Goal: Task Accomplishment & Management: Contribute content

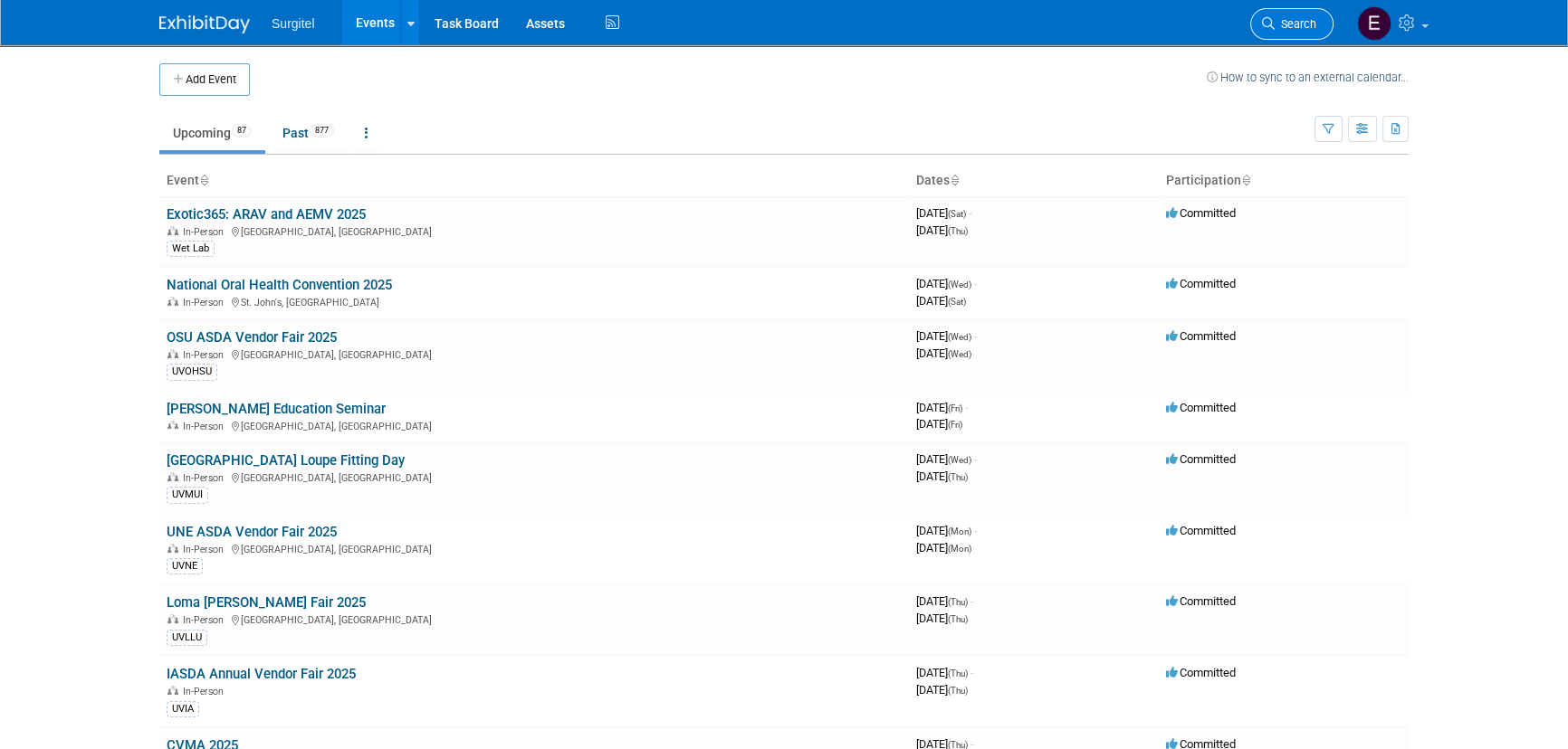
click at [1293, 21] on span "Search" at bounding box center [1295, 24] width 42 height 13
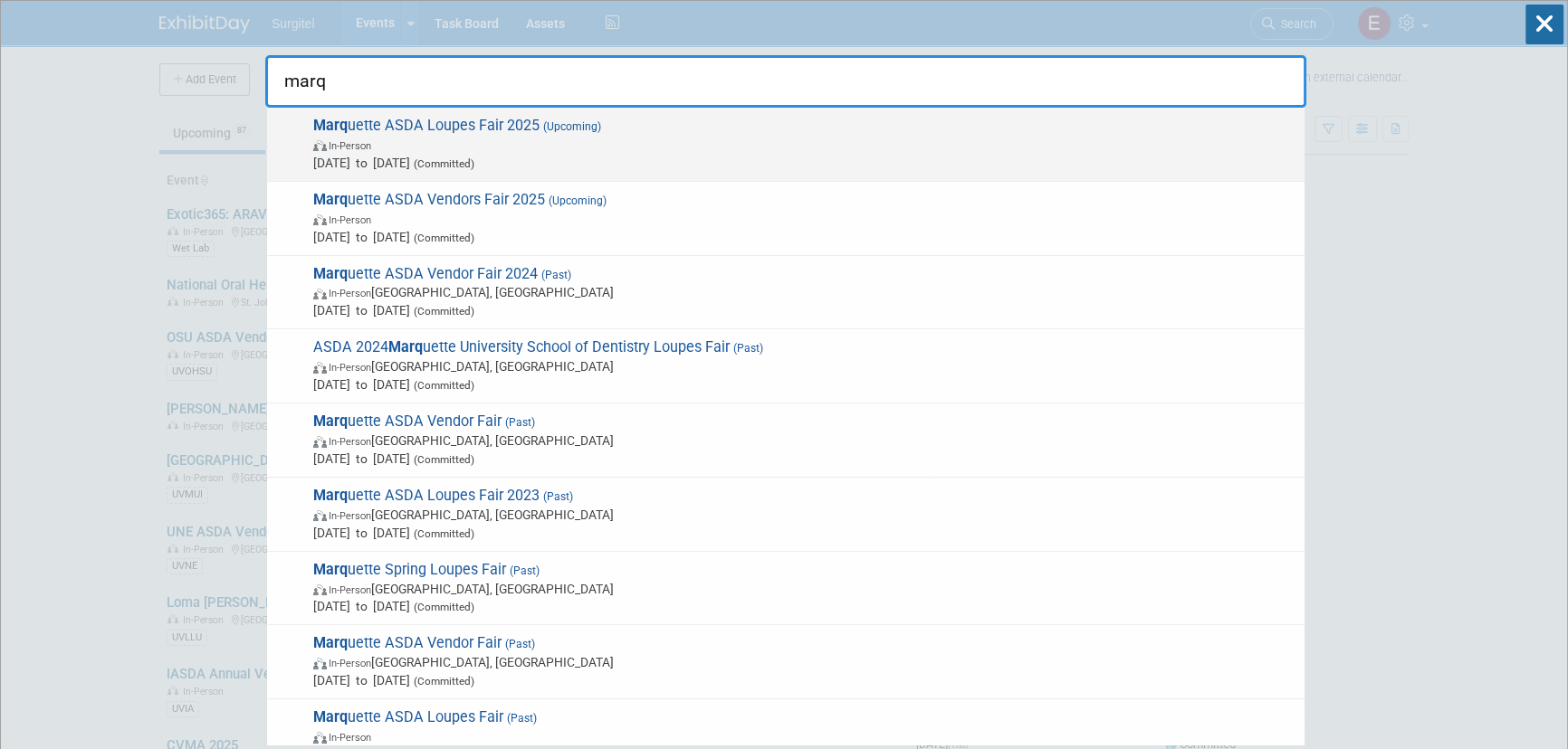
type input "marq"
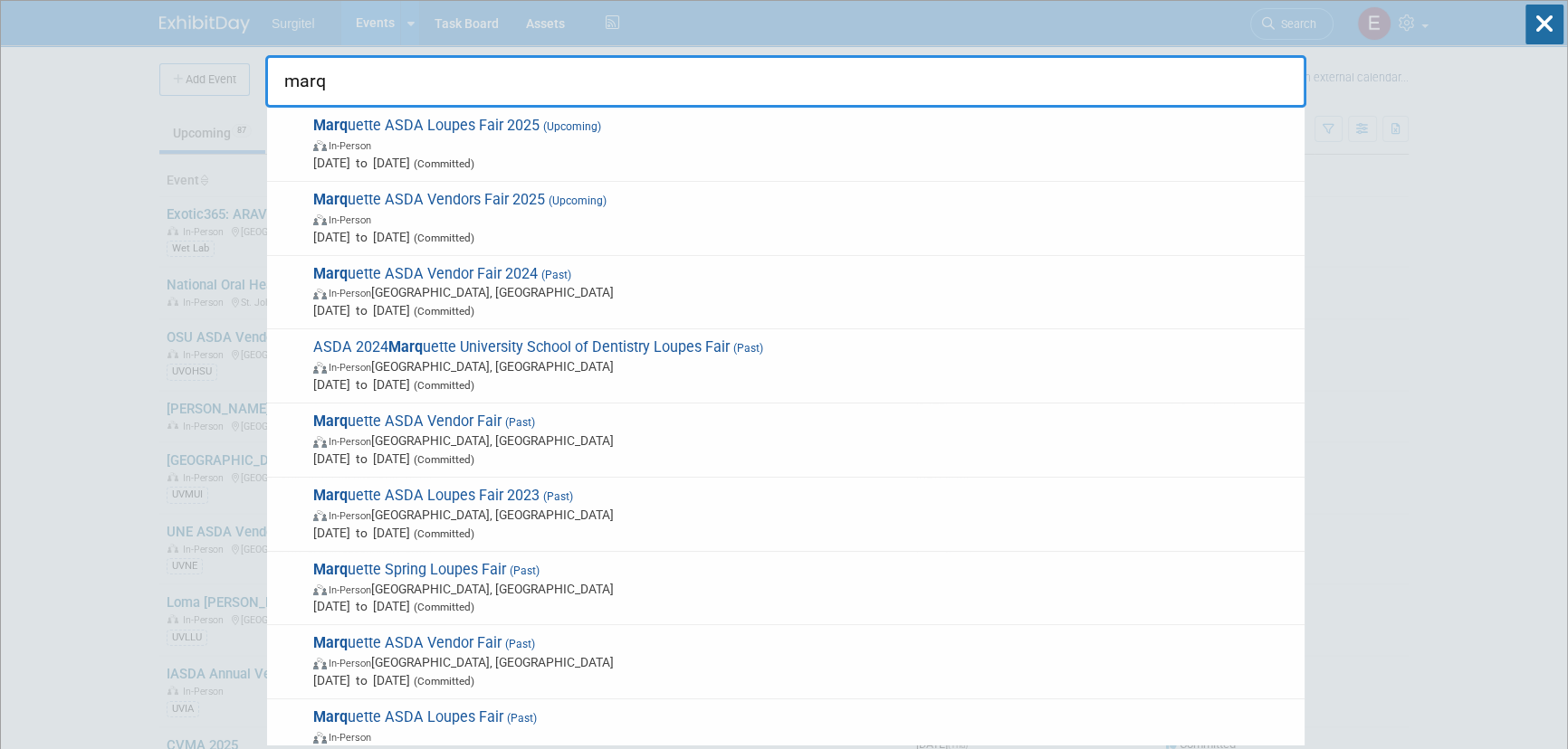
click at [723, 108] on div "Marq uette ASDA Loupes Fair 2025 (Upcoming) In-Person Sep 16, 2025 to Sep 16, 2…" at bounding box center [785, 144] width 1037 height 74
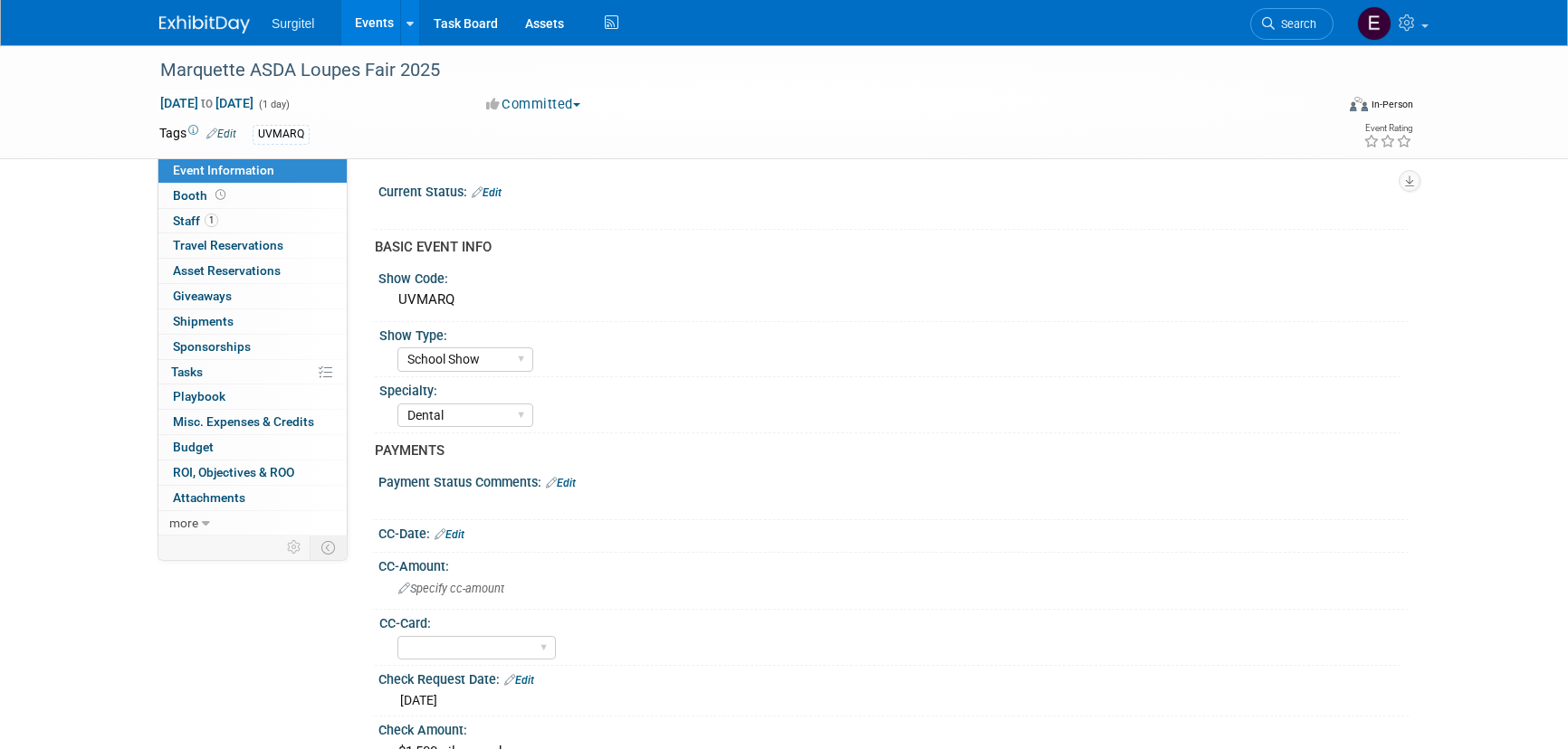
select select "School Show"
select select "Dental"
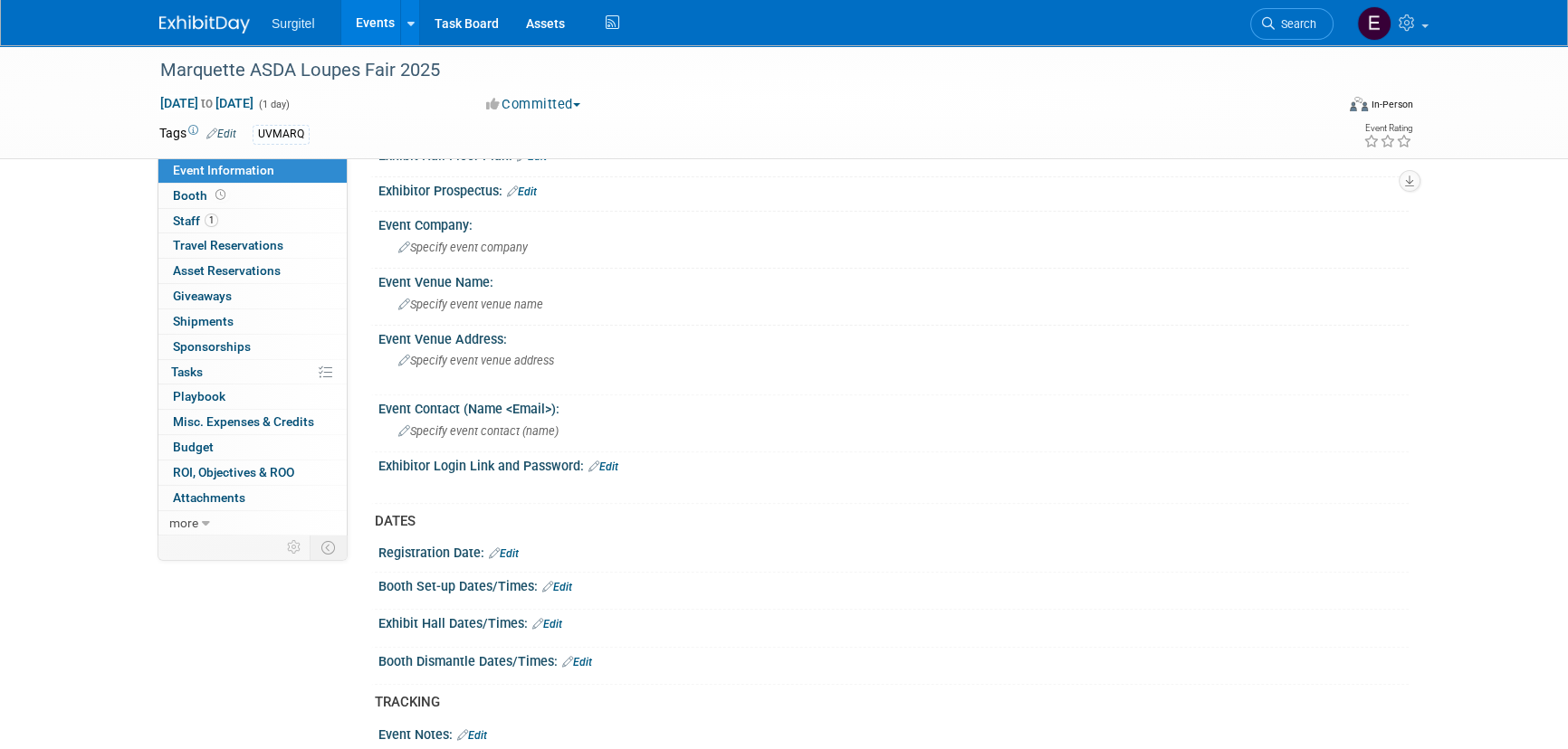
scroll to position [740, 0]
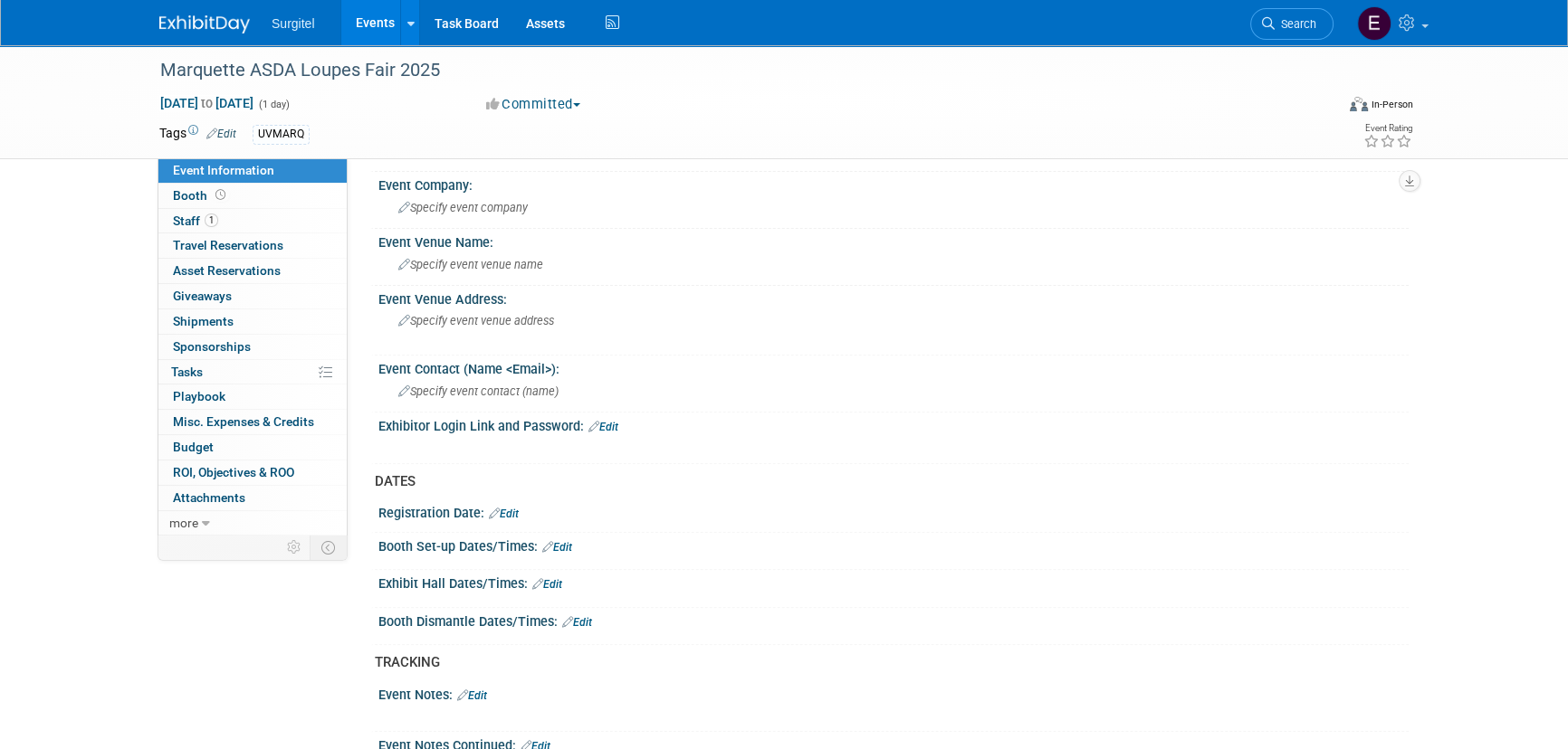
click at [366, 20] on link "Events" at bounding box center [374, 23] width 66 height 46
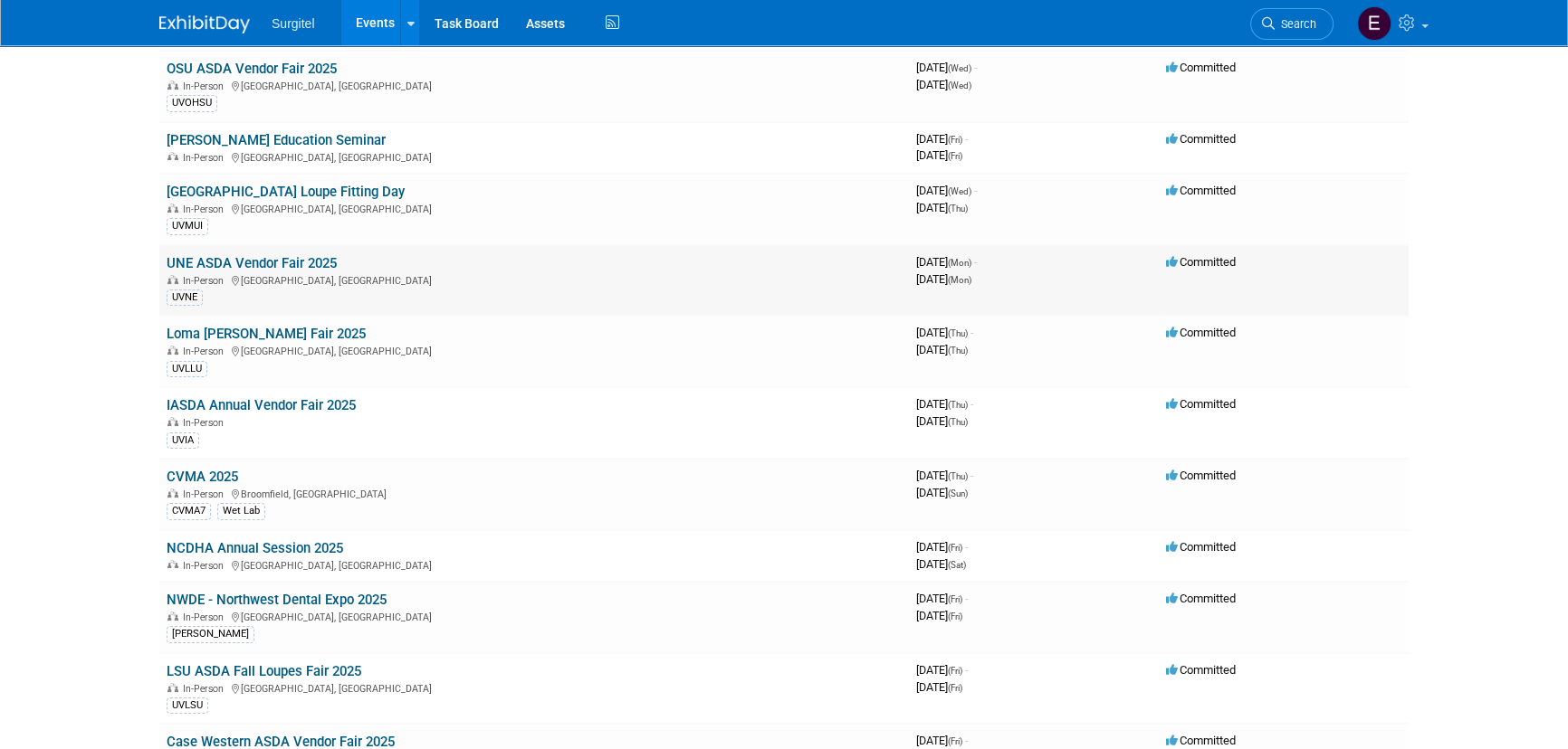
scroll to position [246, 0]
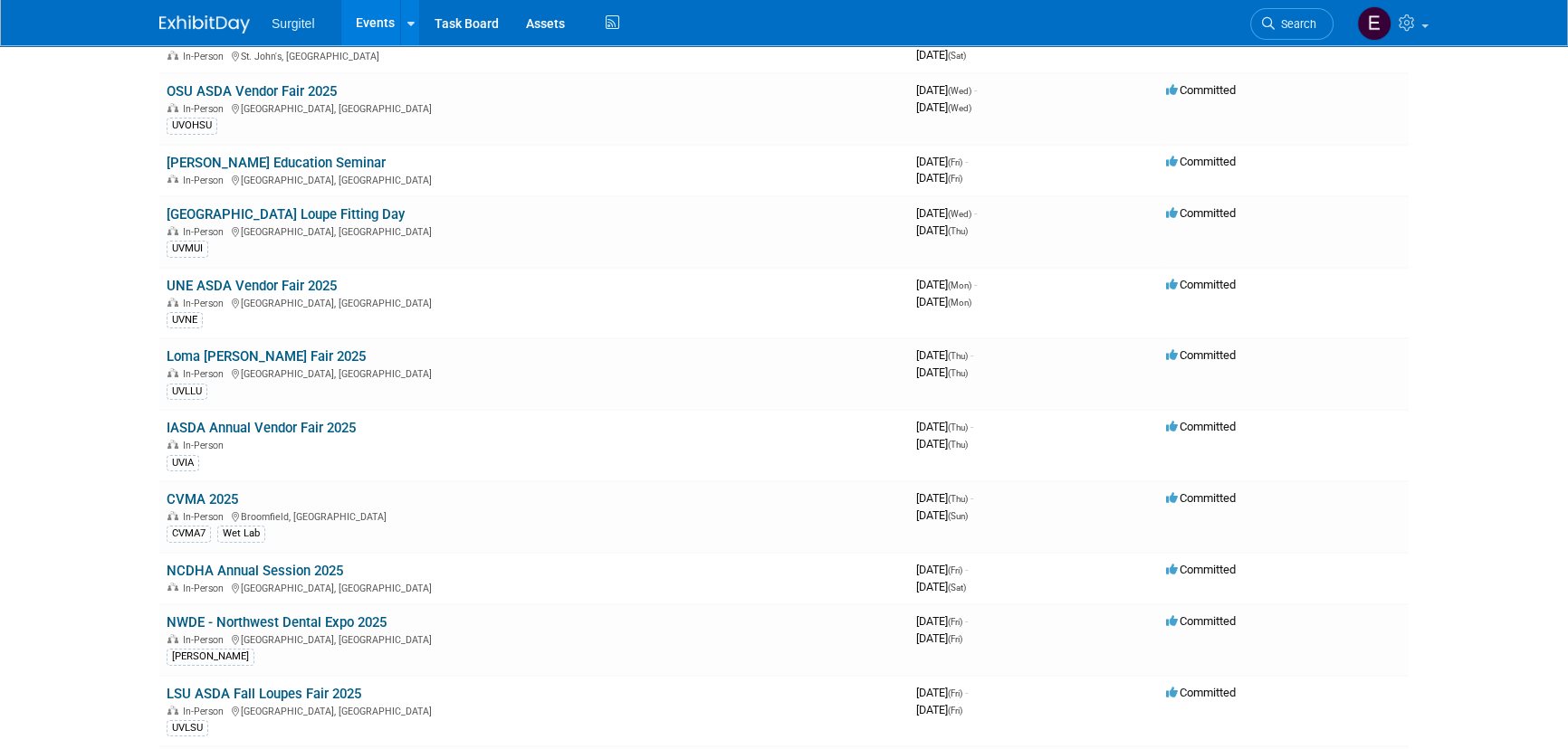
click at [1288, 10] on link "Search" at bounding box center [1292, 24] width 84 height 31
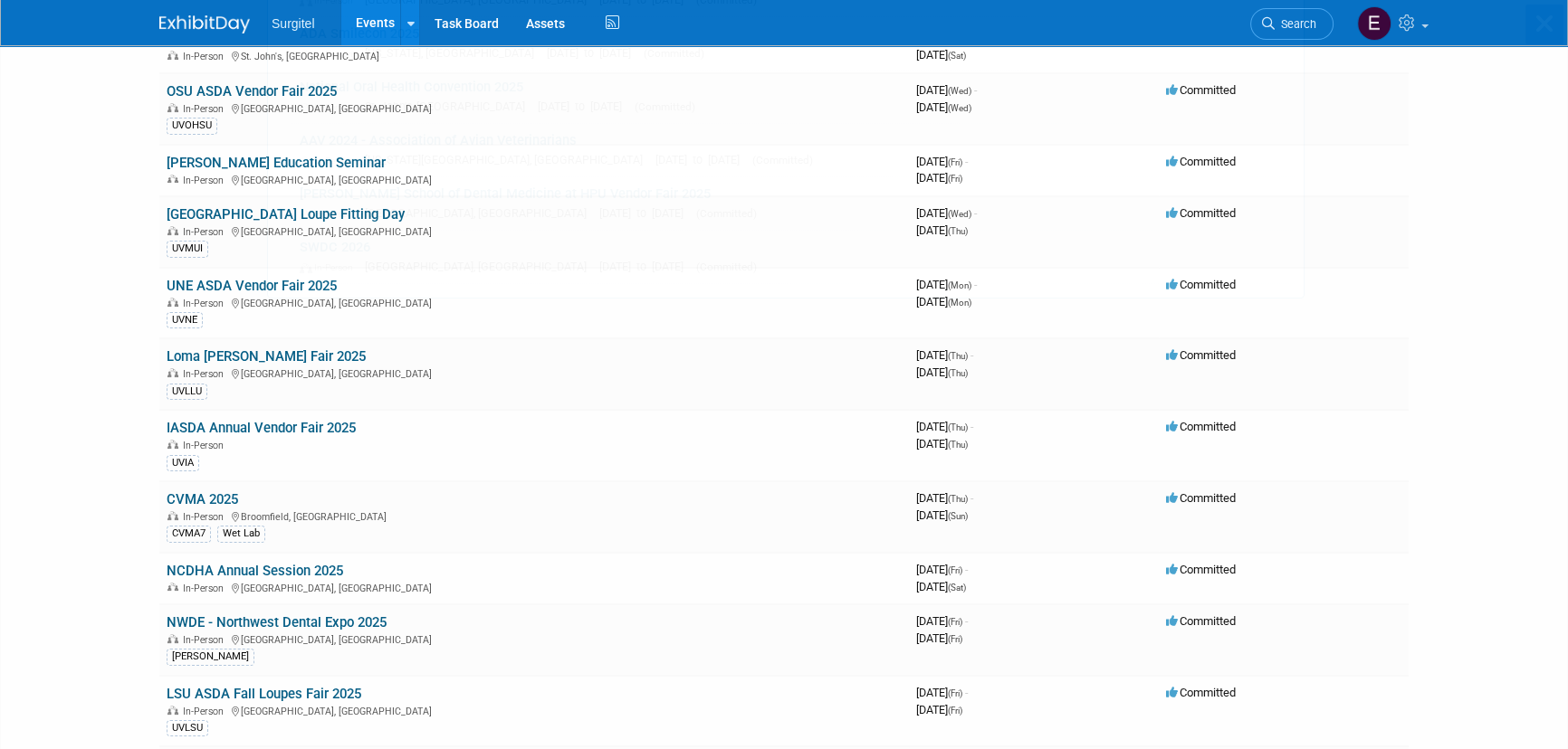
scroll to position [0, 0]
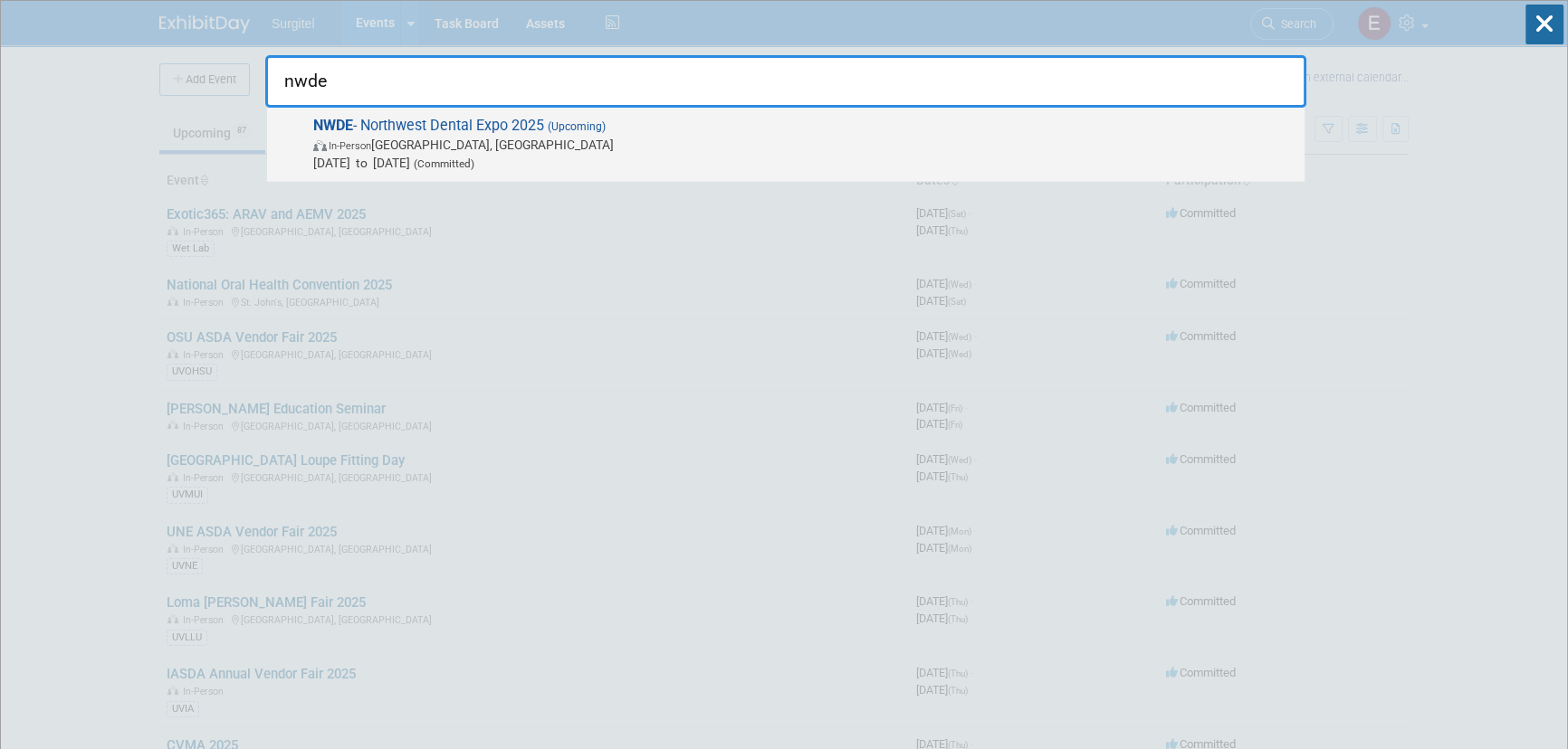
type input "nwde"
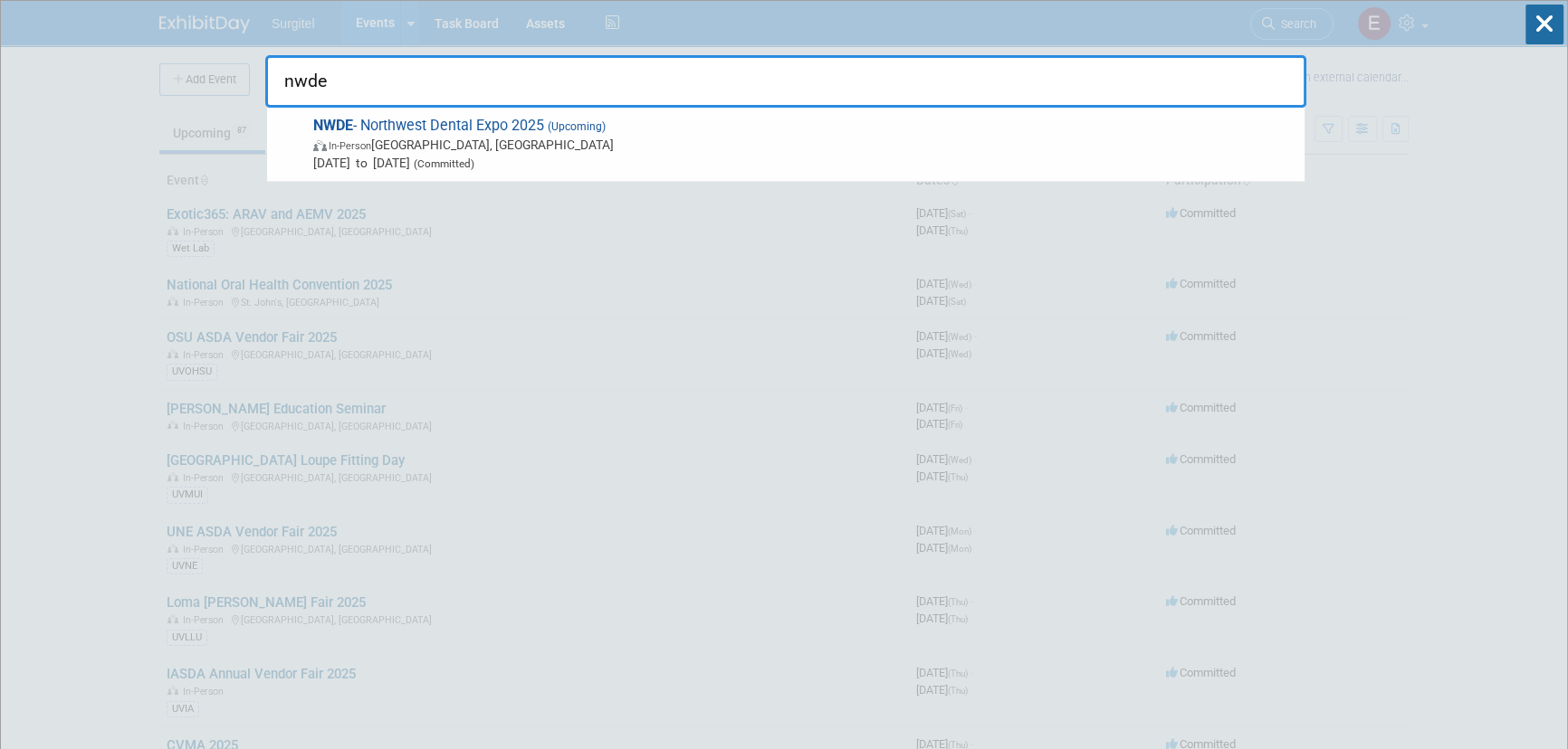
click at [440, 130] on span "NWDE - Northwest Dental Expo 2025 (Upcoming) In-Person Edmonton, Canada Sep 12,…" at bounding box center [802, 144] width 987 height 55
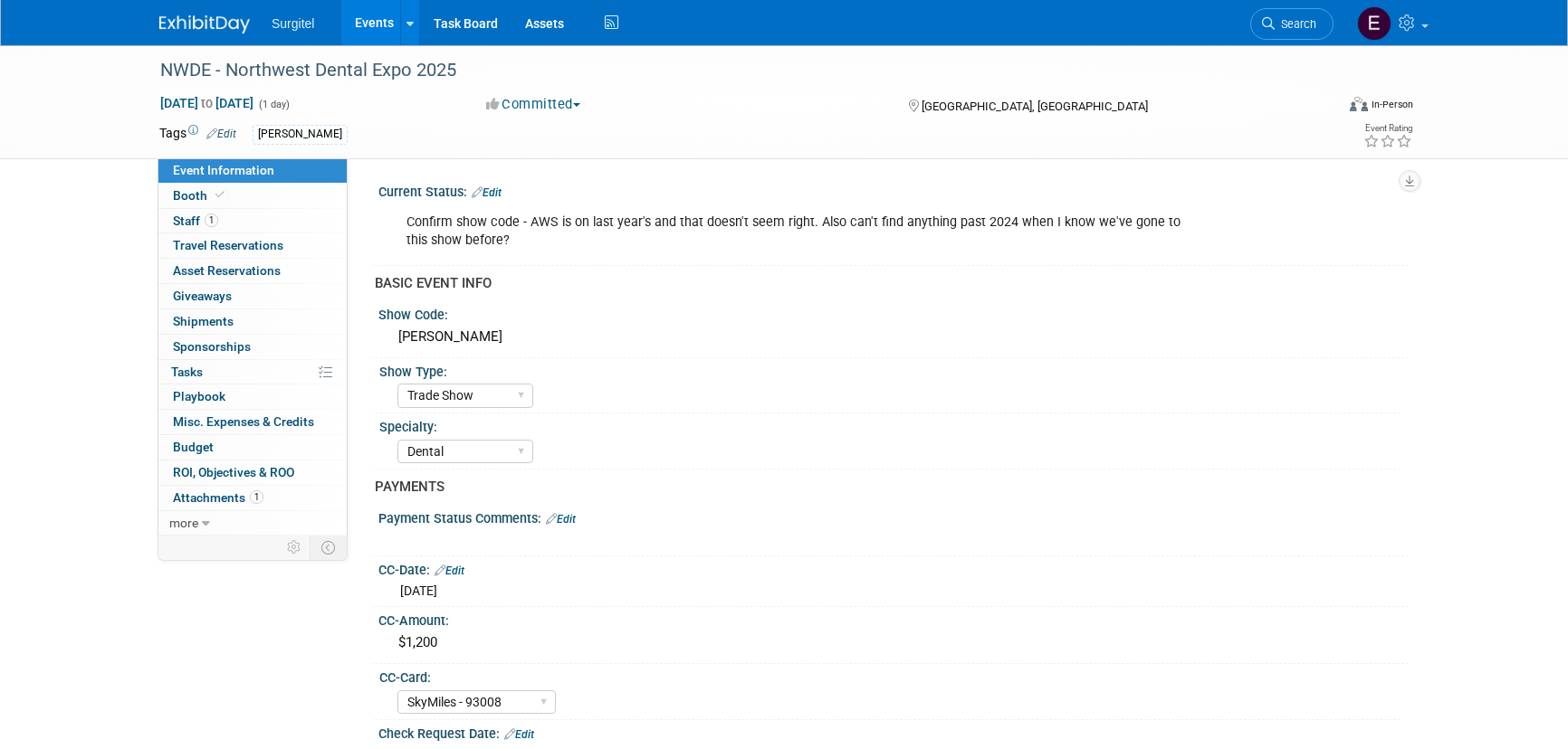
select select "Trade Show"
select select "Dental"
select select "SkyMiles - 93008"
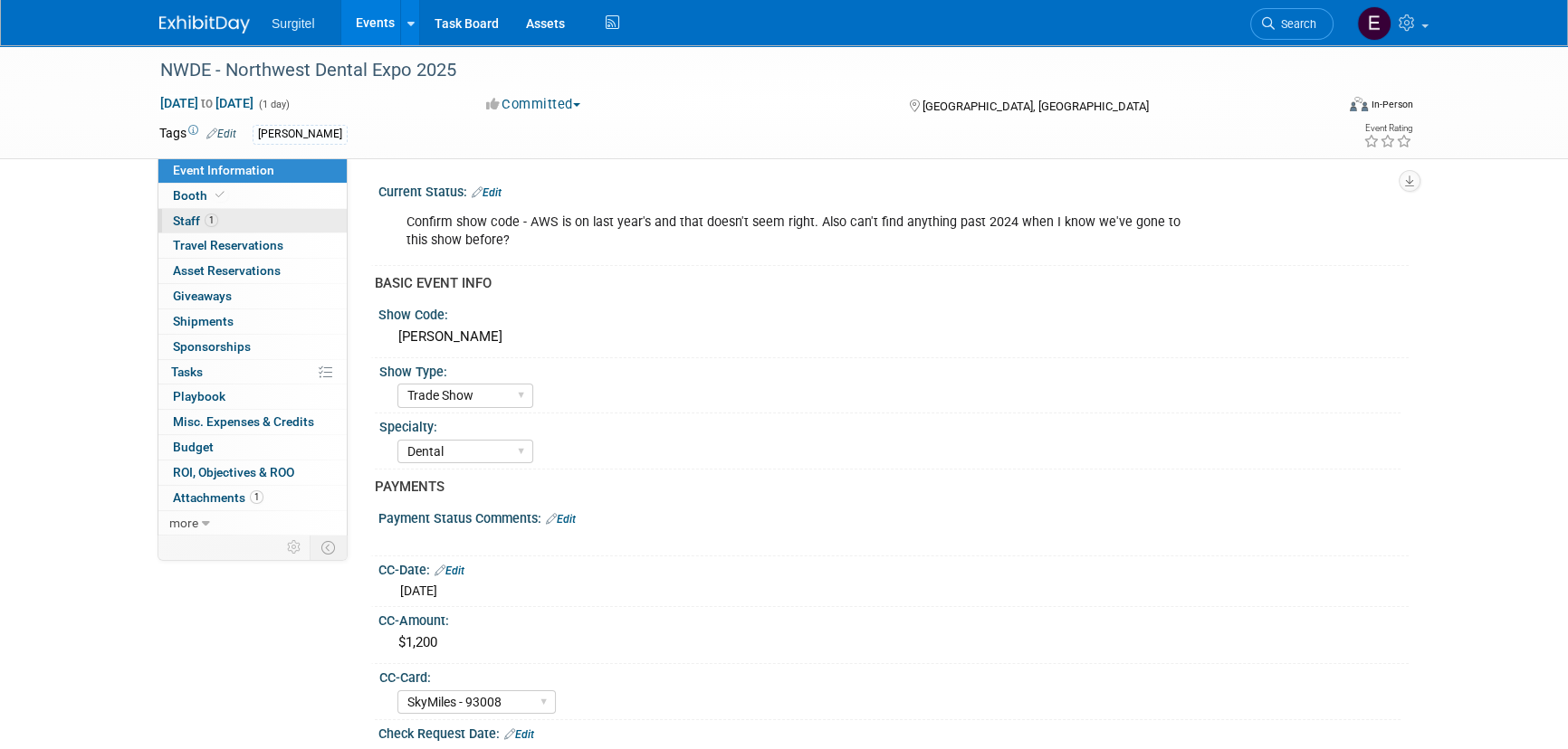
click at [203, 219] on span "Staff 1" at bounding box center [196, 221] width 46 height 14
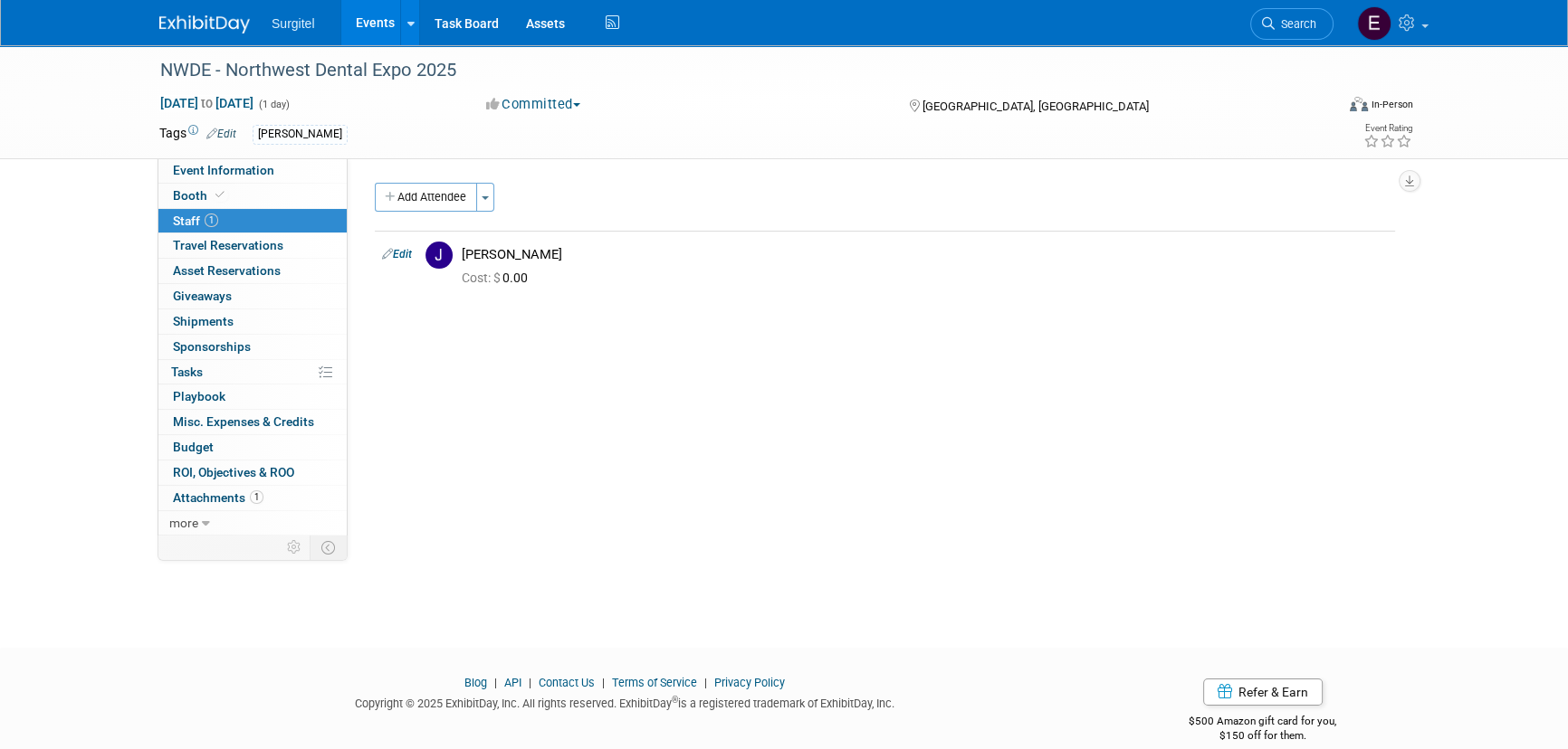
click at [391, 13] on link "Events" at bounding box center [374, 23] width 66 height 46
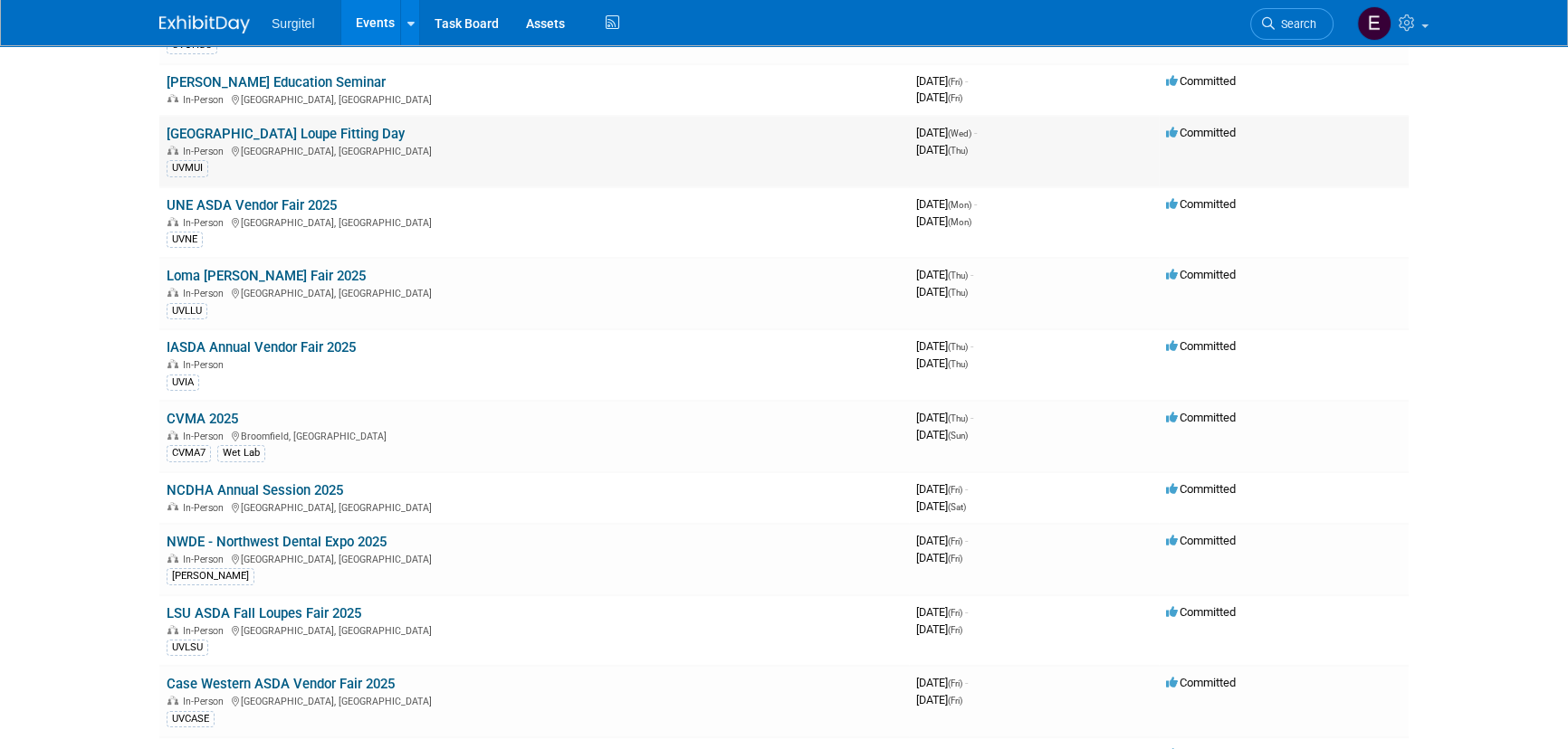
scroll to position [329, 0]
click at [291, 482] on link "NCDHA Annual Session 2025" at bounding box center [255, 488] width 177 height 16
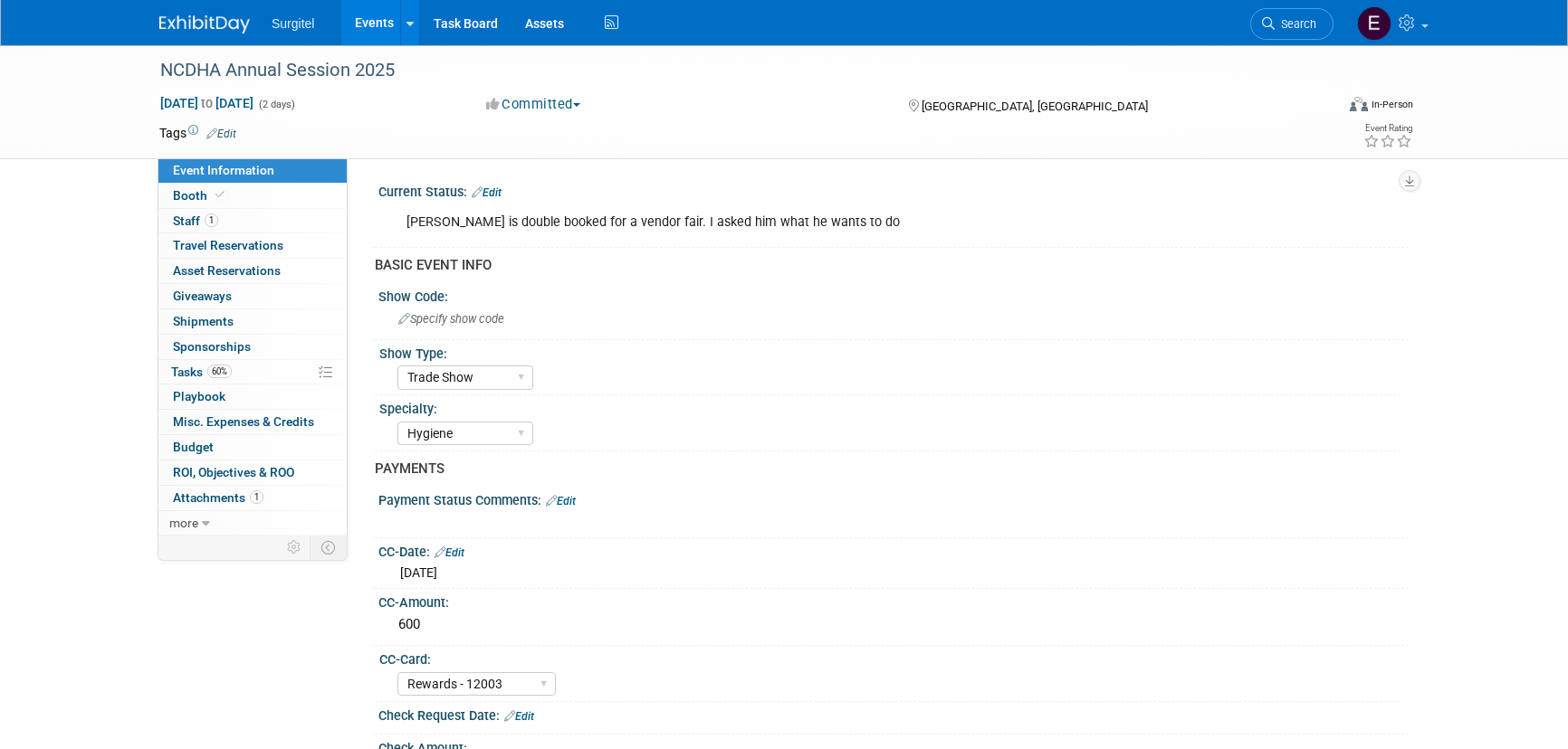
select select "Trade Show"
select select "Hygiene"
select select "Rewards - 12003"
select select "No"
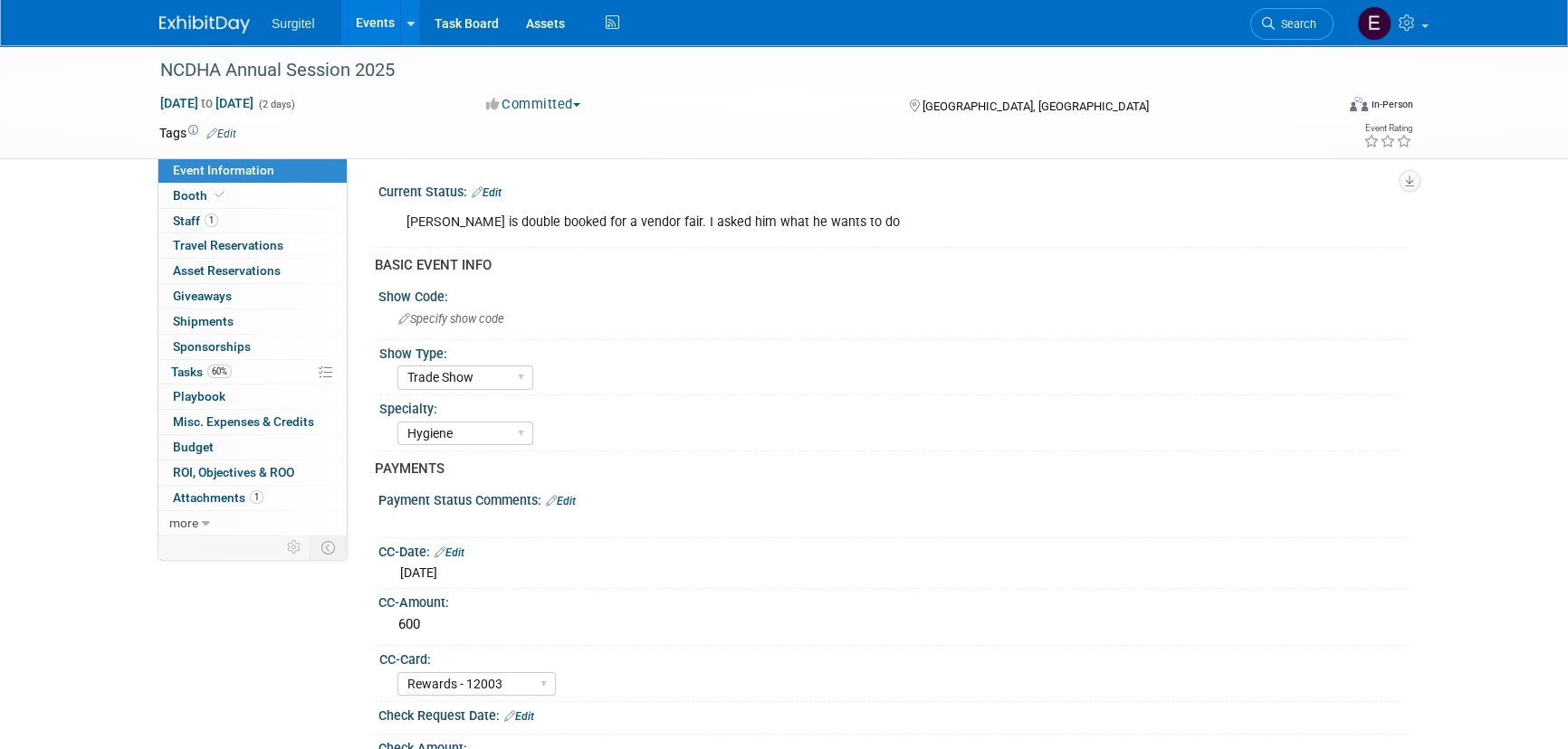
click at [376, 27] on link "Events" at bounding box center [374, 23] width 66 height 46
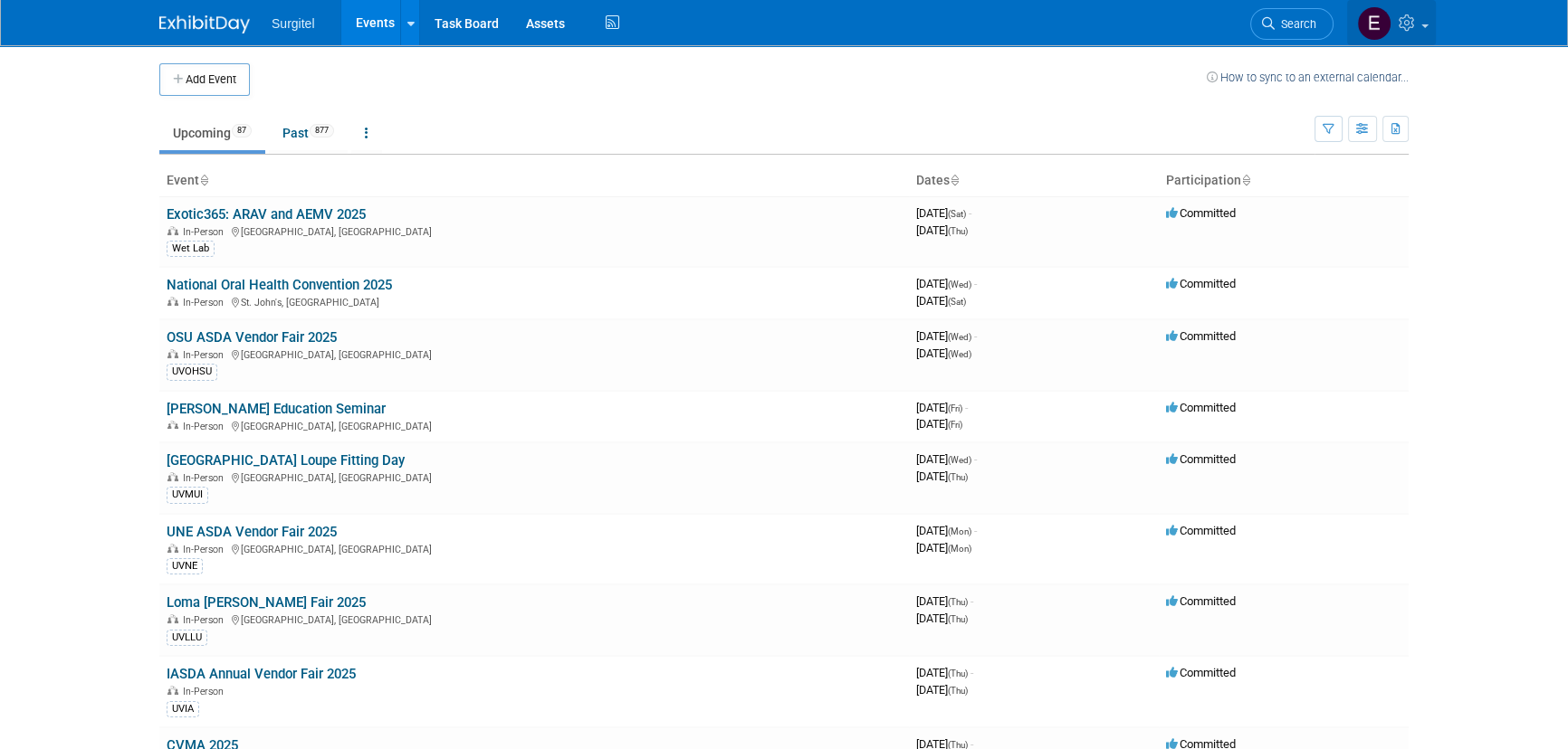
click at [1401, 15] on icon at bounding box center [1409, 22] width 21 height 16
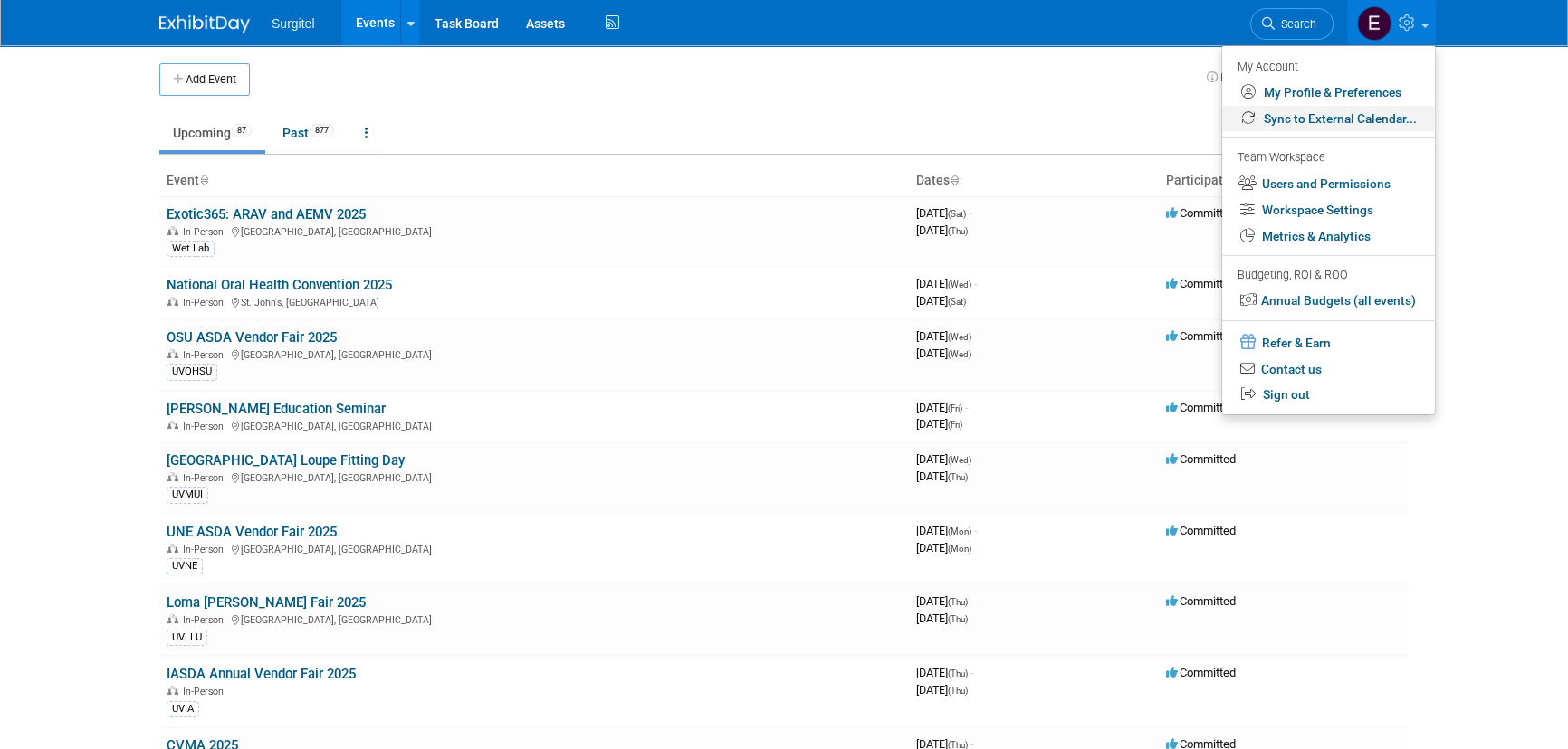
click at [1375, 126] on link "Sync to External Calendar..." at bounding box center [1328, 119] width 213 height 27
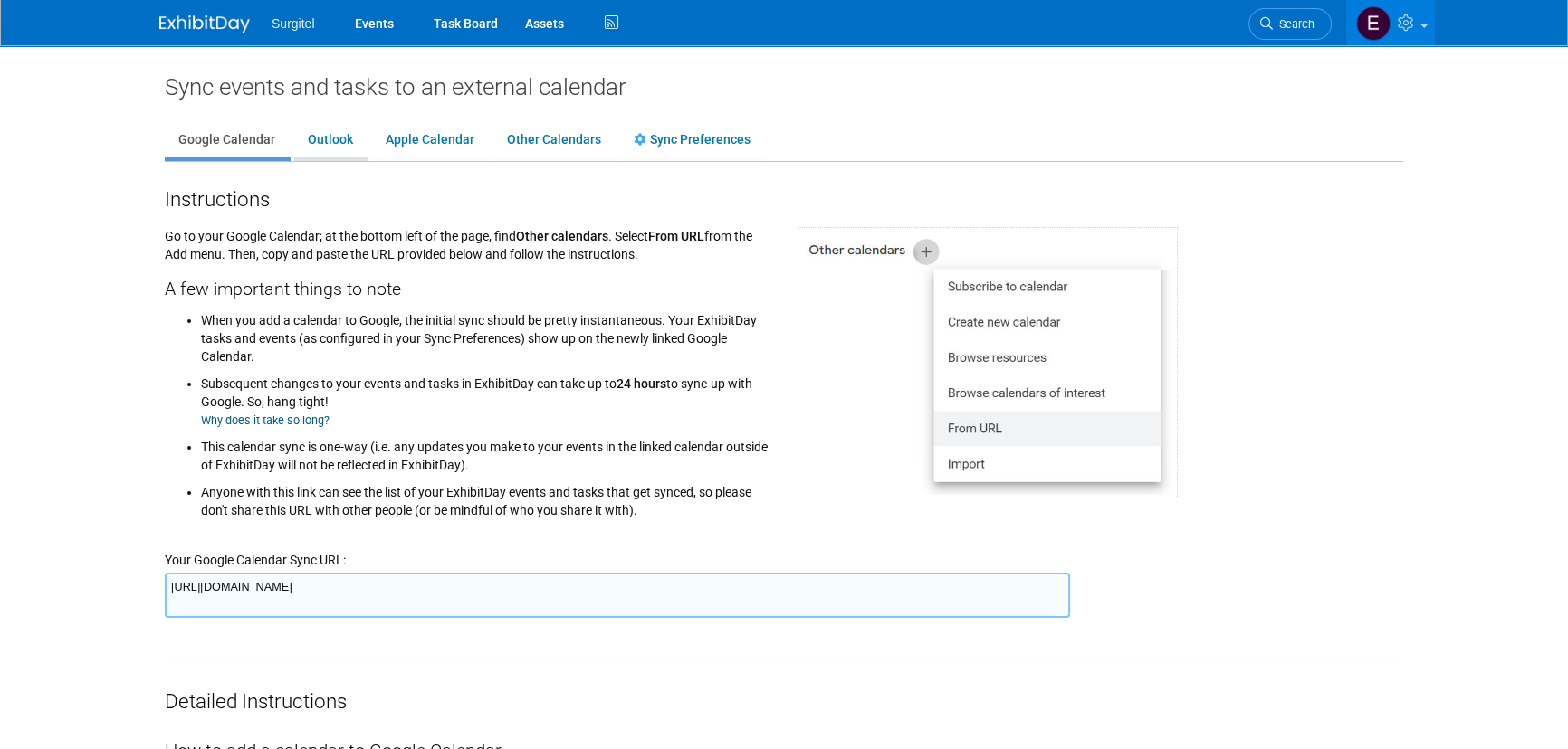
click at [316, 136] on link "Outlook" at bounding box center [330, 140] width 72 height 34
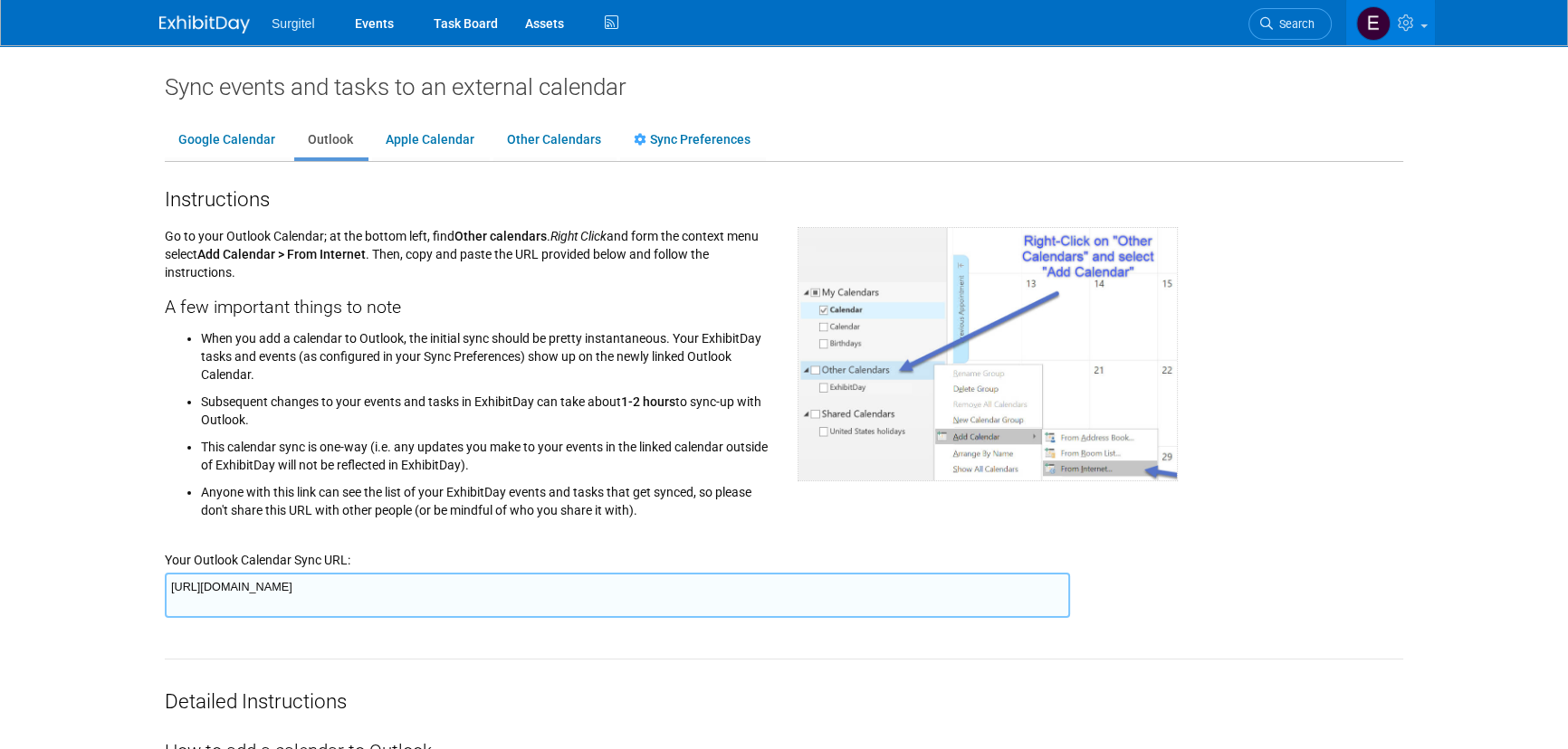
drag, startPoint x: 1033, startPoint y: 585, endPoint x: 169, endPoint y: 628, distance: 865.1
click at [701, 144] on link "Sync Preferences" at bounding box center [691, 140] width 144 height 34
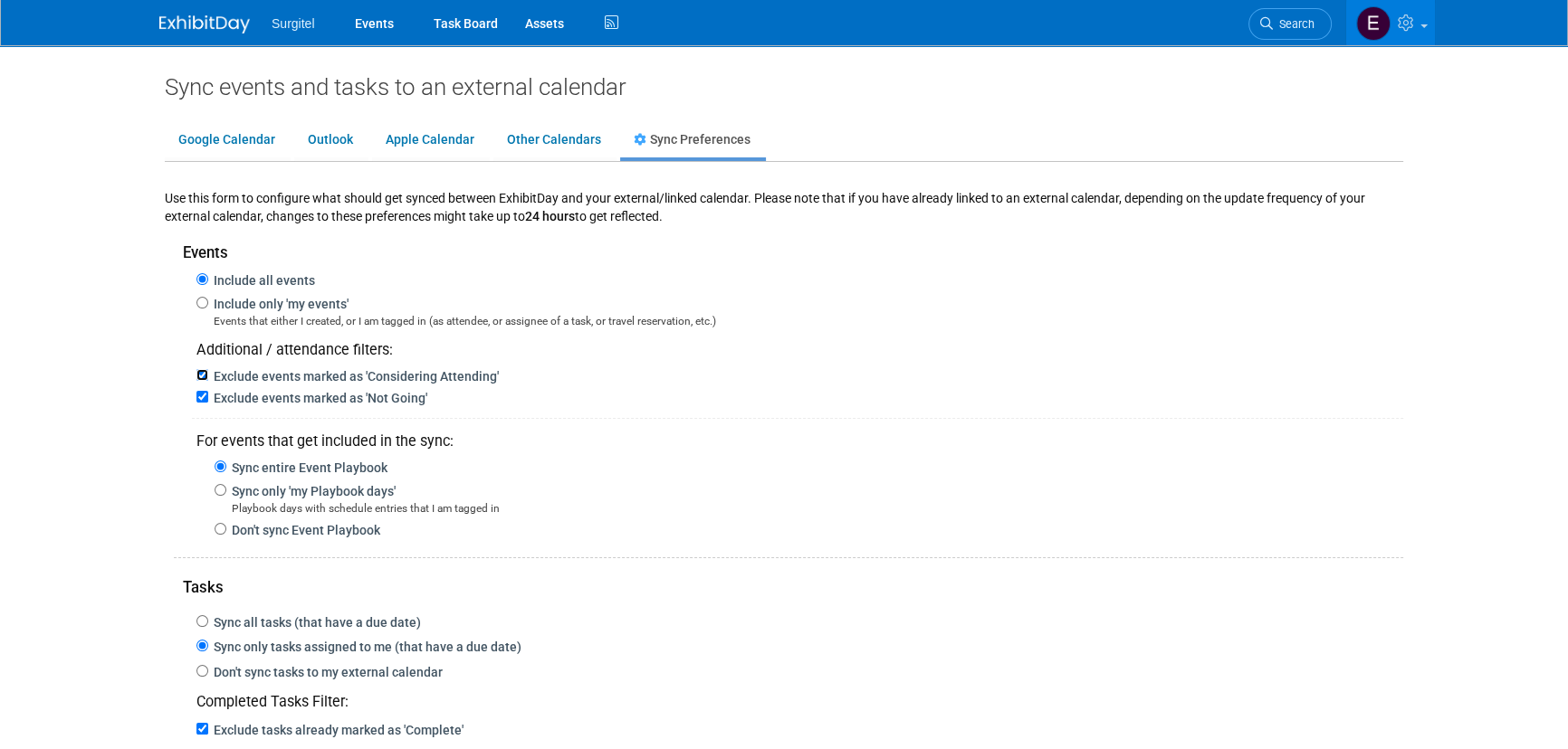
click at [202, 369] on input "Exclude events marked as 'Considering Attending'" at bounding box center [203, 374] width 11 height 11
checkbox input "false"
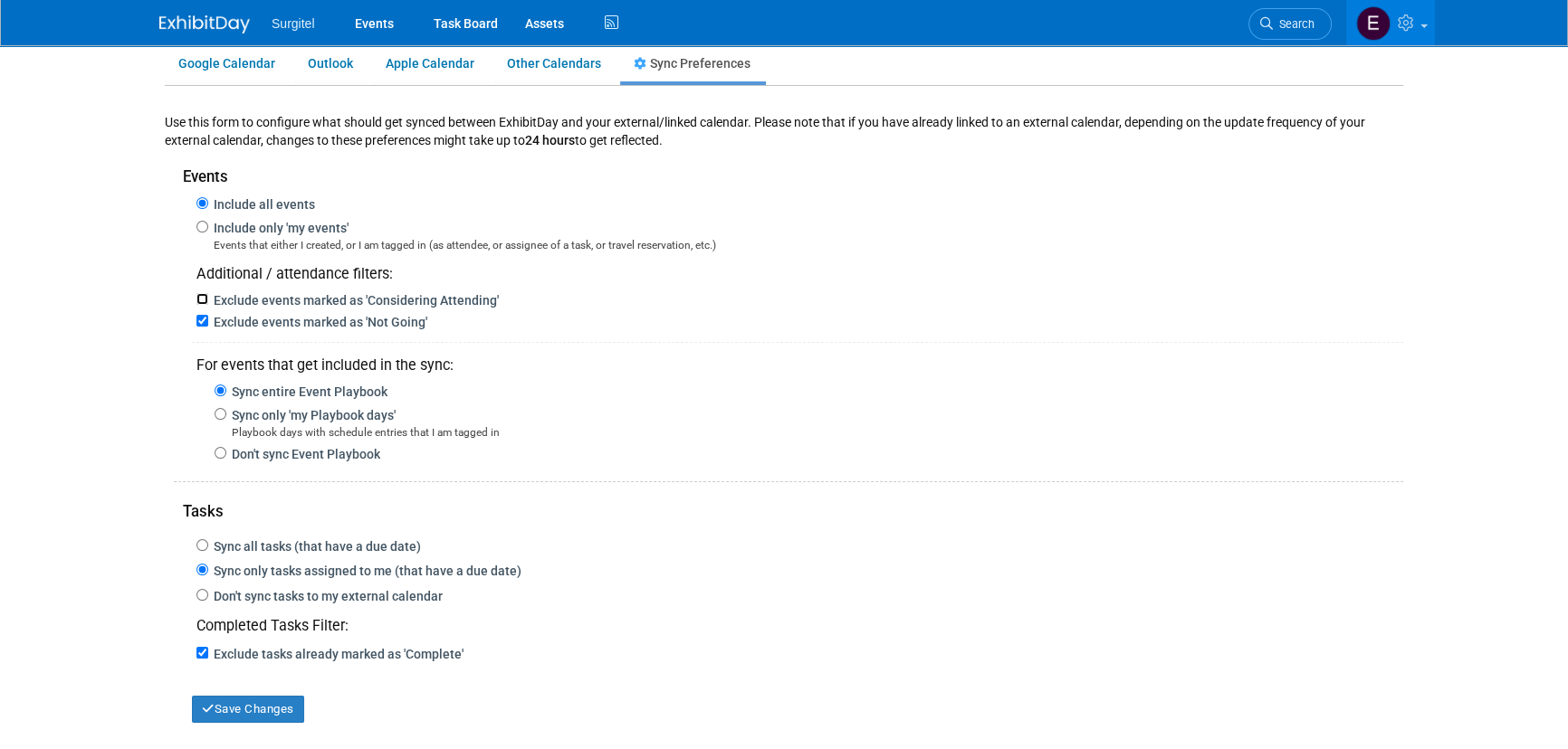
scroll to position [237, 0]
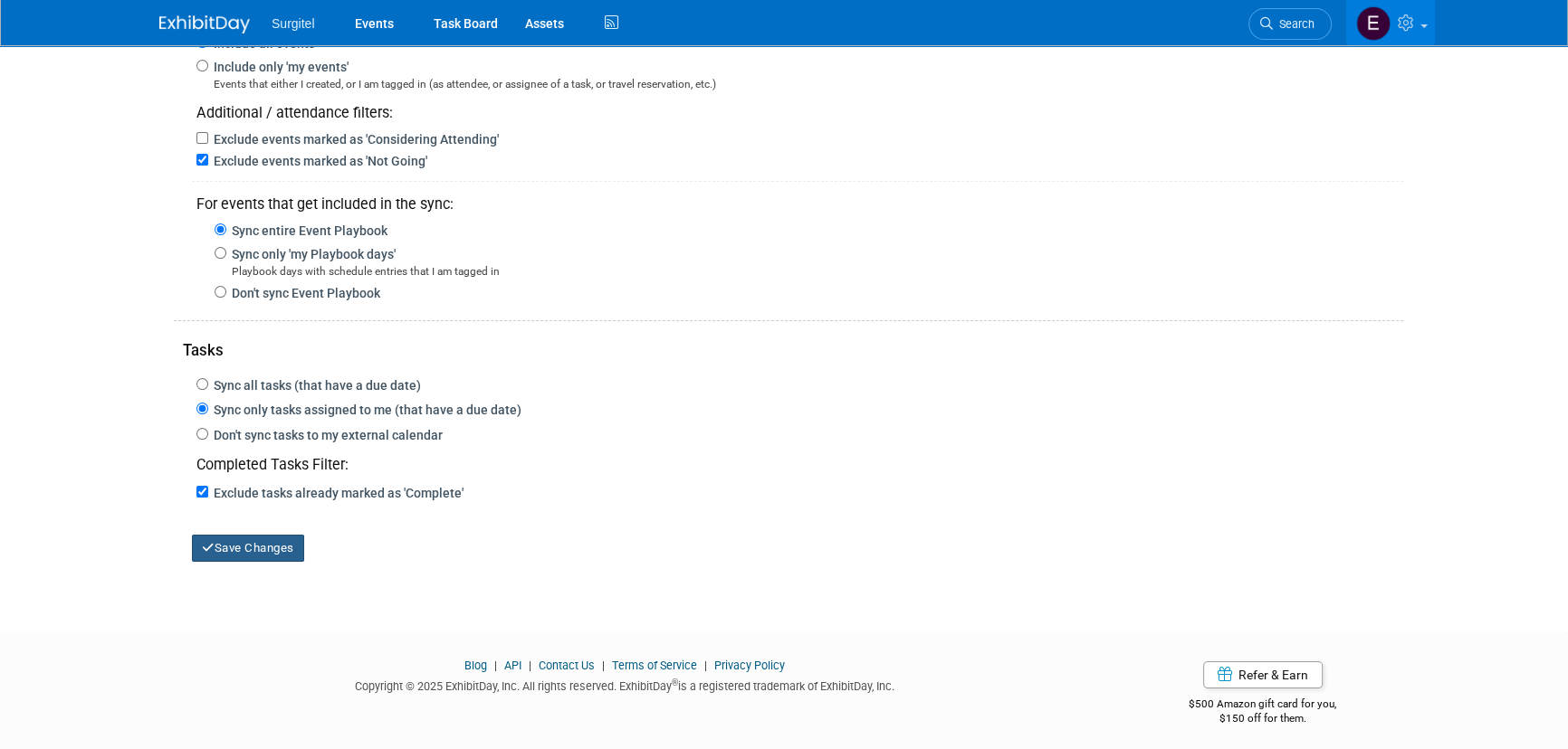
click at [285, 535] on button "Save Changes" at bounding box center [248, 548] width 112 height 28
click at [398, 35] on link "Events" at bounding box center [373, 23] width 66 height 46
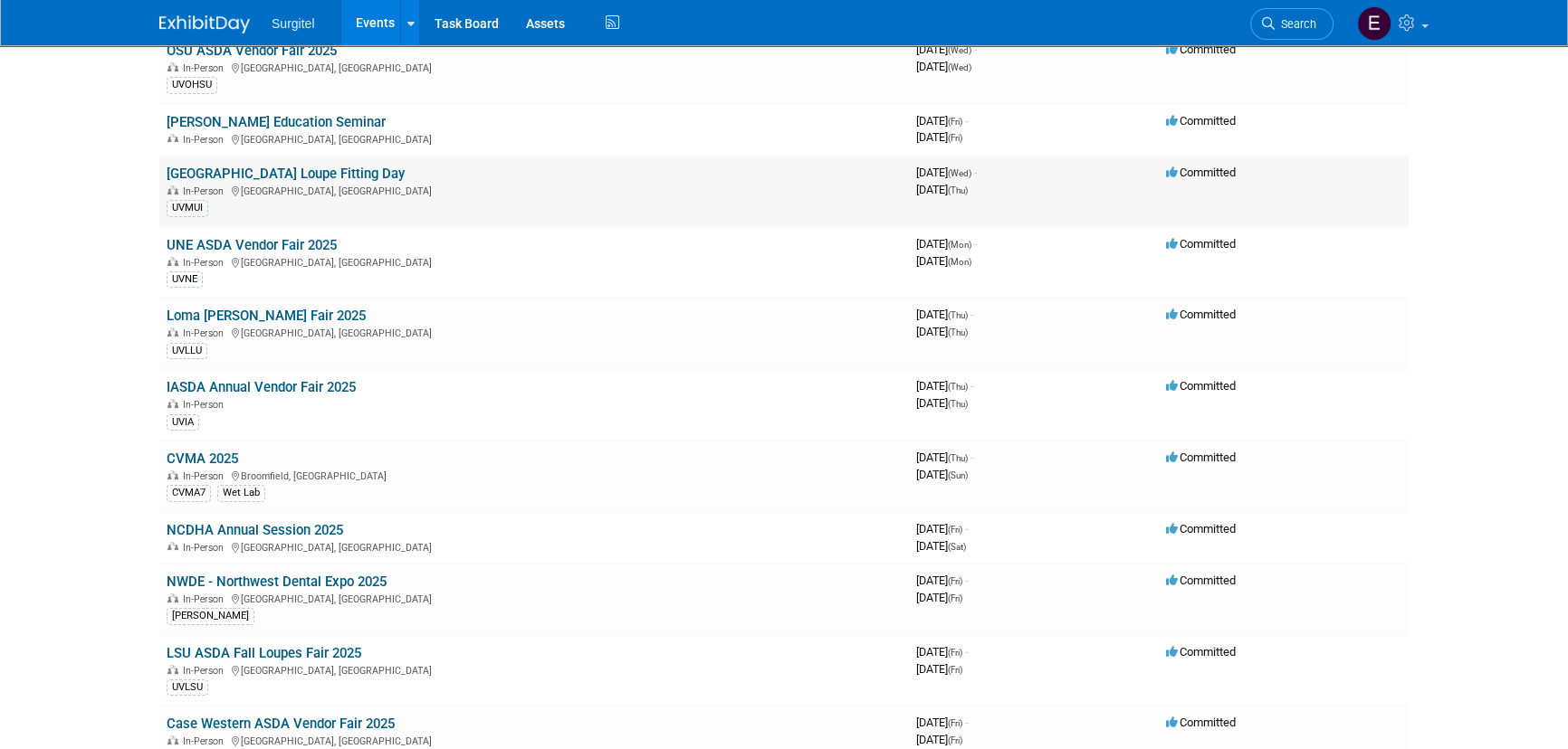
scroll to position [246, 0]
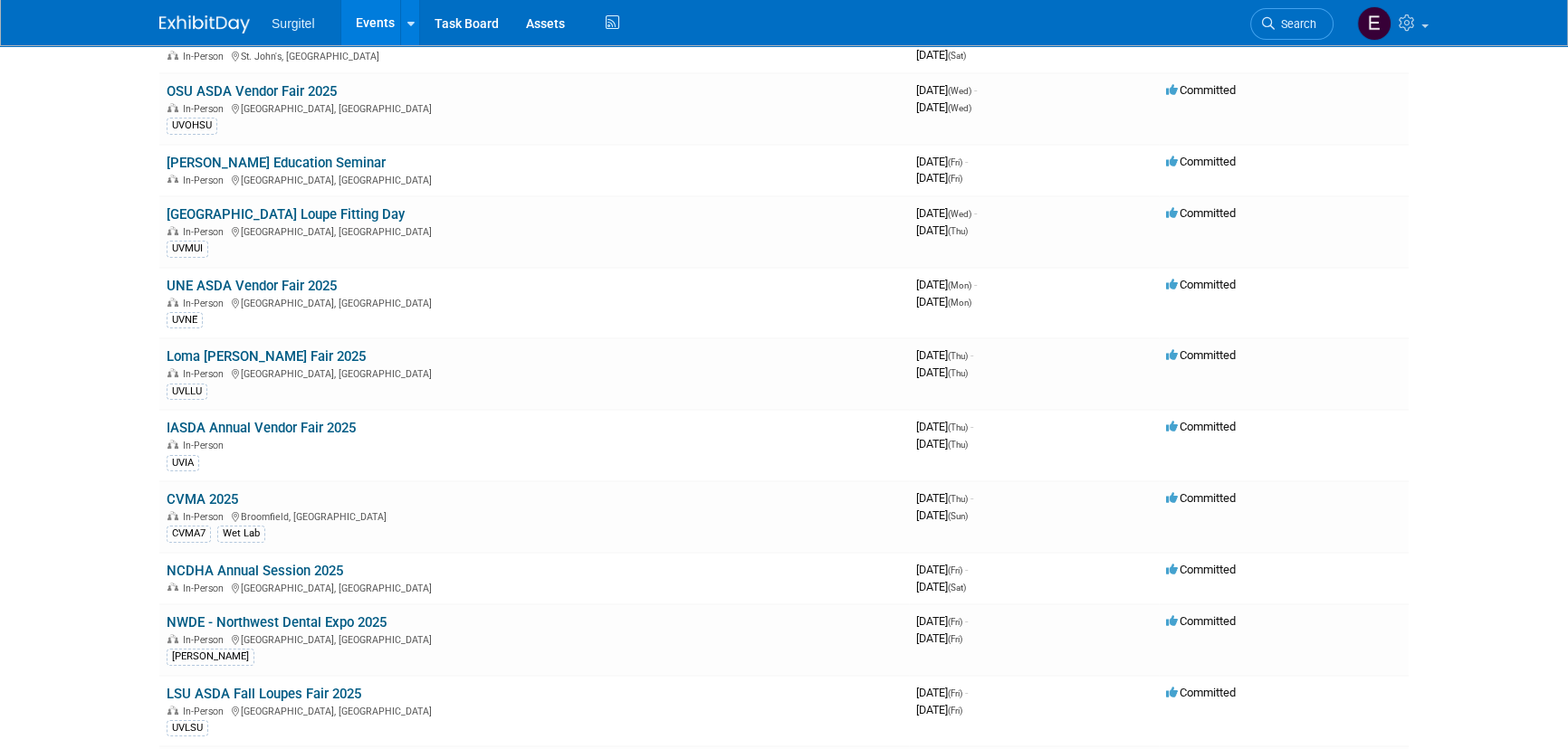
drag, startPoint x: 350, startPoint y: 141, endPoint x: 145, endPoint y: 91, distance: 211.0
click at [145, 91] on body "Surgitel Events Add Event Bulk Upload Events Shareable Event Boards Recently Vi…" at bounding box center [784, 128] width 1568 height 749
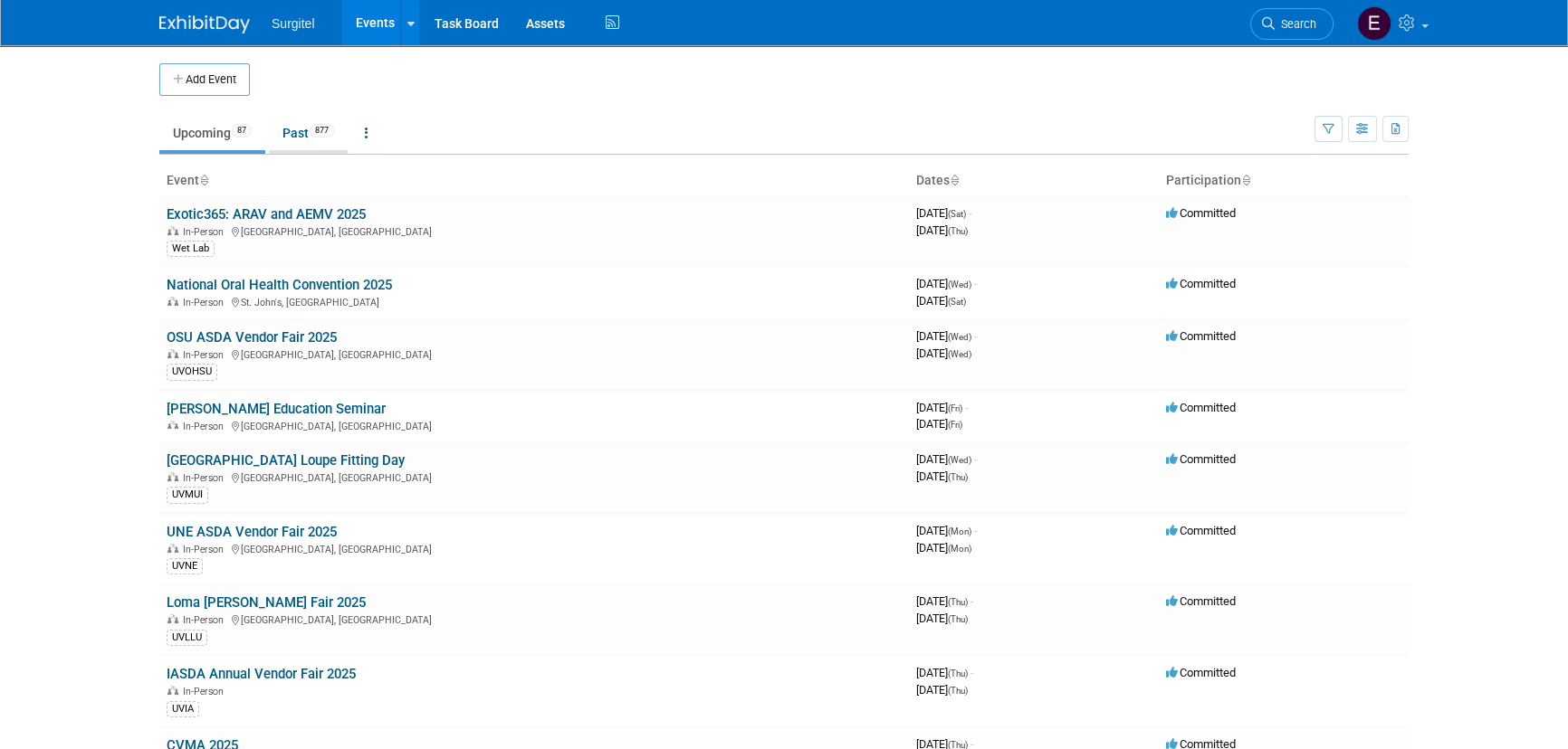
click at [299, 136] on link "Past 877" at bounding box center [308, 133] width 79 height 34
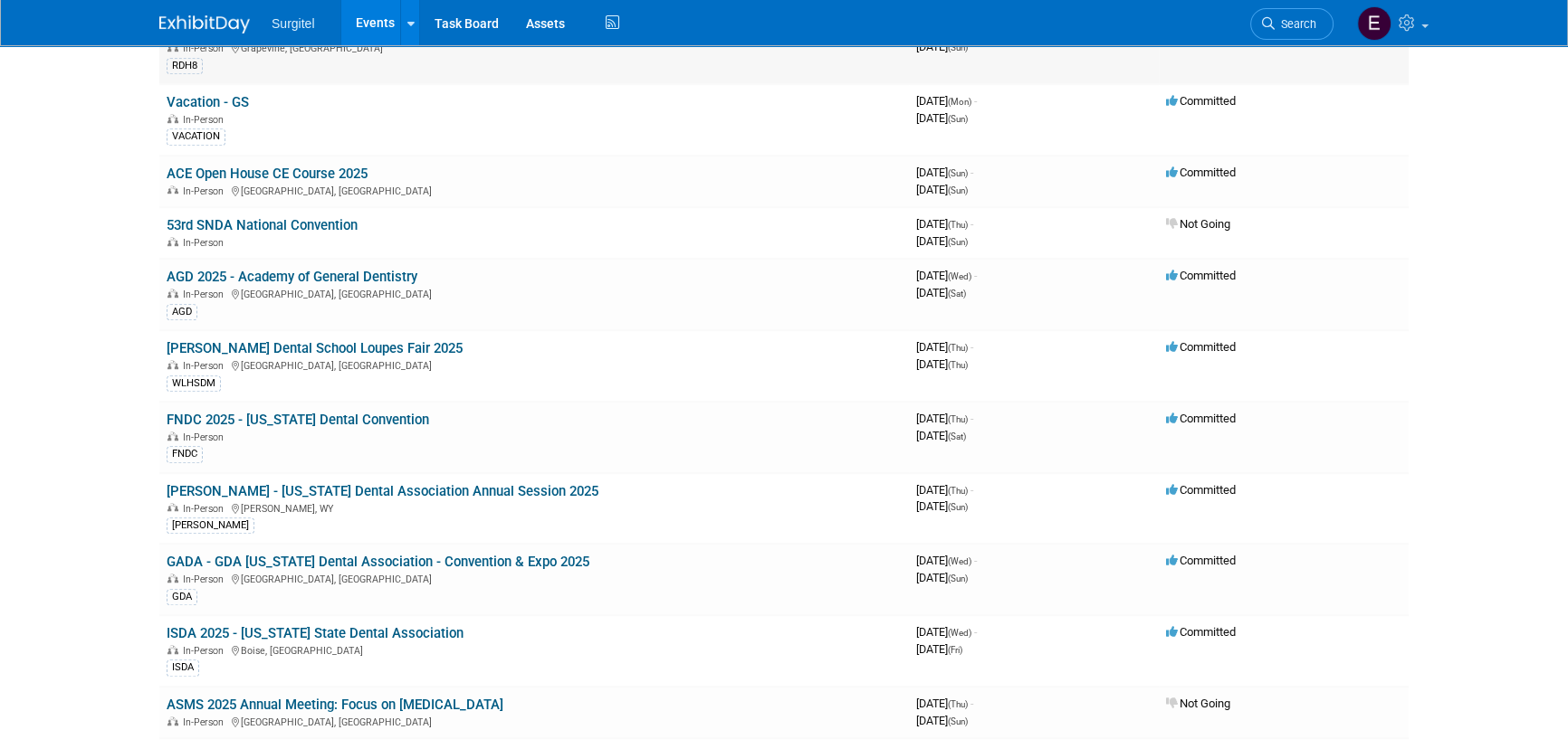
scroll to position [1398, 0]
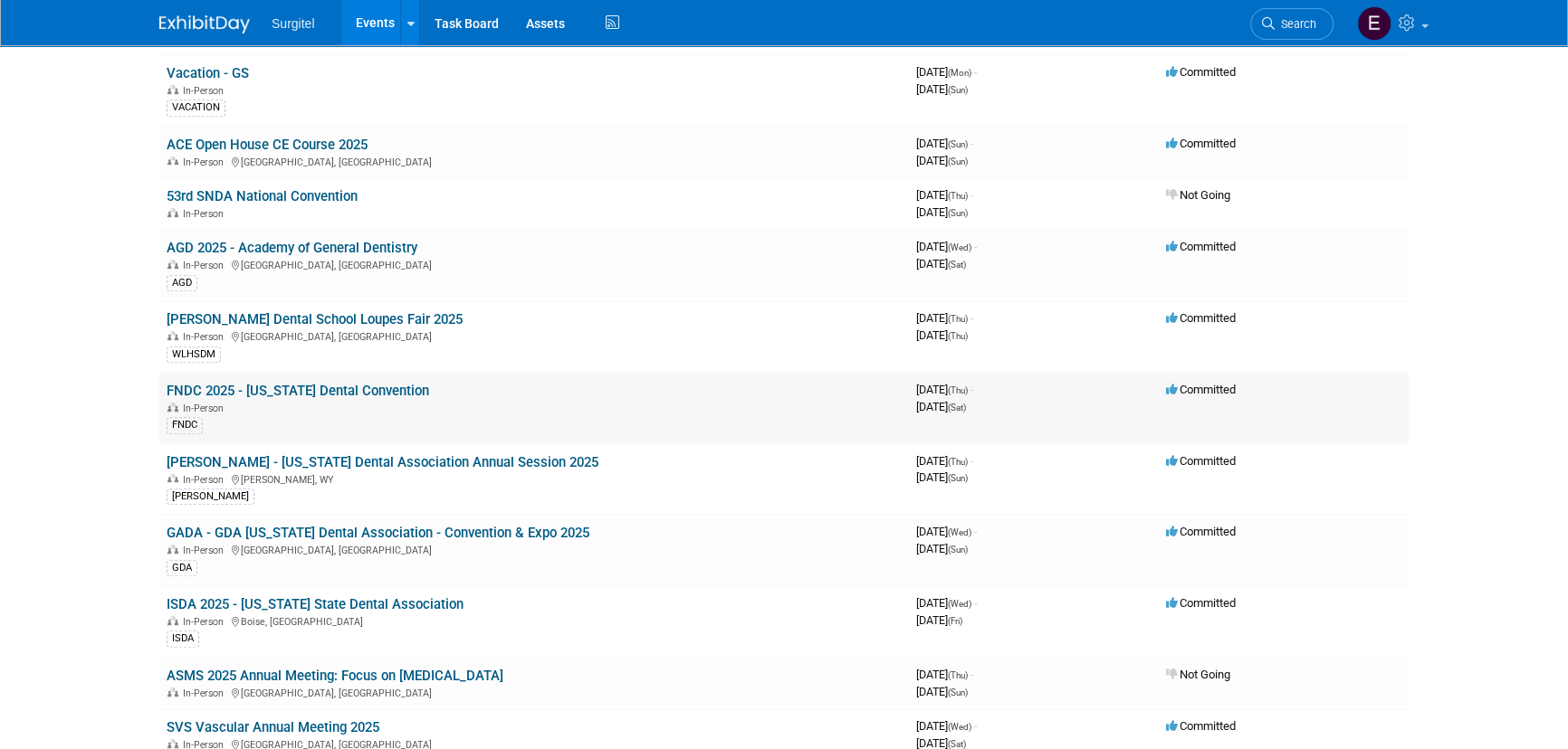
click at [386, 387] on link "FNDC 2025 - [US_STATE] Dental Convention" at bounding box center [298, 391] width 262 height 16
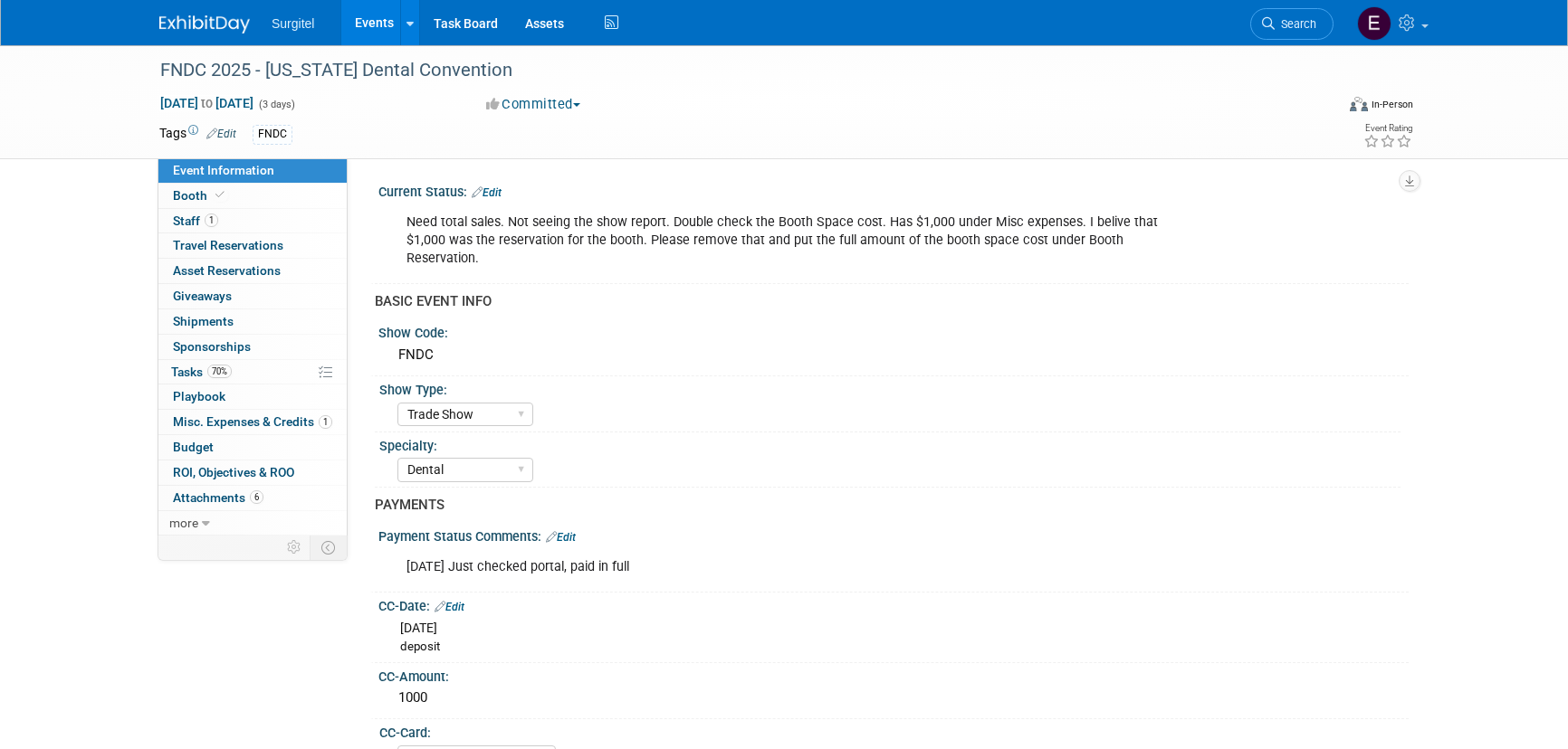
select select "Trade Show"
select select "Dental"
select select "SkyMiles - 93008"
select select "No"
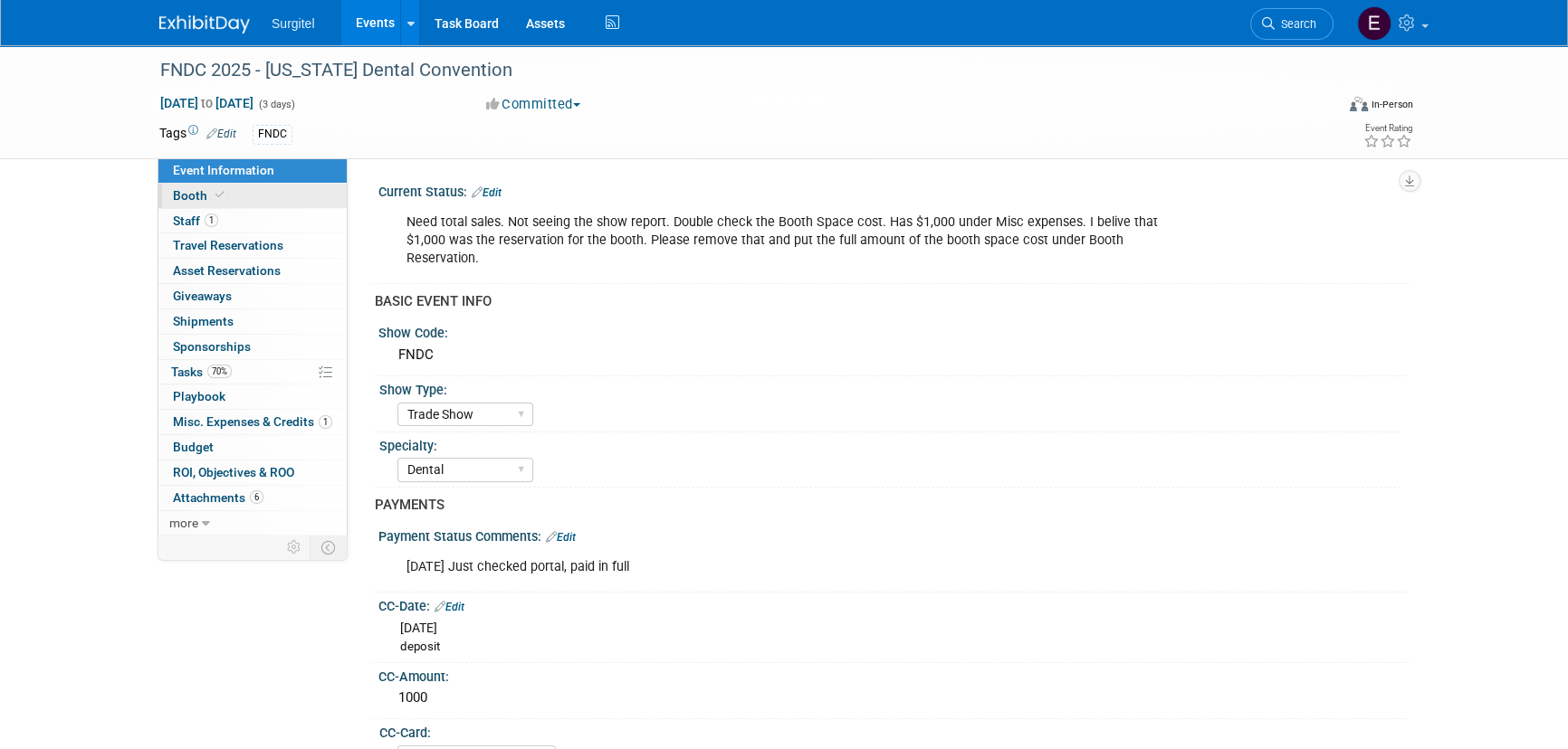
click at [235, 199] on link "Booth" at bounding box center [253, 196] width 188 height 25
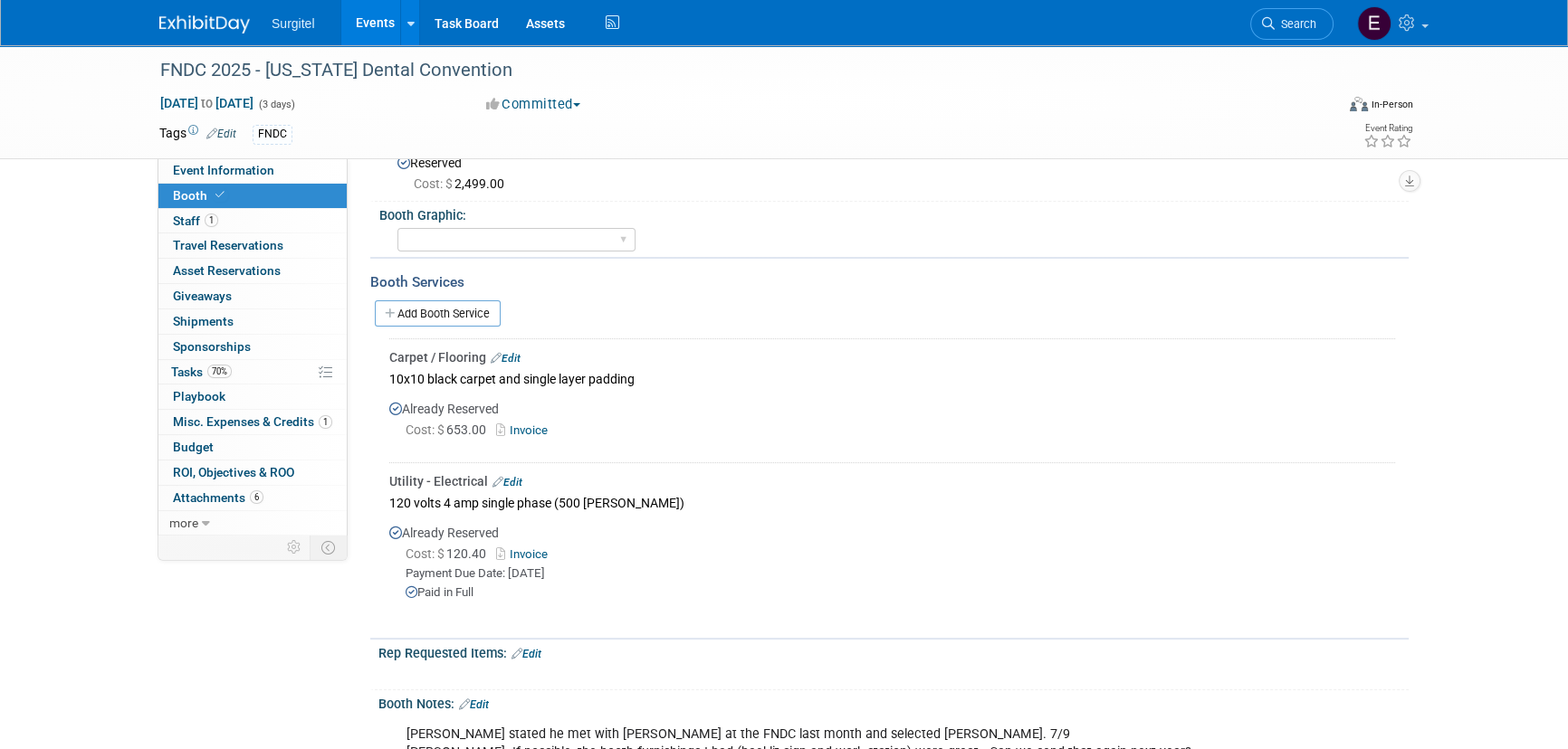
scroll to position [246, 0]
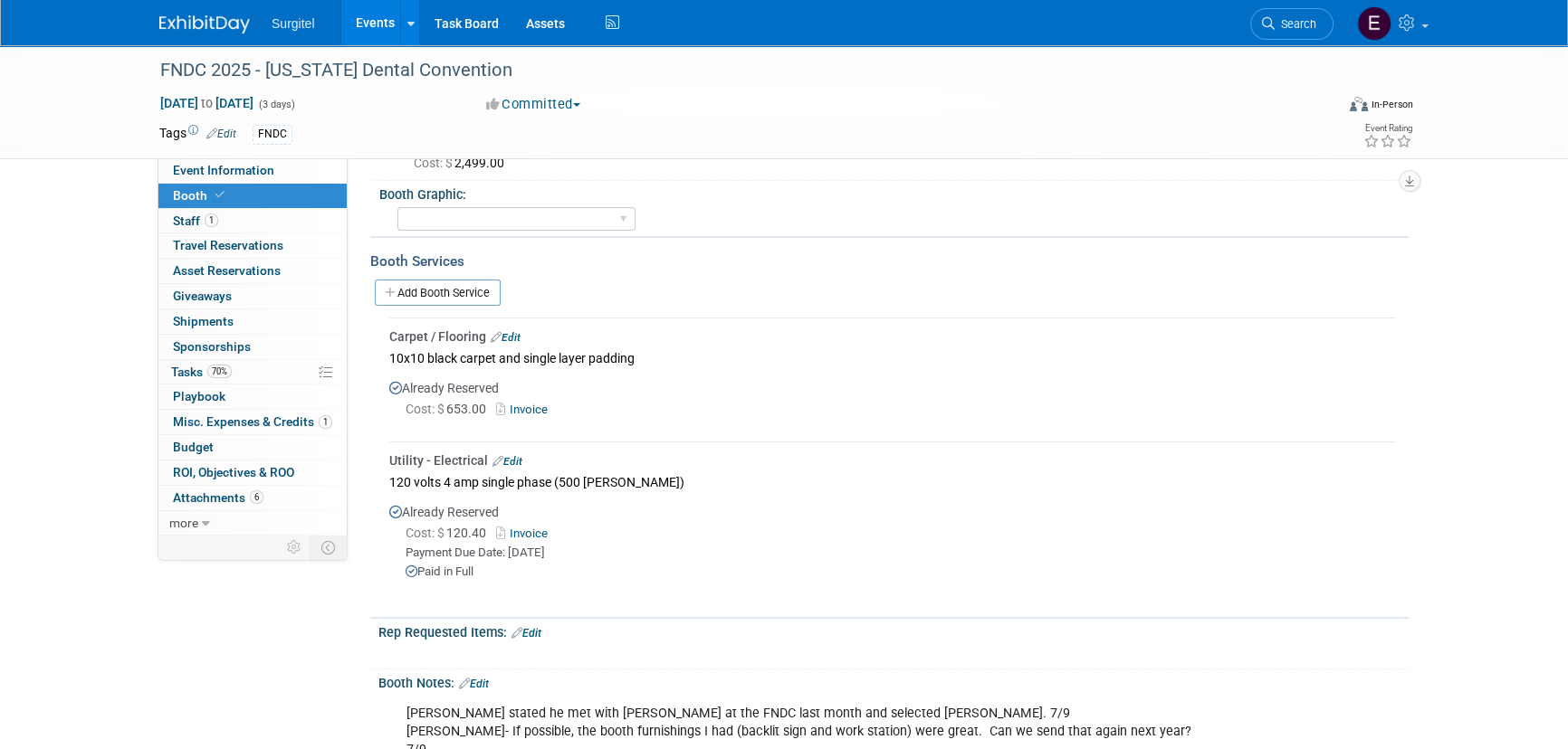
click at [366, 30] on link "Events" at bounding box center [374, 23] width 66 height 46
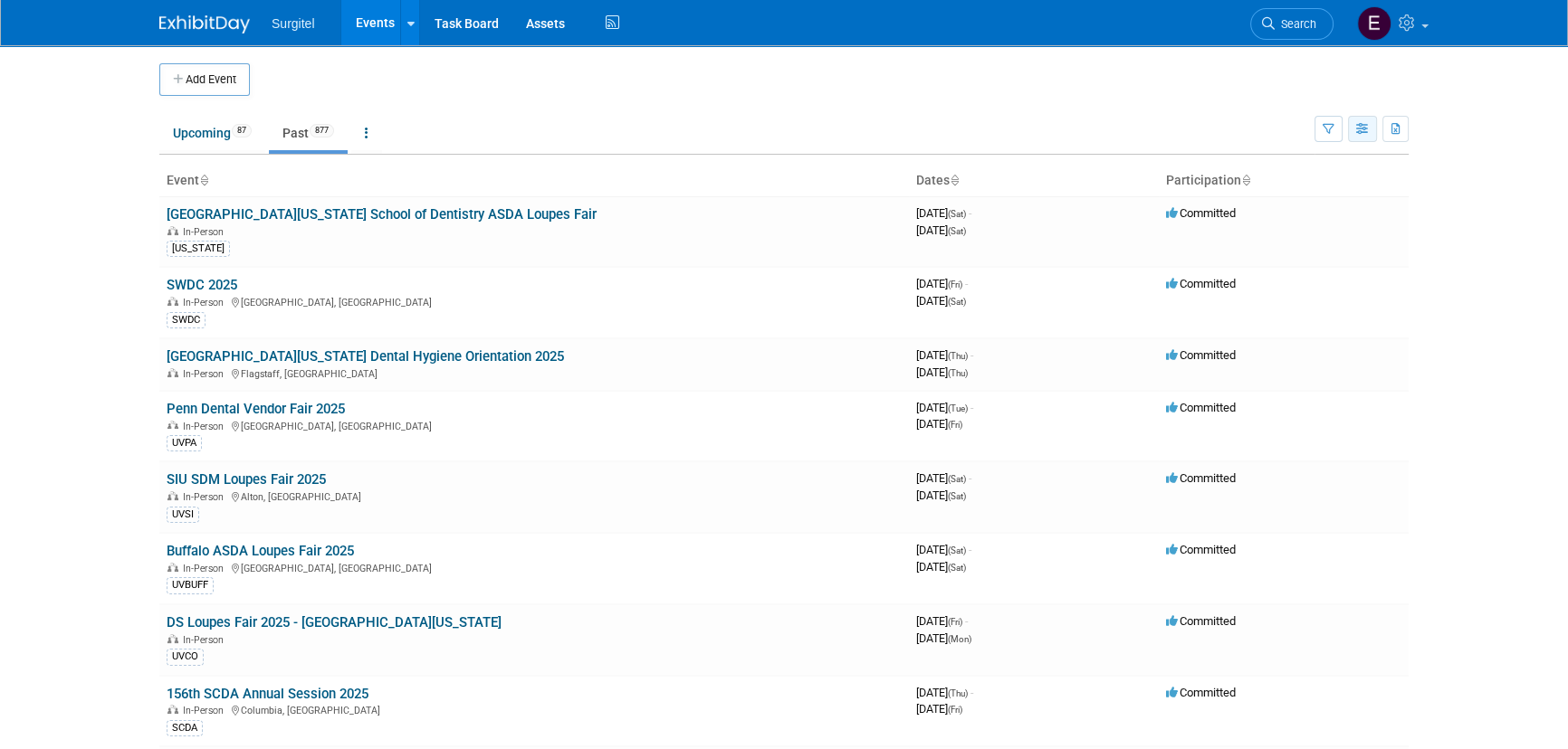
click at [1375, 132] on button "button" at bounding box center [1362, 129] width 29 height 27
click at [1294, 247] on link "Calendar View" at bounding box center [1287, 247] width 152 height 26
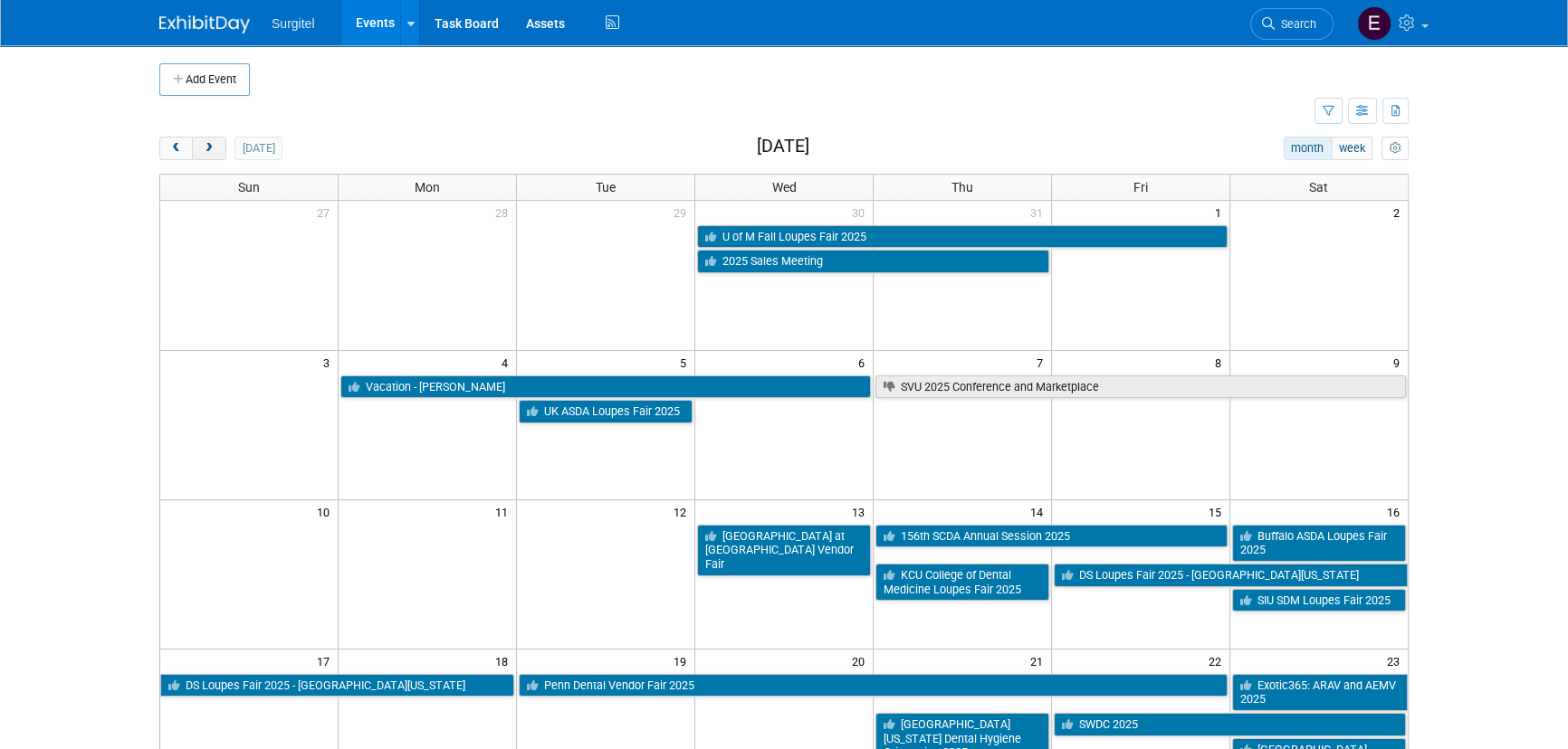
click at [211, 150] on span "next" at bounding box center [208, 148] width 13 height 11
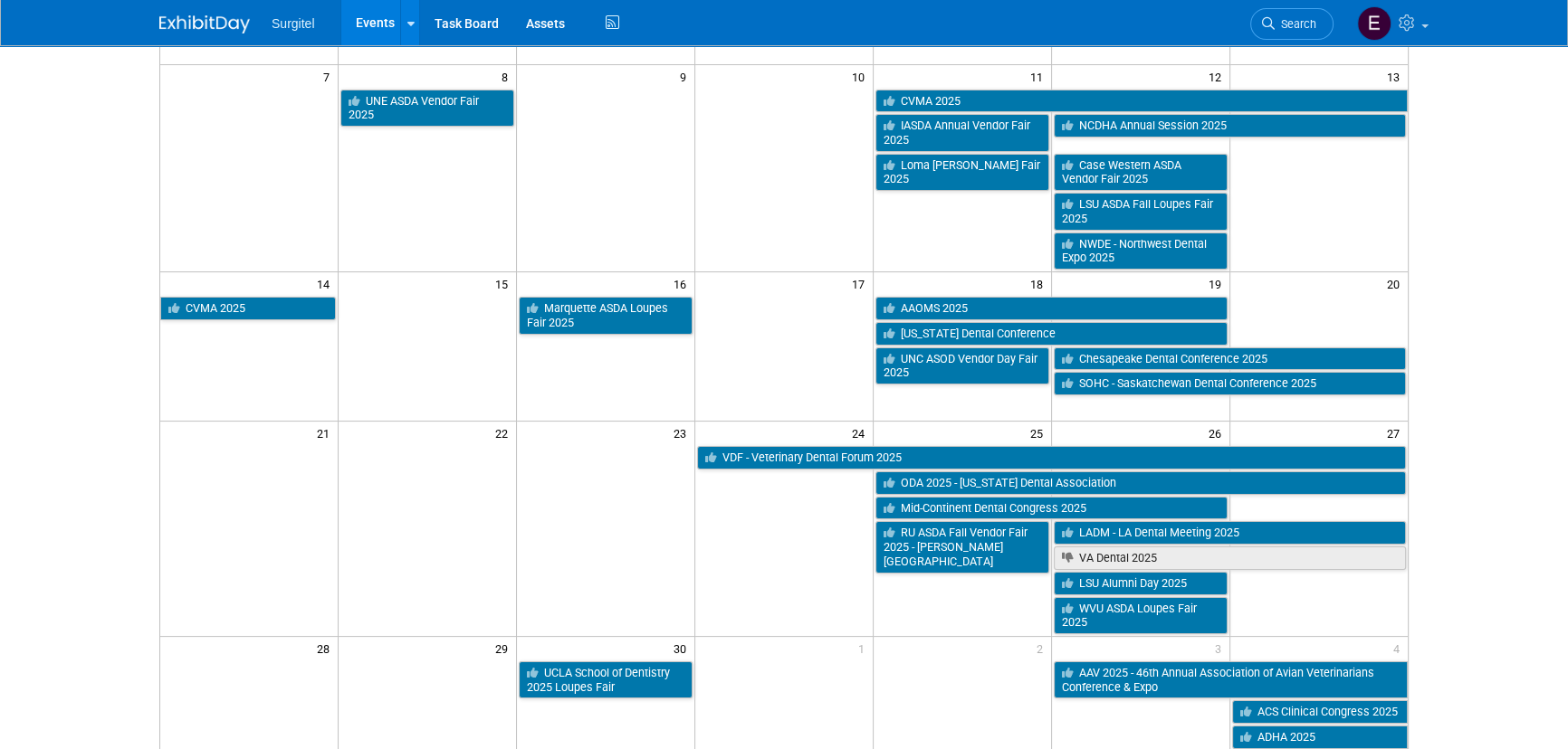
scroll to position [246, 0]
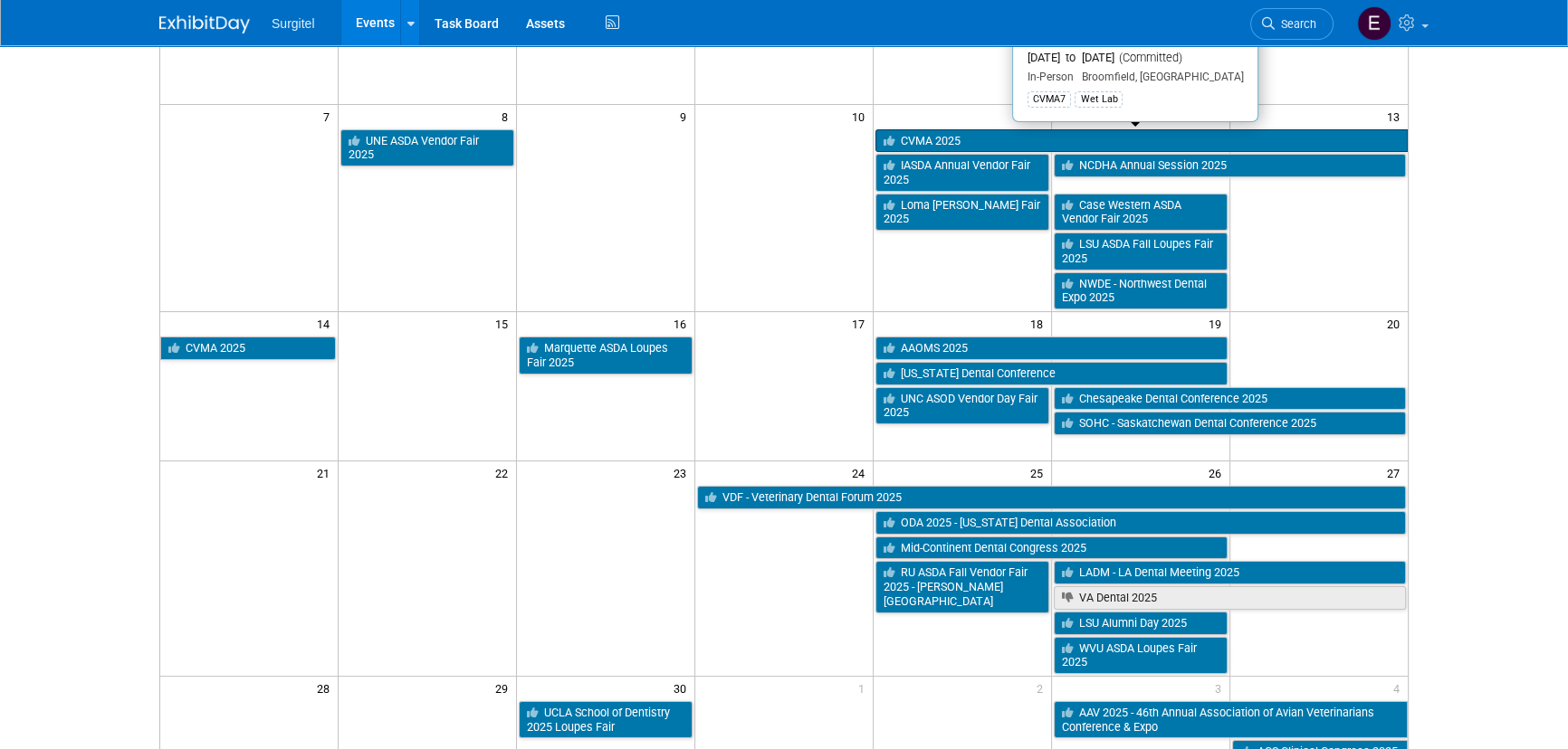
click at [942, 141] on link "CVMA 2025" at bounding box center [1141, 141] width 532 height 24
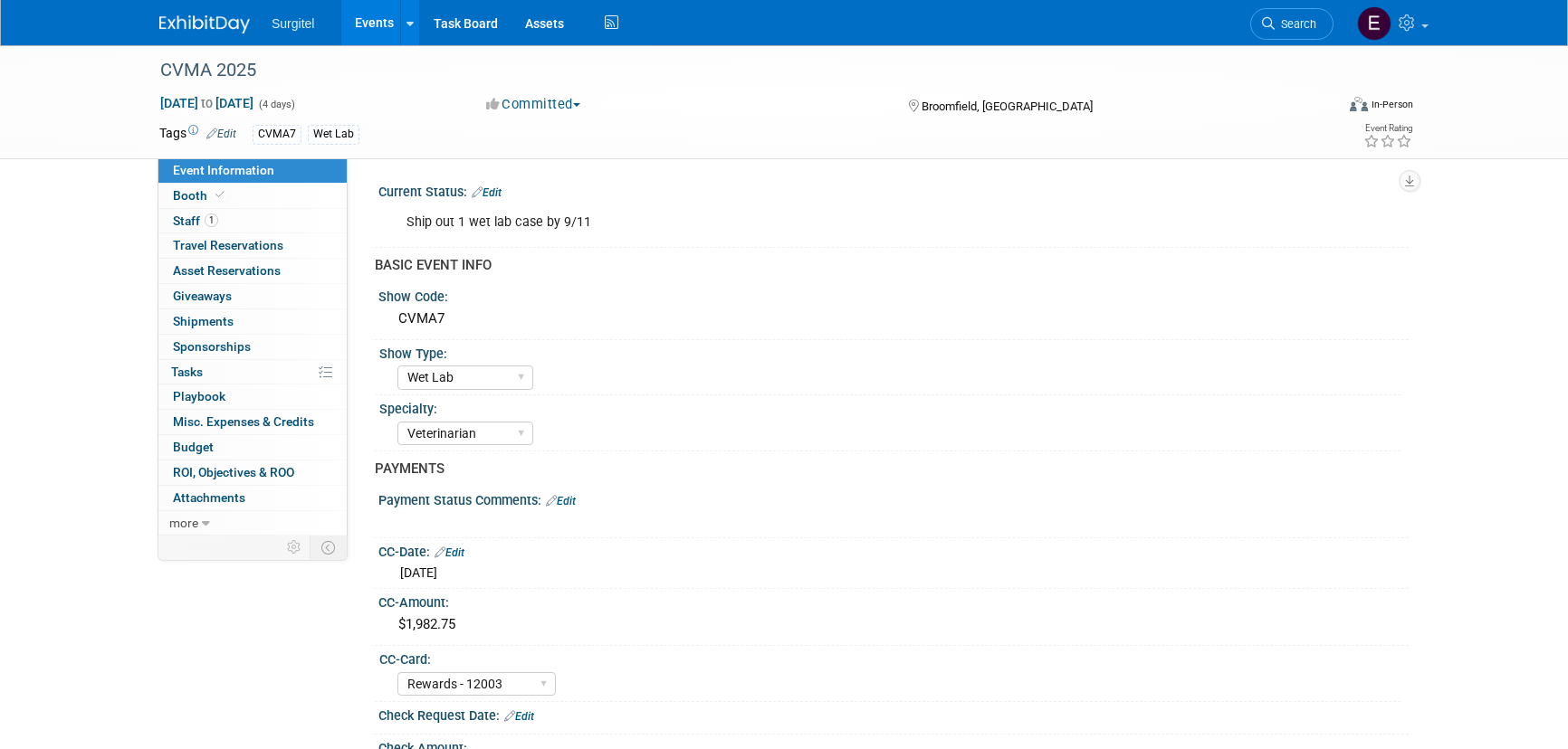
select select "Wet Lab"
select select "Veterinarian"
select select "Rewards - 12003"
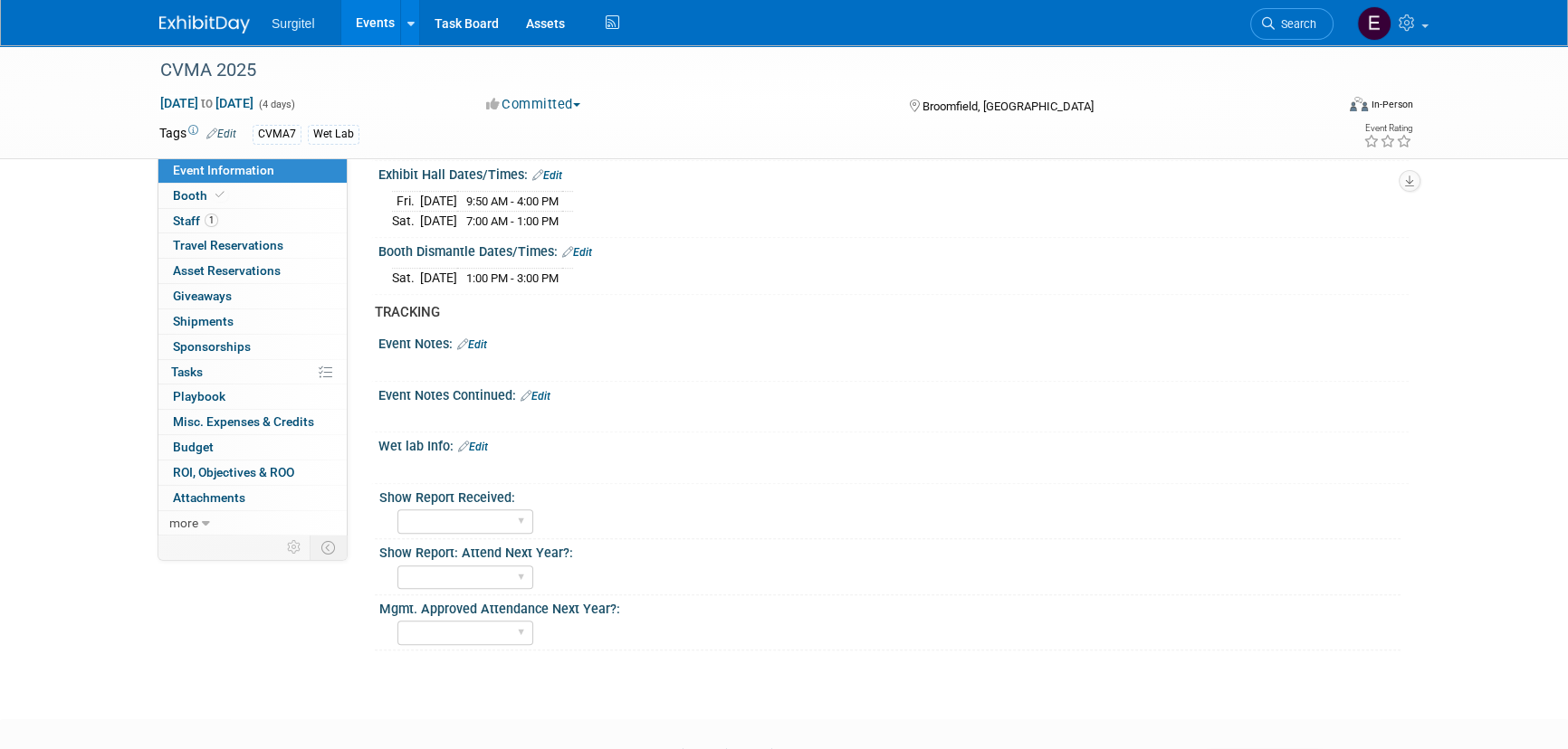
scroll to position [1306, 0]
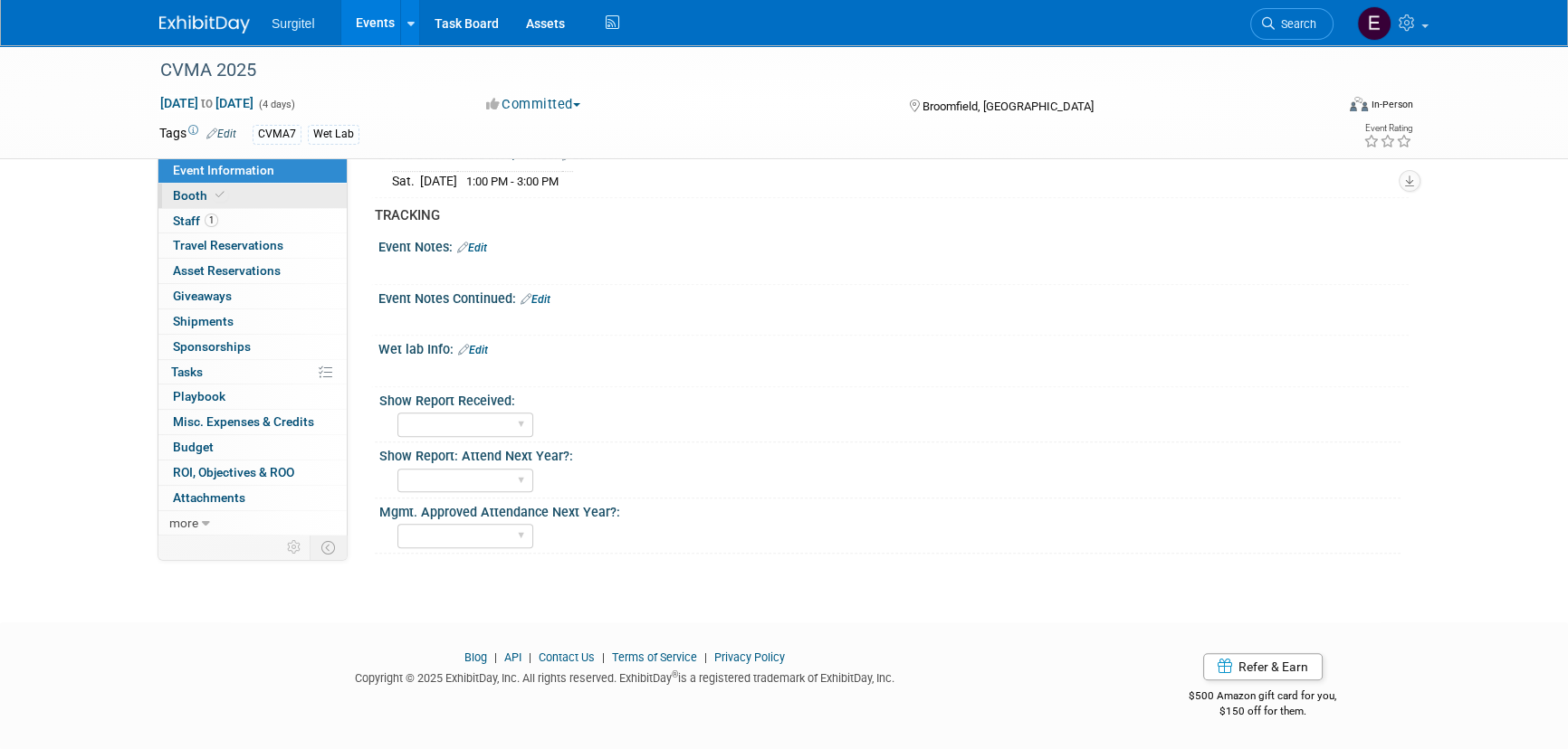
click at [246, 198] on link "Booth" at bounding box center [253, 196] width 188 height 25
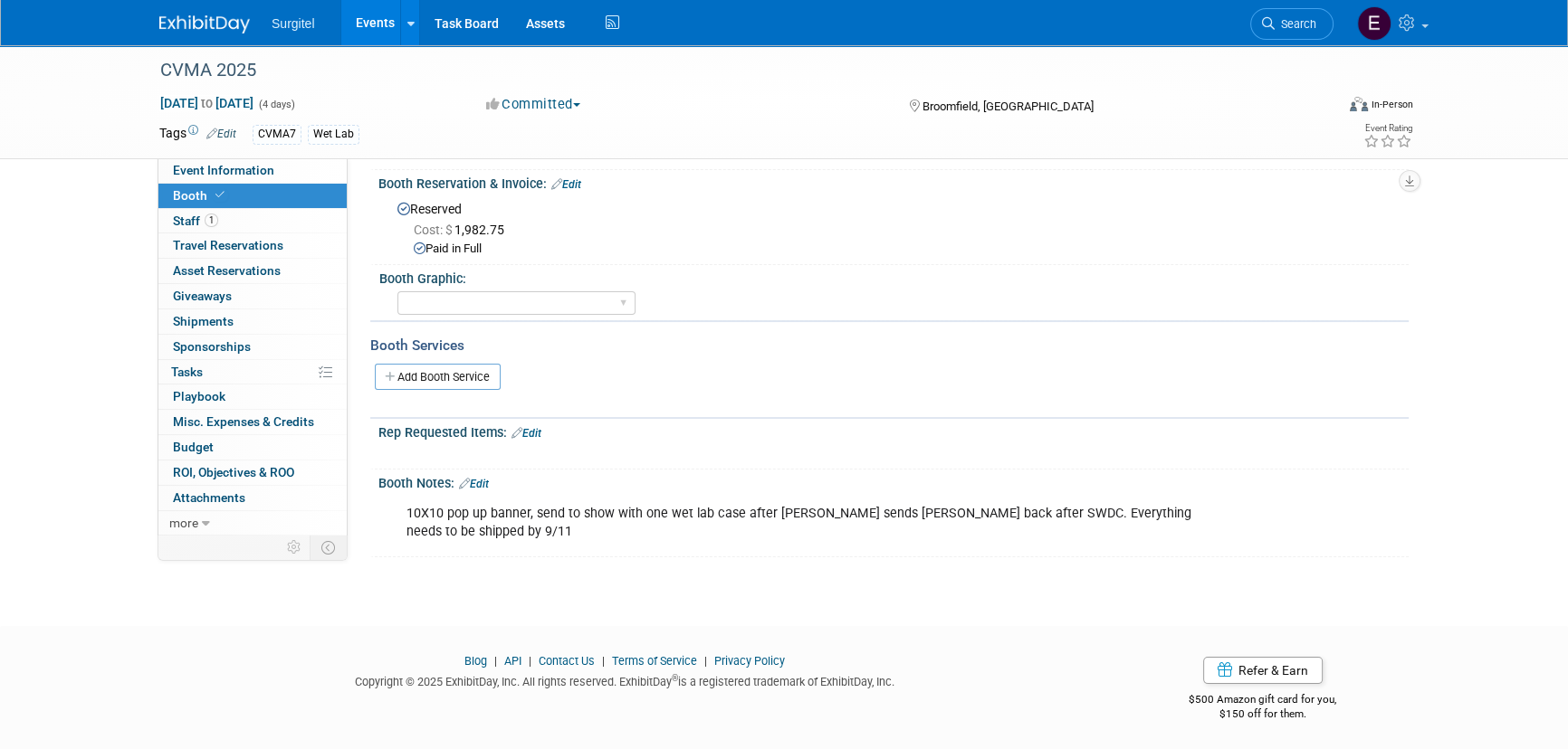
scroll to position [180, 0]
click at [350, 36] on link "Events" at bounding box center [374, 23] width 66 height 46
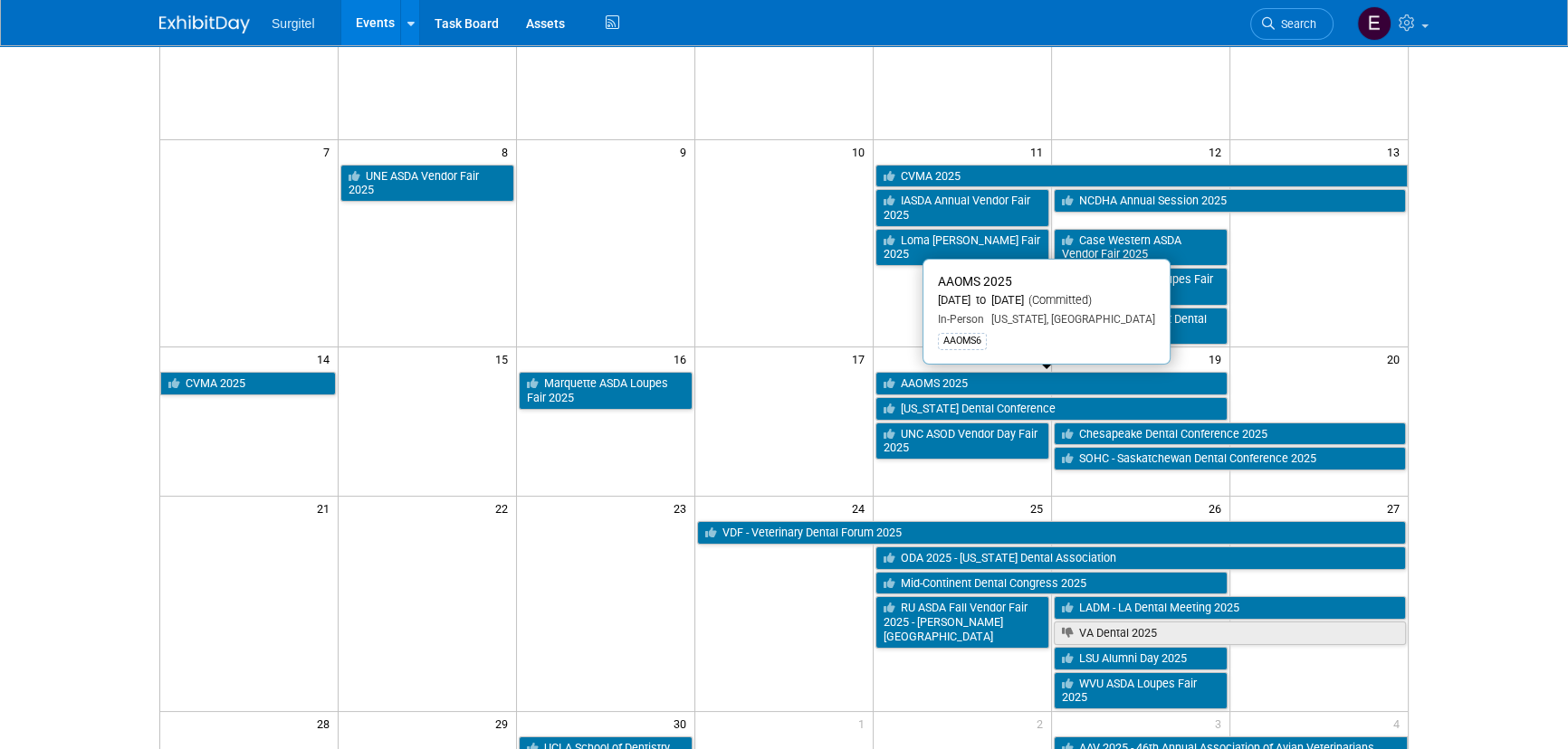
scroll to position [246, 0]
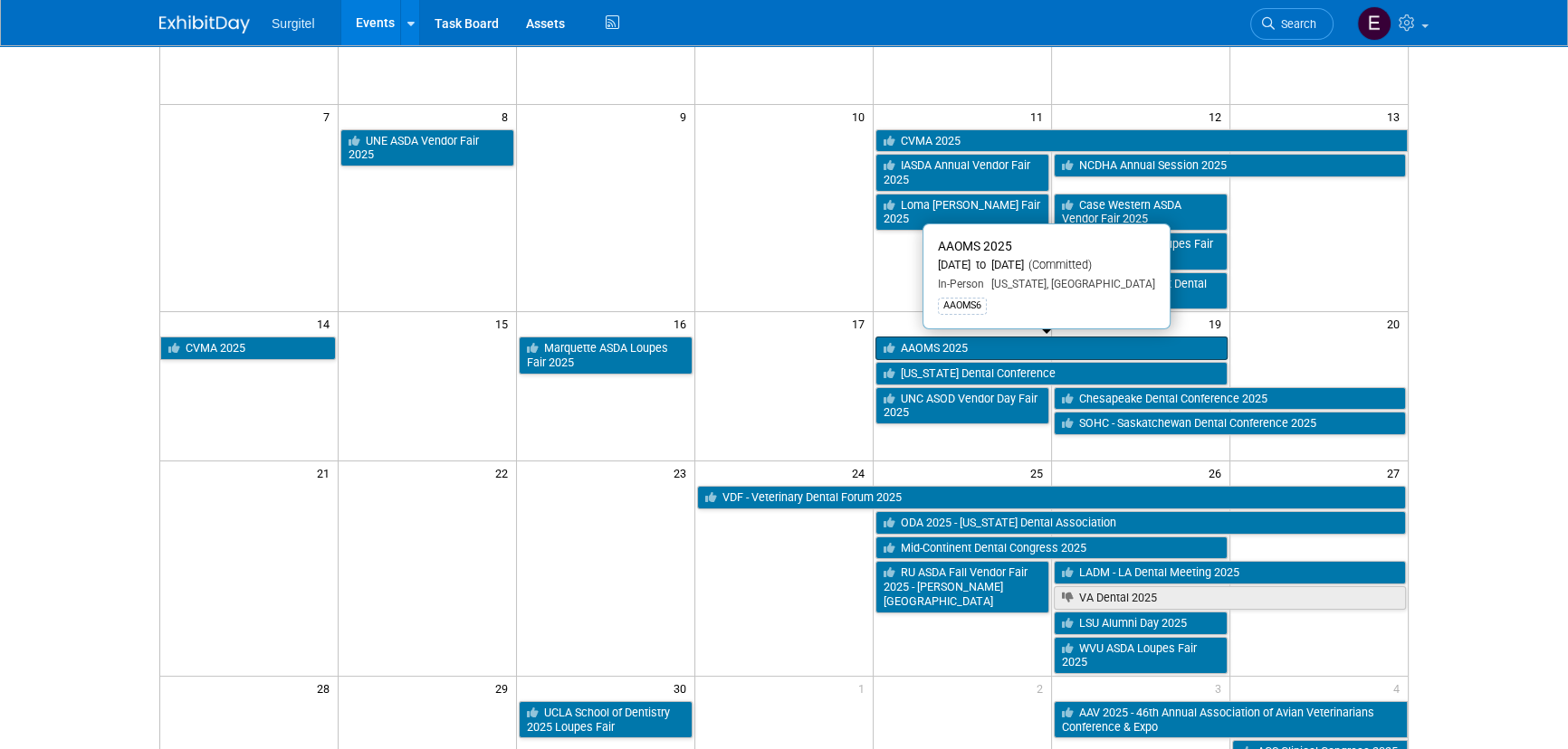
click at [987, 348] on link "AAOMS 2025" at bounding box center [1051, 348] width 352 height 24
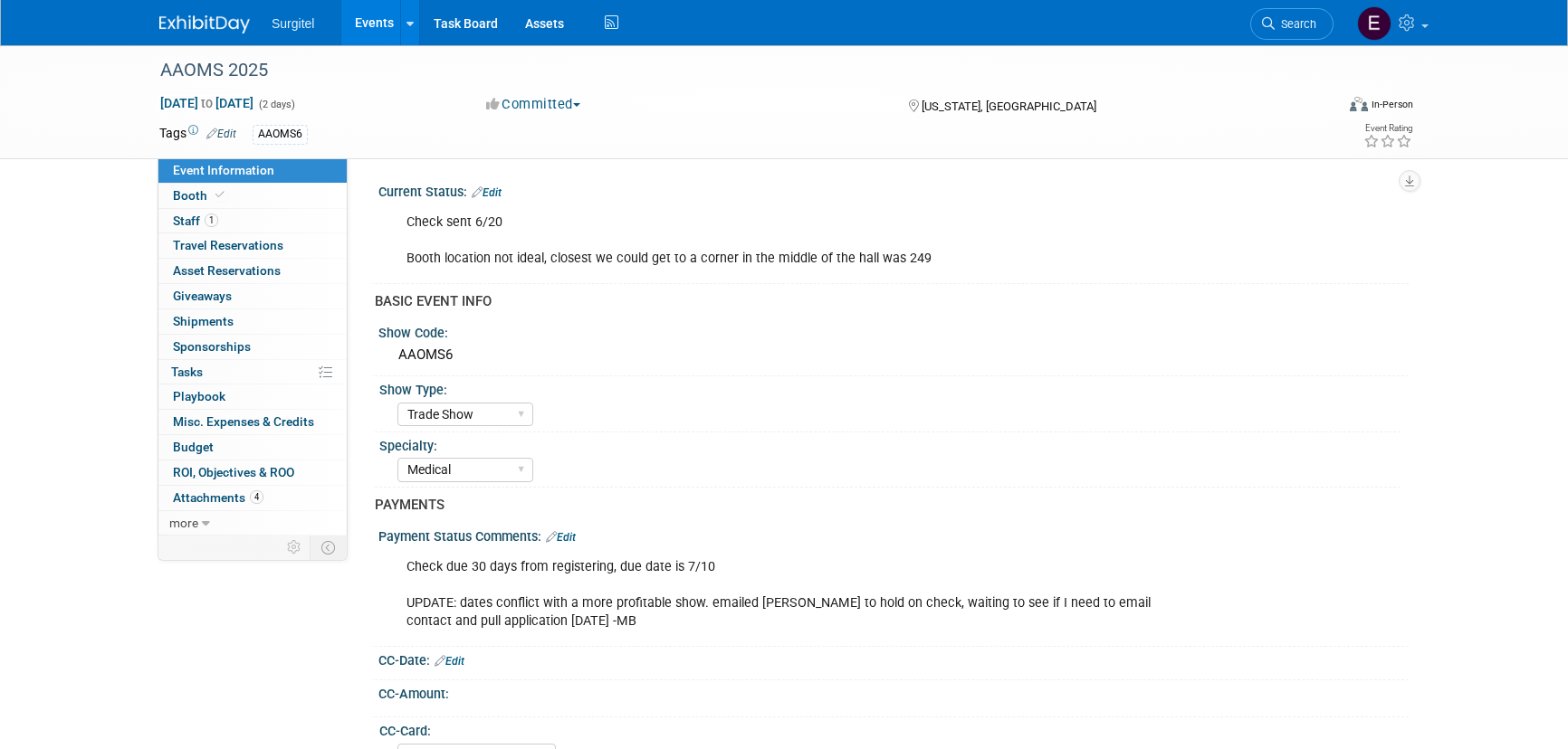
select select "Trade Show"
select select "Medical"
select select "No"
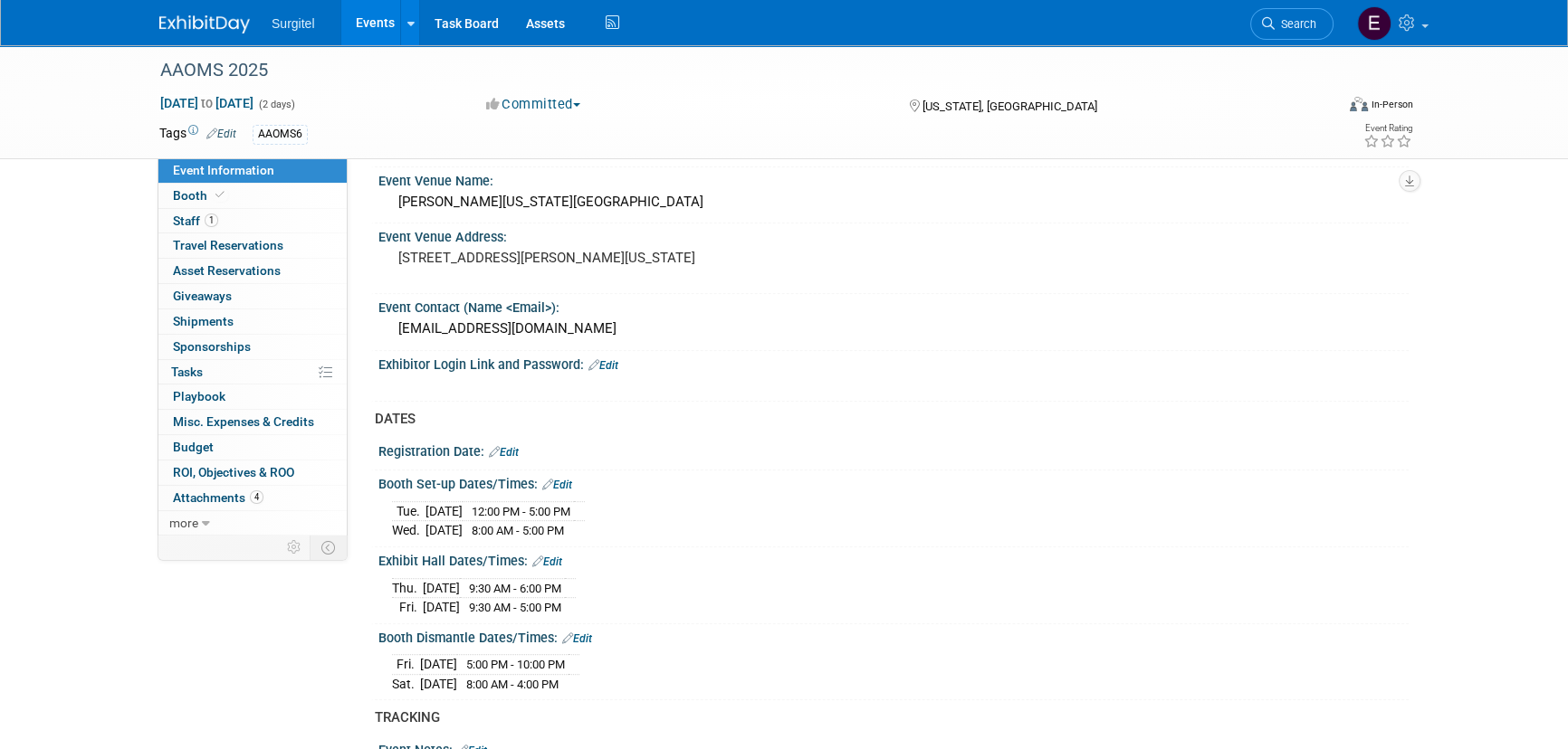
scroll to position [1398, 0]
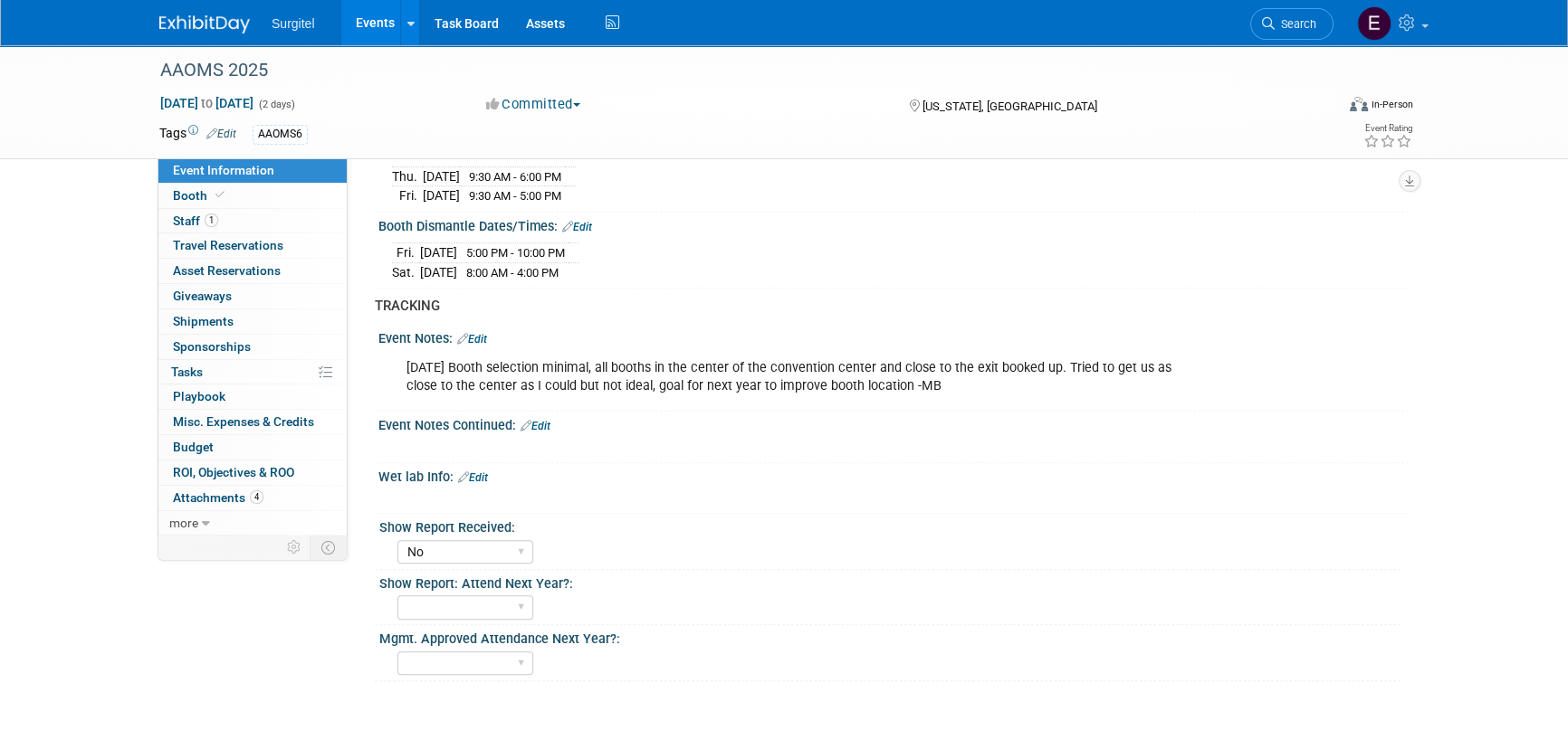
click at [371, 44] on link "Events" at bounding box center [374, 23] width 66 height 46
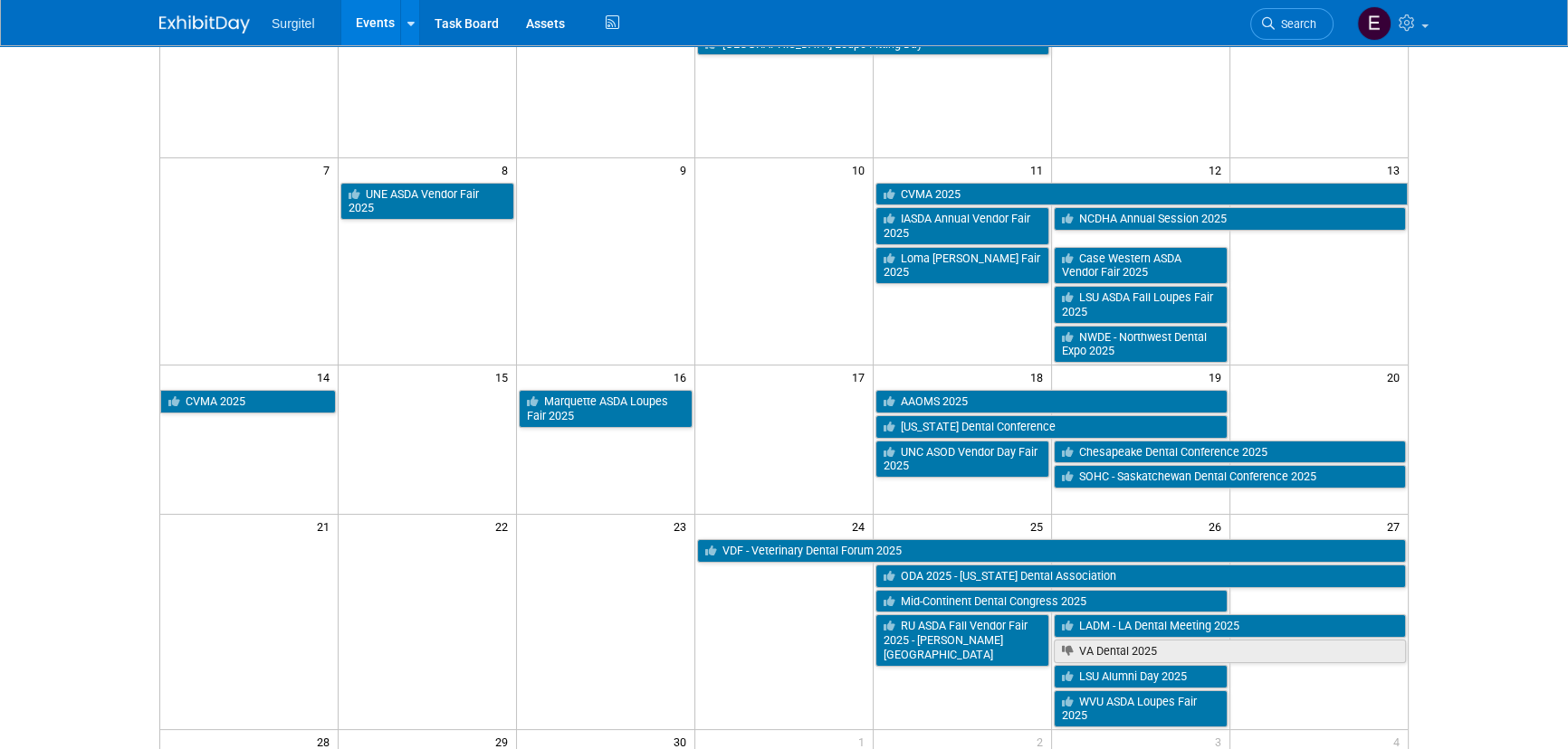
scroll to position [163, 0]
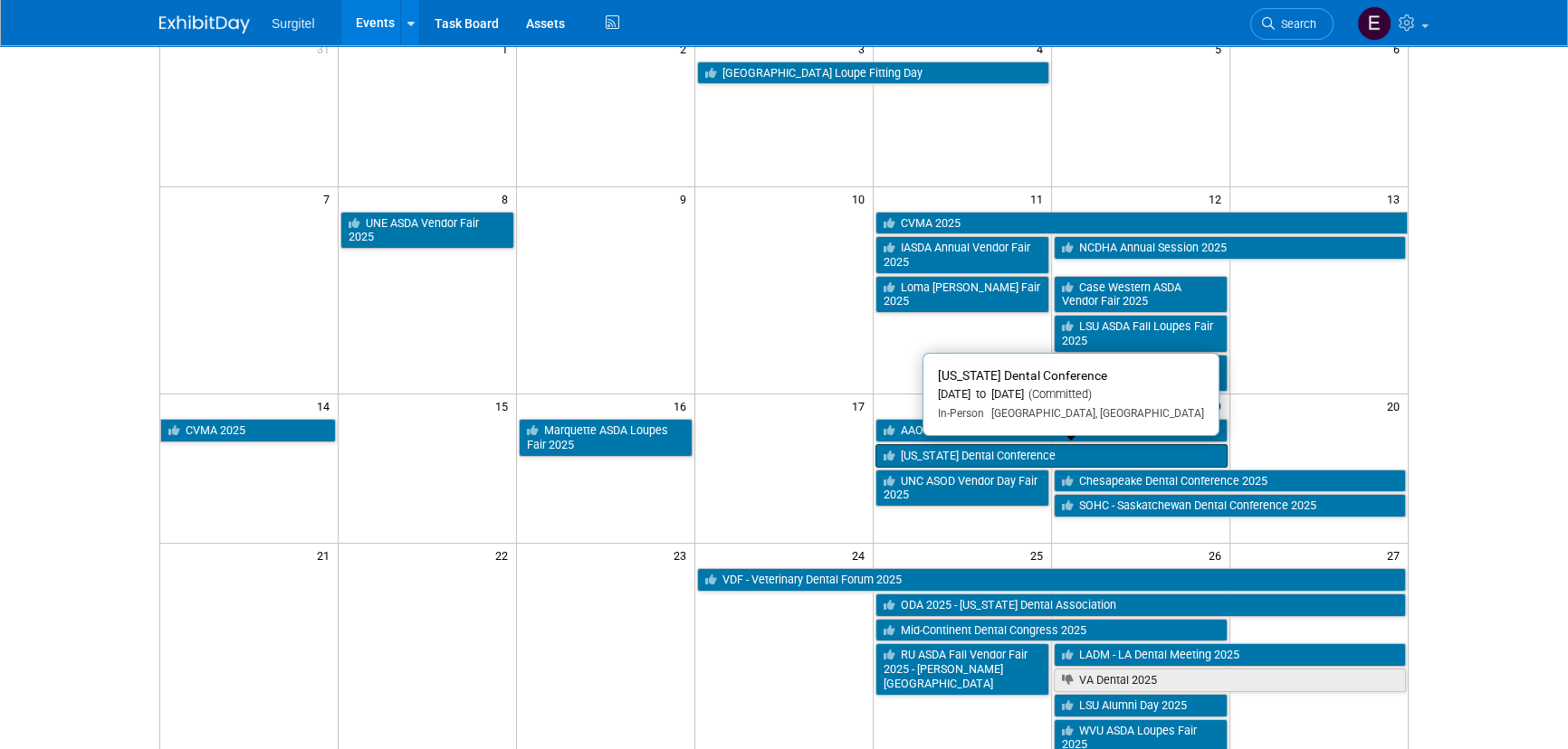
click at [1041, 454] on link "[US_STATE] Dental Conference" at bounding box center [1051, 455] width 352 height 24
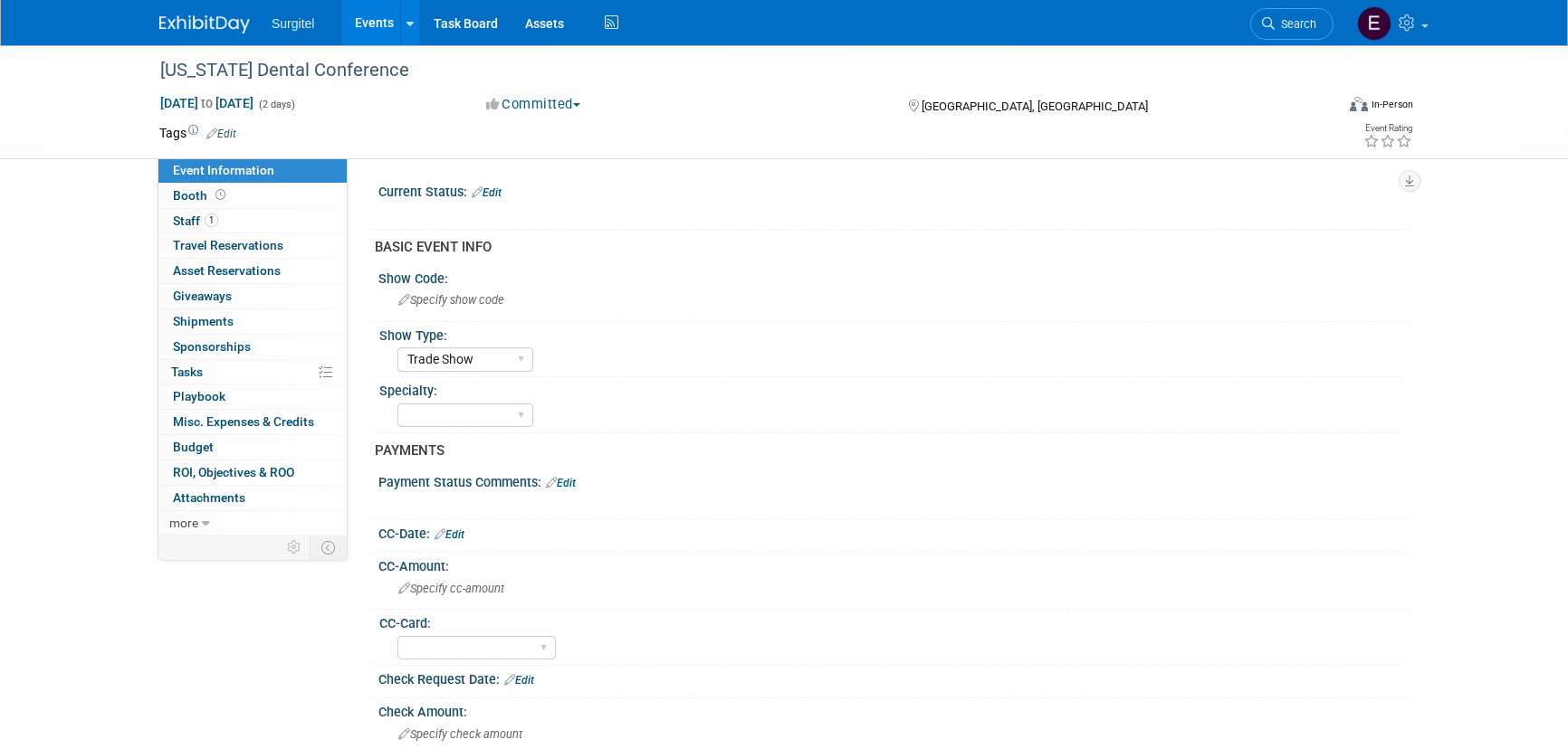
select select "Trade Show"
select select "No"
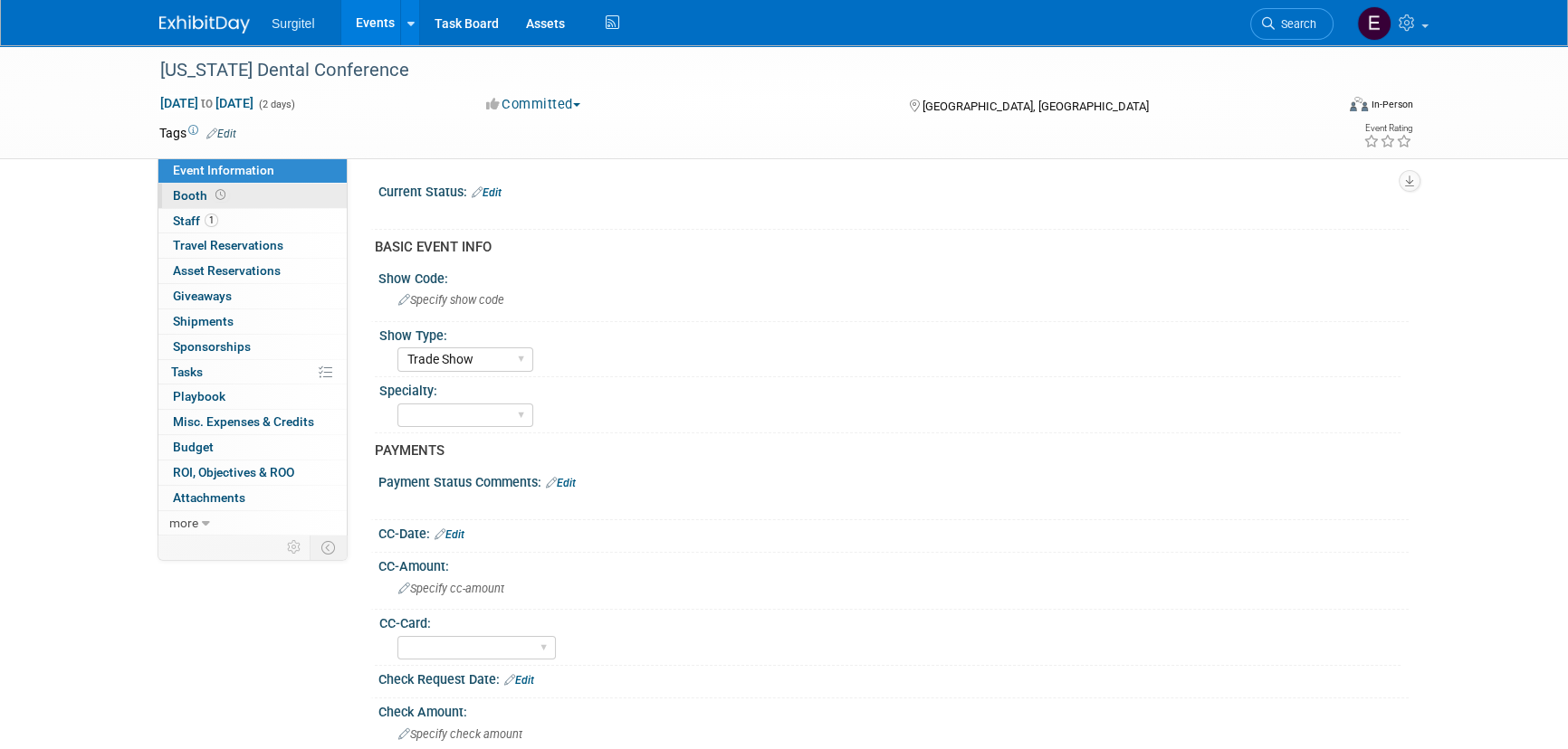
click at [236, 200] on link "Booth" at bounding box center [253, 196] width 188 height 25
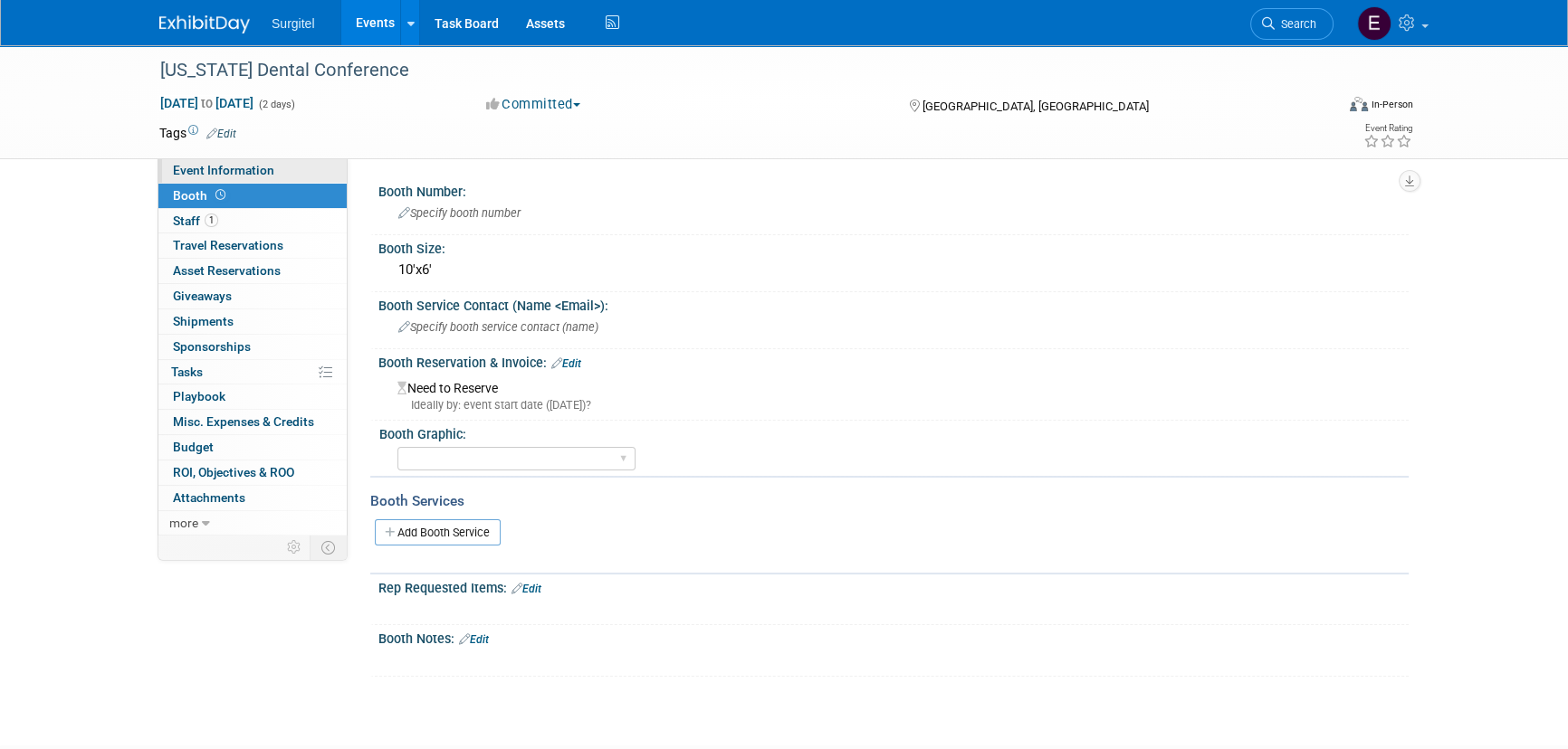
click at [238, 165] on span "Event Information" at bounding box center [223, 169] width 102 height 14
select select "Trade Show"
select select "No"
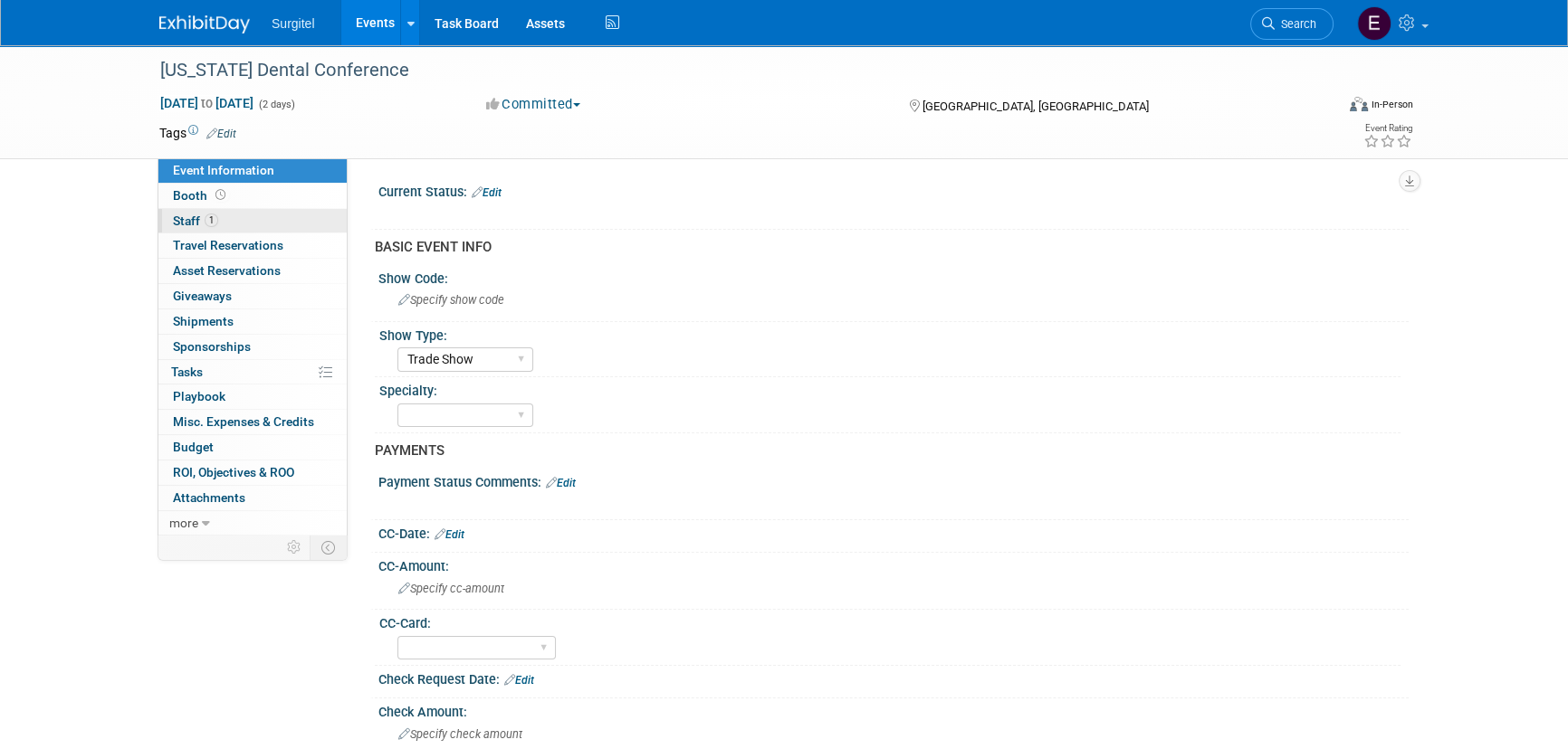
click at [179, 216] on span "Staff 1" at bounding box center [196, 221] width 46 height 14
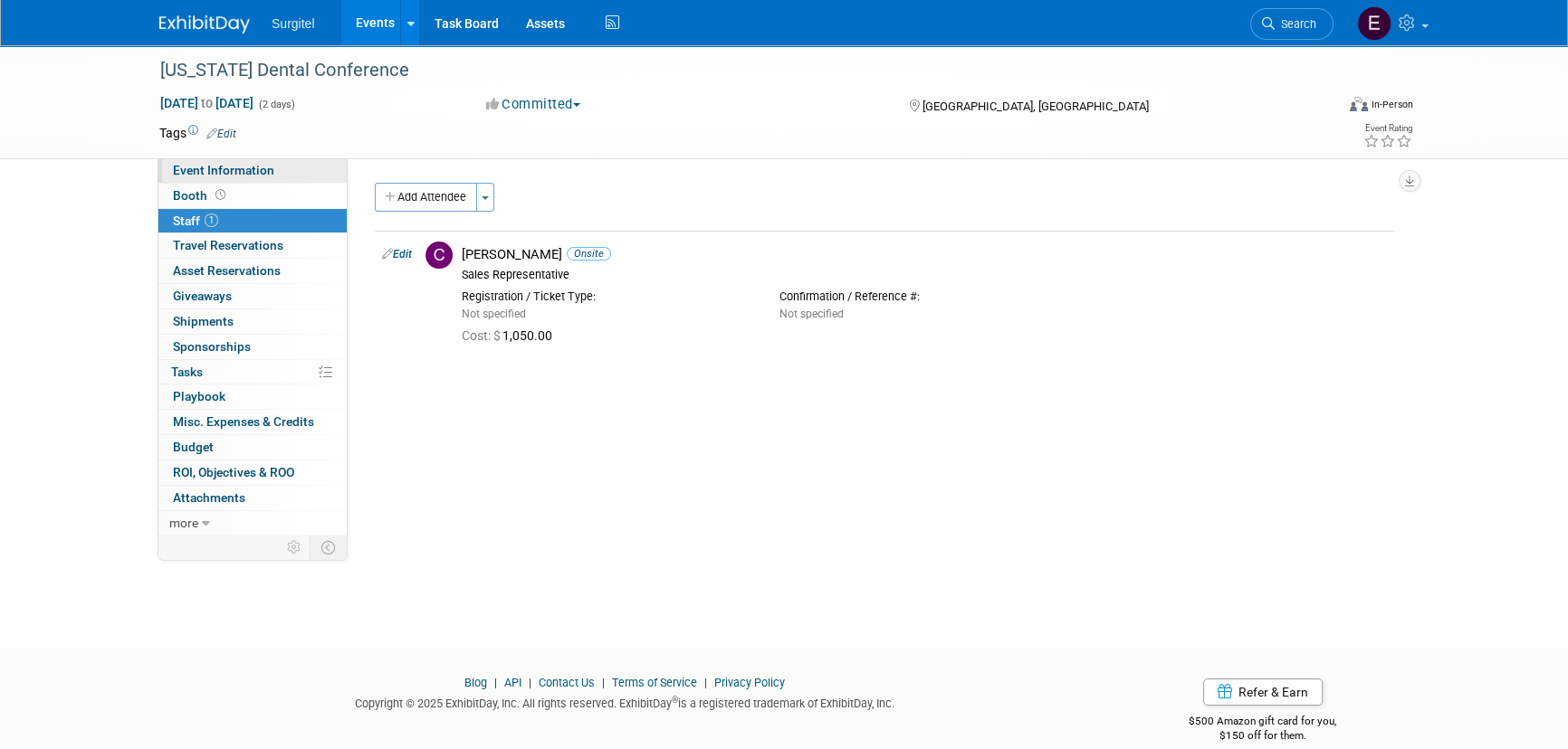
click at [227, 165] on span "Event Information" at bounding box center [223, 169] width 102 height 14
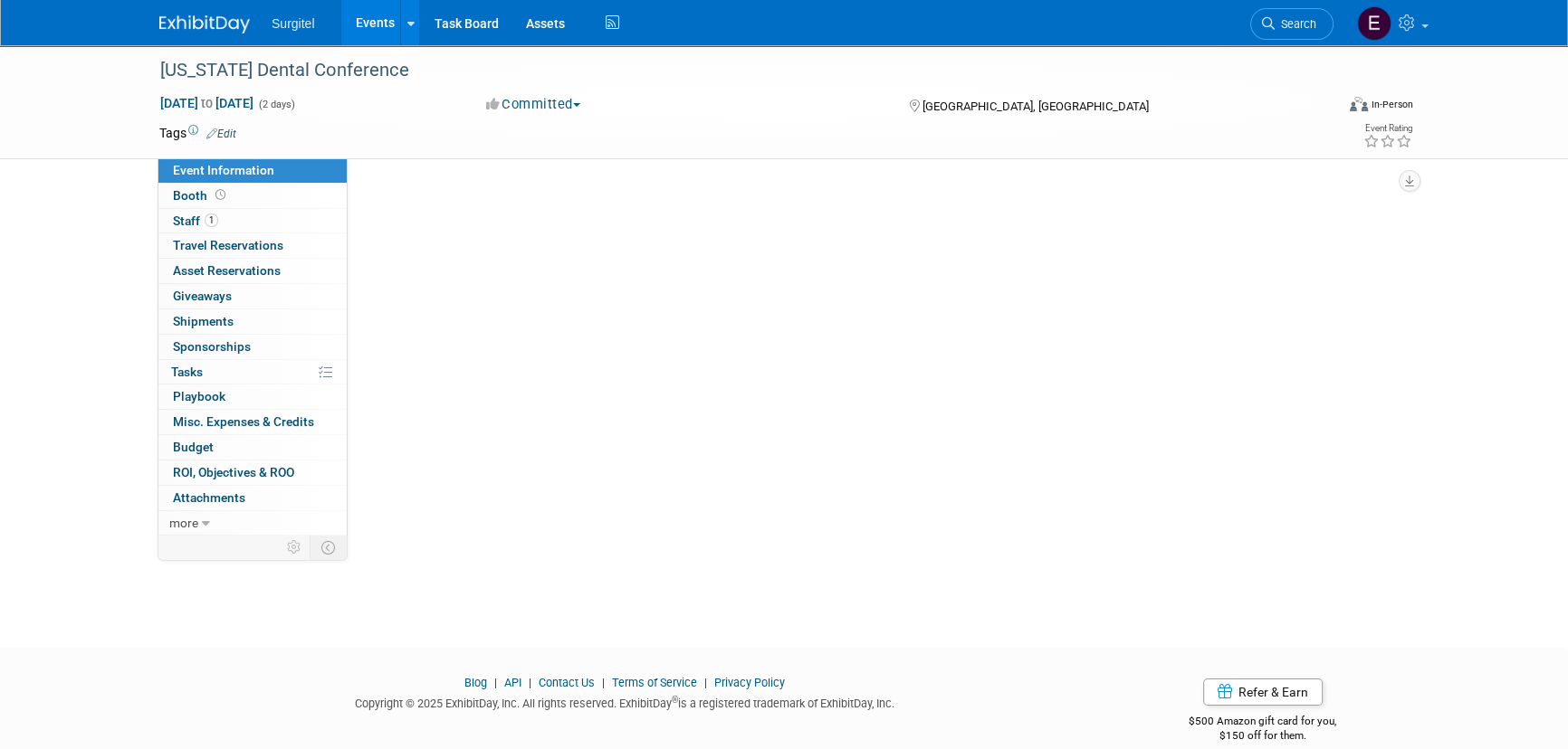
select select "Trade Show"
select select "No"
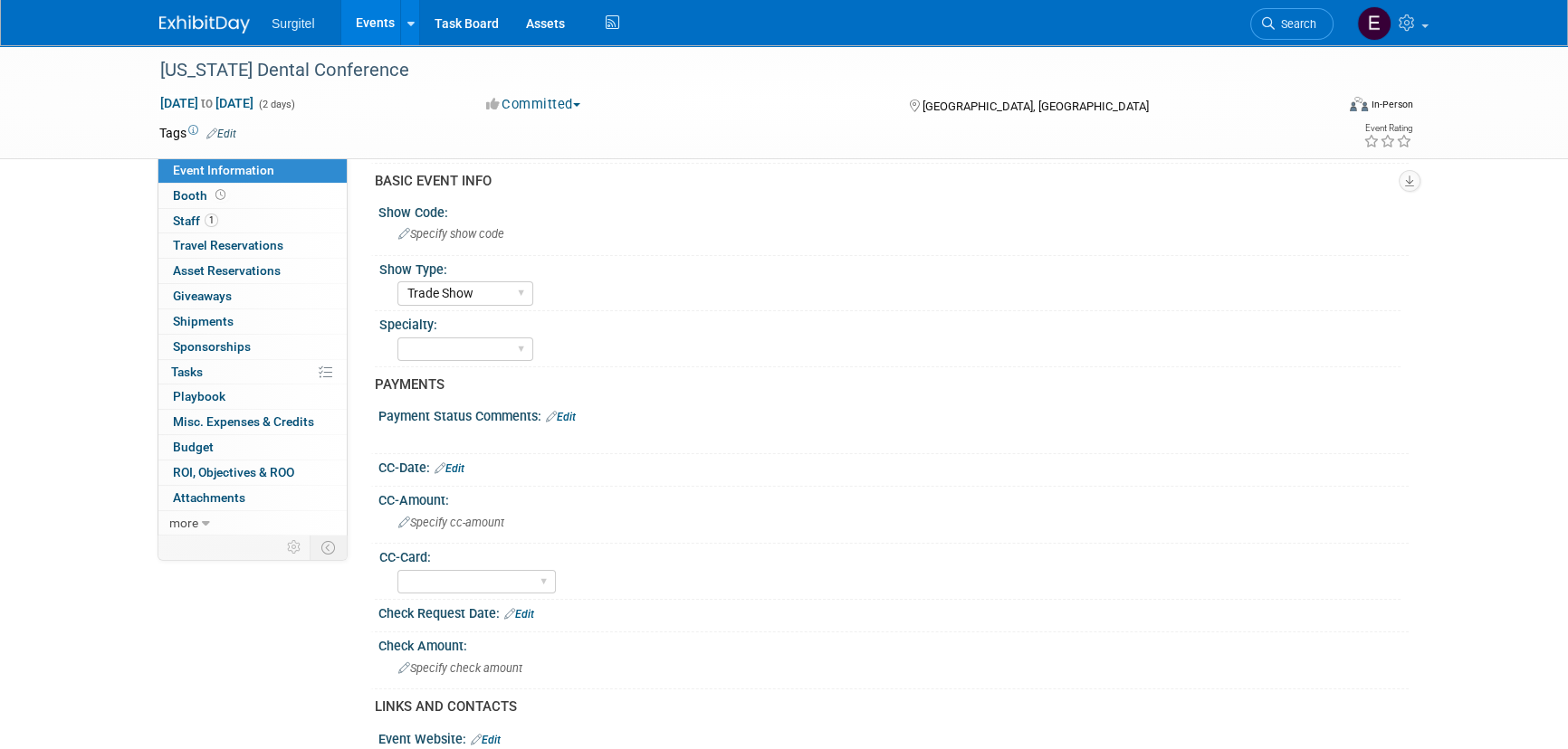
scroll to position [82, 0]
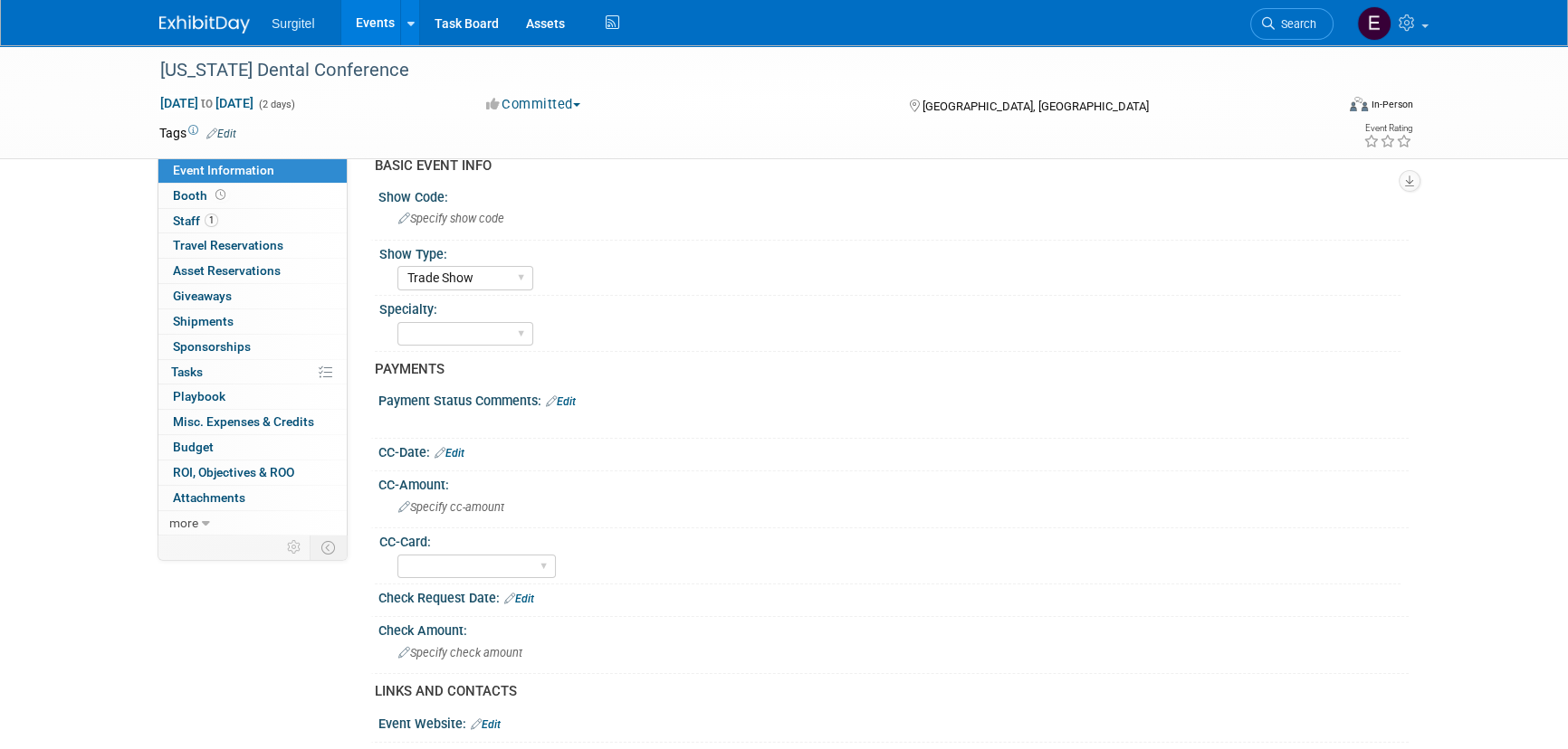
click at [348, 10] on link "Events" at bounding box center [374, 23] width 66 height 46
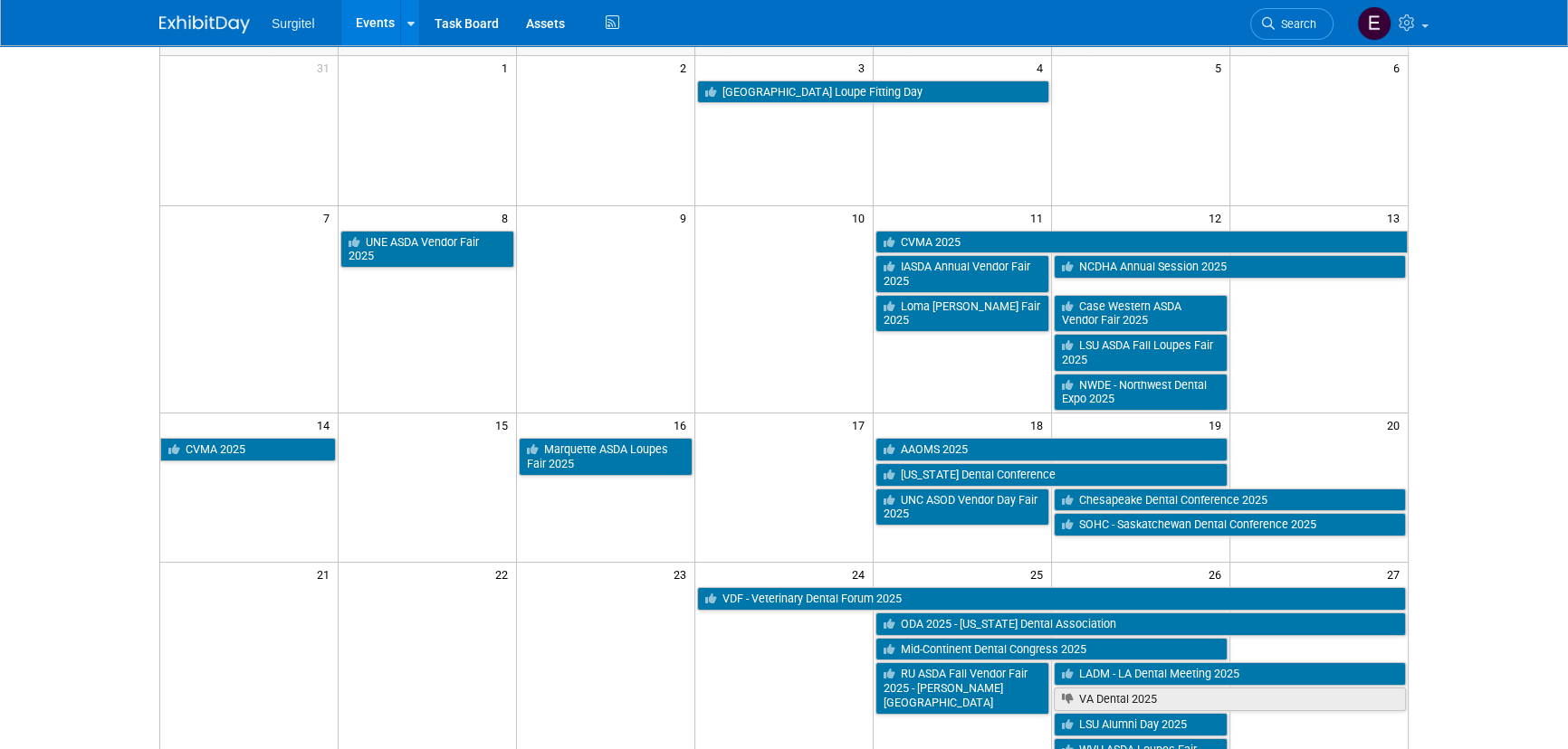
scroll to position [163, 0]
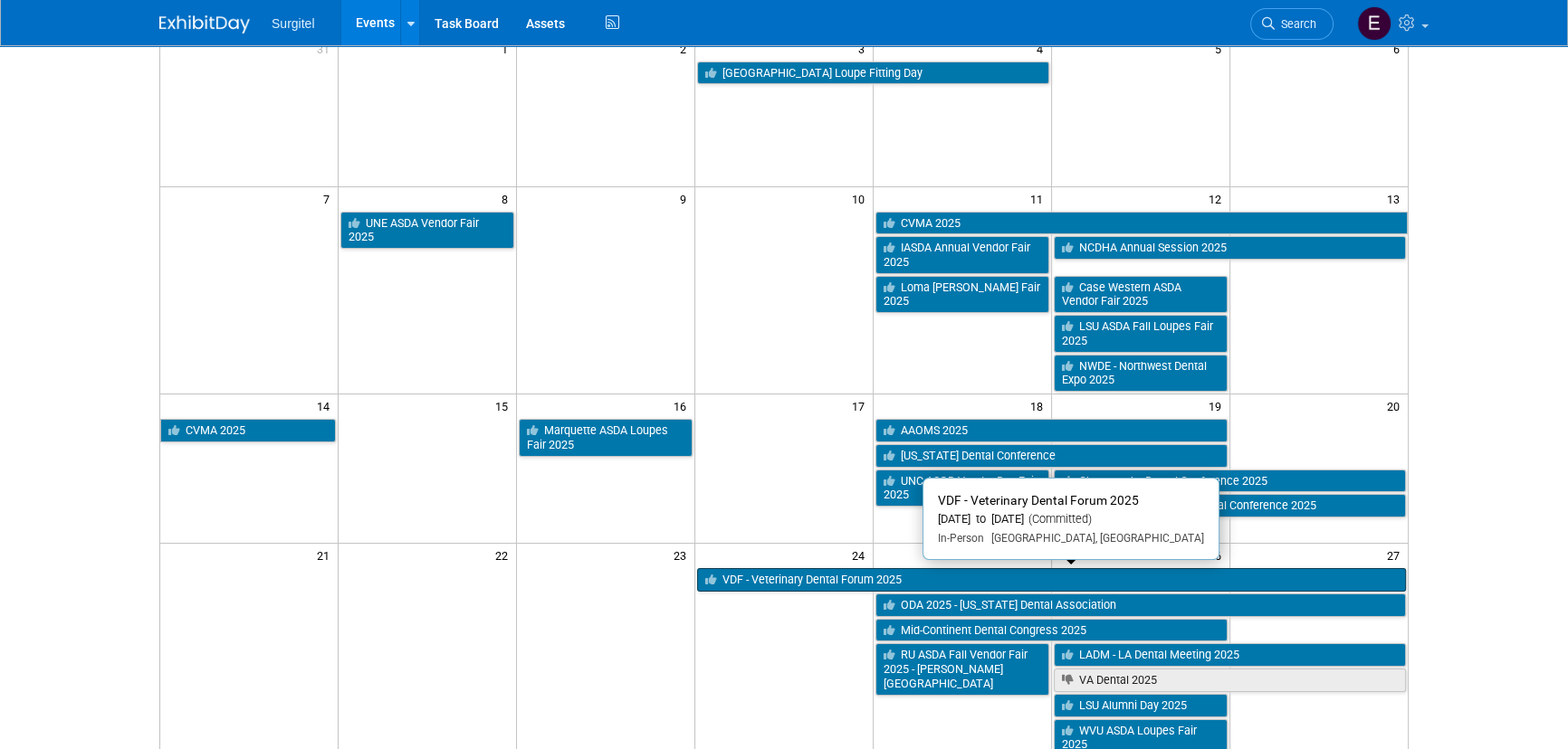
click at [858, 584] on link "VDF - Veterinary Dental Forum 2025" at bounding box center [1051, 580] width 708 height 24
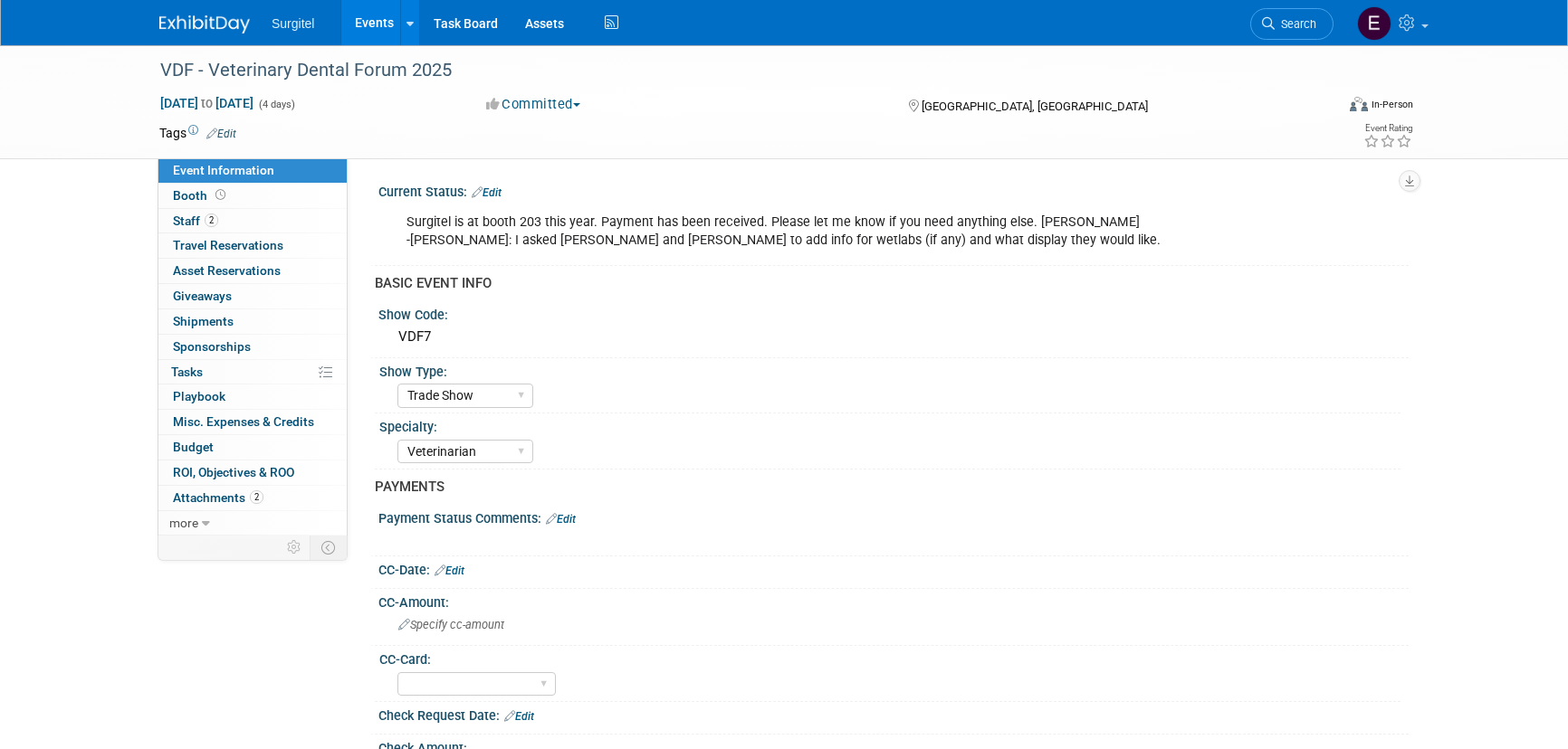
select select "Trade Show"
select select "Veterinarian"
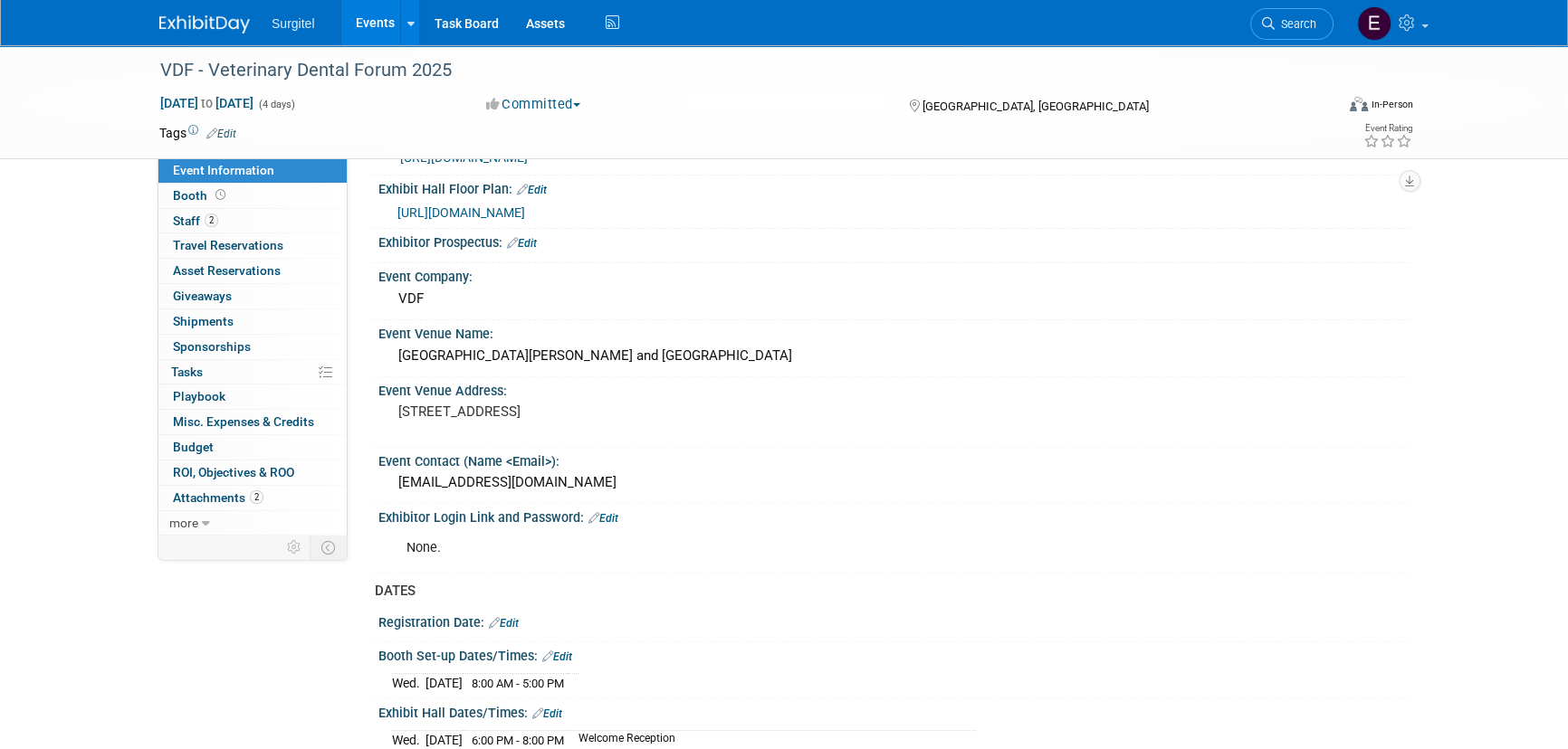
scroll to position [411, 0]
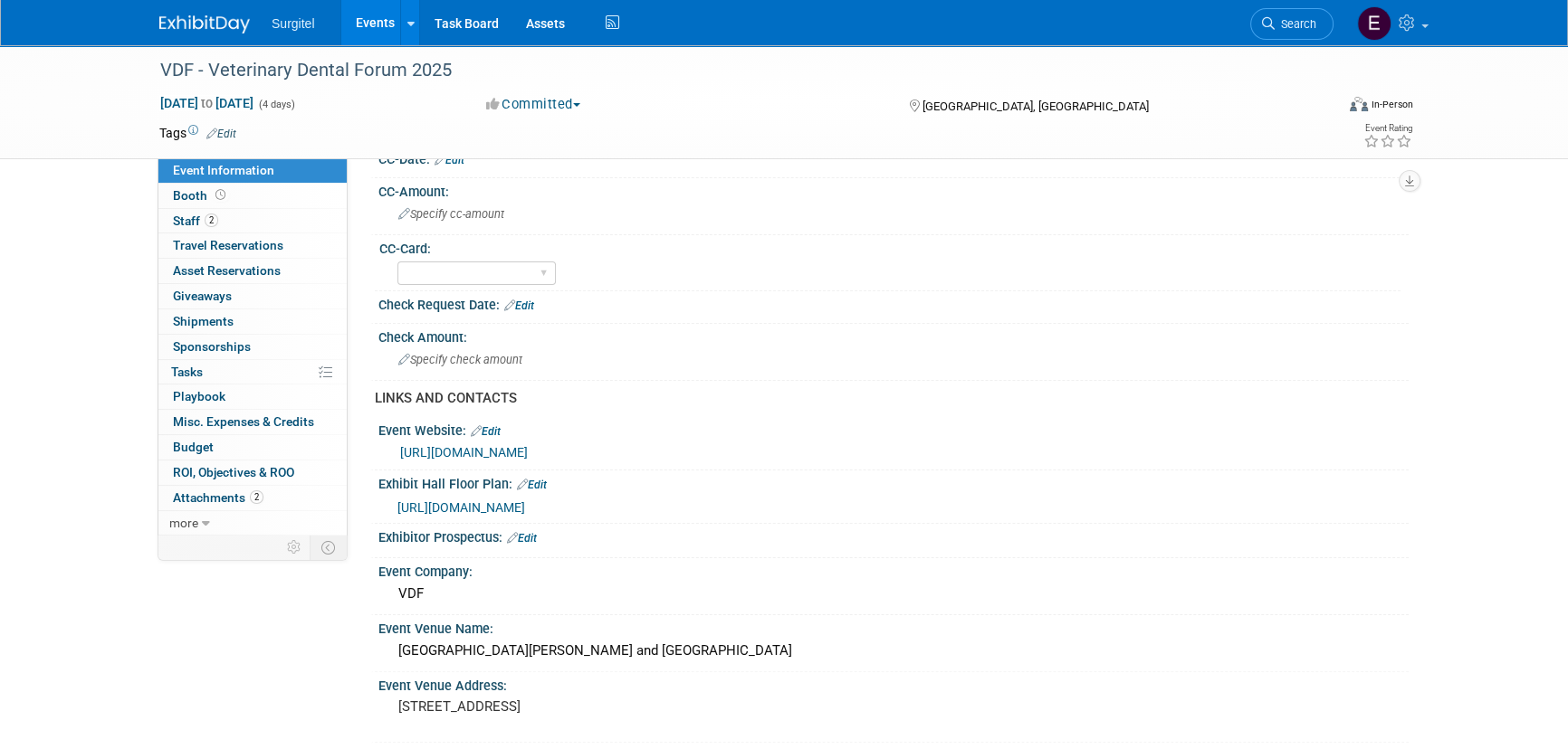
click at [367, 16] on link "Events" at bounding box center [374, 23] width 66 height 46
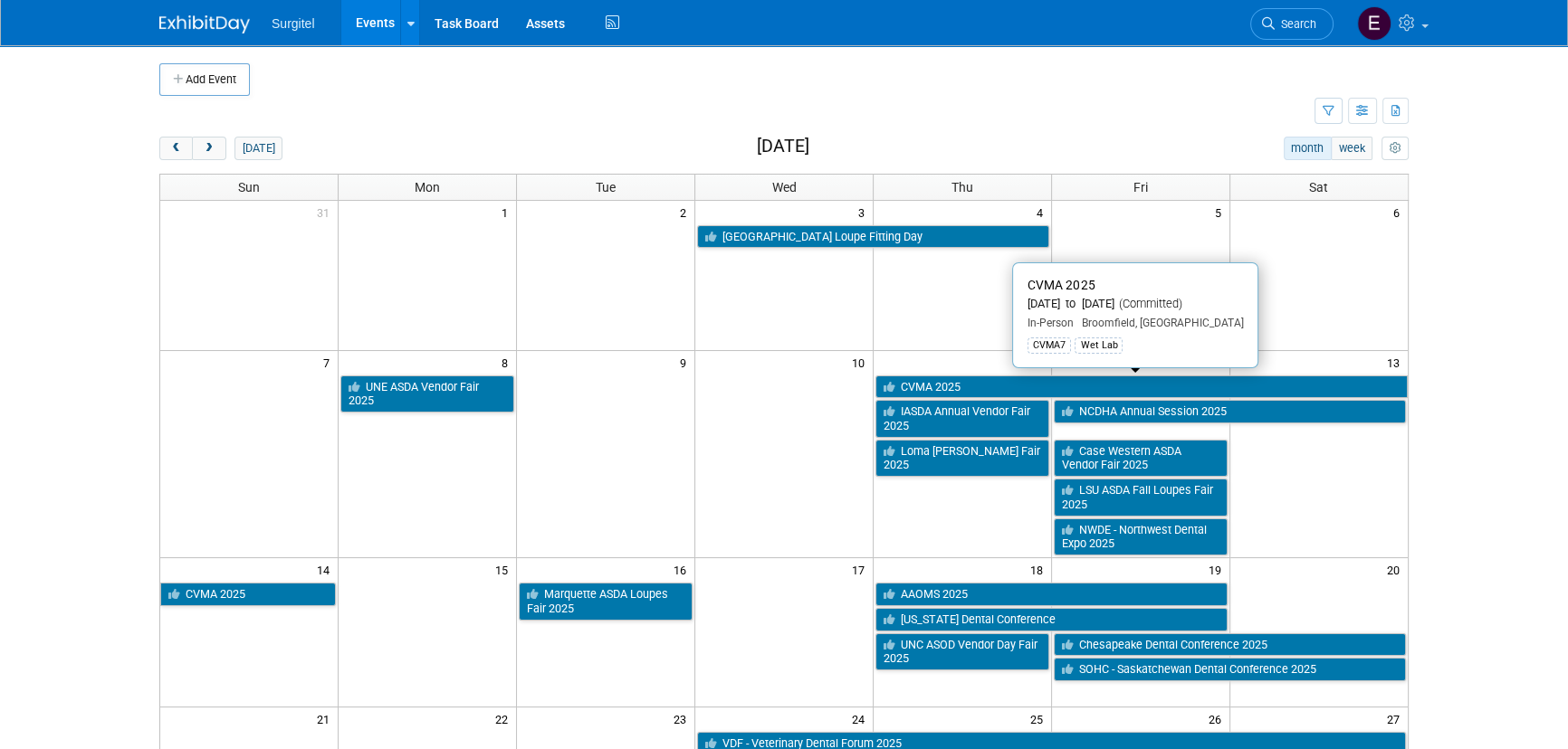
click at [959, 379] on link "CVMA 2025" at bounding box center [1141, 387] width 532 height 24
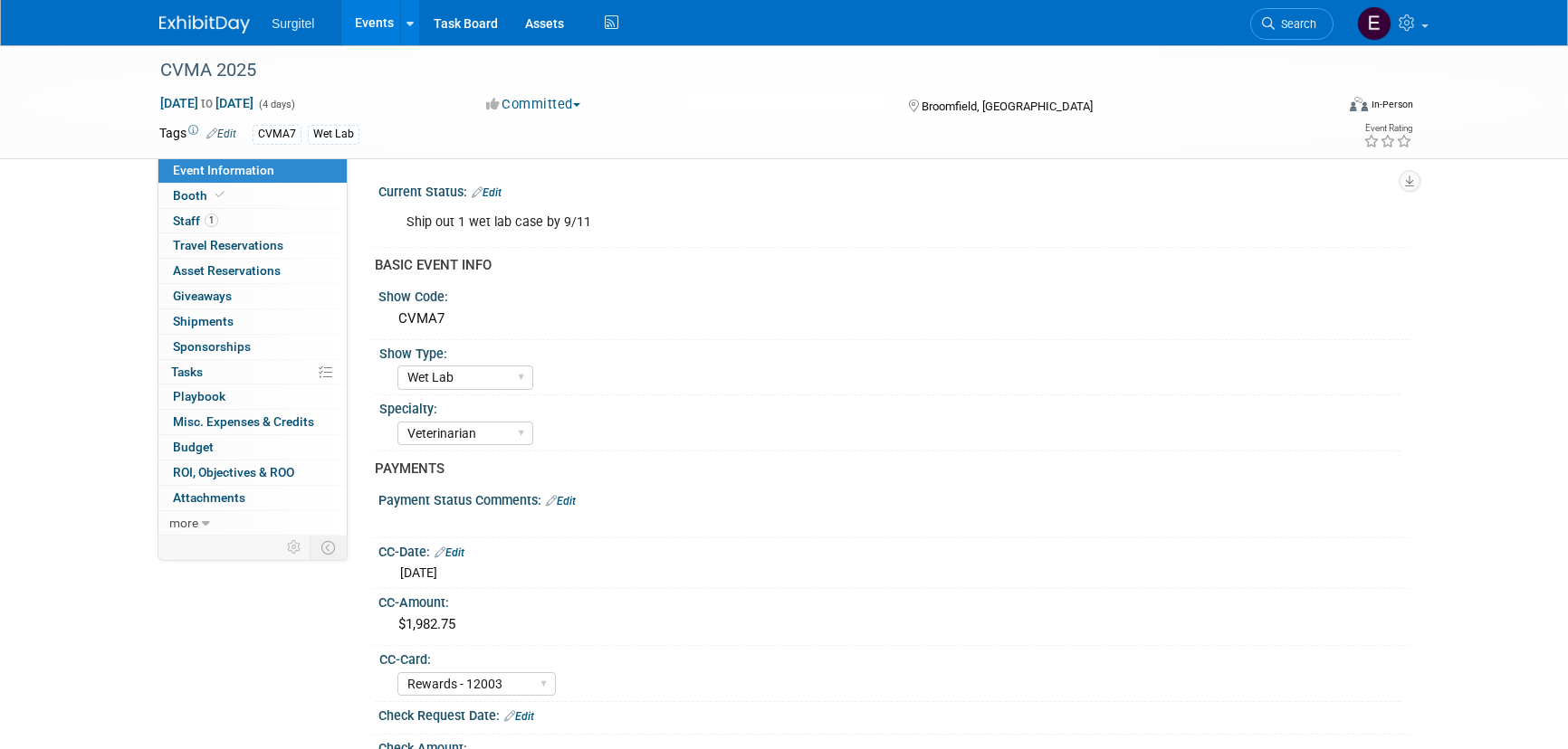
select select "Wet Lab"
select select "Veterinarian"
select select "Rewards - 12003"
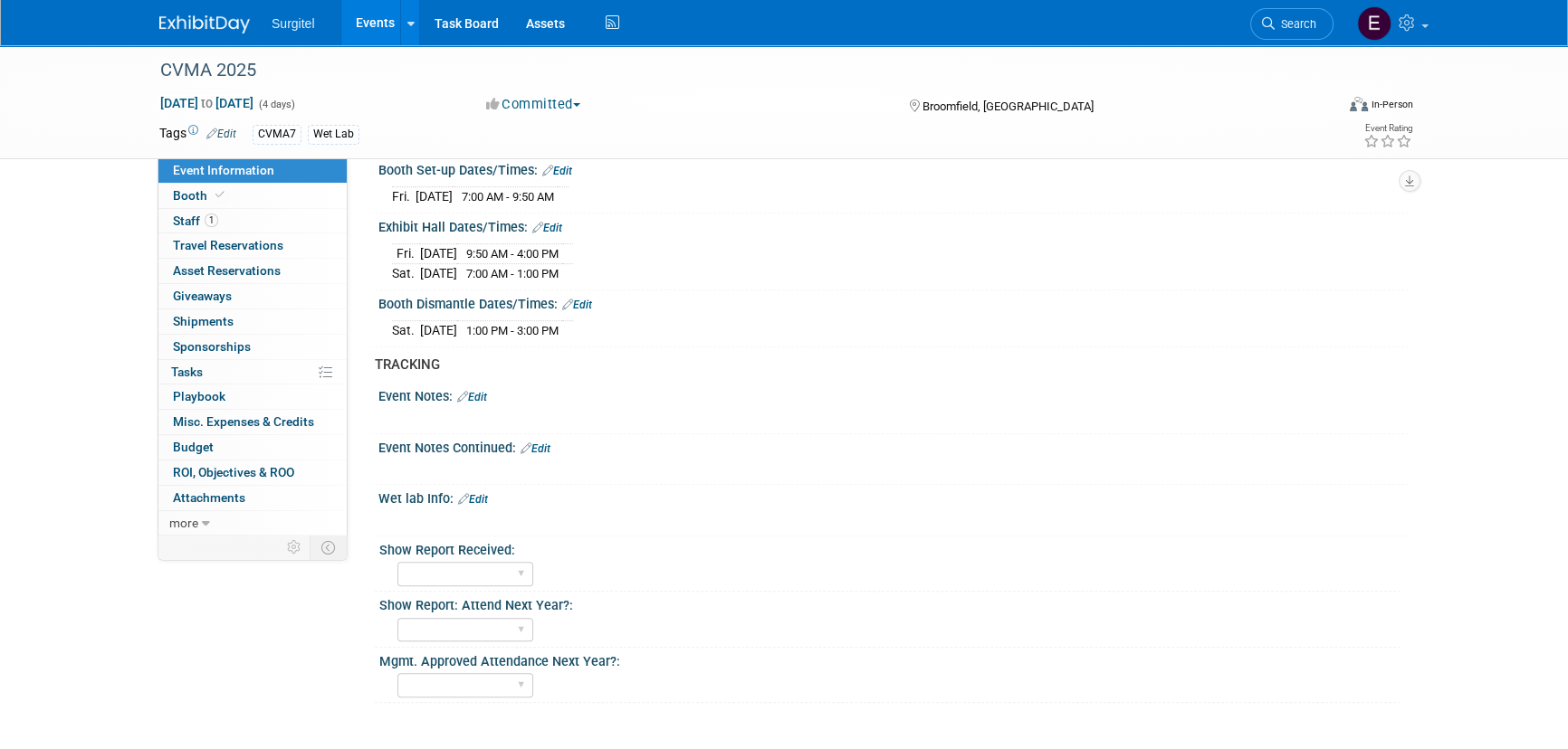
scroll to position [1306, 0]
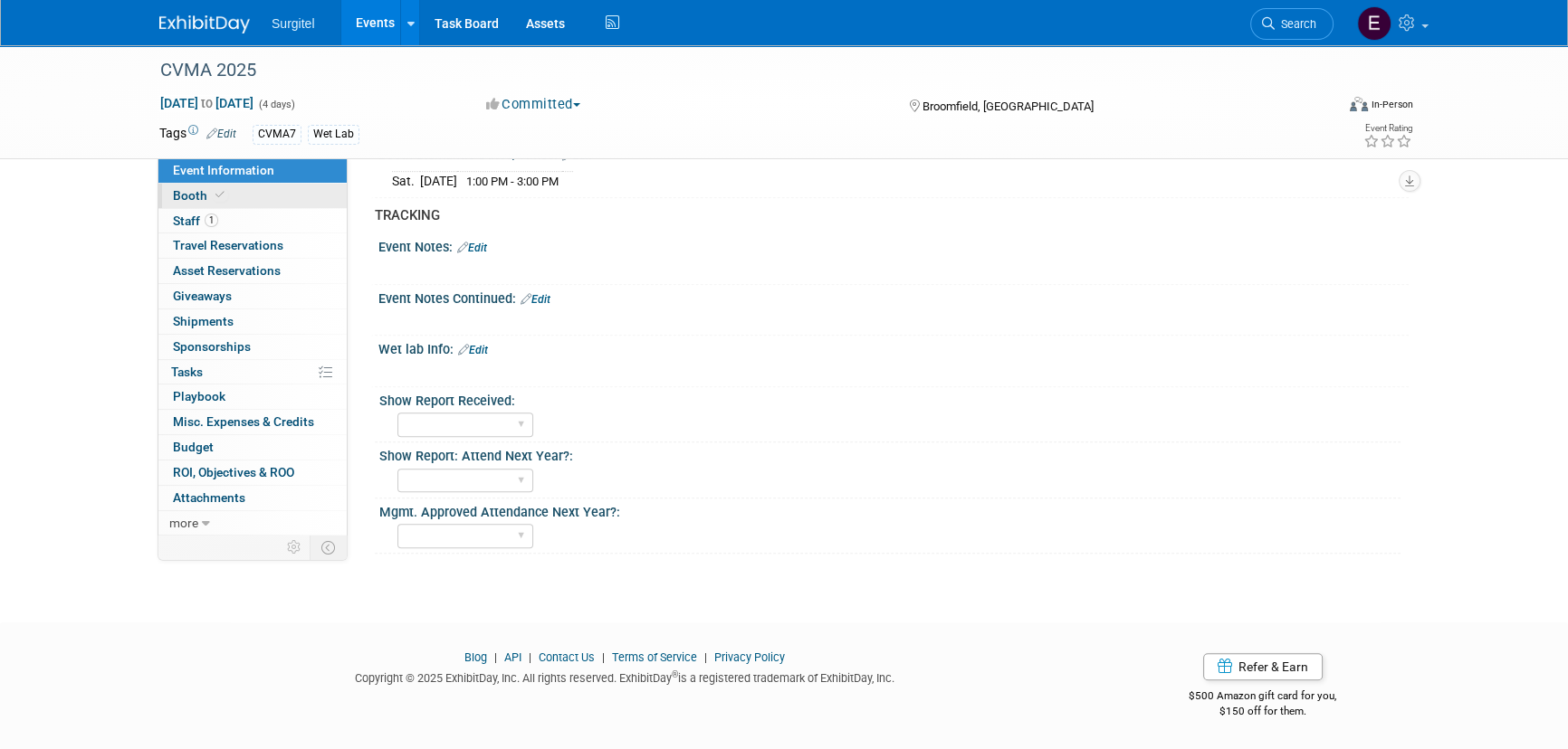
click at [241, 196] on link "Booth" at bounding box center [253, 196] width 188 height 25
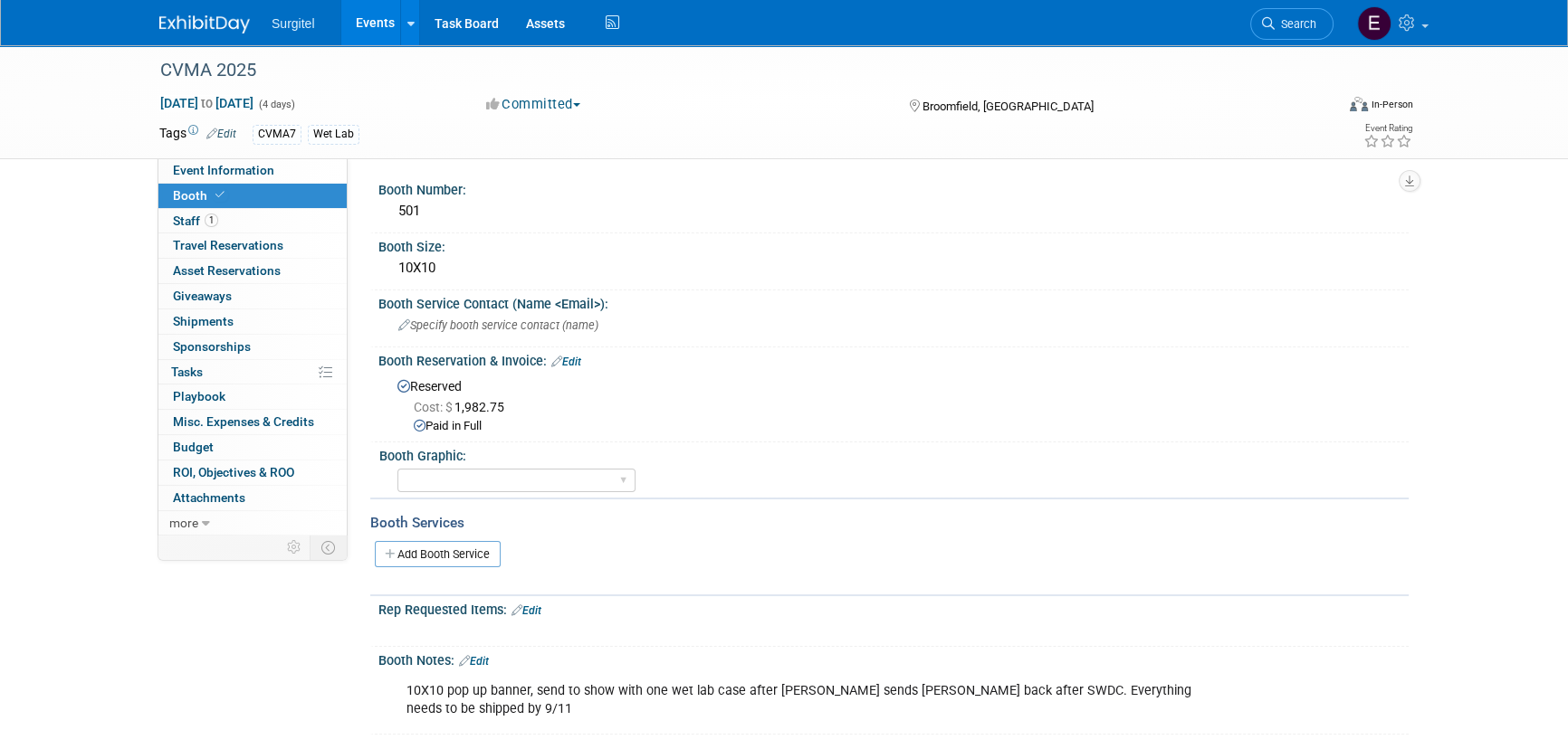
scroll to position [0, 0]
click at [377, 18] on link "Events" at bounding box center [374, 23] width 66 height 46
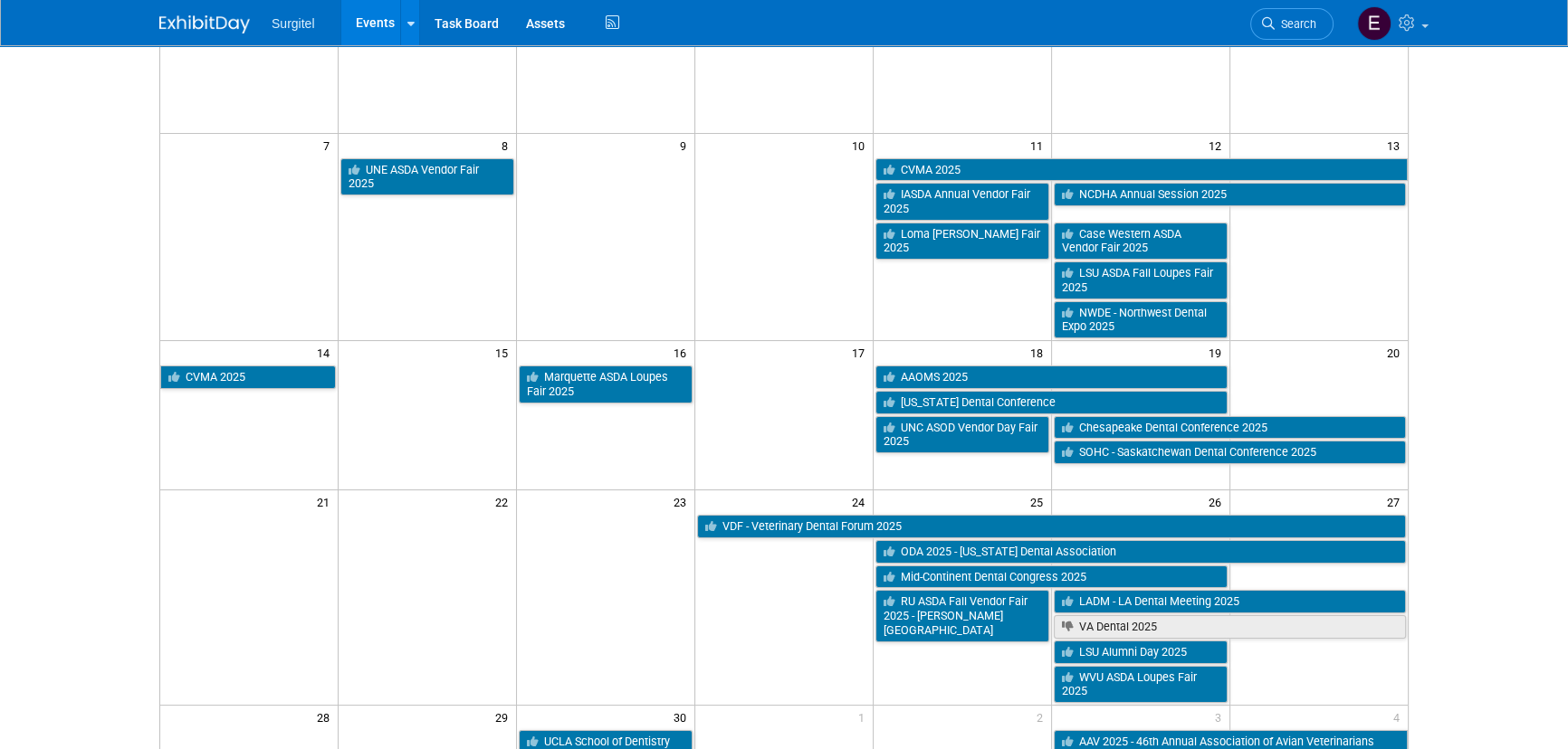
scroll to position [246, 0]
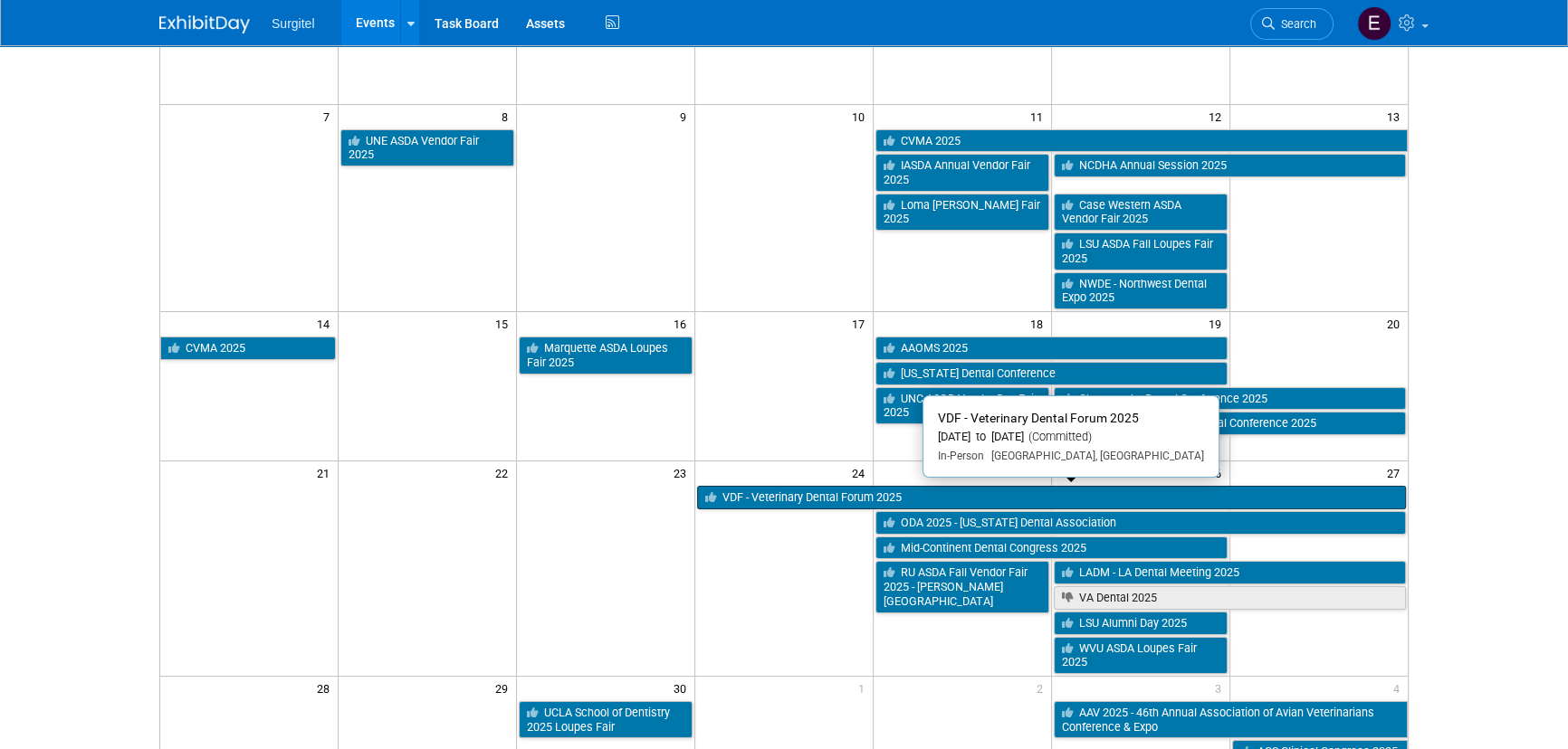
click at [844, 493] on link "VDF - Veterinary Dental Forum 2025" at bounding box center [1051, 497] width 708 height 24
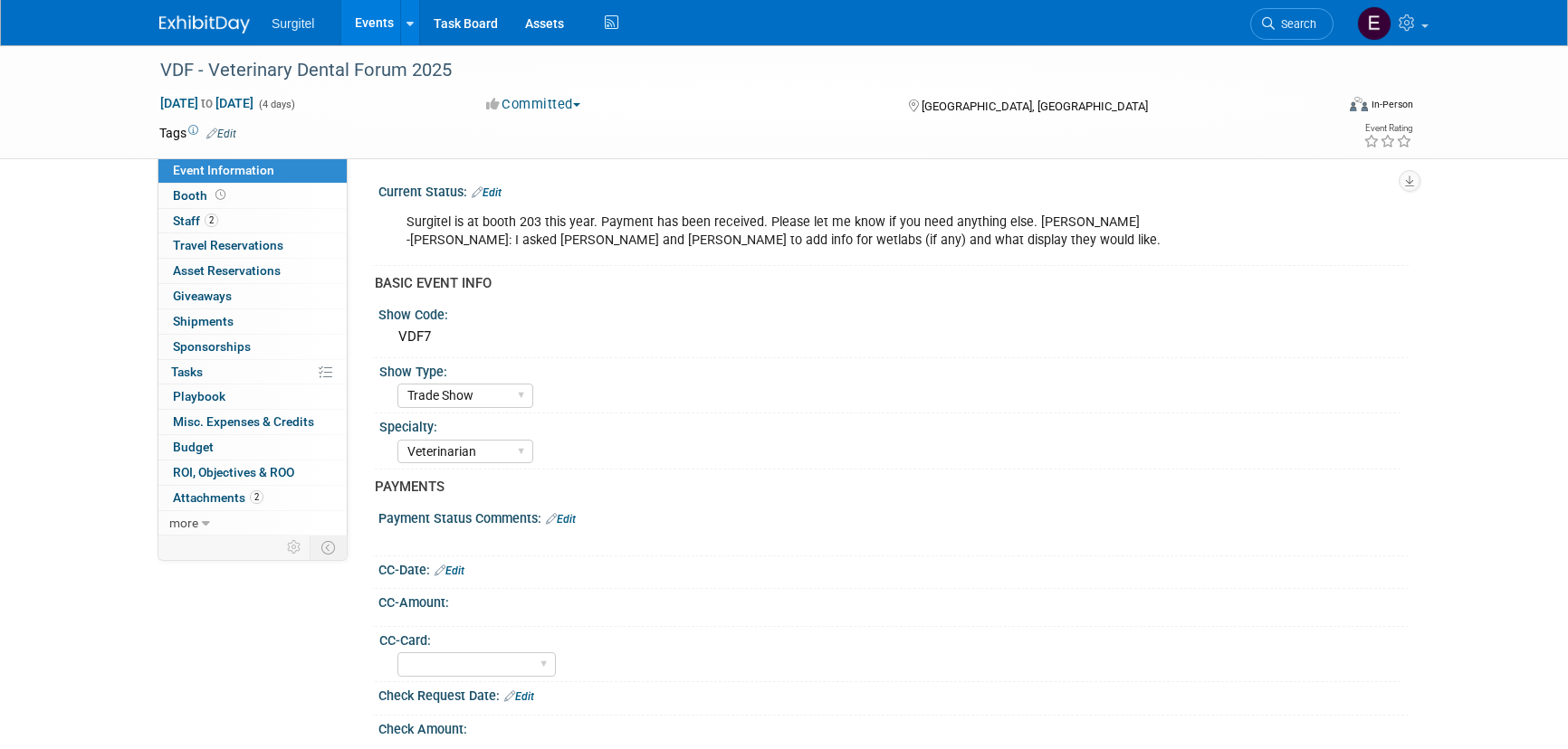
select select "Trade Show"
select select "Veterinarian"
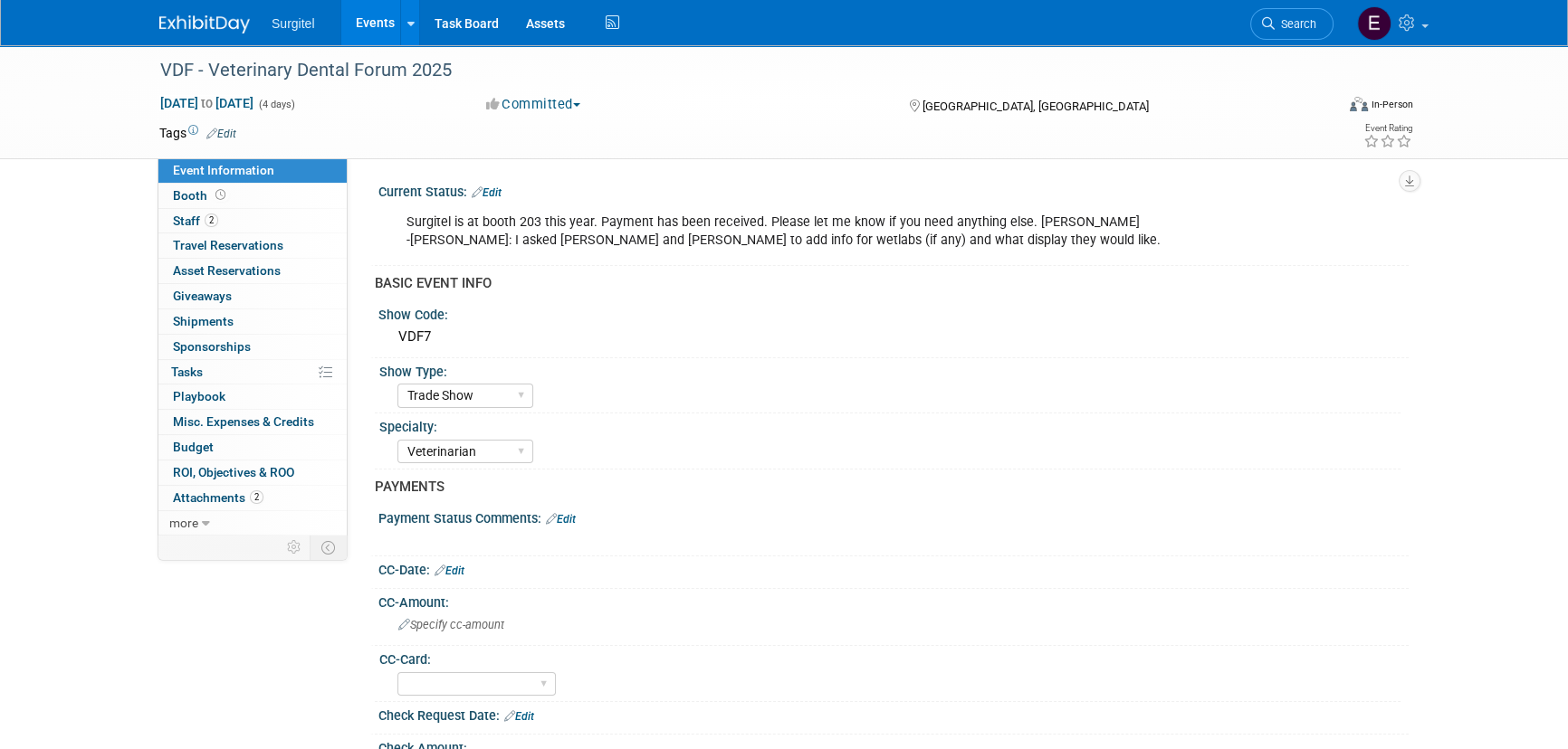
click at [276, 162] on link "Event Information" at bounding box center [253, 171] width 188 height 25
select select "Trade Show"
select select "Veterinarian"
click at [370, 28] on link "Events" at bounding box center [374, 23] width 66 height 46
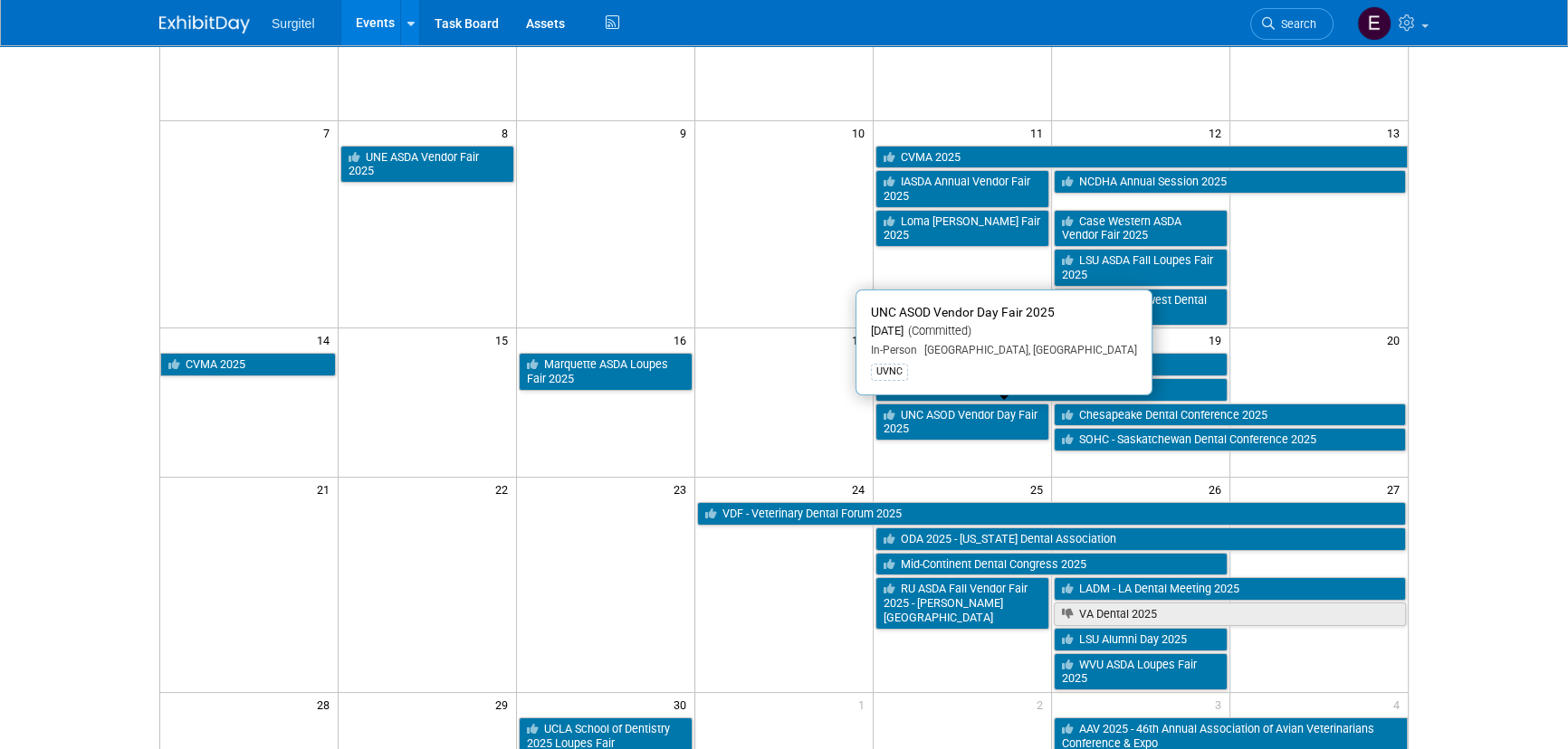
scroll to position [246, 0]
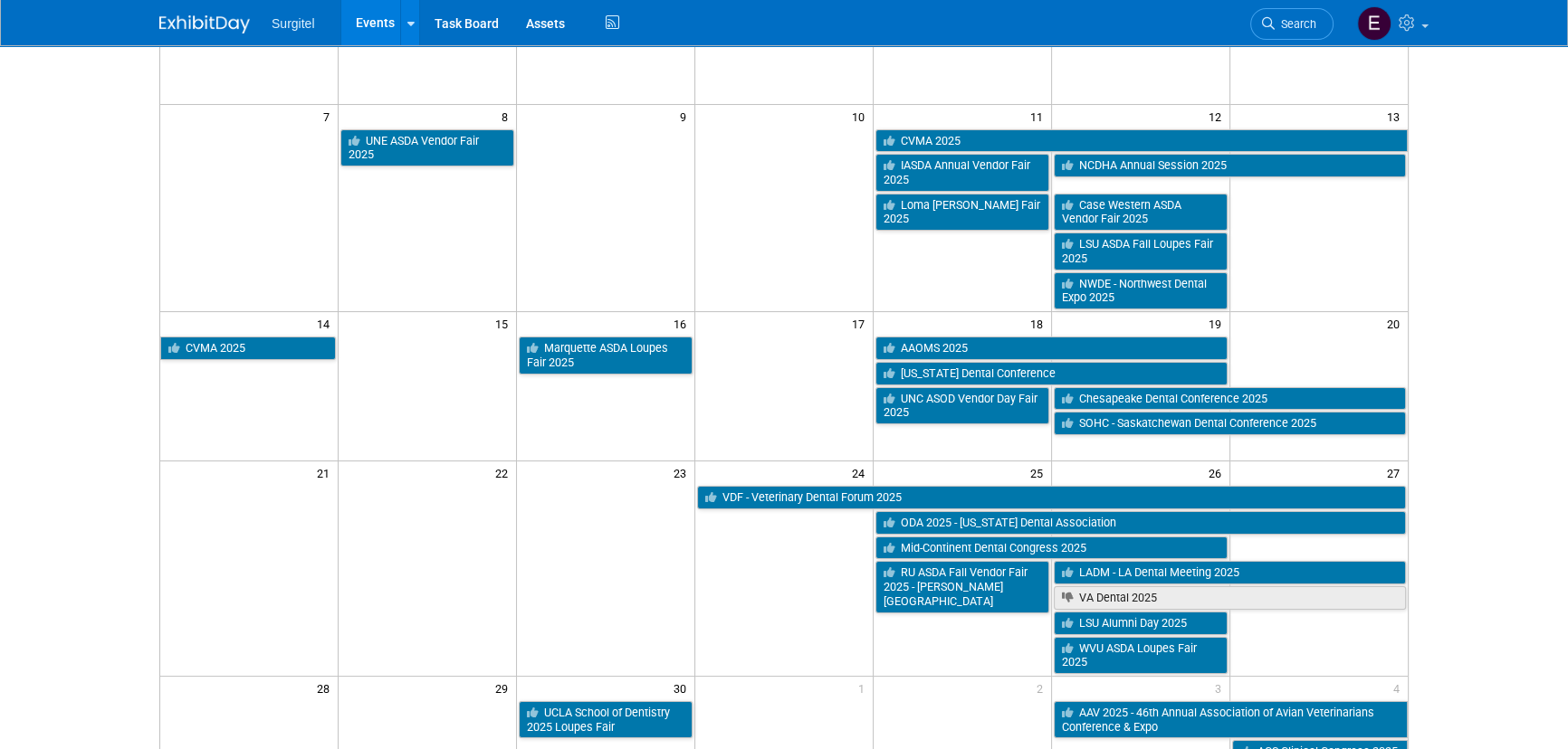
click at [370, 26] on link "Events" at bounding box center [374, 23] width 66 height 46
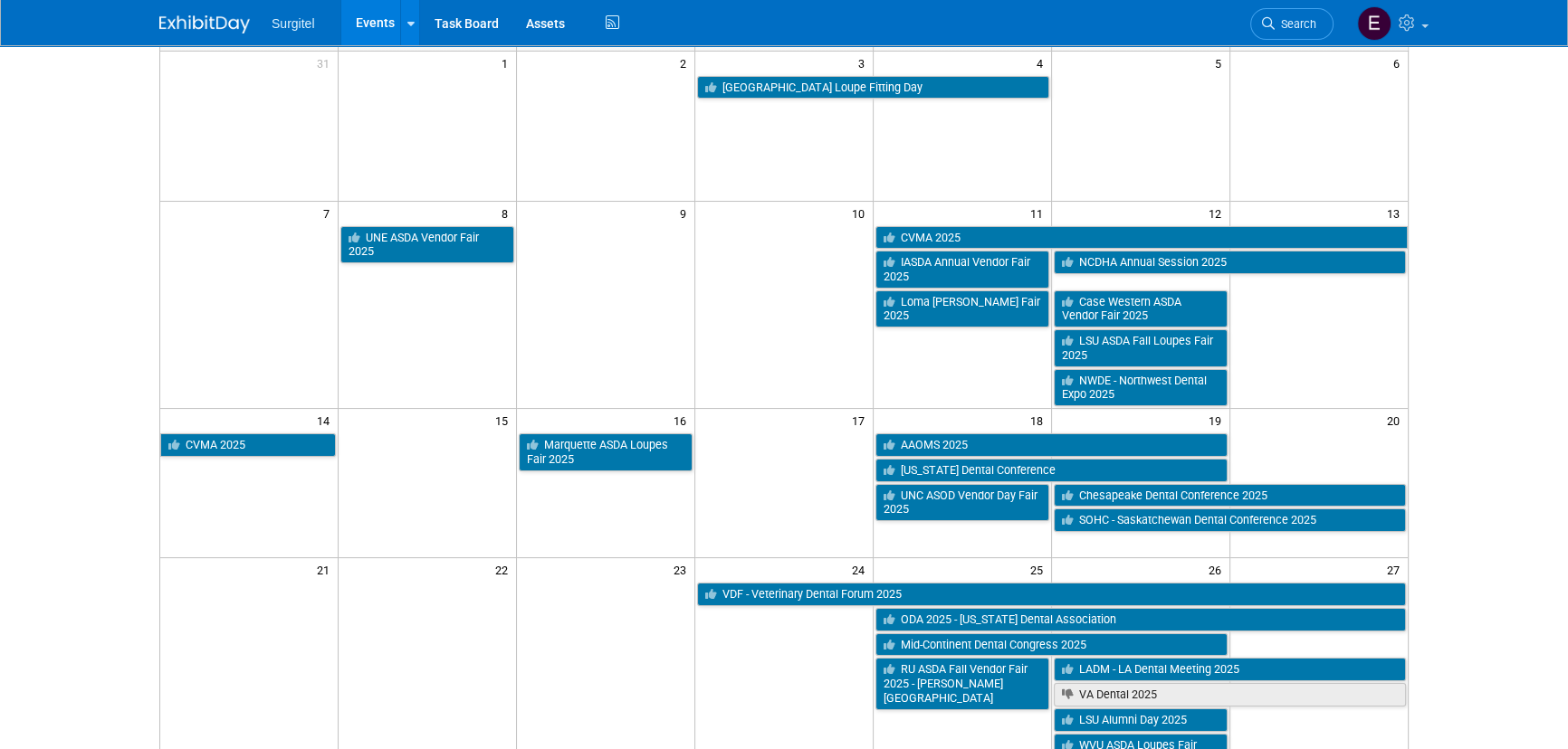
scroll to position [82, 0]
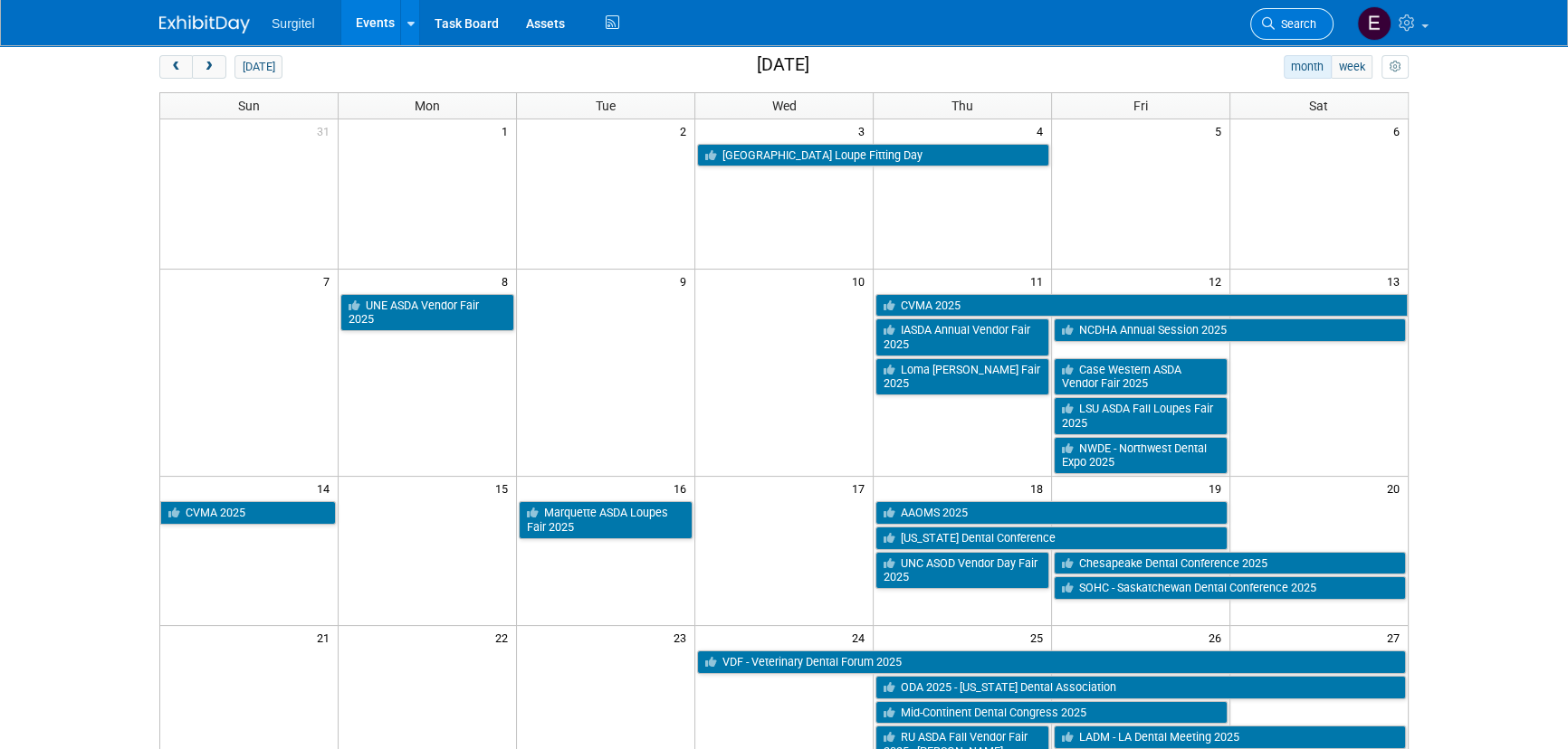
click at [1268, 15] on link "Search" at bounding box center [1292, 24] width 84 height 31
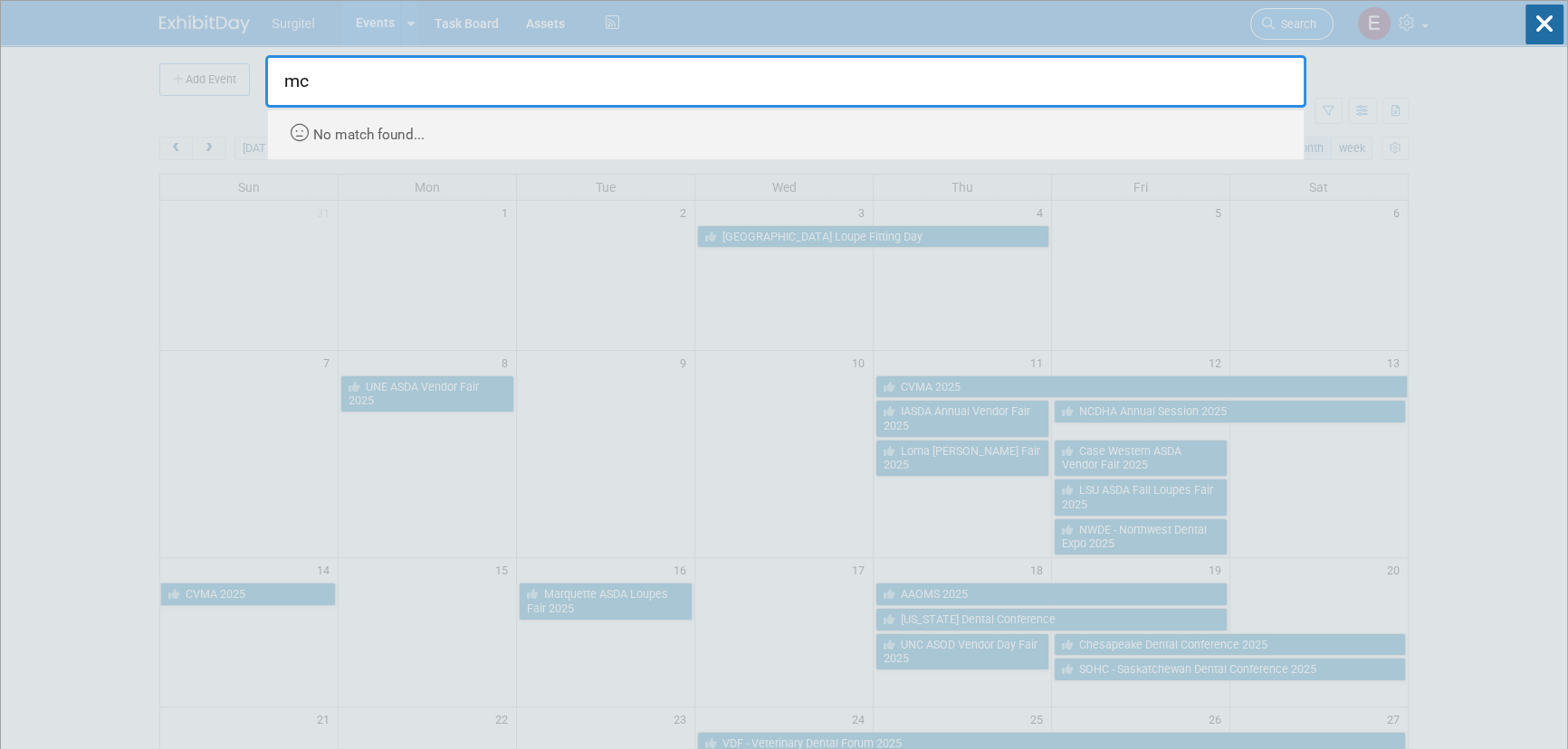
type input "m"
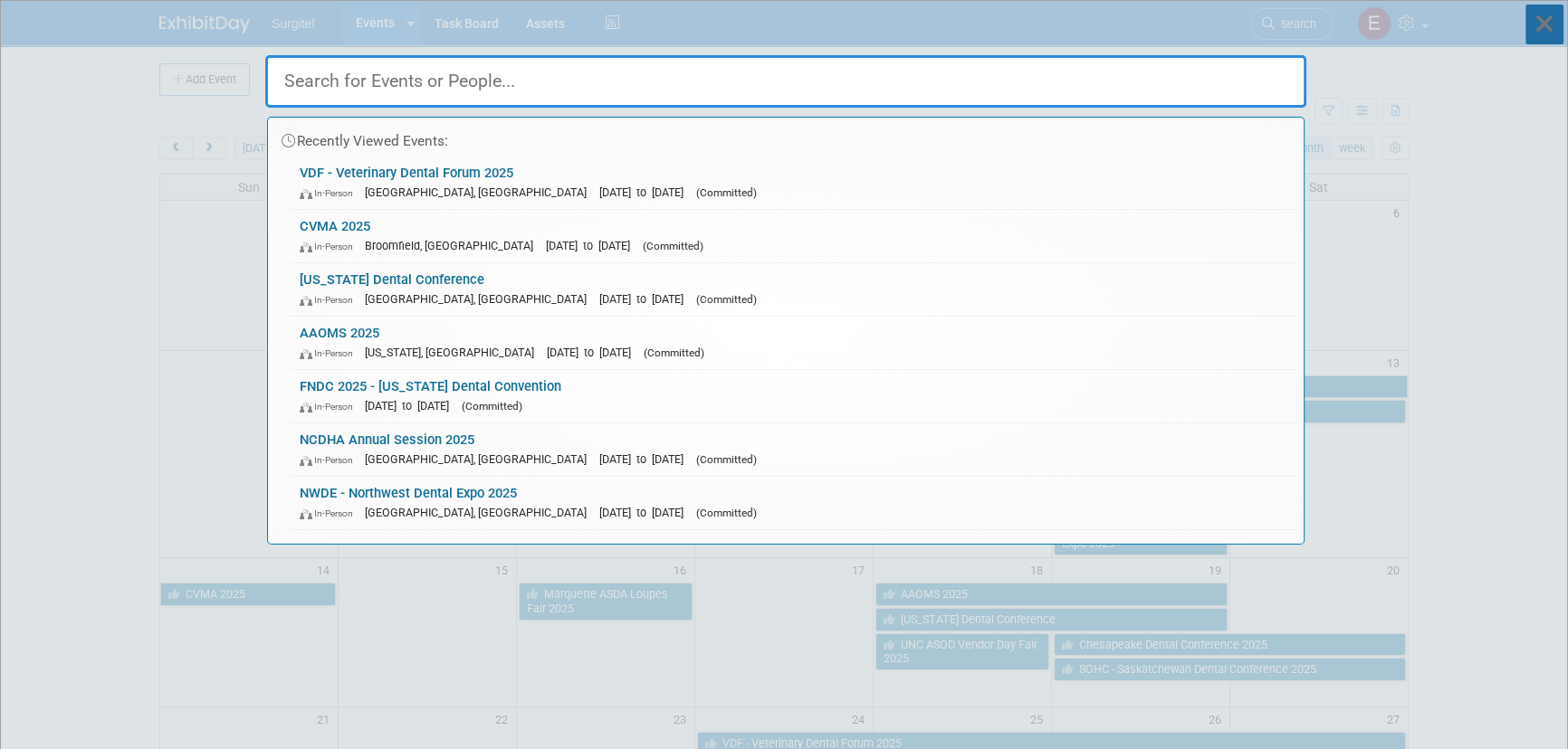
click at [1535, 33] on icon at bounding box center [1544, 25] width 38 height 40
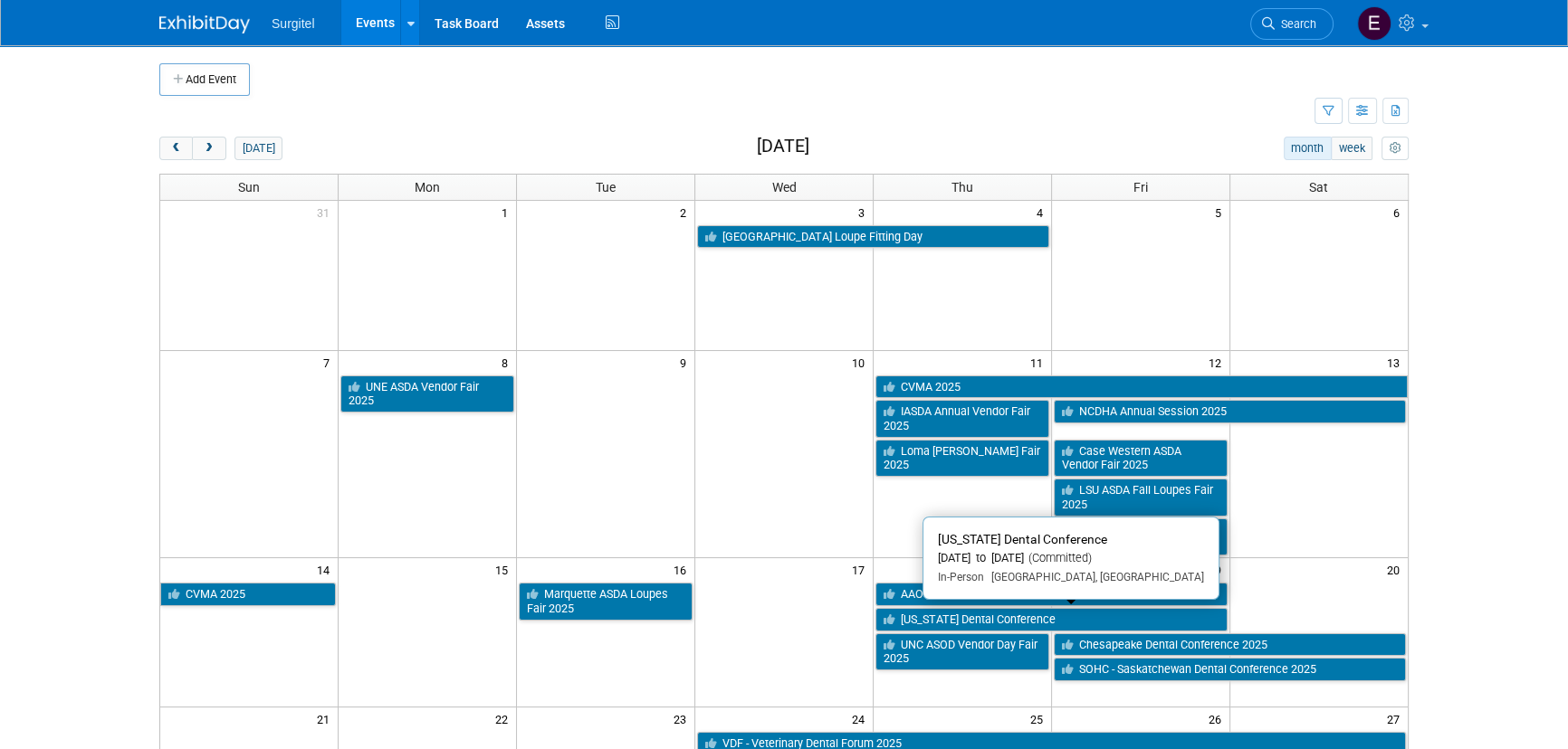
click at [989, 619] on link "[US_STATE] Dental Conference" at bounding box center [1051, 620] width 352 height 24
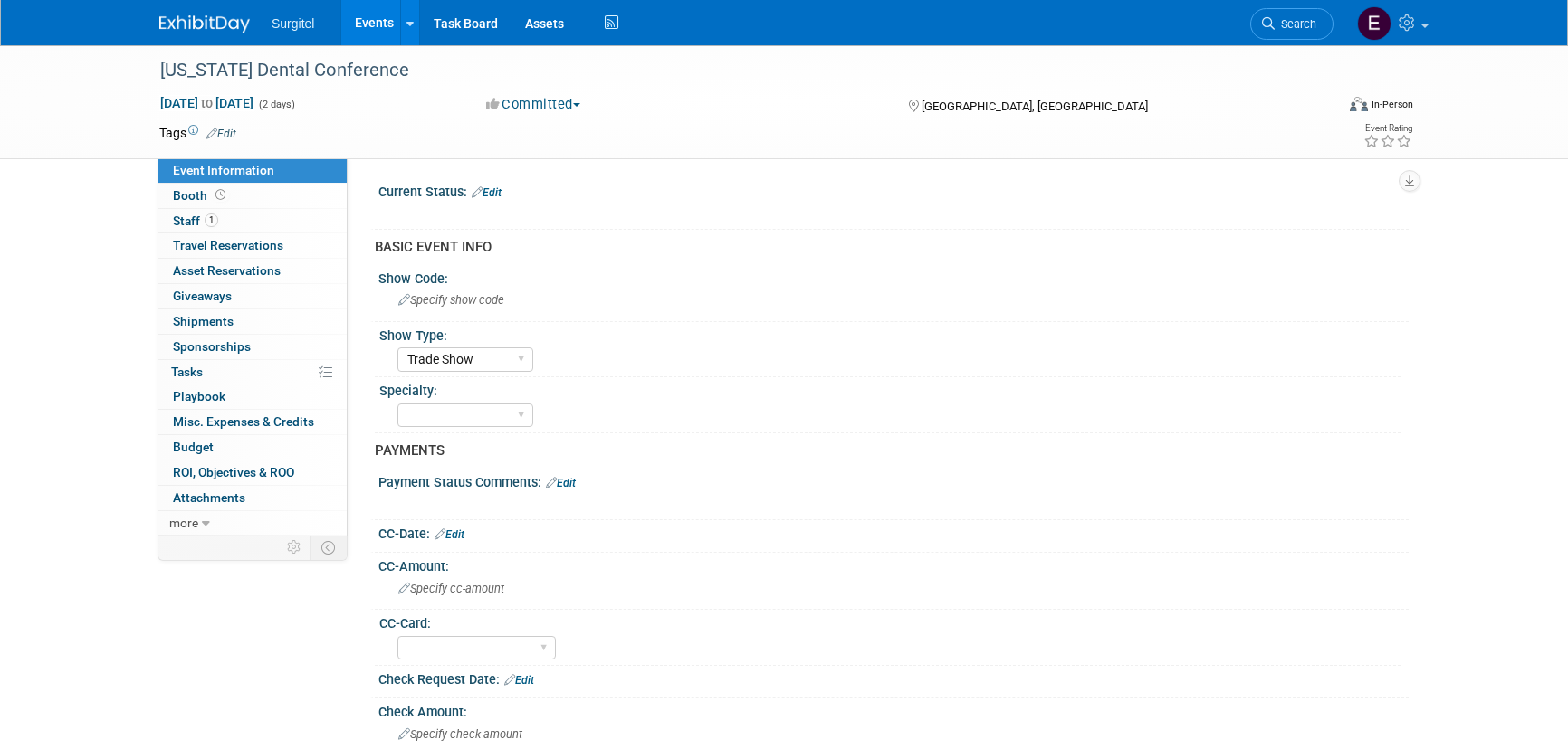
select select "Trade Show"
select select "No"
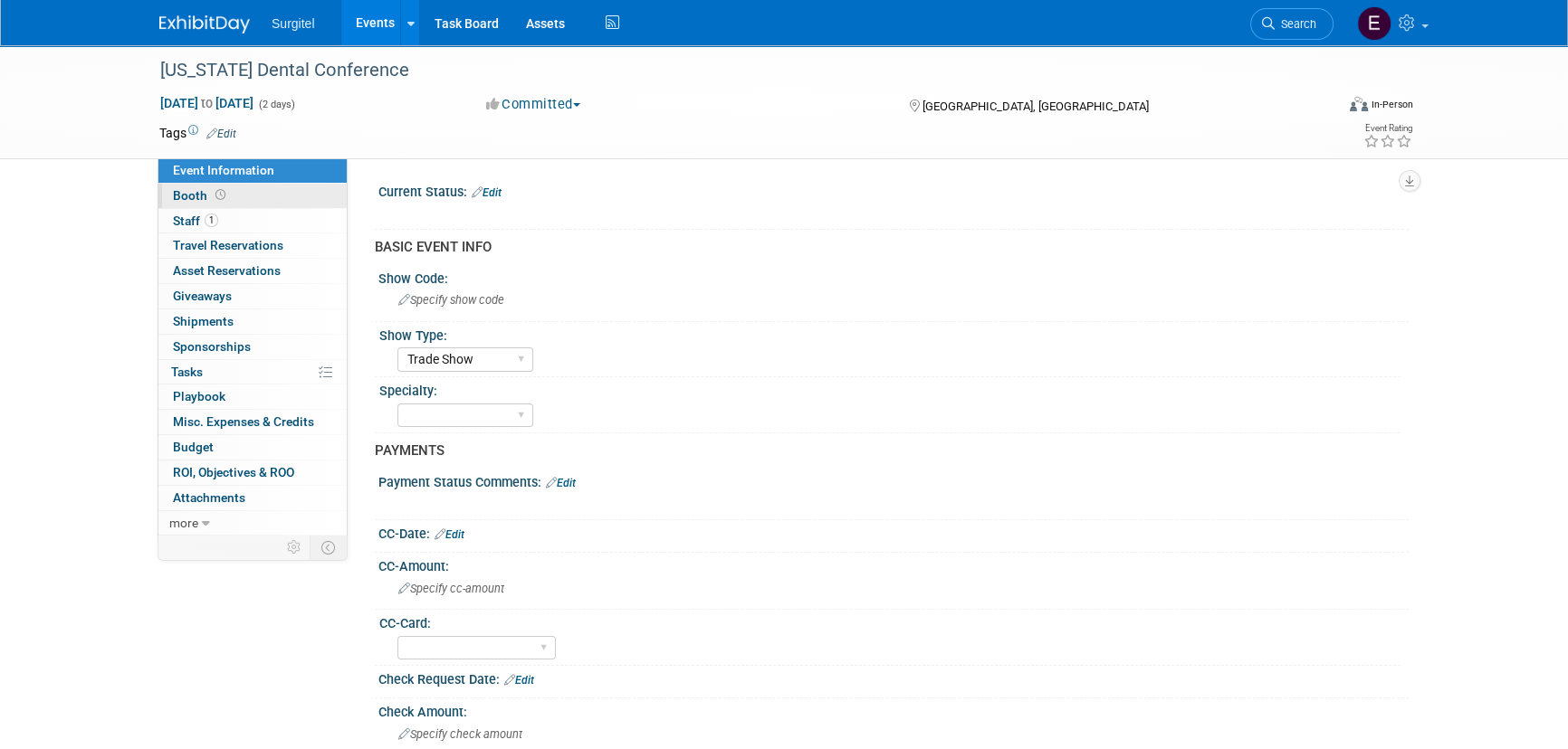
click at [174, 205] on link "Booth" at bounding box center [253, 196] width 188 height 25
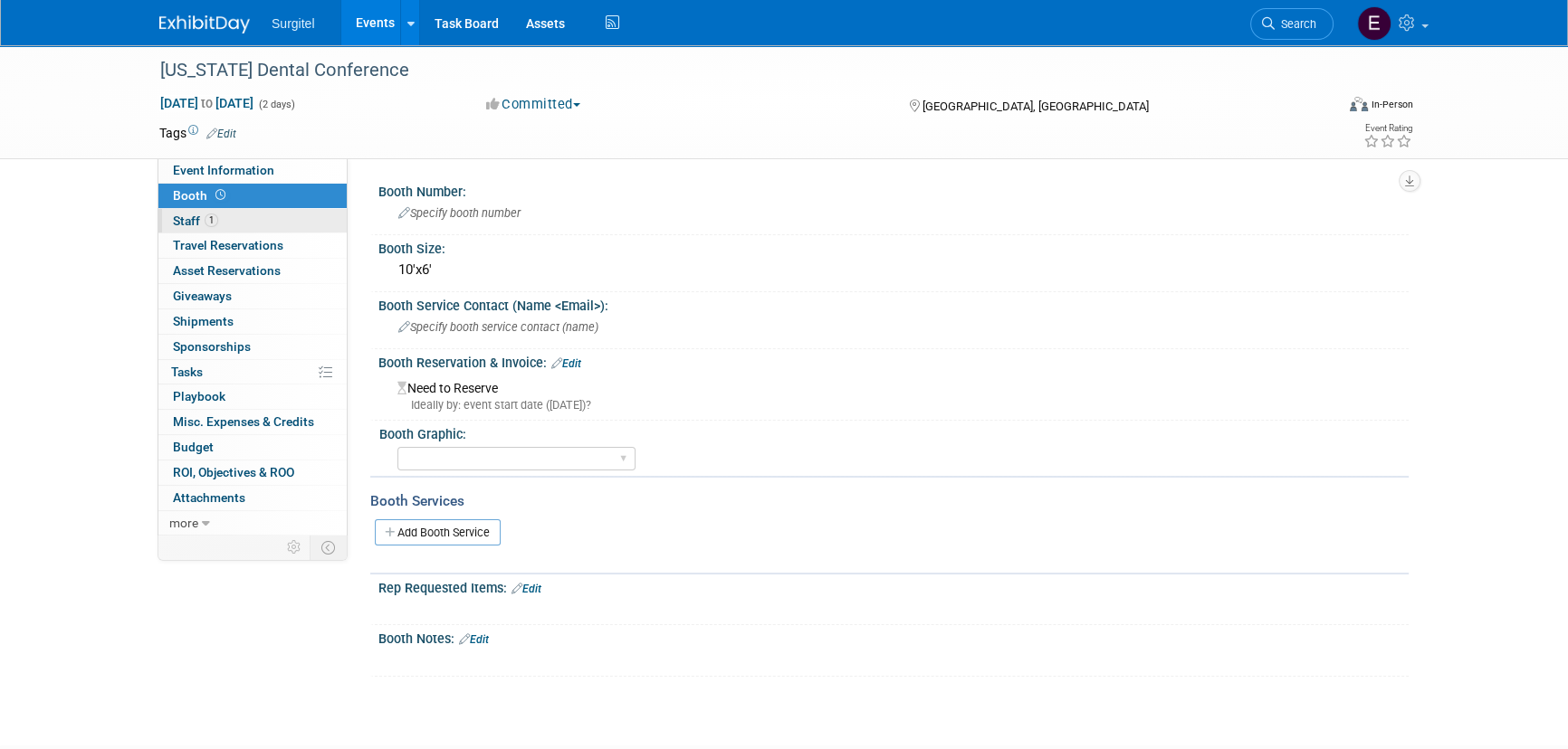
click at [210, 231] on link "1 Staff 1" at bounding box center [253, 221] width 188 height 25
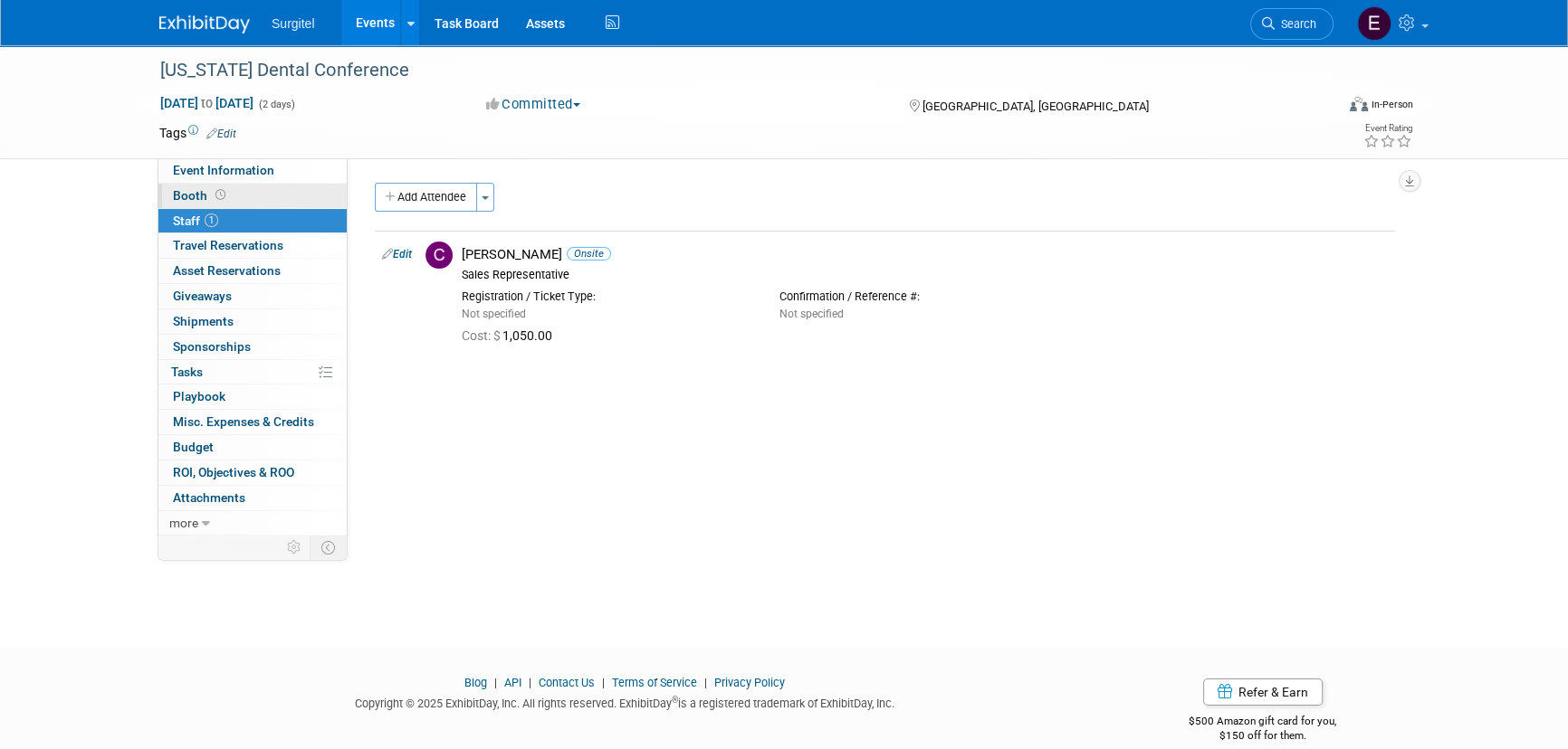
click at [210, 185] on link "Booth" at bounding box center [253, 196] width 188 height 25
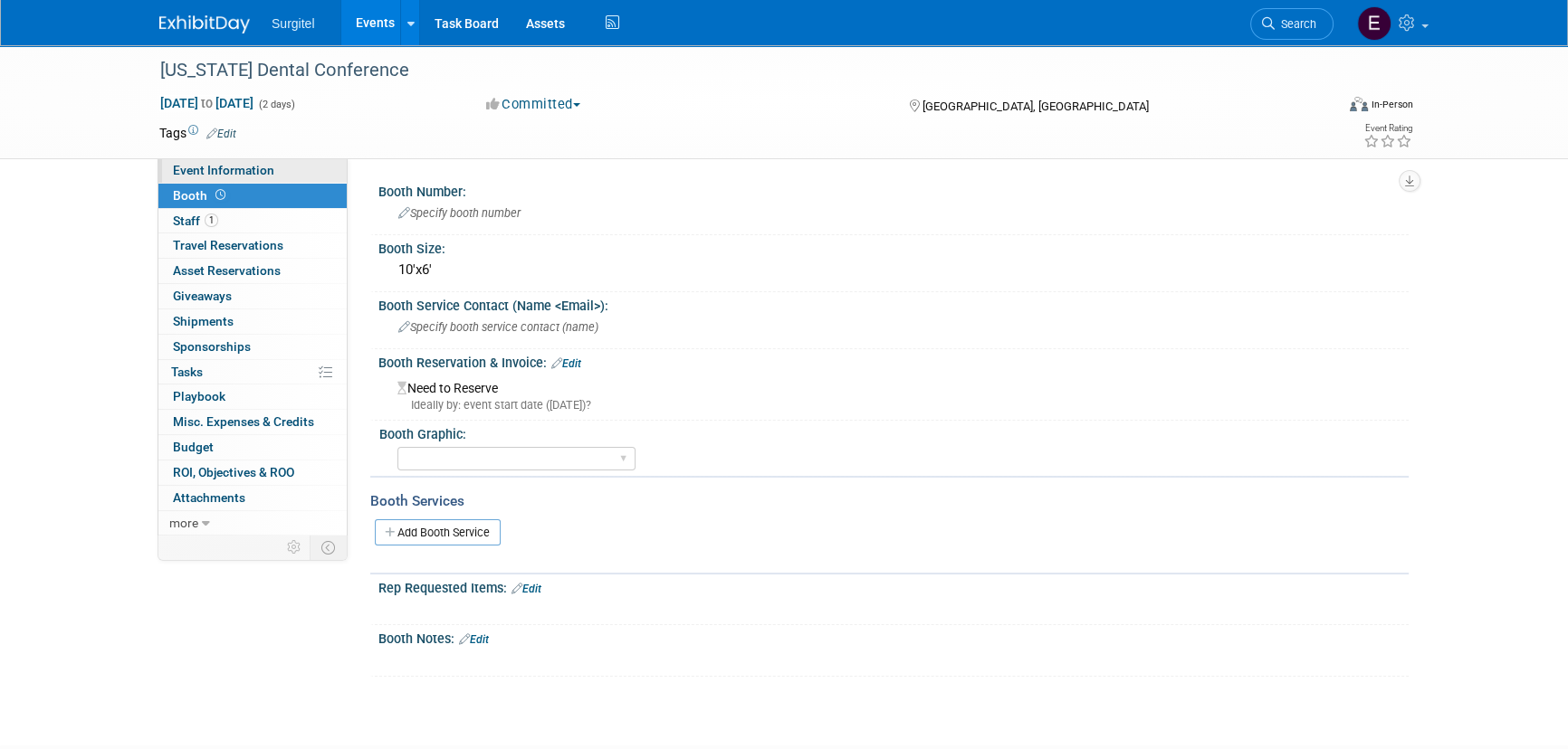
click at [209, 177] on span "Event Information" at bounding box center [223, 169] width 102 height 14
select select "Trade Show"
select select "No"
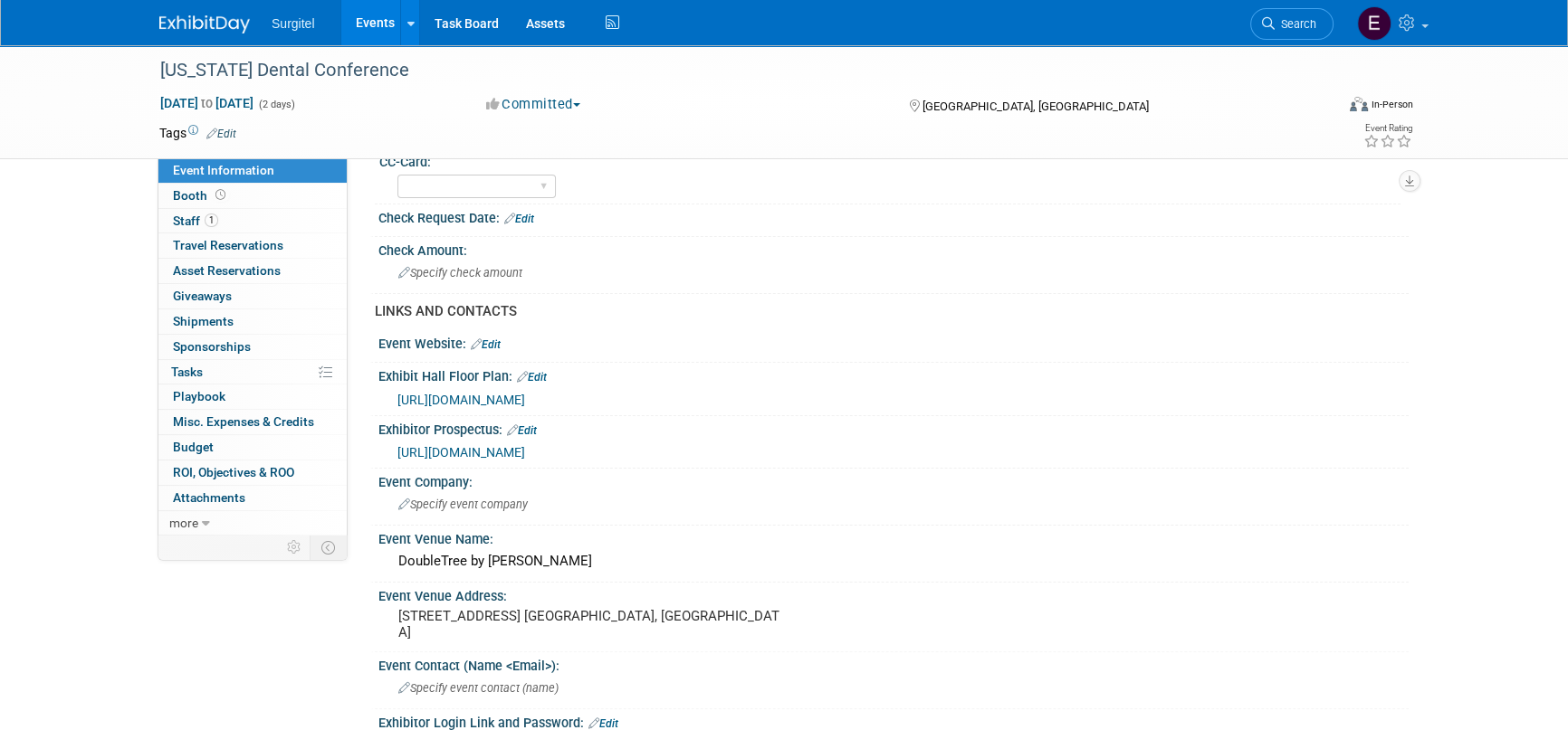
scroll to position [452, 0]
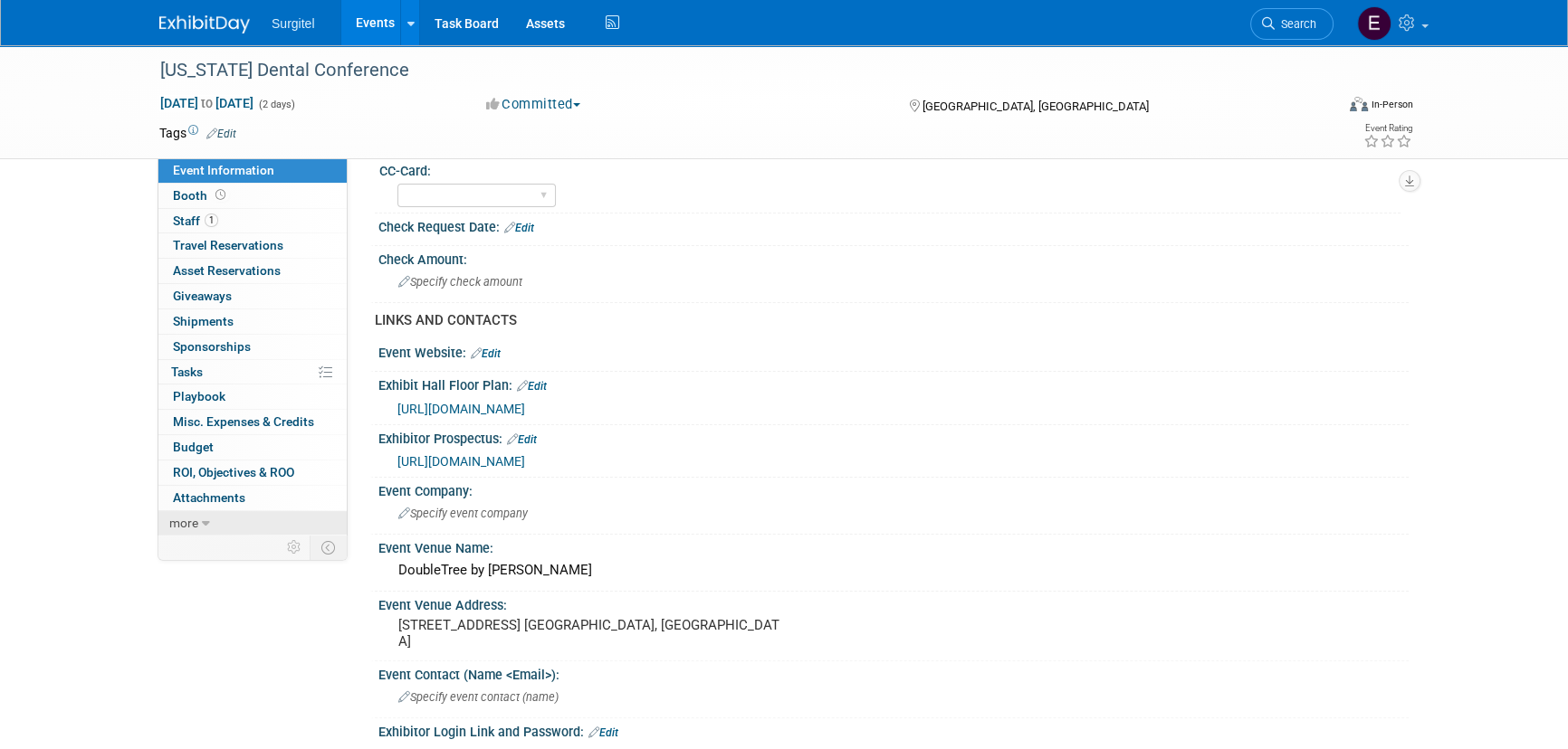
click at [203, 525] on icon at bounding box center [205, 523] width 9 height 12
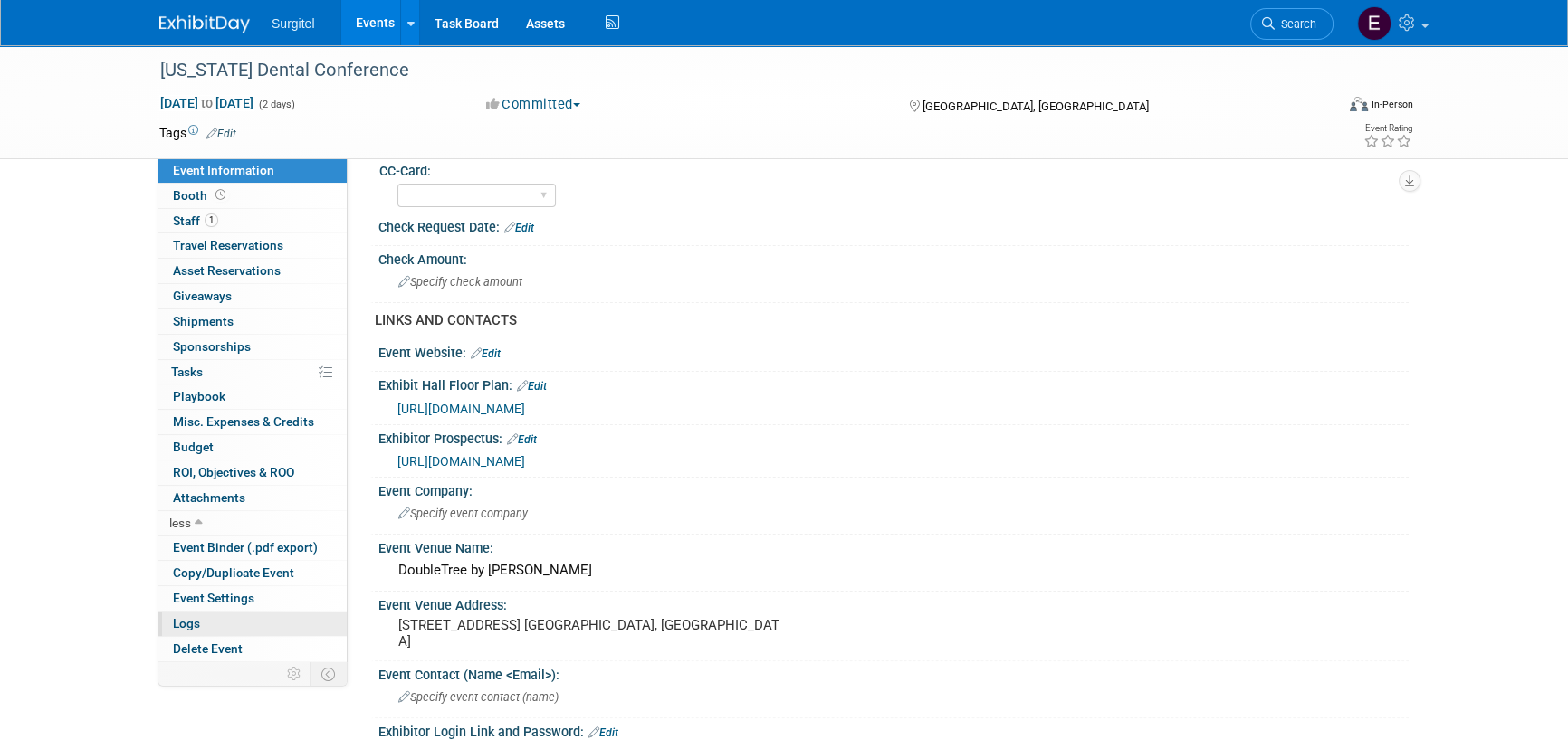
click at [237, 615] on link "Logs" at bounding box center [253, 624] width 188 height 25
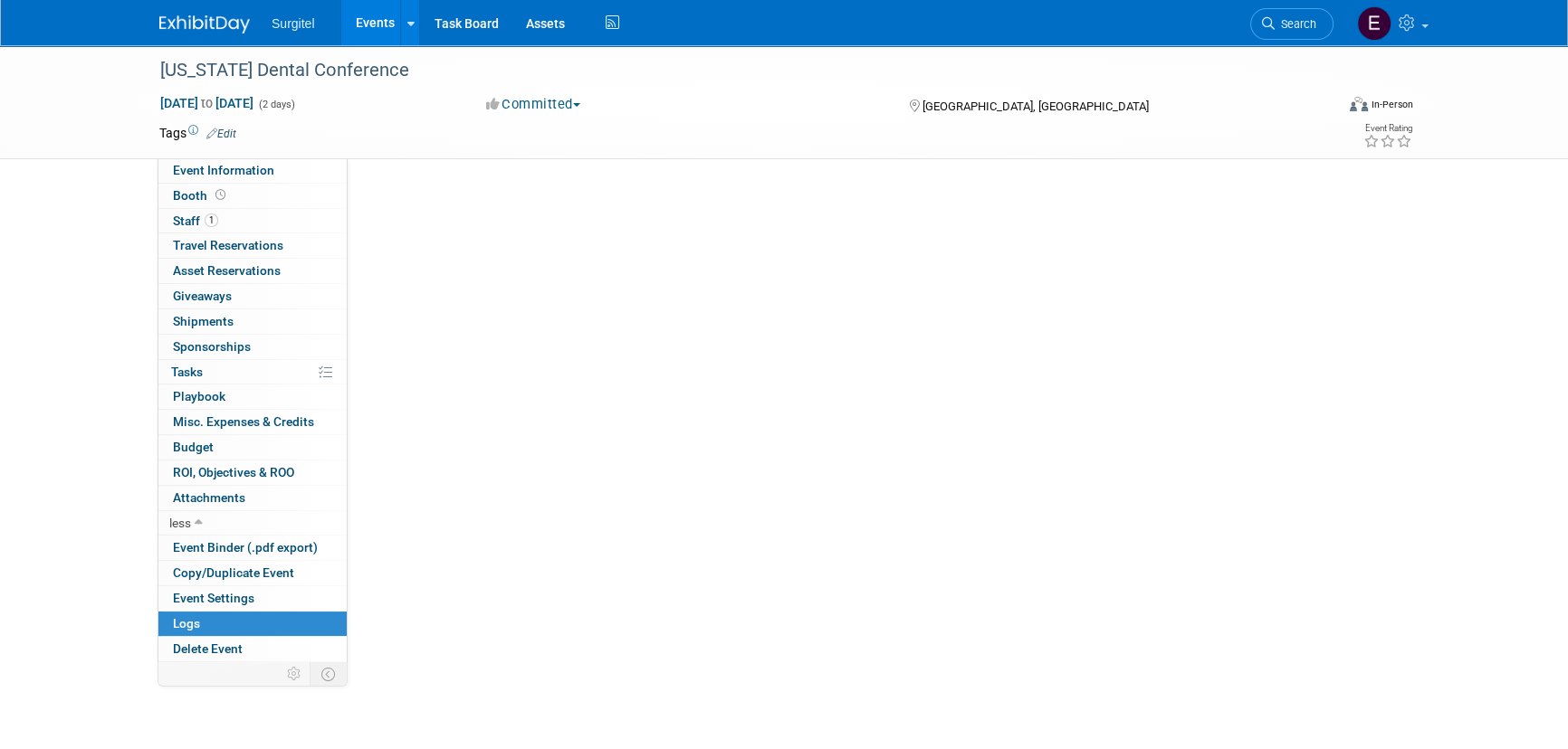
scroll to position [0, 0]
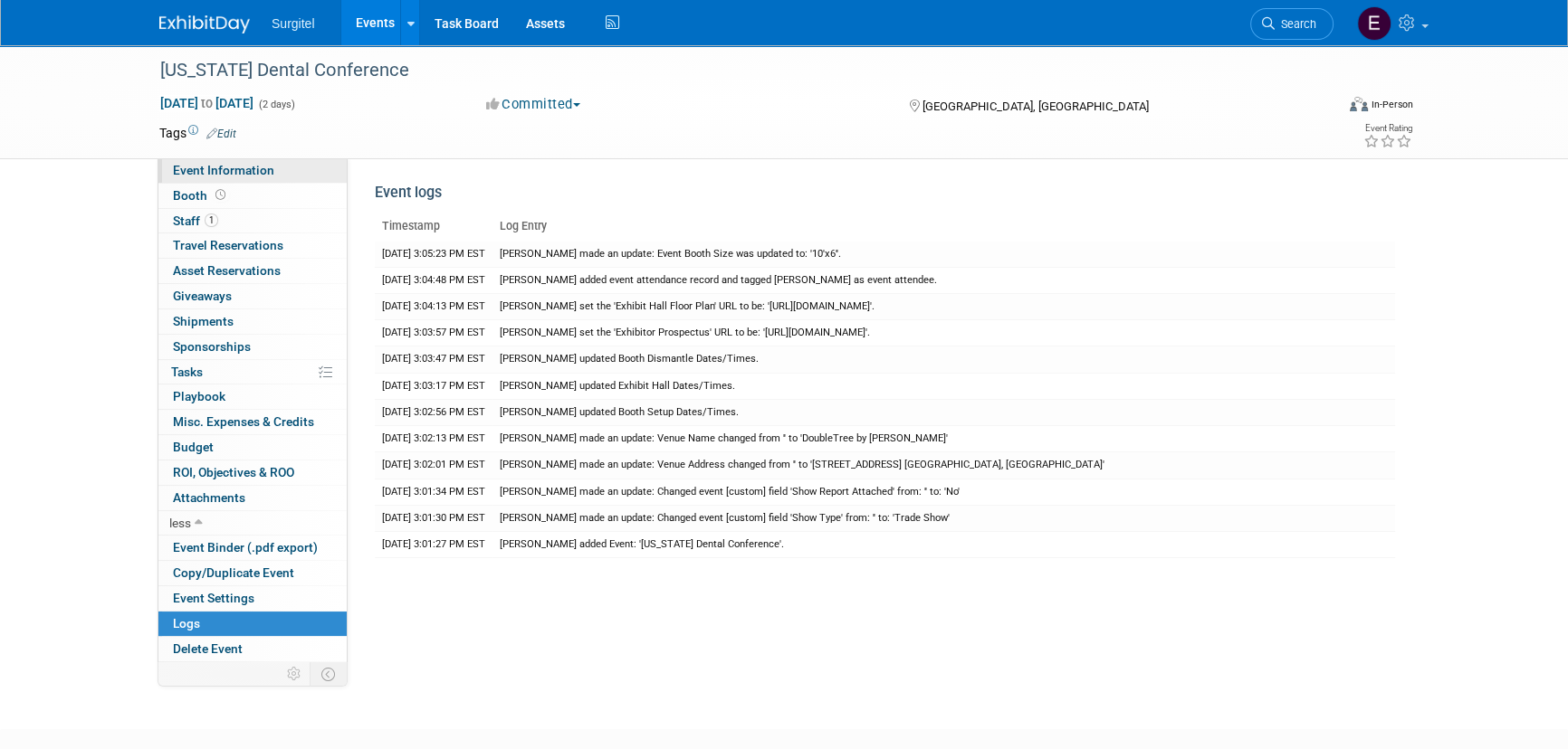
click at [284, 179] on link "Event Information" at bounding box center [253, 171] width 188 height 25
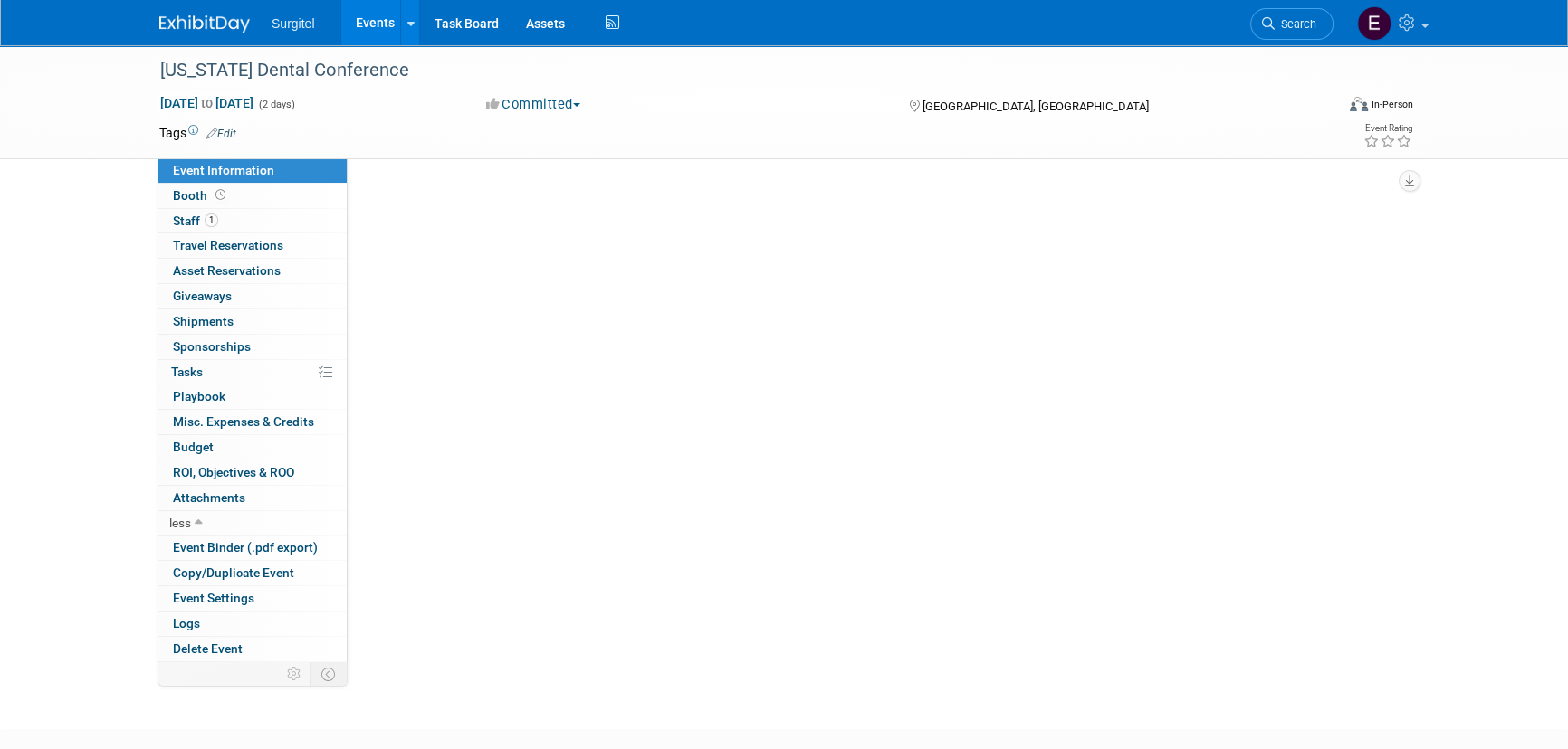
select select "Trade Show"
select select "No"
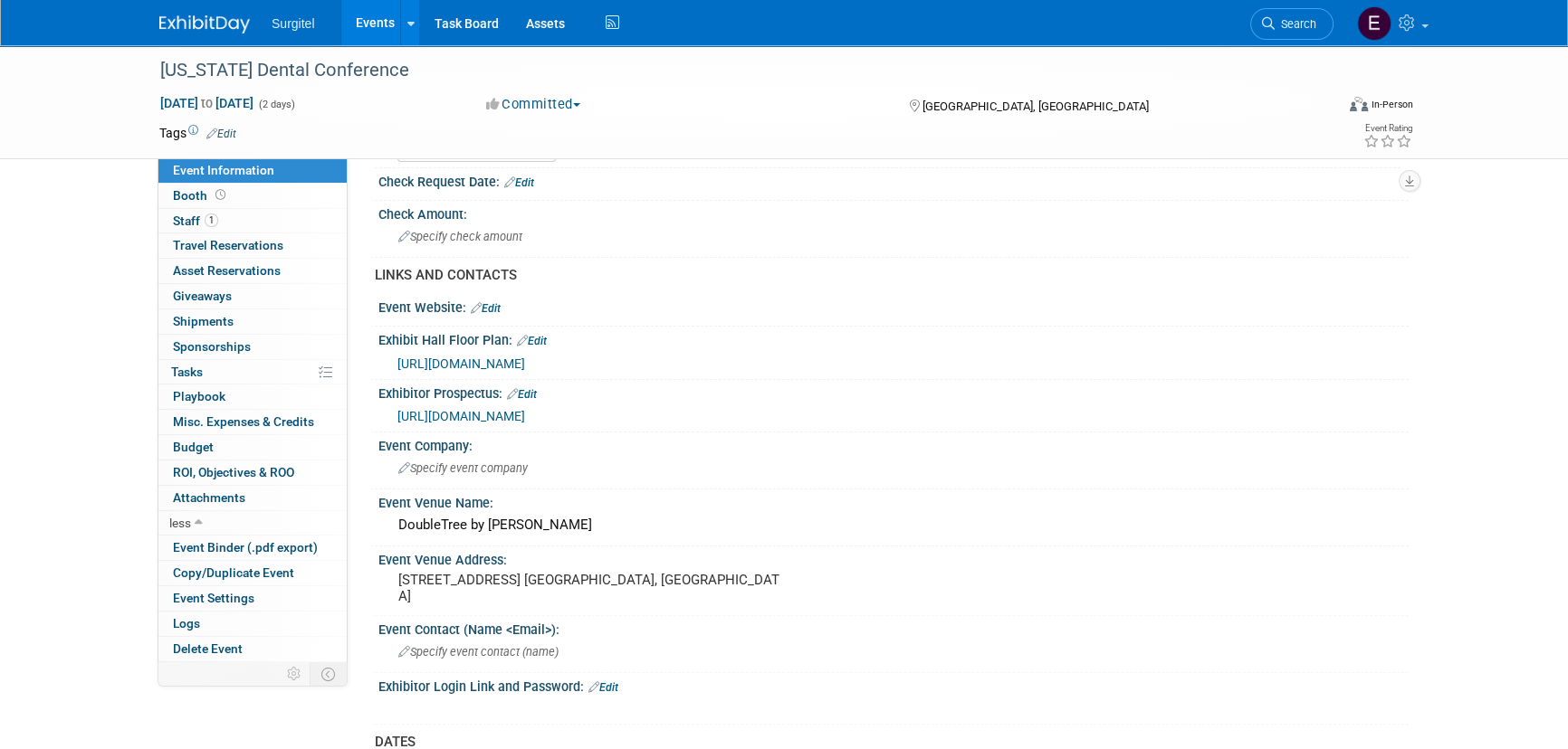
scroll to position [493, 0]
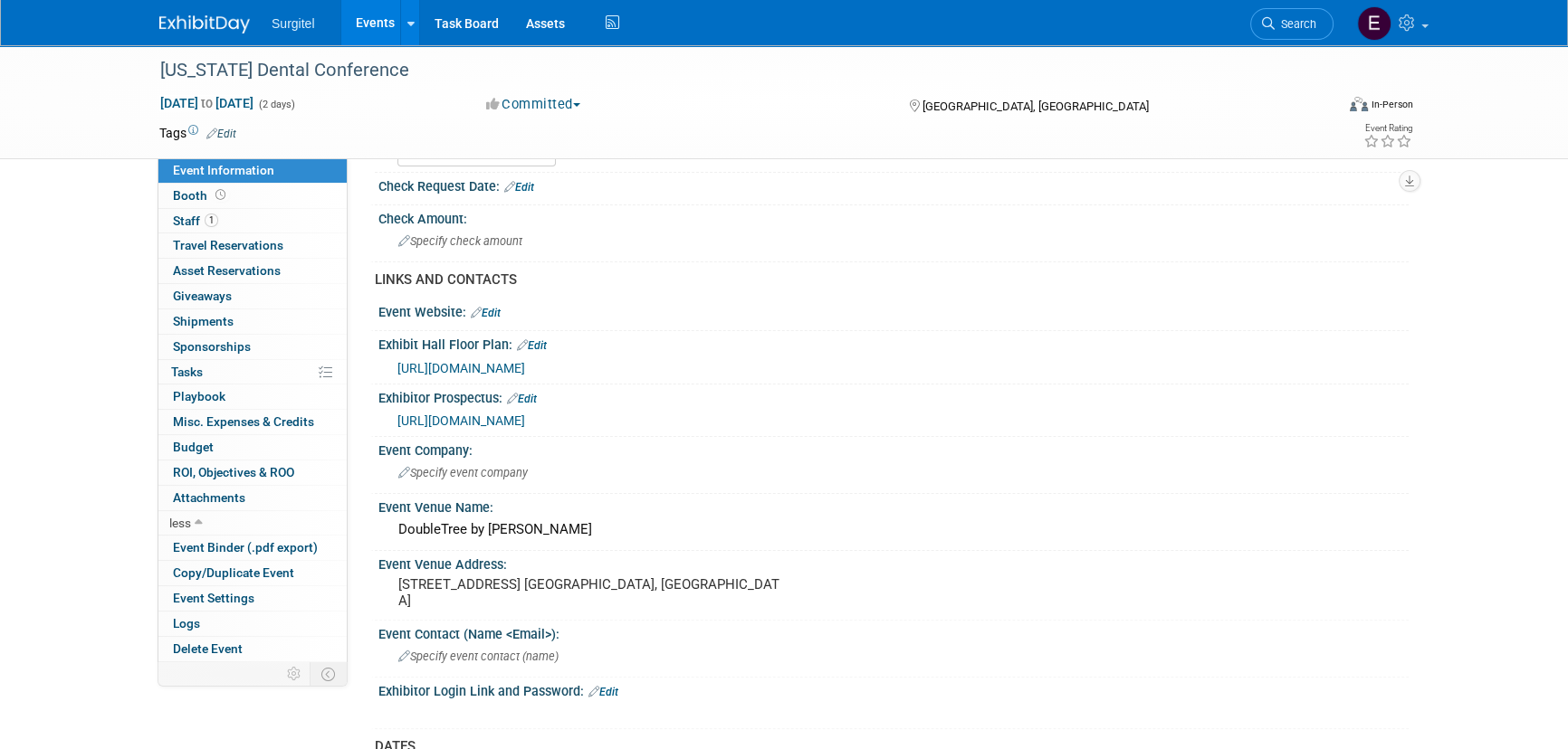
click at [513, 366] on span "https://www.vsds.org/docs/statevtvermontlibraries/default-document-library/exhi…" at bounding box center [461, 368] width 127 height 14
click at [246, 201] on link "Booth" at bounding box center [253, 196] width 188 height 25
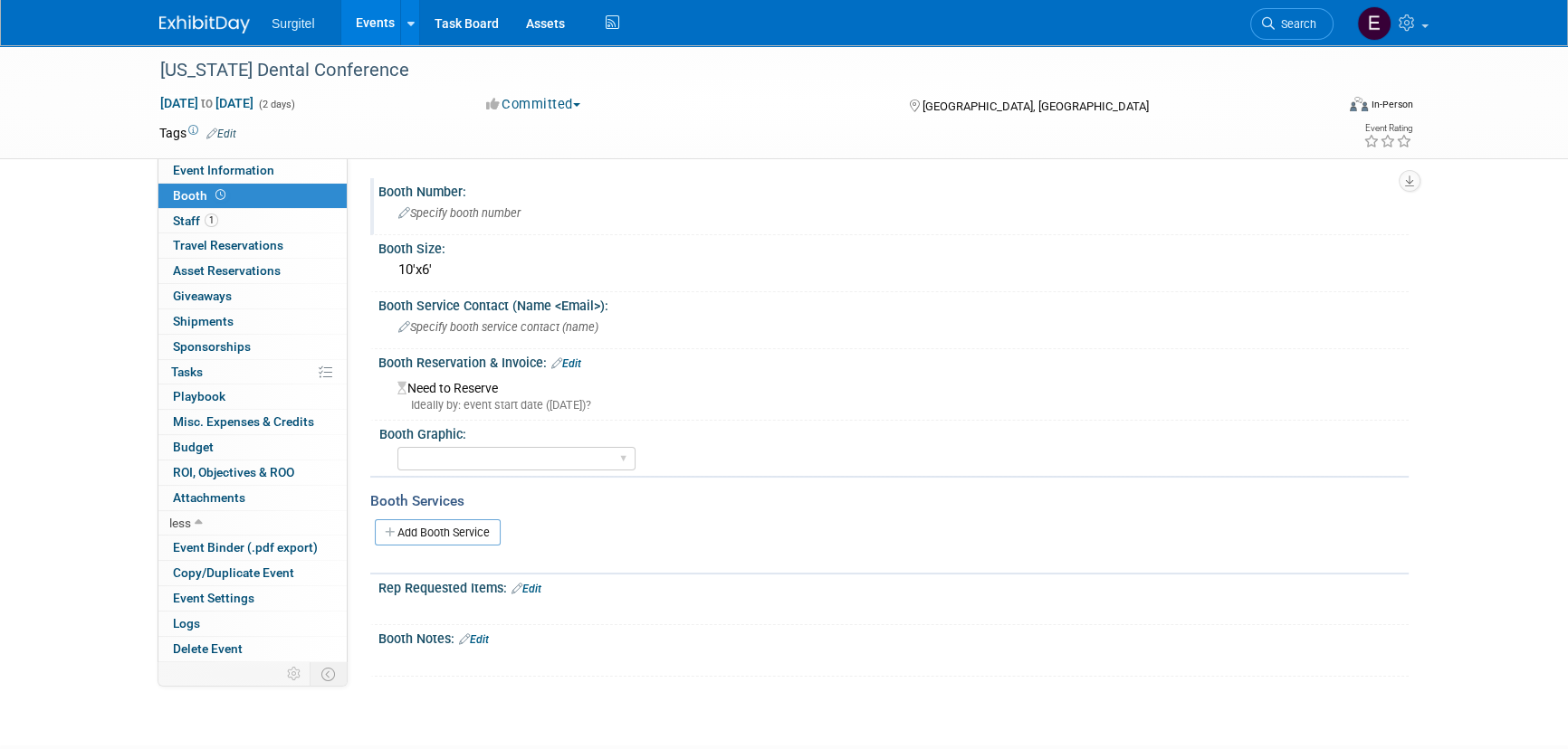
click at [479, 213] on span "Specify booth number" at bounding box center [459, 213] width 122 height 13
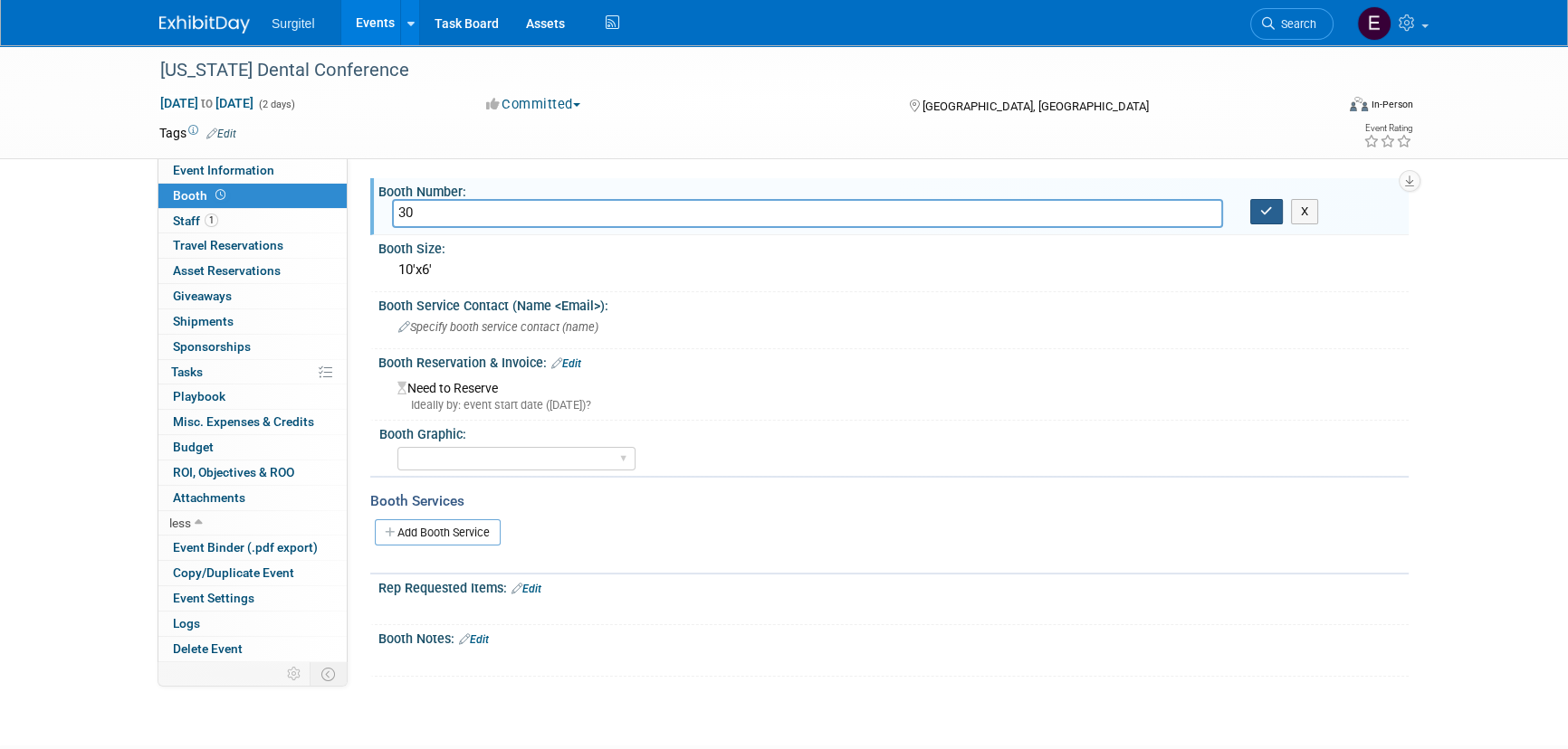
type input "30"
click at [1281, 211] on button "button" at bounding box center [1267, 211] width 32 height 26
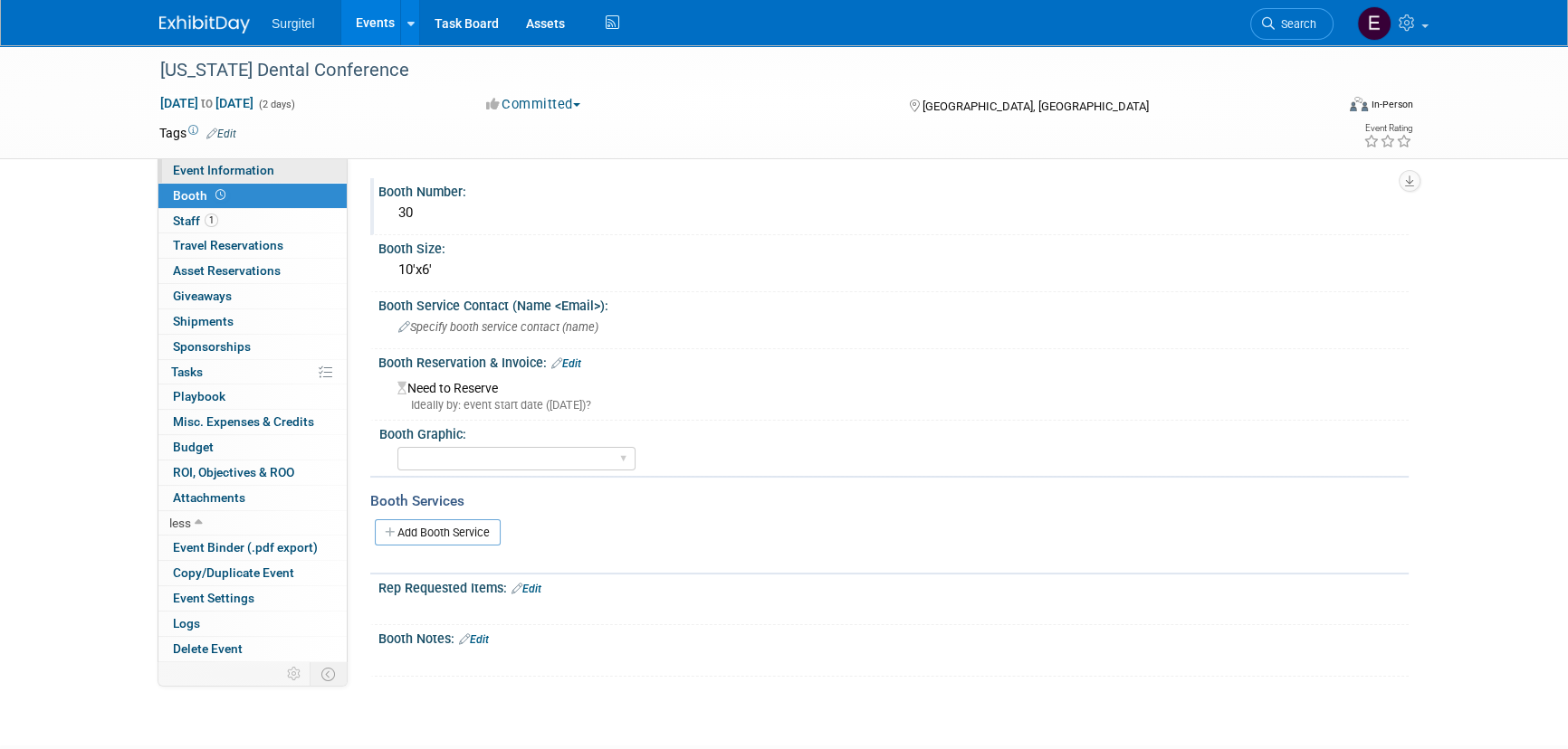
click at [236, 176] on span "Event Information" at bounding box center [223, 169] width 102 height 14
select select "Trade Show"
select select "No"
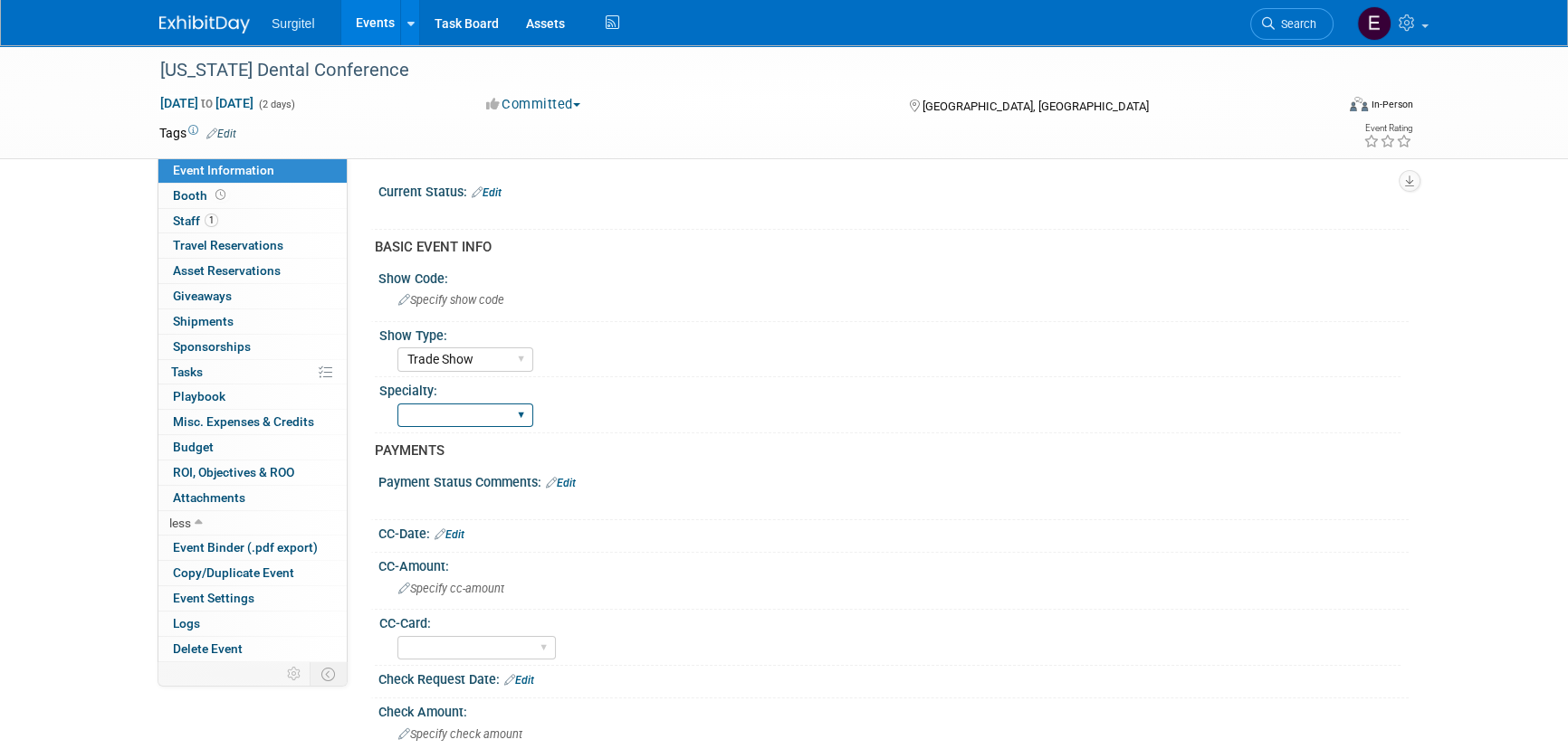
click at [481, 408] on select "Dental Hygiene Medical Veterinarian Other" at bounding box center [465, 416] width 136 height 25
select select "Dental"
click at [397, 404] on select "Dental Hygiene Medical Veterinarian Other" at bounding box center [465, 416] width 136 height 25
click at [223, 616] on link "Logs" at bounding box center [253, 624] width 188 height 25
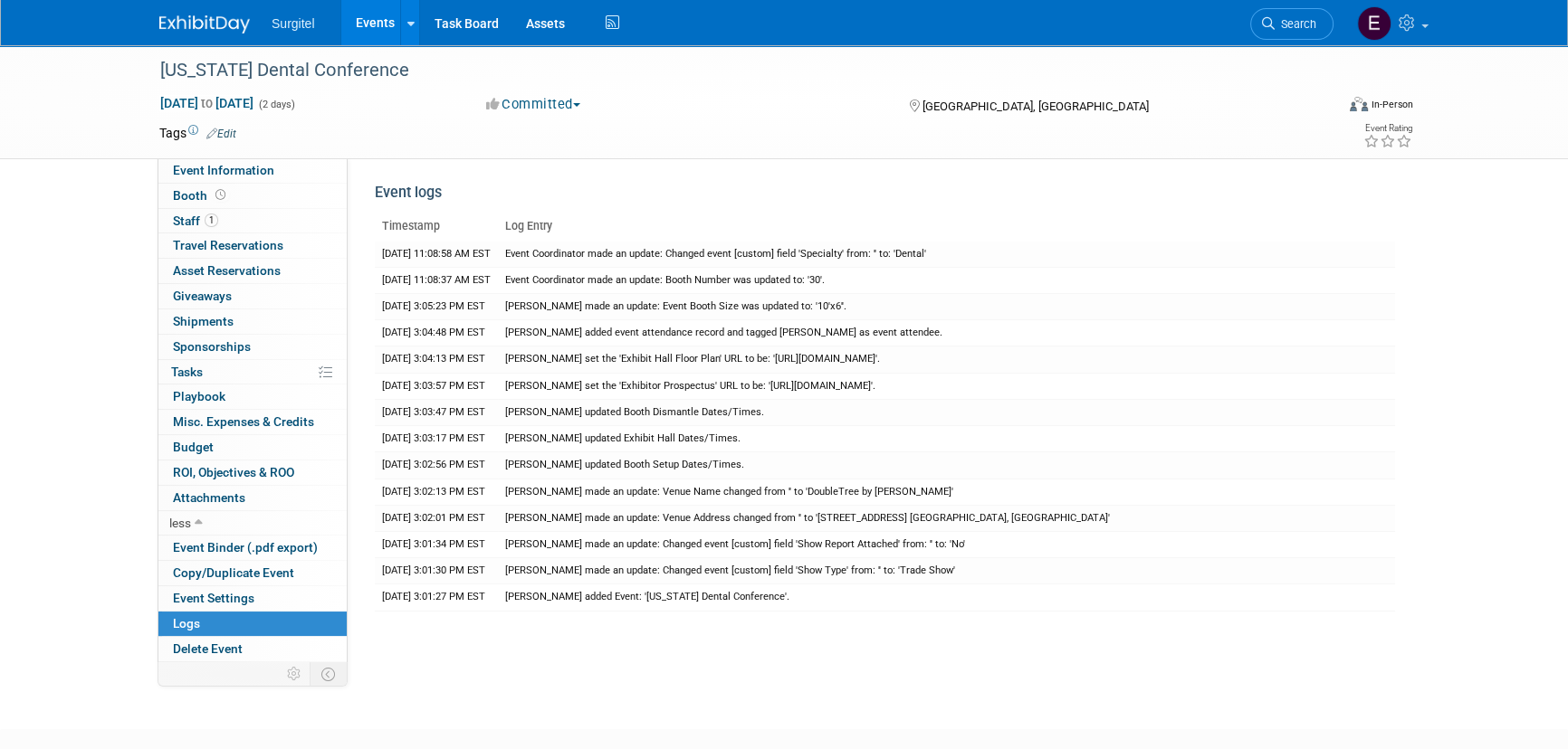
click at [386, 34] on link "Events" at bounding box center [374, 23] width 66 height 46
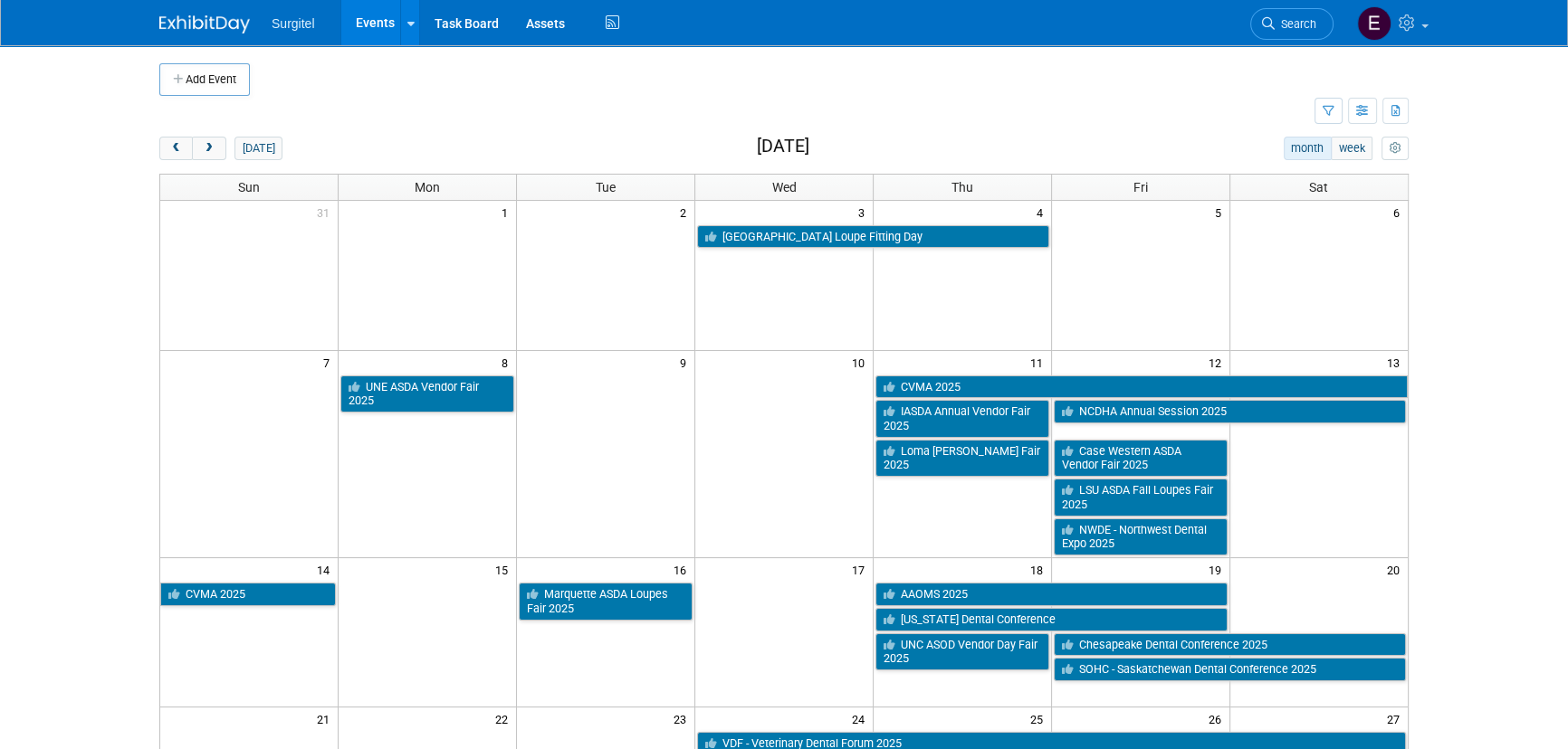
click at [1191, 84] on td at bounding box center [799, 80] width 1098 height 32
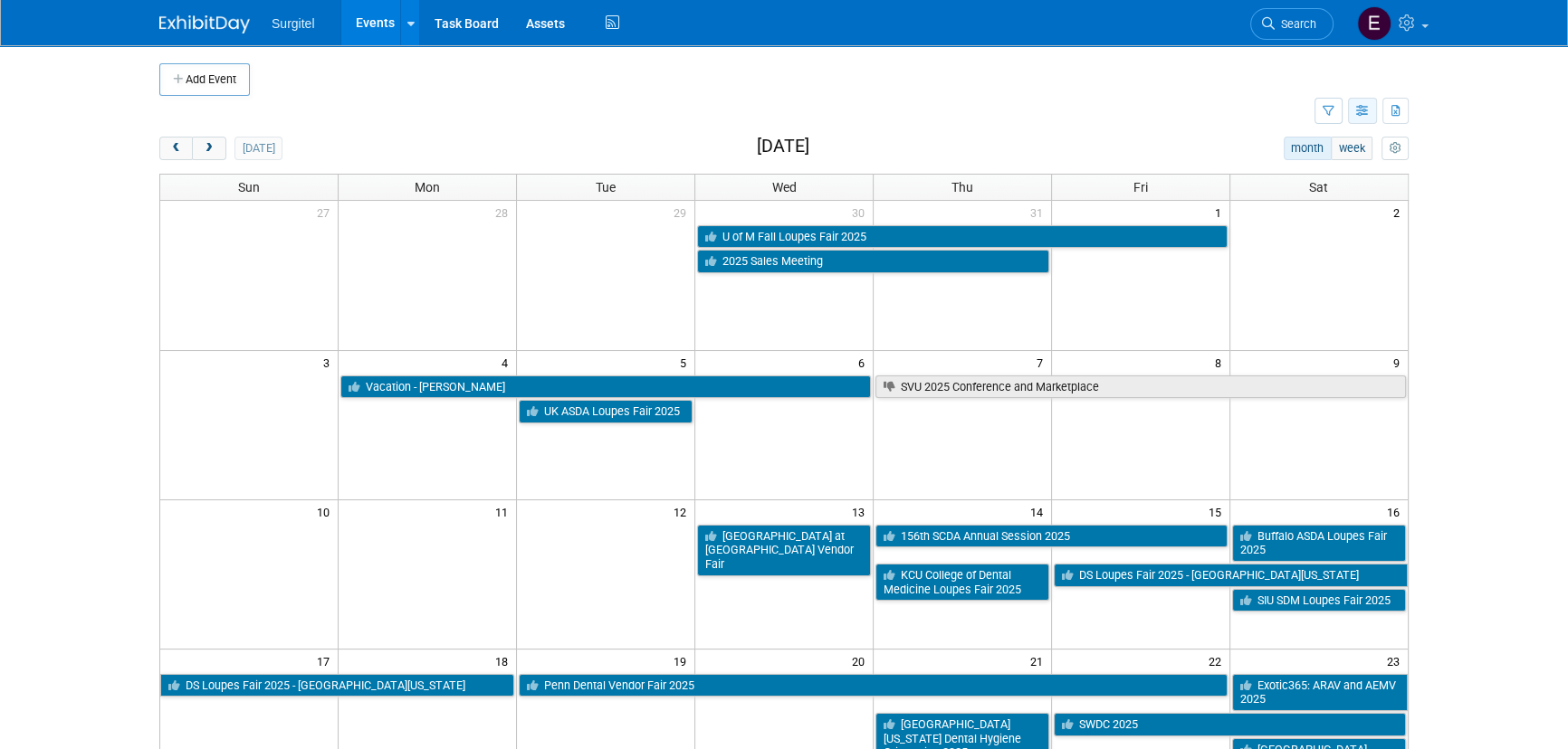
click at [1356, 112] on icon "button" at bounding box center [1363, 111] width 13 height 11
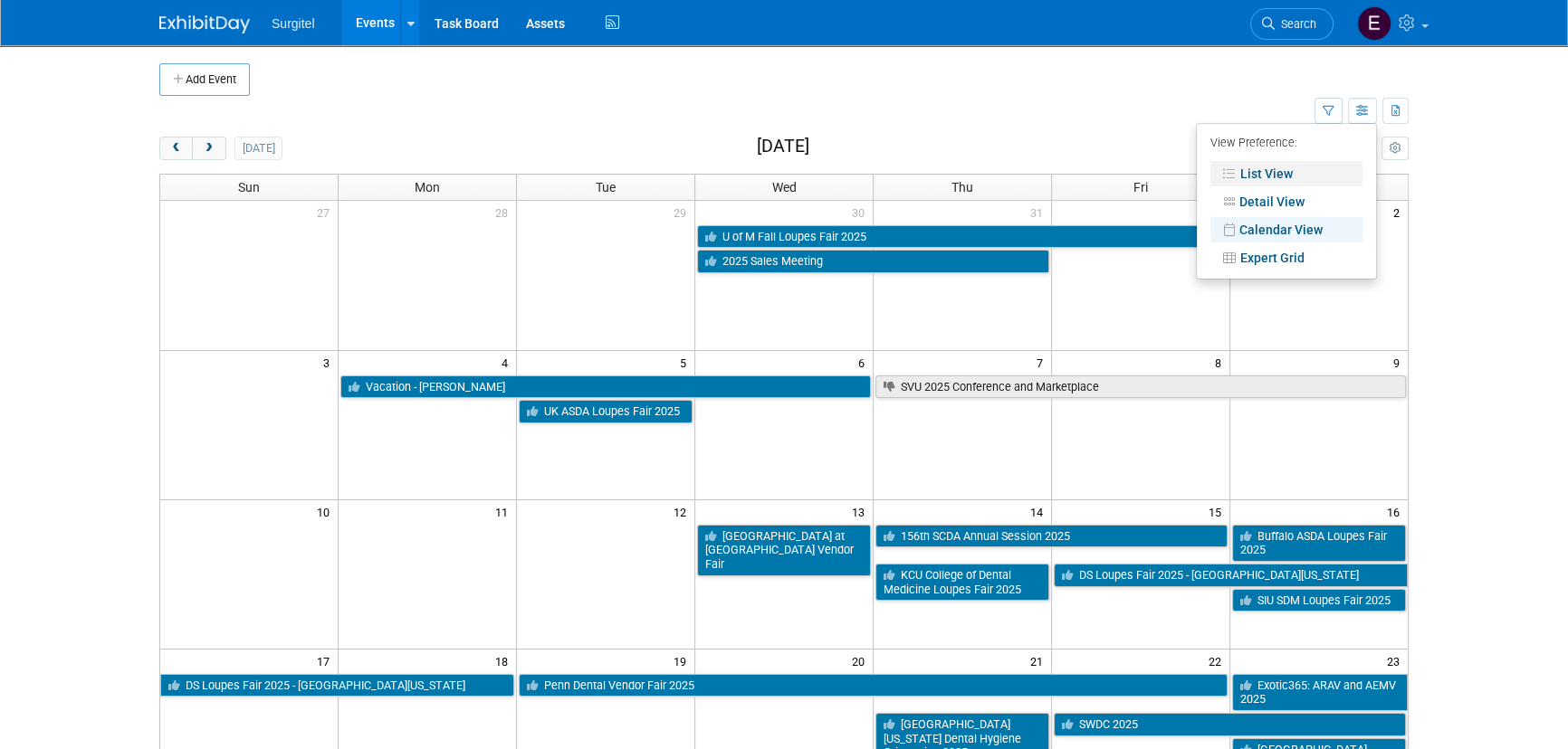
click at [1297, 178] on link "List View" at bounding box center [1287, 173] width 152 height 26
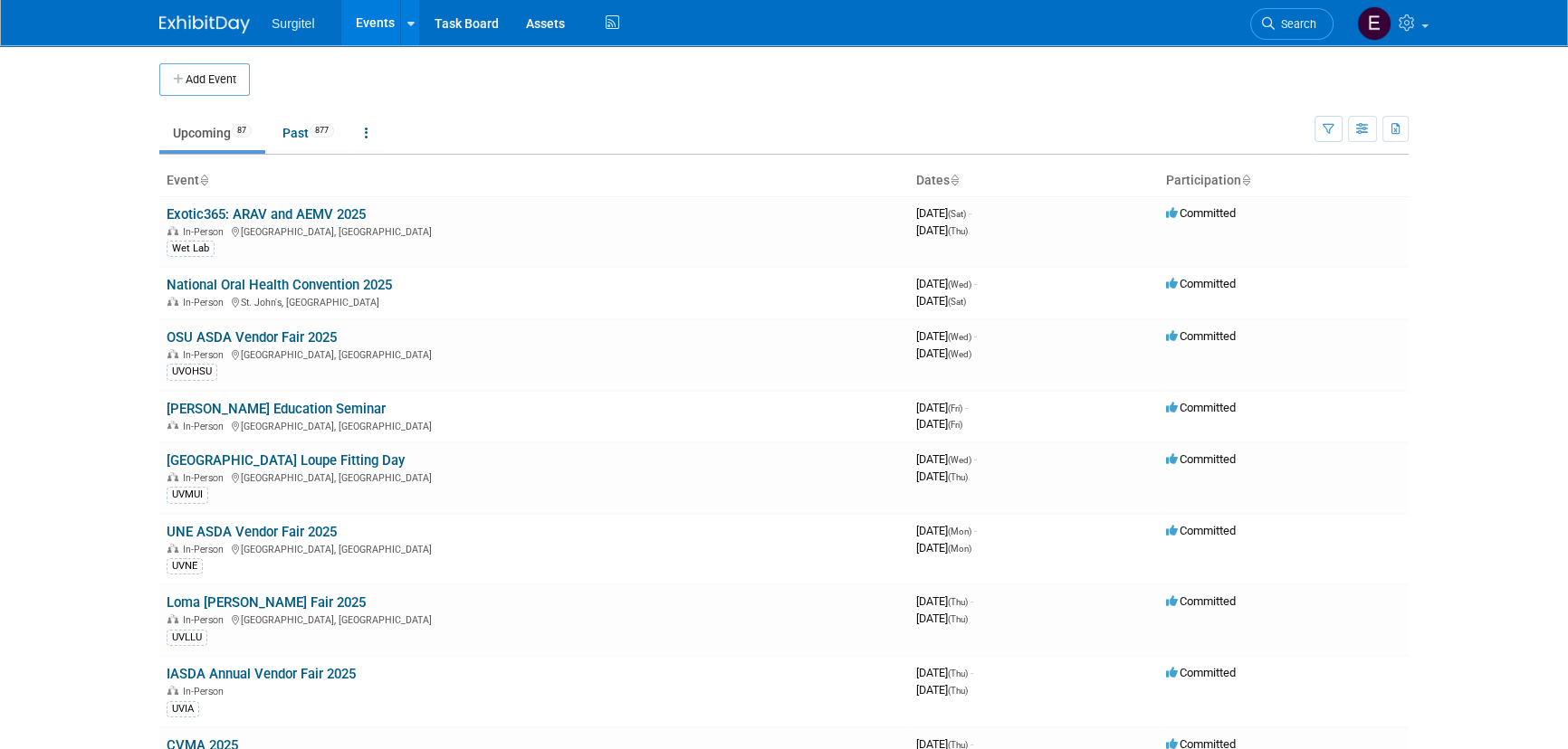
click at [1140, 67] on td at bounding box center [799, 80] width 1098 height 32
click at [1366, 126] on icon "button" at bounding box center [1363, 129] width 13 height 11
click at [1308, 244] on link "Calendar View" at bounding box center [1287, 247] width 152 height 26
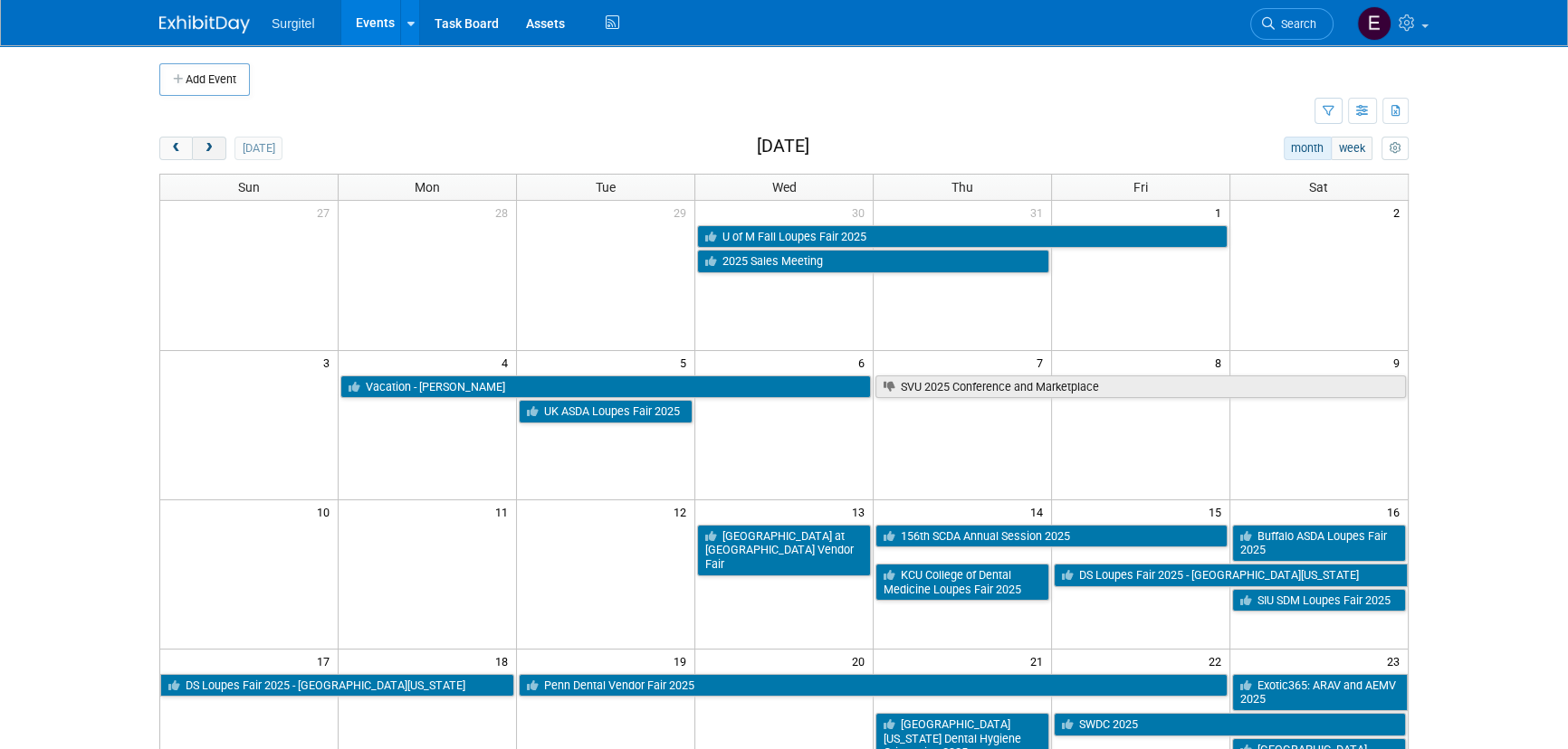
click at [223, 147] on button "next" at bounding box center [208, 148] width 33 height 24
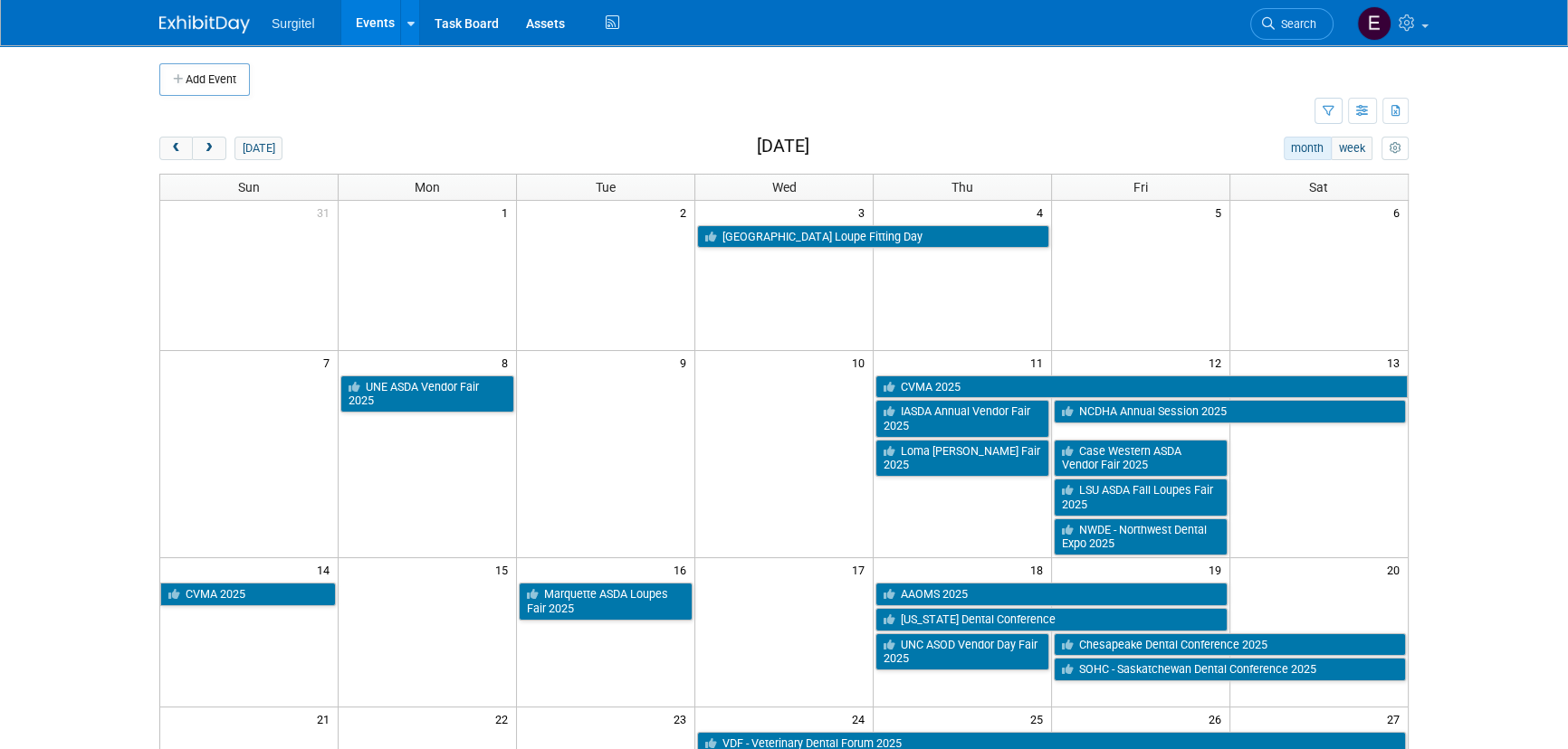
scroll to position [82, 0]
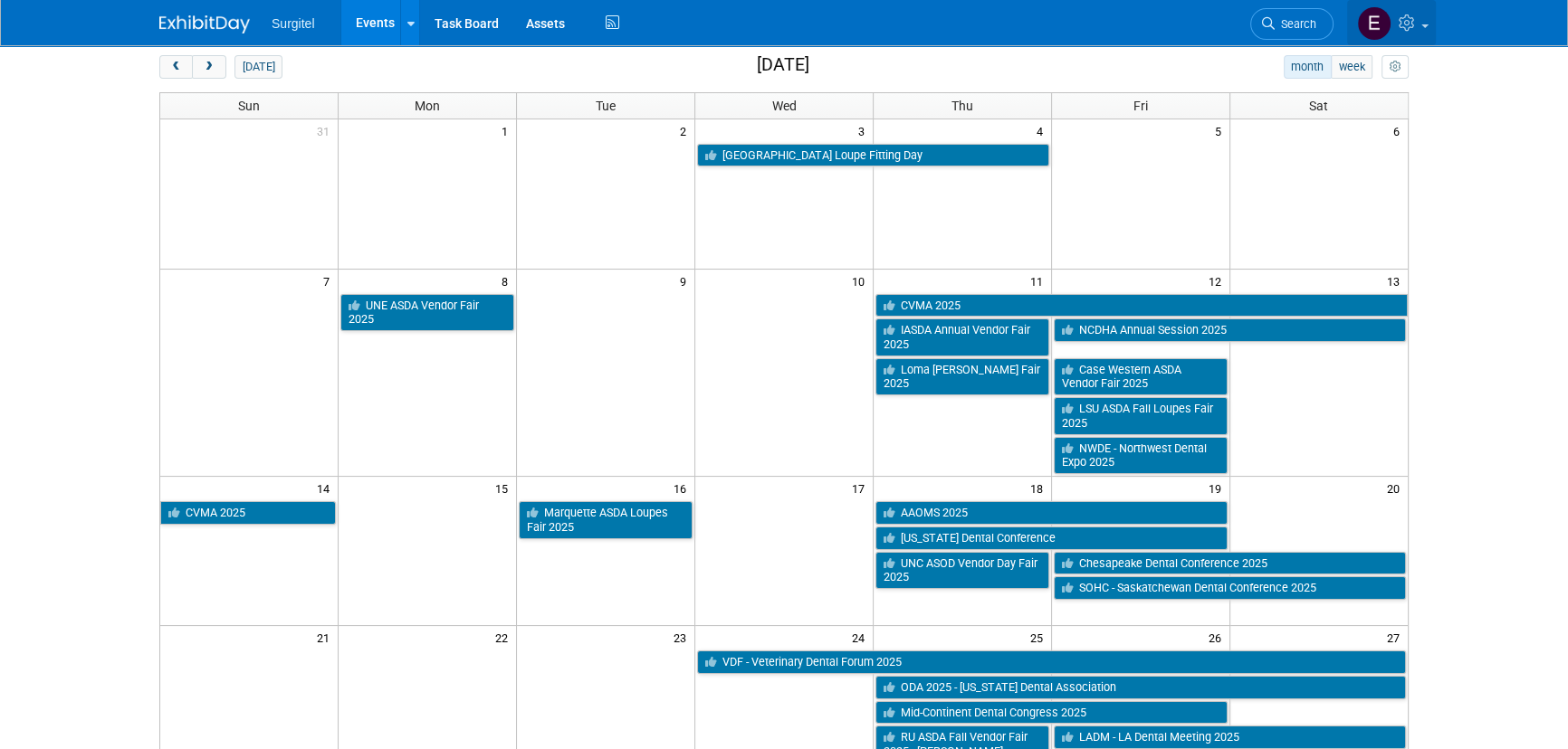
click at [1412, 21] on icon at bounding box center [1409, 22] width 21 height 16
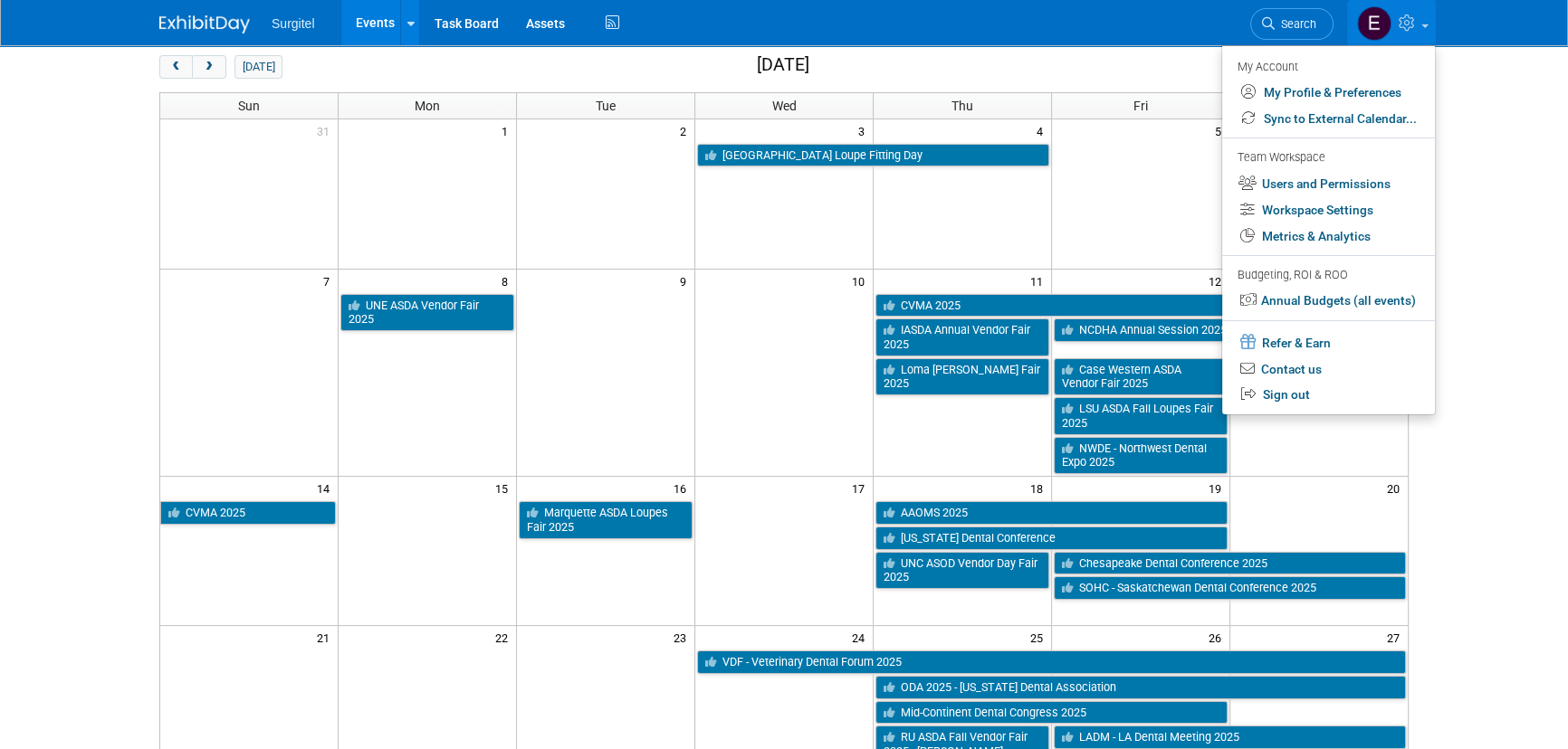
click at [1118, 156] on td at bounding box center [1140, 154] width 179 height 26
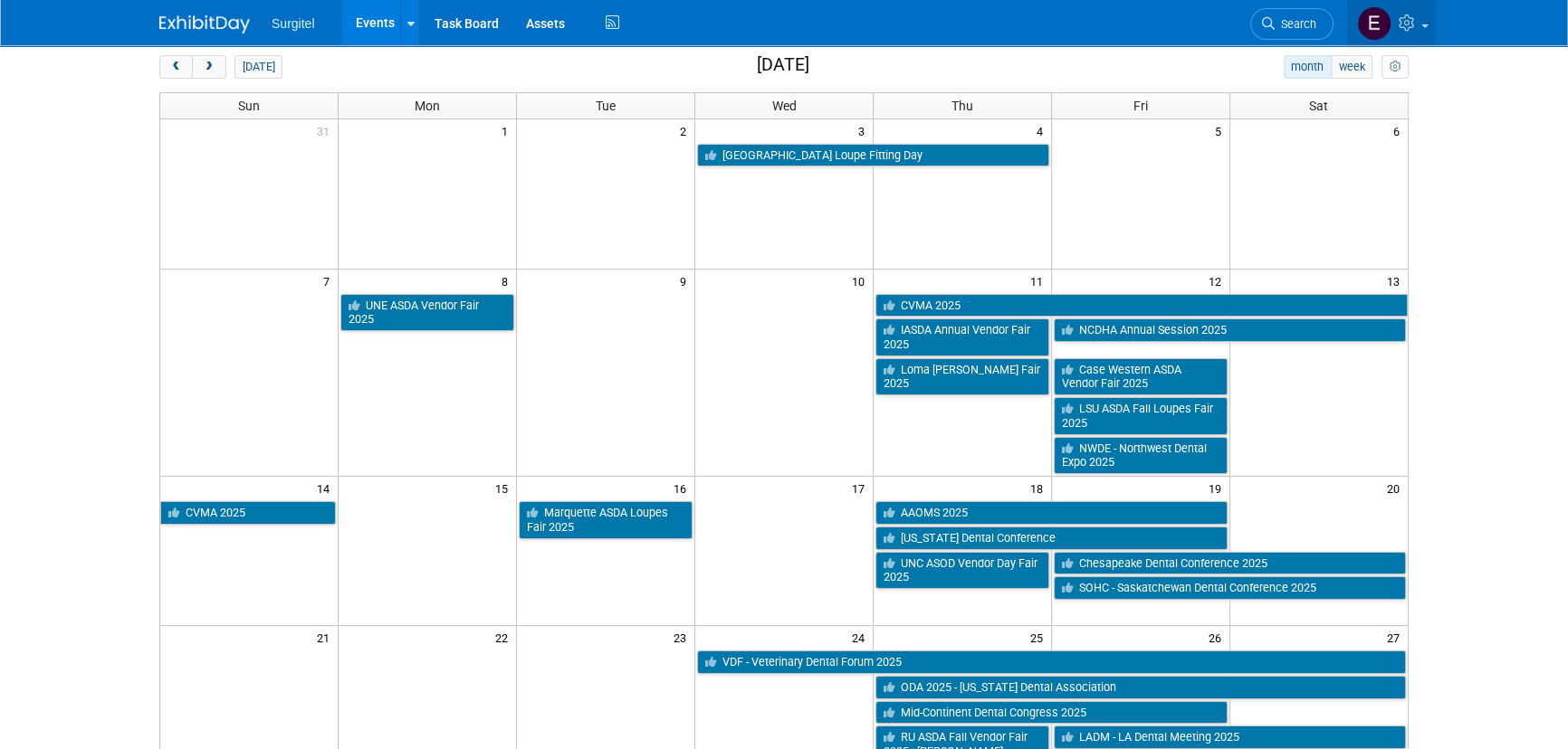
scroll to position [0, 0]
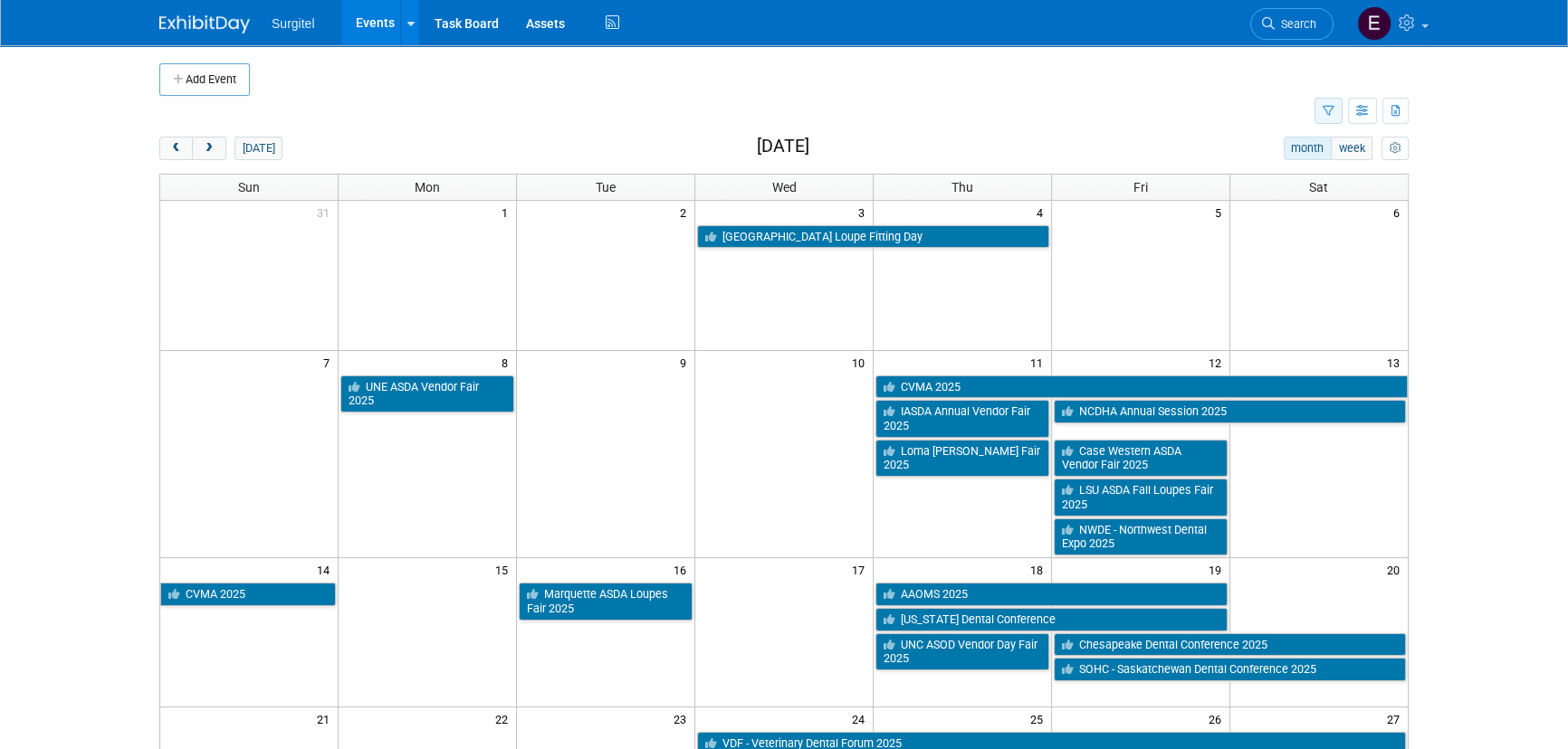
click at [1333, 108] on icon "button" at bounding box center [1328, 111] width 11 height 11
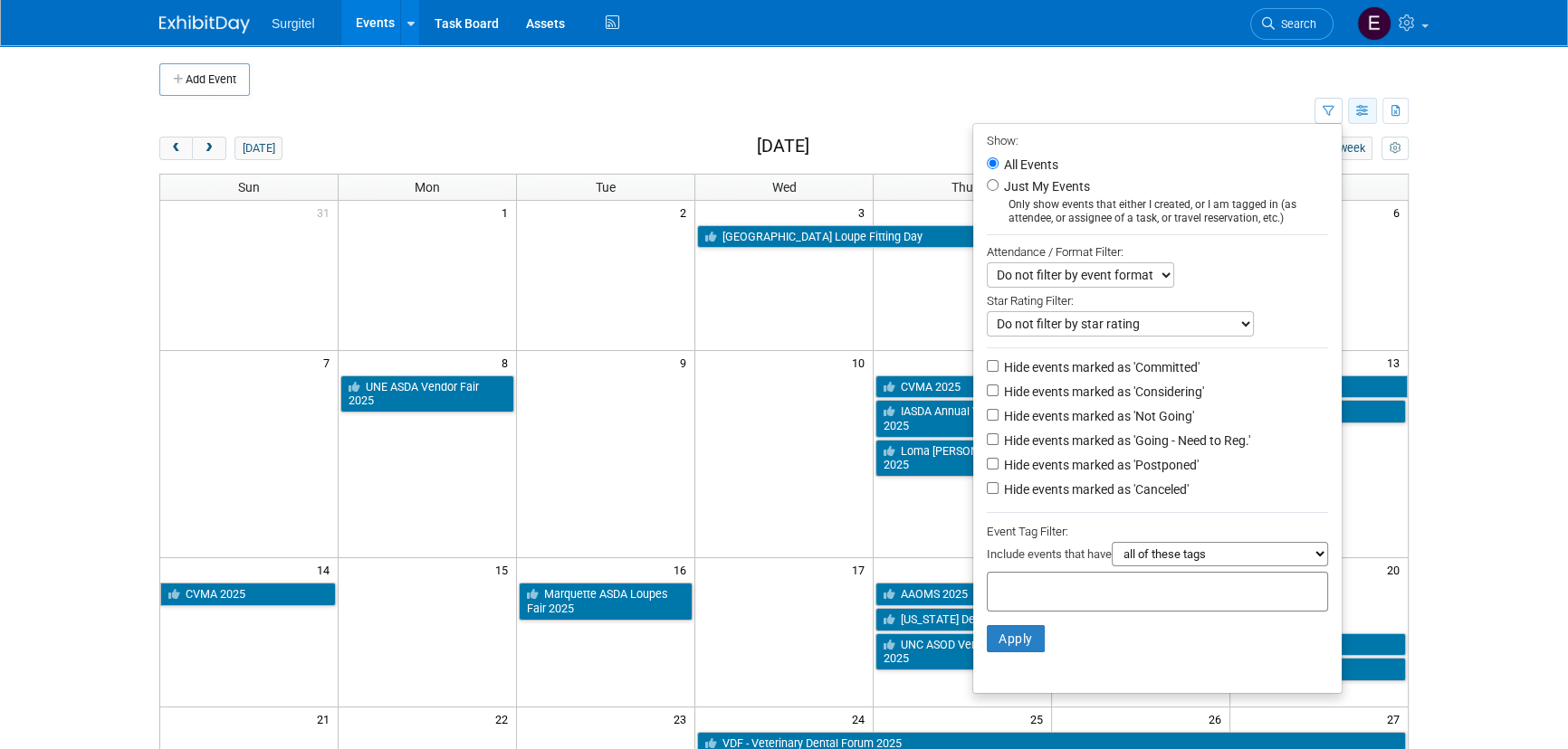
click at [1363, 115] on icon "button" at bounding box center [1363, 111] width 13 height 11
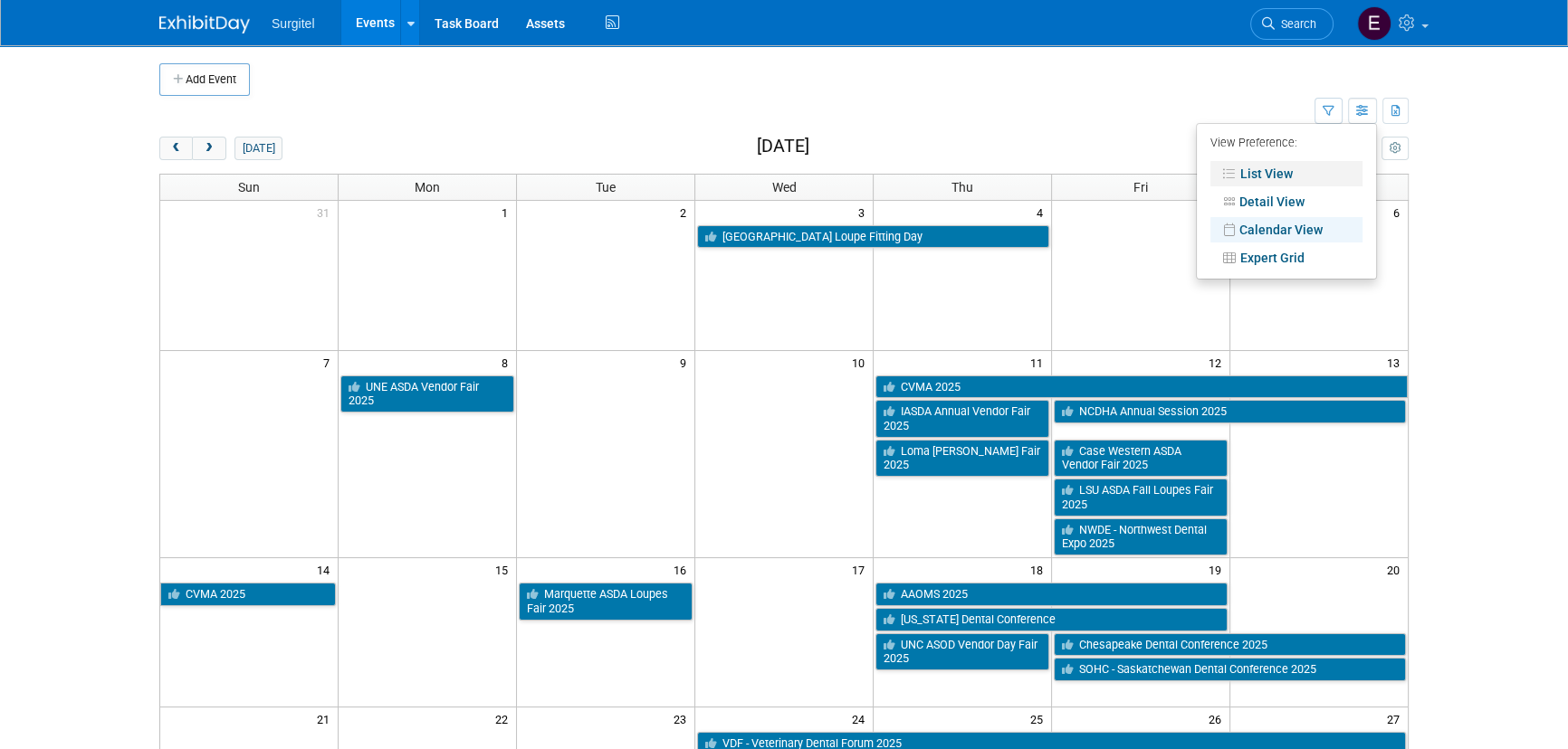
click at [1278, 170] on link "List View" at bounding box center [1287, 173] width 152 height 26
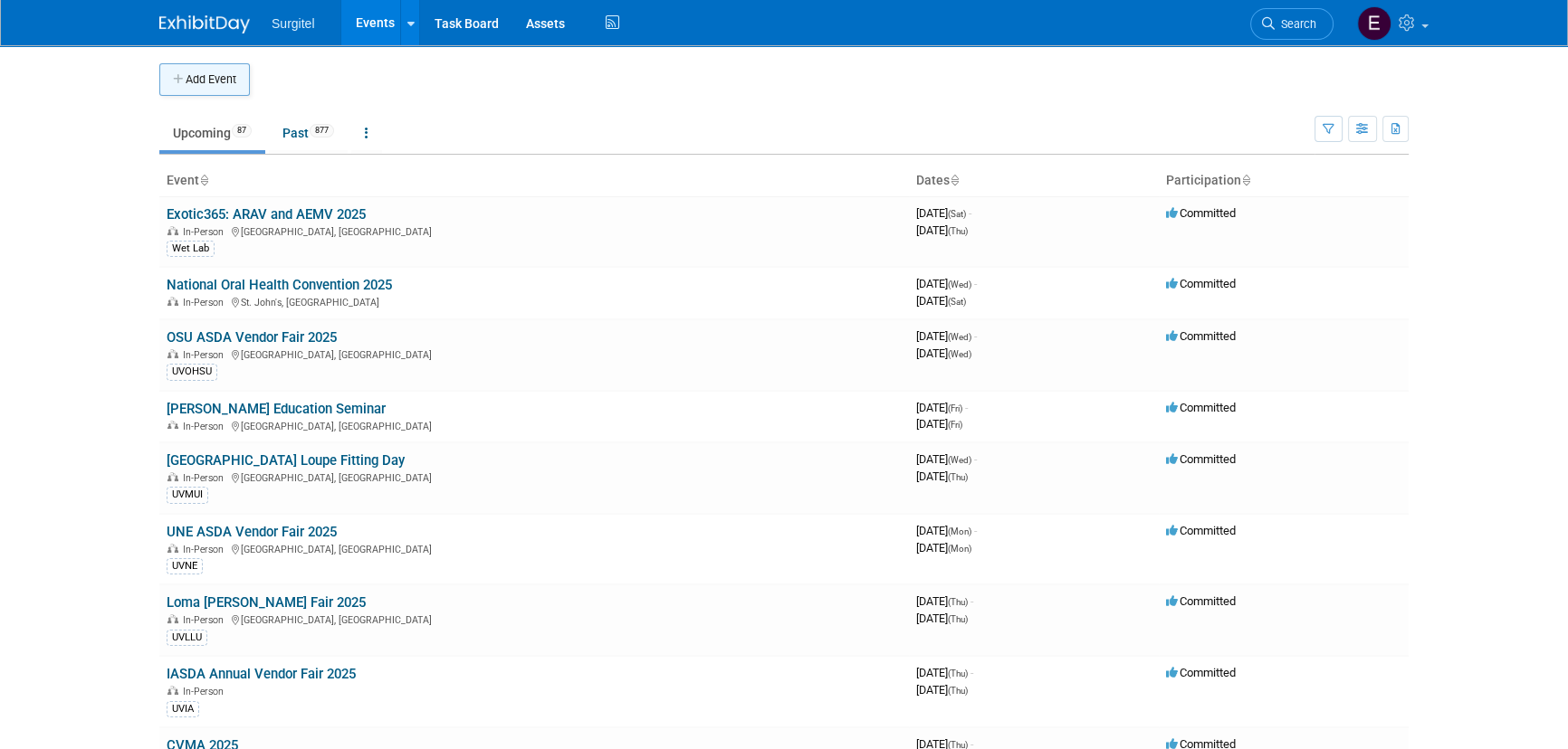
click at [224, 67] on button "Add Event" at bounding box center [204, 80] width 90 height 32
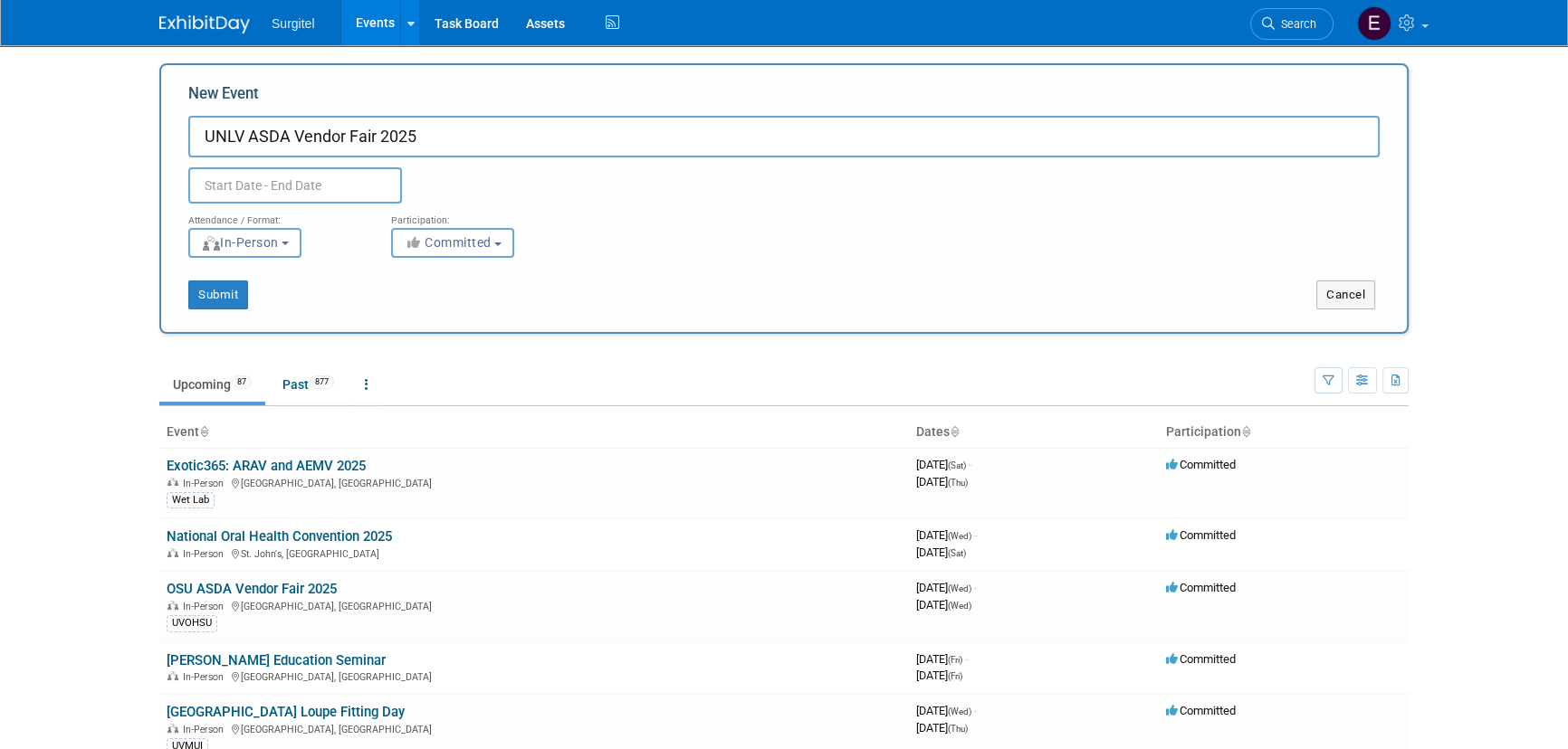
click at [300, 175] on input "text" at bounding box center [295, 185] width 214 height 36
click at [300, 144] on input "UNLV ASDA Vendor Fair 2025" at bounding box center [784, 137] width 1191 height 42
click at [290, 136] on input "UNLV ASDA Vendor Fair 2025" at bounding box center [784, 137] width 1191 height 42
type input "UNLV ASDA Fall Vendor Fair 2025"
click at [324, 188] on input "text" at bounding box center [295, 185] width 214 height 36
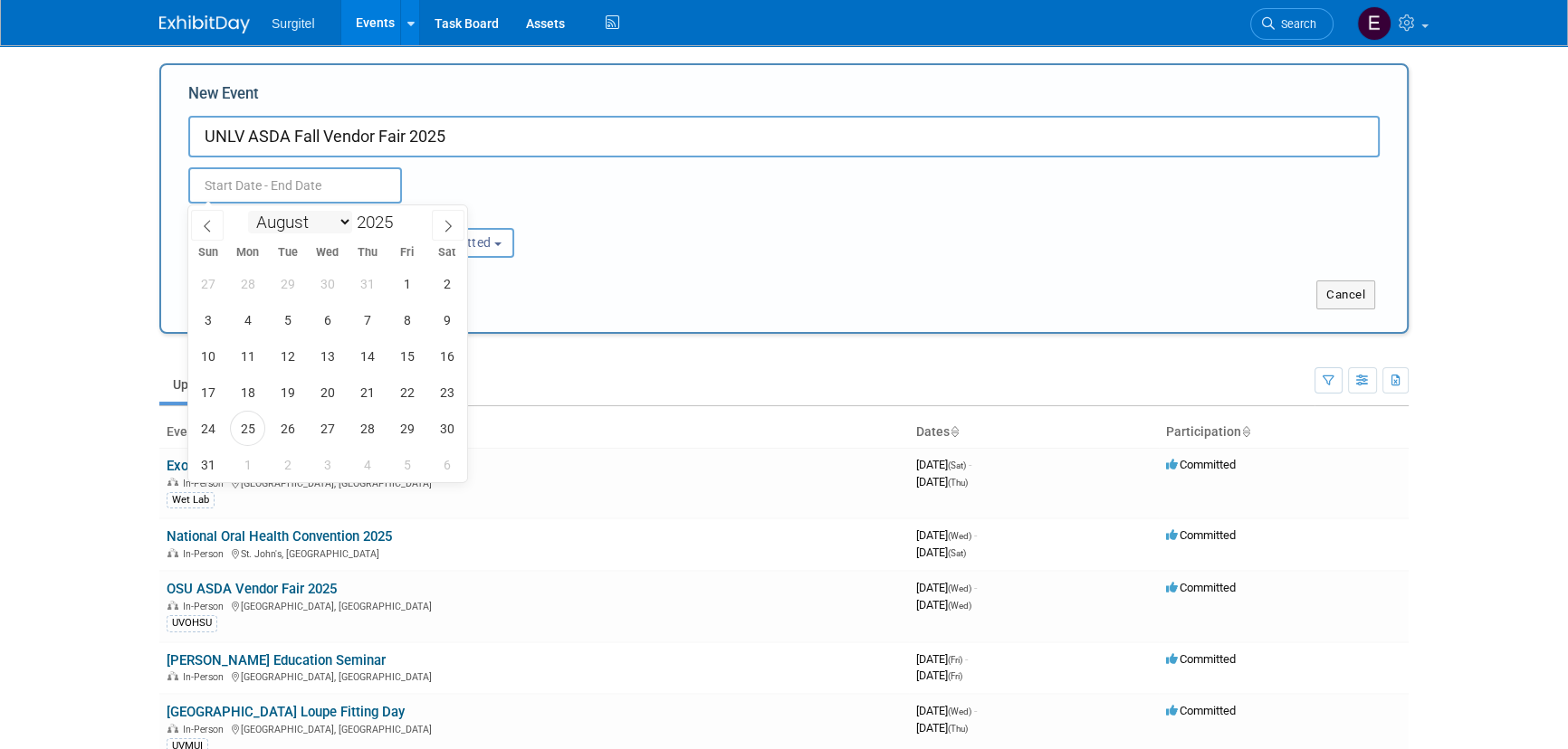
click at [317, 232] on select "January February March April May June July August September October November De…" at bounding box center [300, 222] width 104 height 23
select select "10"
click at [248, 211] on select "January February March April May June July August September October November De…" at bounding box center [300, 222] width 104 height 23
click at [406, 328] on span "7" at bounding box center [406, 319] width 35 height 35
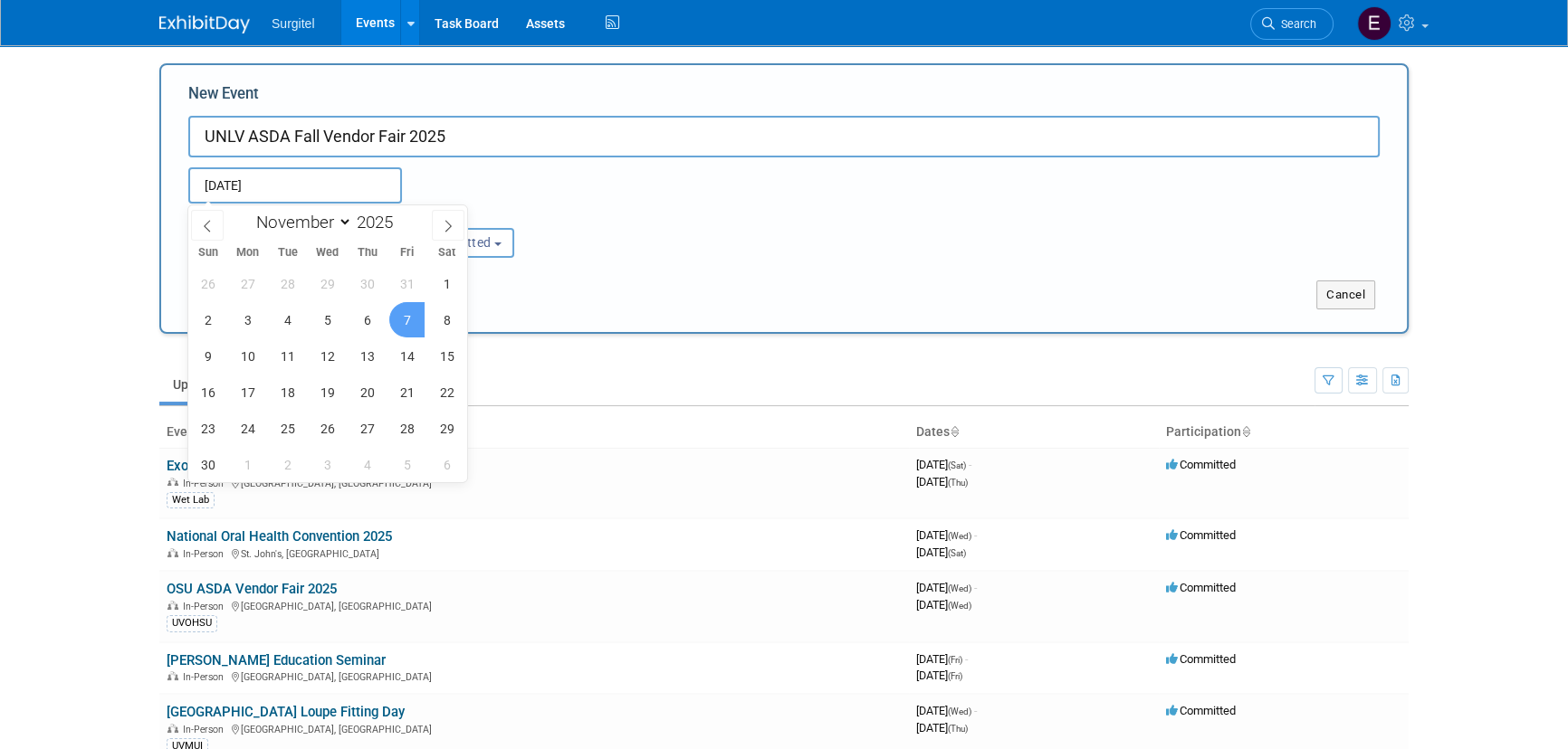
type input "Nov 7, 2025 to Nov 7, 2025"
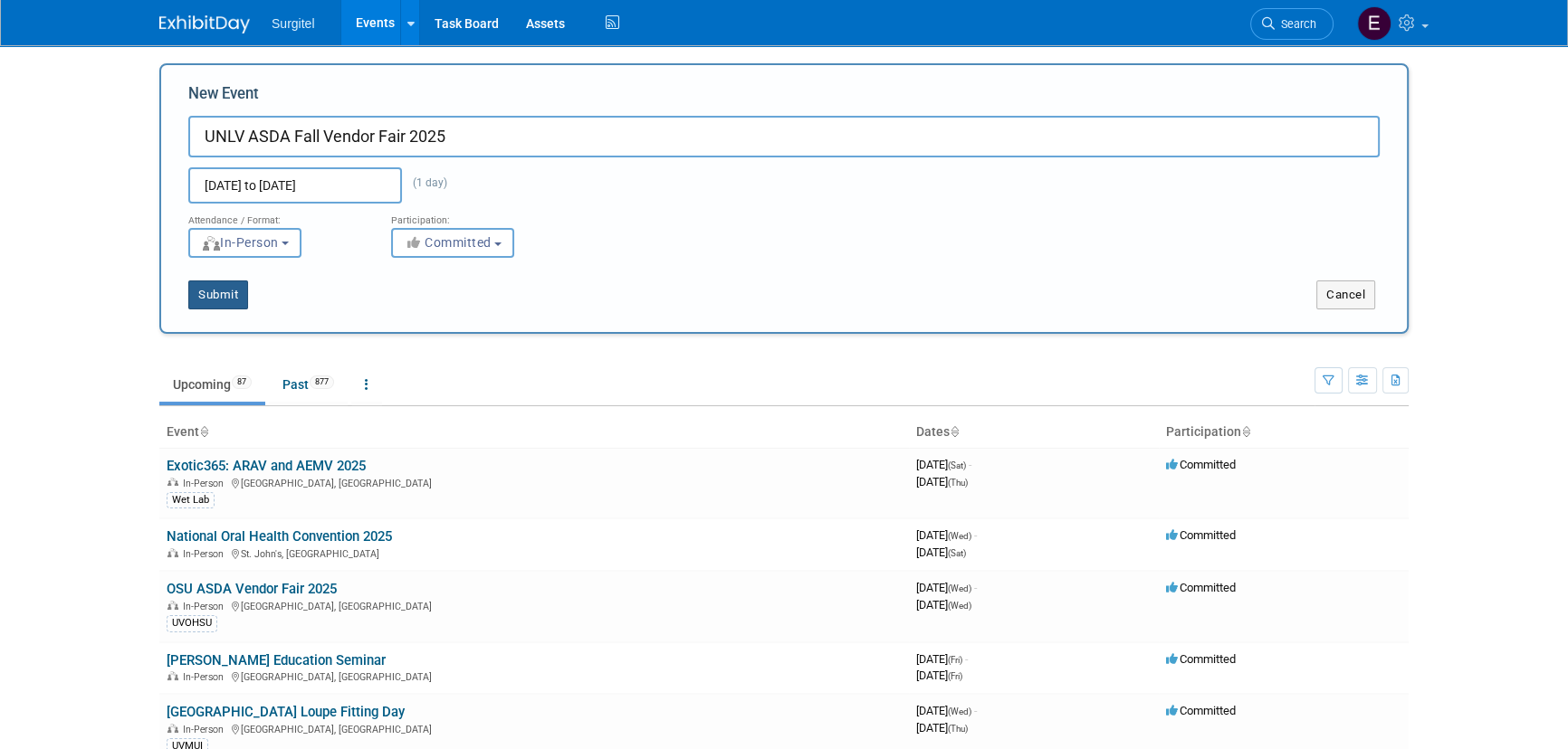
click at [233, 301] on button "Submit" at bounding box center [218, 295] width 60 height 29
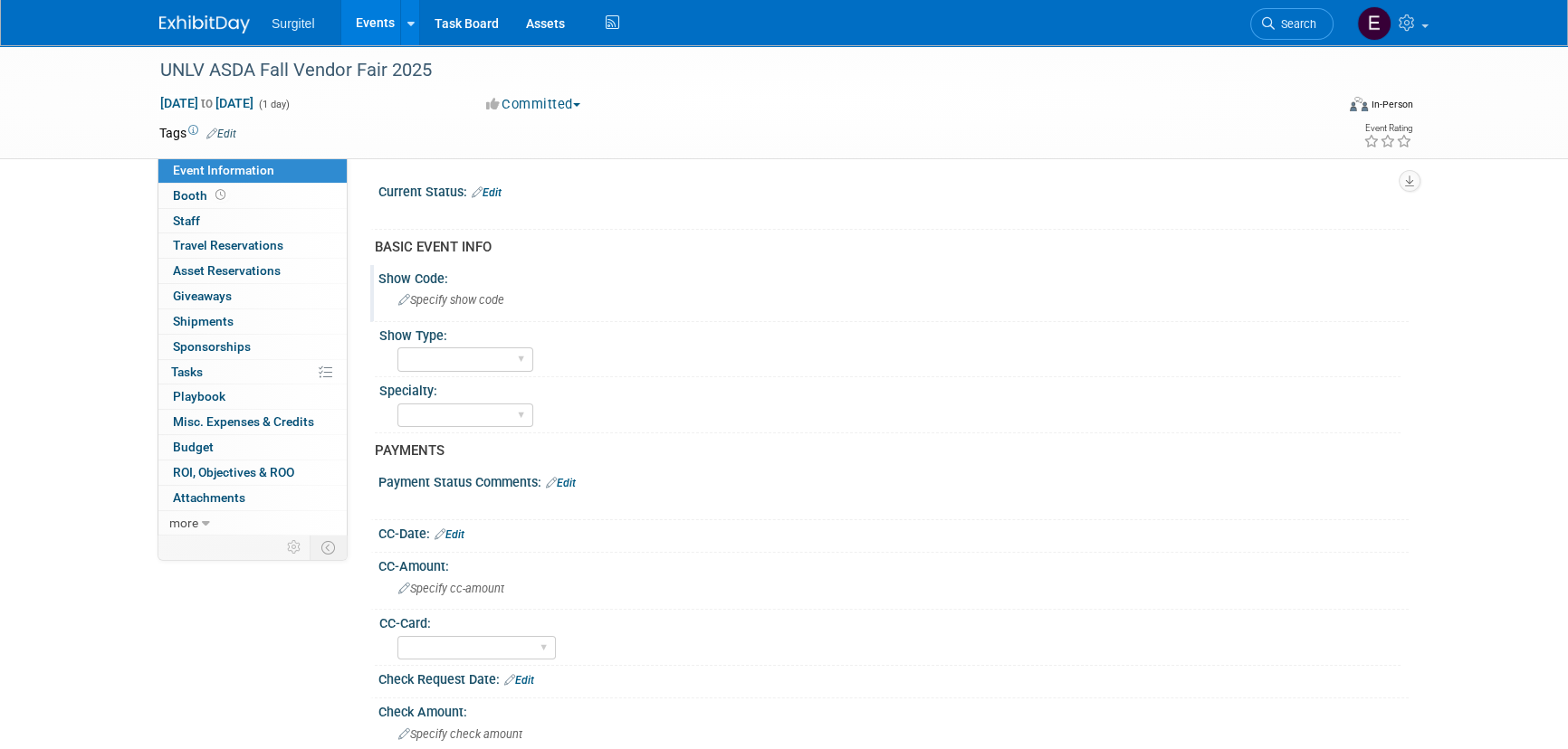
click at [465, 296] on span "Specify show code" at bounding box center [451, 299] width 106 height 13
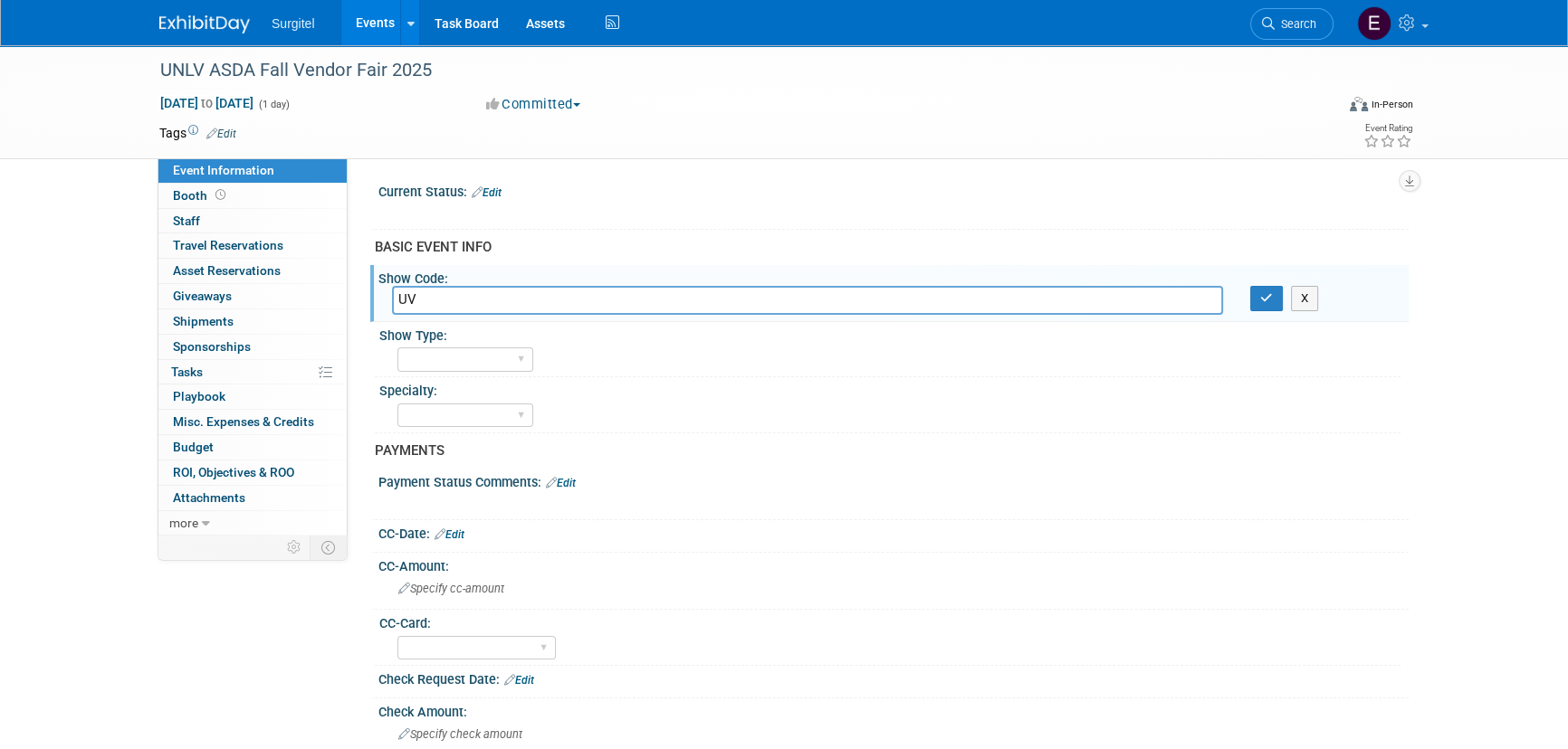
type input "UV"
click at [230, 129] on link "Edit" at bounding box center [221, 133] width 29 height 12
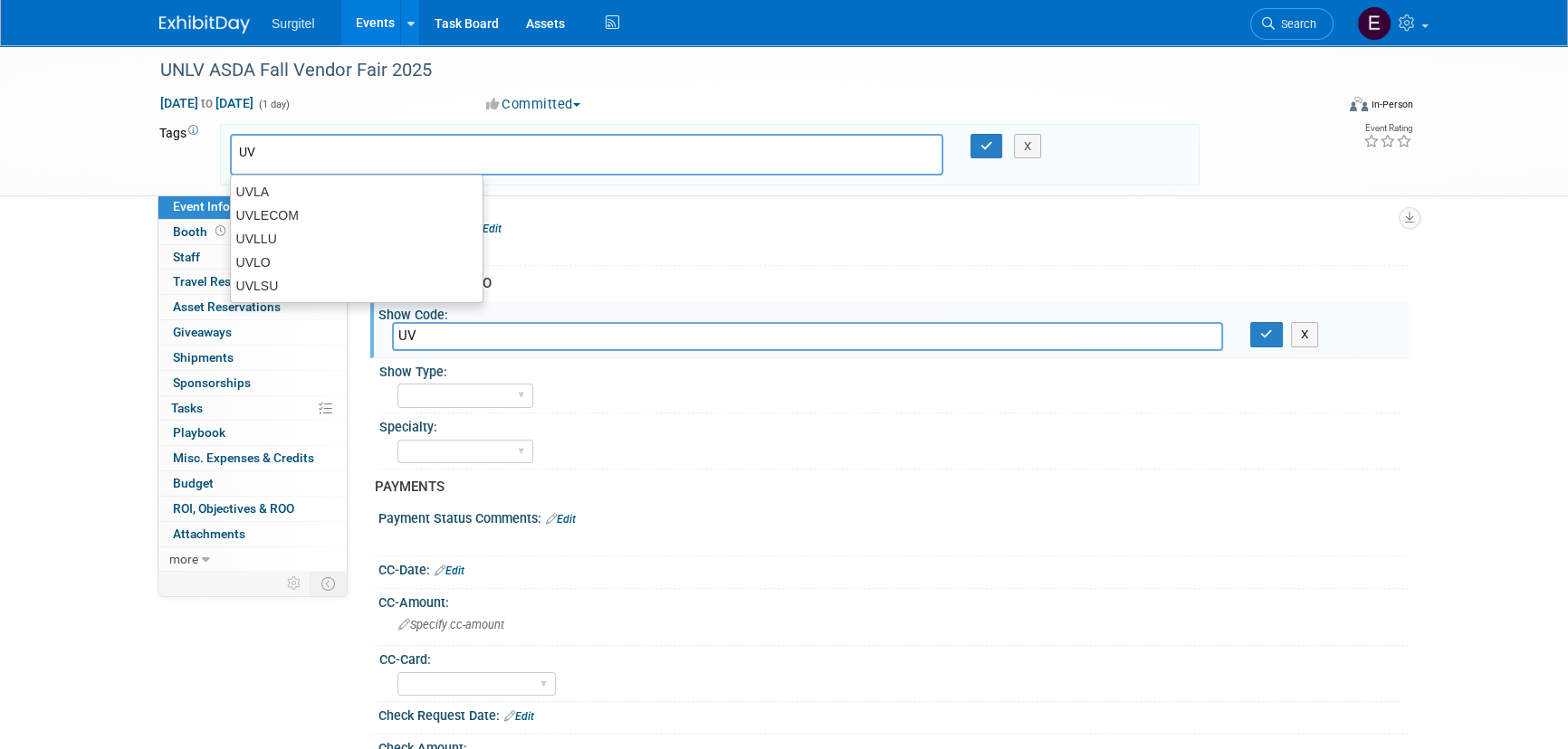
type input "U"
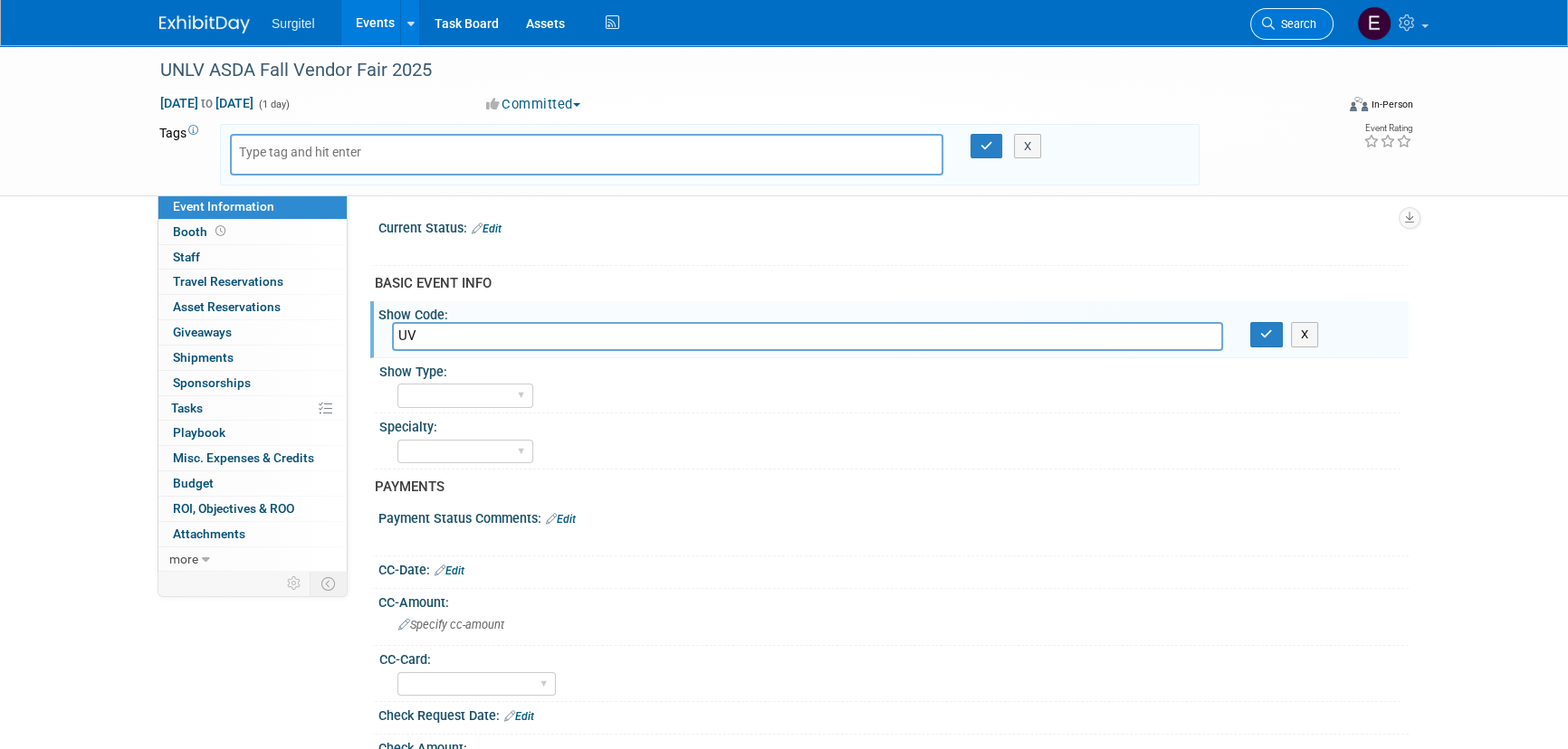
click at [1314, 28] on link "Search" at bounding box center [1292, 24] width 84 height 31
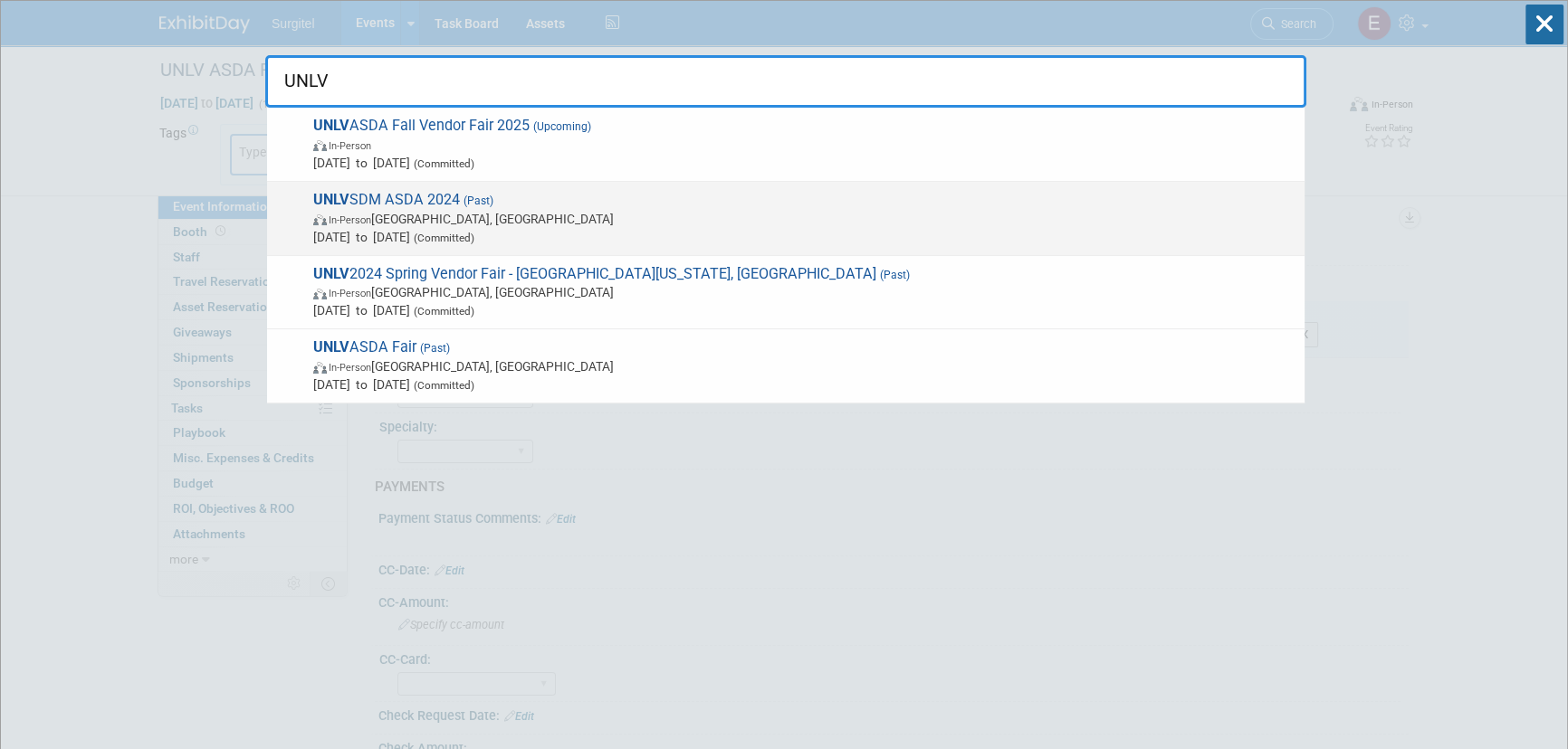
type input "UNLV"
click at [552, 200] on span "UNLV SDM ASDA 2024 (Past) In-Person Las Vegas, NV Nov 1, 2024 to Nov 1, 2024 (C…" at bounding box center [802, 219] width 987 height 55
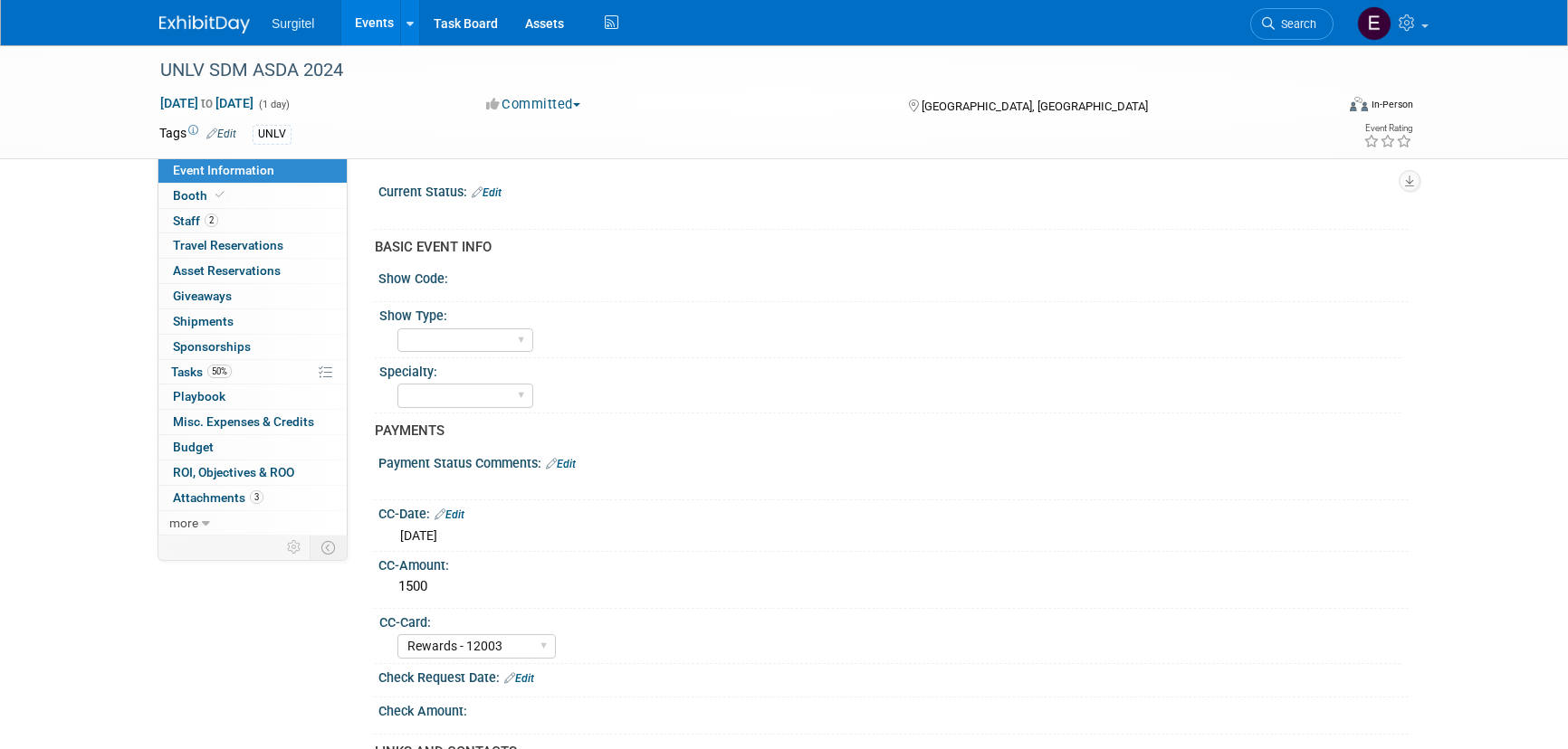
select select "Rewards - 12003"
select select "No"
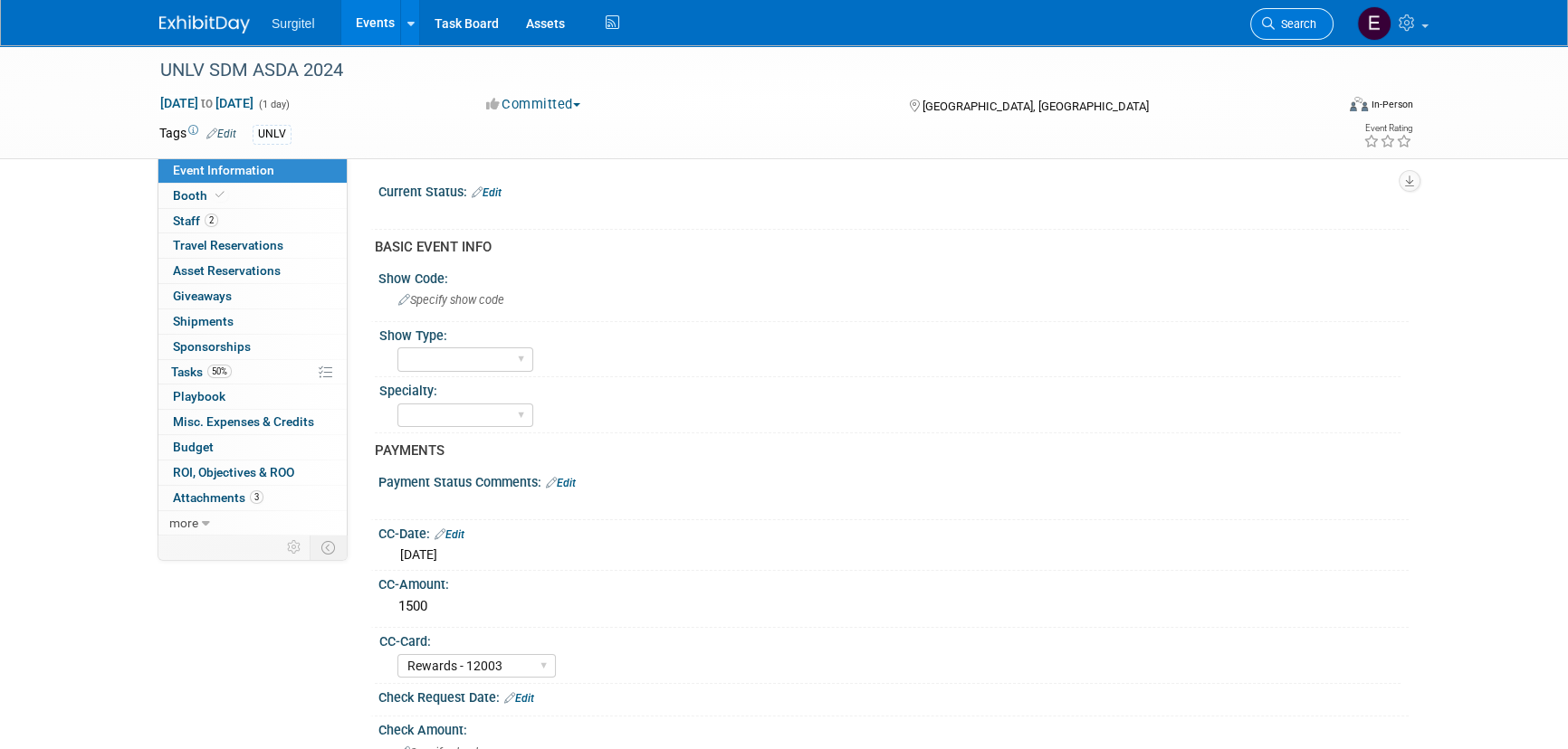
click at [1280, 32] on link "Search" at bounding box center [1292, 24] width 84 height 31
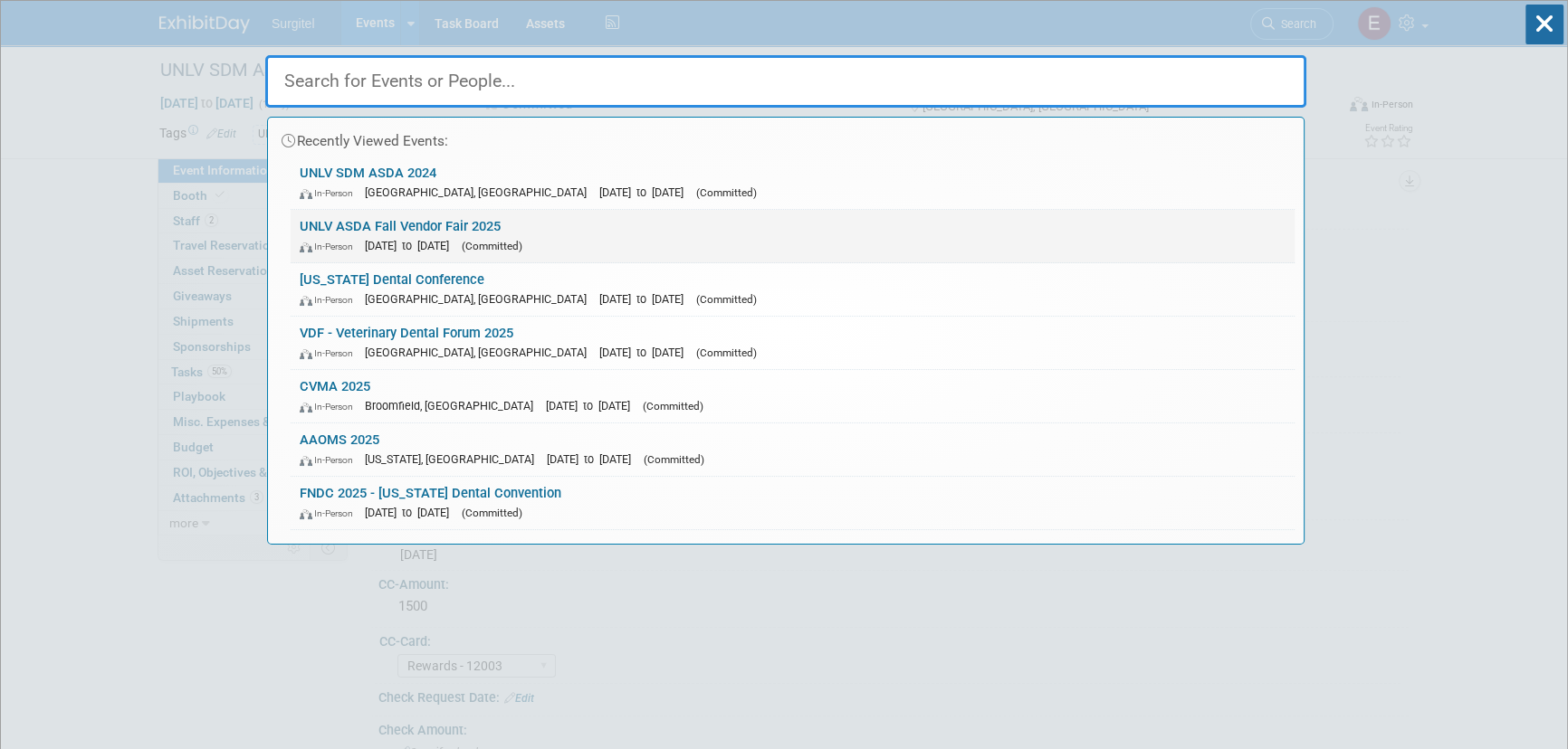
click at [405, 212] on link "UNLV ASDA Fall Vendor Fair 2025 In-Person Nov 7, 2025 to Nov 7, 2025 (Committed)" at bounding box center [793, 236] width 1004 height 52
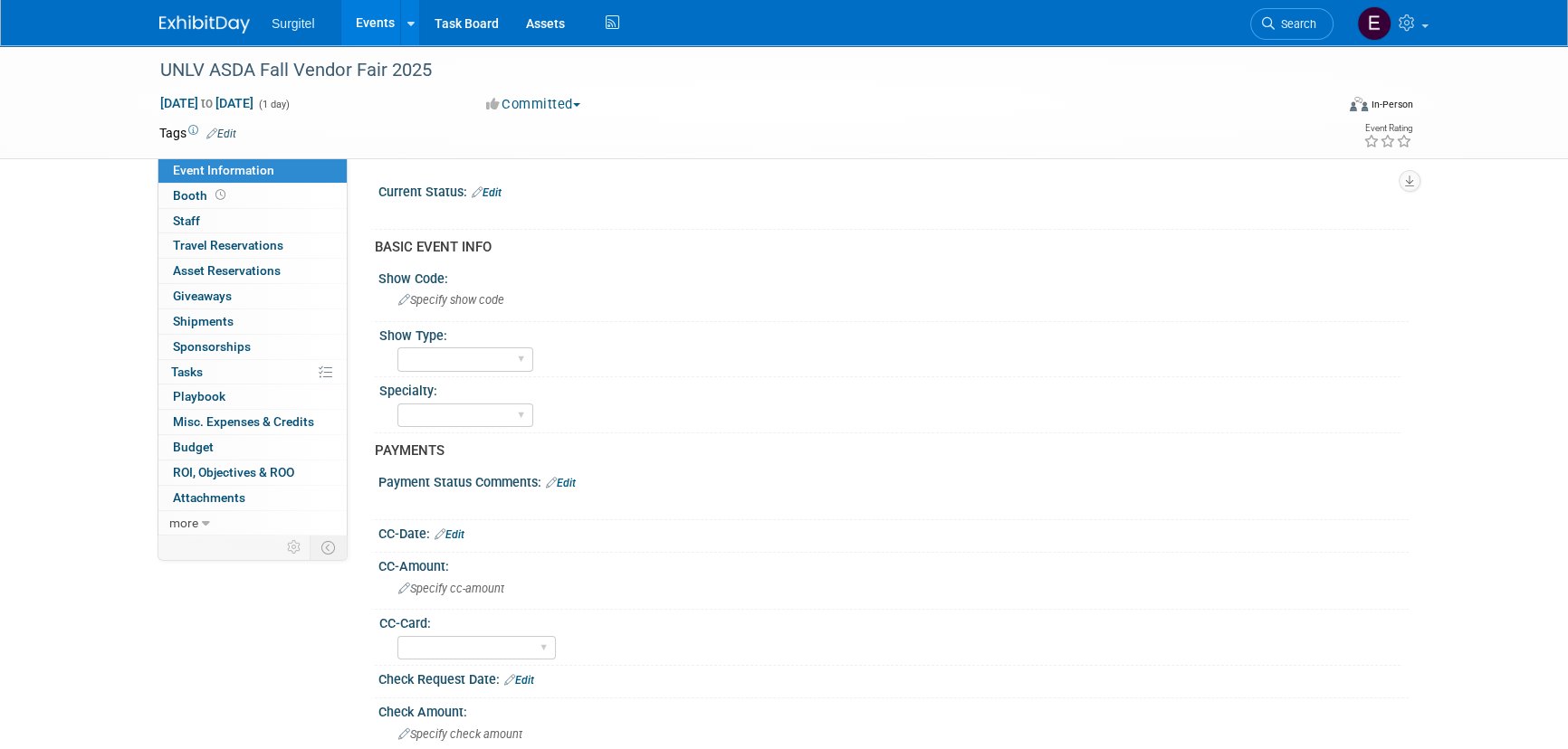
click at [224, 136] on link "Edit" at bounding box center [221, 133] width 29 height 12
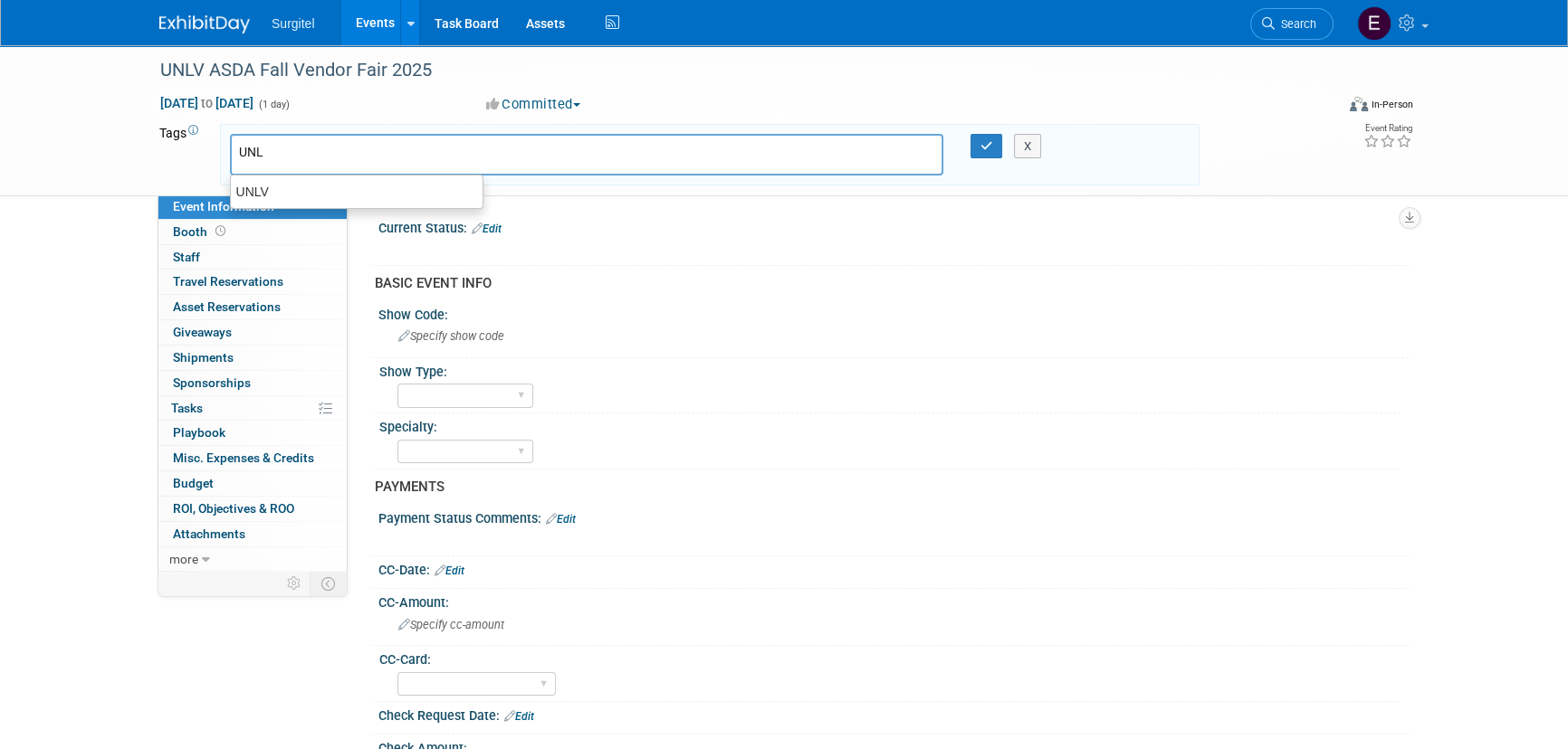
type input "UNLV"
click at [348, 190] on div "UNLV" at bounding box center [357, 191] width 254 height 26
type input "UNLV"
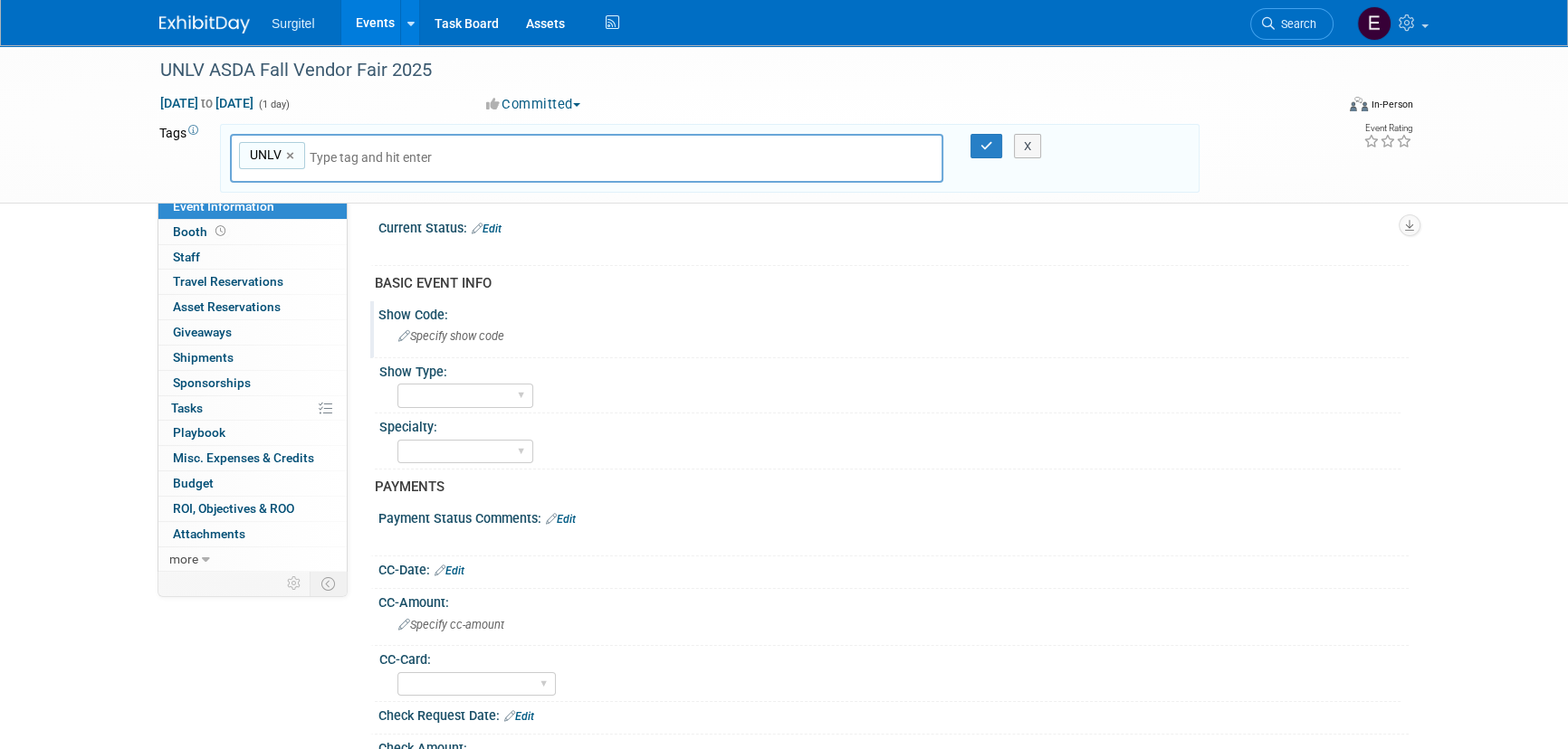
click at [479, 338] on span "Specify show code" at bounding box center [451, 336] width 106 height 13
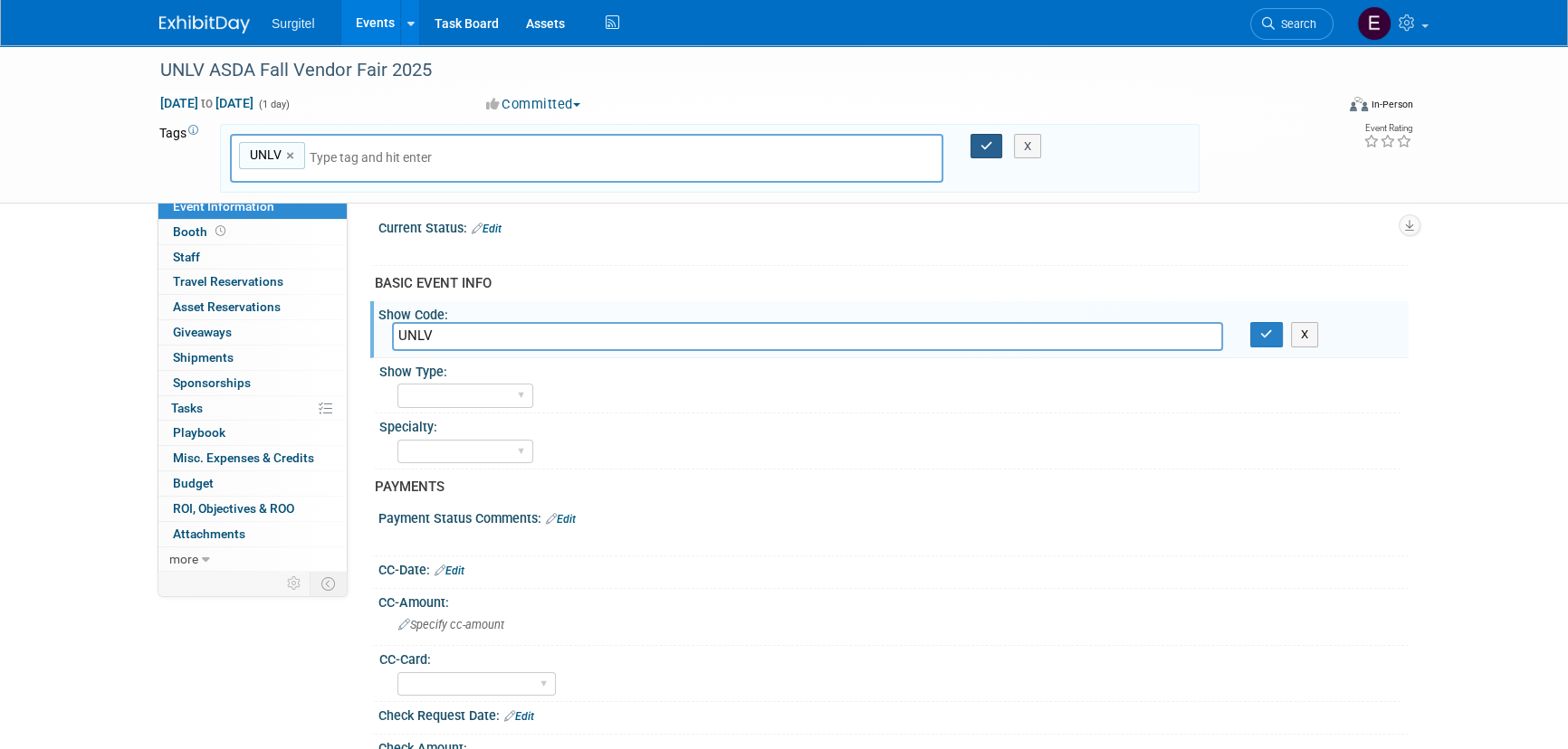
type input "UNLV"
click at [991, 147] on icon "button" at bounding box center [986, 146] width 12 height 11
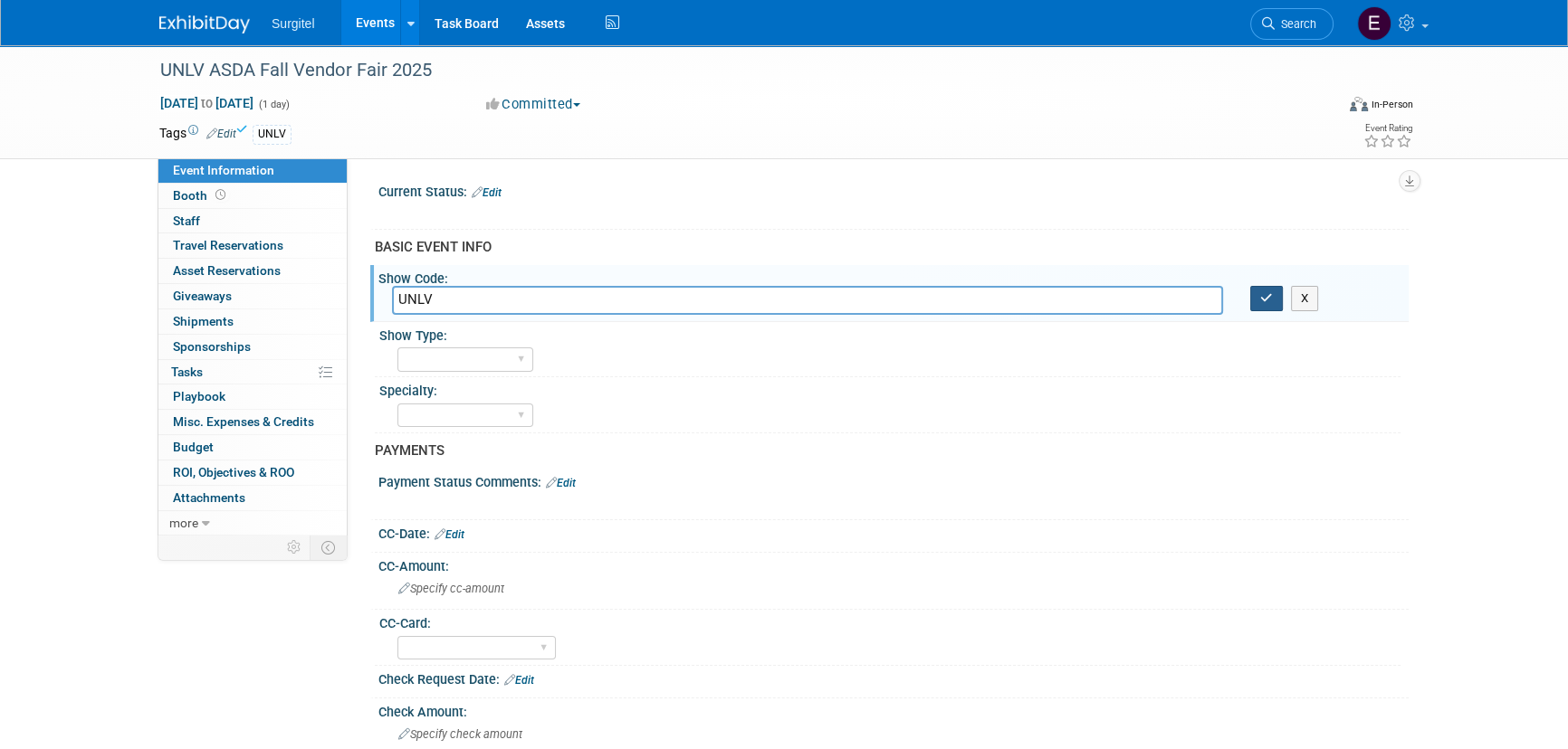
click at [1261, 296] on icon "button" at bounding box center [1266, 298] width 12 height 11
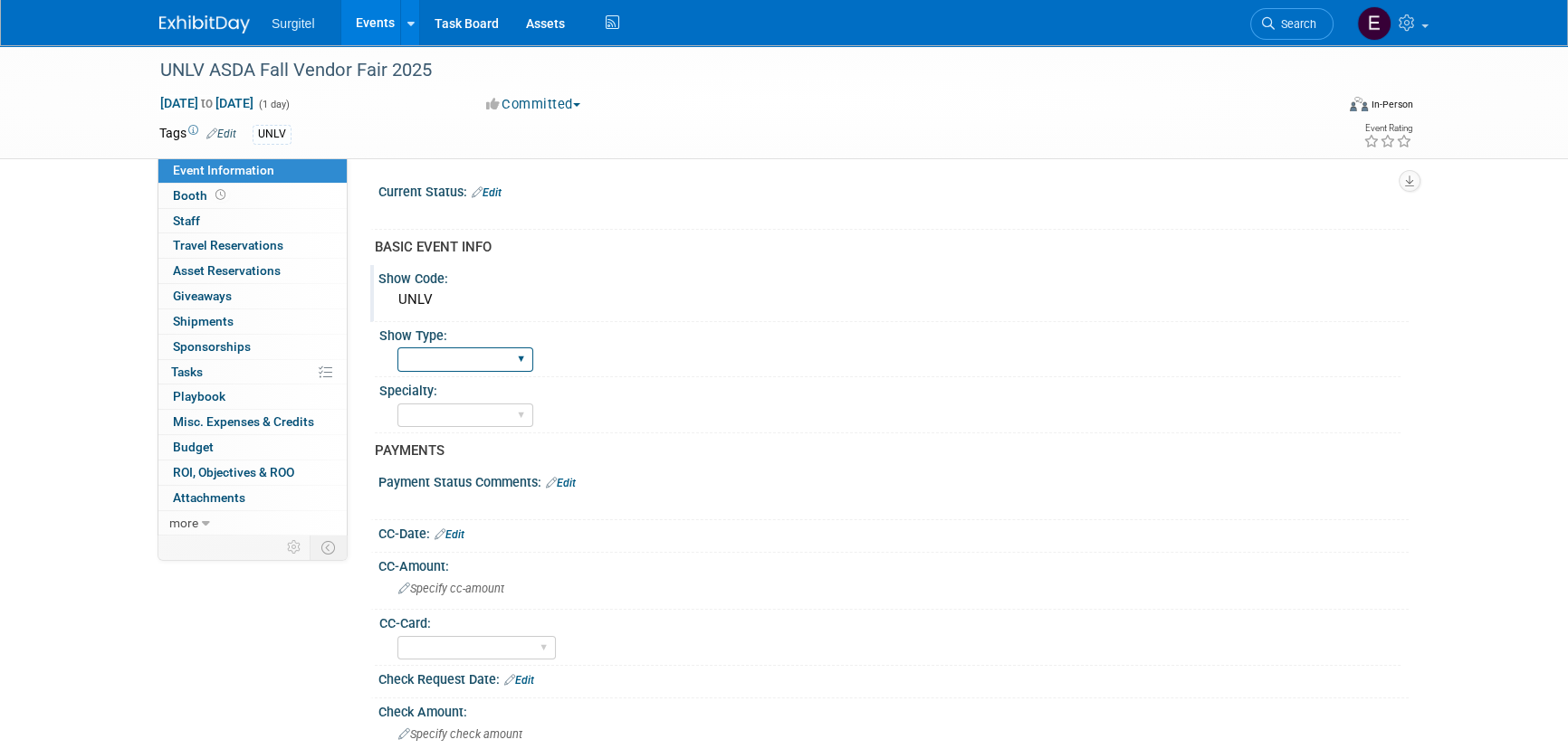
click at [489, 354] on select "School Show Trade Show Wet Lab CE Course Lunch and Learn" at bounding box center [465, 360] width 136 height 25
select select "School Show"
click at [397, 348] on select "School Show Trade Show Wet Lab CE Course Lunch and Learn" at bounding box center [465, 360] width 136 height 25
click at [493, 406] on select "Dental Hygiene Medical Veterinarian Other" at bounding box center [465, 416] width 136 height 25
select select "Dental"
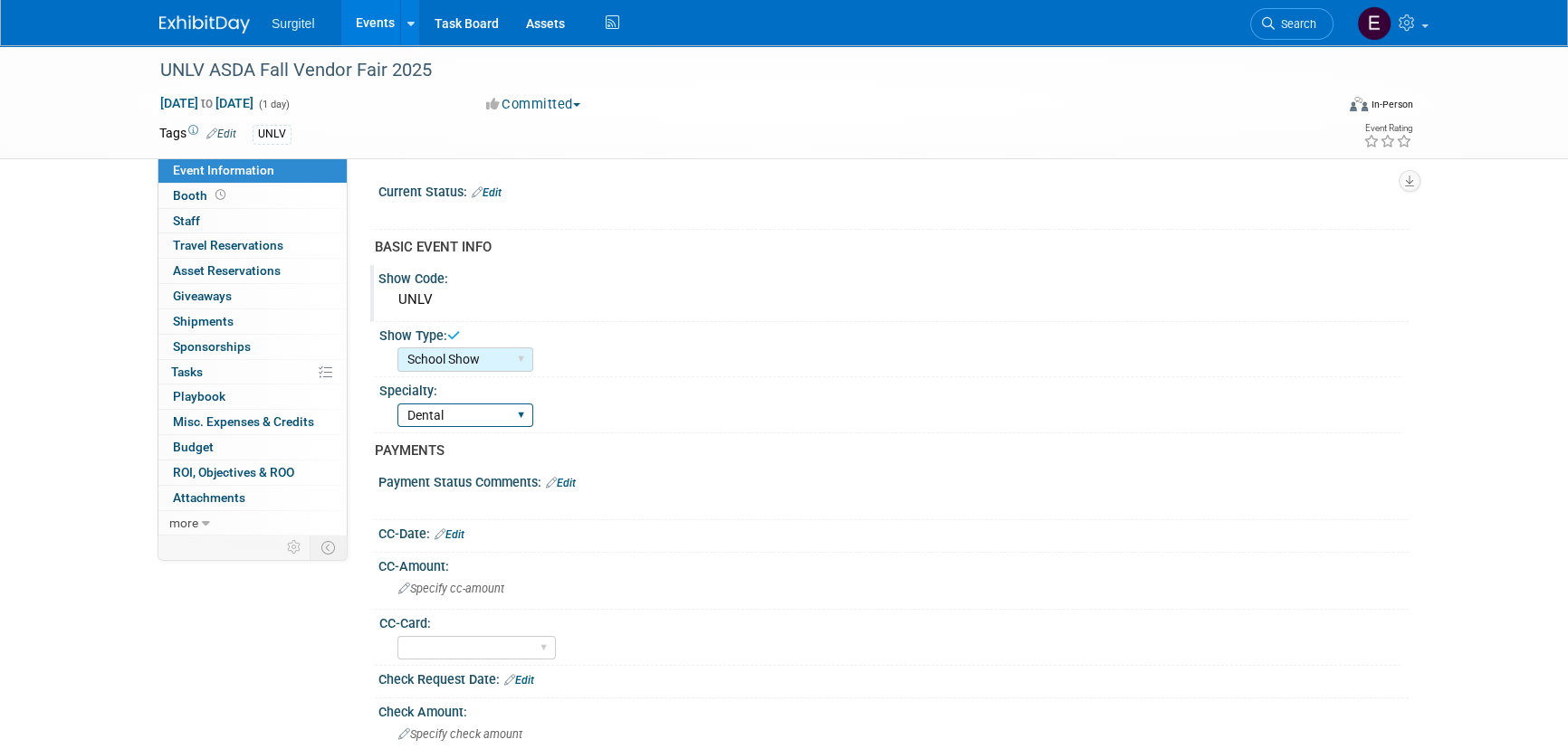
click at [397, 404] on select "Dental Hygiene Medical Veterinarian Other" at bounding box center [465, 416] width 136 height 25
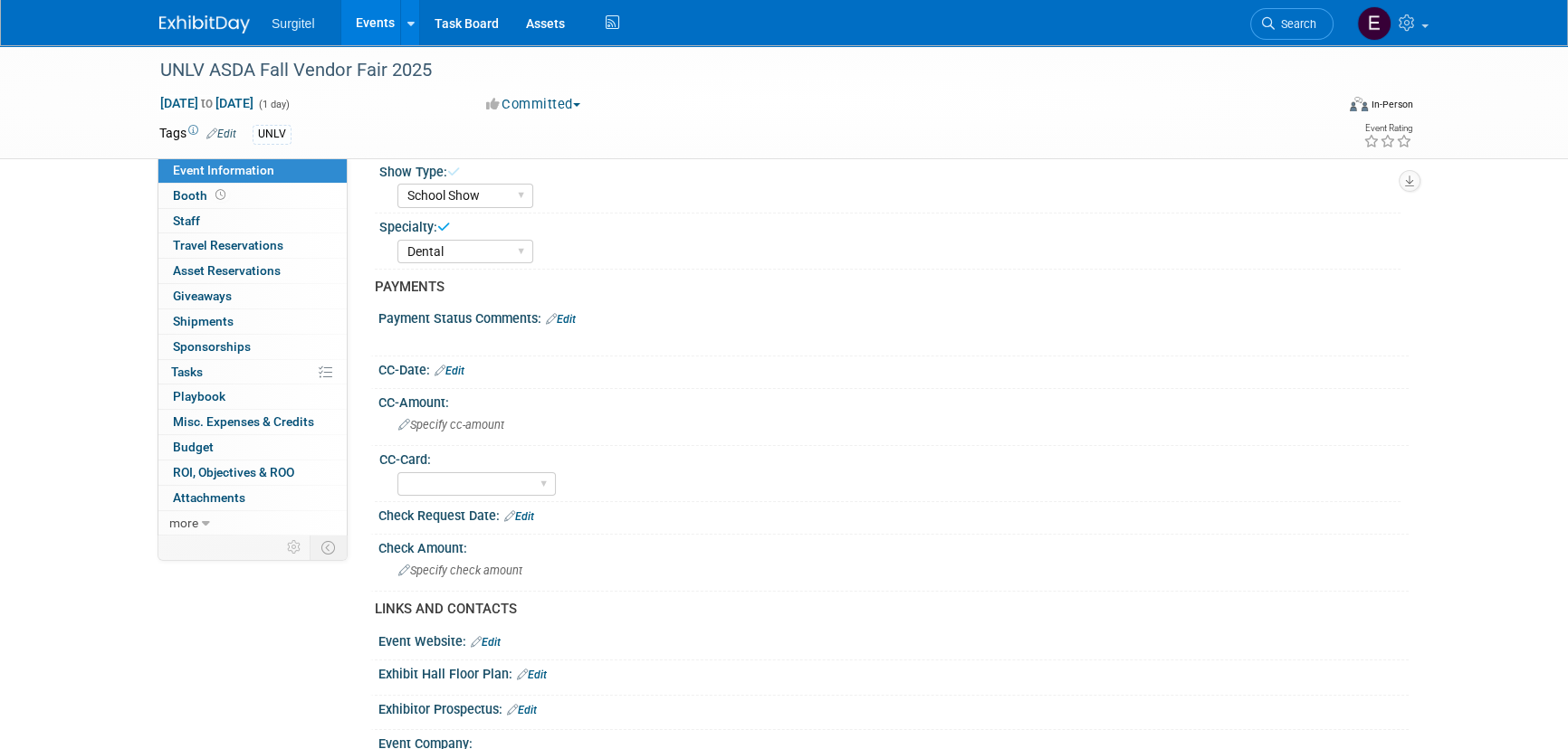
click at [459, 366] on link "Edit" at bounding box center [449, 371] width 29 height 12
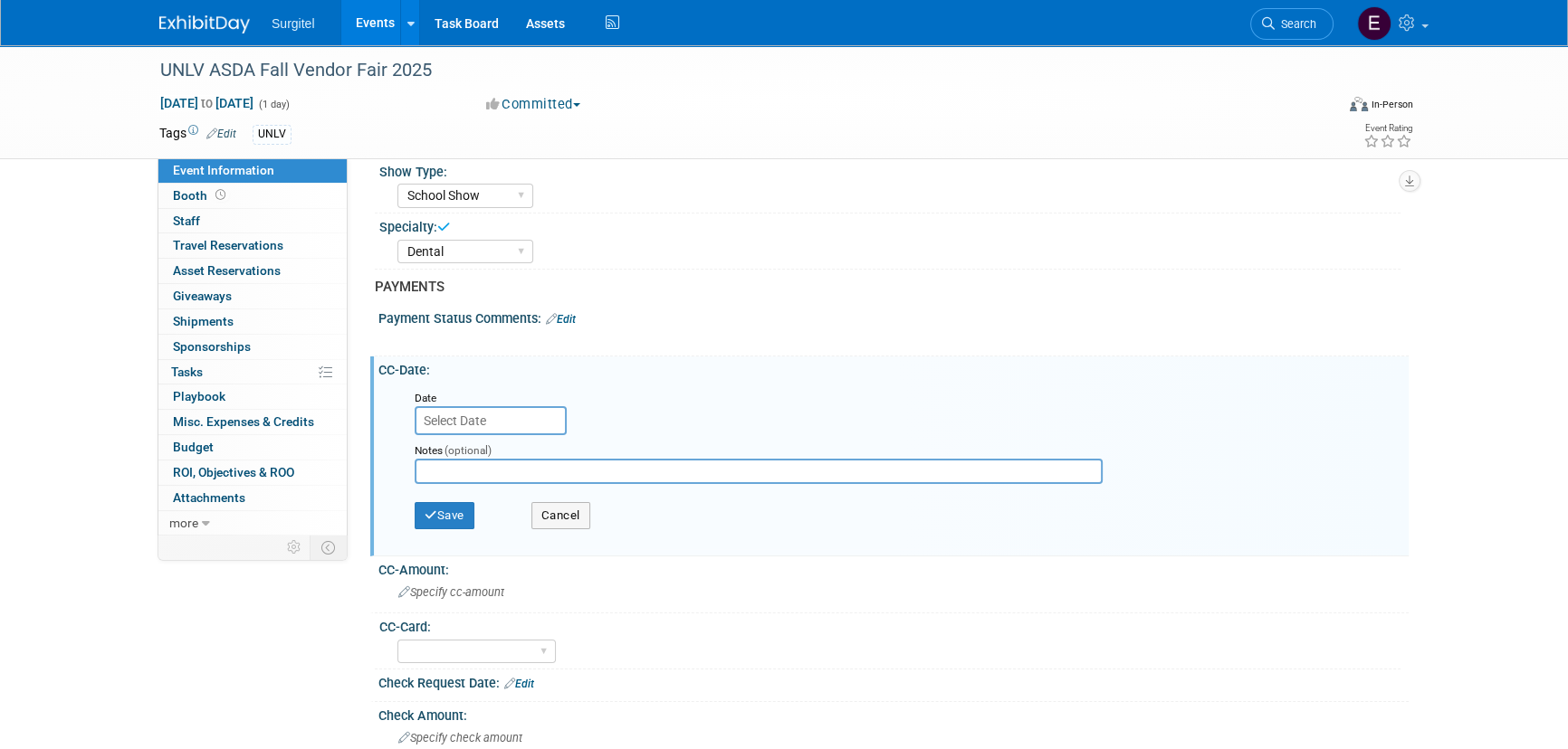
click at [472, 423] on input "text" at bounding box center [491, 420] width 152 height 29
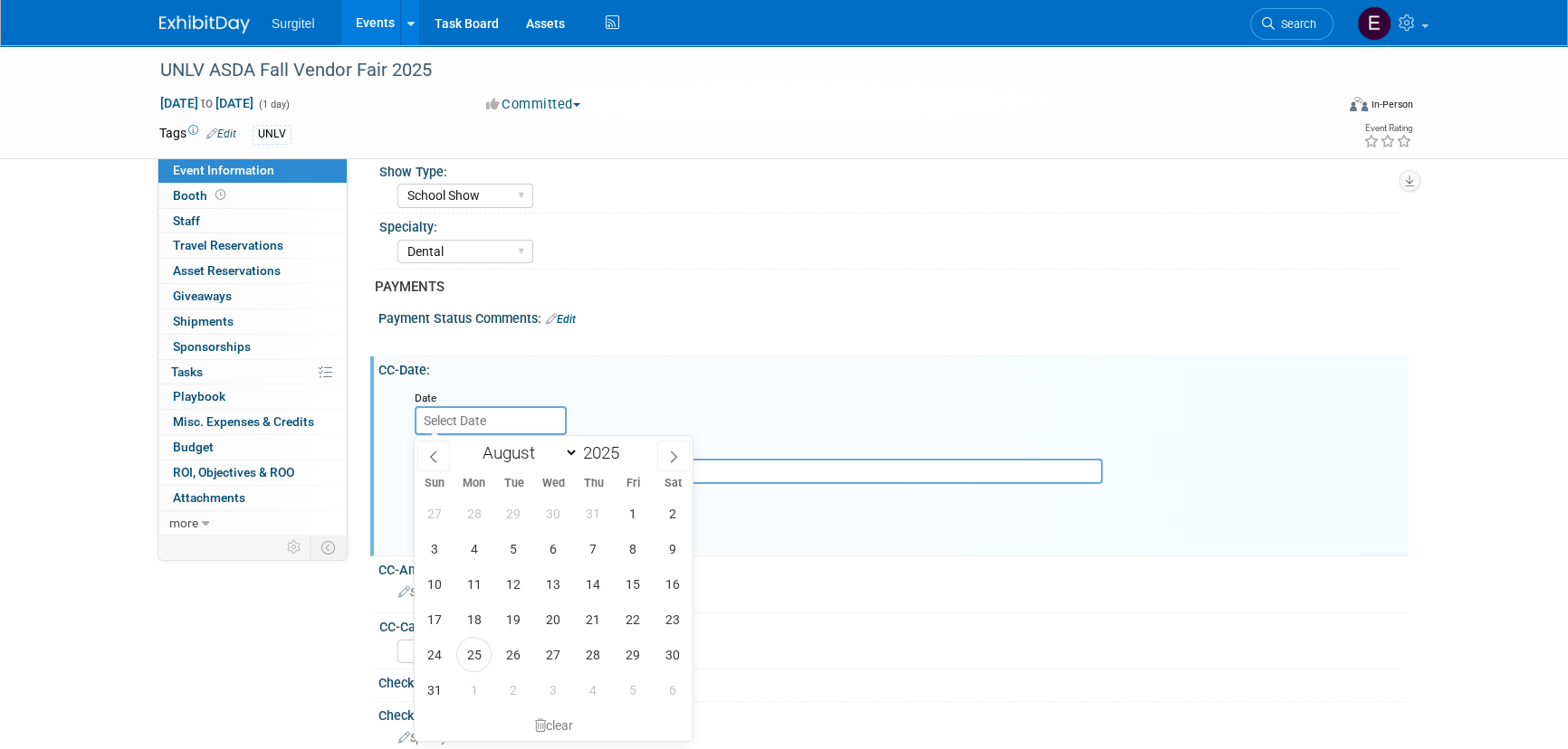
click at [629, 365] on div "CC-Date: Edit" at bounding box center [893, 368] width 1030 height 23
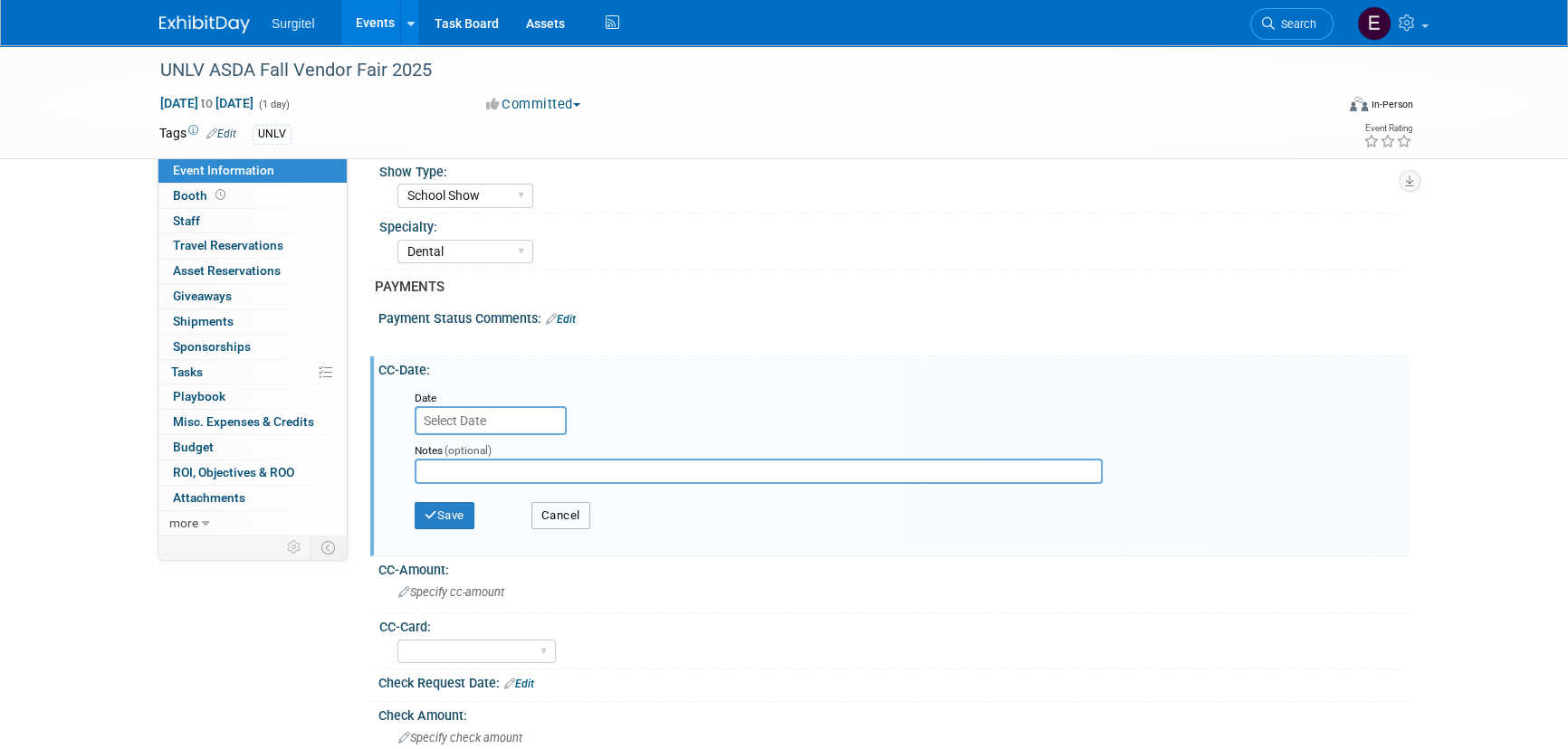
click at [561, 516] on button "Cancel" at bounding box center [561, 515] width 59 height 28
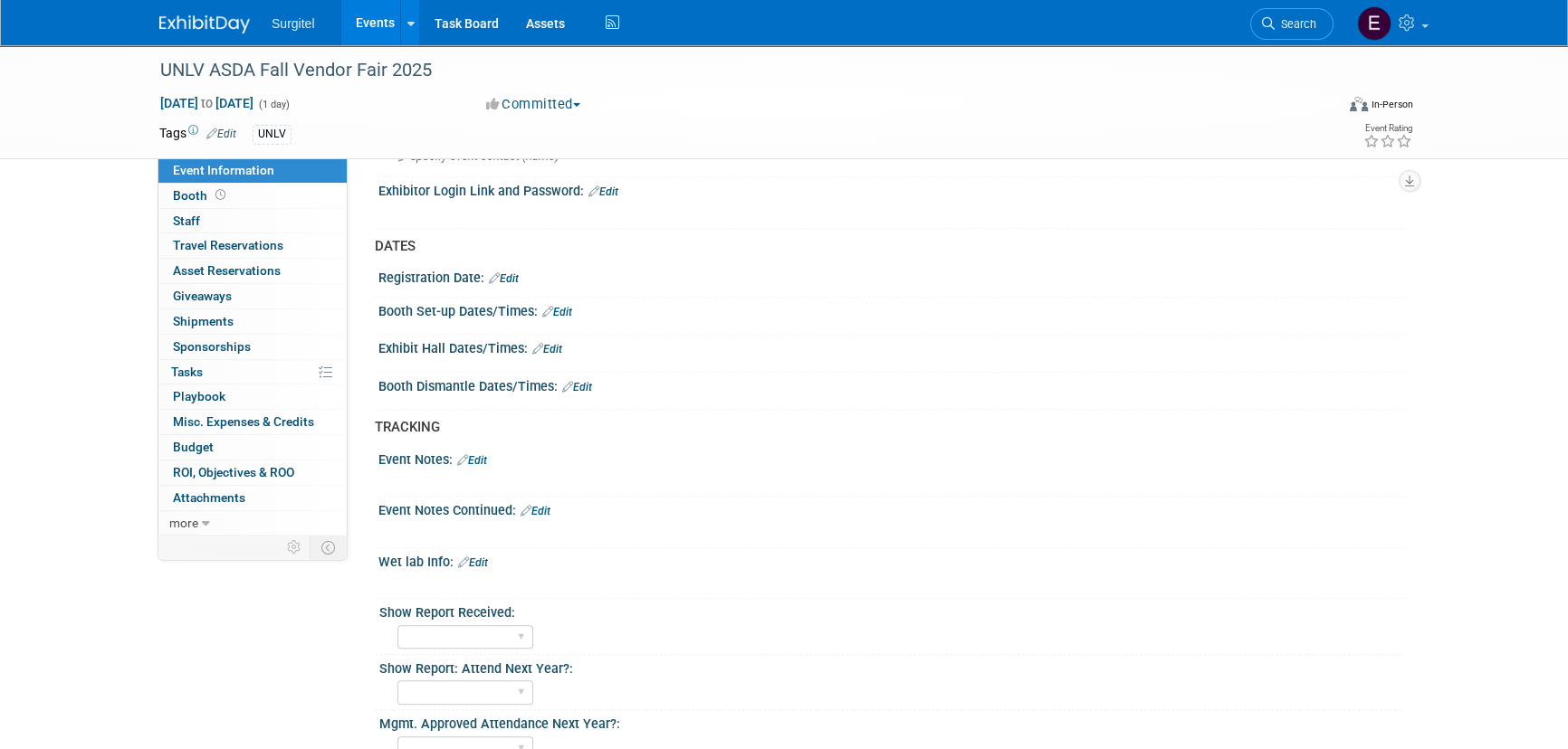
scroll to position [1162, 0]
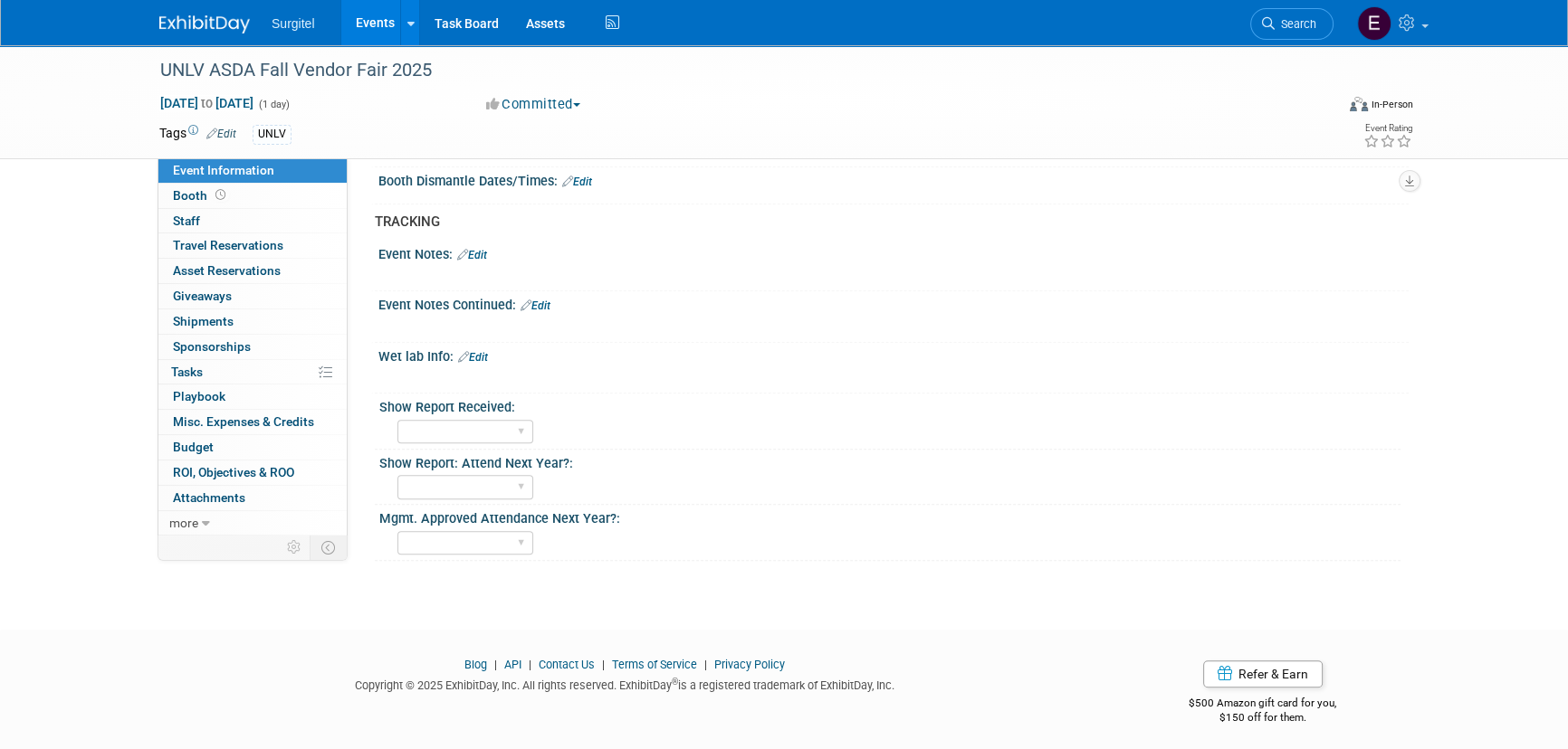
click at [481, 250] on link "Edit" at bounding box center [472, 255] width 29 height 12
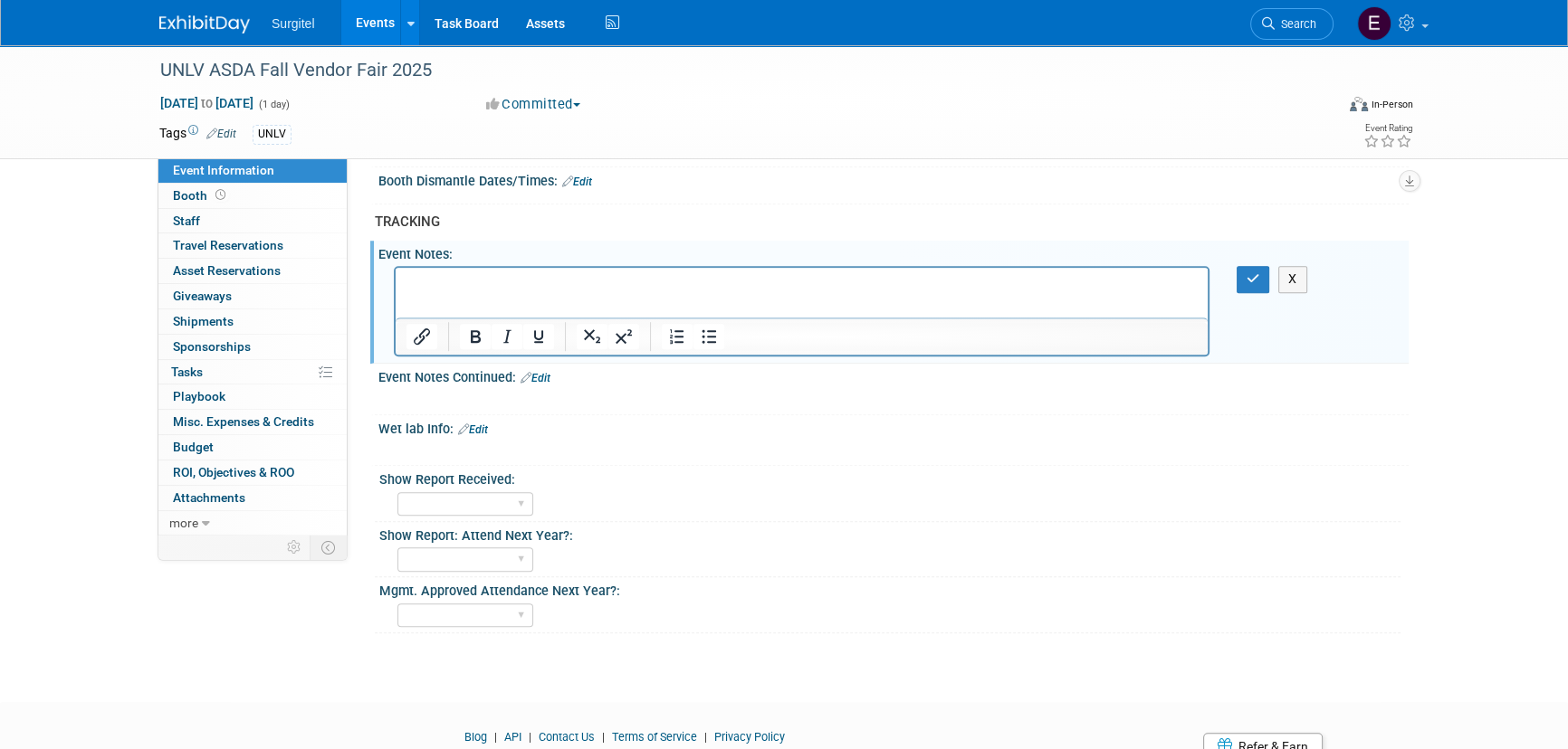
scroll to position [0, 0]
click at [1248, 273] on icon "button" at bounding box center [1253, 278] width 13 height 12
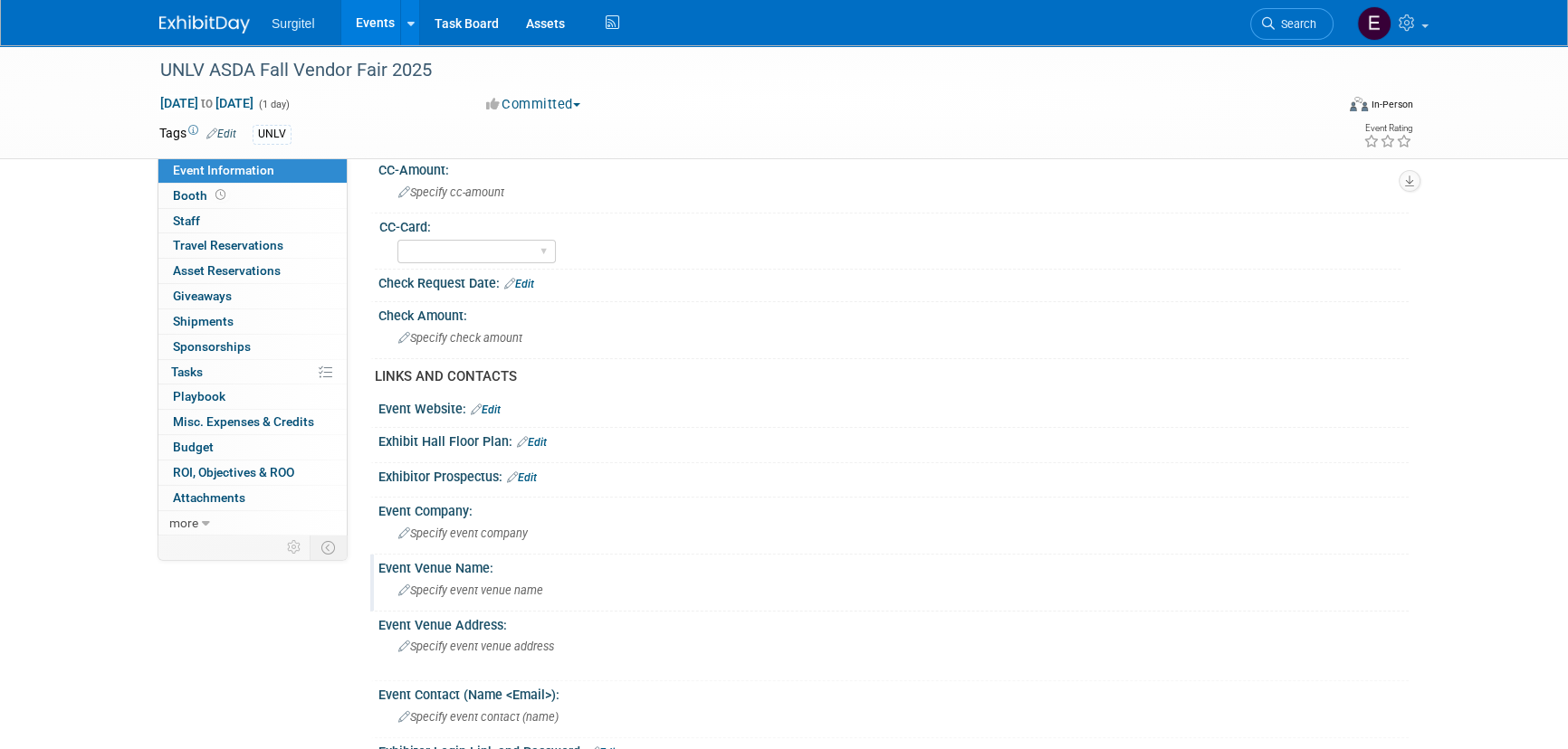
scroll to position [505, 0]
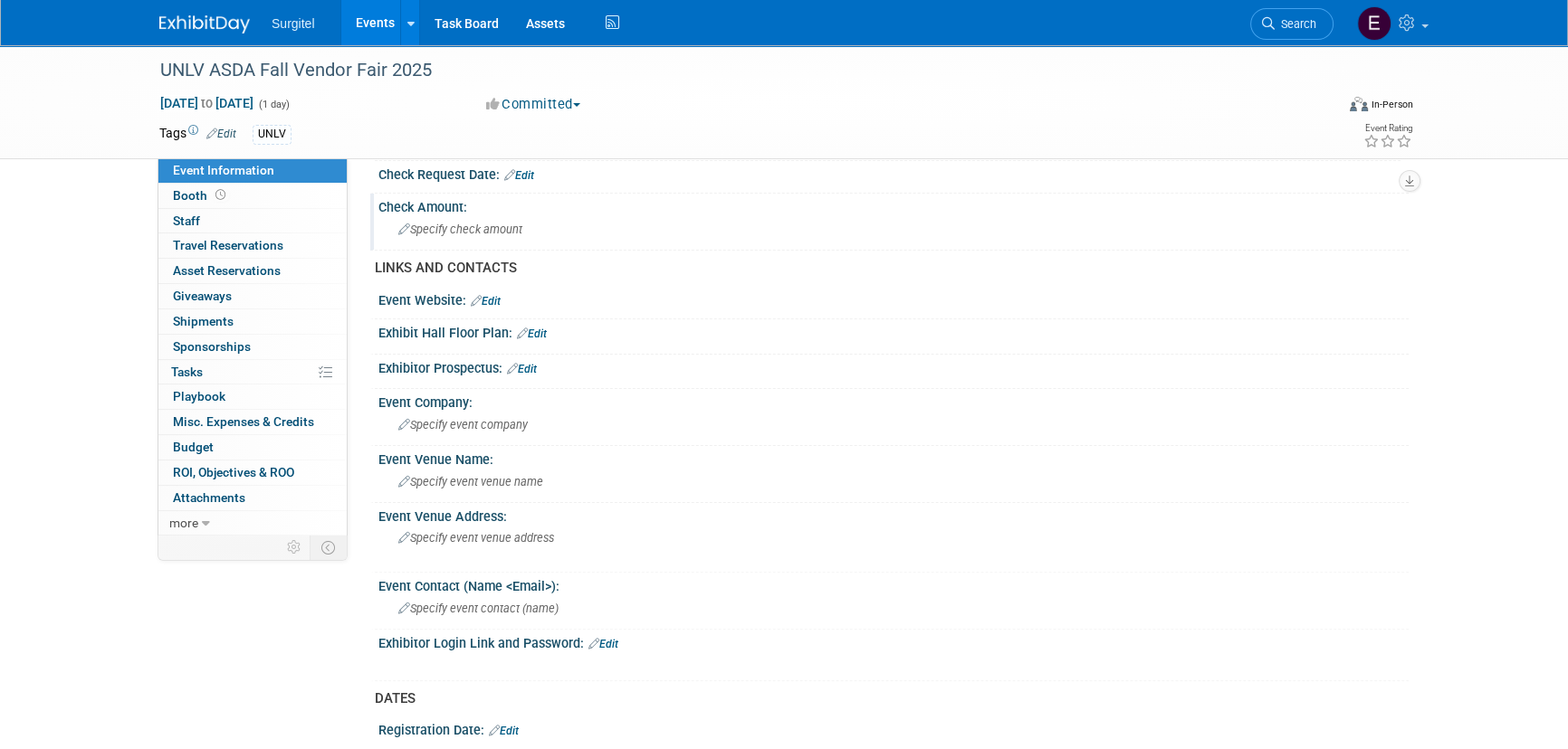
click at [484, 243] on div "Check Amount: Specify check amount" at bounding box center [889, 222] width 1038 height 57
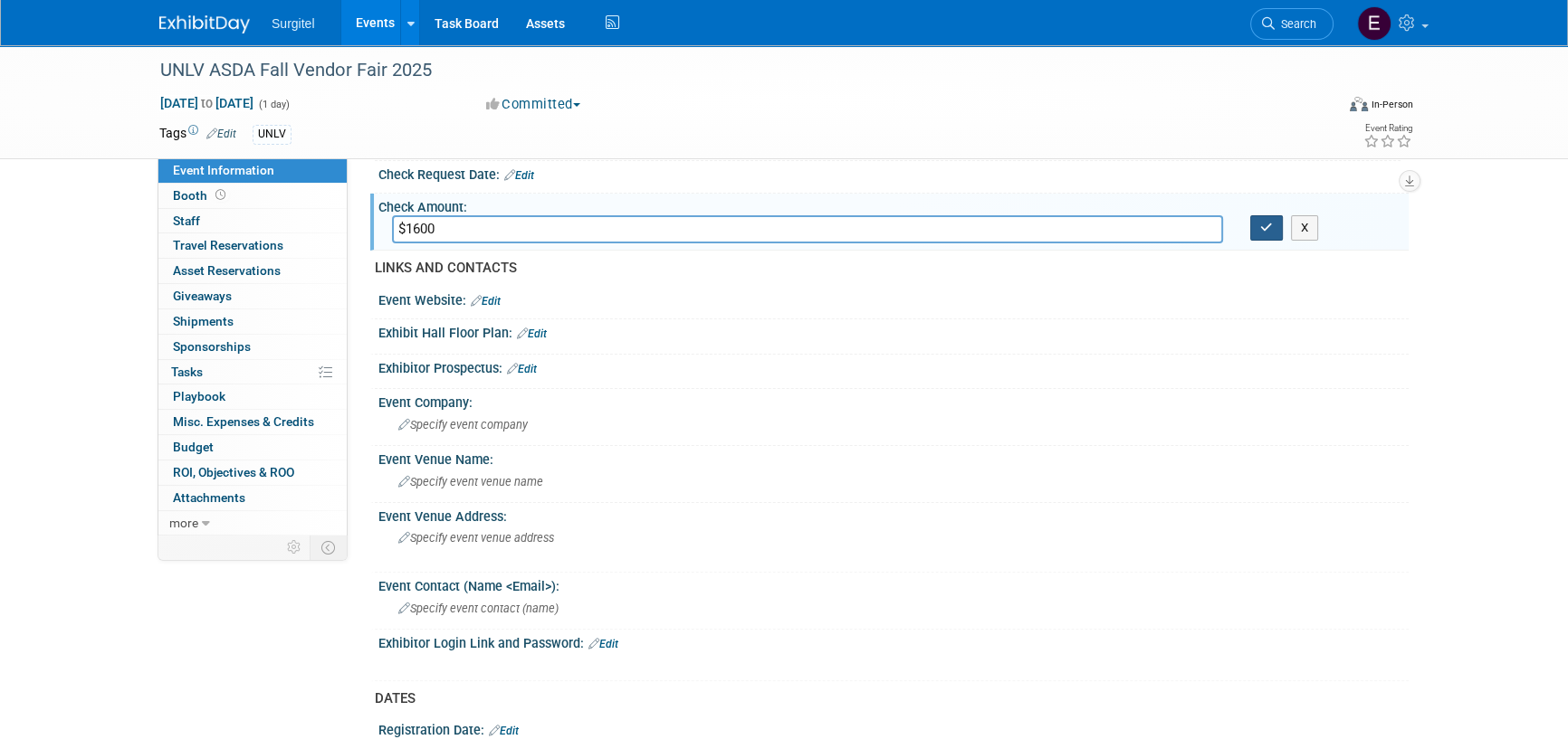
type input "$1600"
click at [1272, 220] on button "button" at bounding box center [1267, 228] width 32 height 26
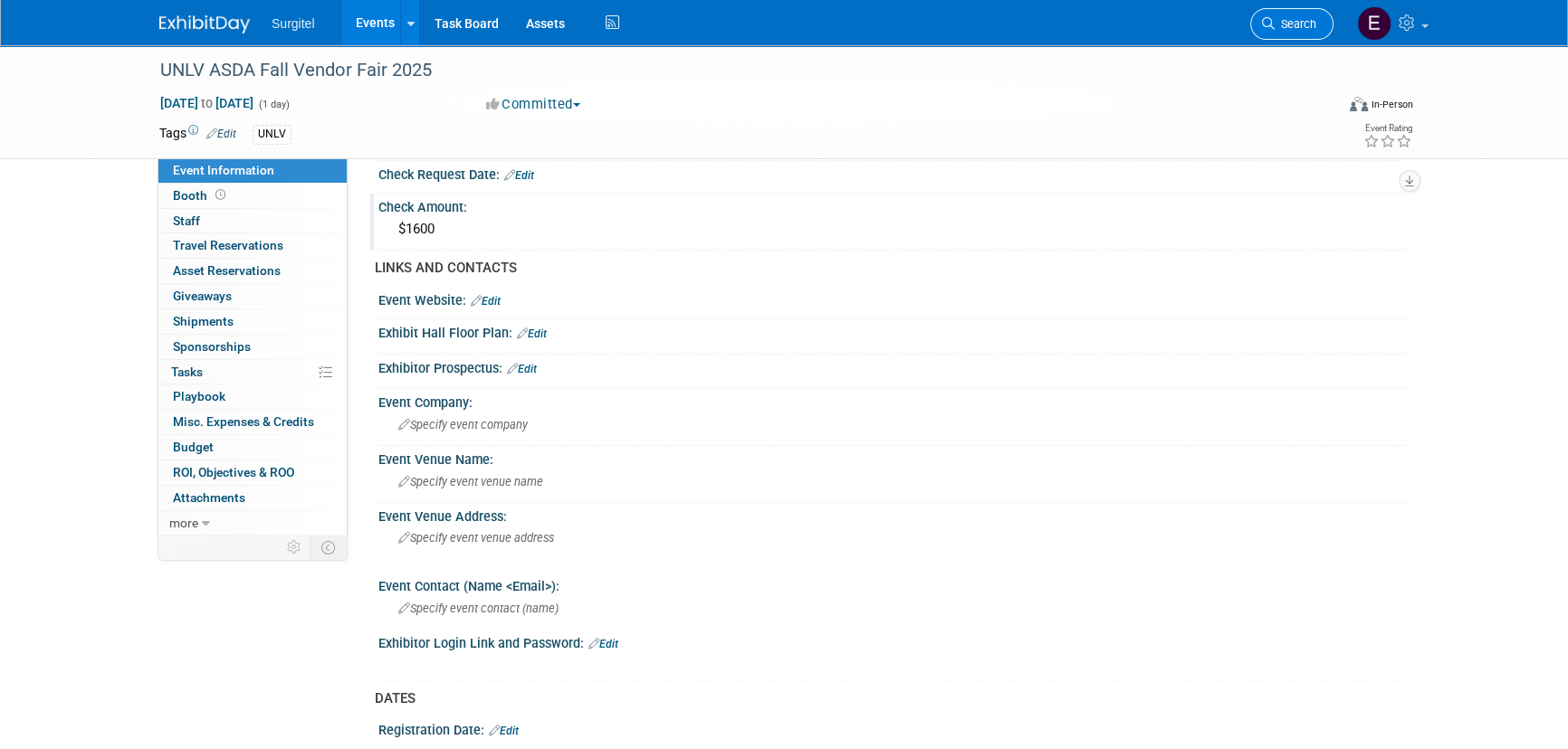
click at [1308, 30] on link "Search" at bounding box center [1292, 24] width 84 height 31
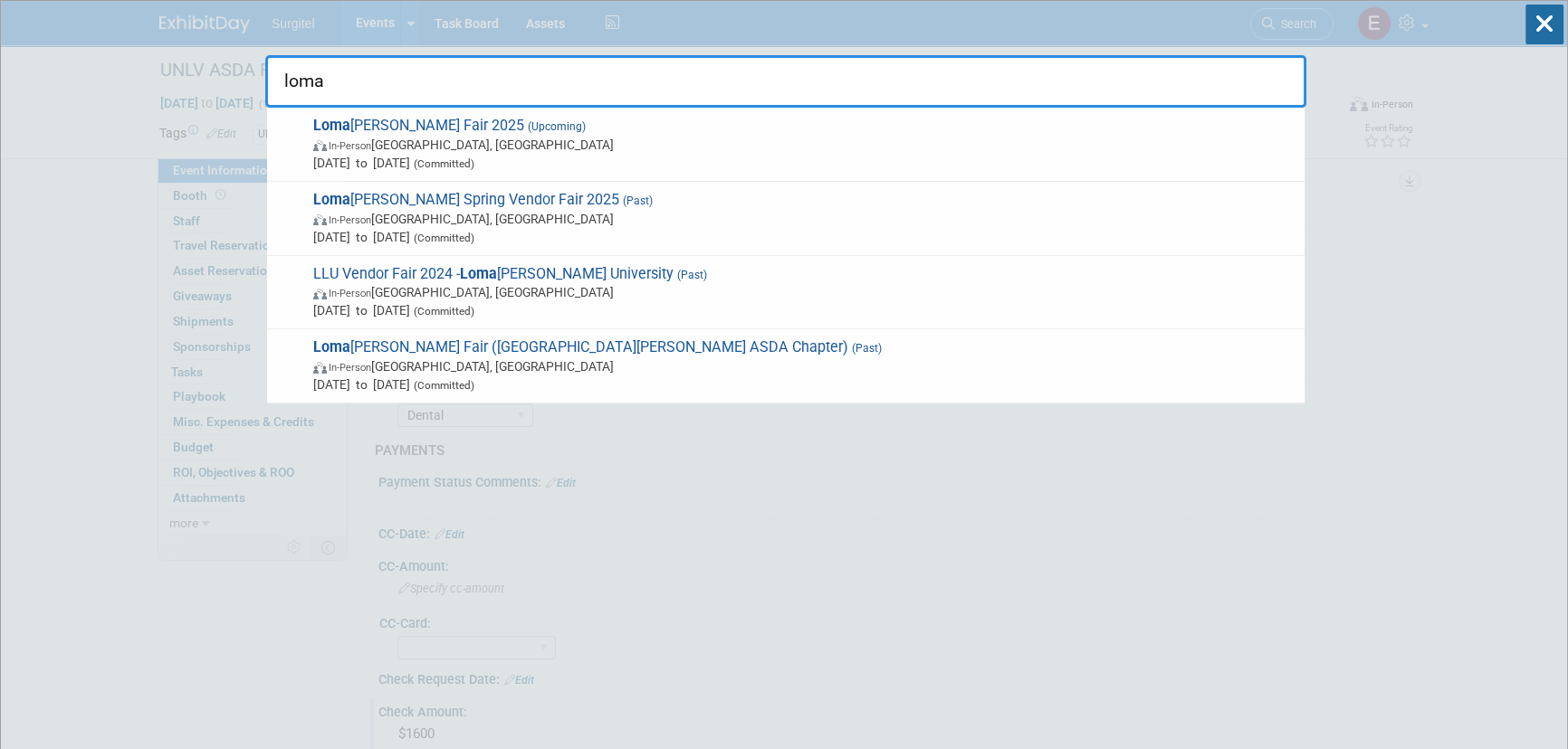
type input "loma"
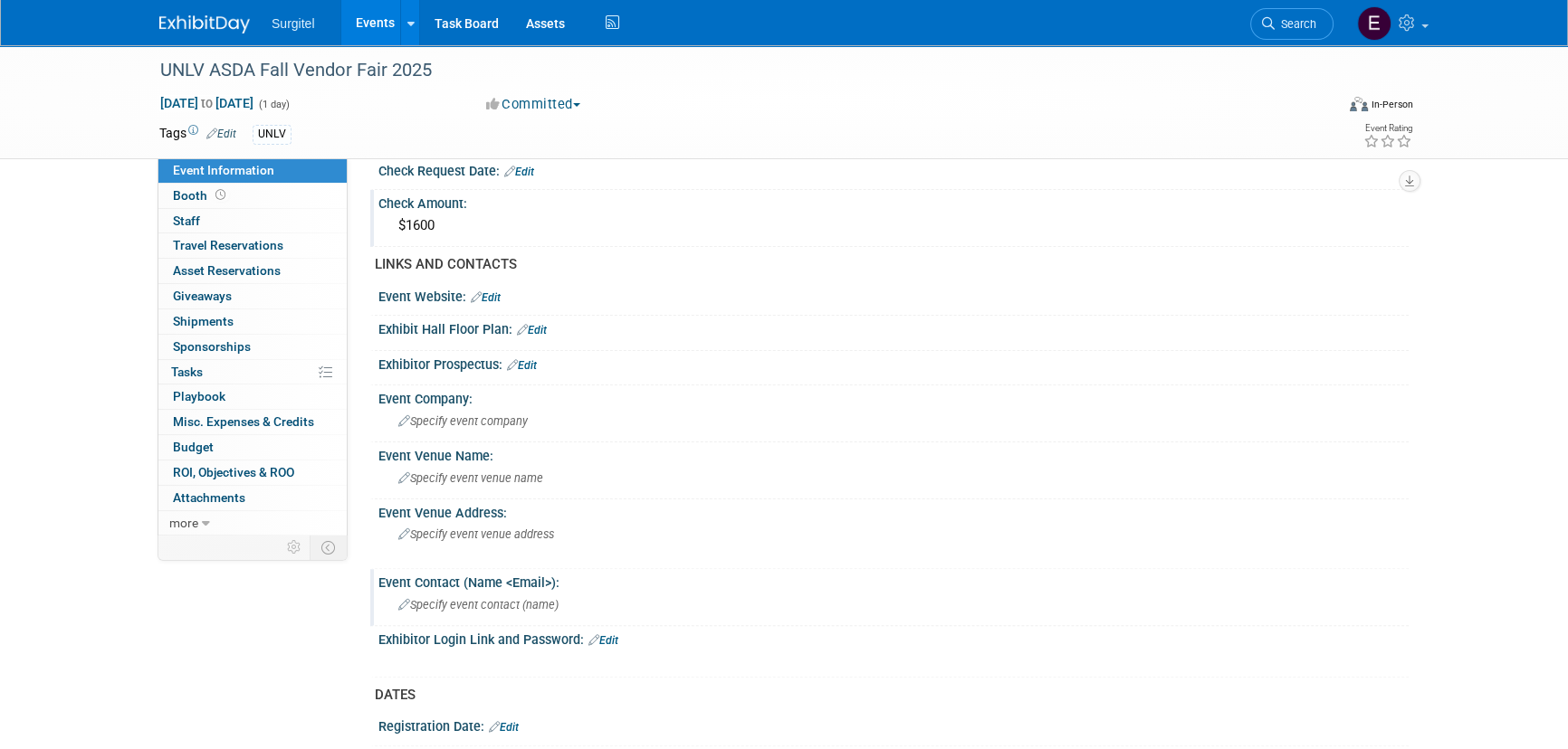
scroll to position [740, 0]
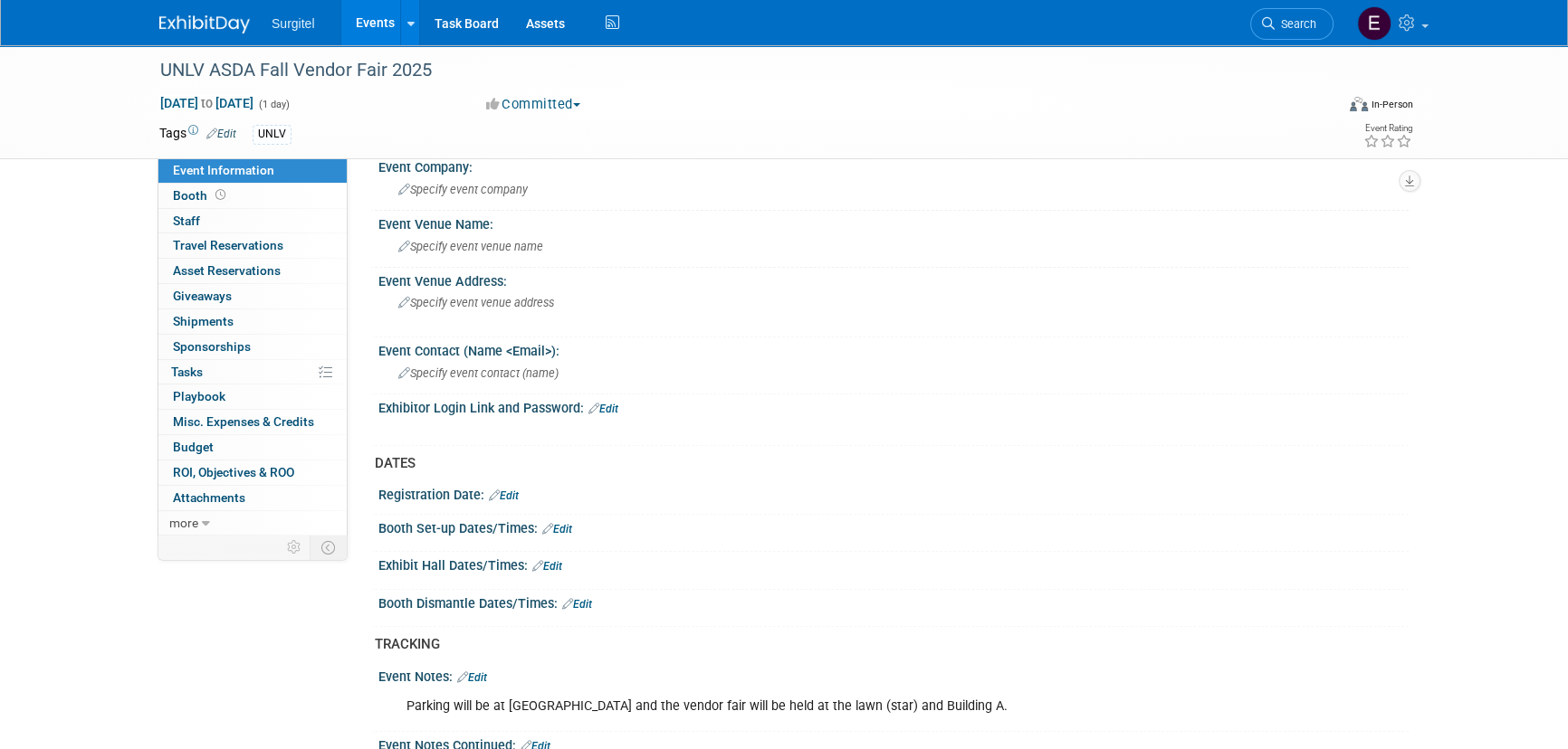
click at [553, 560] on link "Edit" at bounding box center [547, 566] width 29 height 12
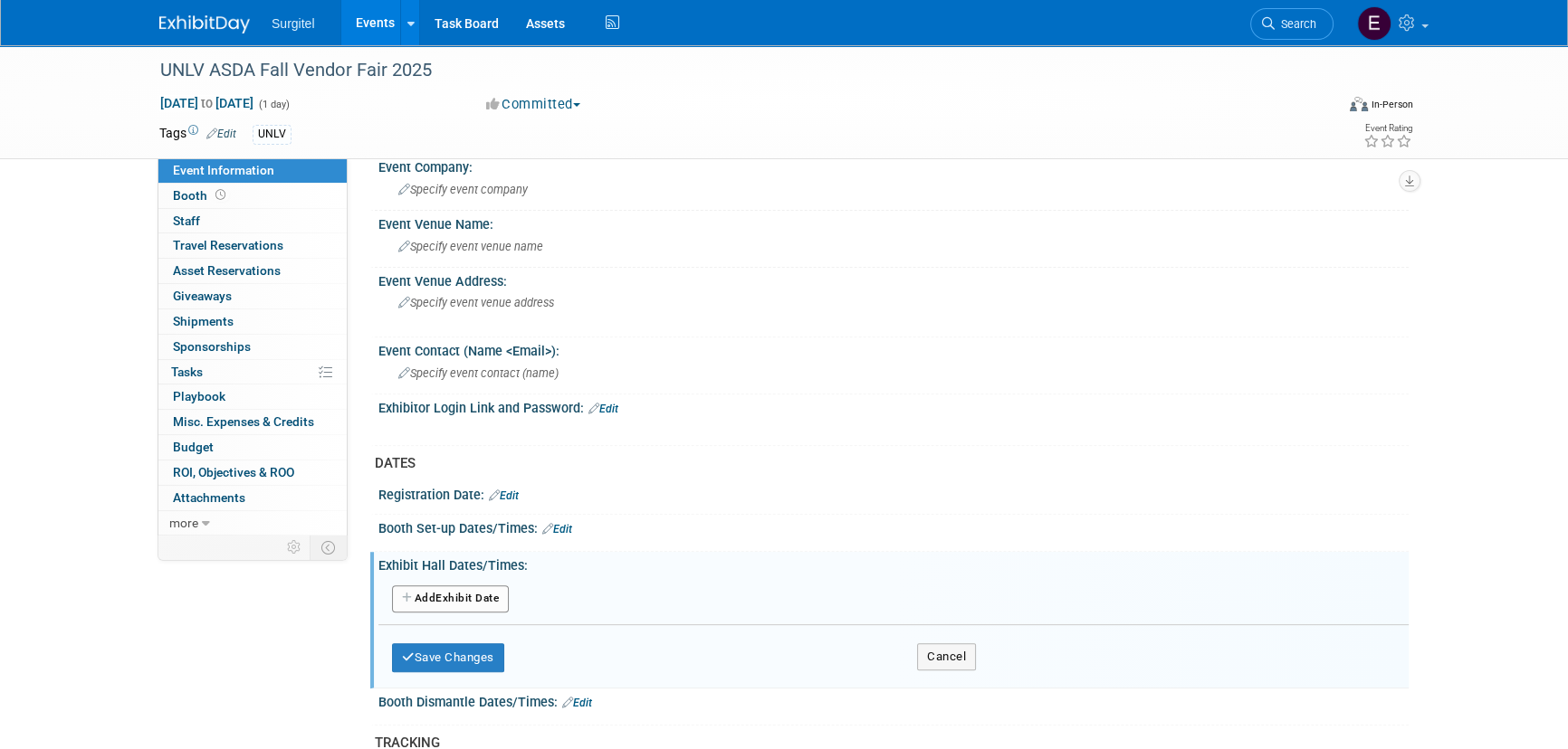
click at [403, 578] on div "Add Another Exhibit Date" at bounding box center [893, 601] width 1003 height 47
click at [407, 586] on button "Add Another Exhibit Date" at bounding box center [450, 599] width 117 height 28
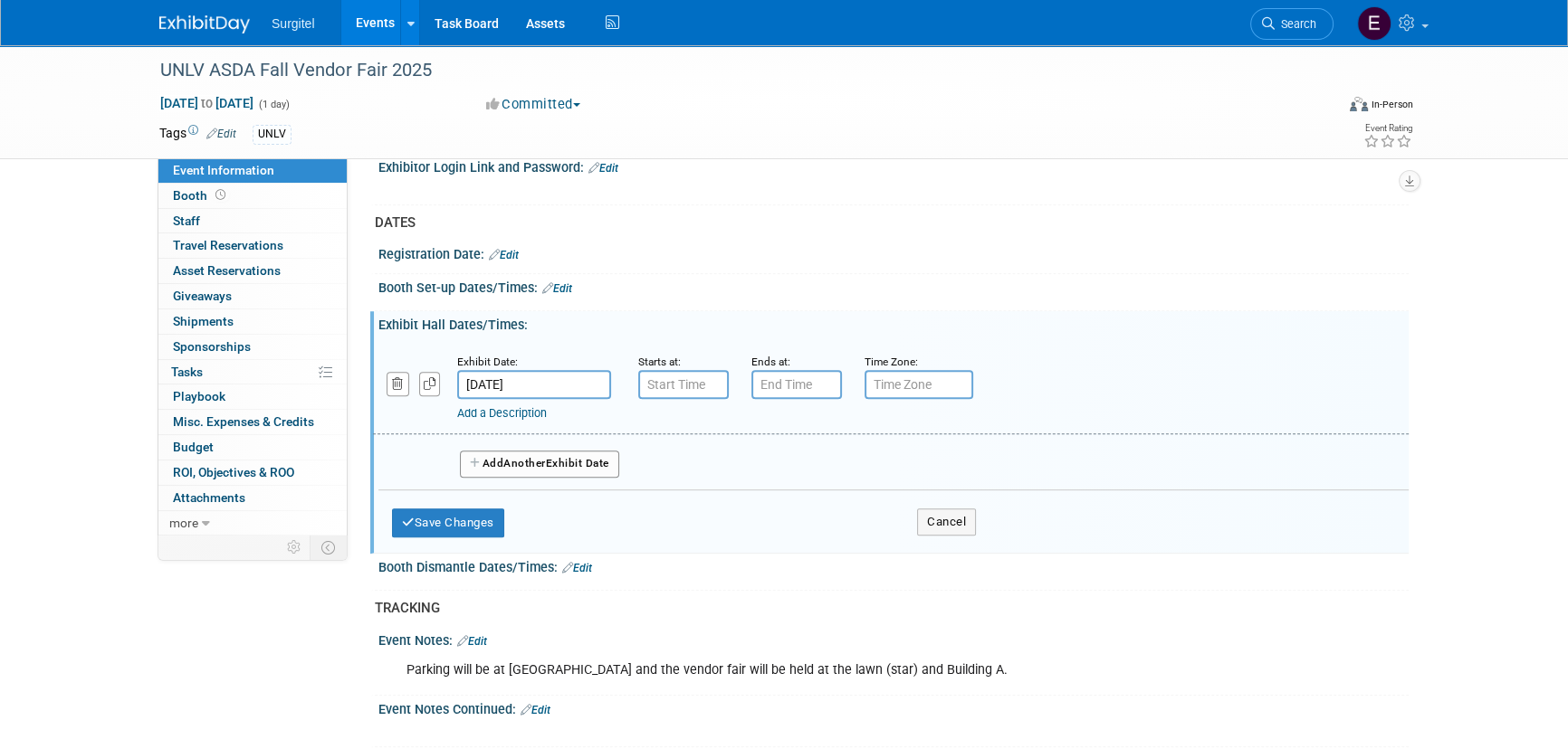
scroll to position [987, 0]
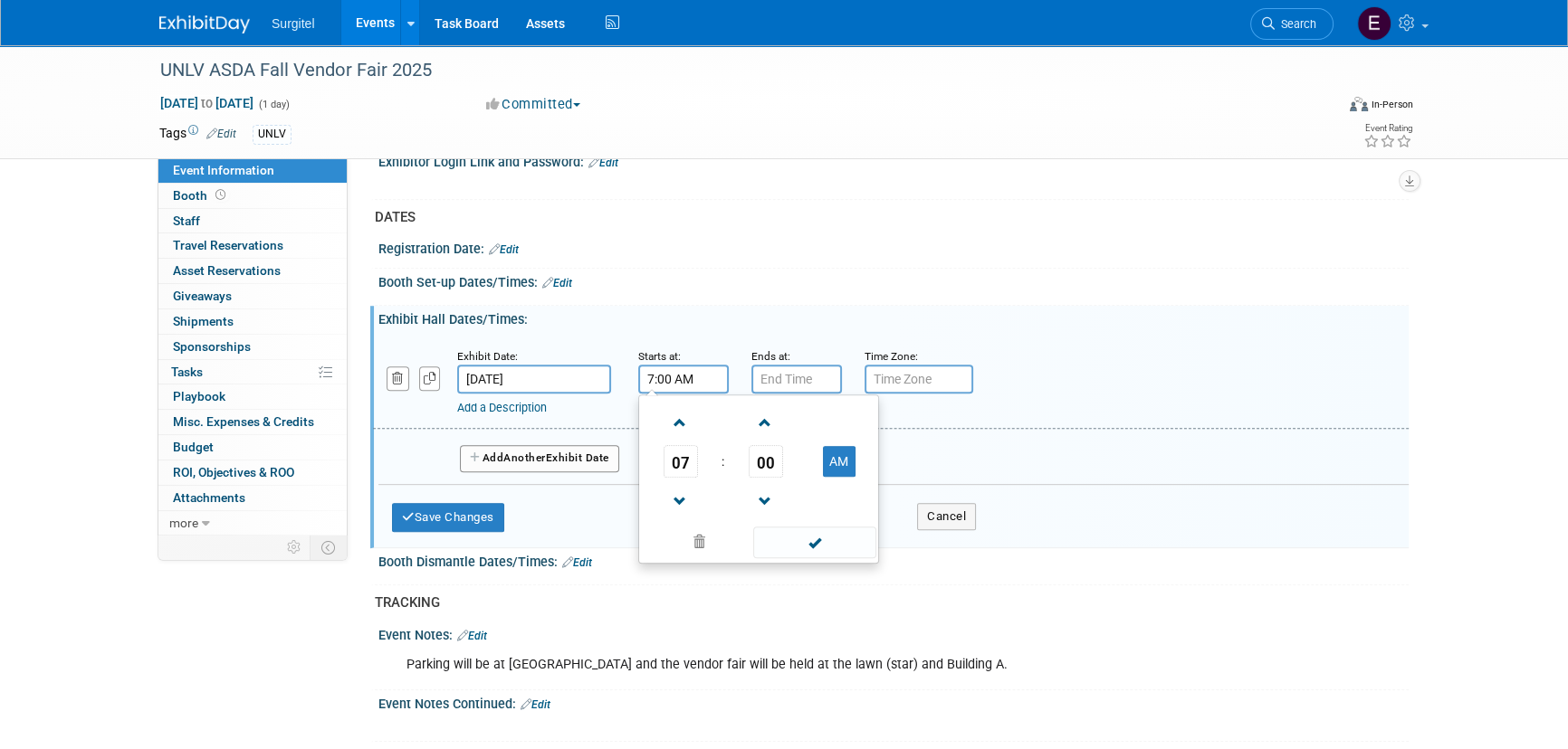
click at [678, 380] on input "7:00 AM" at bounding box center [683, 379] width 90 height 29
click at [679, 460] on span "07" at bounding box center [681, 461] width 34 height 32
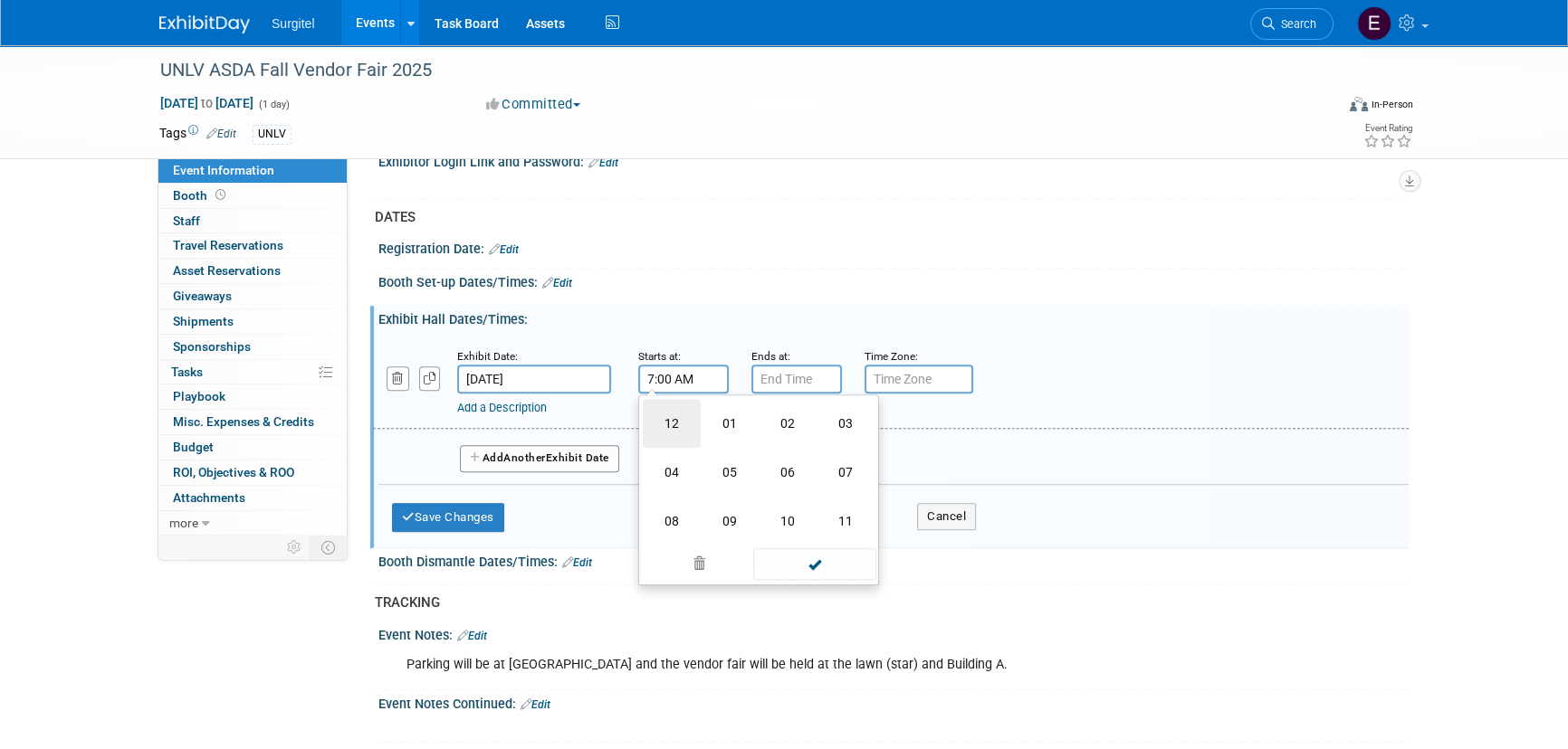
click at [654, 421] on td "12" at bounding box center [671, 423] width 58 height 48
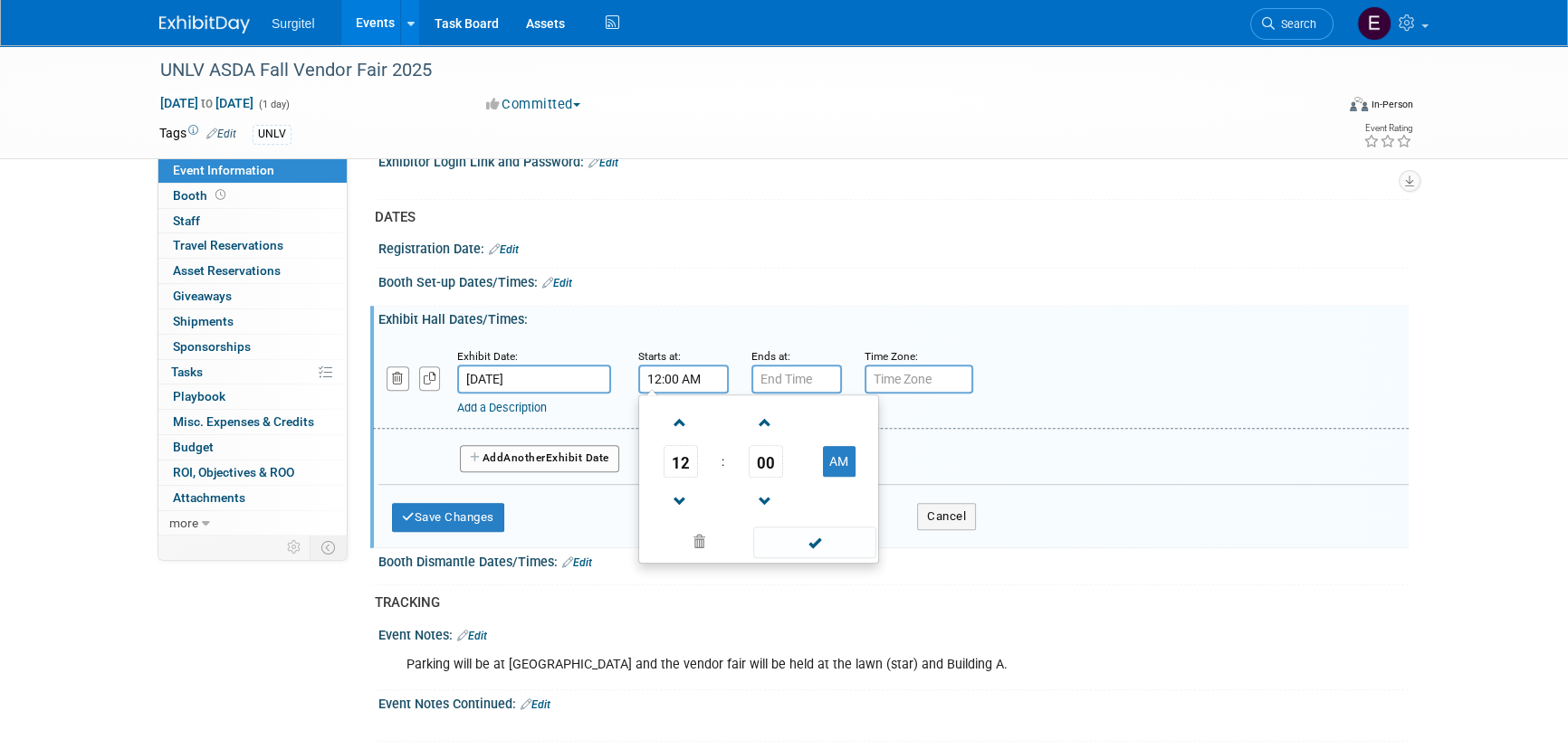
drag, startPoint x: 839, startPoint y: 459, endPoint x: 830, endPoint y: 516, distance: 57.7
click at [837, 462] on button "AM" at bounding box center [839, 461] width 32 height 30
type input "12:00 PM"
drag, startPoint x: 827, startPoint y: 530, endPoint x: 814, endPoint y: 464, distance: 67.3
click at [826, 530] on span at bounding box center [814, 542] width 122 height 31
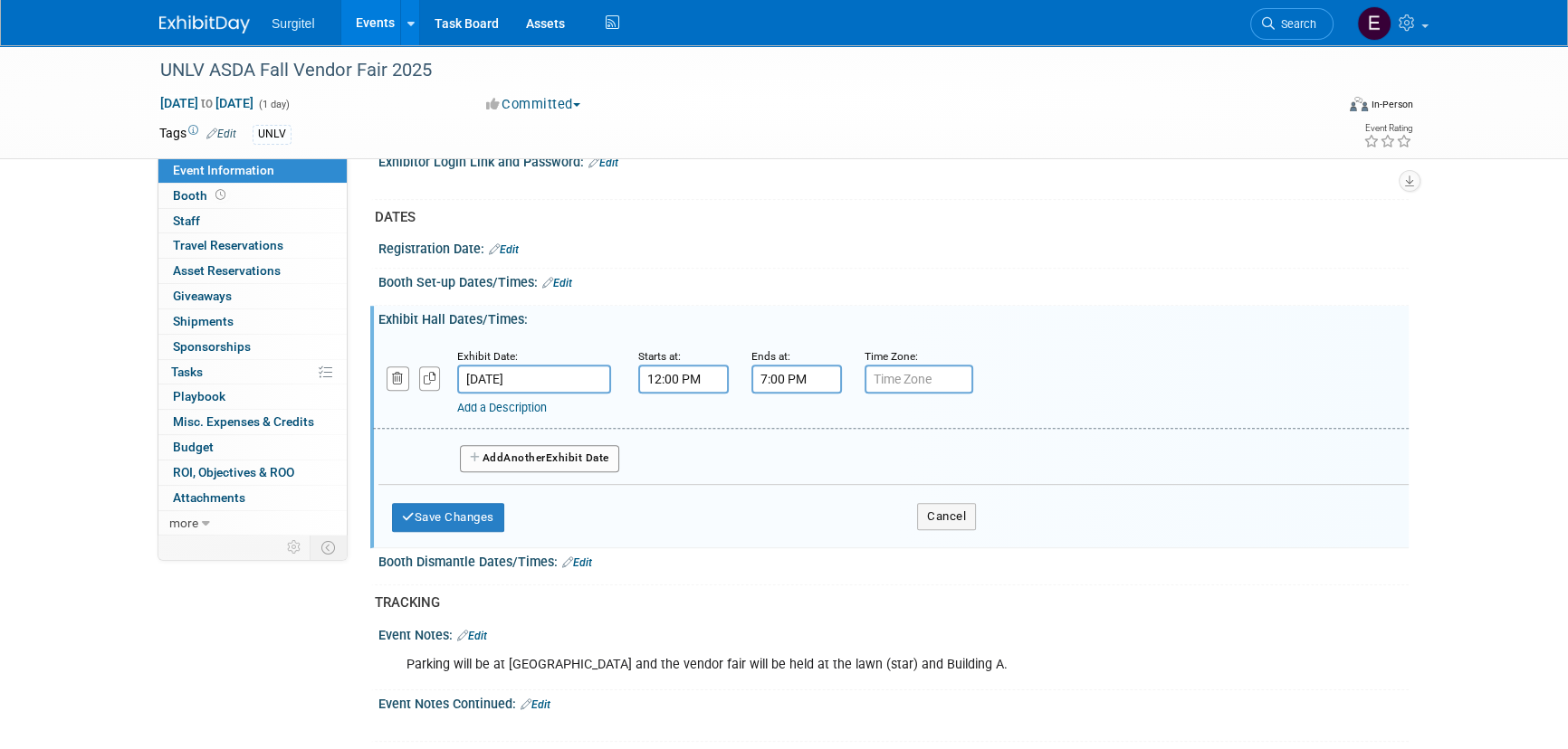
click at [785, 380] on input "7:00 PM" at bounding box center [796, 379] width 90 height 29
click at [790, 451] on span "07" at bounding box center [794, 461] width 34 height 32
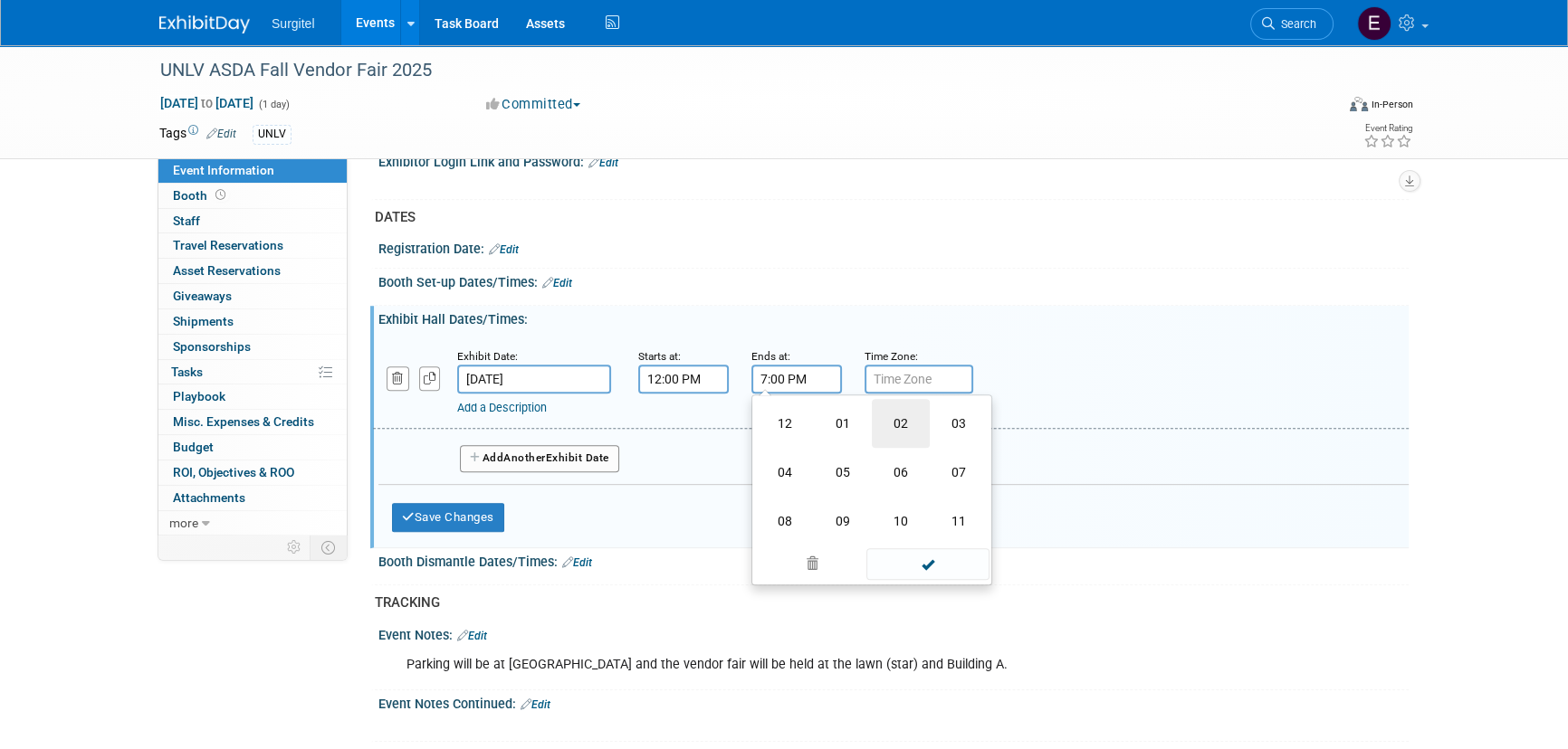
click at [895, 424] on td "02" at bounding box center [900, 423] width 58 height 48
type input "2:00 PM"
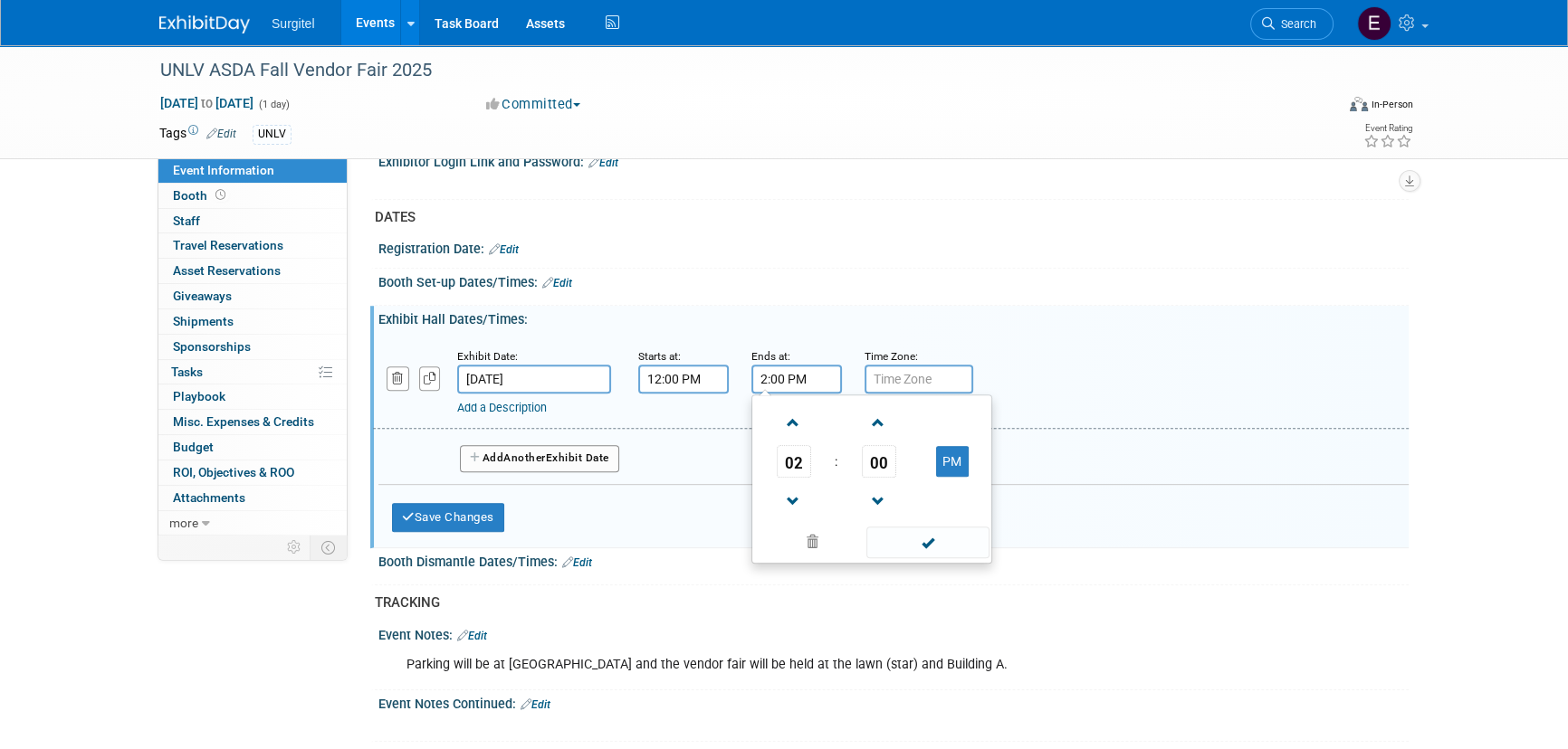
click at [929, 553] on div "02 : 00 PM 12 01 02 03 04 05 06 07 08 09 10 11 00 05 10 15 20 25 30 35 40 45 50…" at bounding box center [871, 479] width 241 height 169
click at [928, 536] on span at bounding box center [927, 542] width 122 height 31
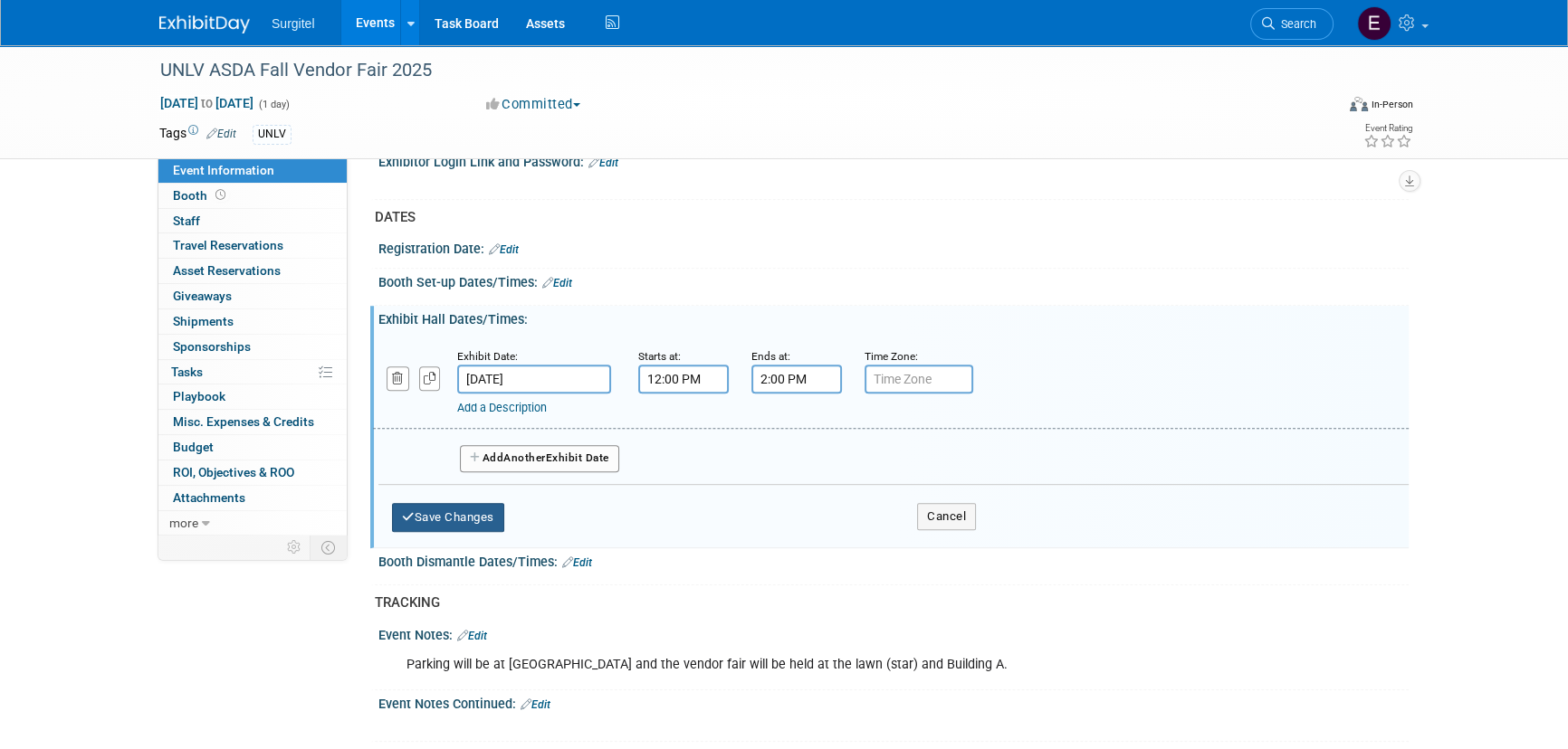
click at [447, 503] on button "Save Changes" at bounding box center [448, 517] width 112 height 29
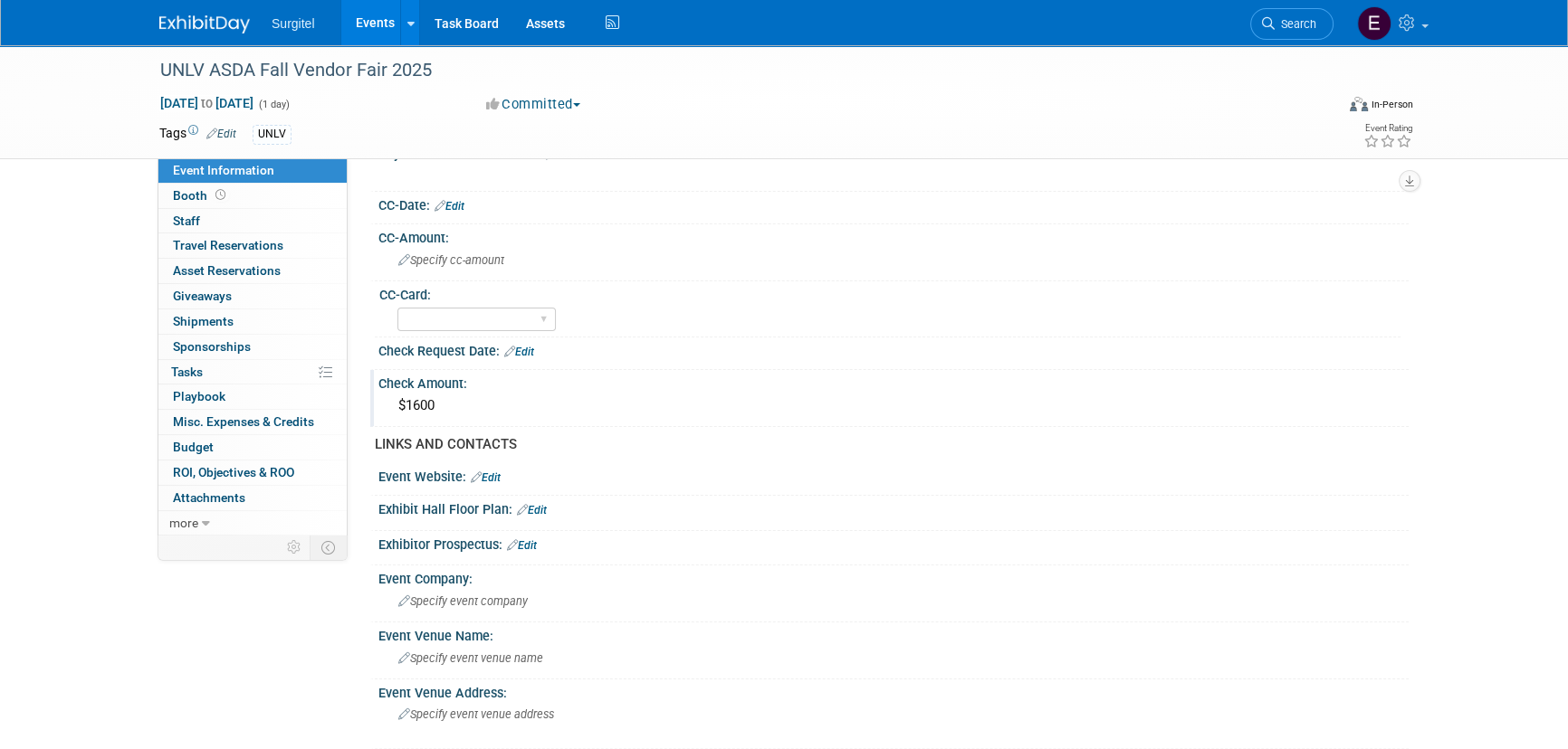
scroll to position [740, 0]
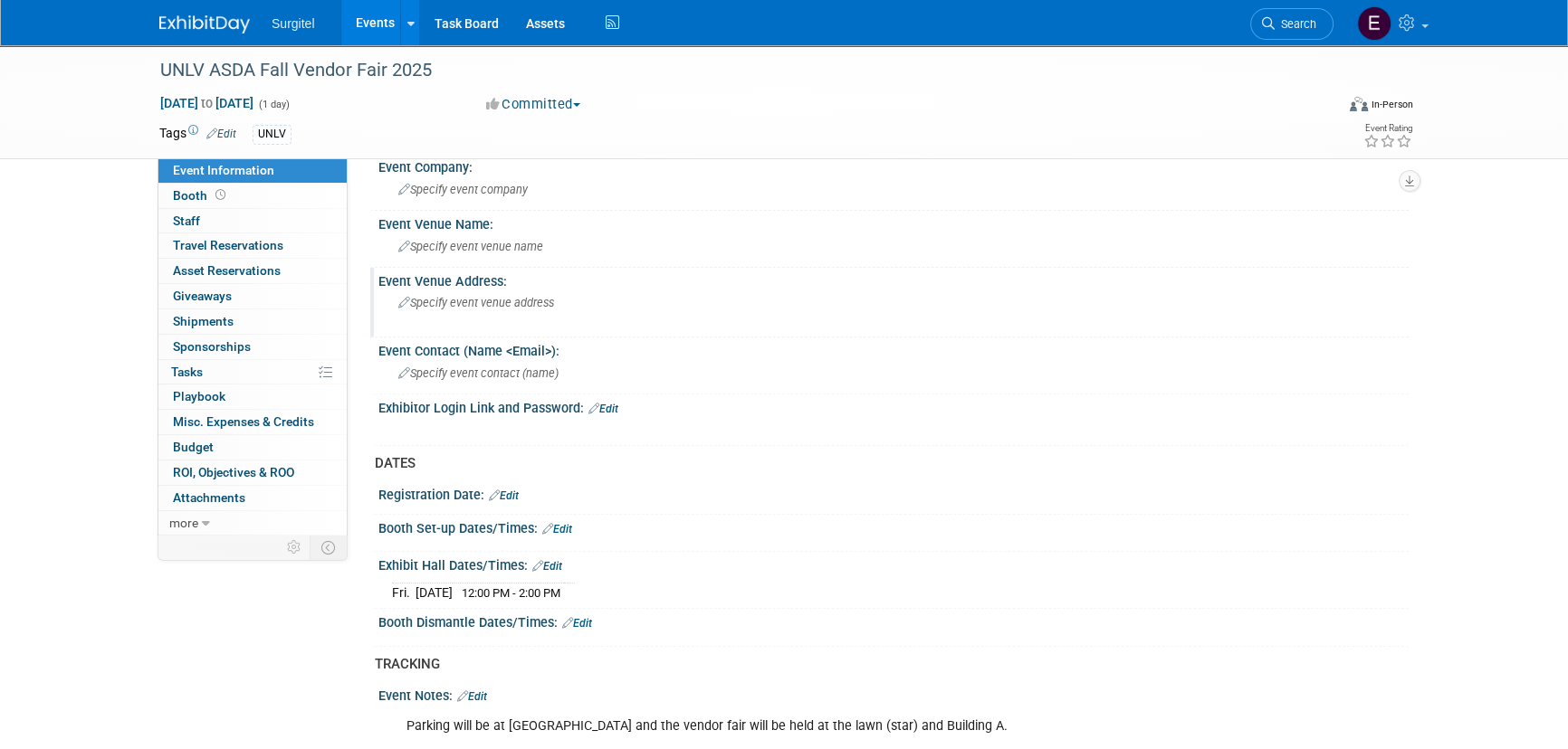
click at [458, 305] on span "Specify event venue address" at bounding box center [476, 302] width 156 height 13
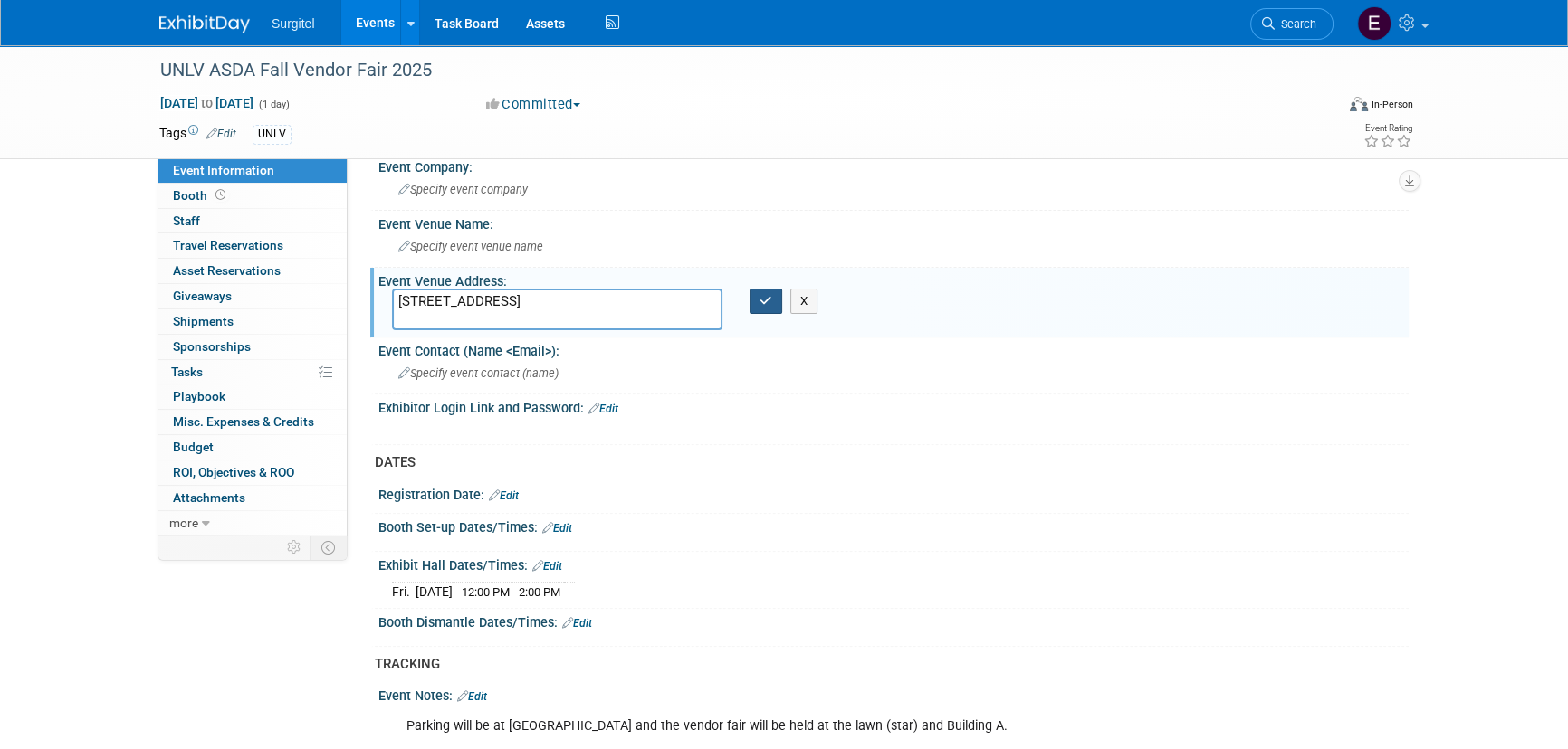
type textarea "1700 W Charleston Blvd, Las Vegas, NV 89106"
click at [765, 299] on icon "button" at bounding box center [765, 300] width 12 height 11
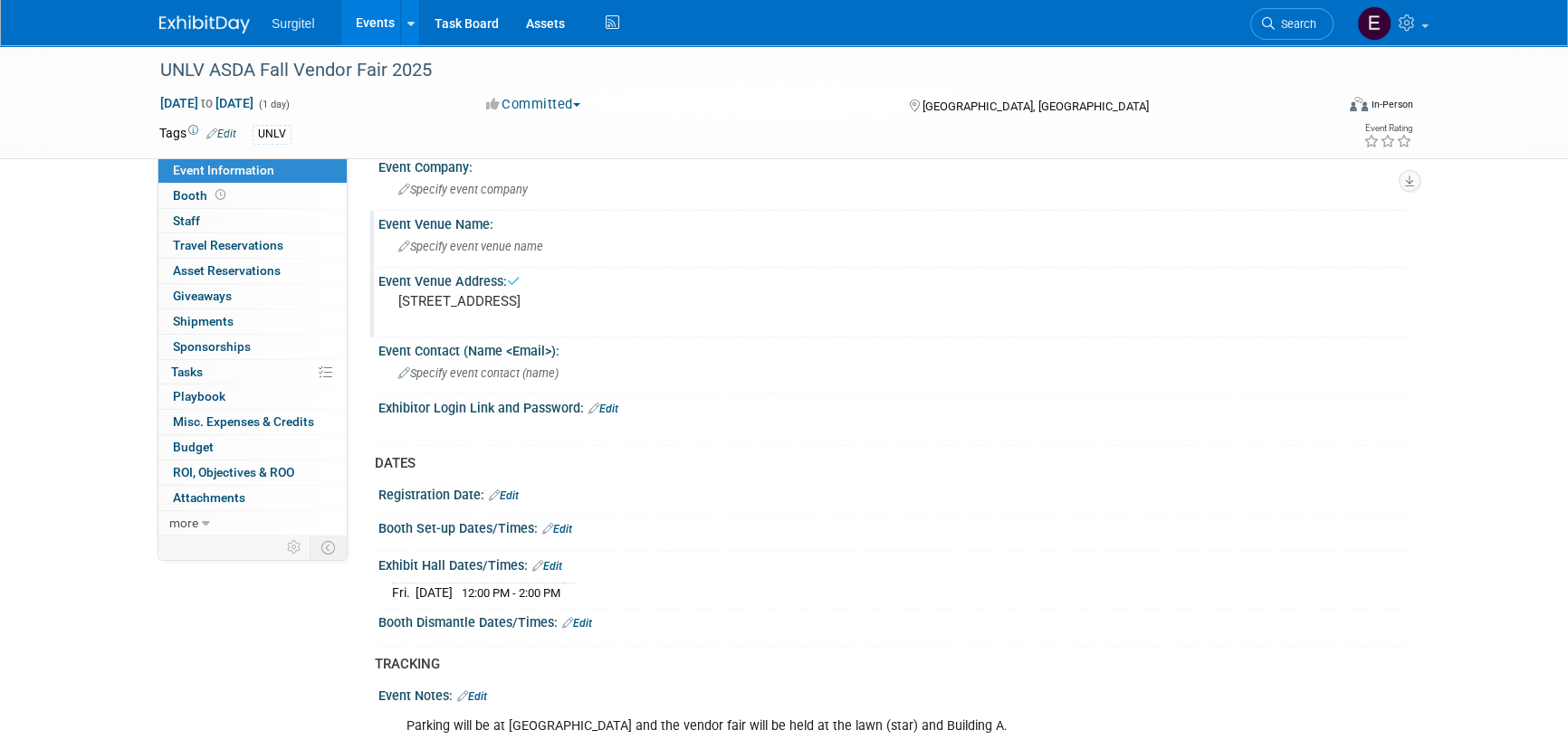
click at [516, 248] on span "Specify event venue name" at bounding box center [471, 246] width 145 height 13
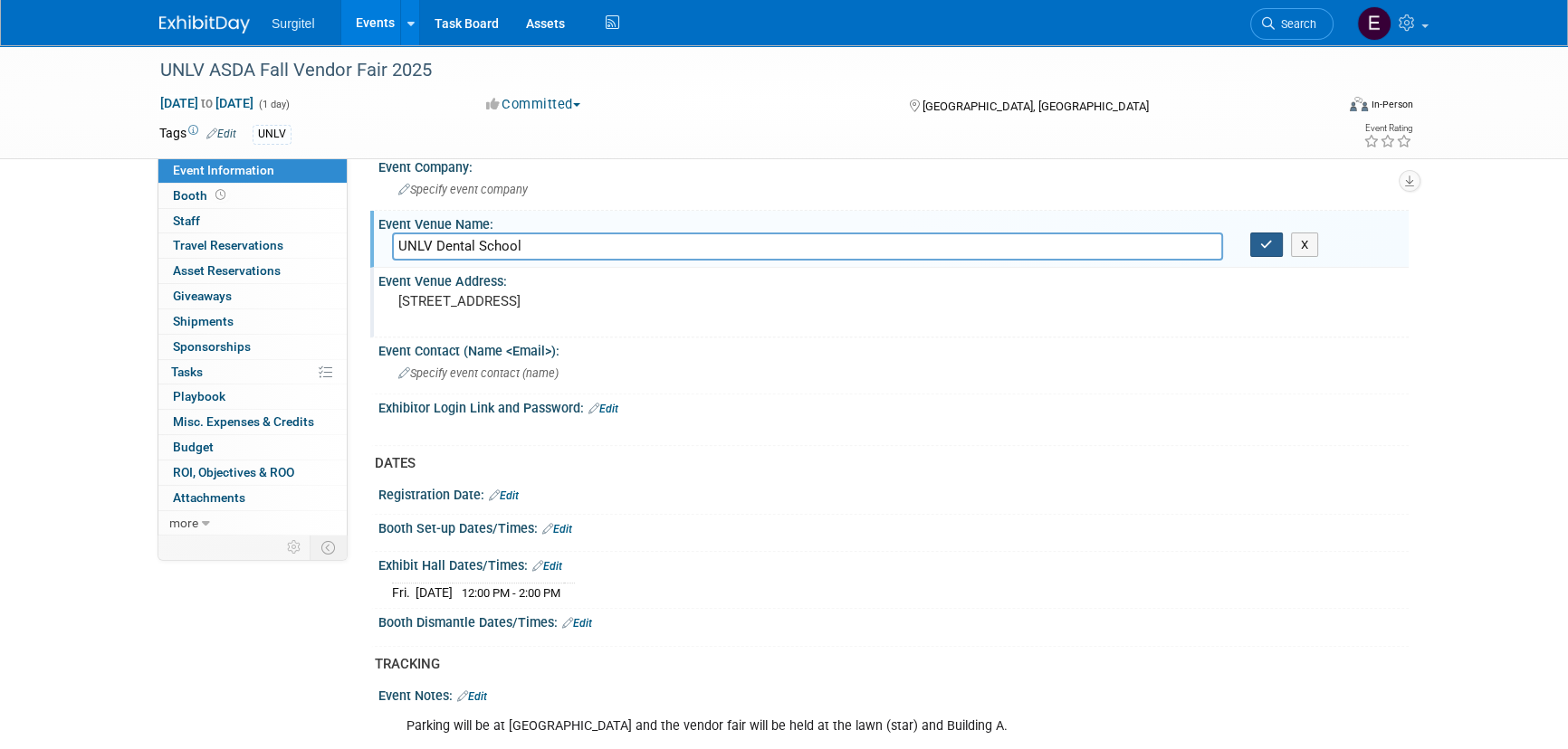
type input "UNLV Dental School"
click at [1252, 233] on button "button" at bounding box center [1267, 245] width 32 height 26
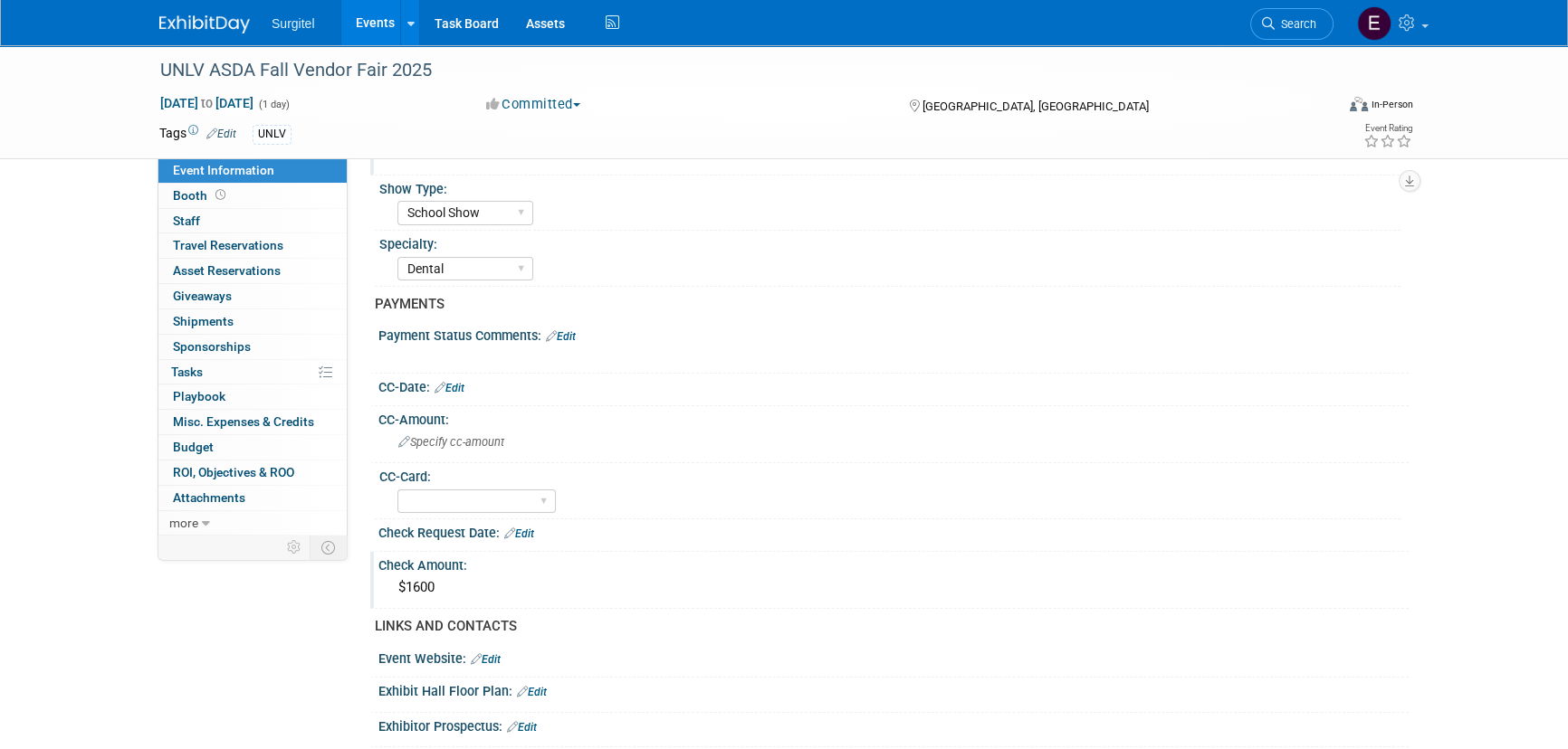
scroll to position [163, 0]
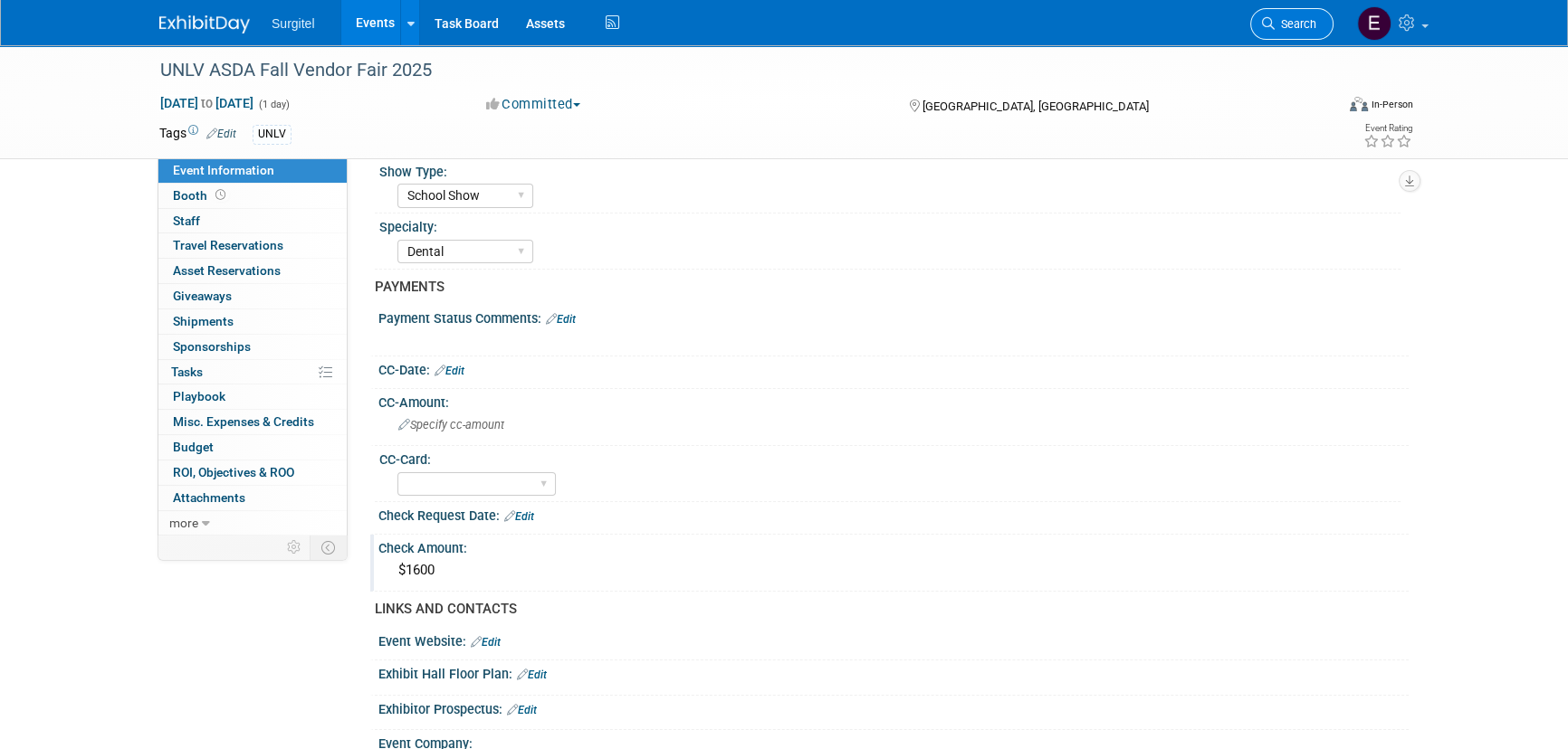
click at [1275, 36] on link "Search" at bounding box center [1292, 24] width 84 height 31
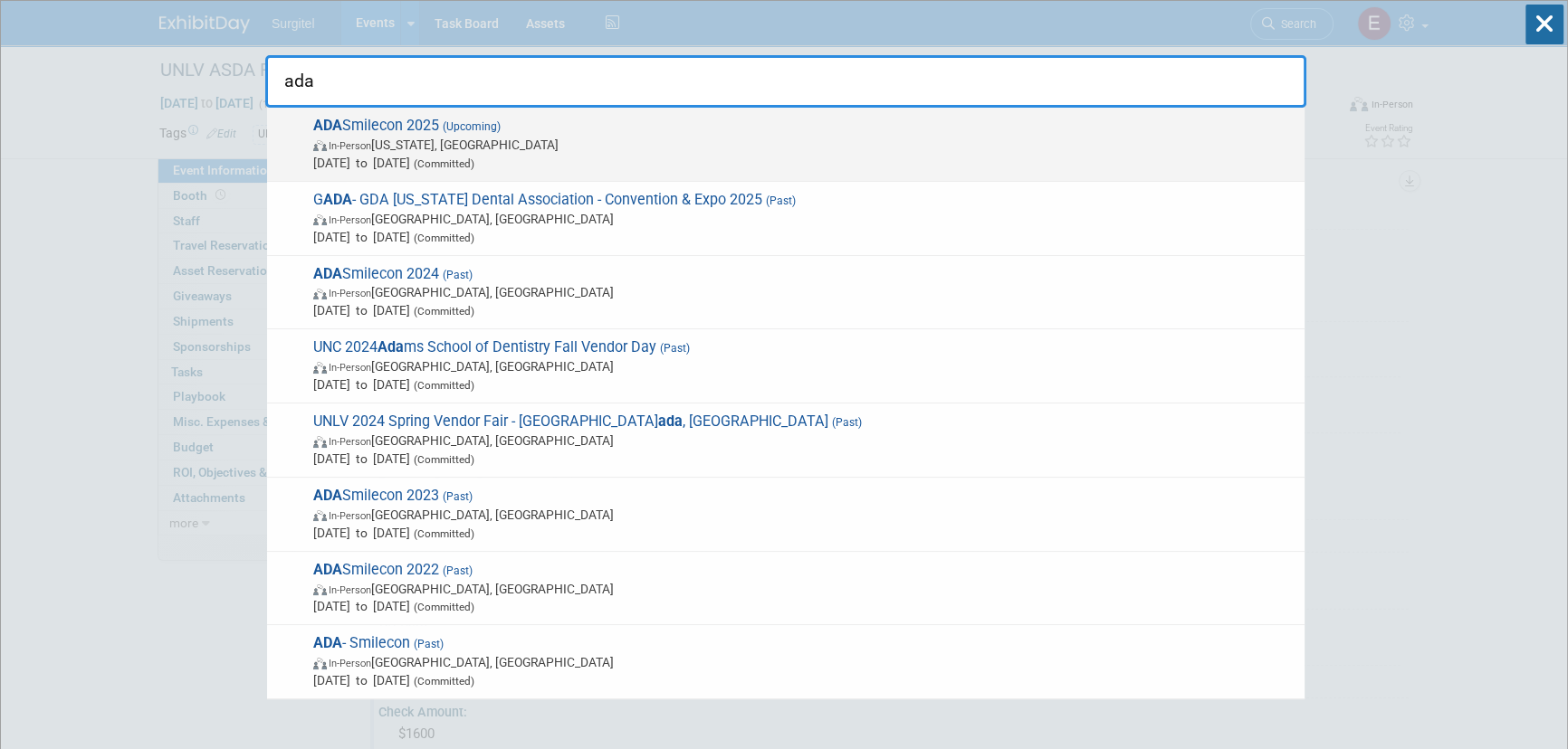
type input "ada"
click at [340, 144] on span "In-Person" at bounding box center [350, 146] width 43 height 11
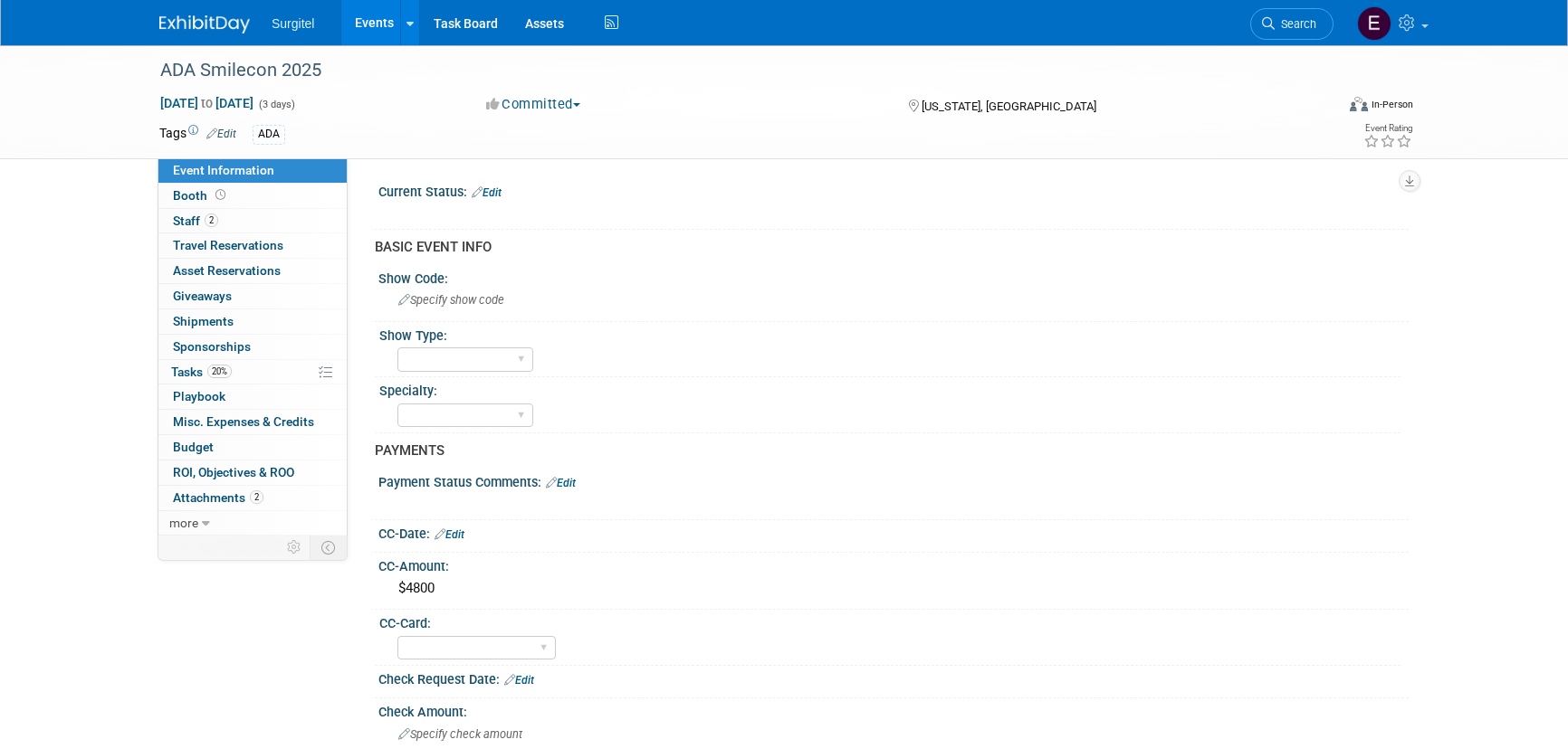
select select "No"
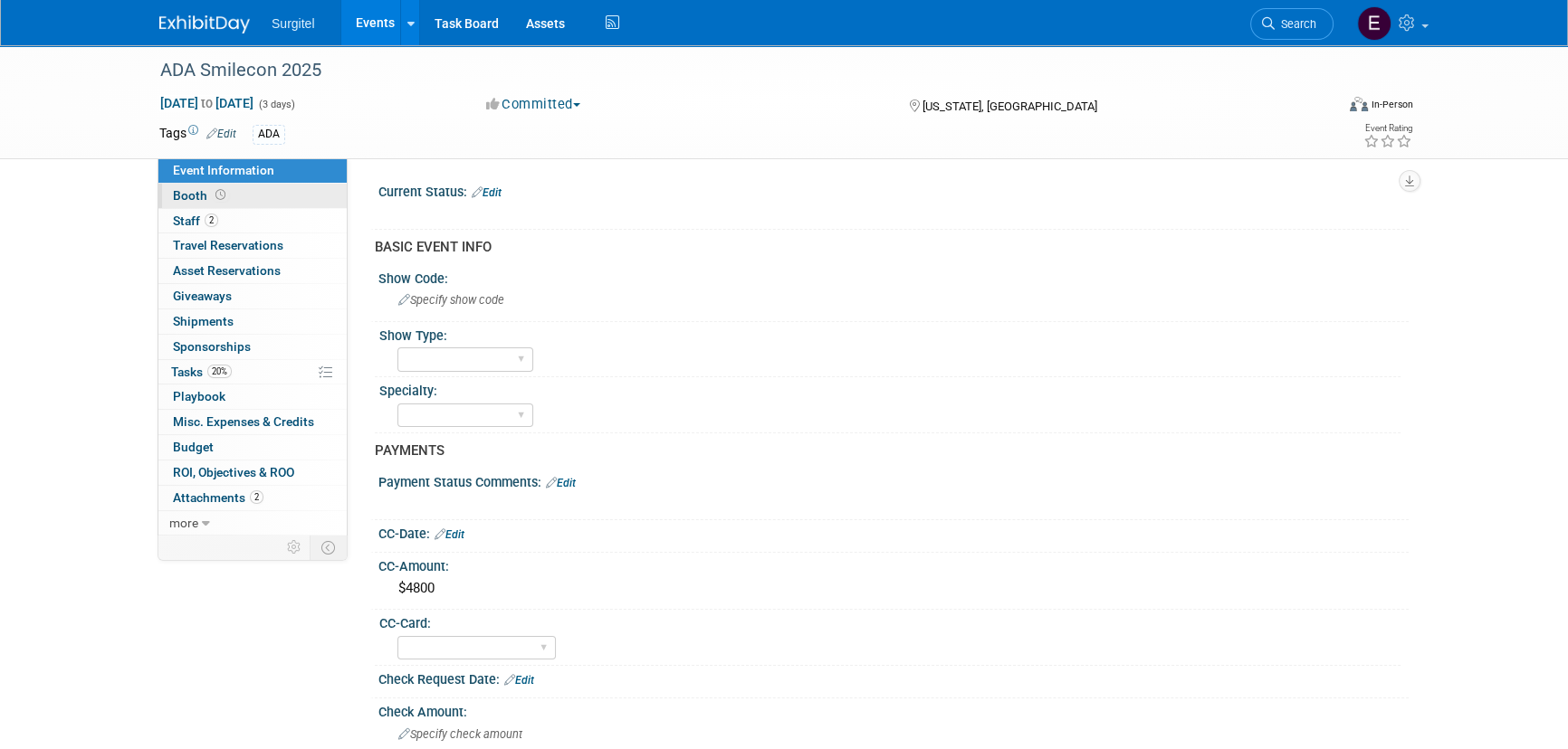
click at [261, 198] on link "Booth" at bounding box center [253, 196] width 188 height 25
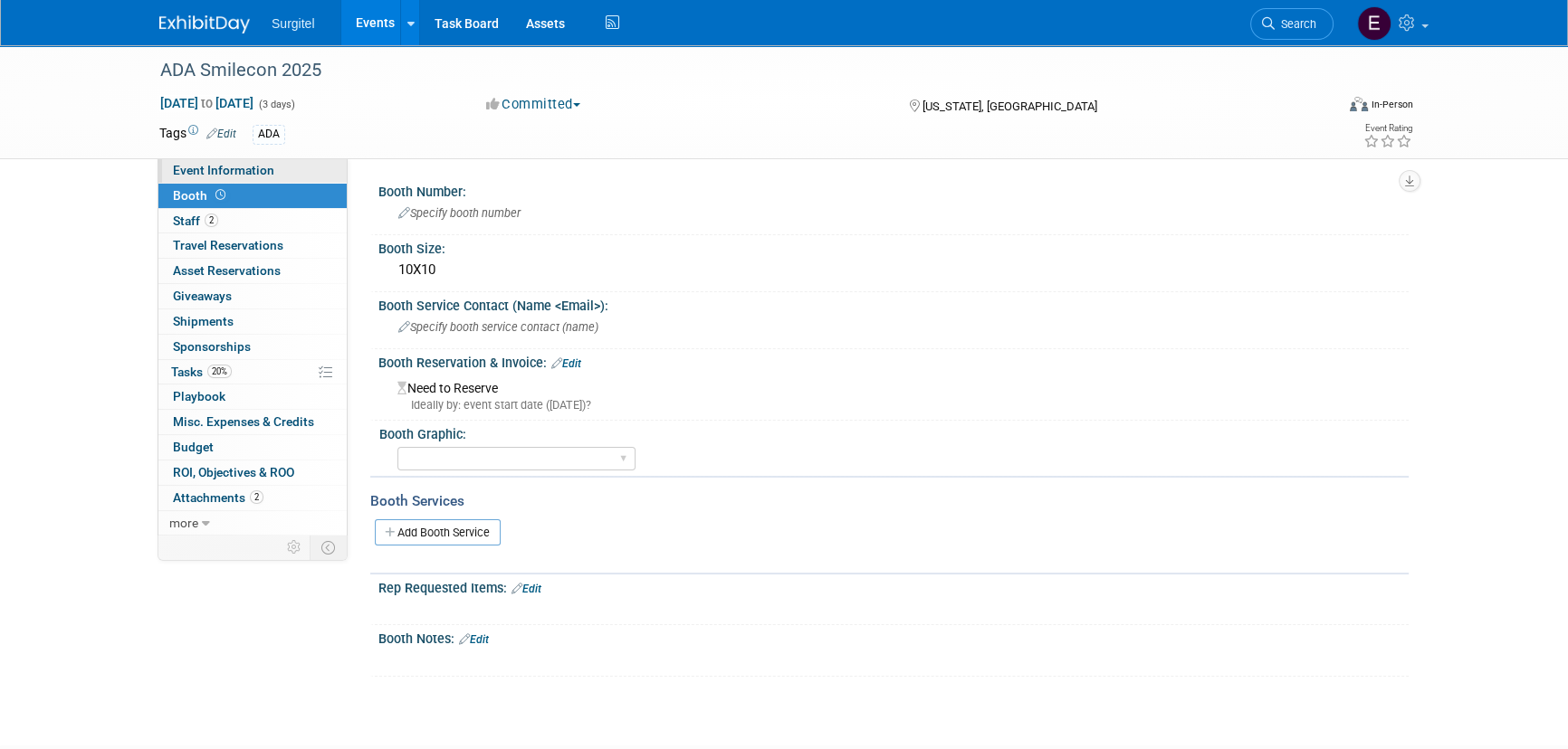
click at [269, 172] on span "Event Information" at bounding box center [223, 169] width 102 height 14
select select "No"
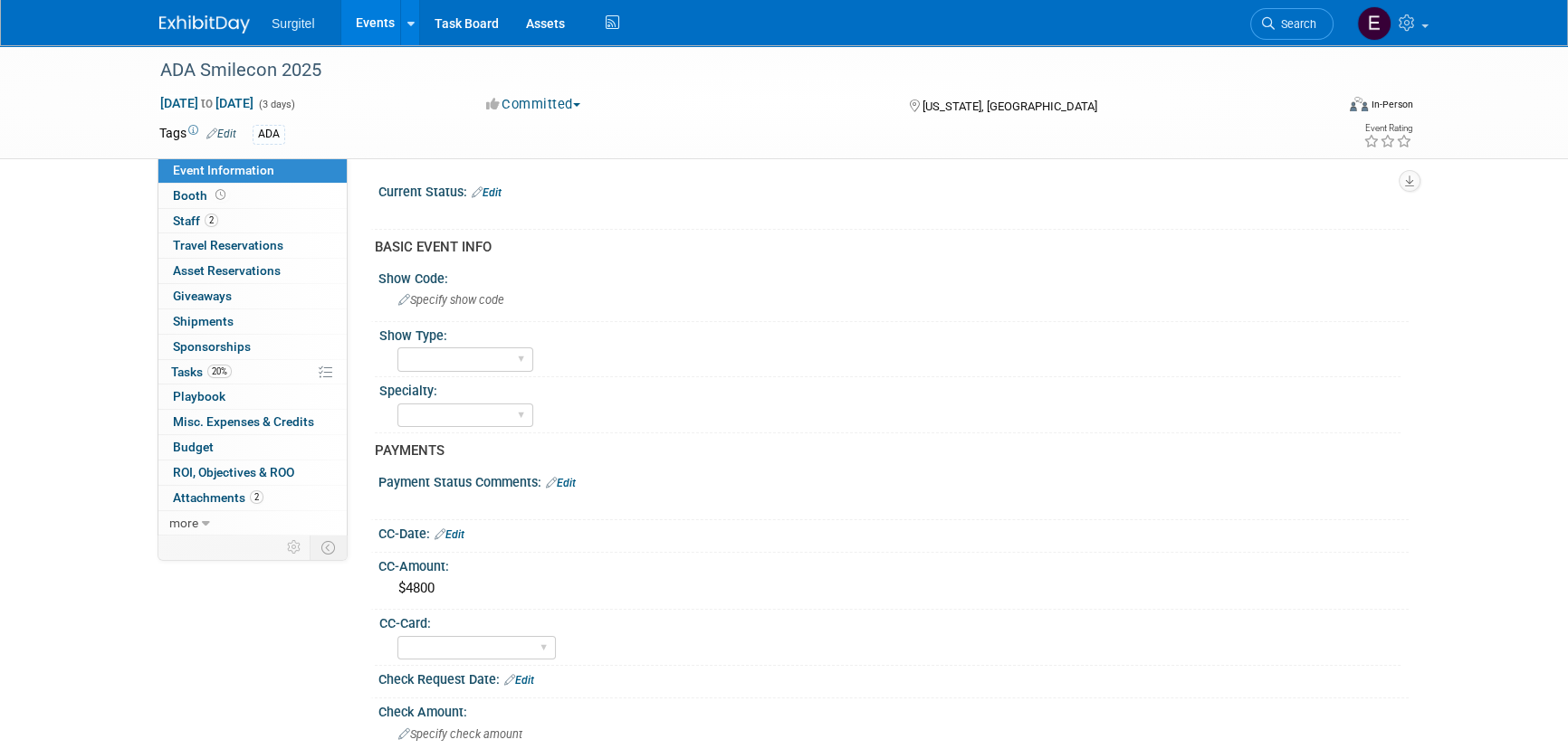
click at [380, 39] on link "Events" at bounding box center [374, 23] width 66 height 46
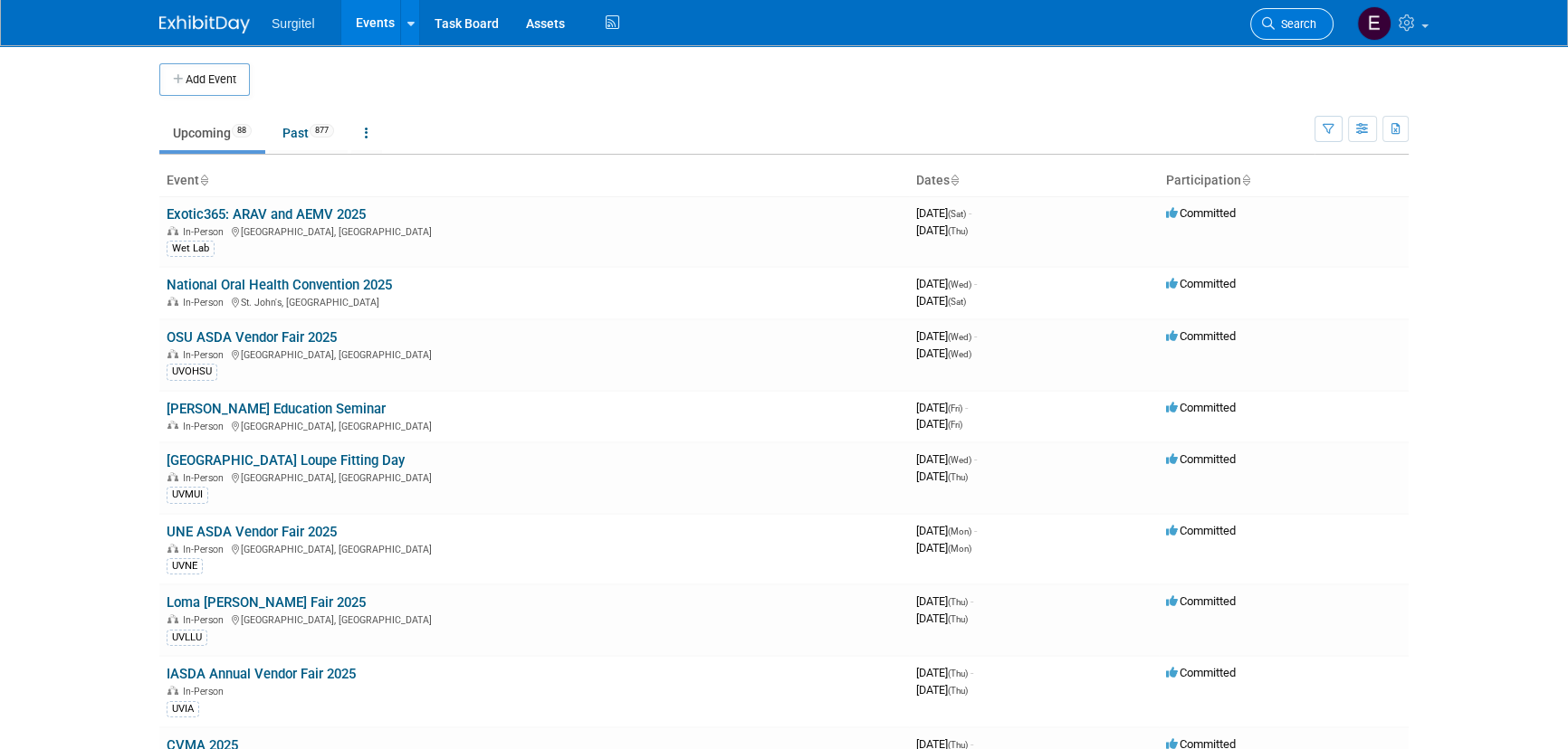
click at [1305, 14] on link "Search" at bounding box center [1292, 24] width 84 height 31
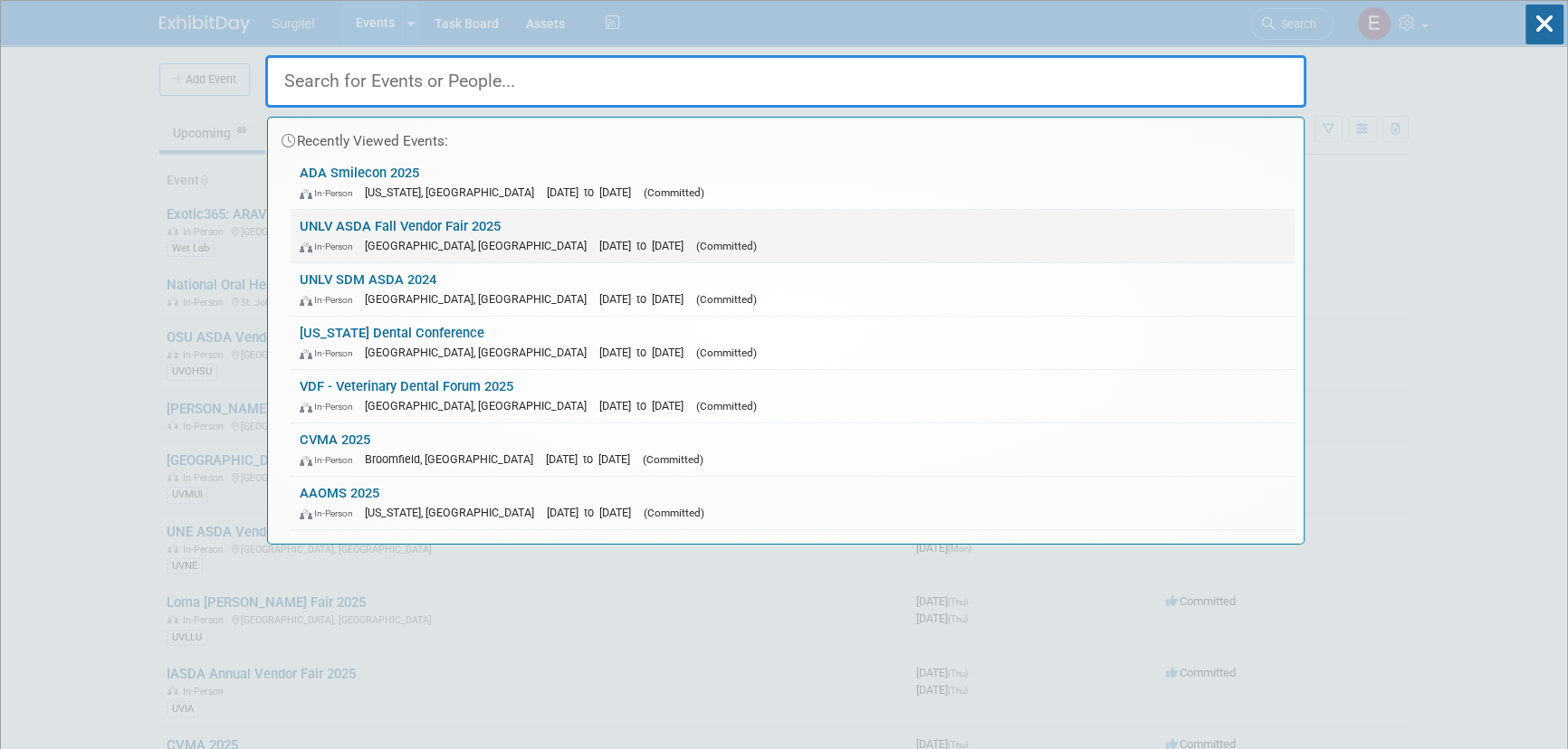
click at [433, 221] on link "UNLV ASDA Fall Vendor Fair 2025 In-Person Las Vegas, NV Nov 7, 2025 to Nov 7, 2…" at bounding box center [793, 236] width 1004 height 52
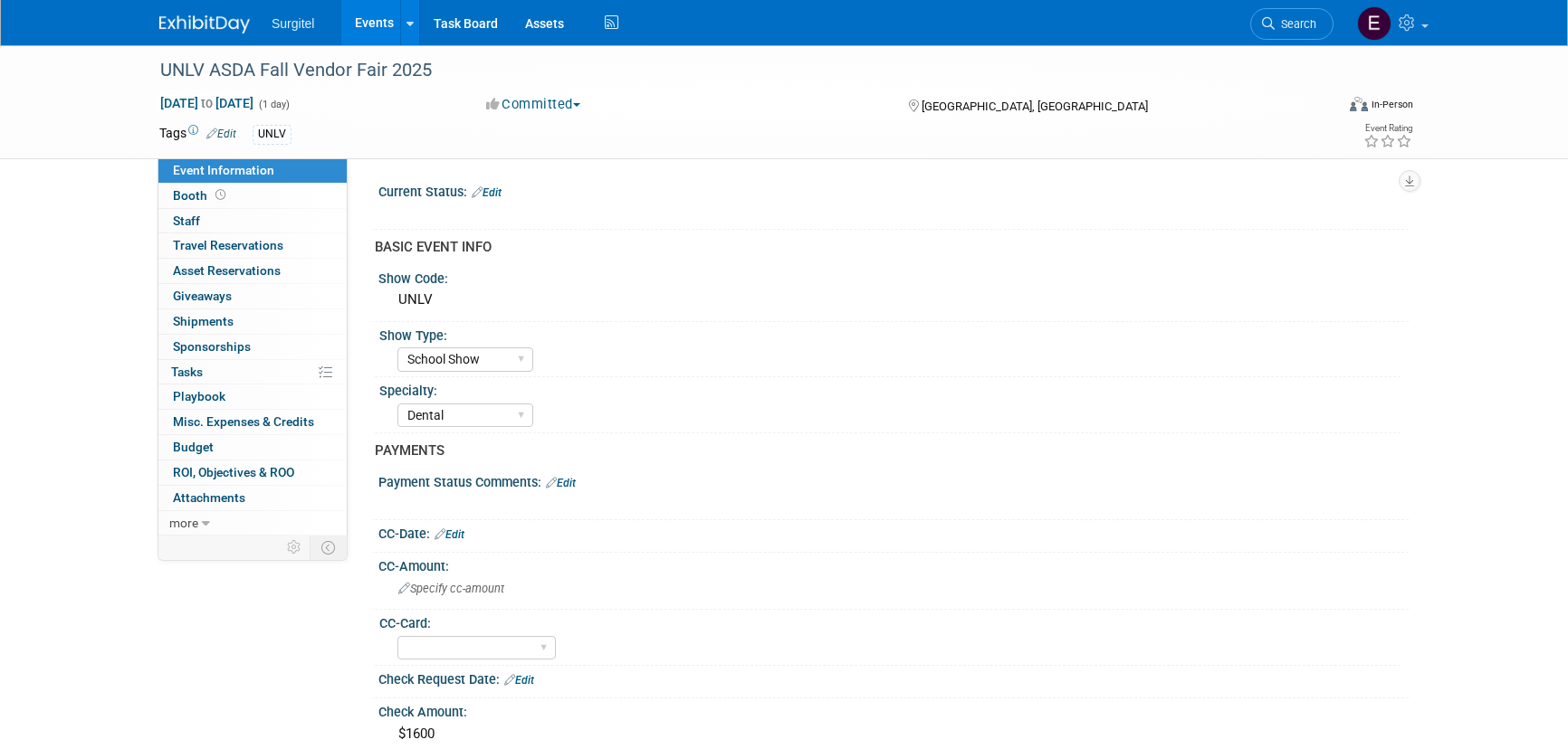
select select "School Show"
select select "Dental"
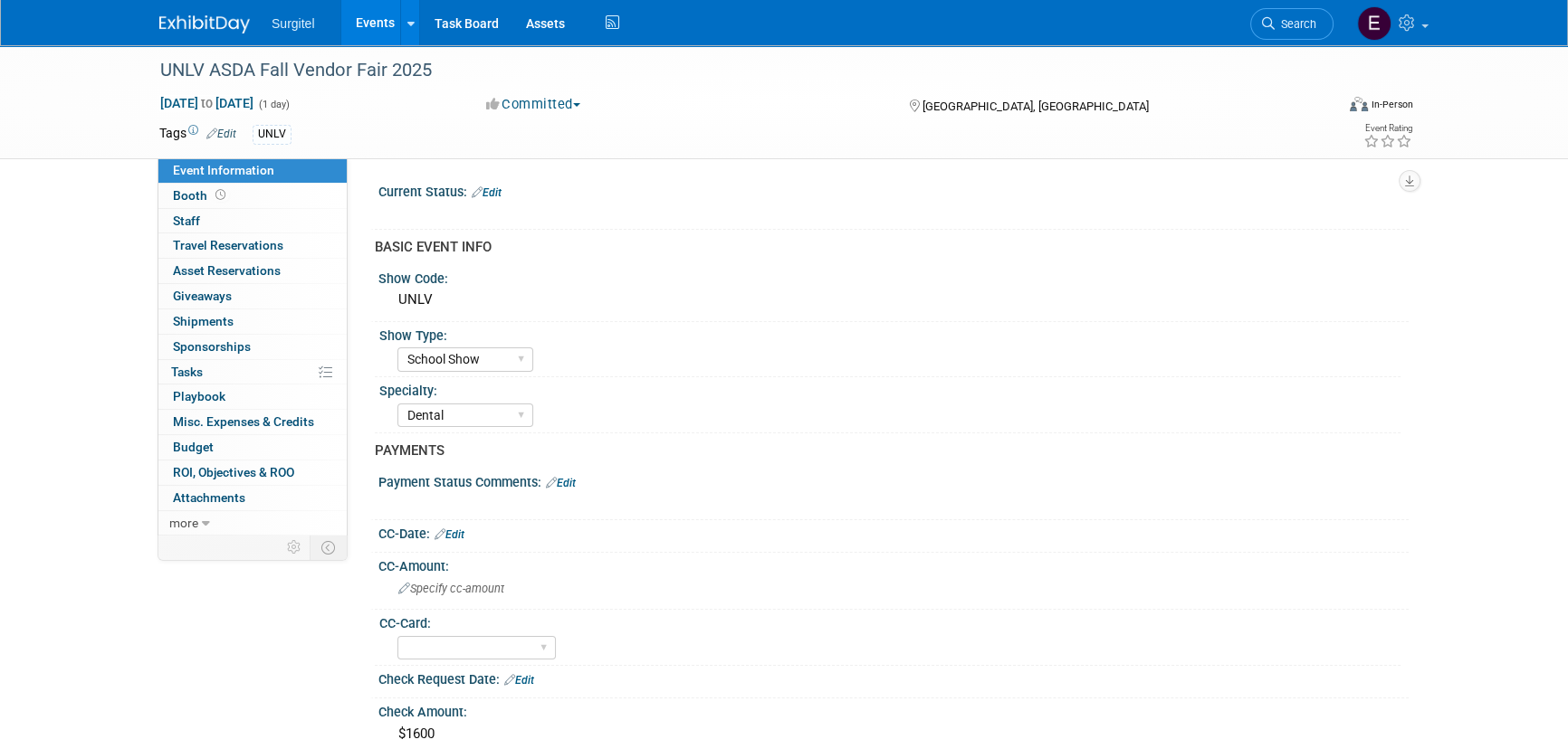
click at [498, 190] on link "Edit" at bounding box center [486, 192] width 29 height 12
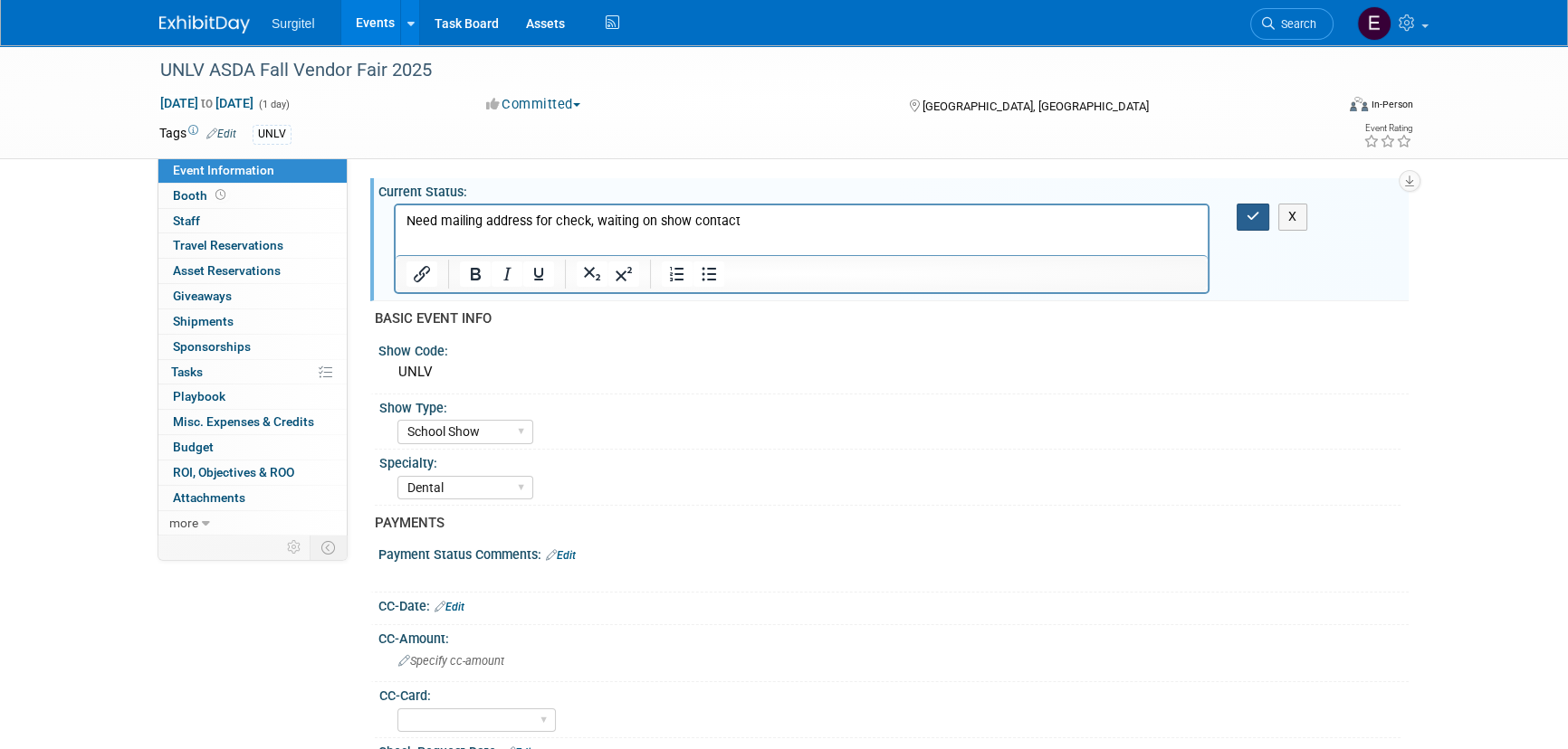
click at [1250, 222] on icon "button" at bounding box center [1253, 216] width 13 height 12
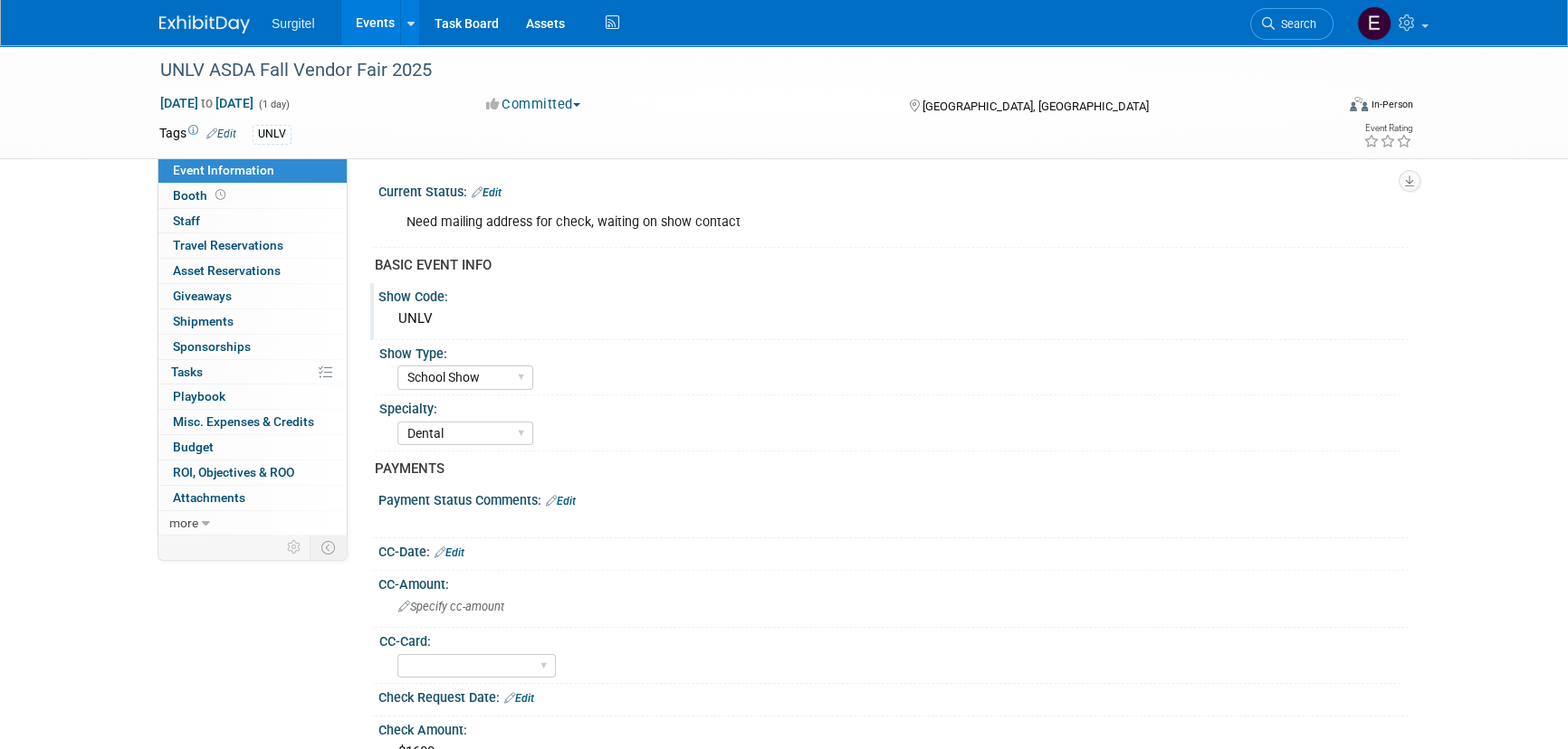
click at [1147, 290] on div "Show Code:" at bounding box center [893, 295] width 1030 height 23
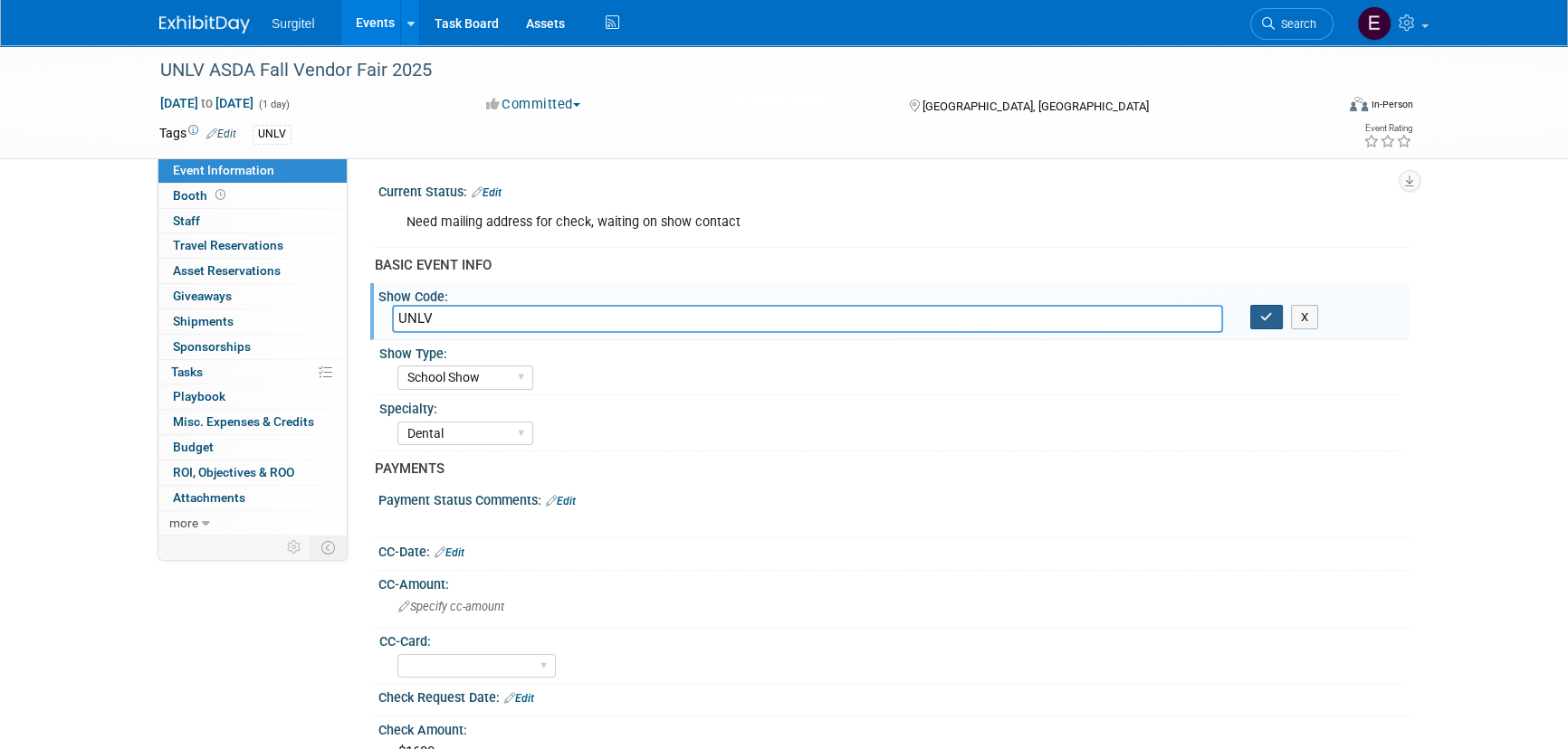
click at [1274, 309] on button "button" at bounding box center [1267, 317] width 32 height 26
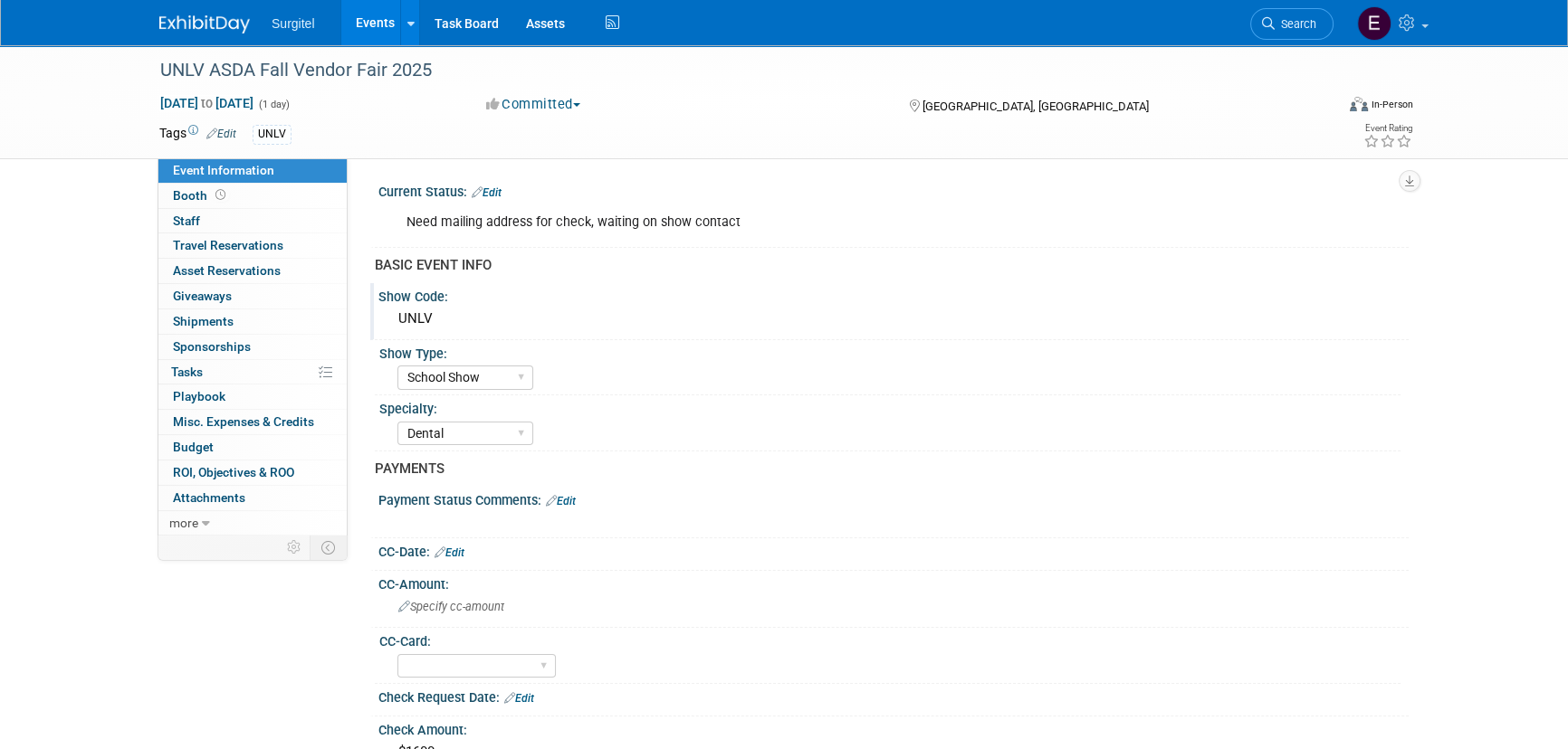
click at [379, 12] on link "Events" at bounding box center [374, 23] width 66 height 46
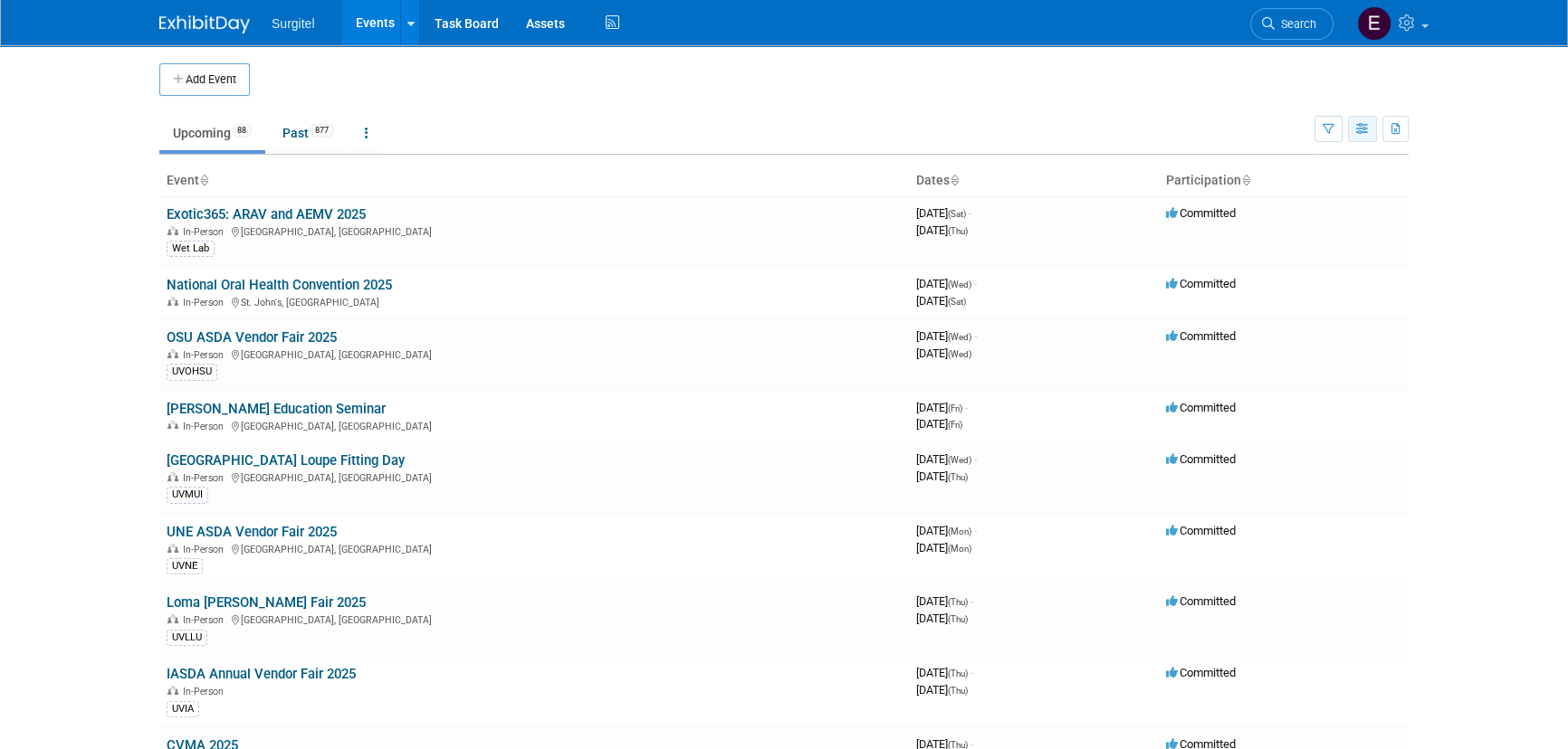
click at [1366, 126] on icon "button" at bounding box center [1363, 129] width 13 height 11
click at [1307, 240] on link "Calendar View" at bounding box center [1287, 247] width 152 height 26
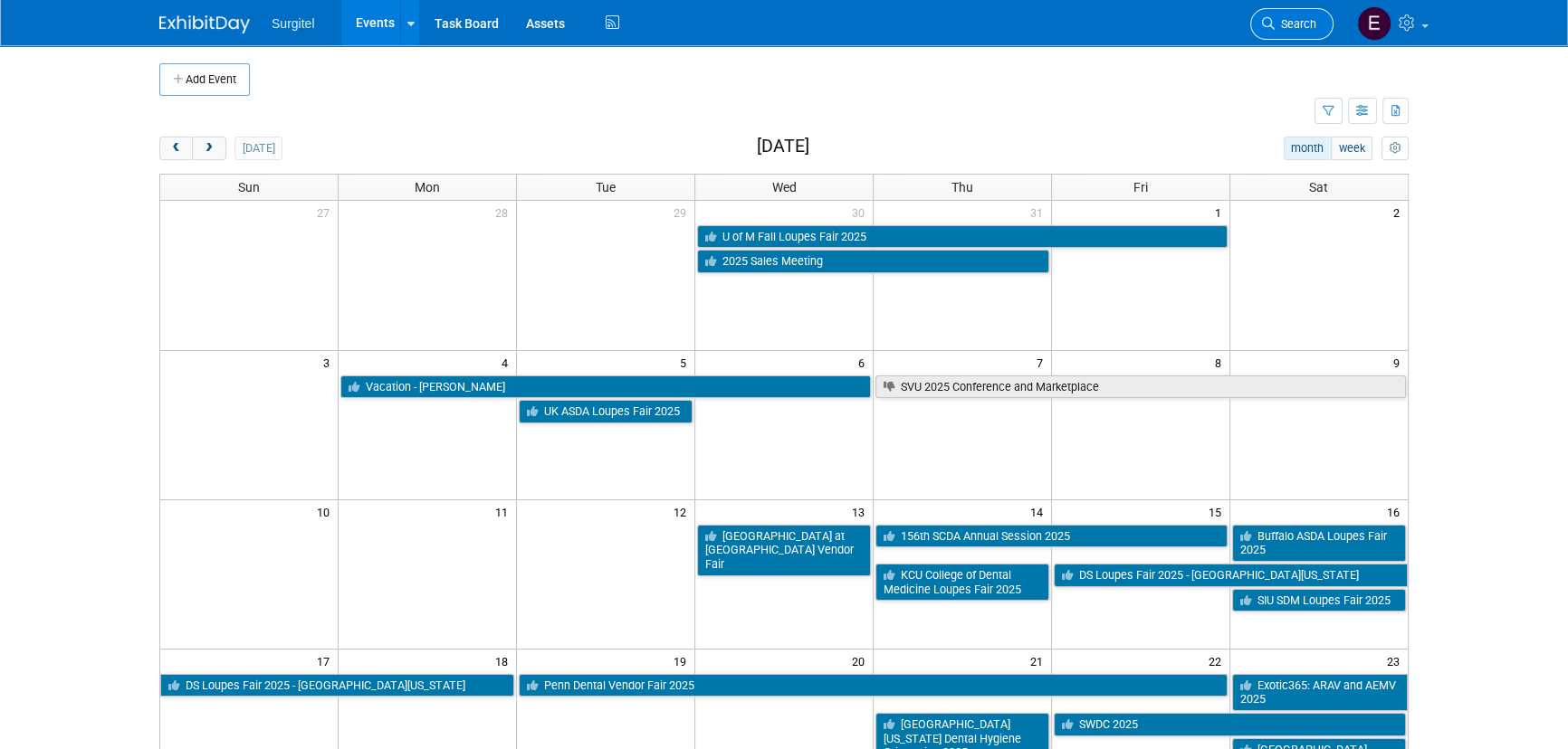
click at [1320, 19] on link "Search" at bounding box center [1292, 24] width 84 height 31
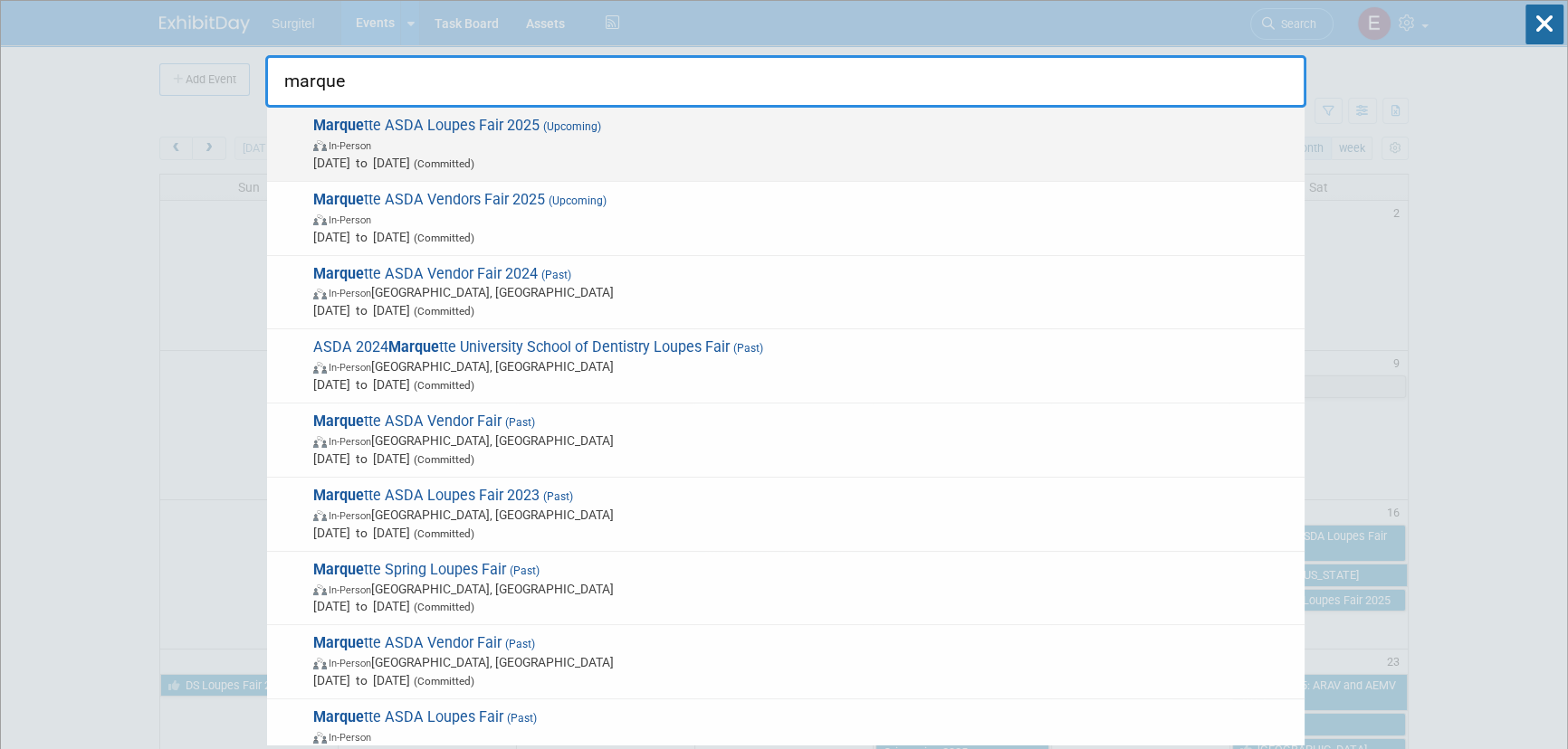
type input "marque"
click at [602, 144] on span "In-Person" at bounding box center [803, 144] width 982 height 18
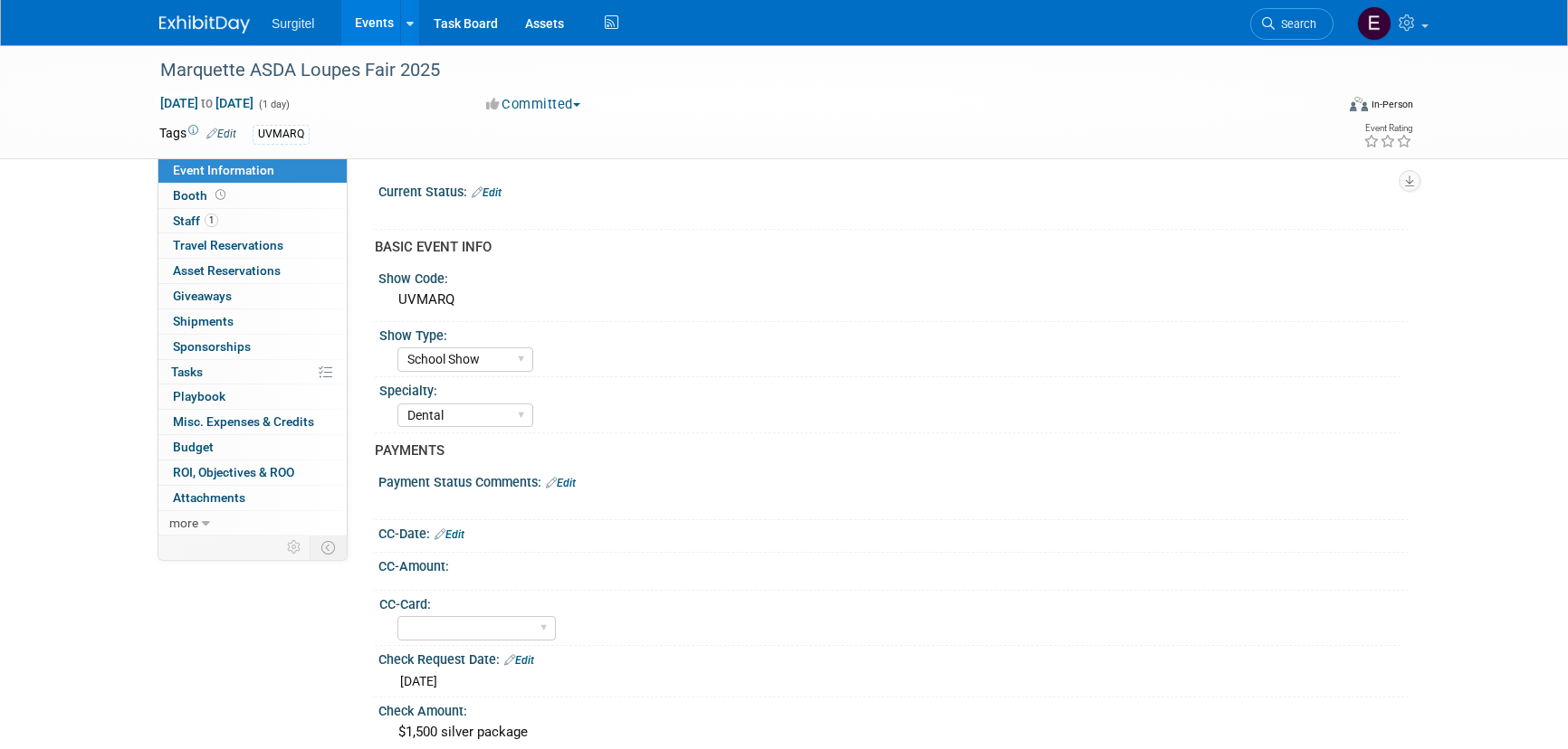
select select "School Show"
select select "Dental"
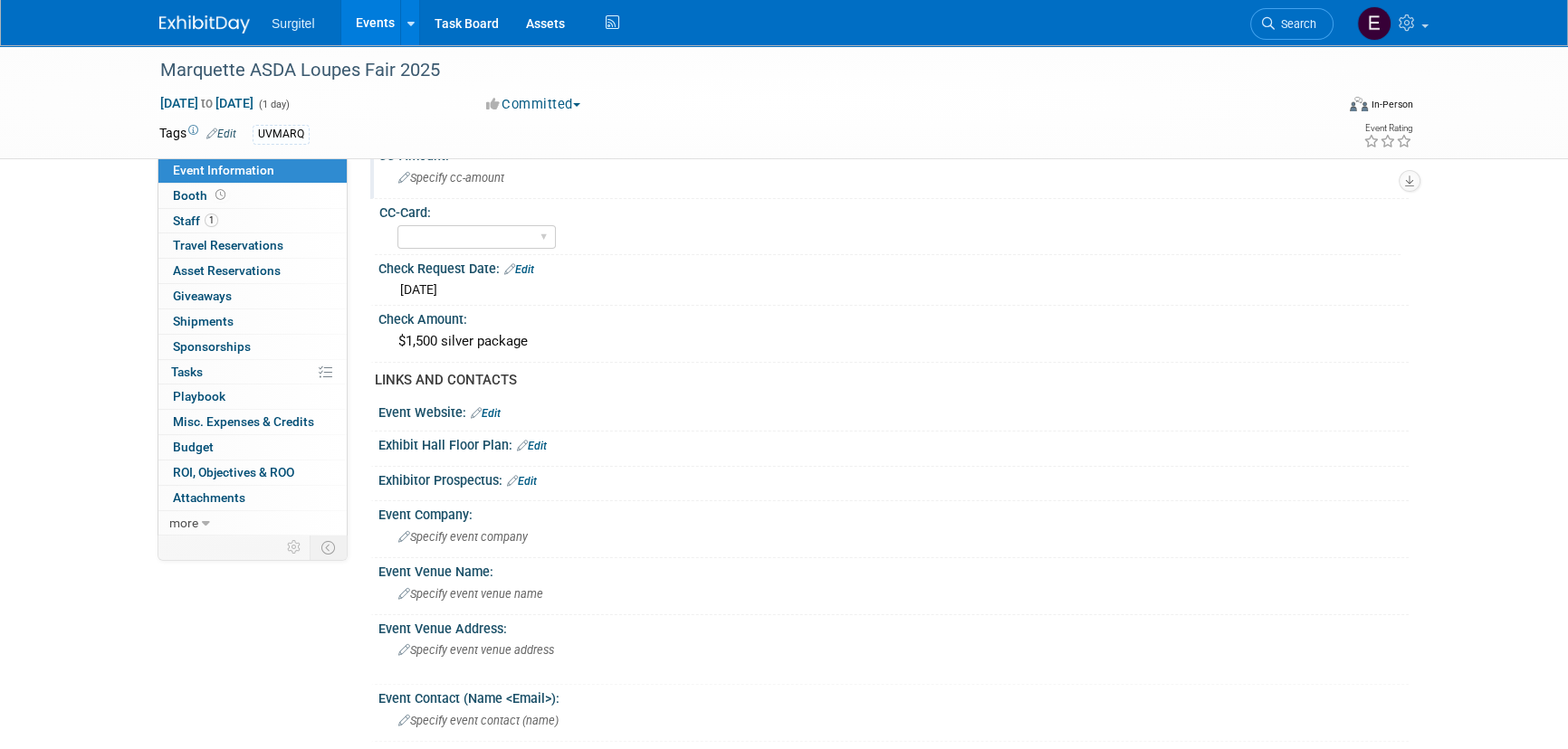
scroll to position [740, 0]
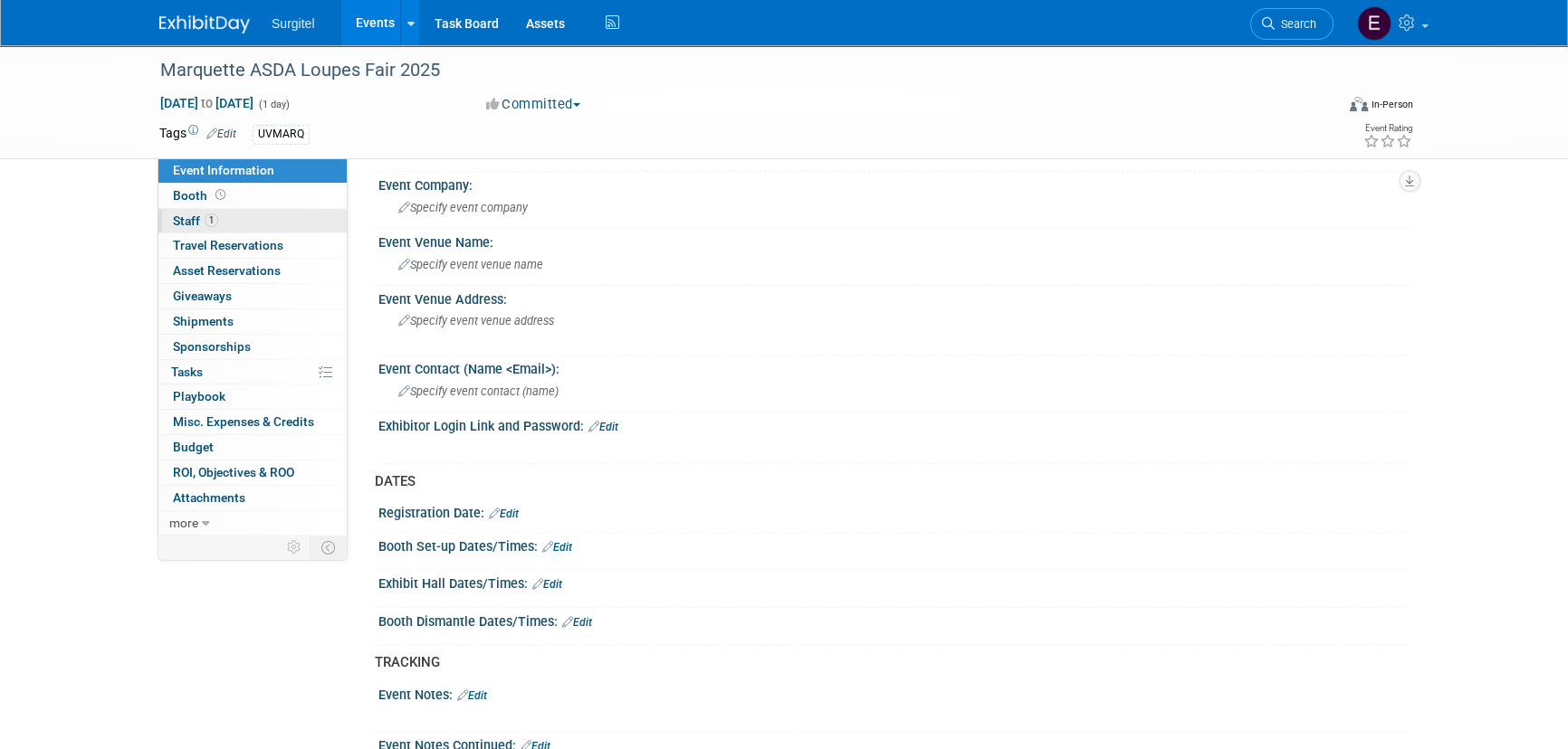
click at [207, 221] on span "1" at bounding box center [211, 221] width 13 height 13
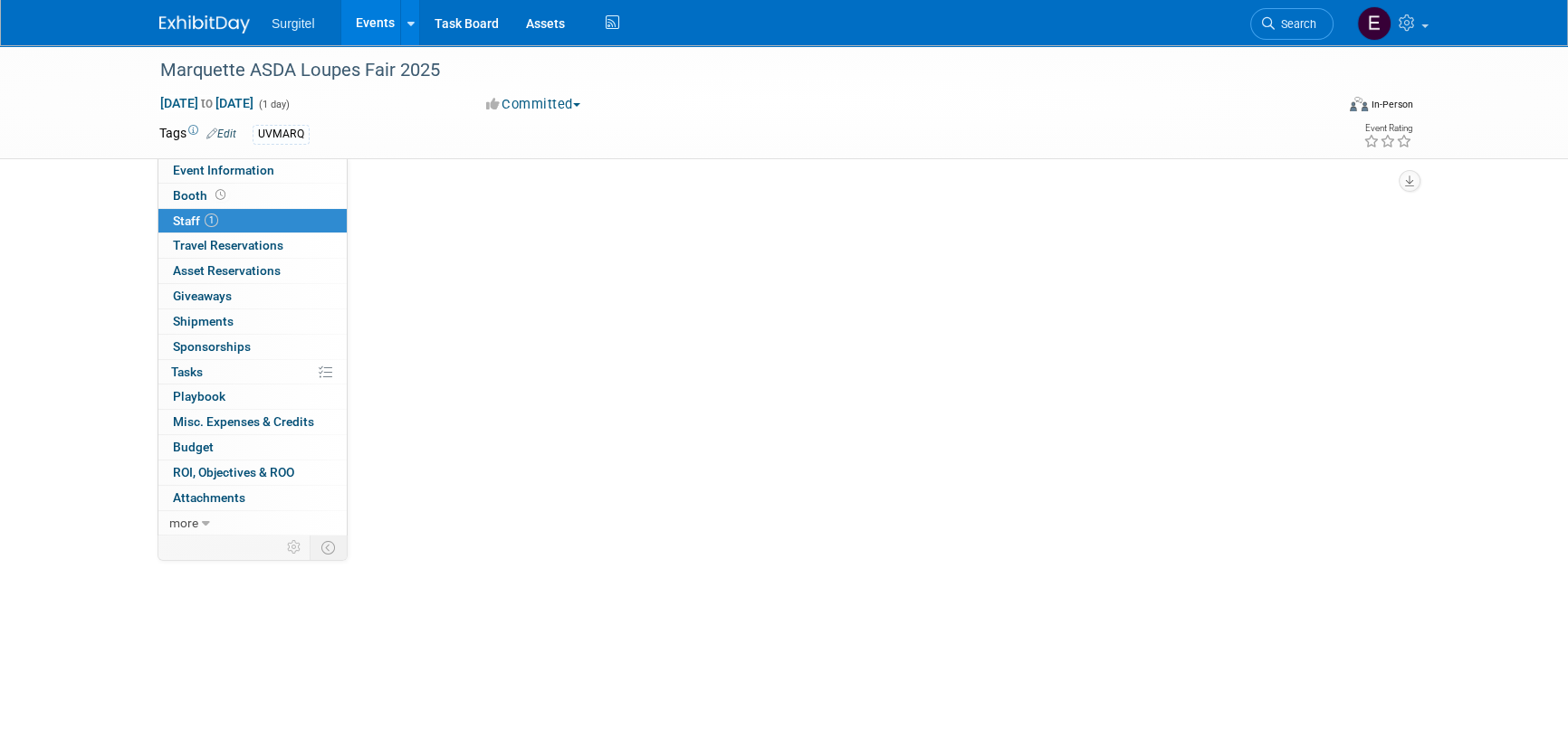
scroll to position [0, 0]
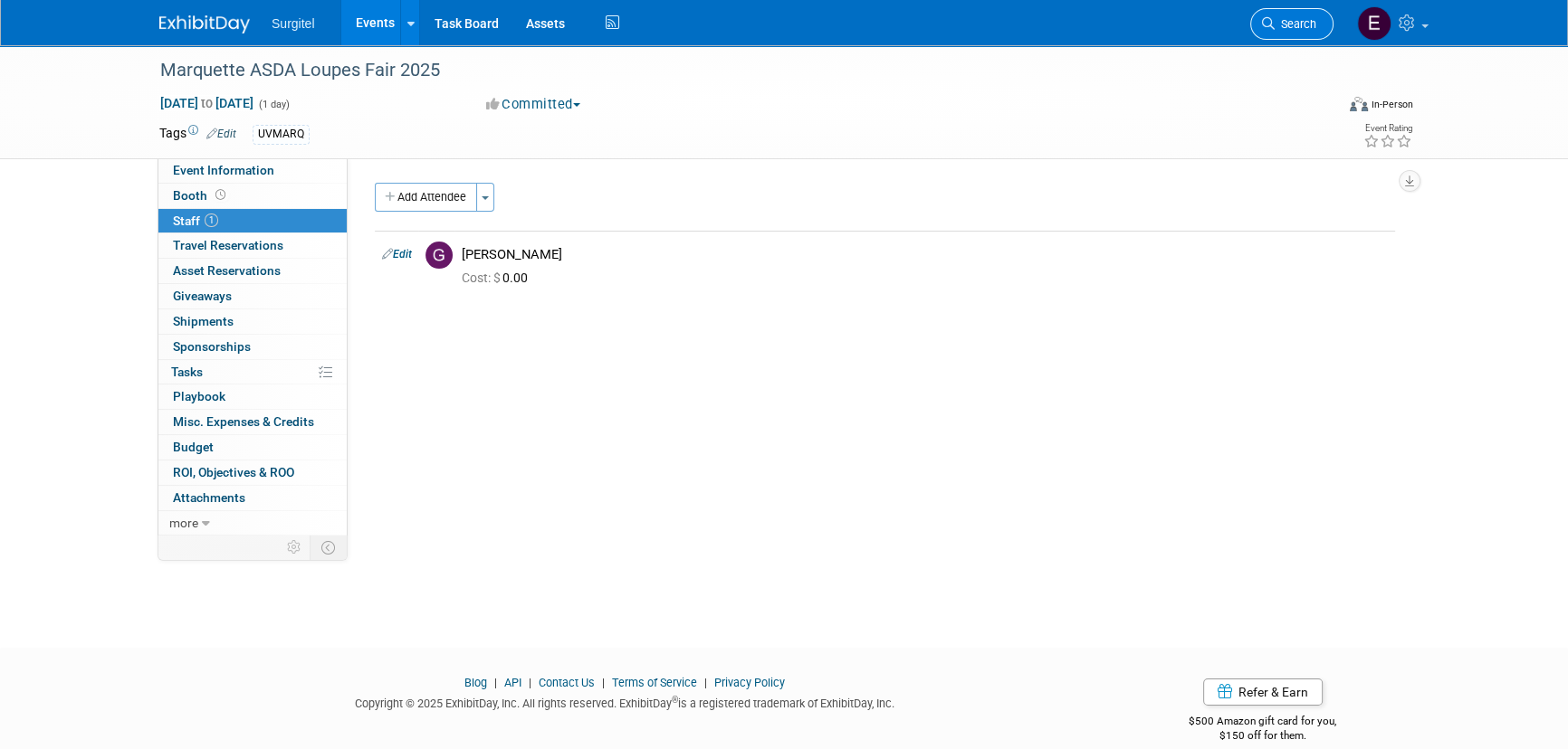
click at [1307, 16] on link "Search" at bounding box center [1292, 24] width 84 height 31
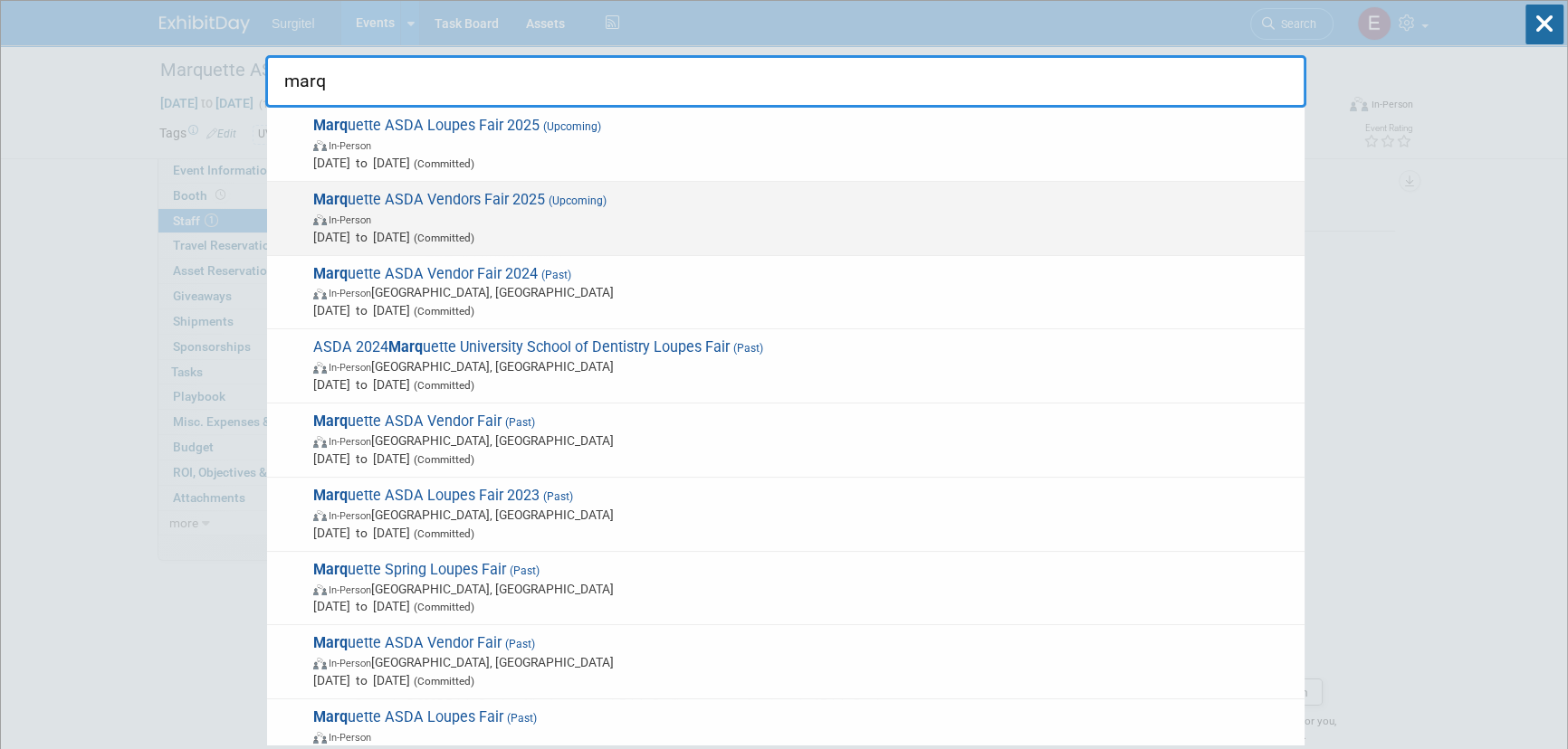
type input "marq"
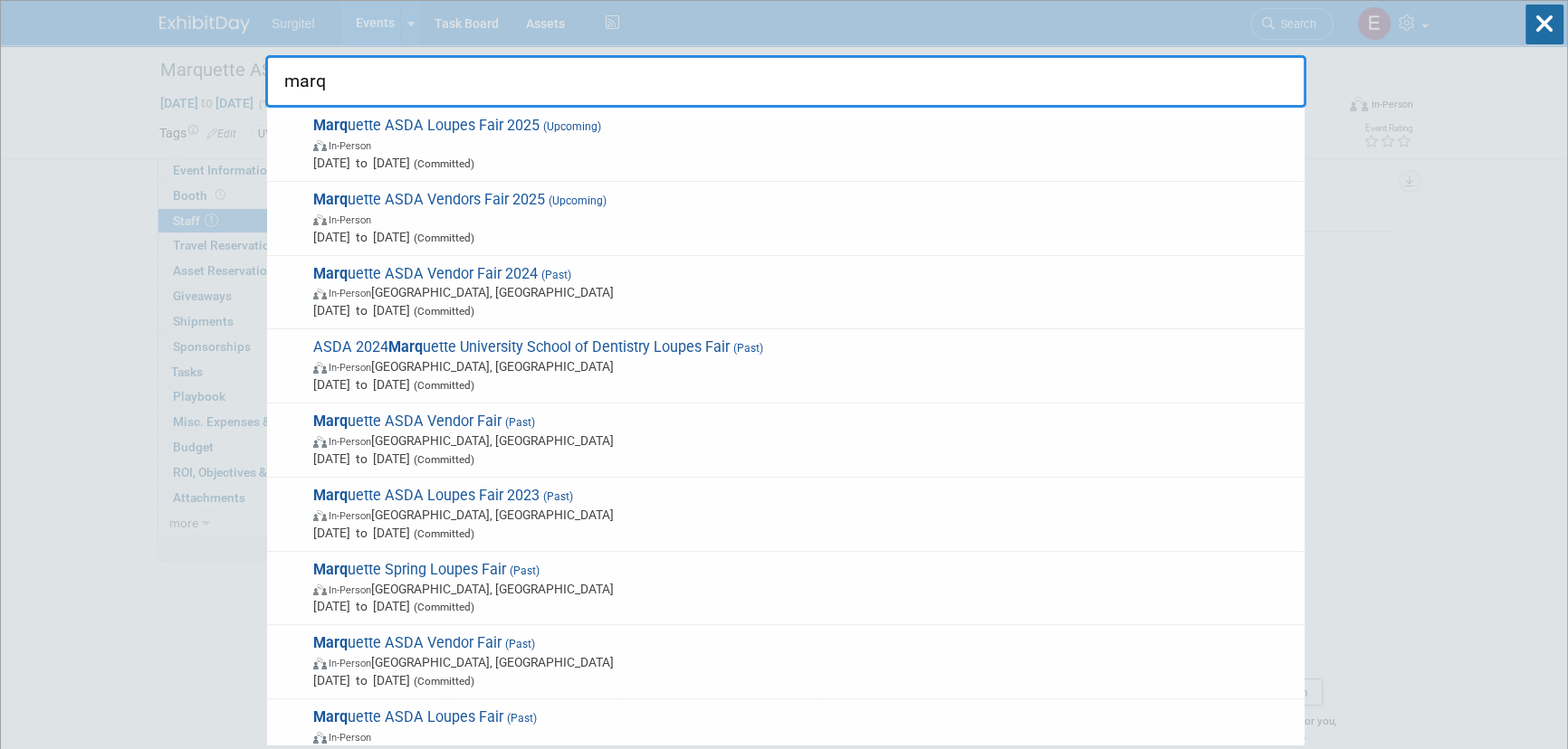
click at [415, 207] on span "Marq uette ASDA Vendors Fair 2025 (Upcoming) In-Person Nov 20, 2025 to Nov 20, …" at bounding box center [802, 219] width 987 height 55
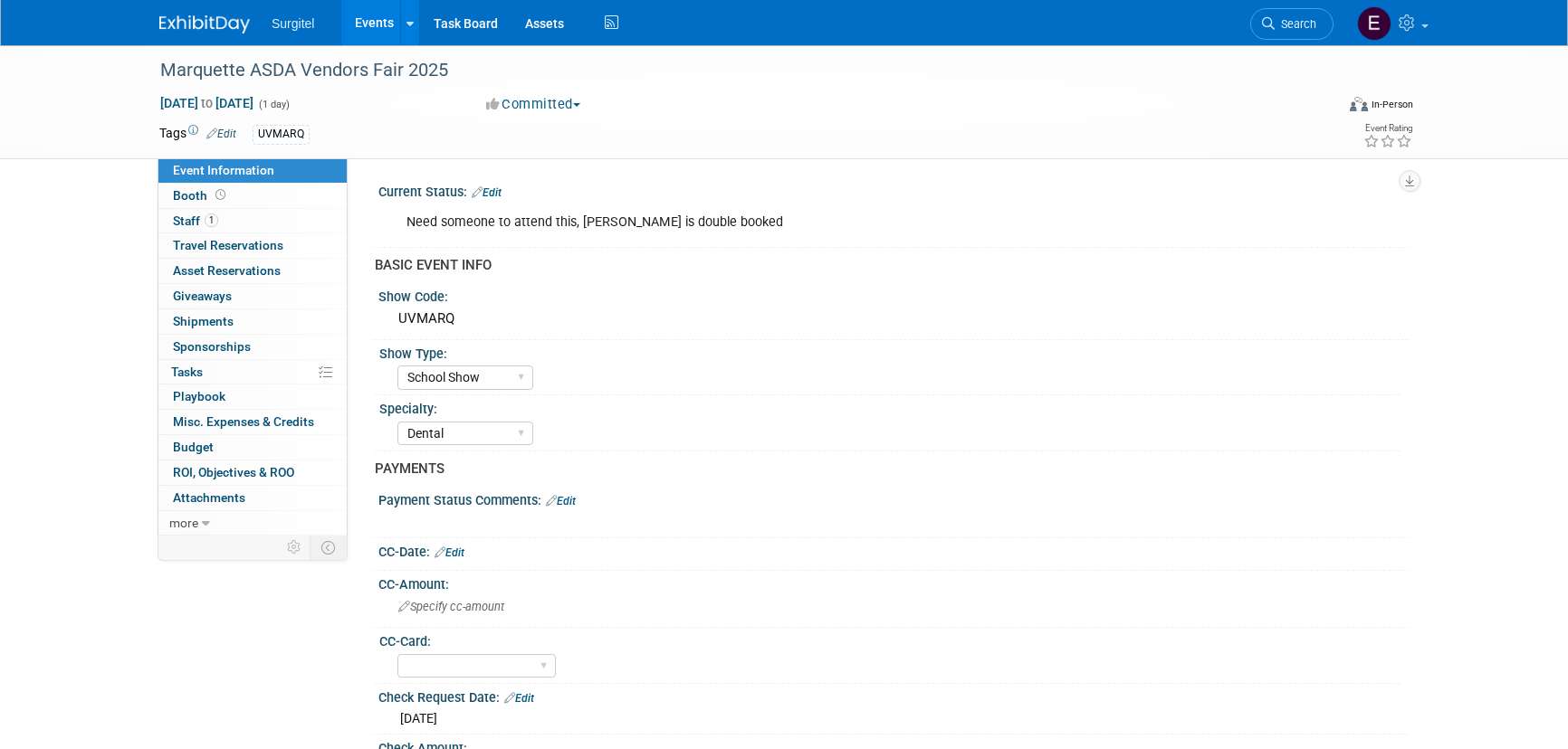
select select "School Show"
select select "Dental"
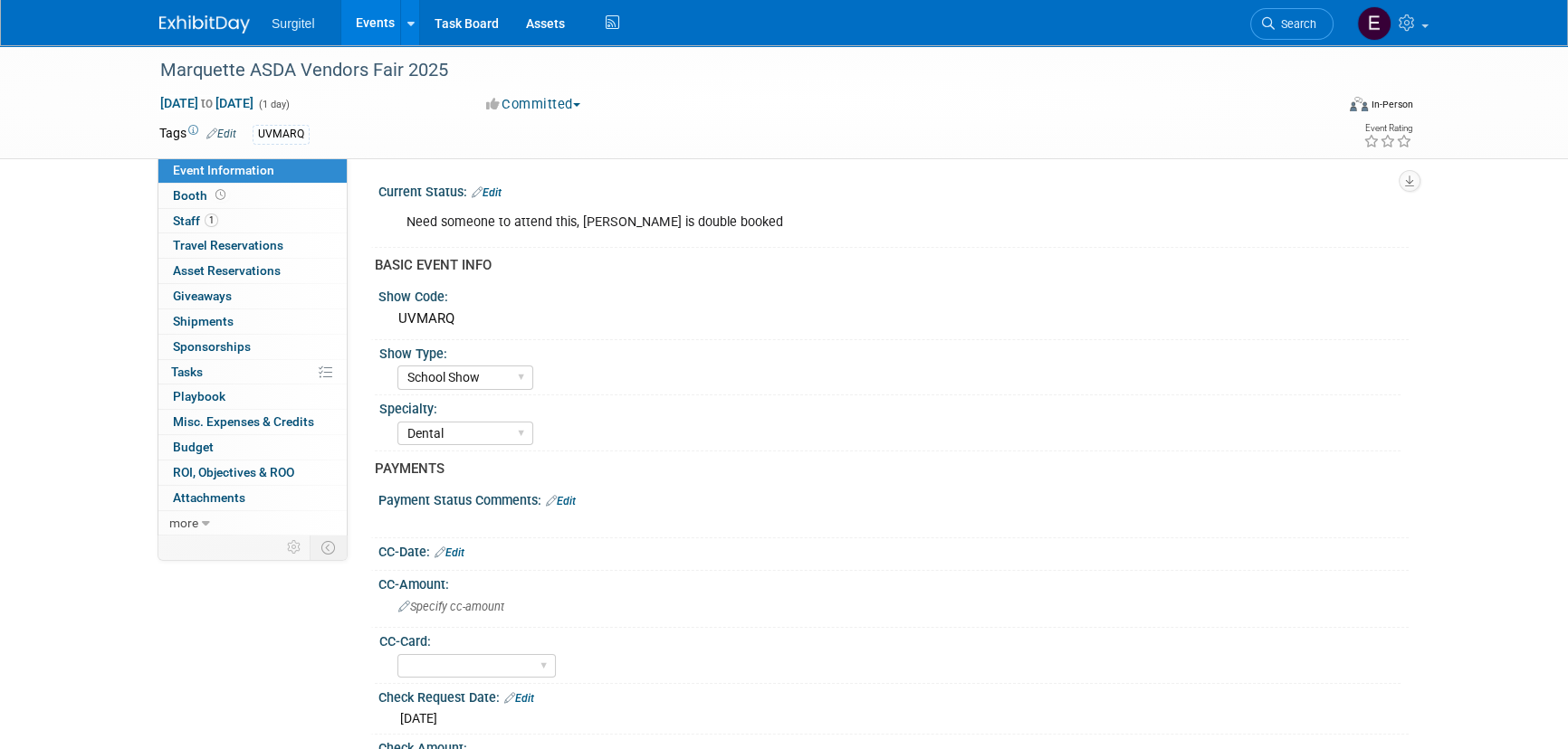
click at [358, 17] on link "Events" at bounding box center [374, 23] width 66 height 46
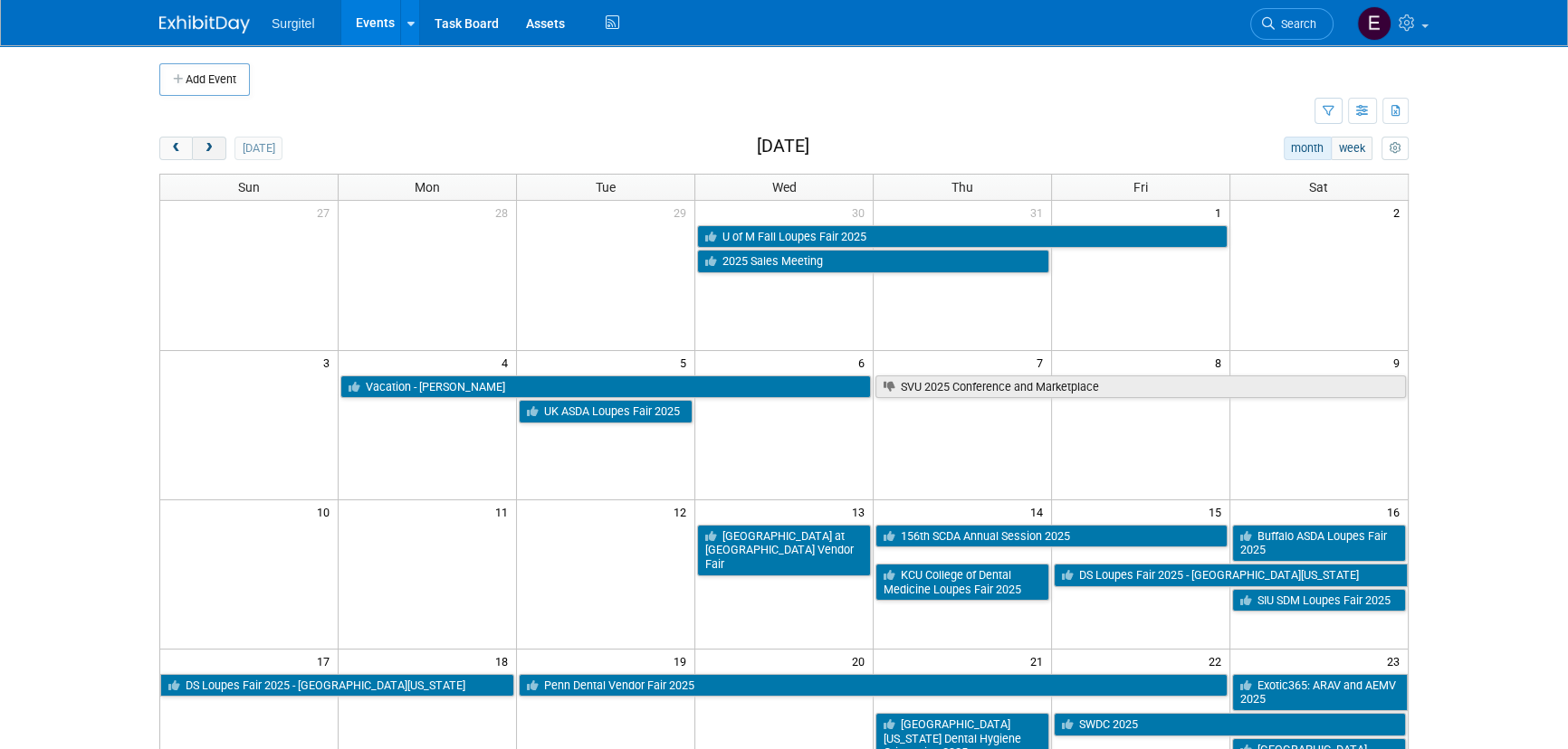
click at [216, 148] on button "next" at bounding box center [208, 148] width 33 height 24
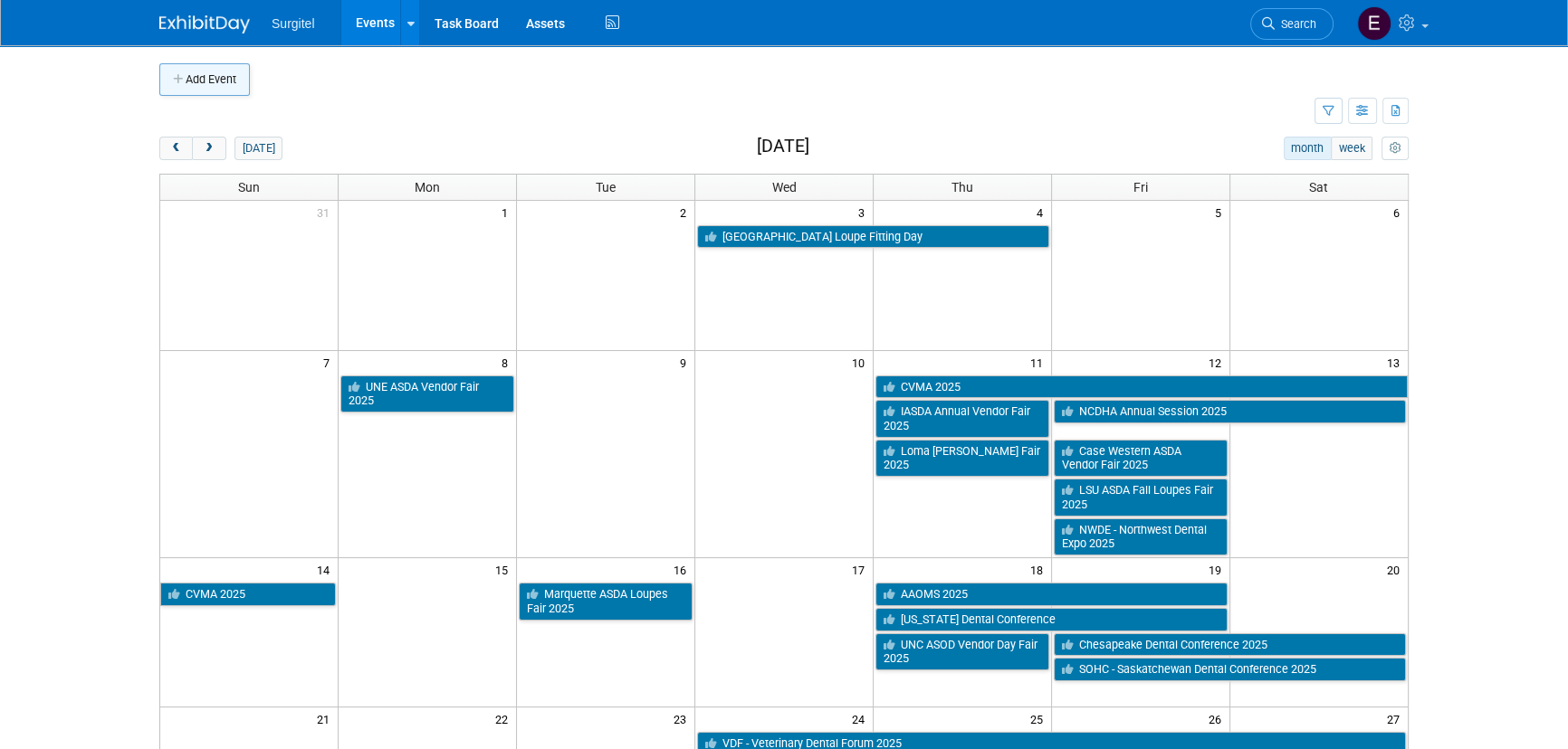
click at [203, 69] on button "Add Event" at bounding box center [204, 80] width 90 height 32
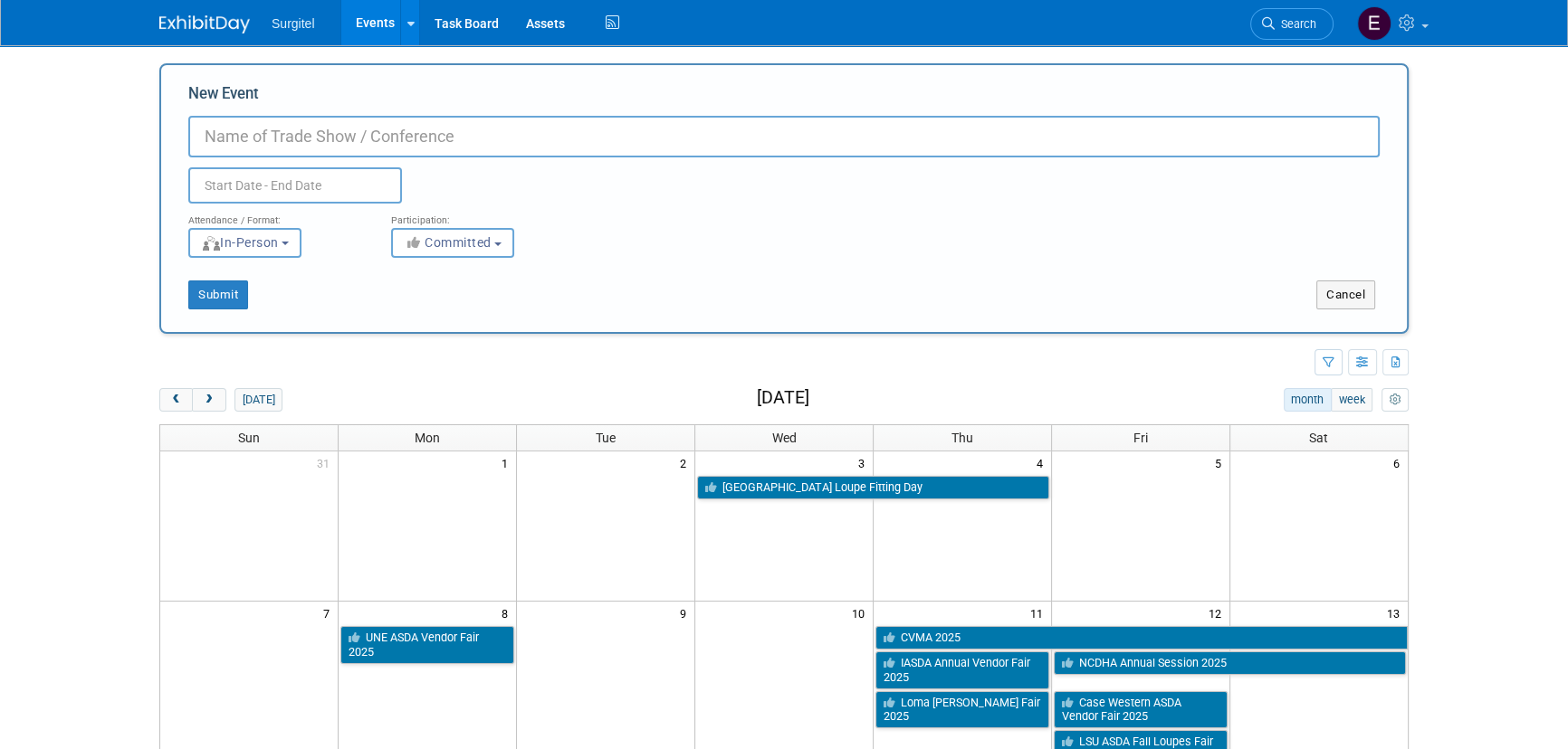
click at [285, 125] on input "New Event" at bounding box center [784, 137] width 1191 height 42
click at [554, 151] on input "New Event" at bounding box center [784, 137] width 1191 height 42
type input "MN ASDA Vendor Fair 2025"
click at [290, 191] on input "text" at bounding box center [295, 185] width 214 height 36
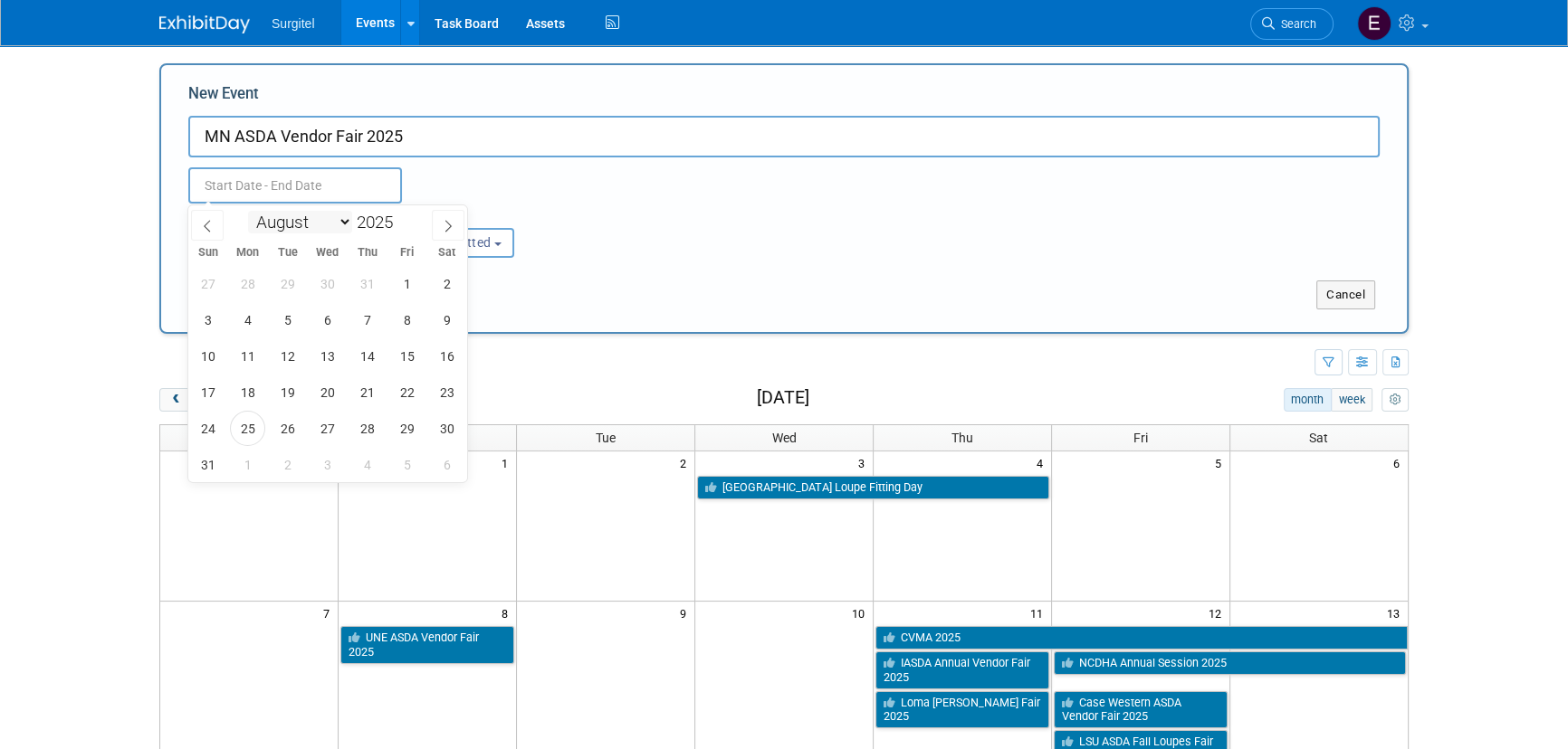
click at [302, 221] on select "January February March April May June July August September October November De…" at bounding box center [300, 222] width 104 height 23
select select "10"
click at [248, 211] on select "January February March April May June July August September October November De…" at bounding box center [300, 222] width 104 height 23
click at [319, 314] on span "5" at bounding box center [327, 319] width 35 height 35
type input "Nov 5, 2025 to Nov 5, 2025"
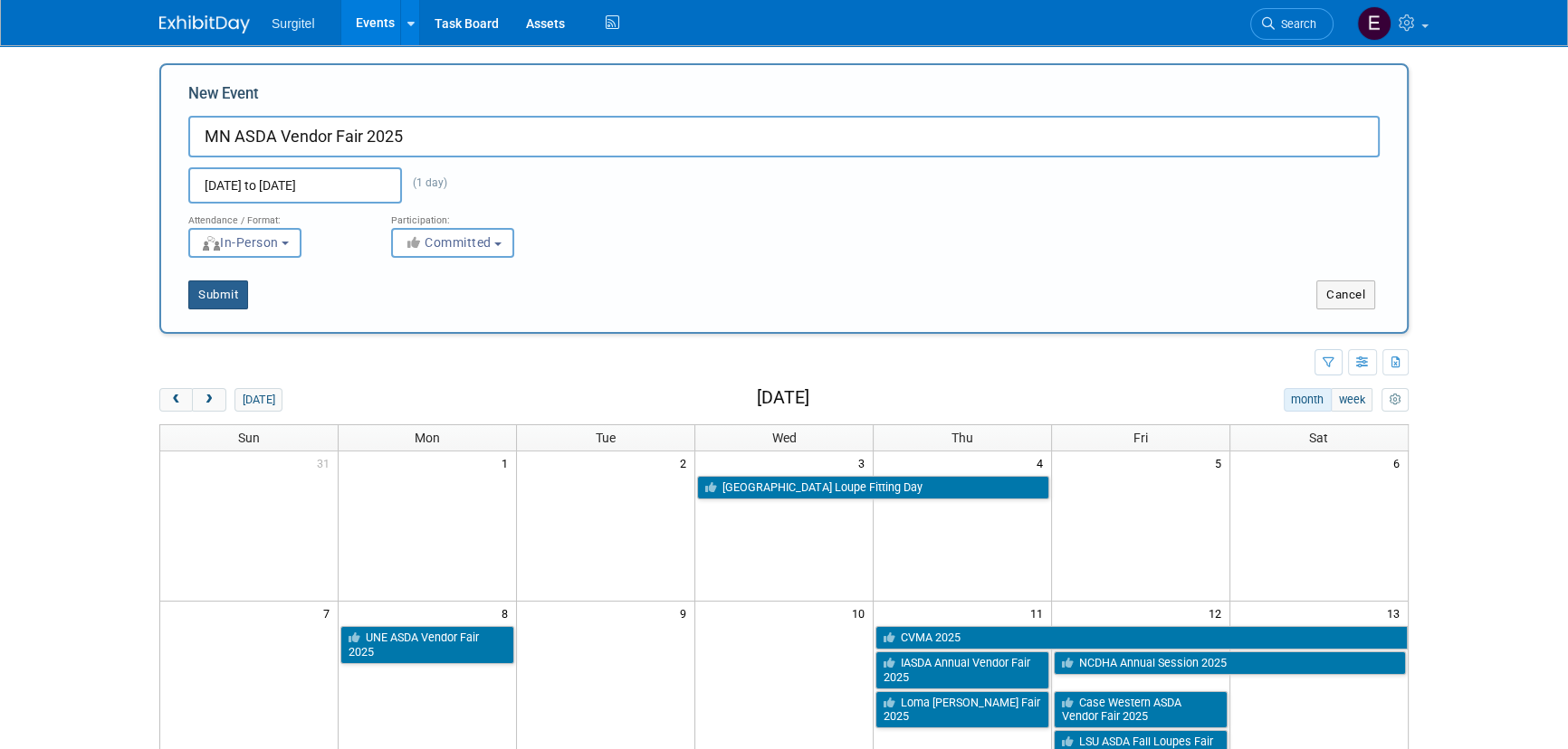
click at [240, 296] on button "Submit" at bounding box center [218, 295] width 60 height 29
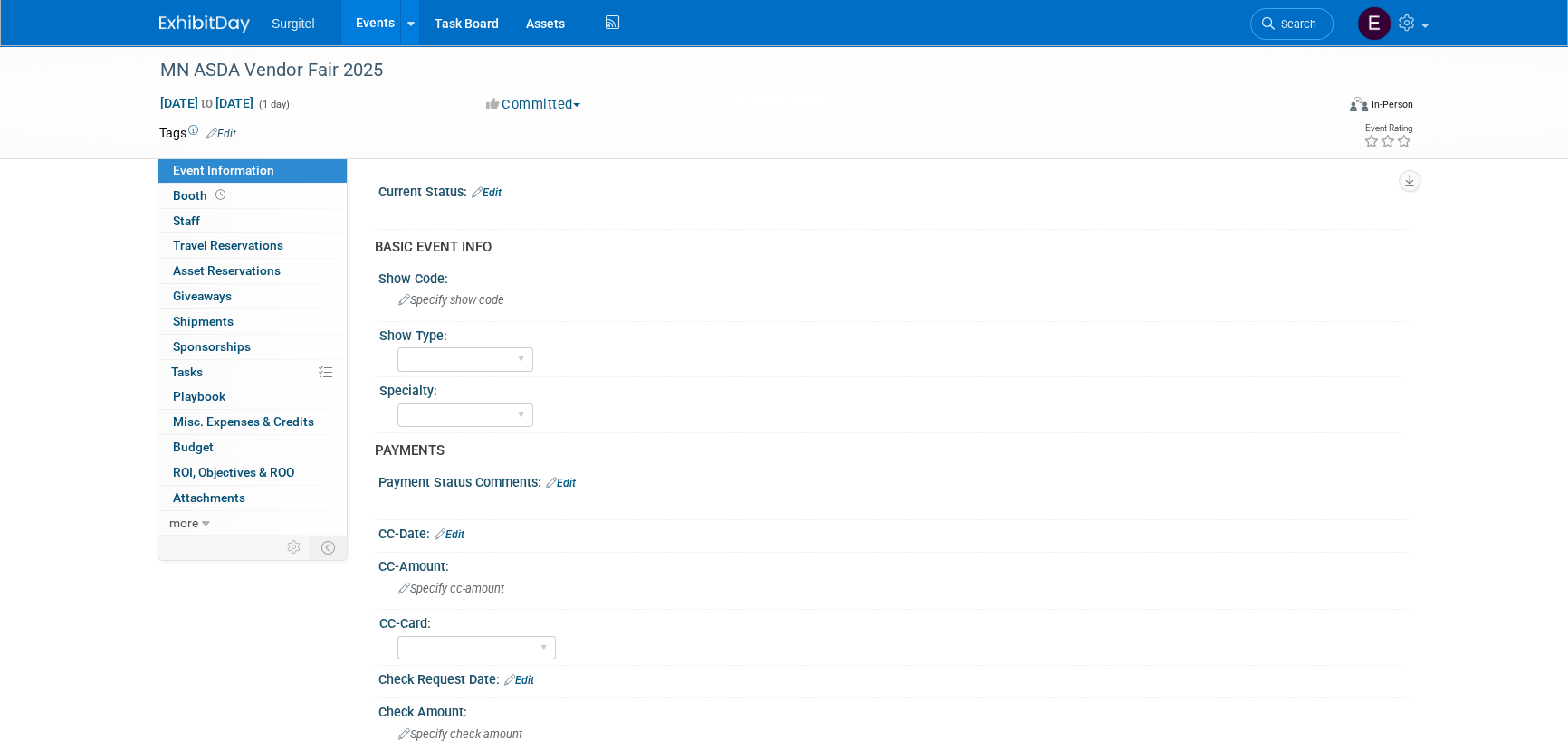
click at [228, 127] on link "Edit" at bounding box center [221, 133] width 29 height 12
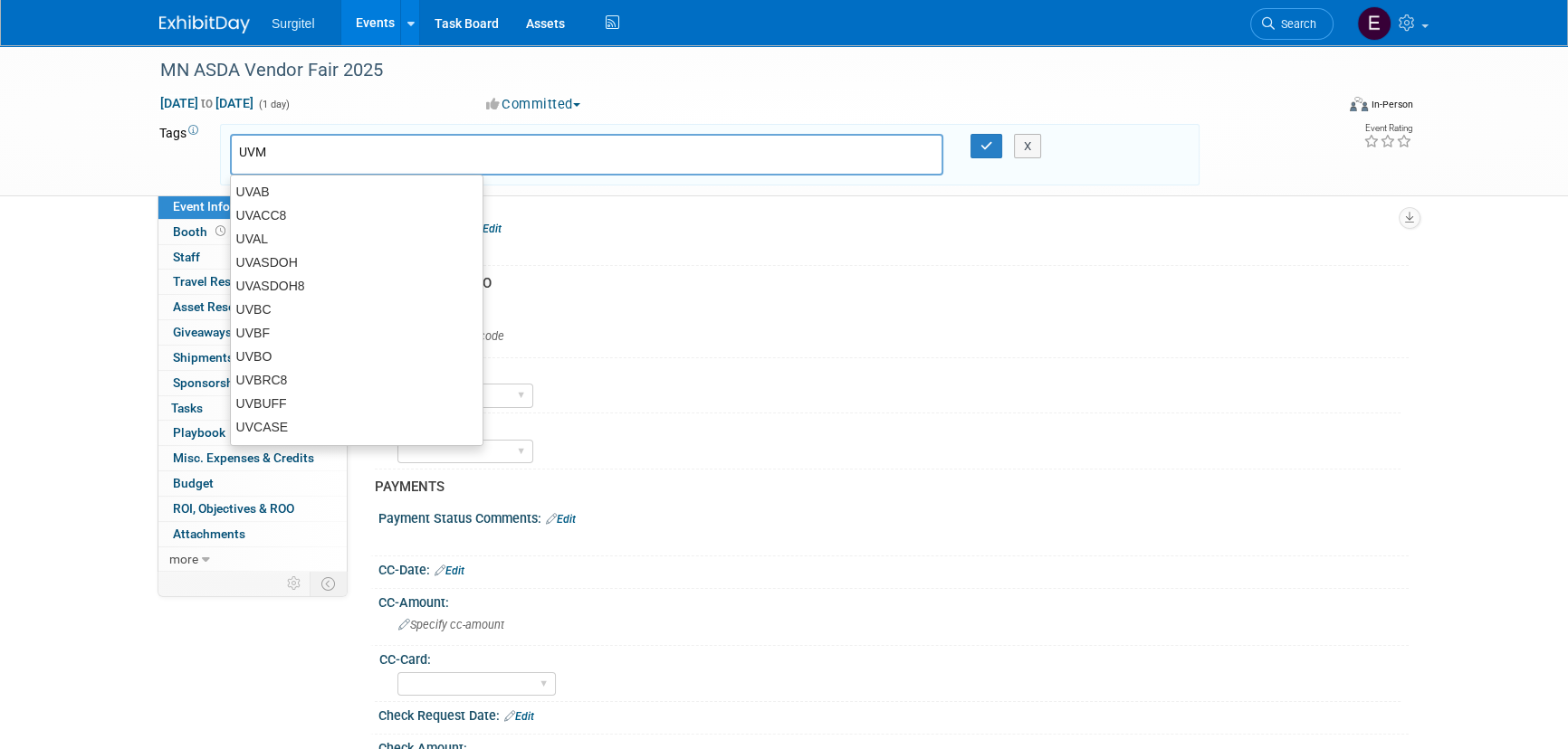
type input "UVMN"
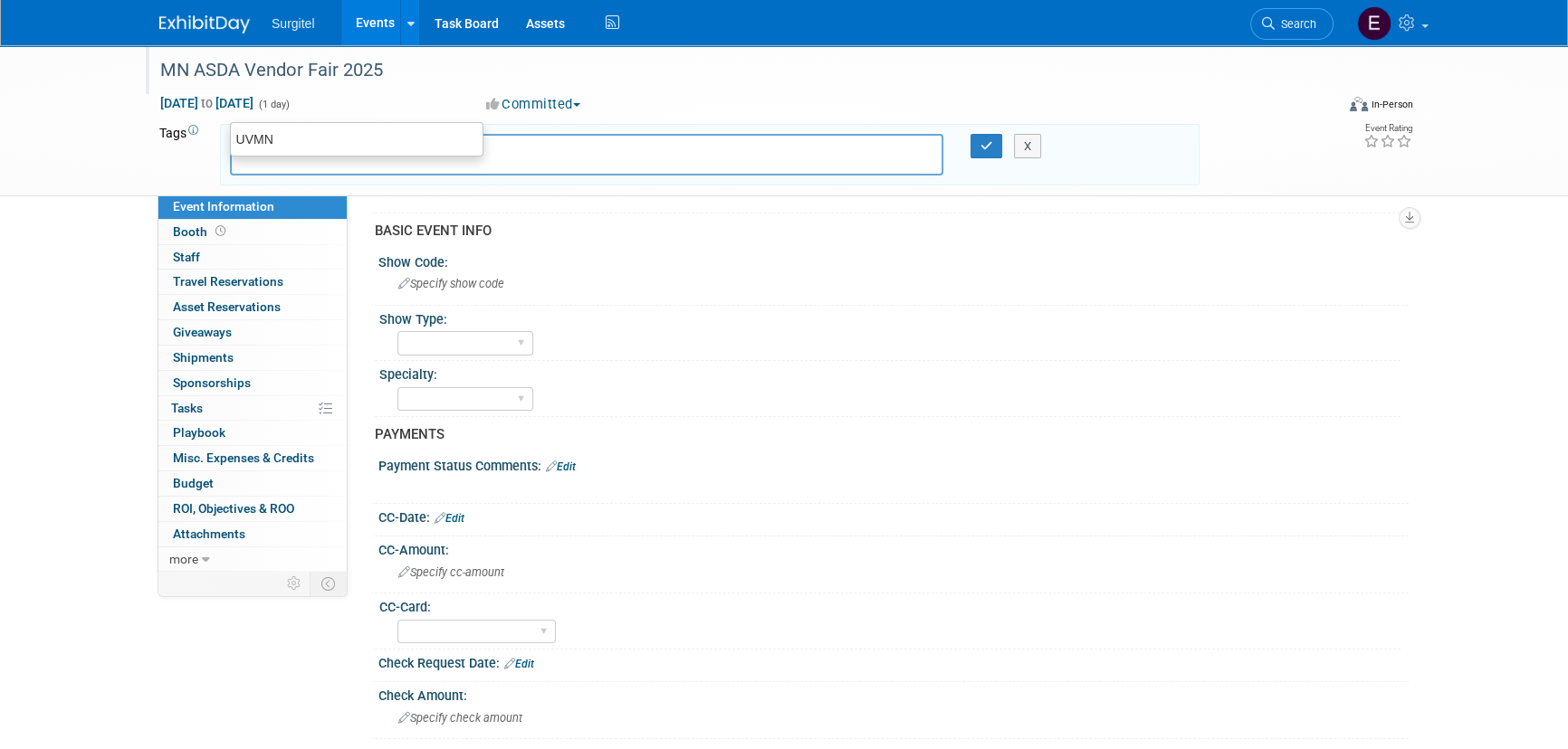
scroll to position [82, 0]
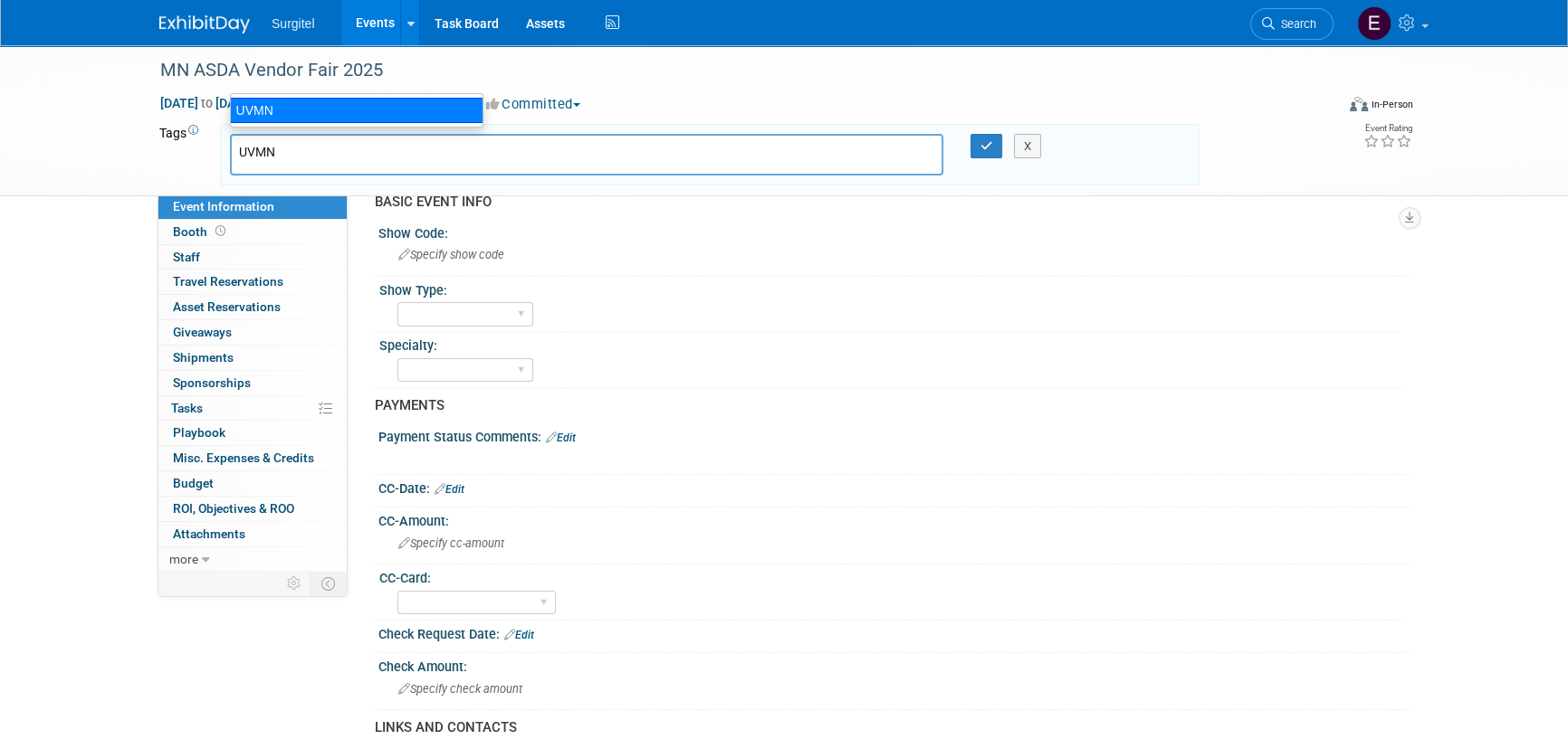
click at [275, 106] on div "UVMN" at bounding box center [357, 110] width 254 height 26
type input "UVMN"
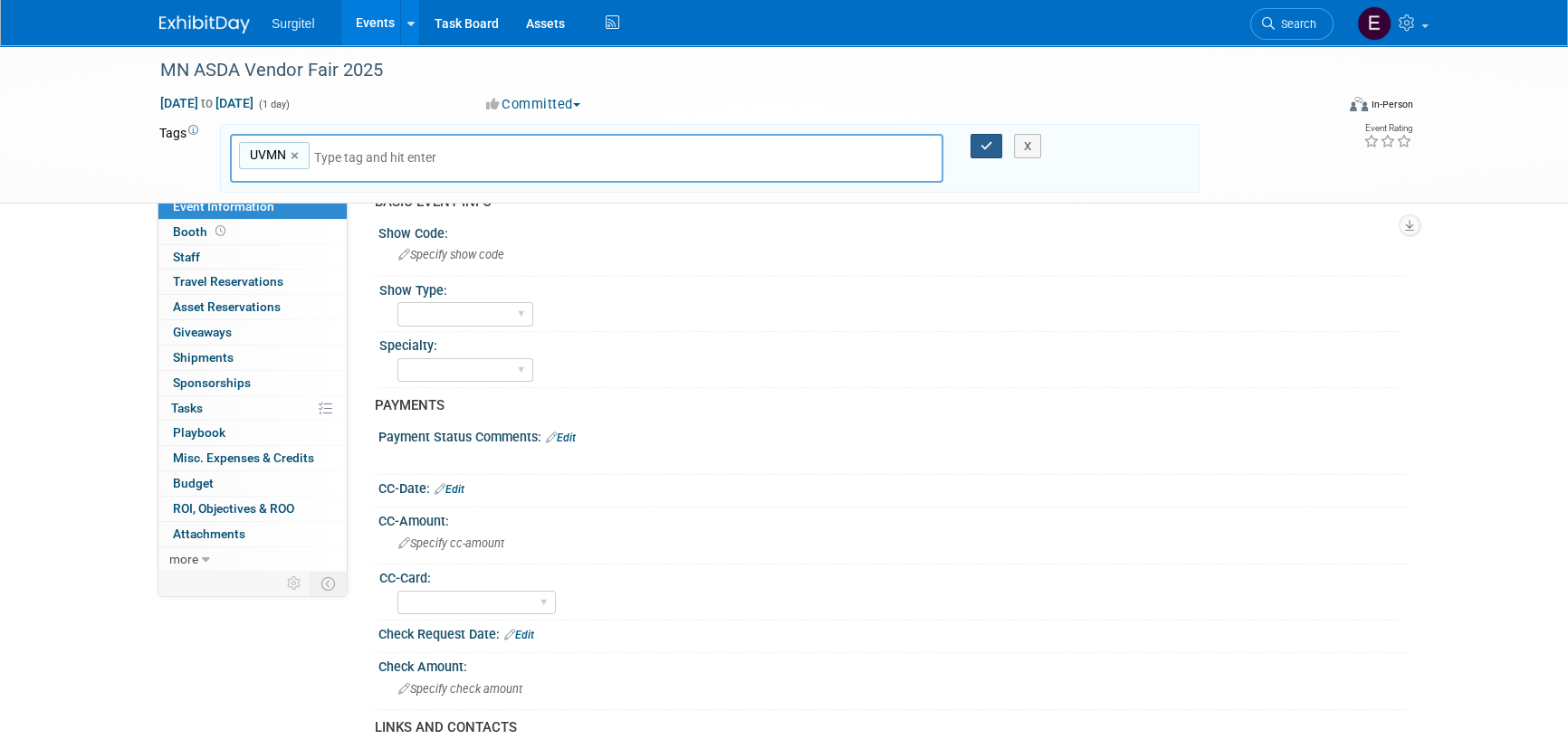
click at [987, 134] on button "button" at bounding box center [986, 146] width 32 height 26
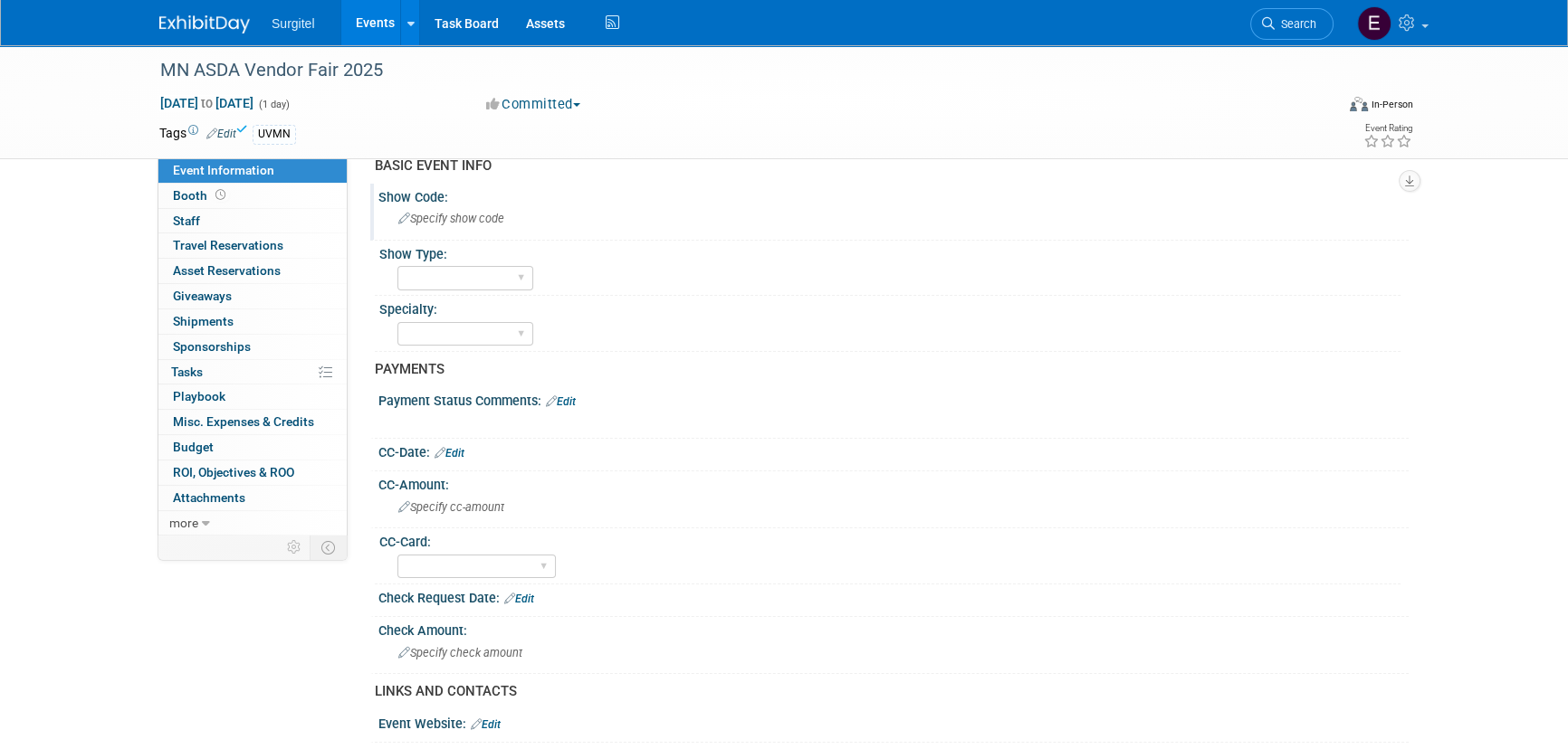
click at [464, 223] on span "Specify show code" at bounding box center [451, 219] width 106 height 13
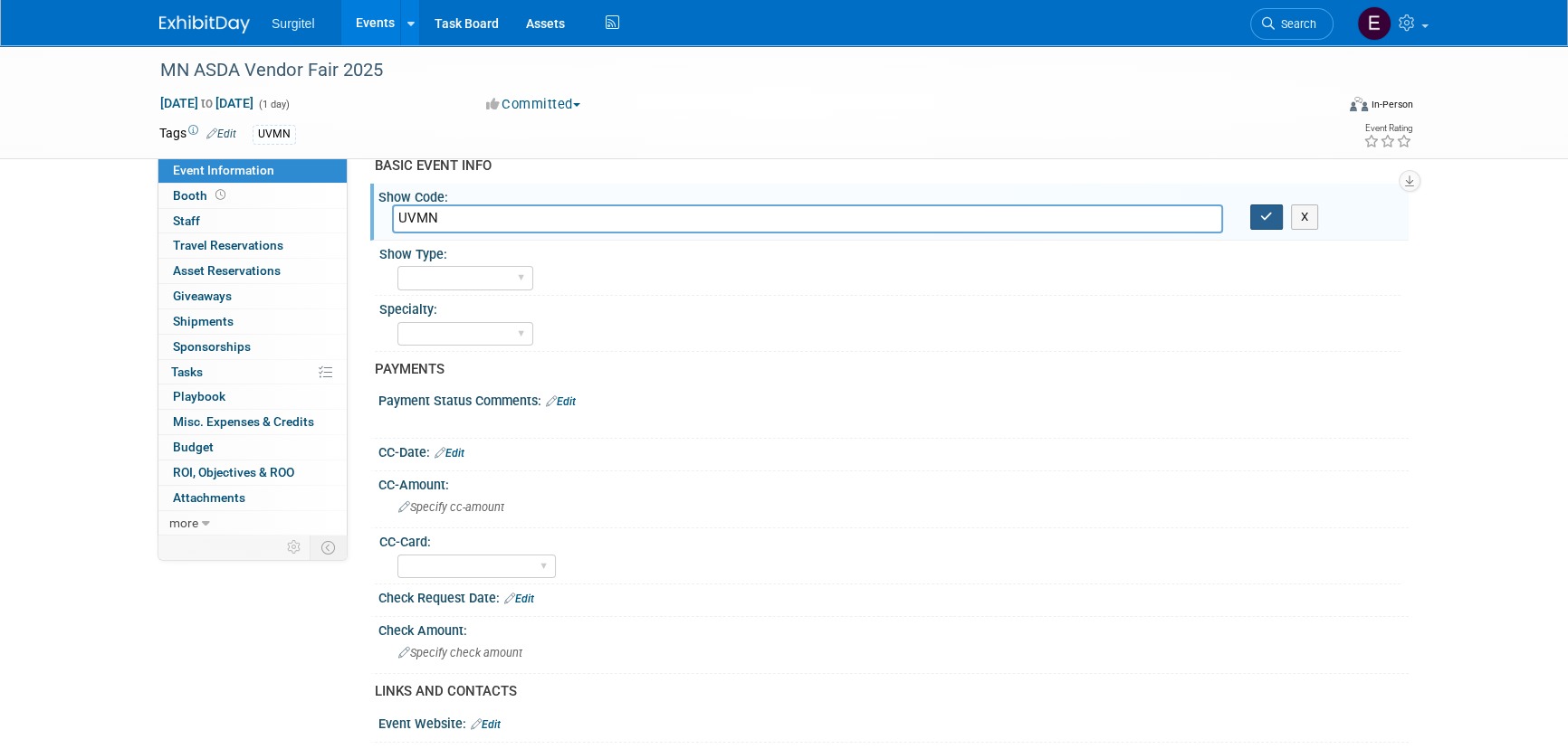
type input "UVMN"
click at [1268, 214] on icon "button" at bounding box center [1266, 217] width 12 height 11
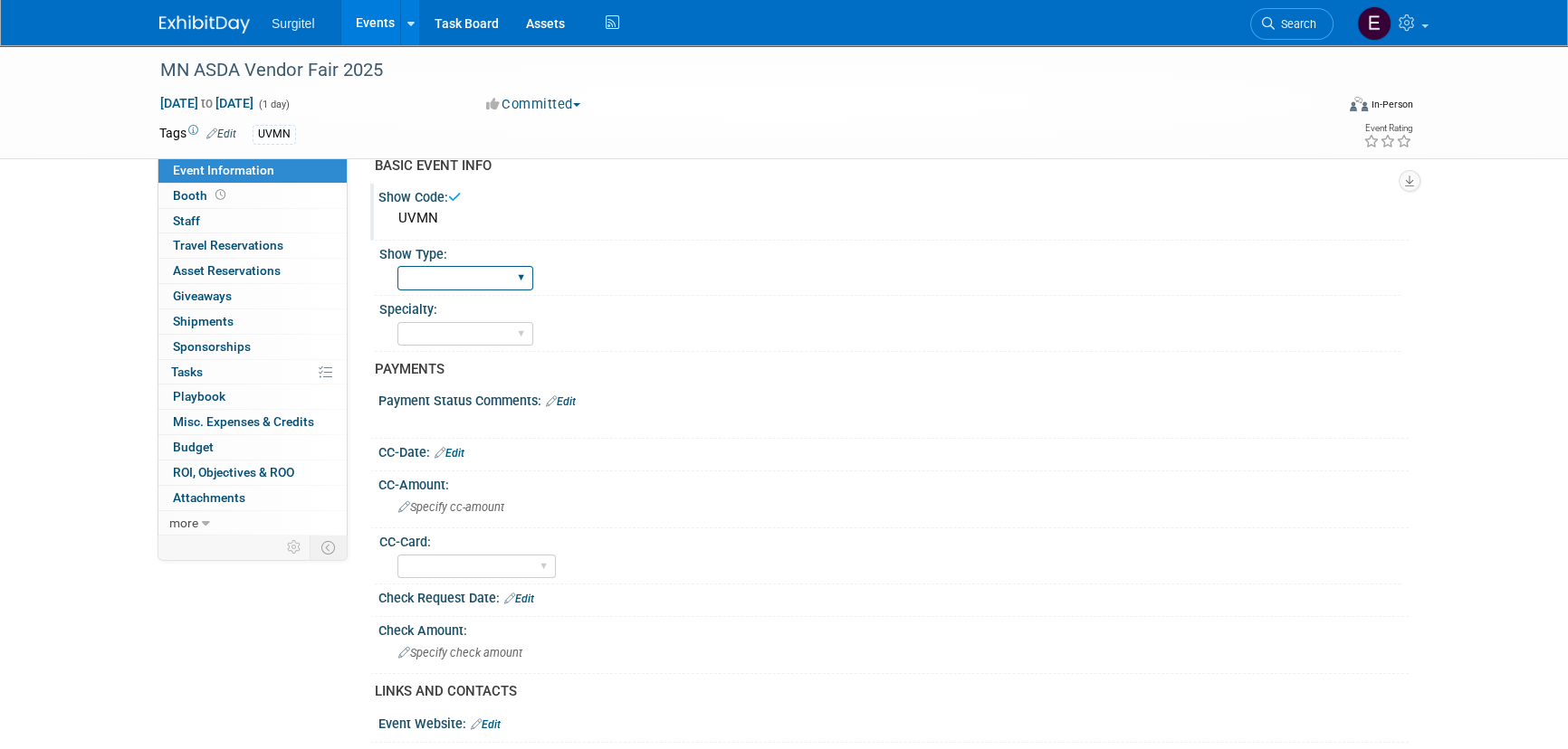
click at [487, 273] on select "School Show Trade Show Wet Lab CE Course Lunch and Learn" at bounding box center [465, 278] width 136 height 25
select select "School Show"
click at [397, 266] on select "School Show Trade Show Wet Lab CE Course Lunch and Learn" at bounding box center [465, 278] width 136 height 25
click at [459, 329] on select "Dental Hygiene Medical Veterinarian Other" at bounding box center [465, 335] width 136 height 25
select select "Dental"
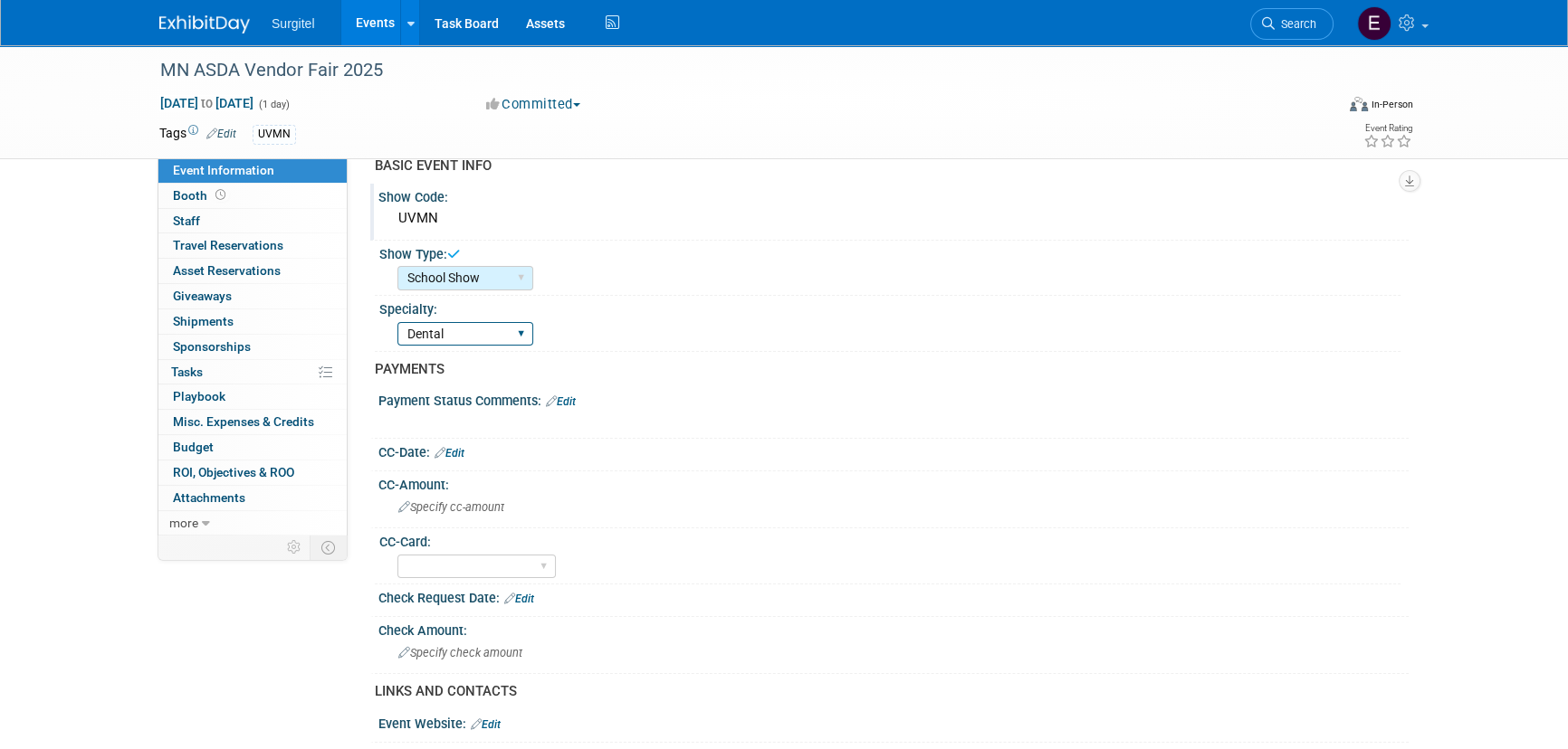
click at [397, 322] on select "Dental Hygiene Medical Veterinarian Other" at bounding box center [465, 335] width 136 height 25
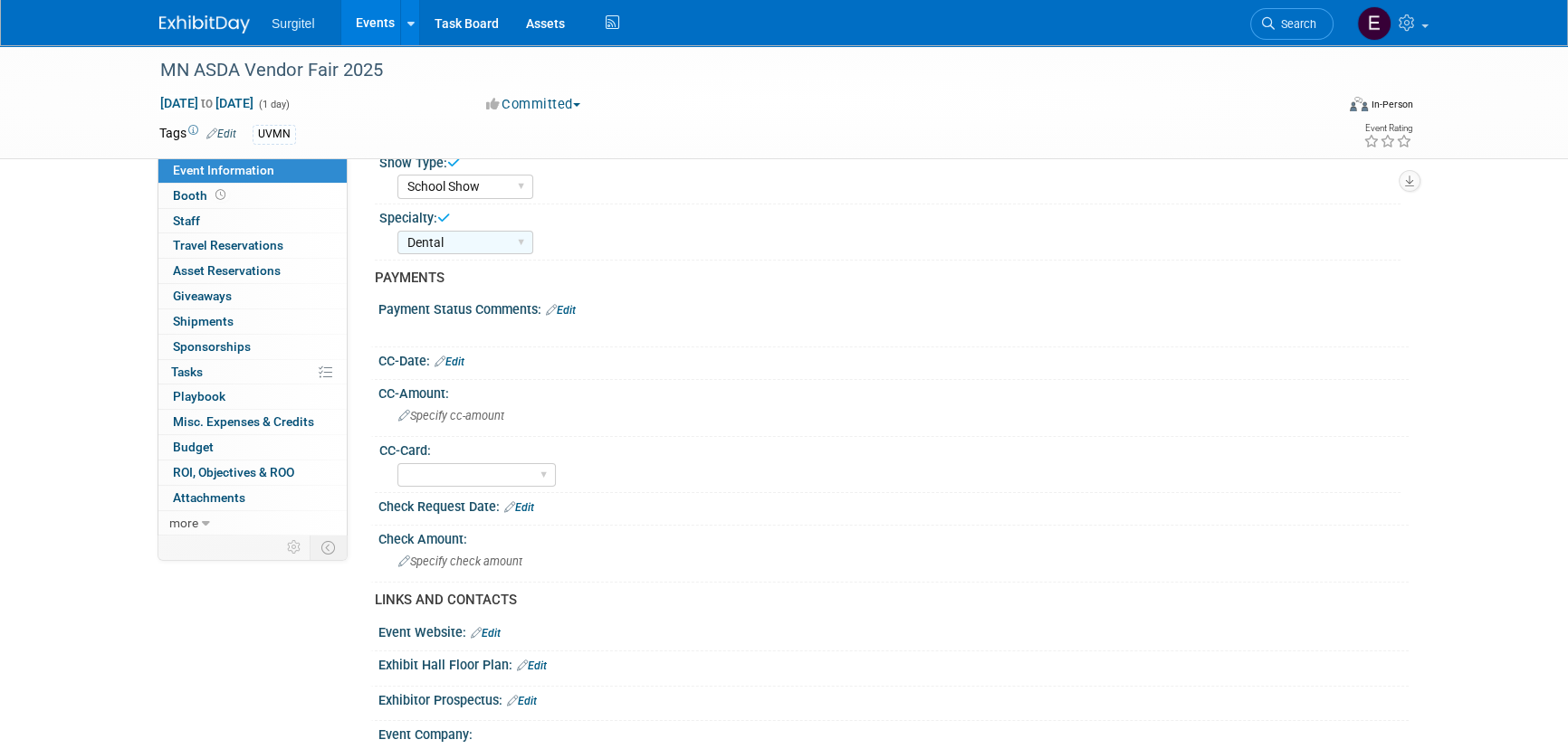
scroll to position [163, 0]
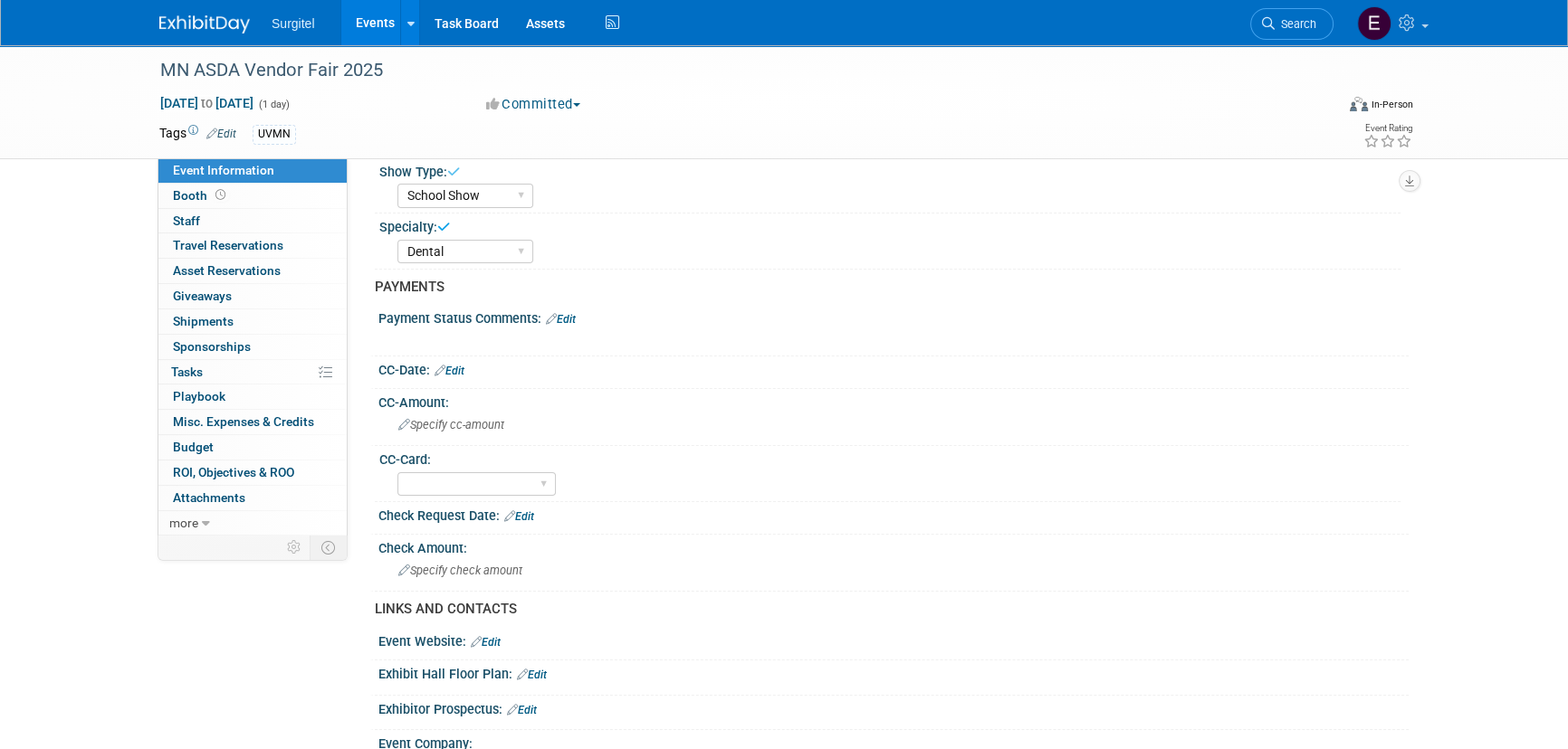
click at [461, 361] on div "CC-Date: Edit" at bounding box center [893, 368] width 1030 height 24
click at [462, 365] on link "Edit" at bounding box center [449, 371] width 29 height 12
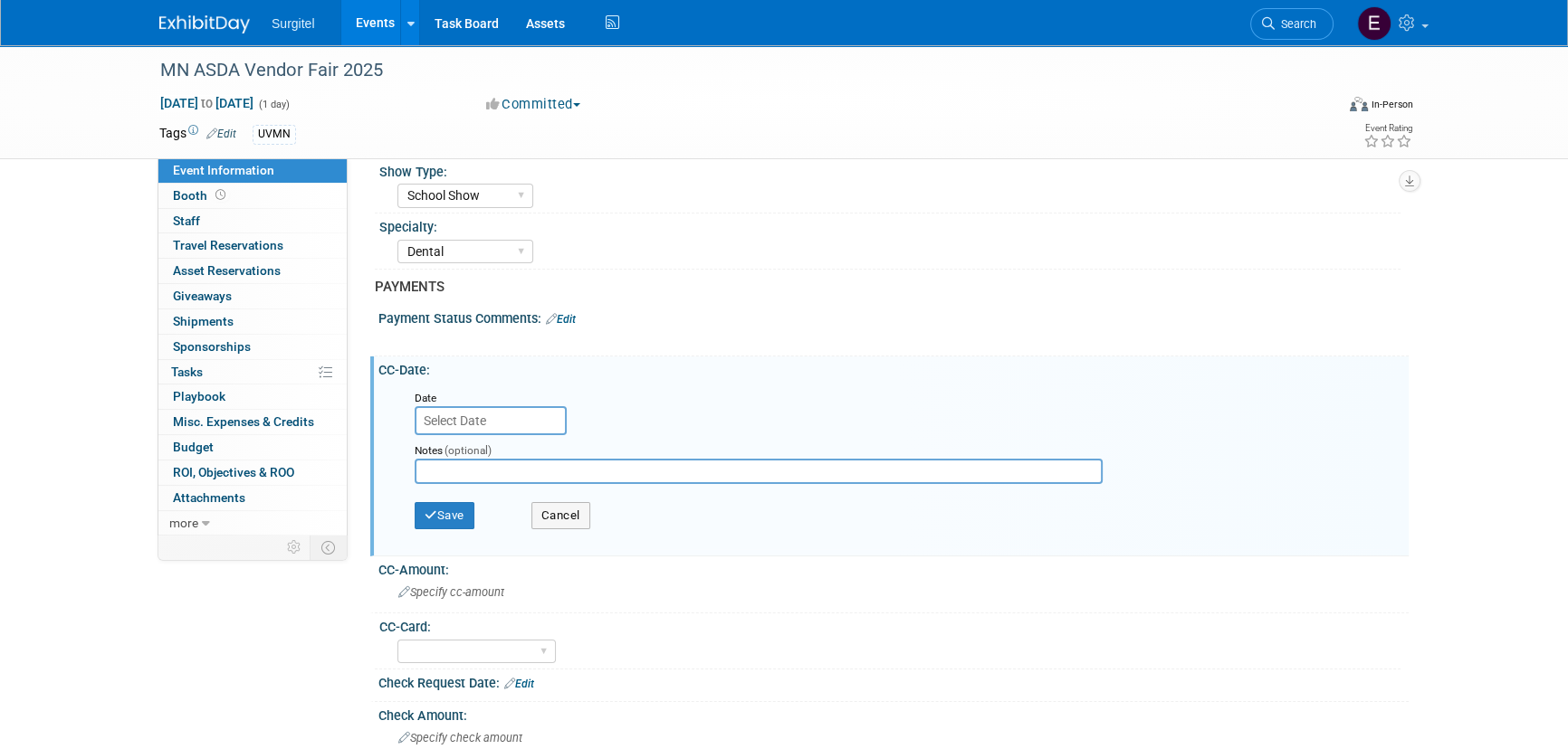
click at [453, 429] on input "text" at bounding box center [491, 420] width 152 height 29
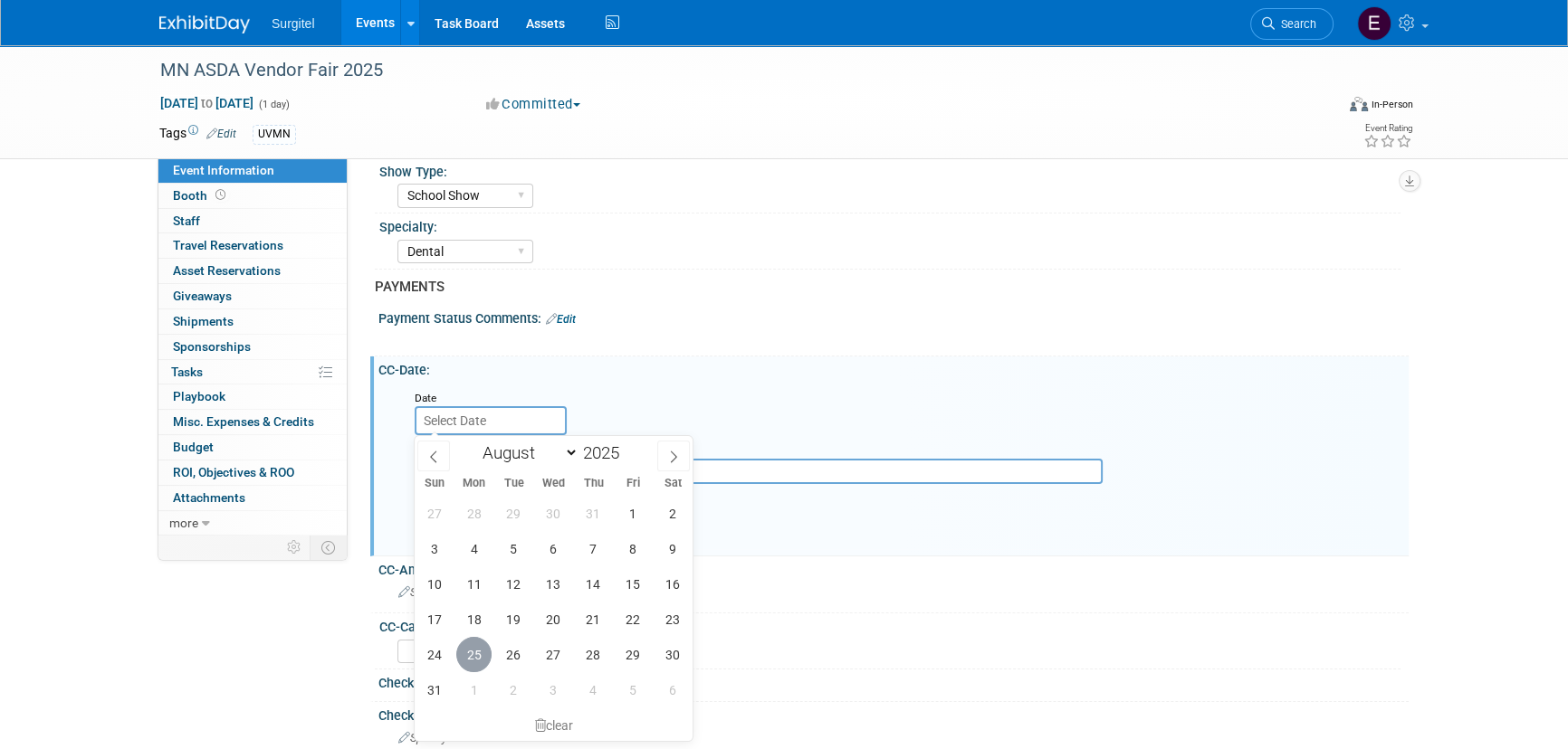
click at [461, 652] on span "25" at bounding box center [474, 654] width 35 height 35
type input "Aug 25, 2025"
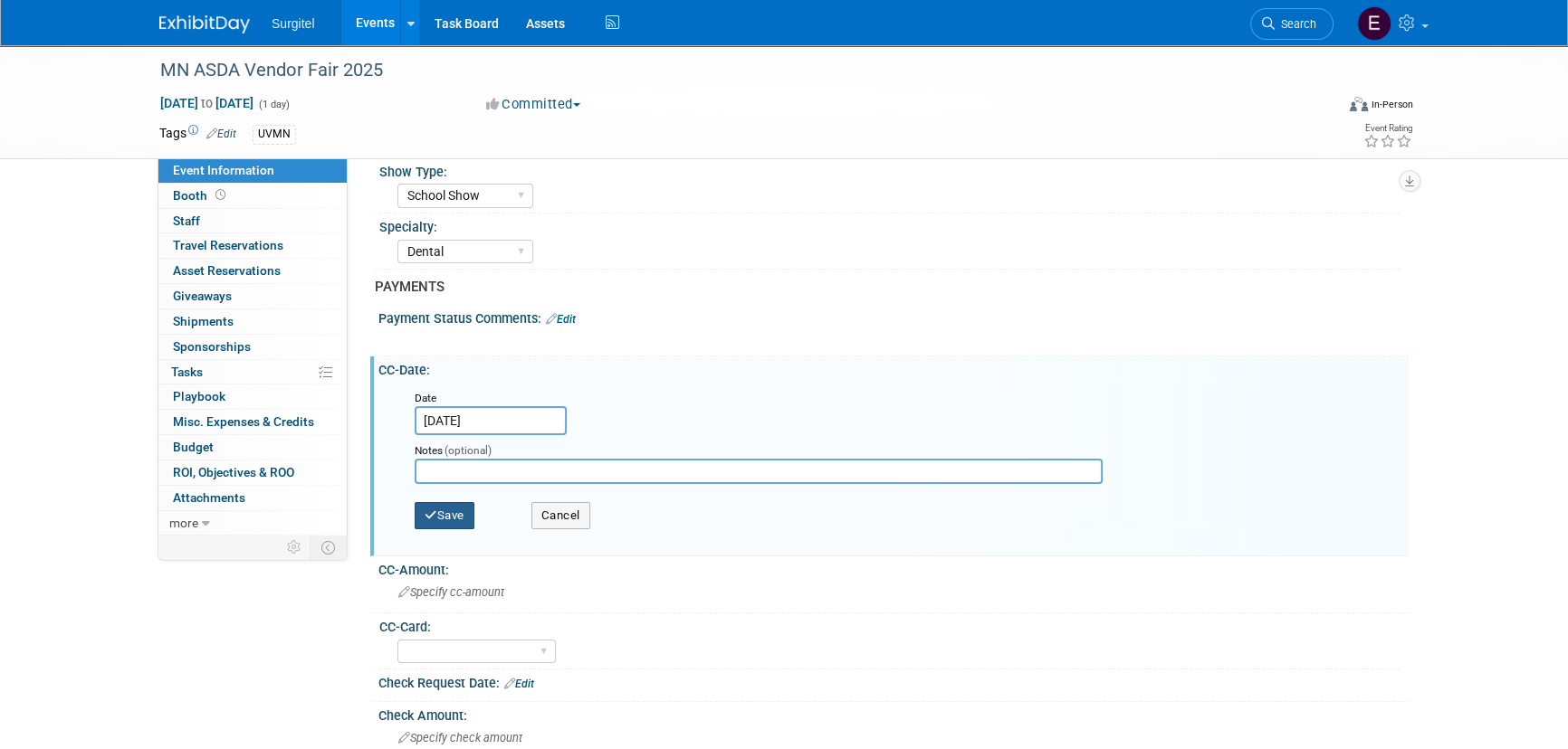
click at [463, 519] on button "Save" at bounding box center [444, 515] width 60 height 28
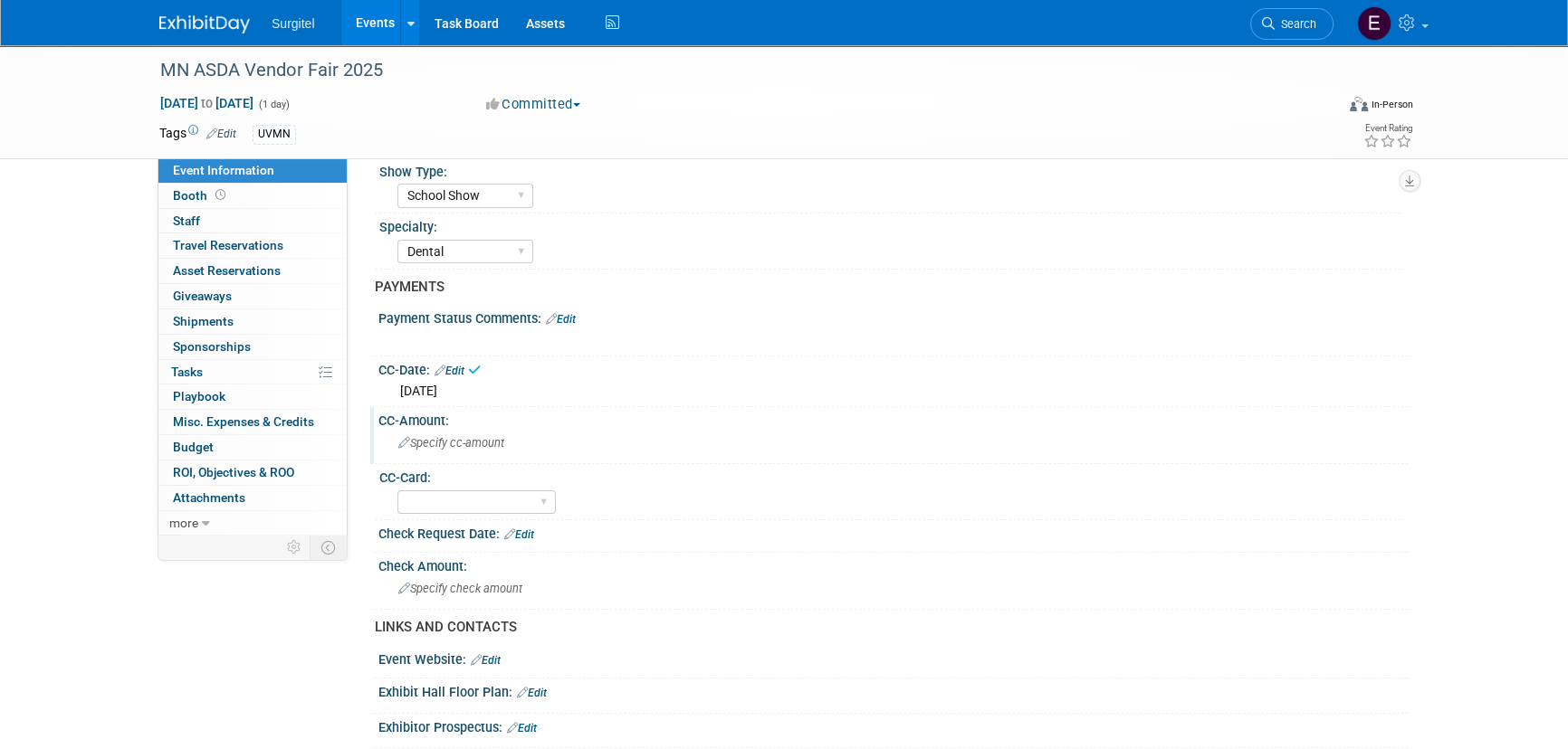
click at [467, 445] on span "Specify cc-amount" at bounding box center [451, 443] width 106 height 13
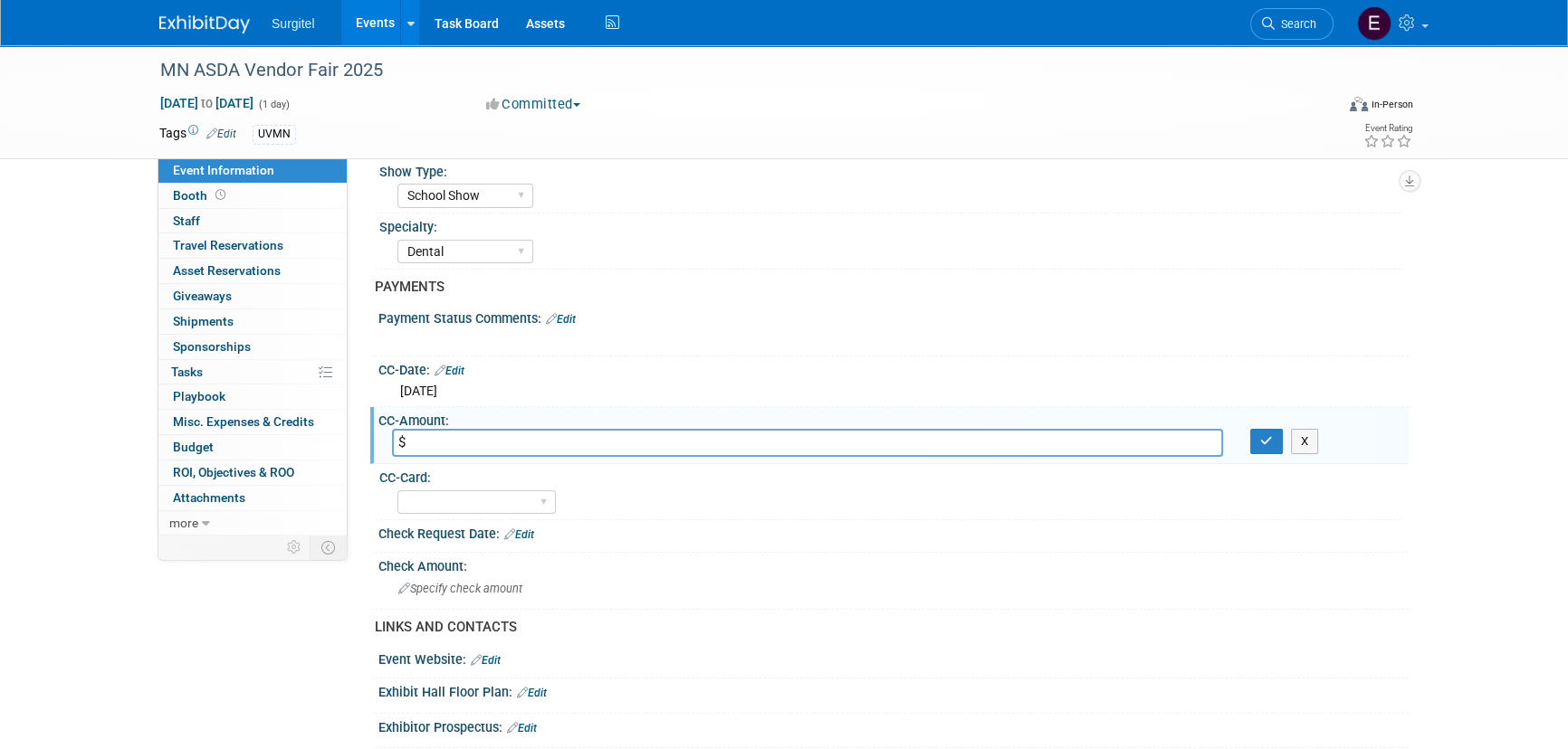
click at [615, 439] on input "$" at bounding box center [807, 443] width 831 height 29
type input "$514"
click at [1261, 435] on icon "button" at bounding box center [1266, 441] width 12 height 11
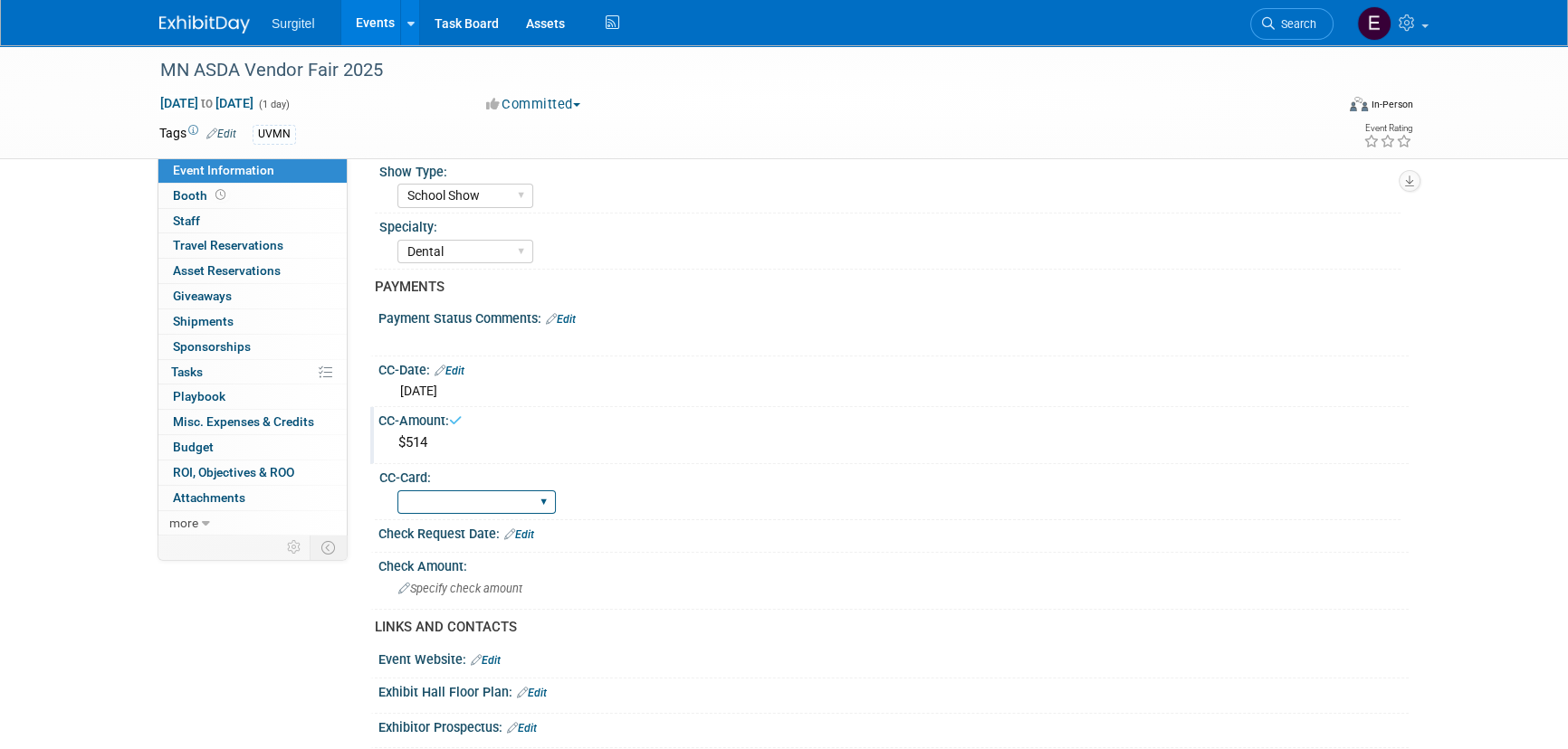
click at [498, 490] on select "Rewards - 12003 SkyMiles - 93008 Visa - 1925 Business Cash - 7359" at bounding box center [476, 503] width 159 height 25
select select "SkyMiles - 93008"
click at [397, 490] on select "Rewards - 12003 SkyMiles - 93008 Visa - 1925 Business Cash - 7359" at bounding box center [476, 503] width 159 height 25
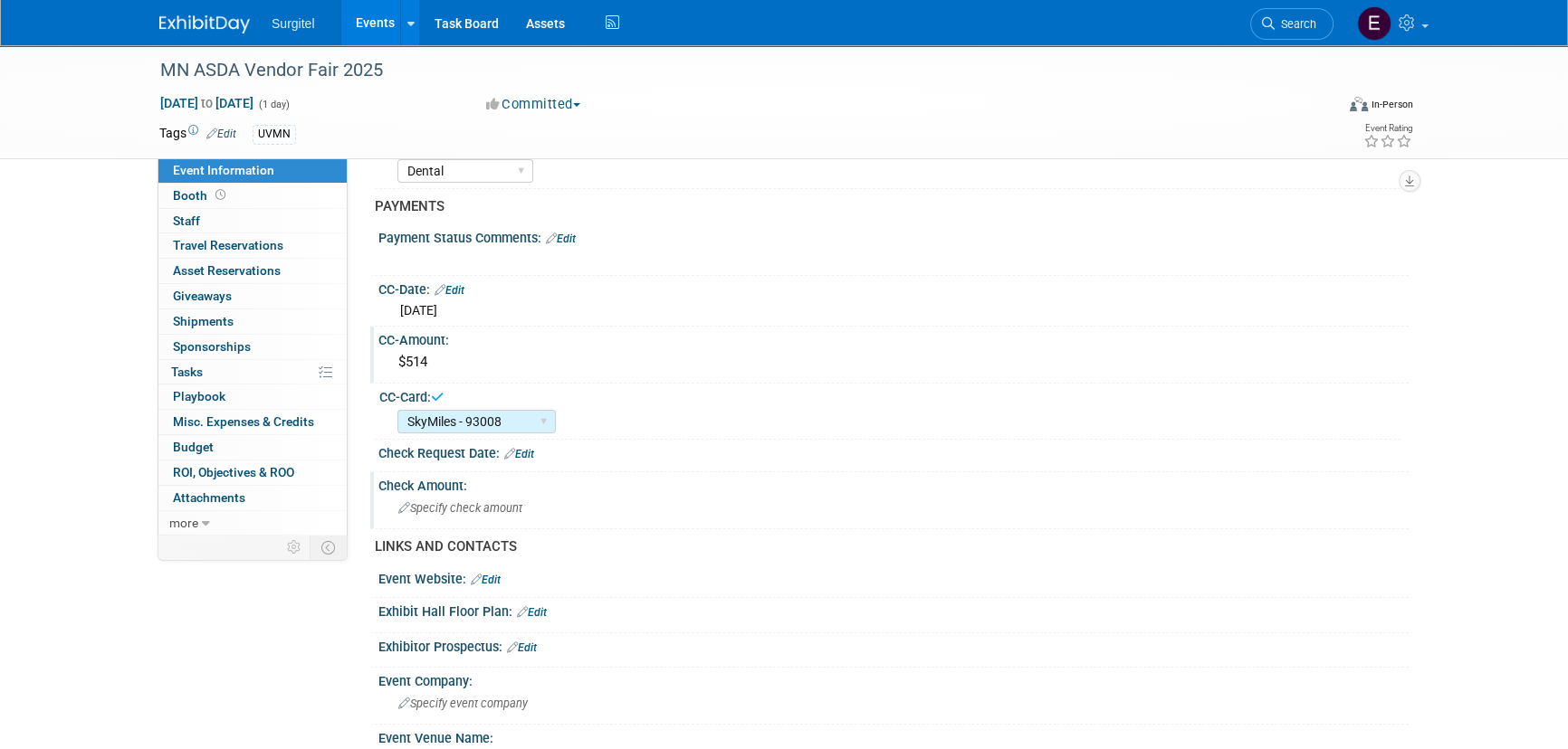
scroll to position [493, 0]
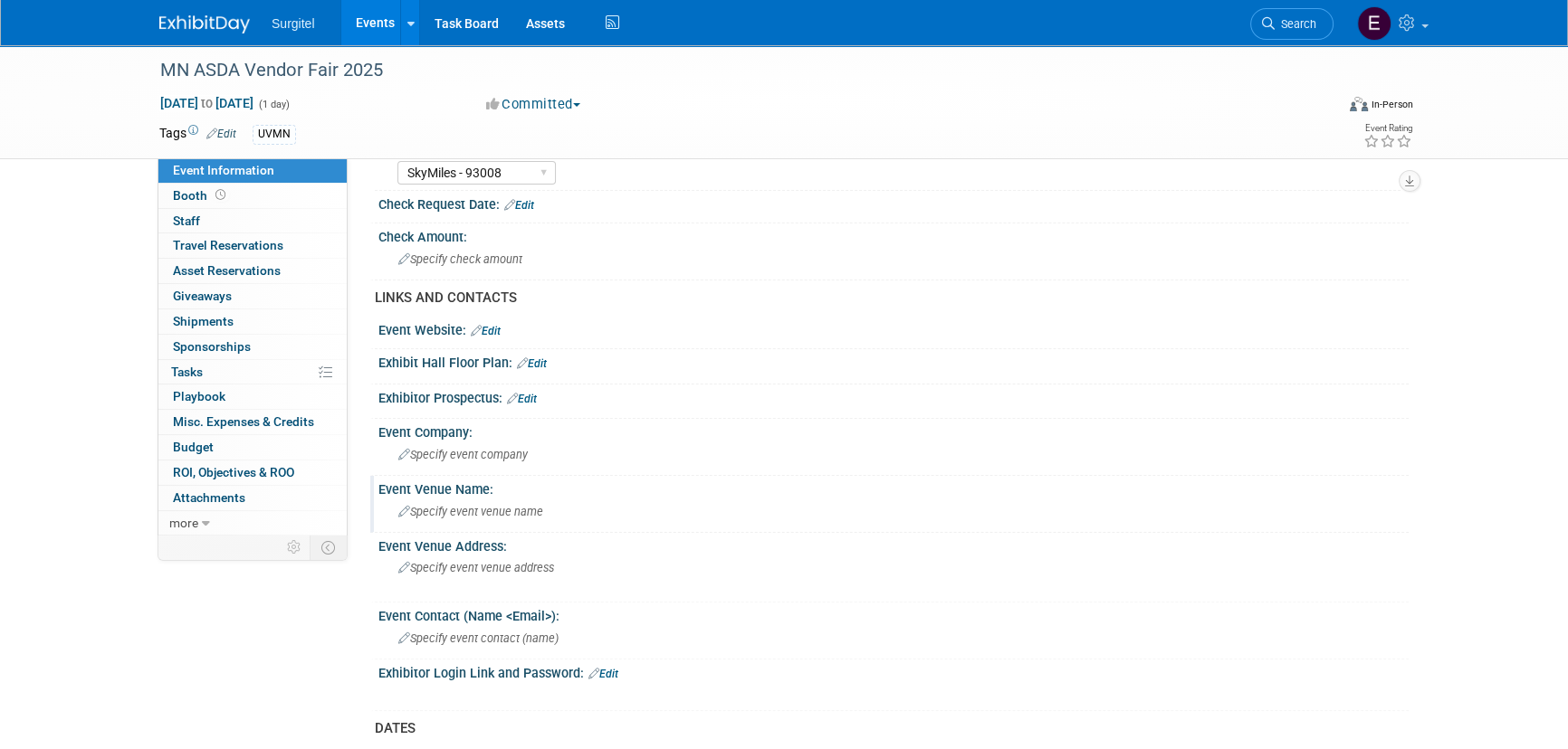
click at [487, 505] on span "Specify event venue name" at bounding box center [471, 511] width 145 height 13
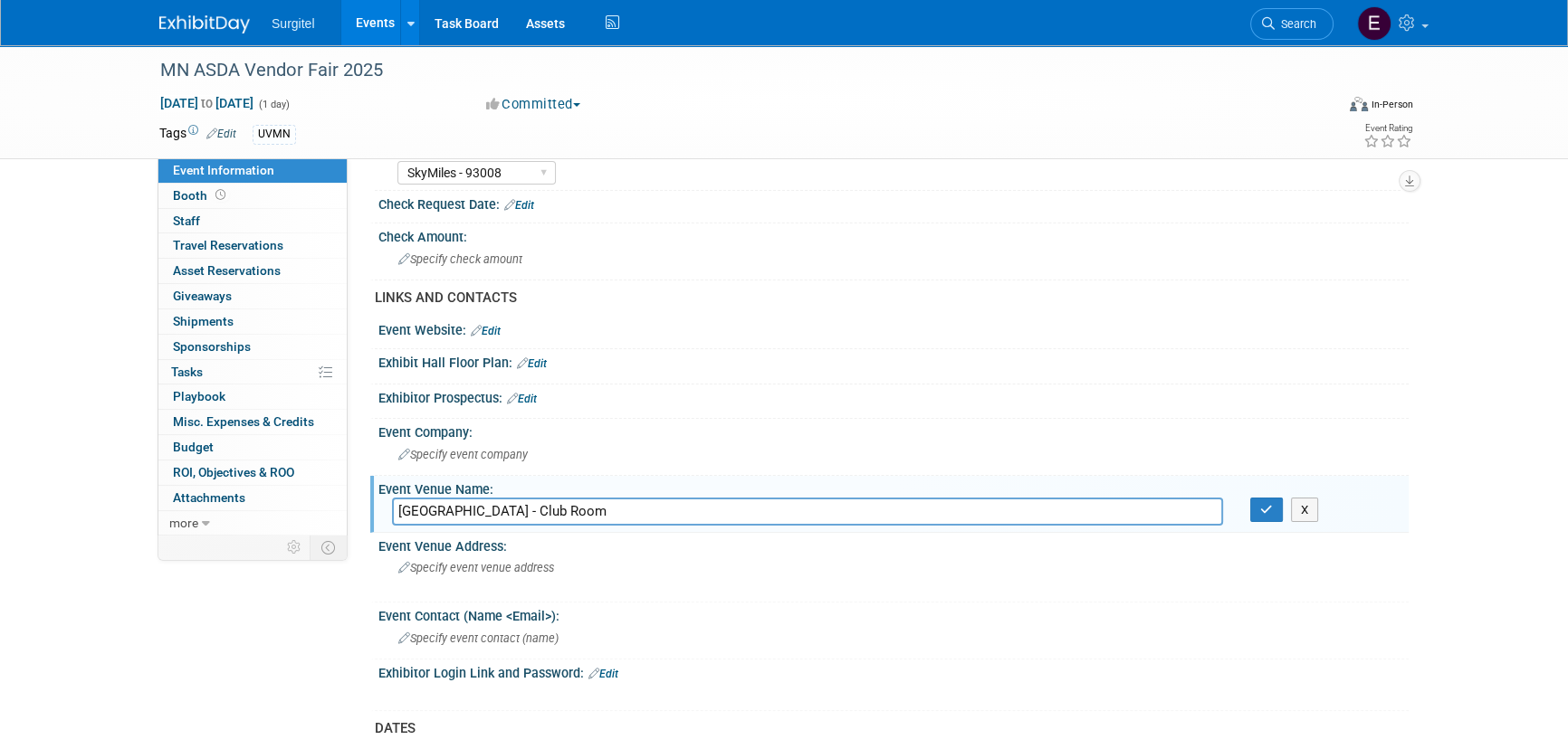
drag, startPoint x: 650, startPoint y: 511, endPoint x: 377, endPoint y: 520, distance: 273.1
click at [378, 520] on div "Huntington Bank Stadium - Club Room" at bounding box center [807, 512] width 858 height 29
type input "Huntington Bank Stadium - Club Room"
click at [1258, 509] on button "button" at bounding box center [1267, 510] width 32 height 26
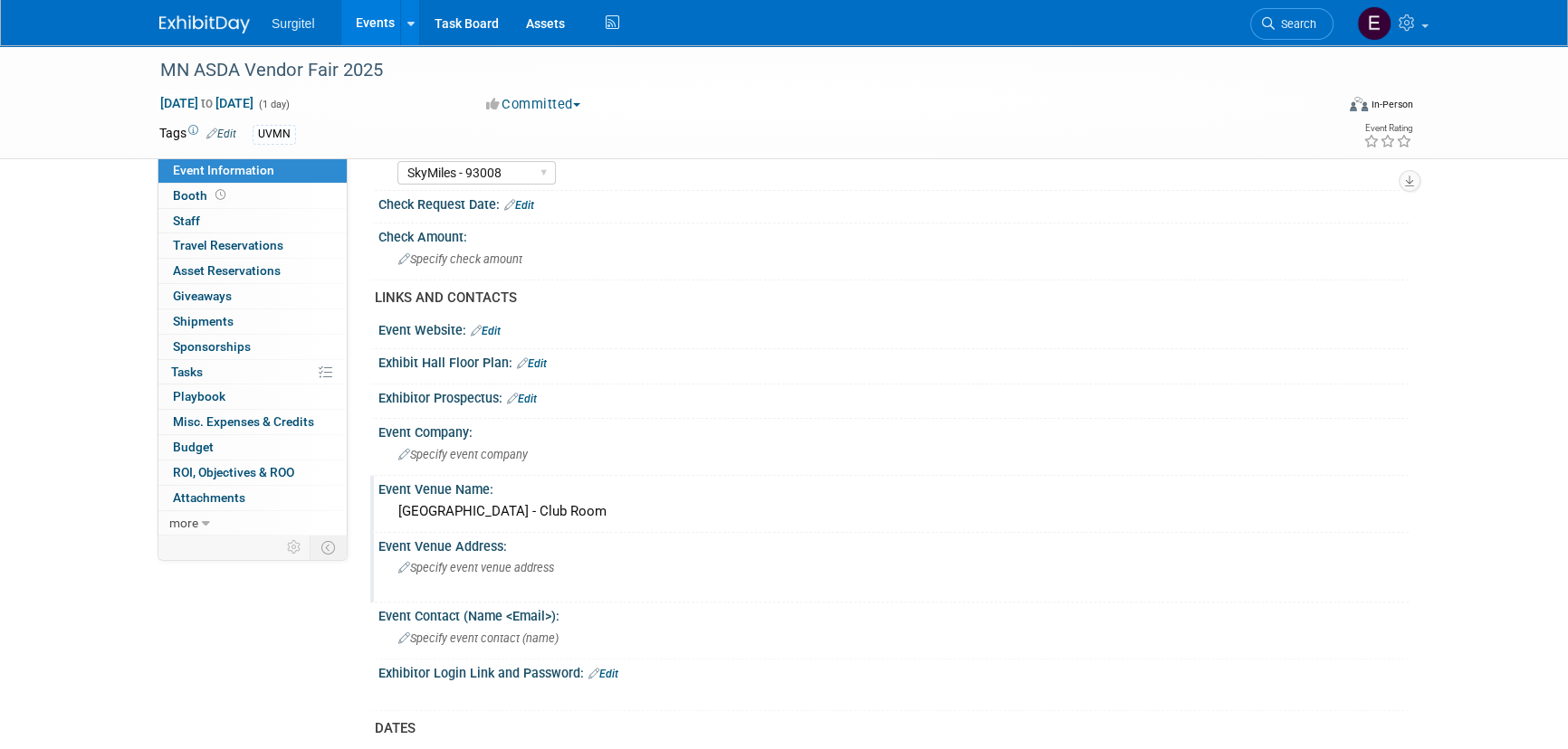
click at [428, 573] on div "Specify event venue address" at bounding box center [592, 575] width 402 height 42
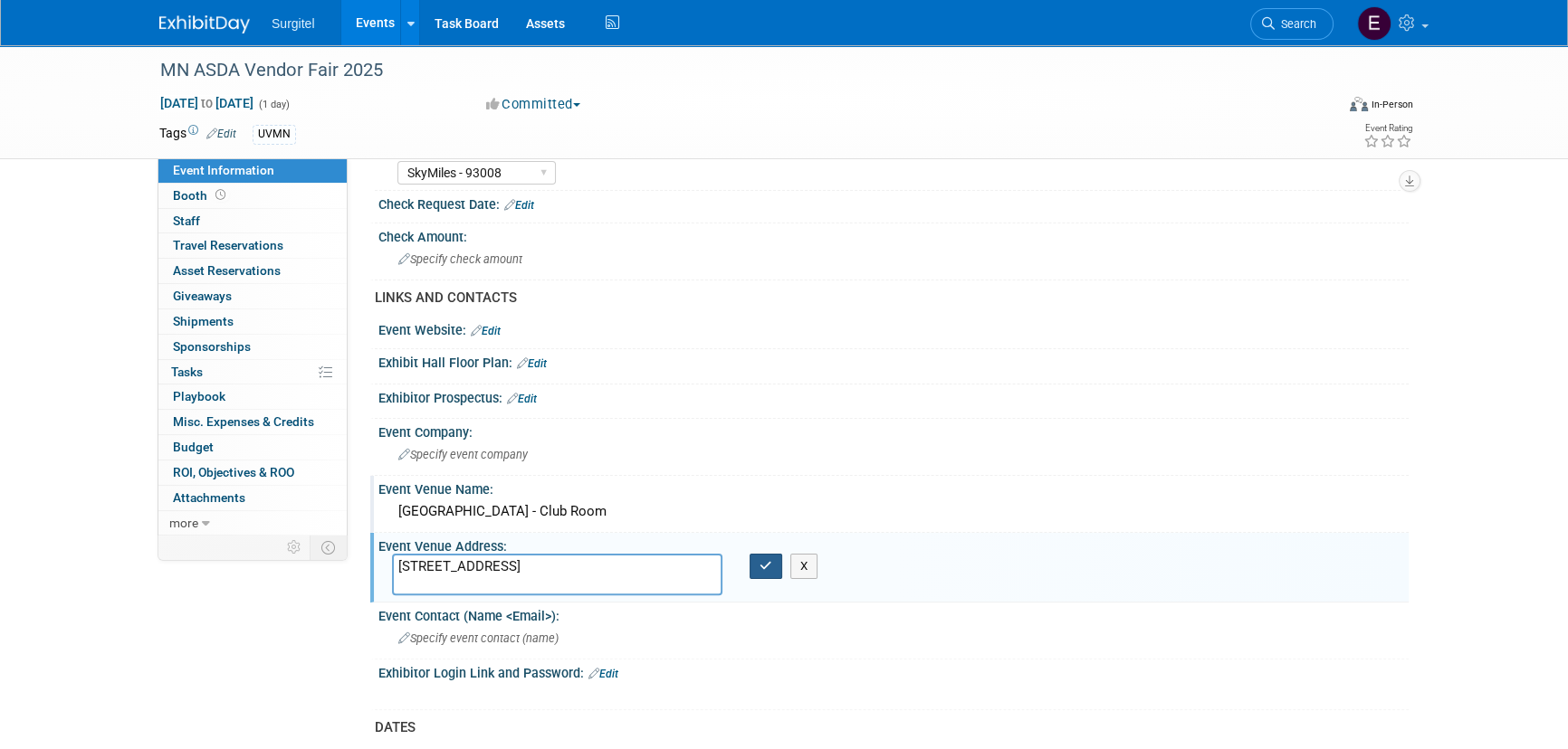
type textarea "420 23rd Ave SE, Minneapolis, MN 55455"
click at [767, 566] on icon "button" at bounding box center [765, 566] width 12 height 11
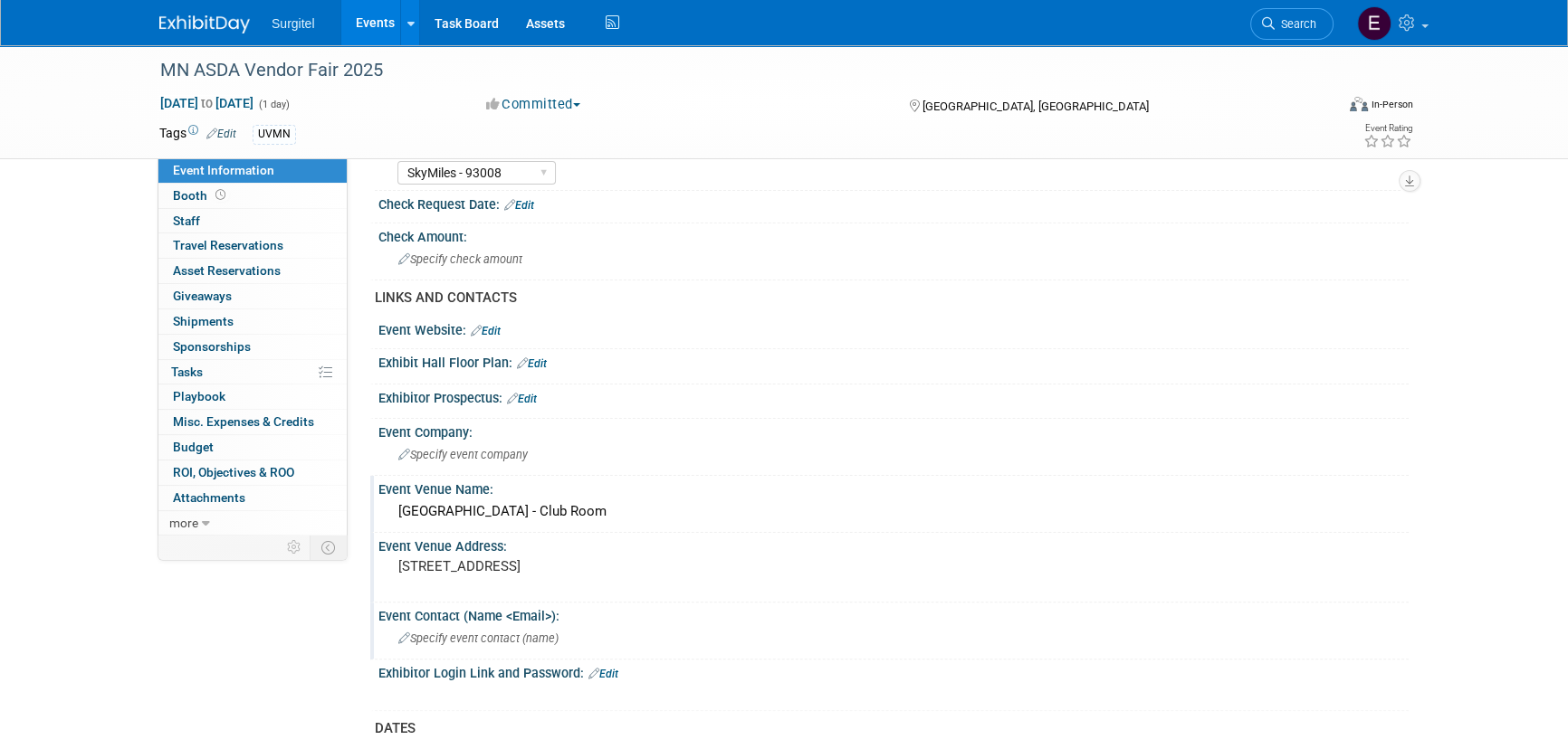
click at [517, 643] on div "Specify event contact (name )" at bounding box center [893, 639] width 1003 height 29
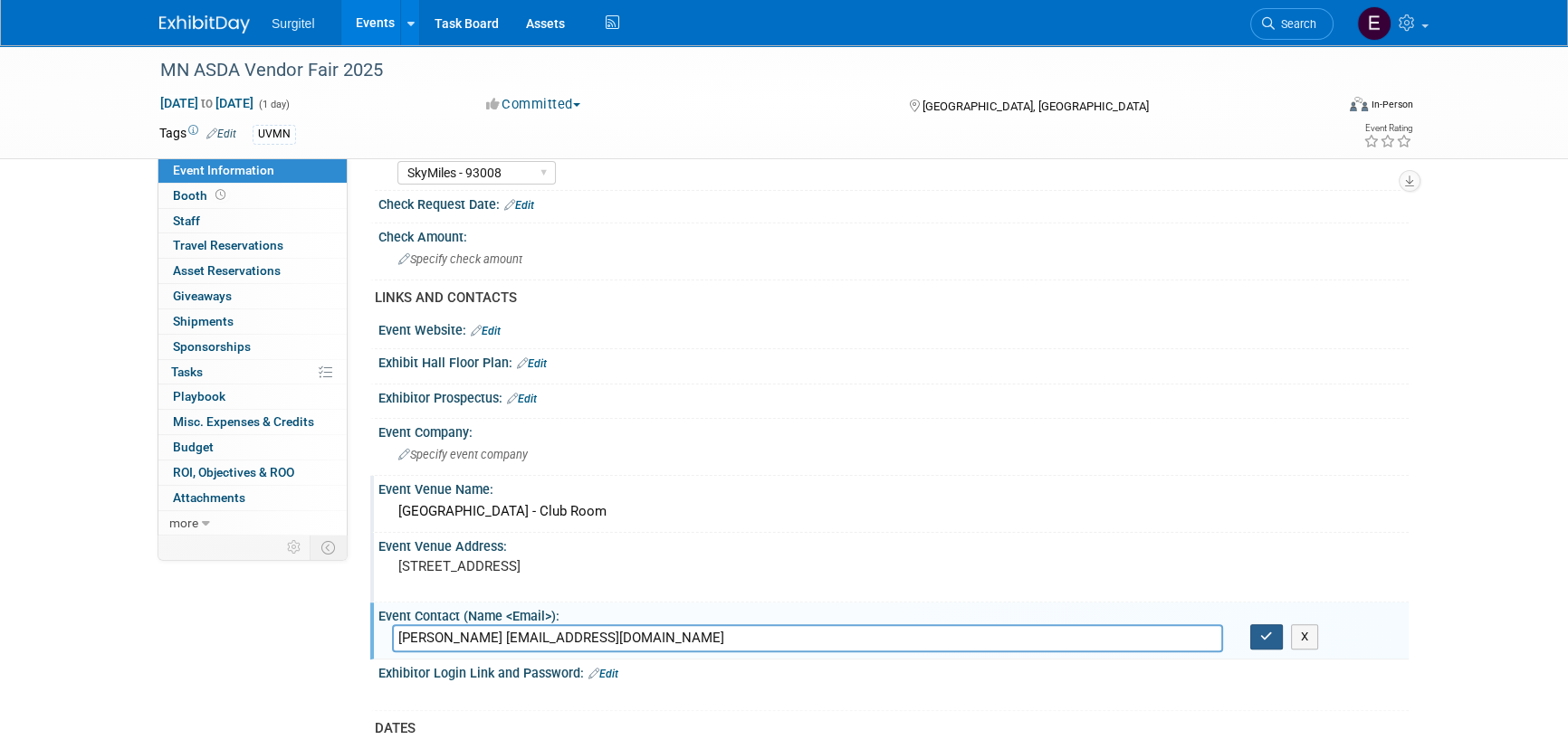
type input "Sean Kerns kerns080@umn.edu"
click at [1276, 624] on button "button" at bounding box center [1267, 637] width 32 height 26
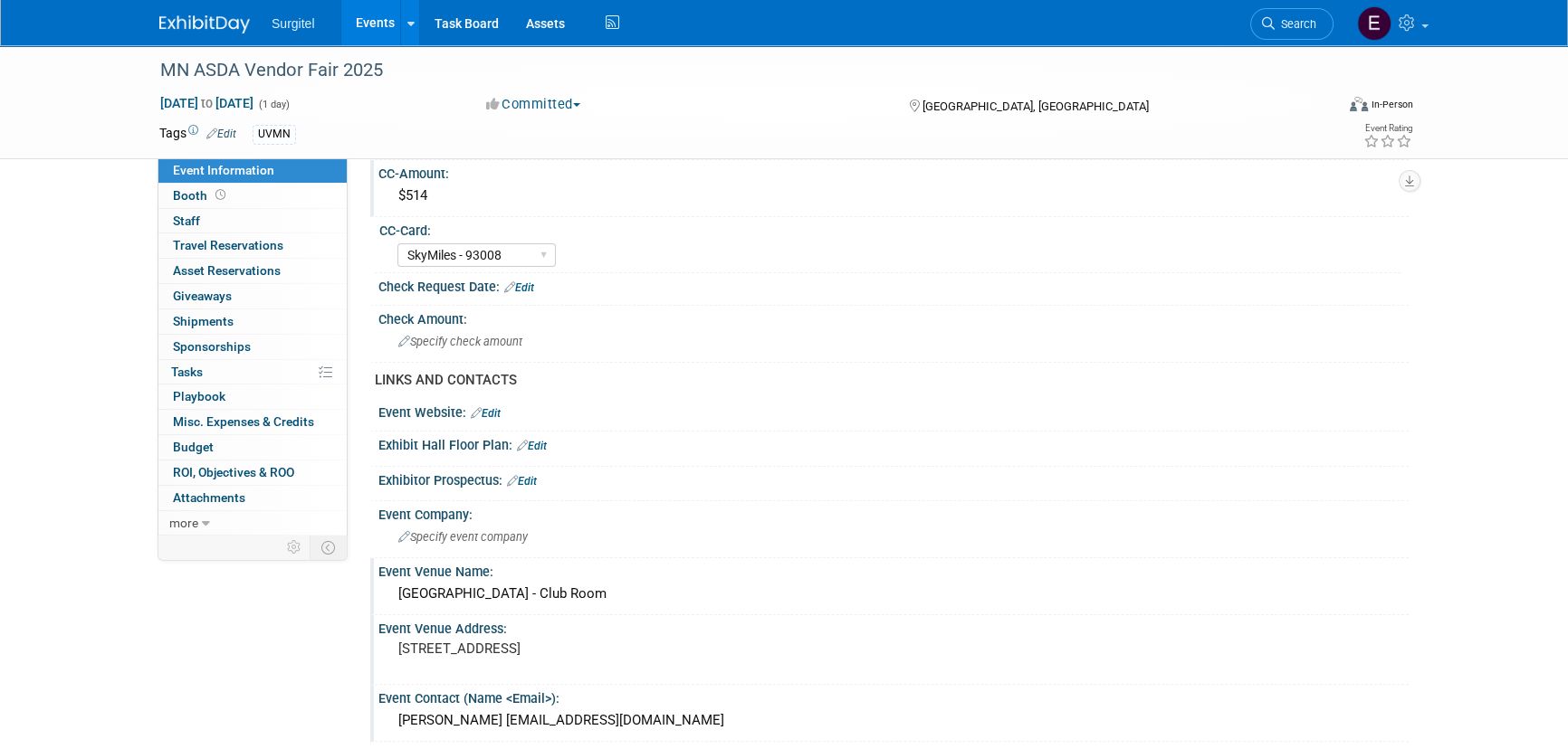
scroll to position [740, 0]
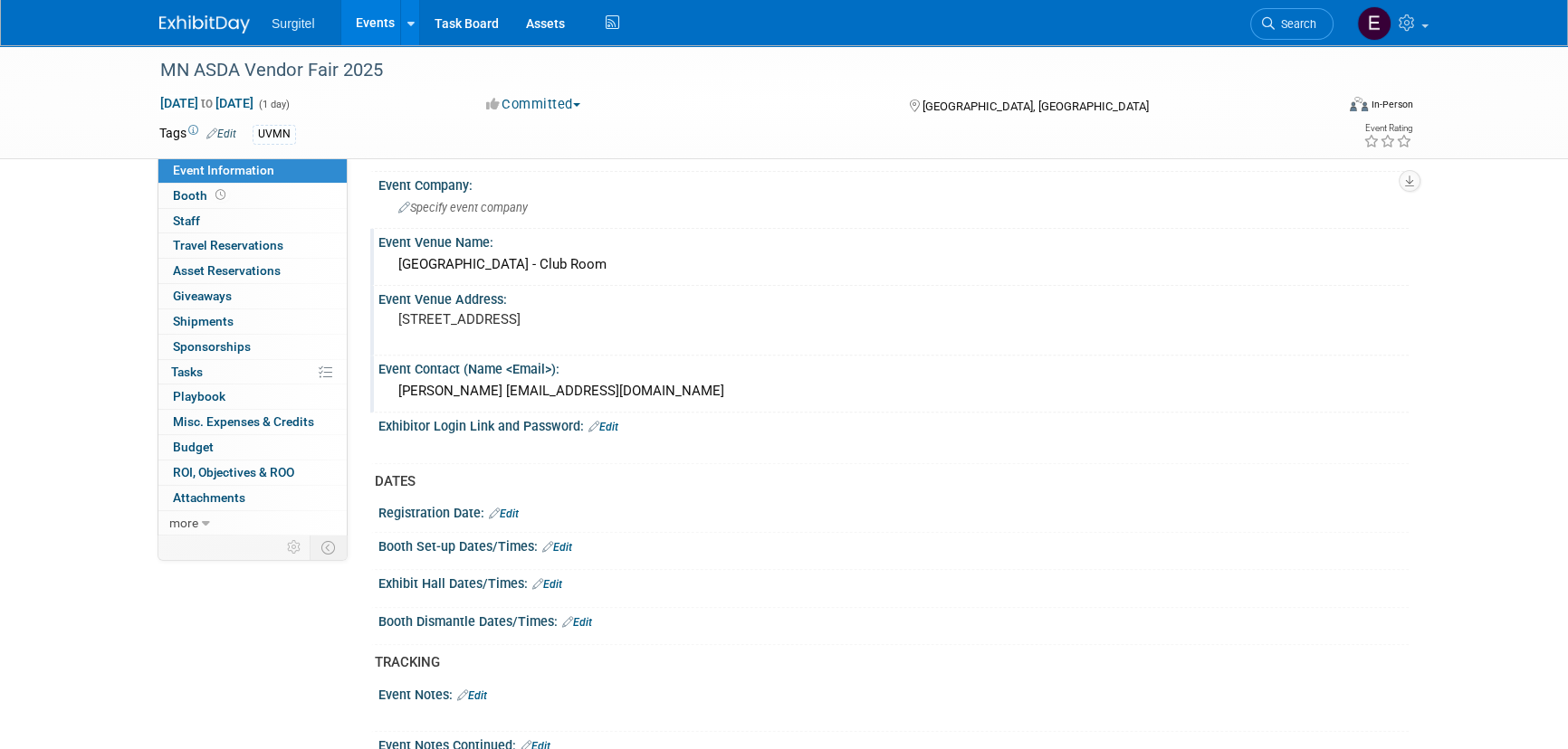
click at [555, 578] on link "Edit" at bounding box center [547, 584] width 29 height 12
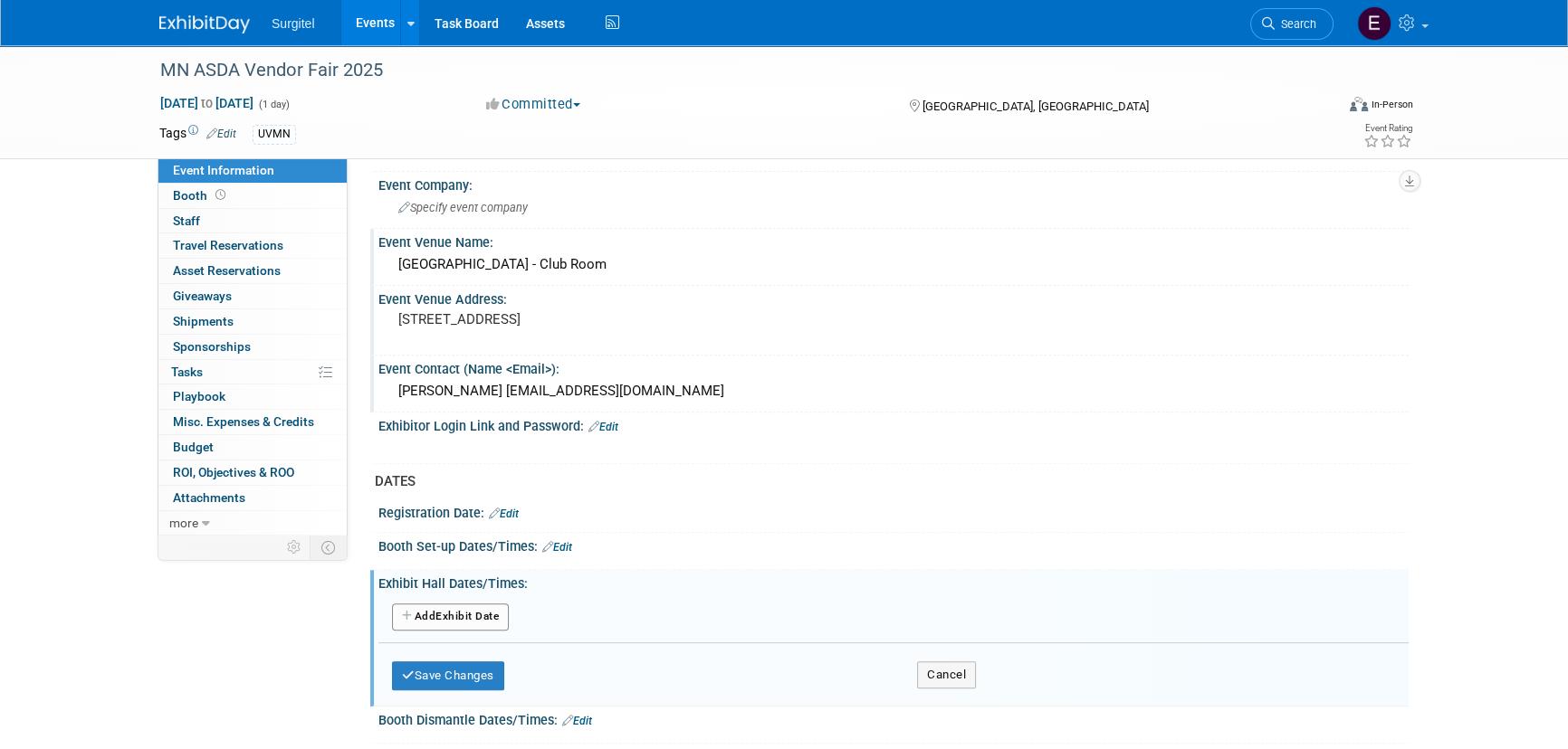
click at [479, 611] on button "Add Another Exhibit Date" at bounding box center [450, 617] width 117 height 28
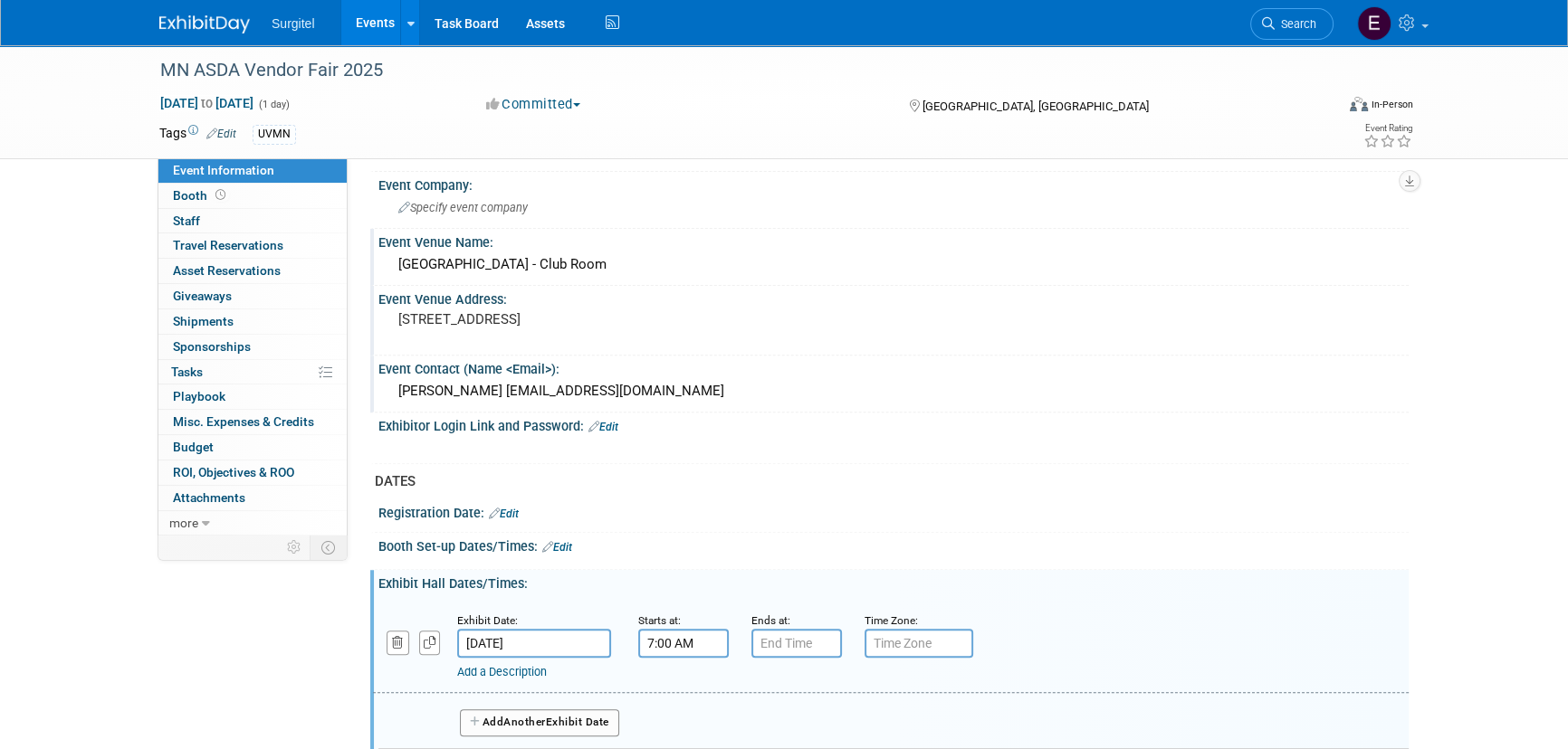
click at [691, 640] on input "7:00 AM" at bounding box center [683, 643] width 90 height 29
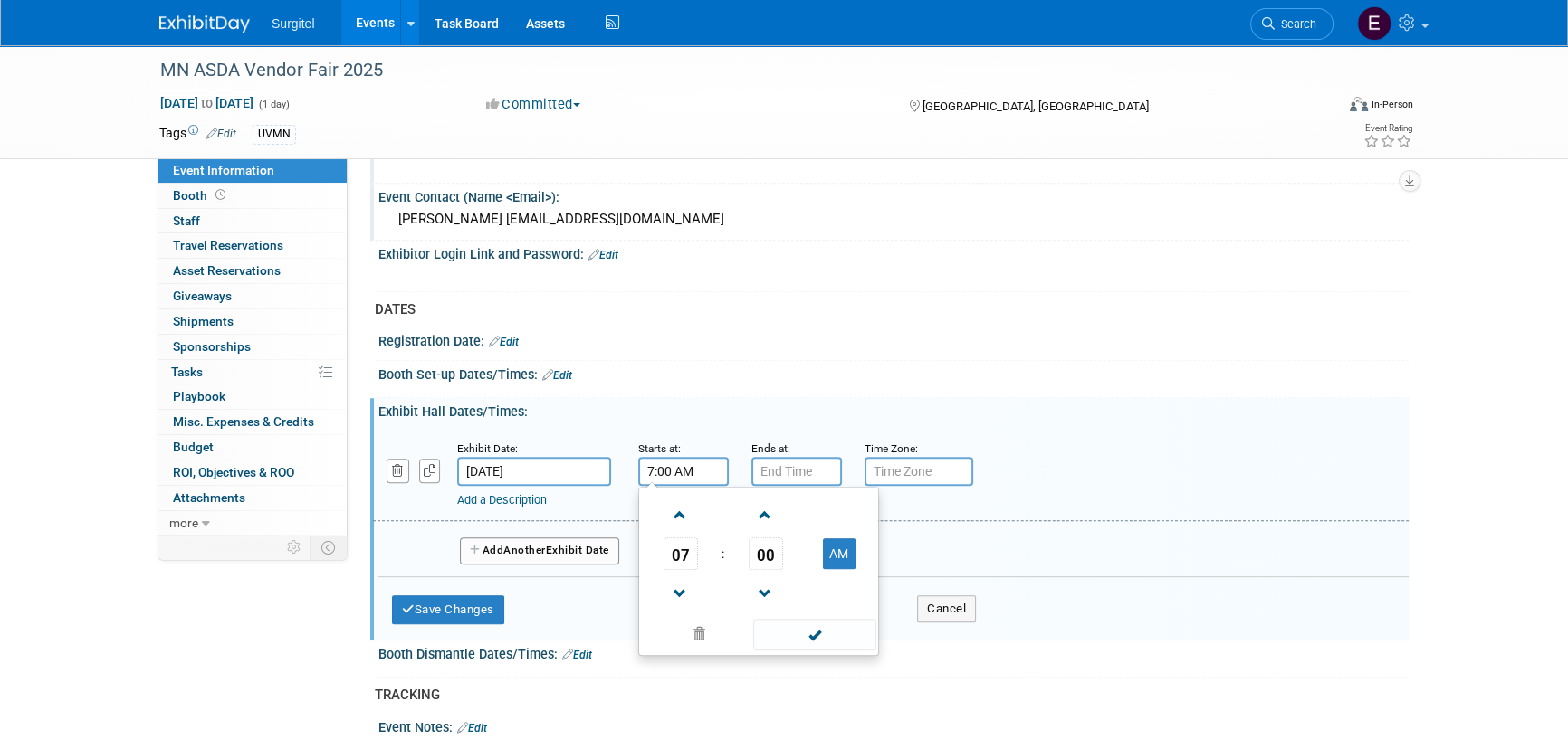
scroll to position [987, 0]
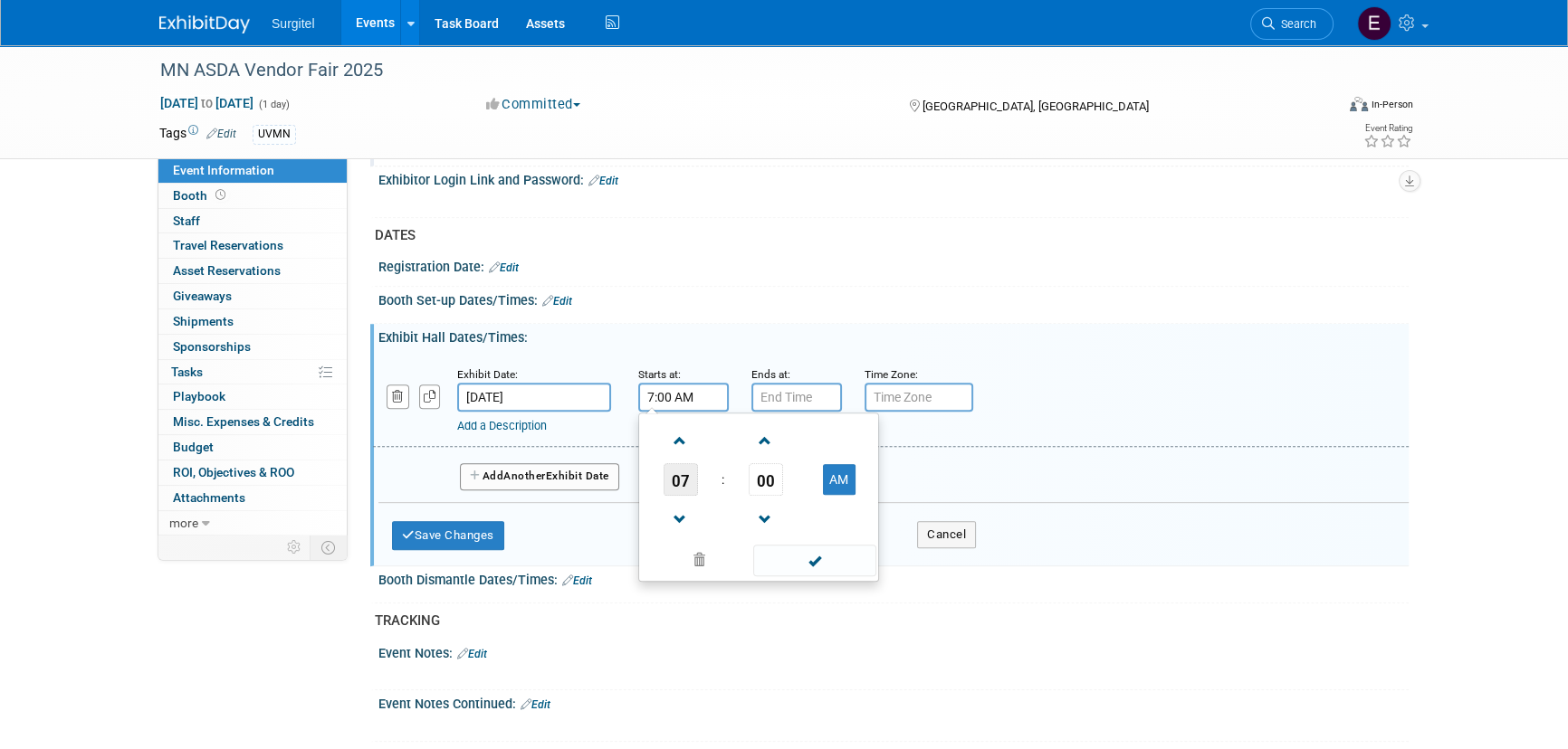
click at [672, 463] on span "07" at bounding box center [681, 479] width 34 height 32
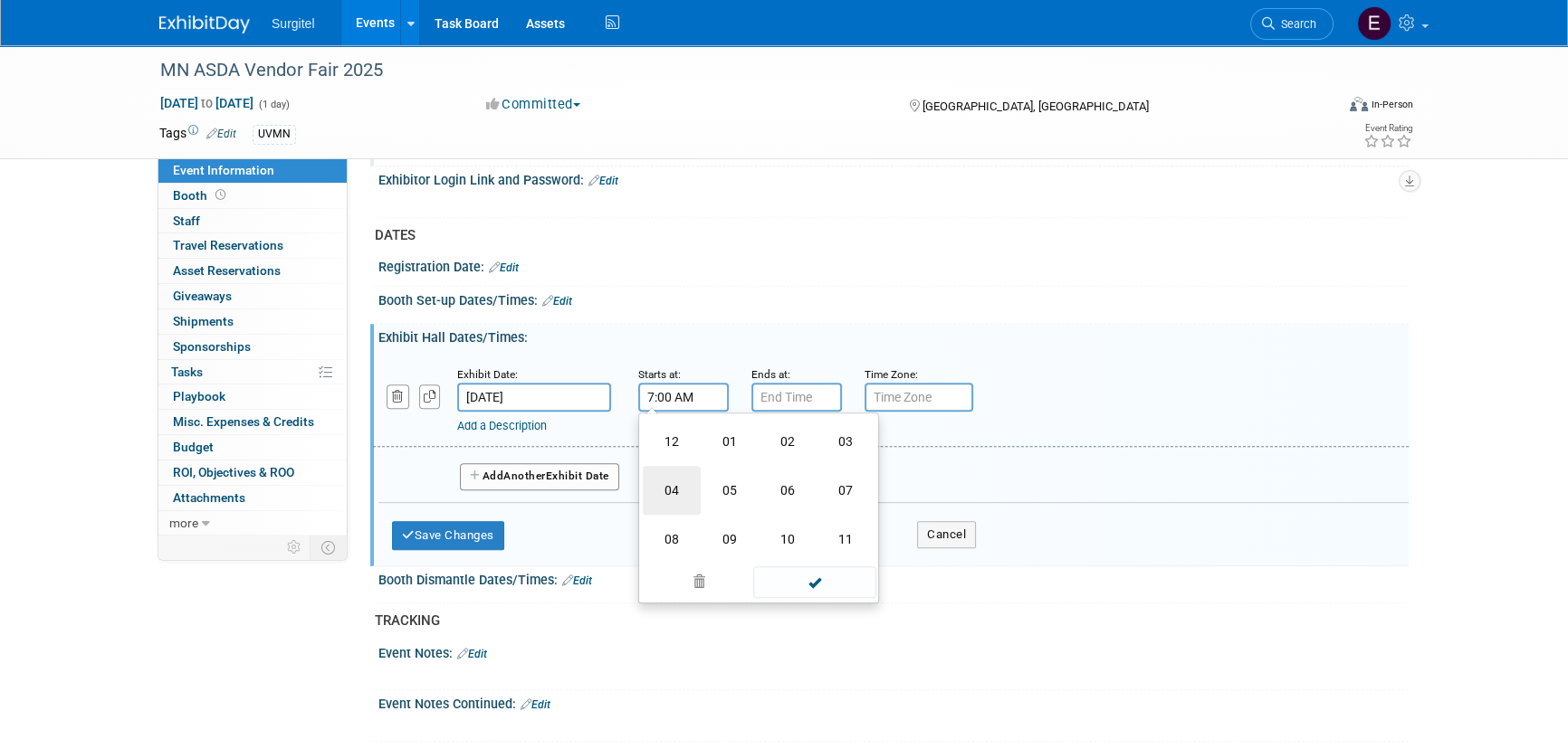
click at [675, 506] on td "04" at bounding box center [671, 490] width 58 height 48
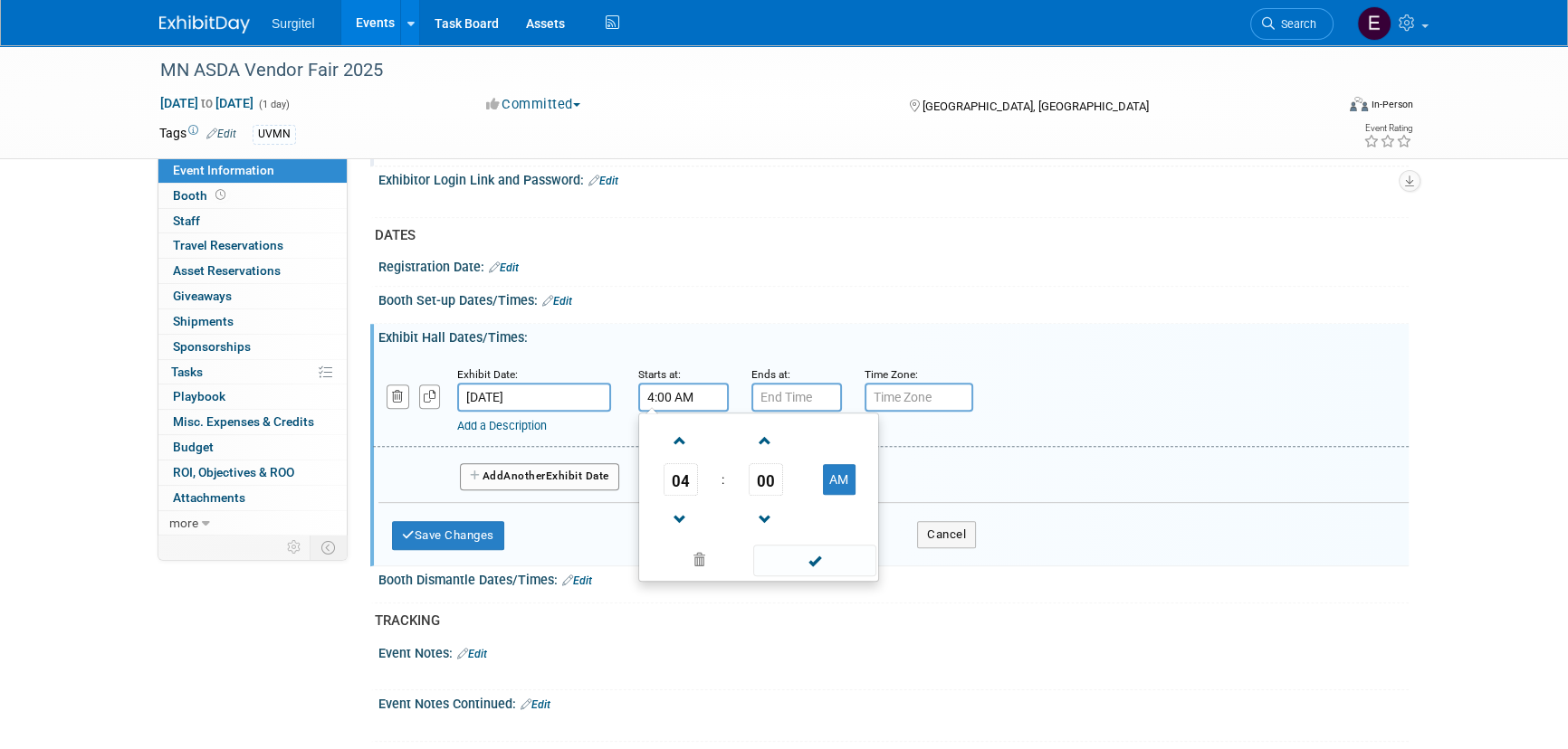
click at [850, 496] on td at bounding box center [838, 519] width 71 height 47
click at [843, 483] on button "AM" at bounding box center [839, 479] width 32 height 30
type input "4:00 PM"
click at [853, 557] on span at bounding box center [814, 560] width 122 height 31
click at [786, 388] on input "7:00 PM" at bounding box center [796, 397] width 90 height 29
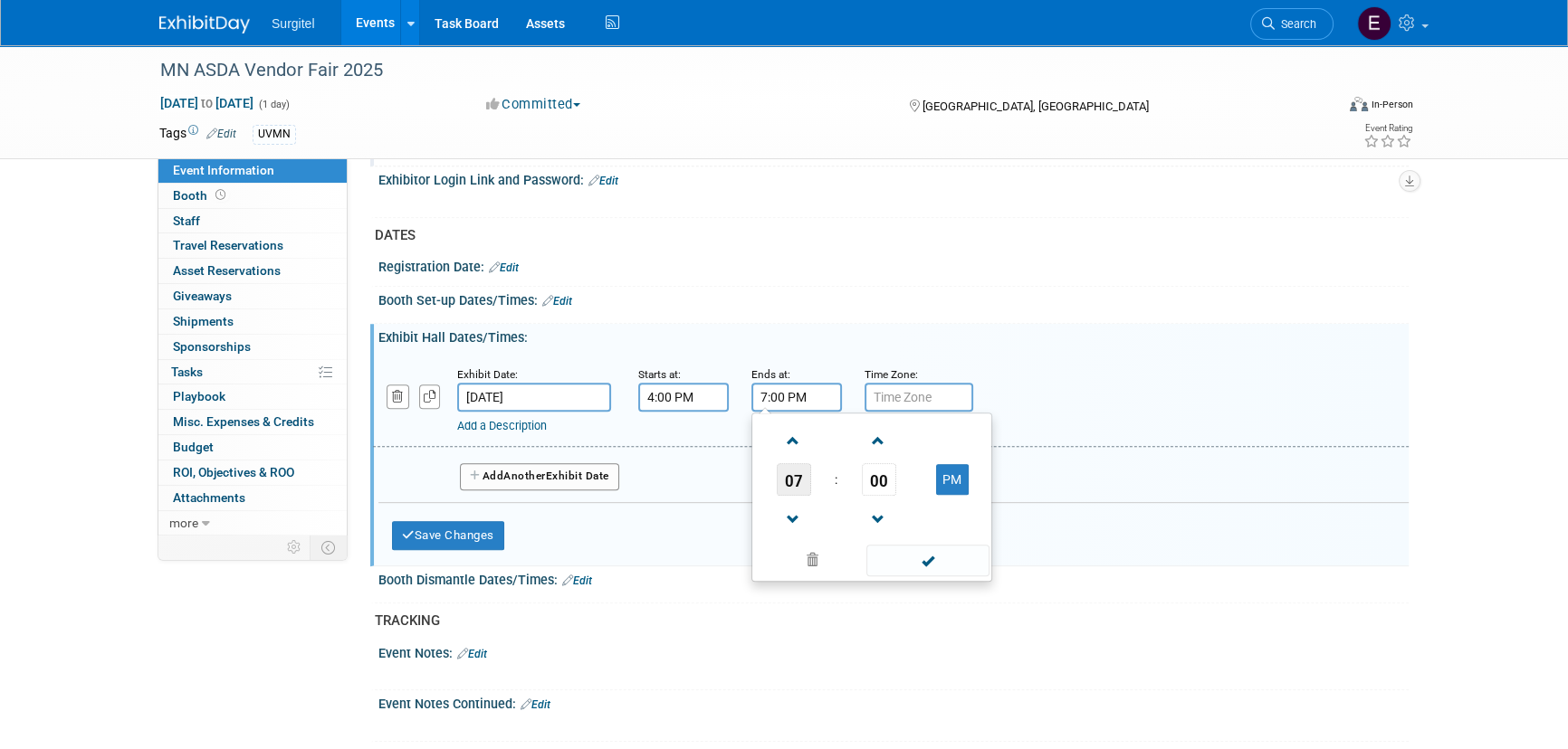
drag, startPoint x: 788, startPoint y: 477, endPoint x: 822, endPoint y: 493, distance: 37.6
click at [788, 477] on span "07" at bounding box center [794, 479] width 34 height 32
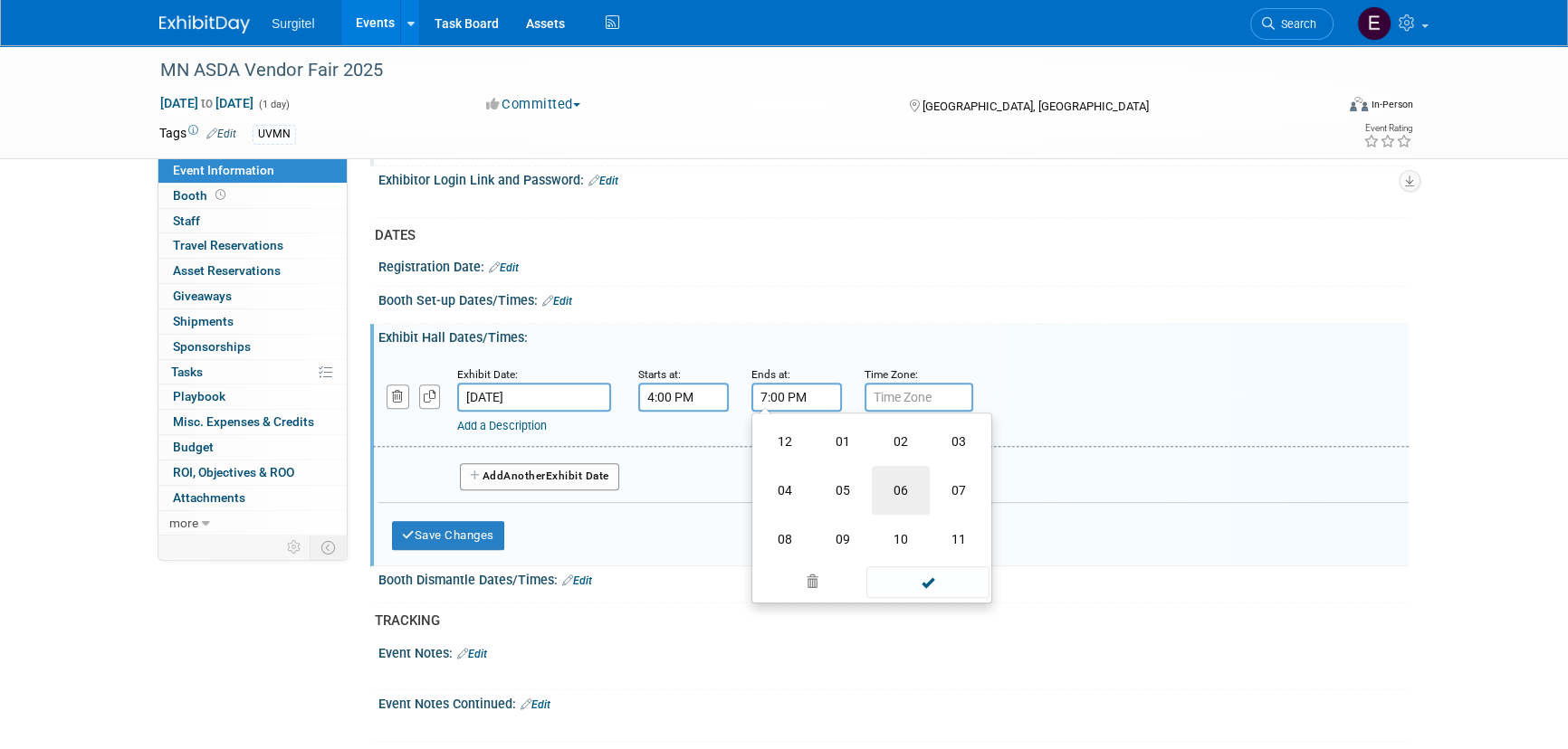
click at [896, 480] on td "06" at bounding box center [900, 490] width 58 height 48
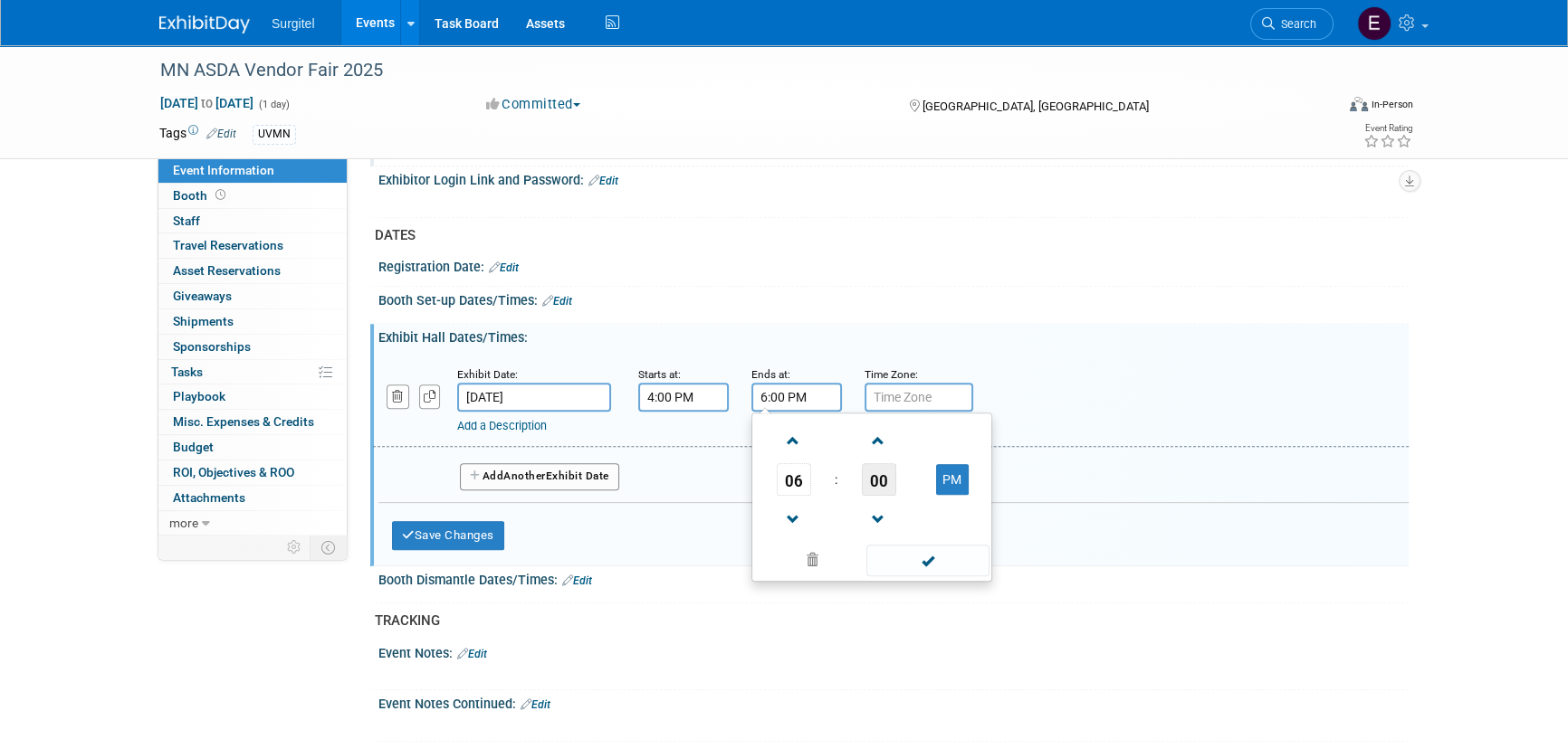
click at [877, 480] on span "00" at bounding box center [879, 479] width 34 height 32
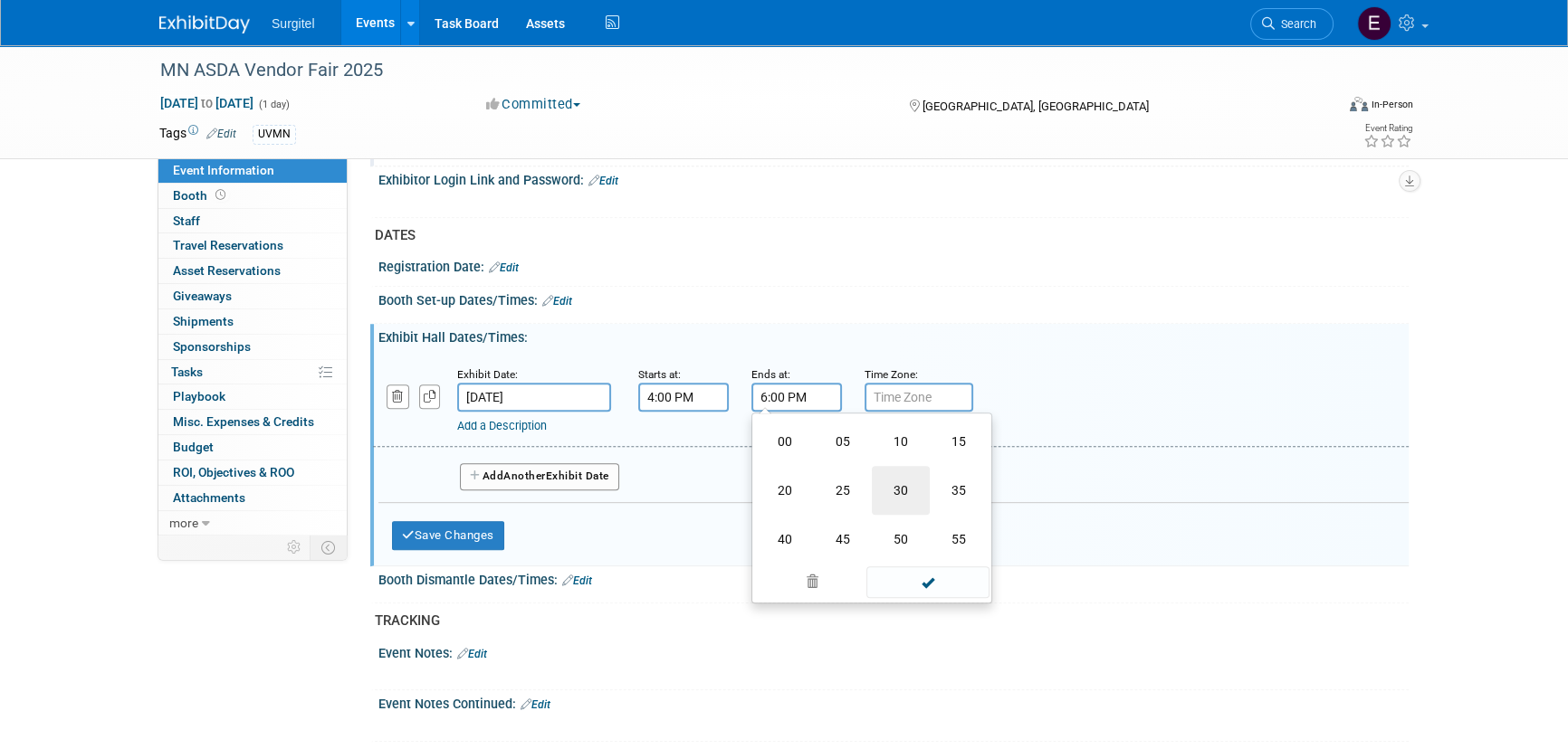
click at [886, 480] on td "30" at bounding box center [900, 490] width 58 height 48
type input "6:30 PM"
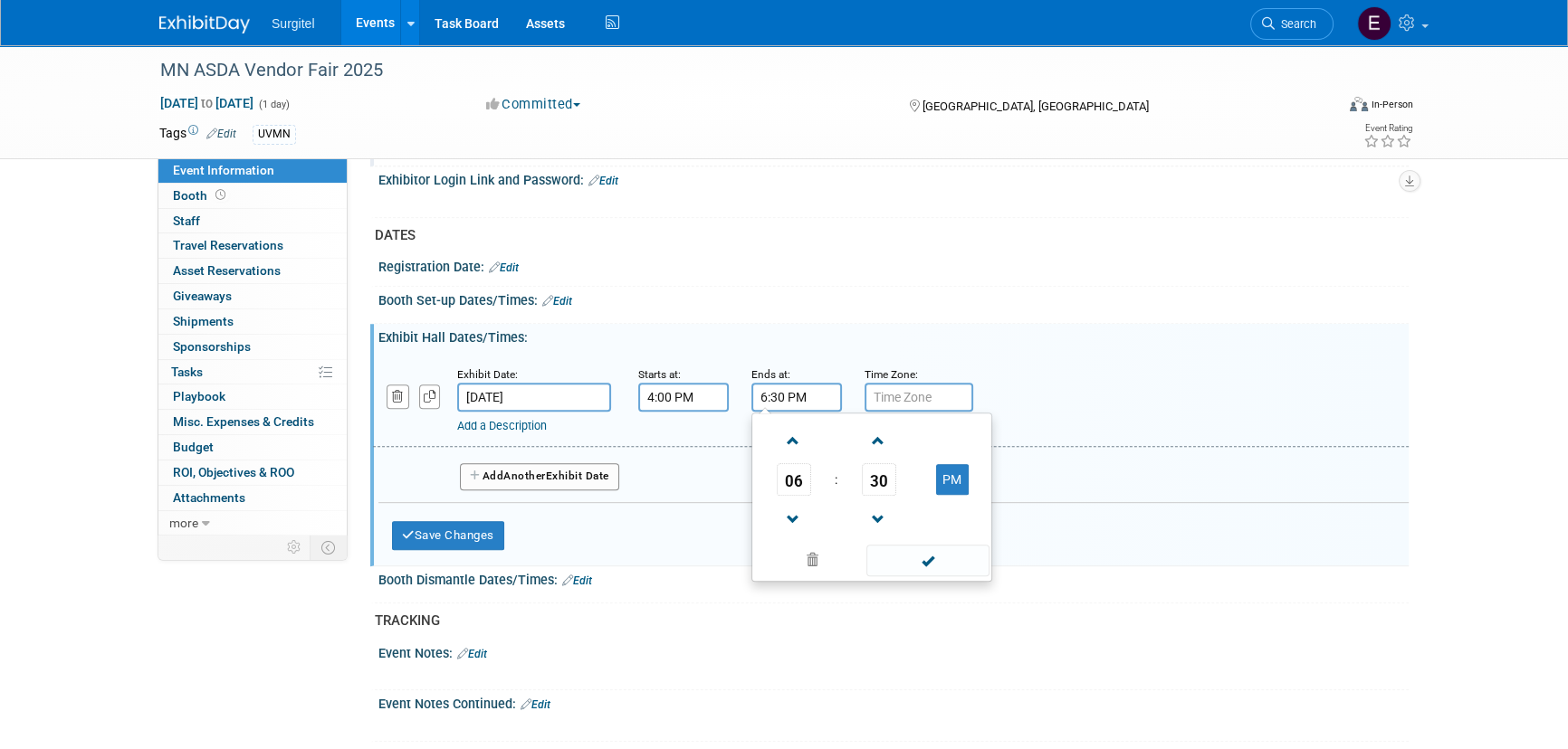
click at [950, 558] on span at bounding box center [927, 560] width 122 height 31
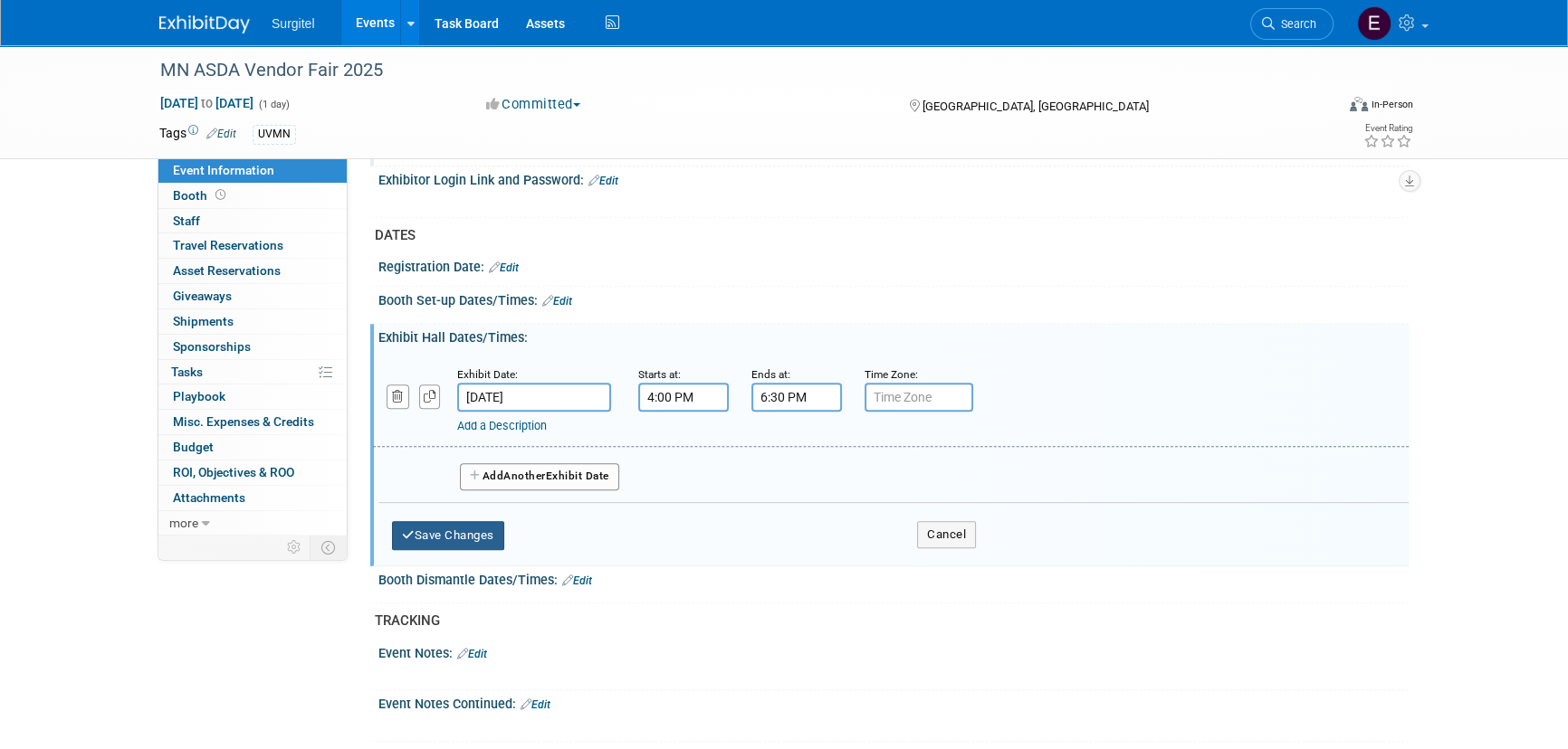
click at [457, 530] on button "Save Changes" at bounding box center [448, 535] width 112 height 29
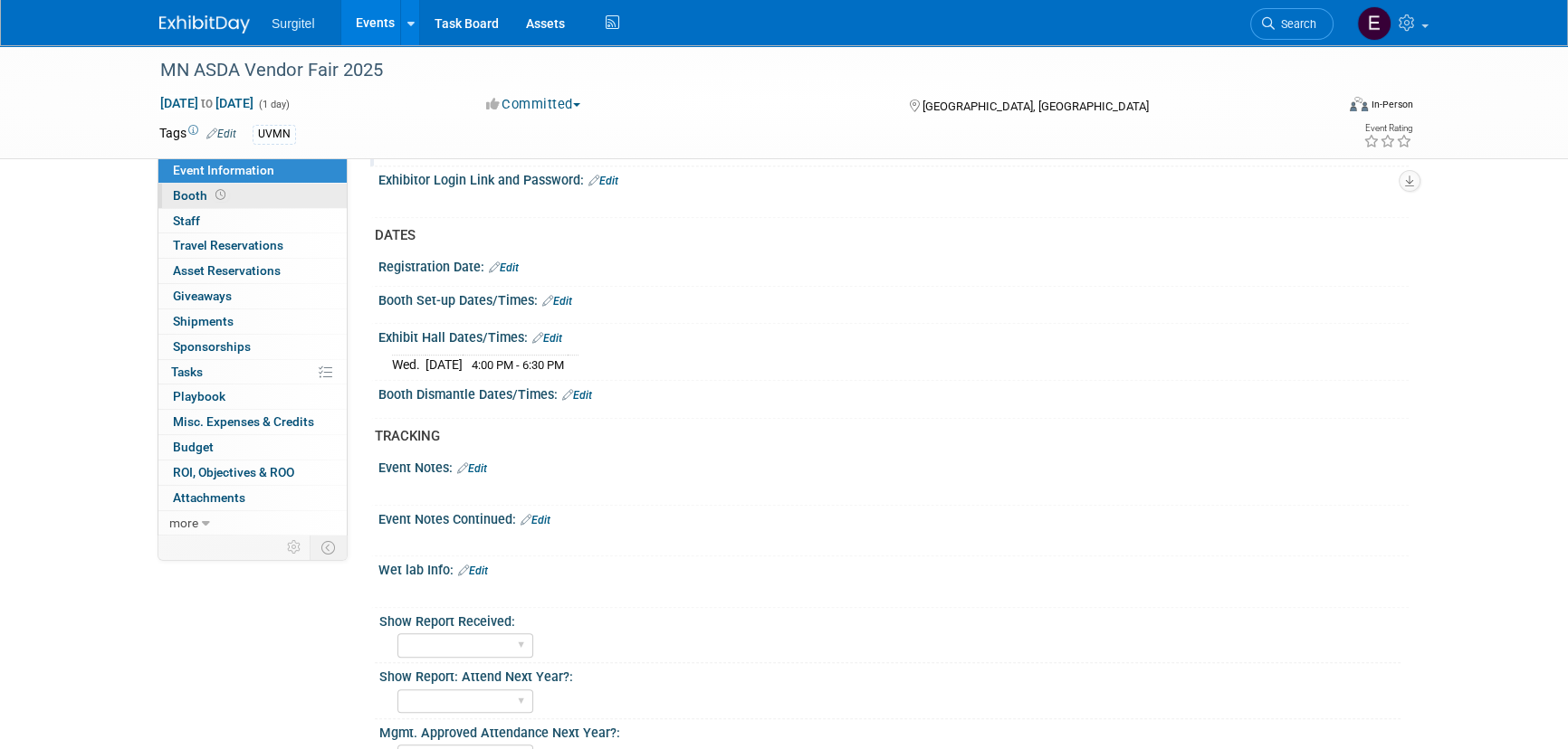
click at [244, 193] on link "Booth" at bounding box center [253, 196] width 188 height 25
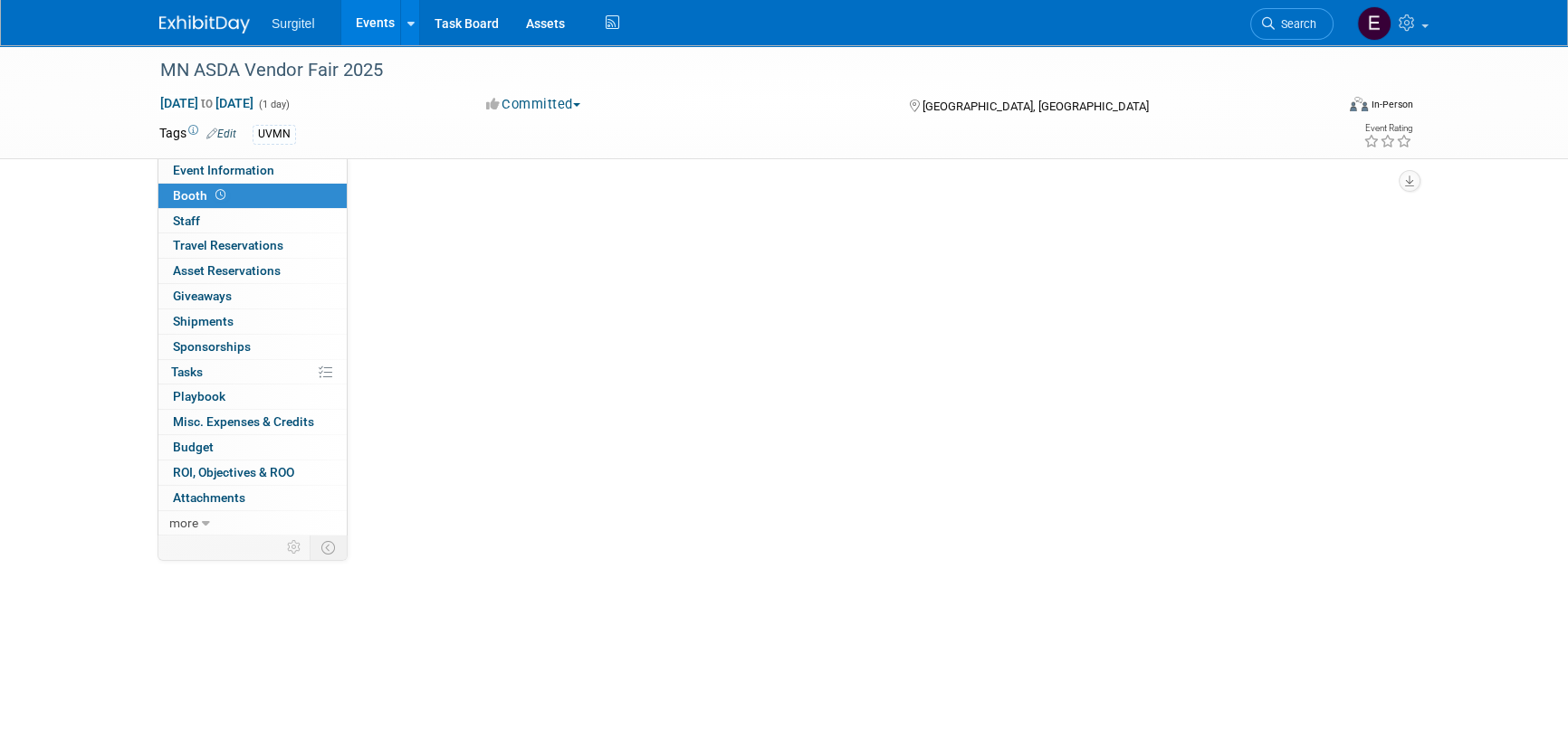
scroll to position [0, 0]
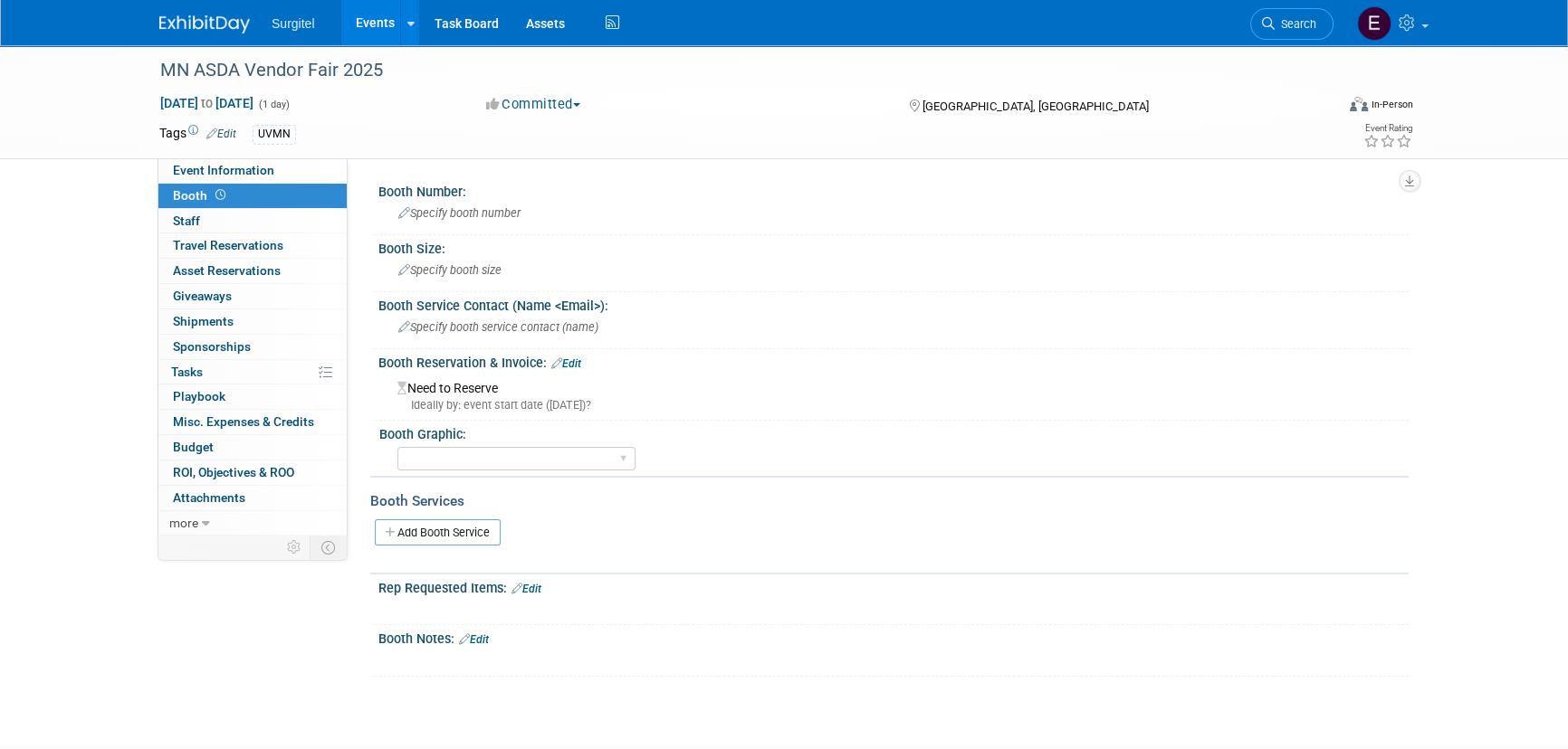
click at [581, 358] on link "Edit" at bounding box center [566, 363] width 29 height 12
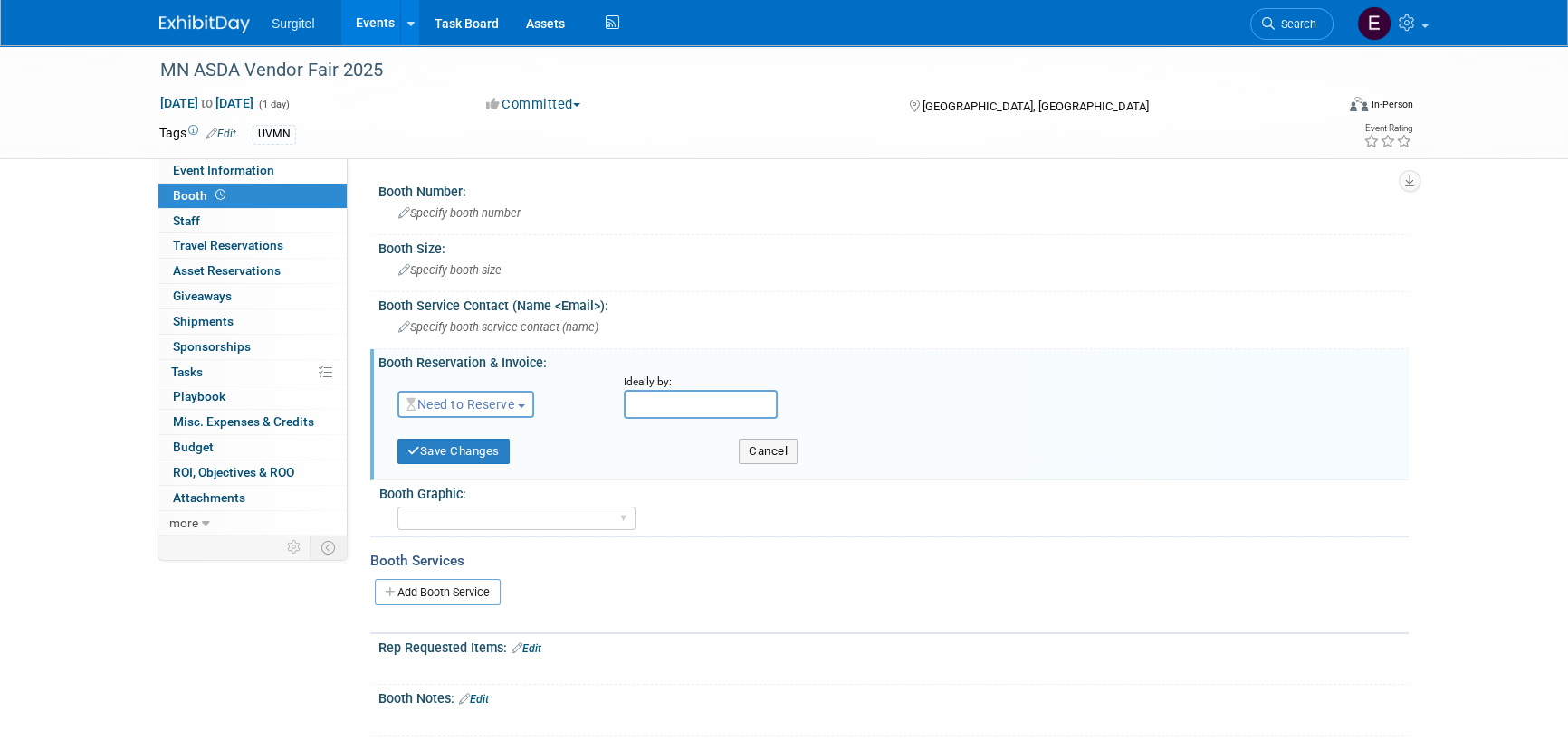
click at [497, 397] on span "Need to Reserve" at bounding box center [459, 404] width 107 height 14
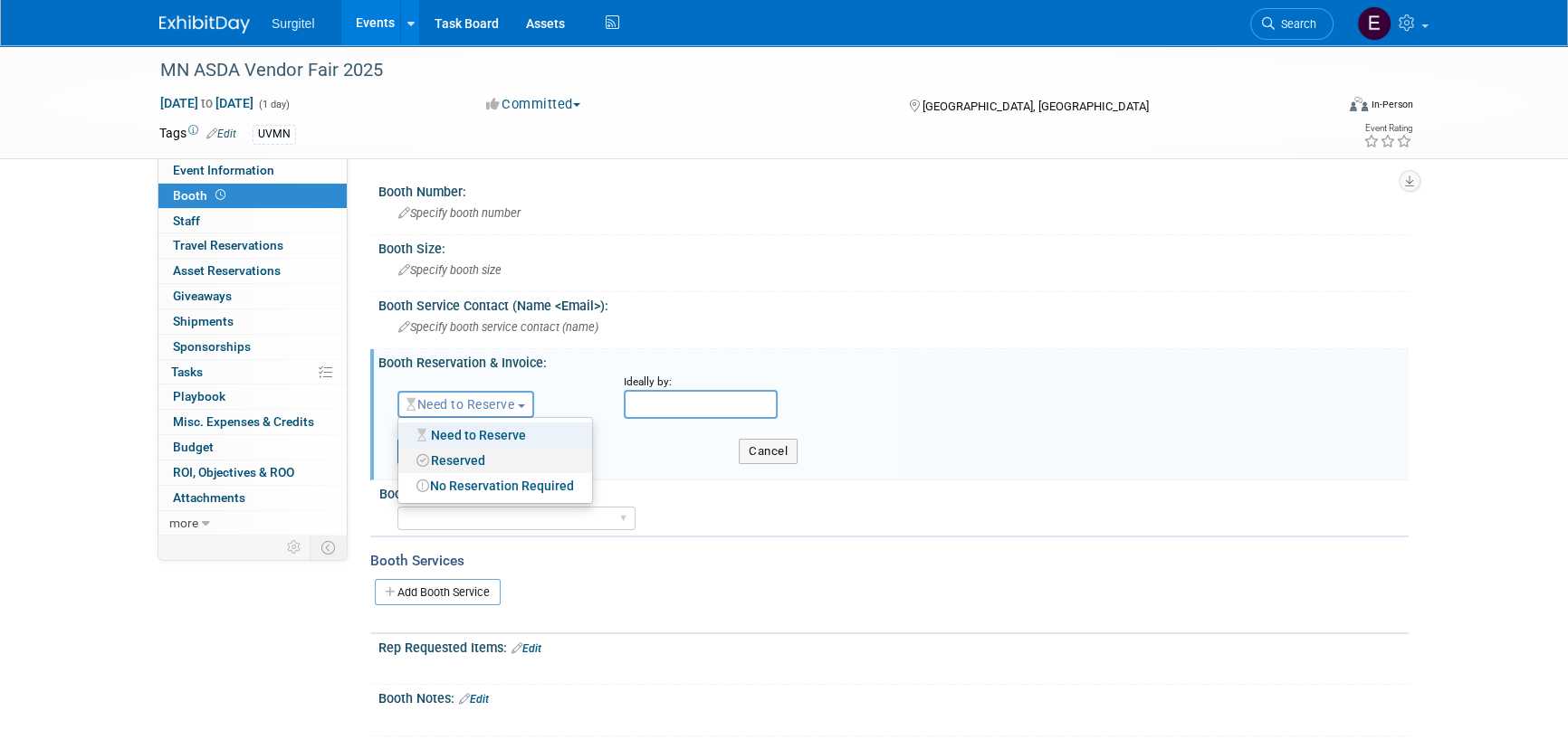
click at [508, 468] on link "Reserved" at bounding box center [495, 460] width 194 height 26
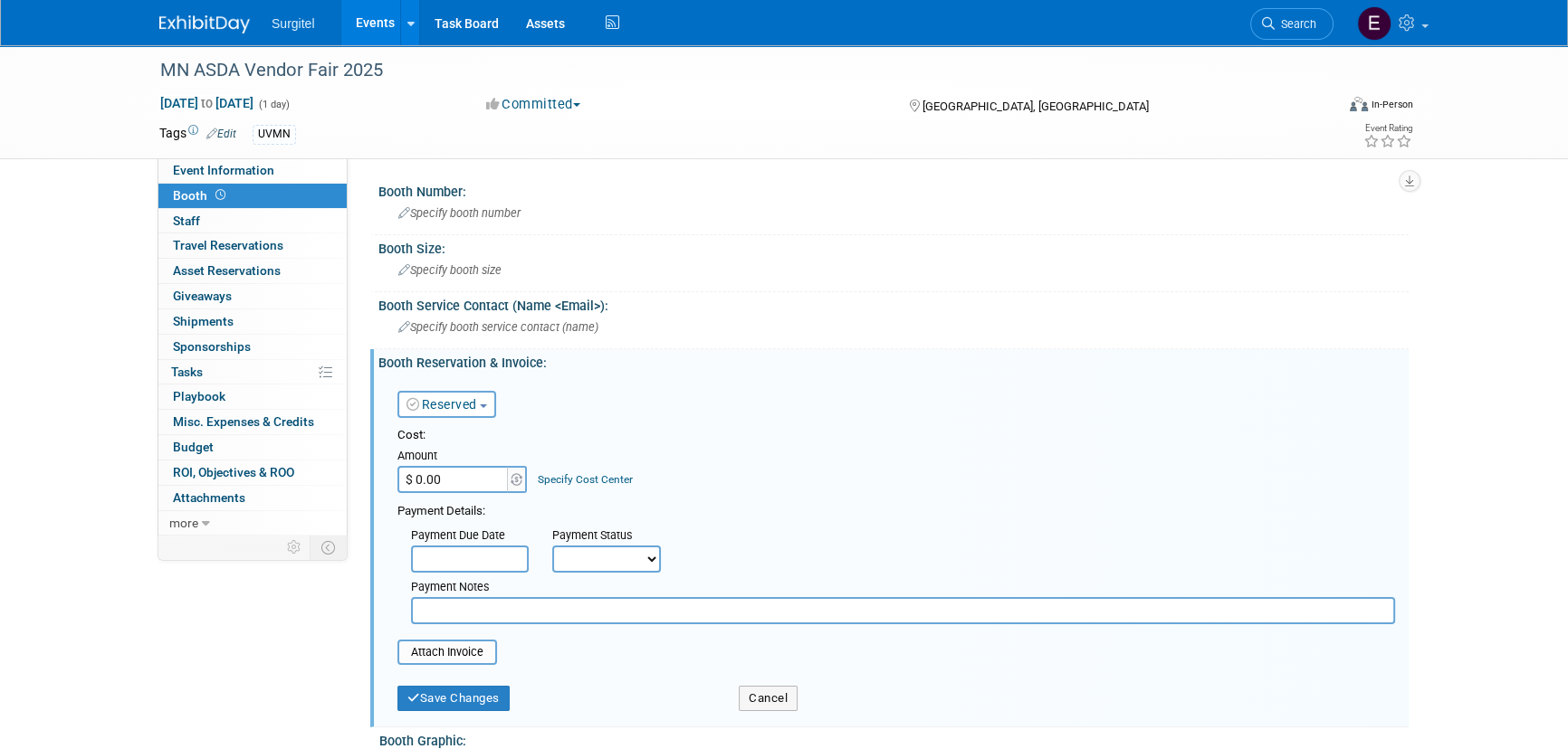
click at [437, 479] on input "$ 0.00" at bounding box center [454, 479] width 113 height 28
type input "$ 514.00"
click at [613, 548] on select "Not Paid Yet Partially Paid Paid in Full" at bounding box center [607, 559] width 108 height 28
select select "1"
click at [552, 546] on select "Not Paid Yet Partially Paid Paid in Full" at bounding box center [607, 559] width 108 height 28
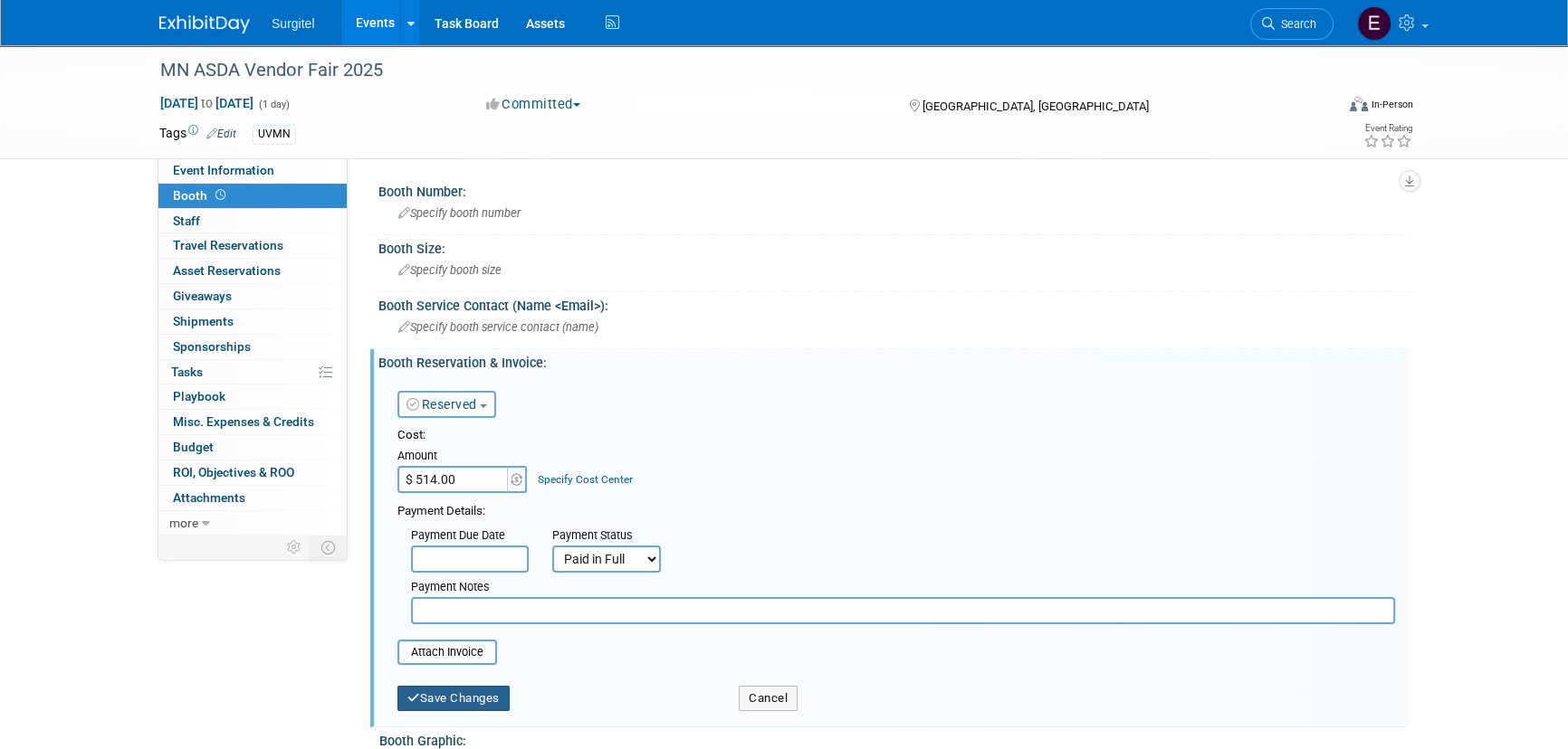
drag, startPoint x: 479, startPoint y: 714, endPoint x: 479, endPoint y: 700, distance: 14.0
click at [479, 710] on div "Save Changes Cancel" at bounding box center [896, 697] width 997 height 47
click at [479, 697] on button "Save Changes" at bounding box center [454, 699] width 112 height 26
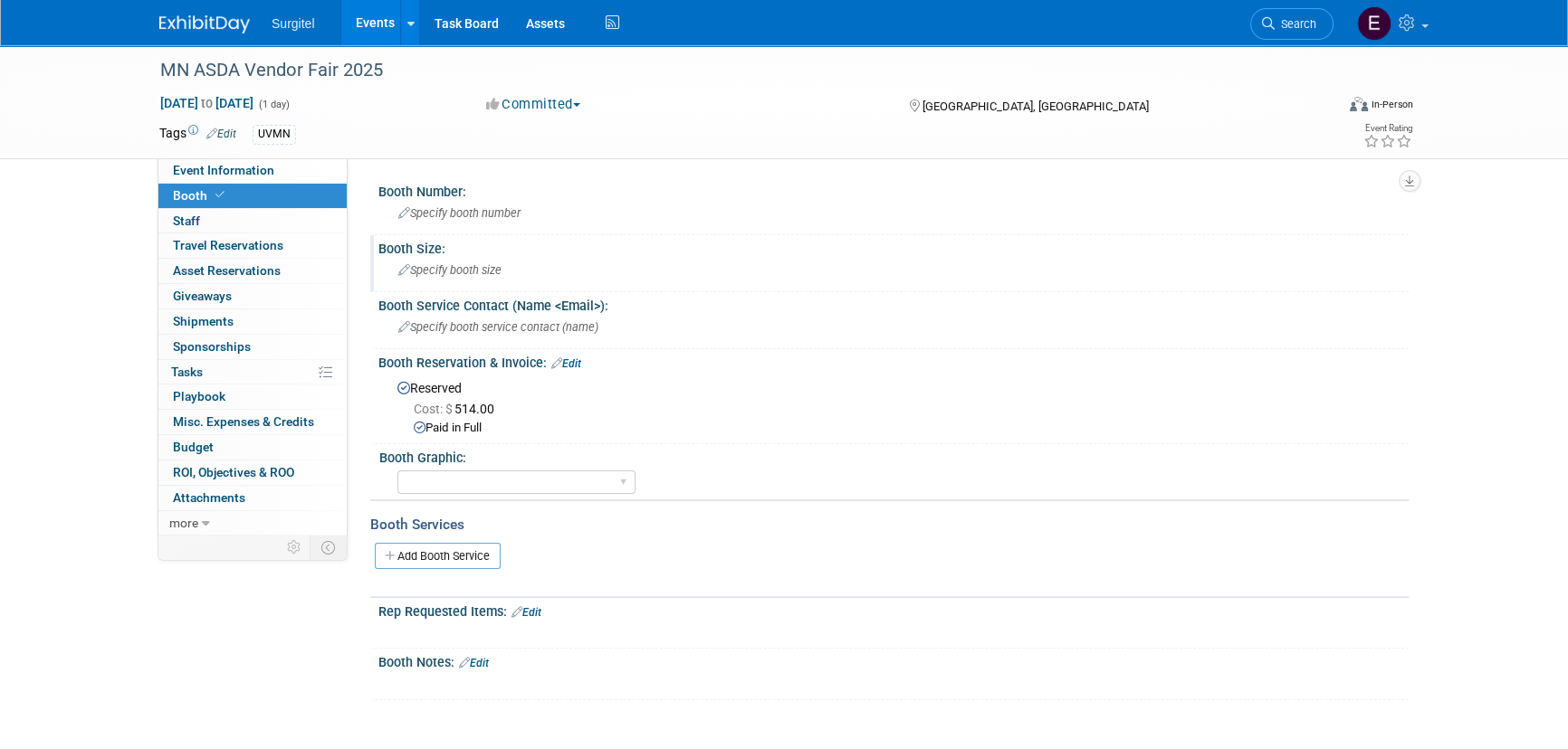
click at [492, 272] on span "Specify booth size" at bounding box center [450, 270] width 104 height 13
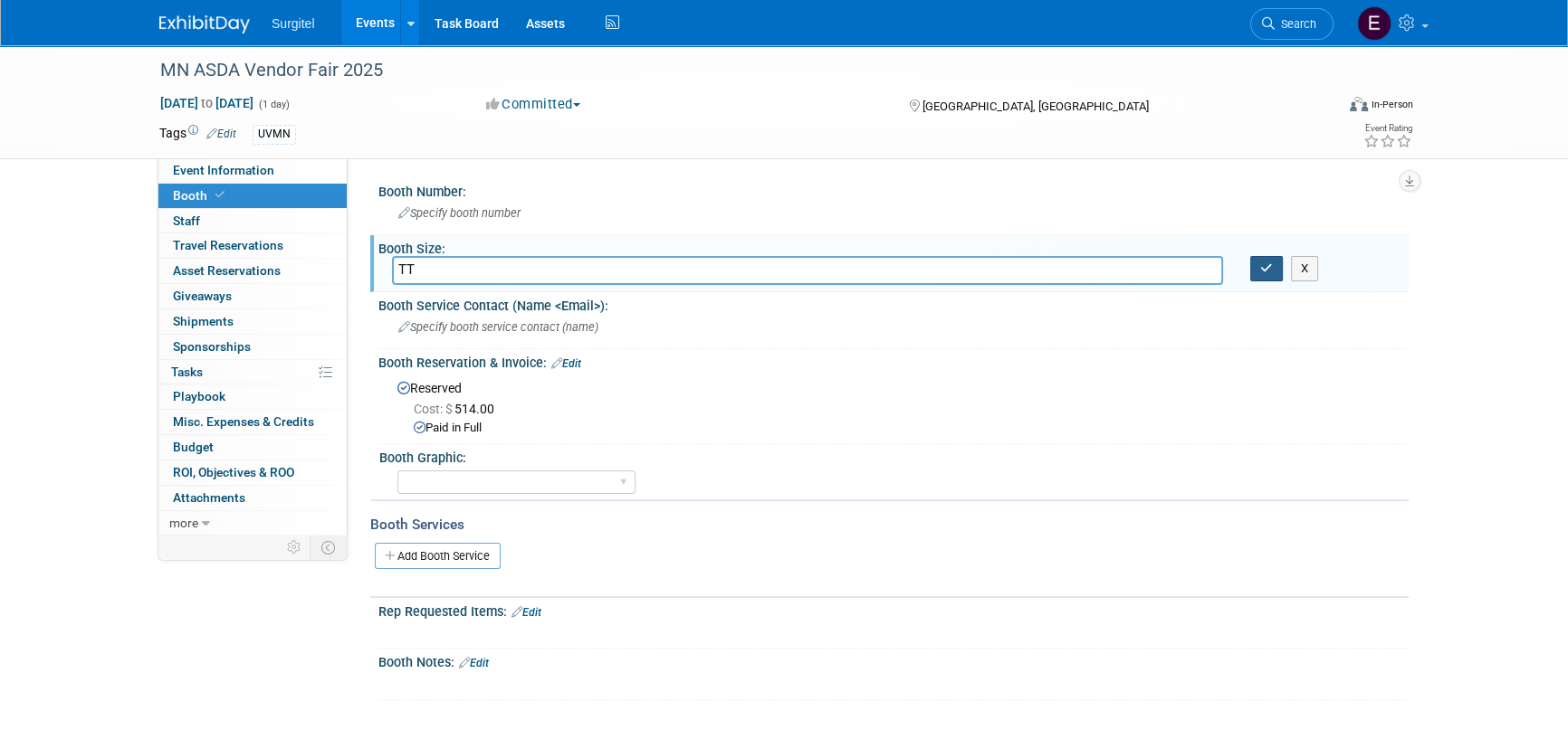
type input "TT"
click at [1270, 275] on button "button" at bounding box center [1267, 268] width 32 height 26
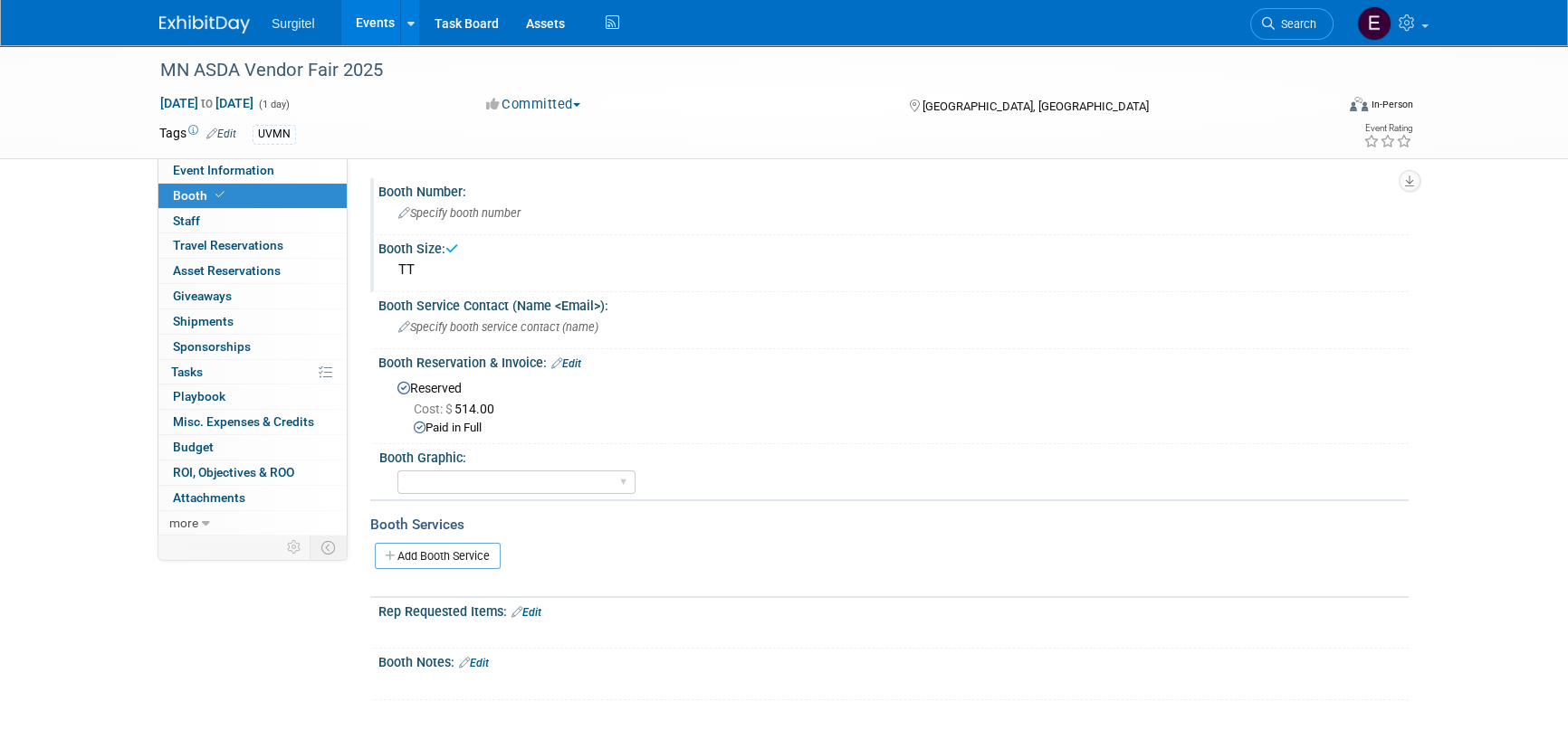
click at [423, 223] on div "Specify booth number" at bounding box center [893, 213] width 1003 height 29
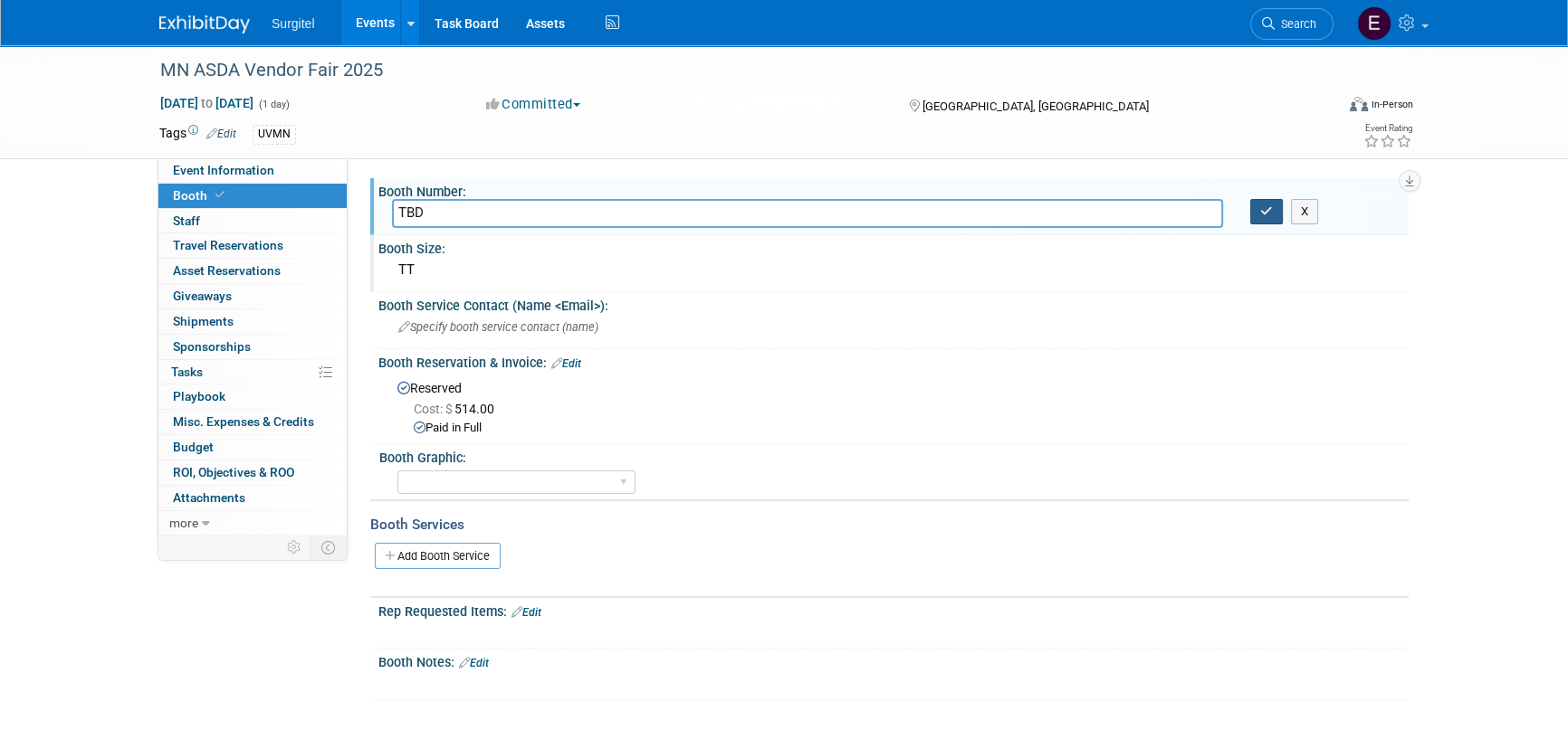
type input "TBD"
click at [1264, 221] on button "button" at bounding box center [1267, 211] width 32 height 26
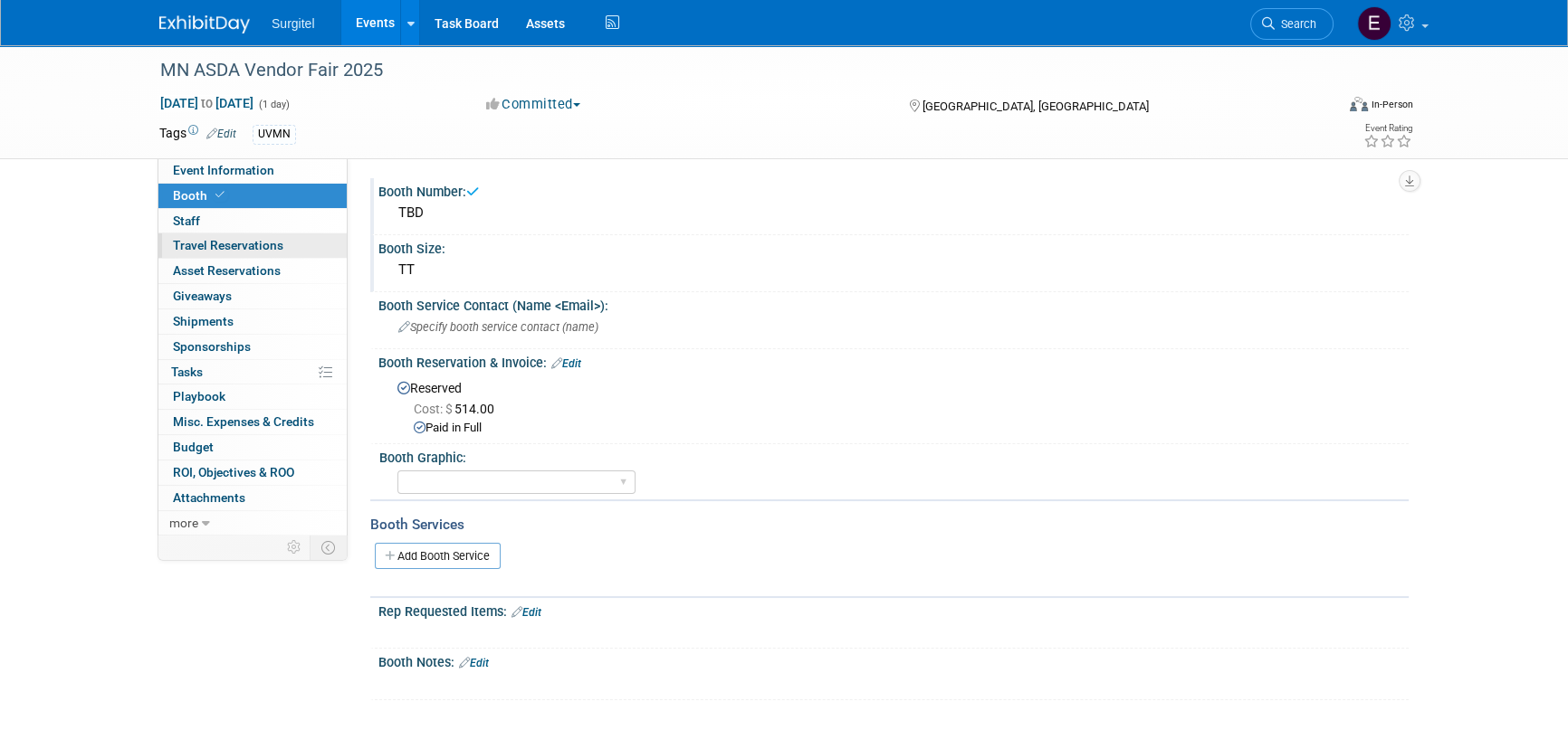
click at [270, 235] on link "0 Travel Reservations 0" at bounding box center [253, 246] width 188 height 25
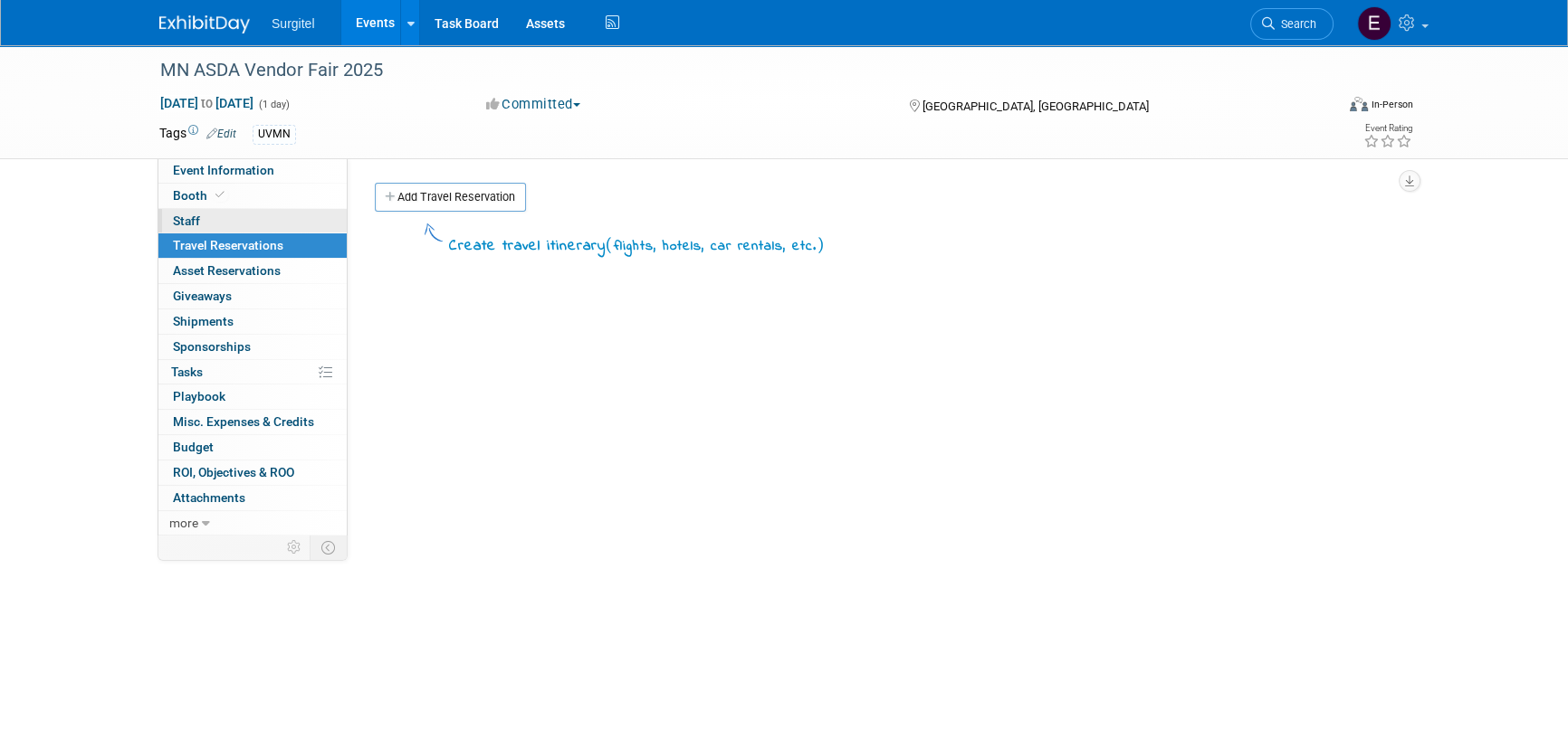
click at [266, 221] on link "0 Staff 0" at bounding box center [253, 221] width 188 height 25
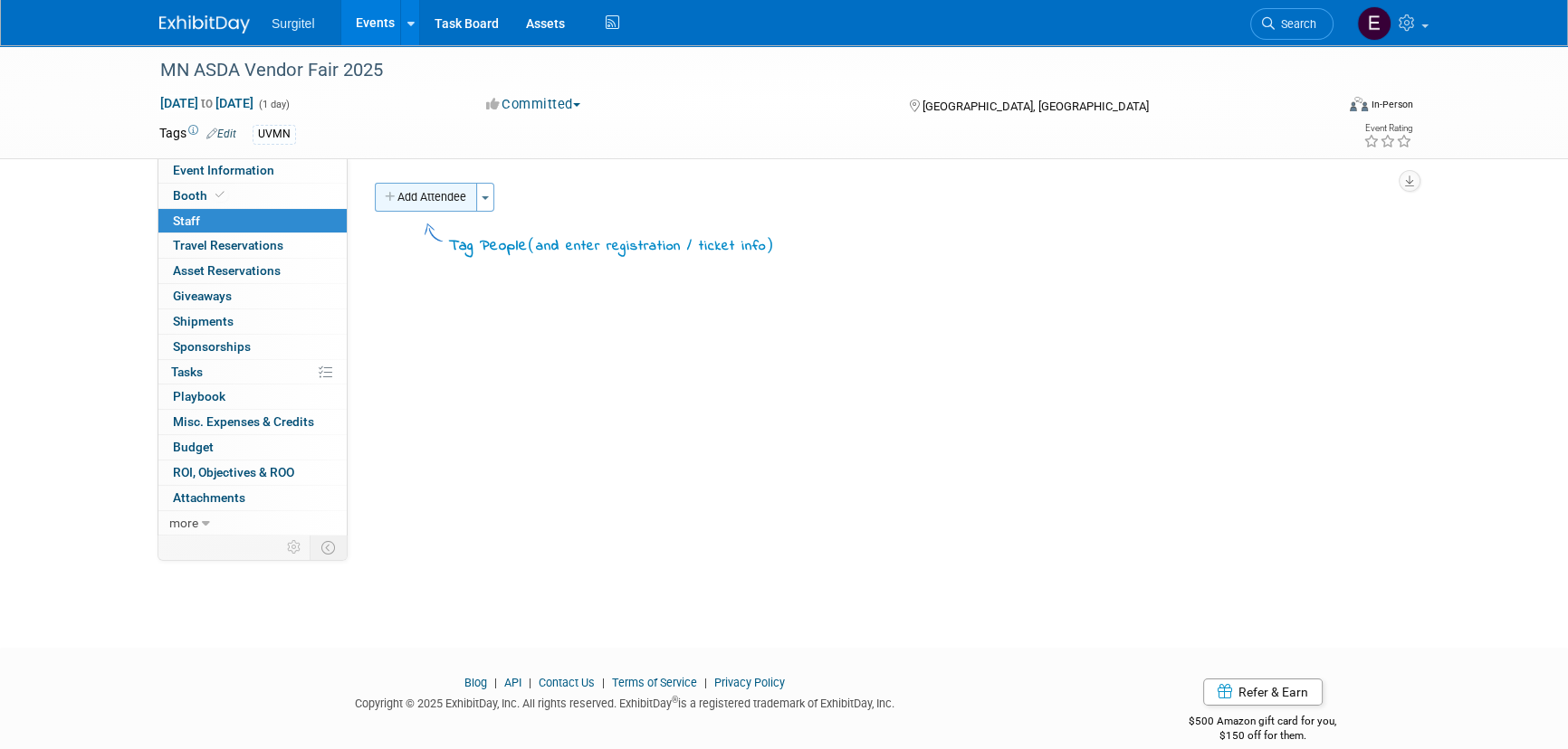
drag, startPoint x: 410, startPoint y: 188, endPoint x: 428, endPoint y: 201, distance: 22.2
click at [411, 188] on button "Add Attendee" at bounding box center [426, 197] width 103 height 29
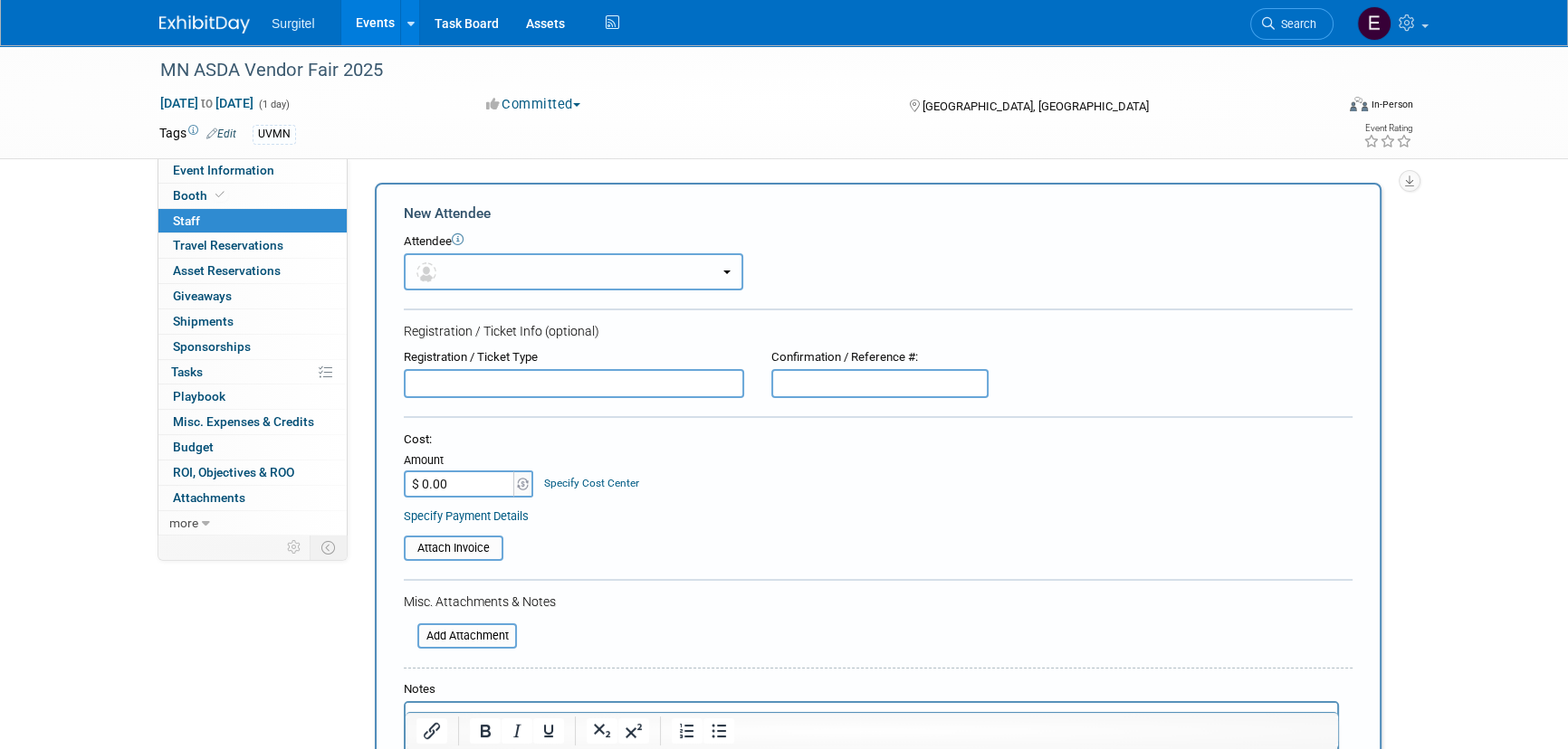
click at [469, 260] on button "button" at bounding box center [573, 272] width 339 height 37
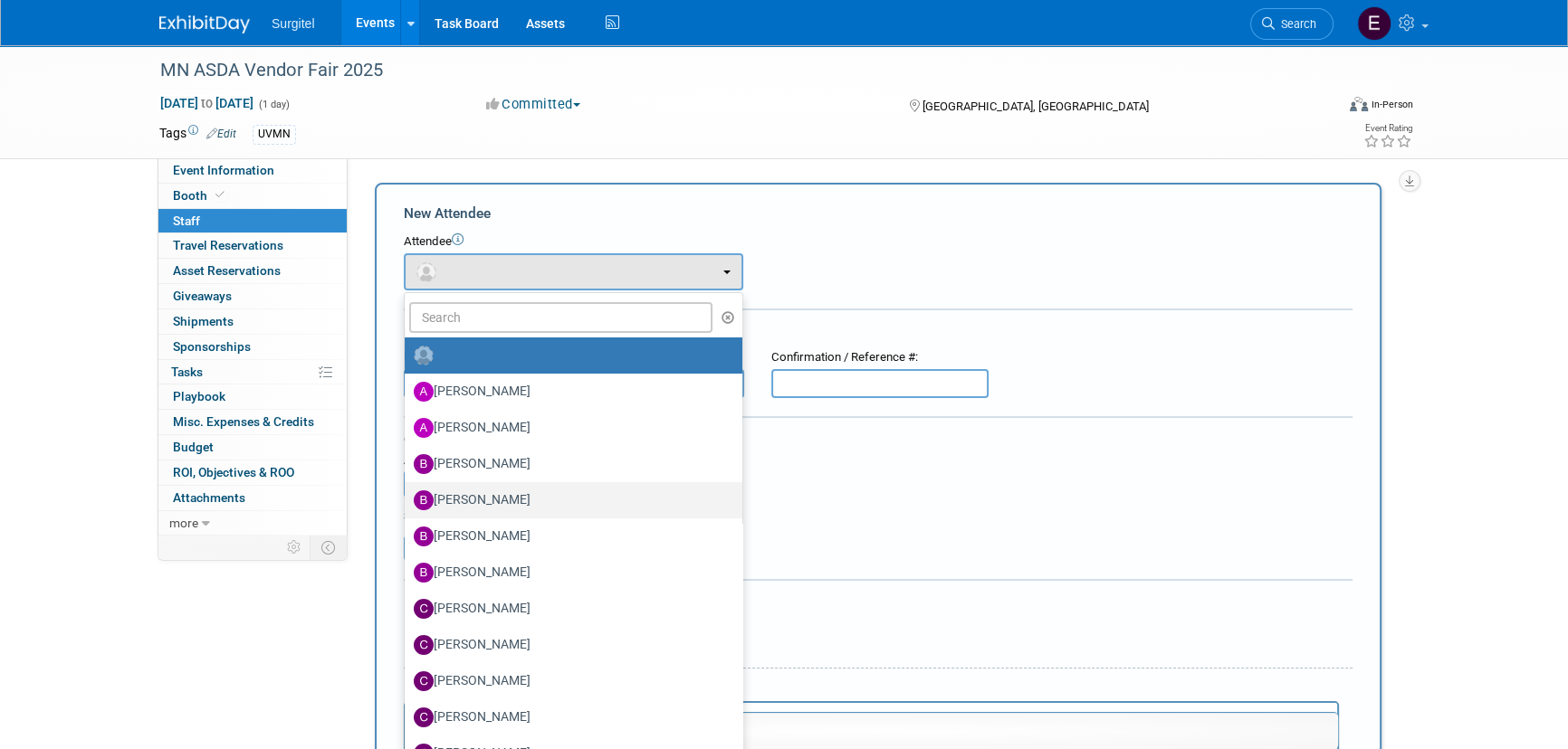
click at [530, 507] on label "[PERSON_NAME]" at bounding box center [569, 500] width 310 height 29
click at [407, 504] on input "[PERSON_NAME]" at bounding box center [401, 498] width 11 height 11
select select "68372001-ce71-4b91-acb5-11196db81f1a"
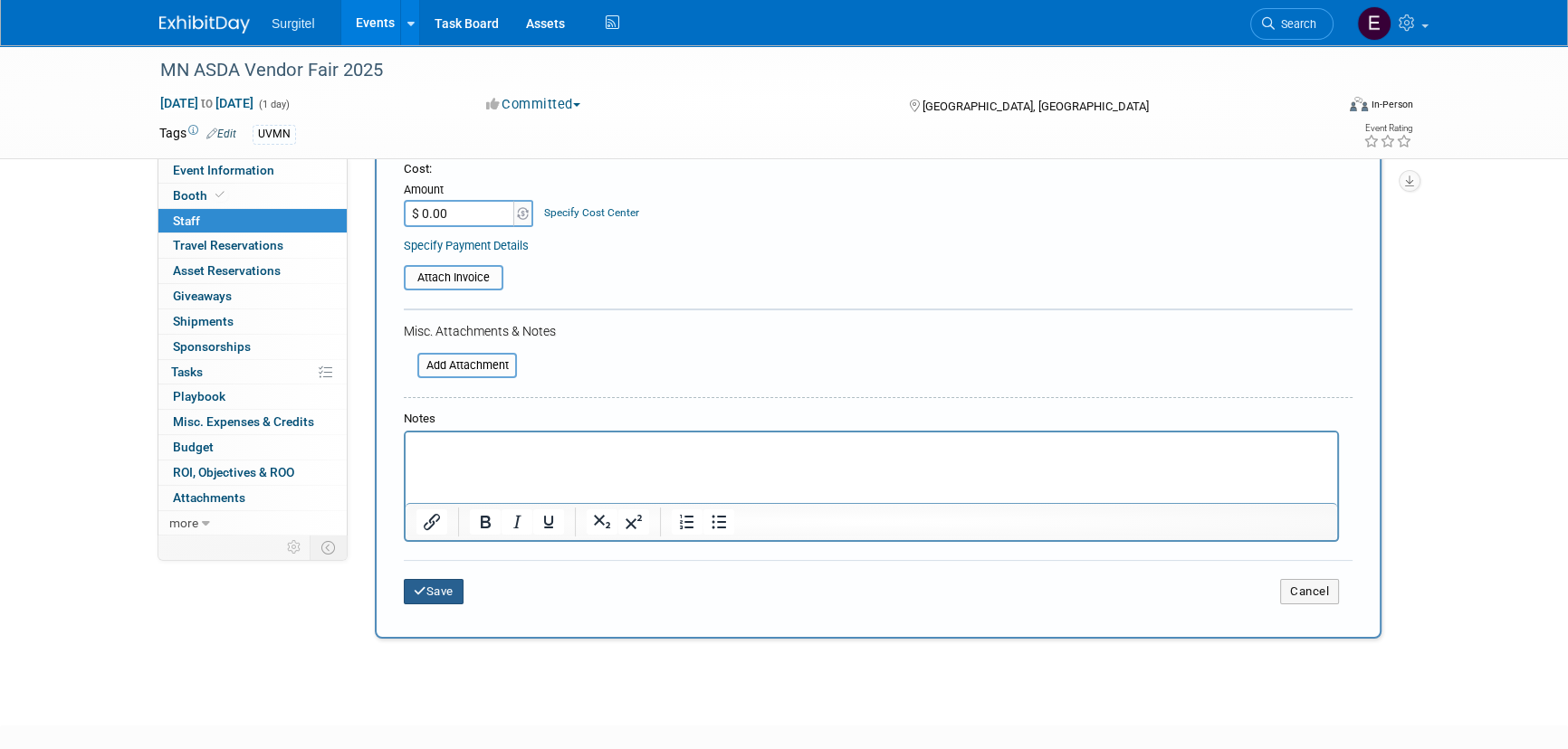
click at [442, 587] on button "Save" at bounding box center [434, 591] width 60 height 26
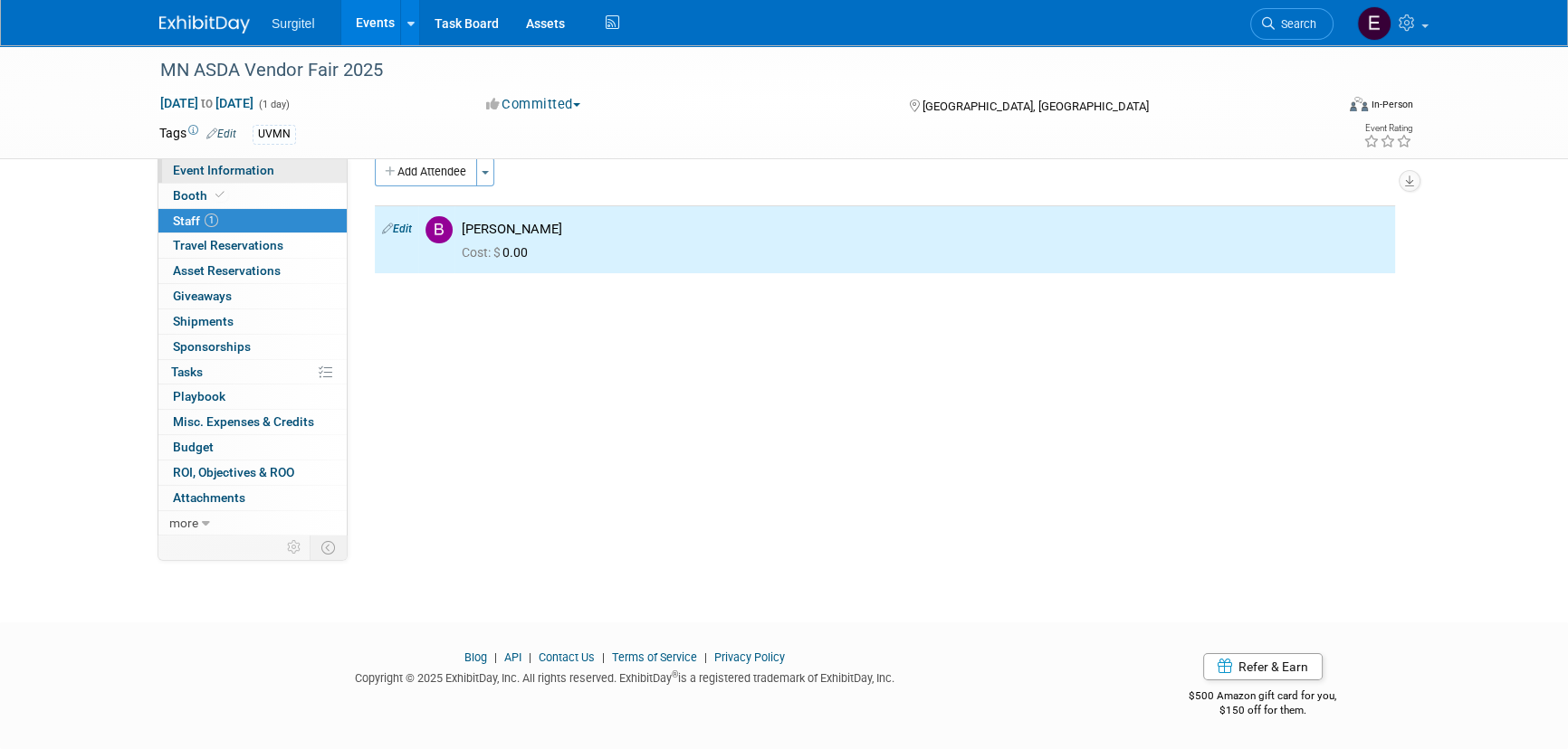
drag, startPoint x: 257, startPoint y: 172, endPoint x: 270, endPoint y: 167, distance: 13.9
click at [258, 172] on span "Event Information" at bounding box center [223, 169] width 102 height 14
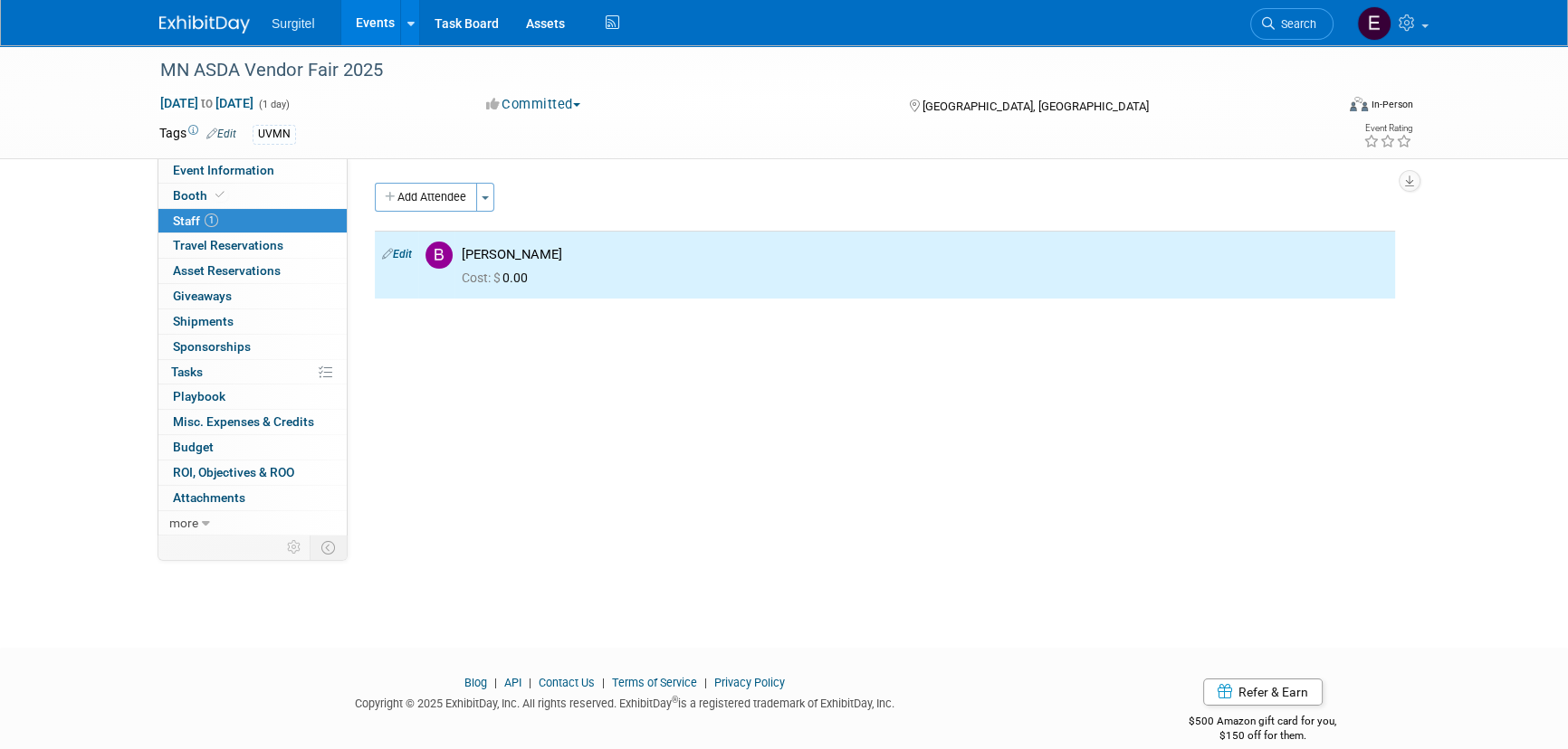
select select "School Show"
select select "Dental"
select select "SkyMiles - 93008"
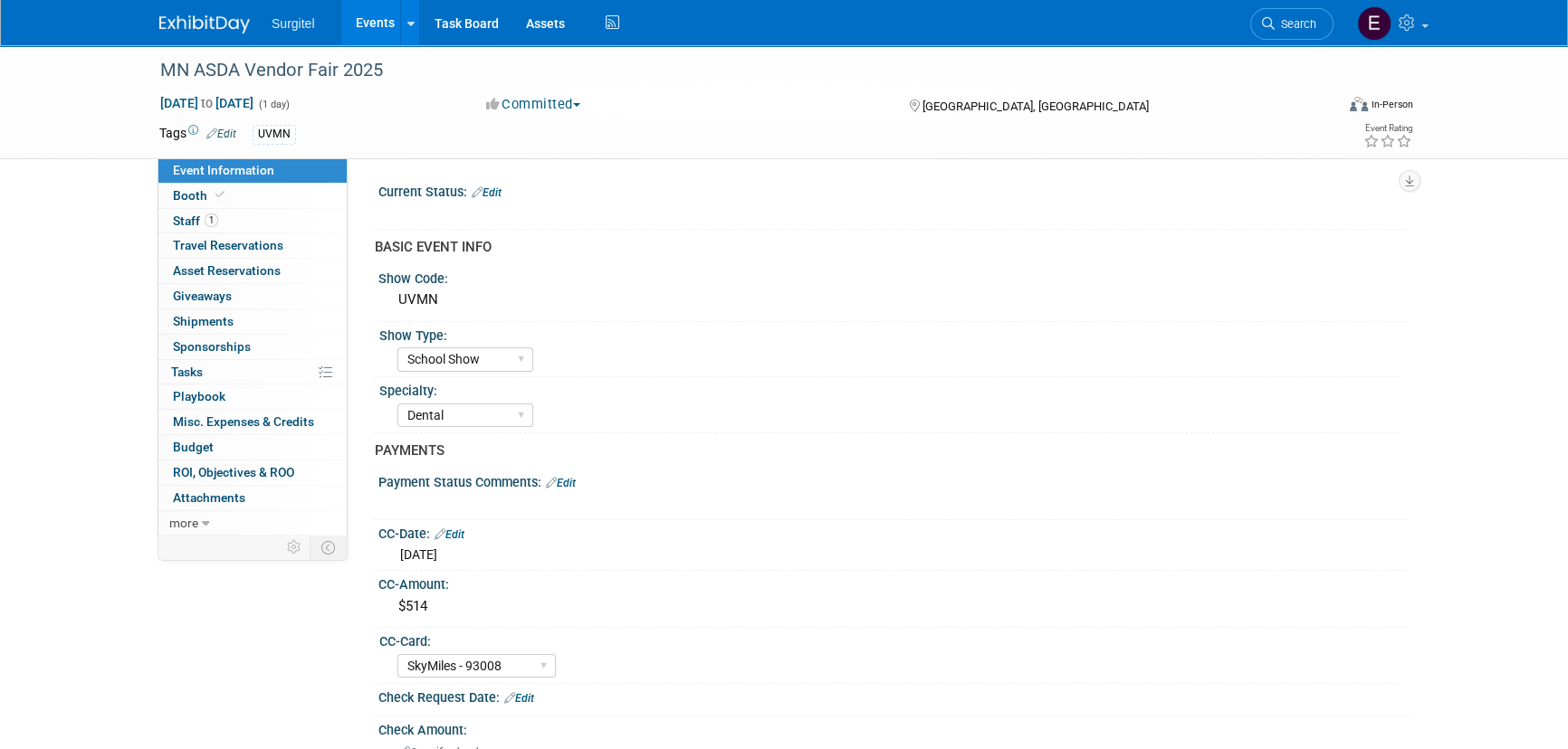
click at [372, 25] on link "Events" at bounding box center [374, 23] width 66 height 46
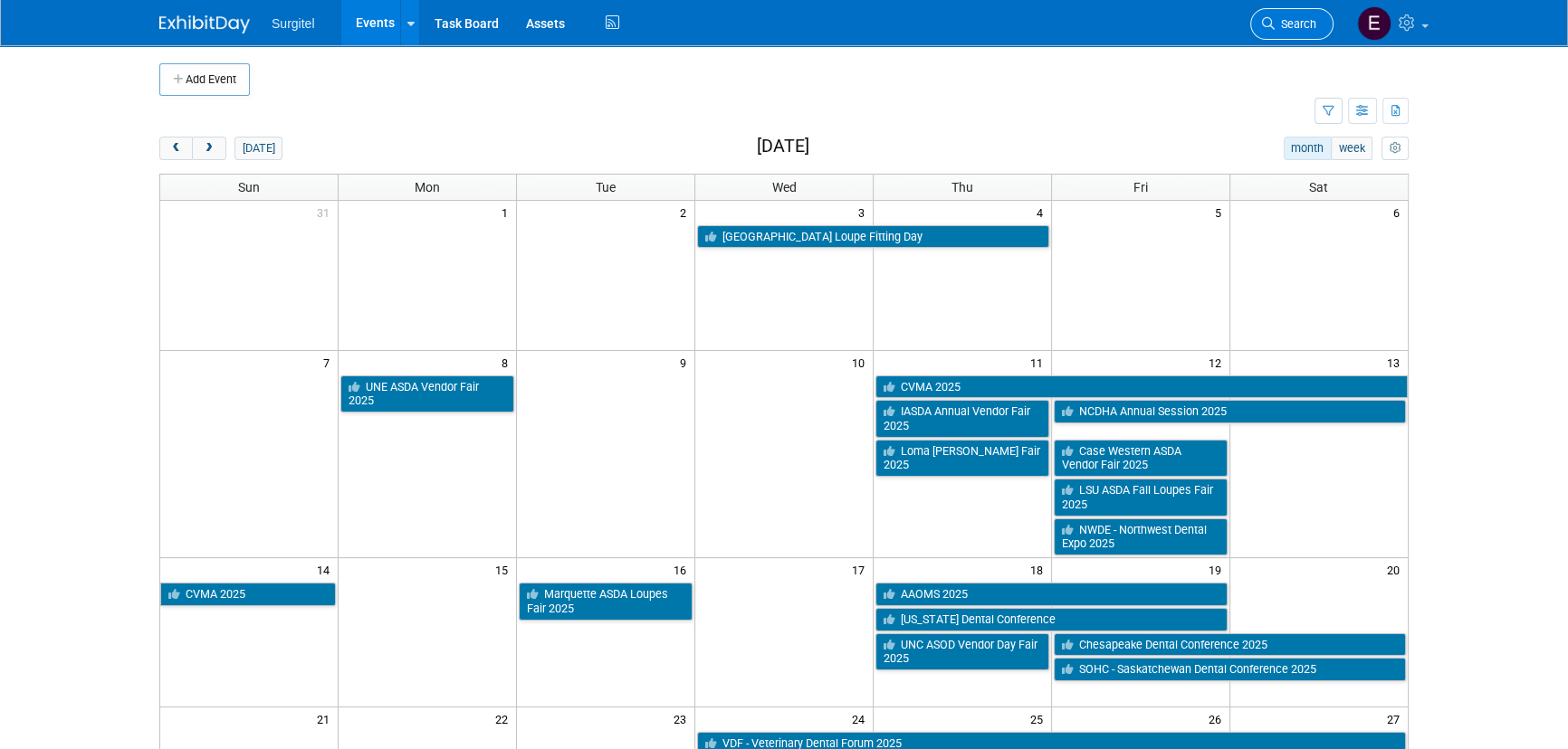
click at [1291, 10] on link "Search" at bounding box center [1292, 24] width 84 height 31
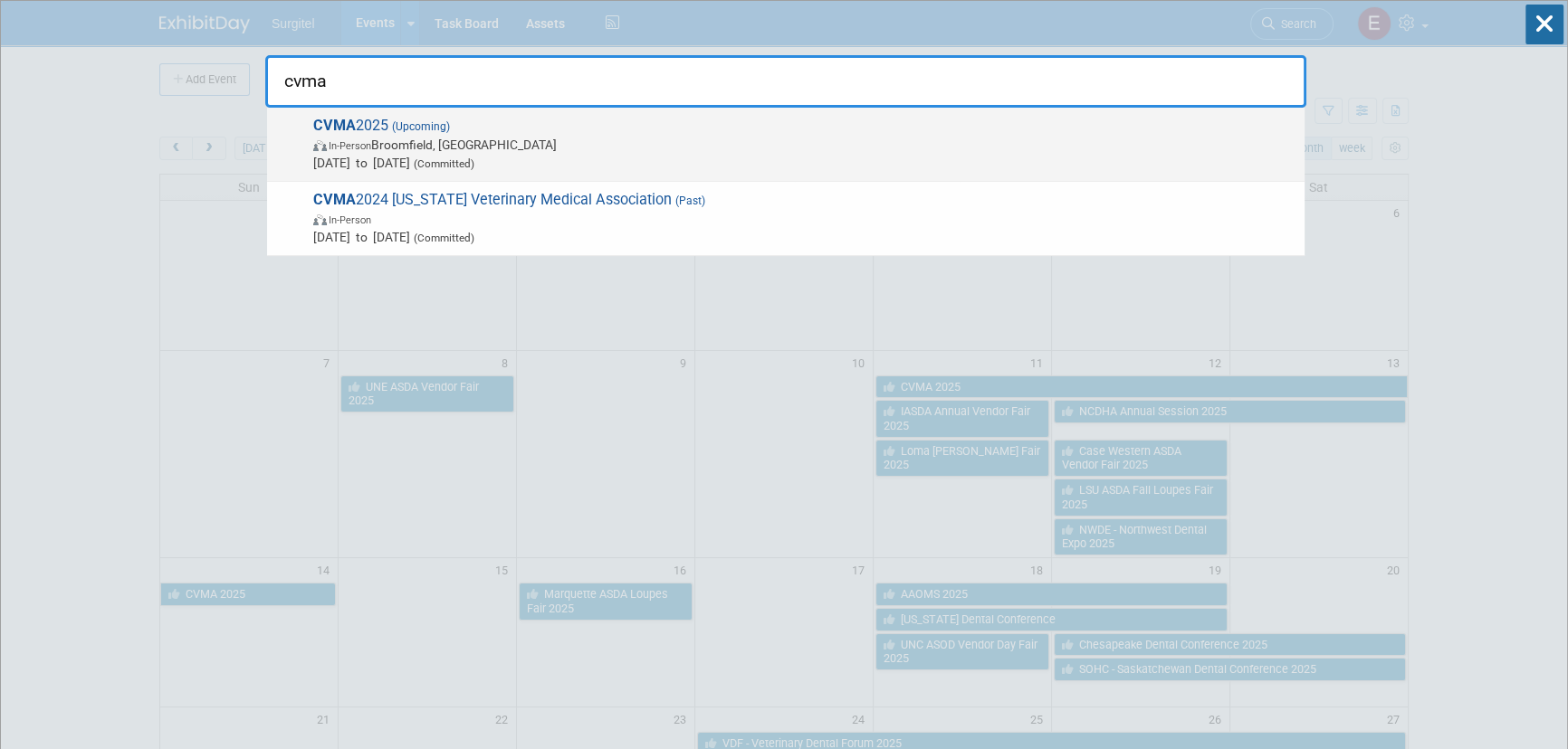
type input "cvma"
click at [397, 128] on span "(Upcoming)" at bounding box center [418, 126] width 62 height 12
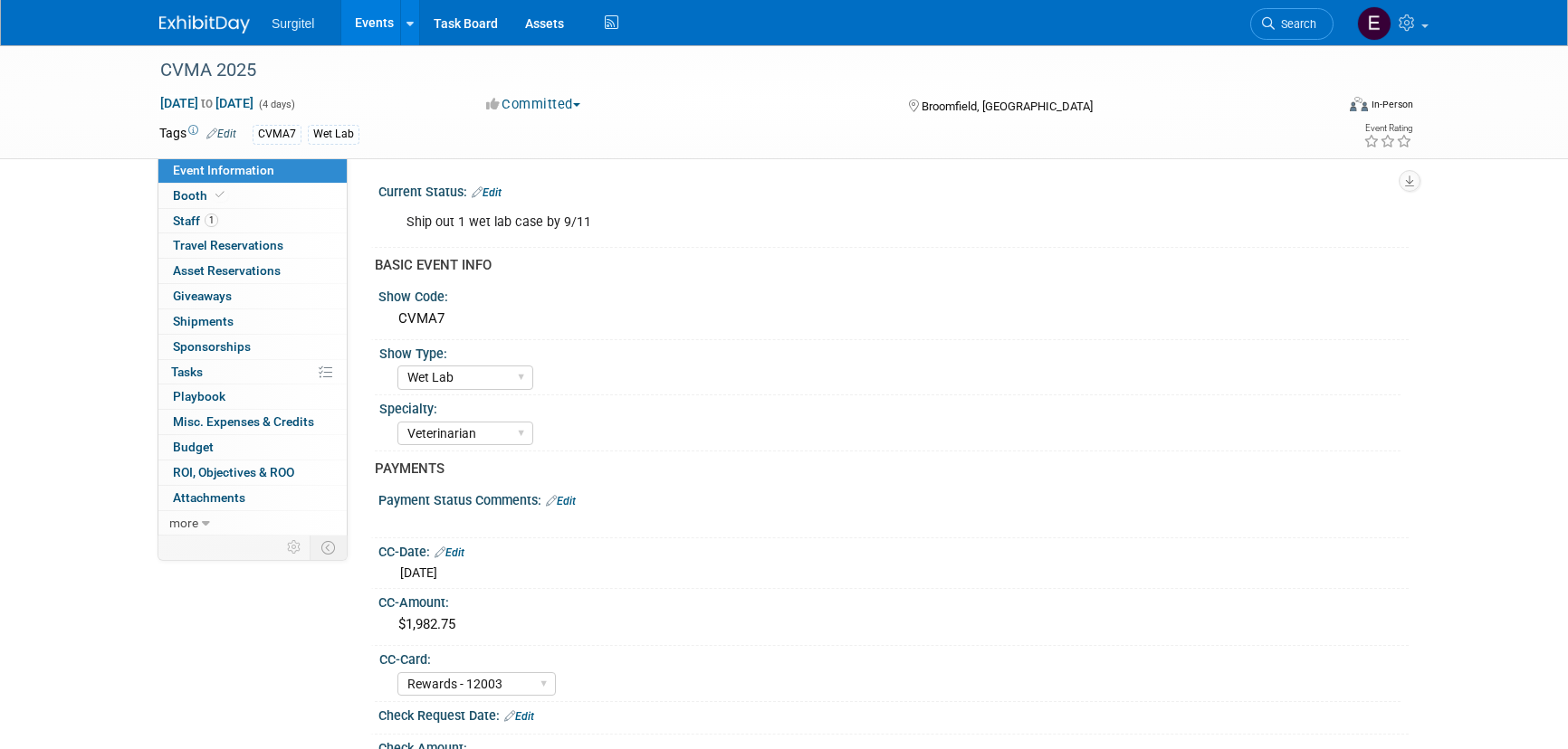
select select "Wet Lab"
select select "Veterinarian"
select select "Rewards - 12003"
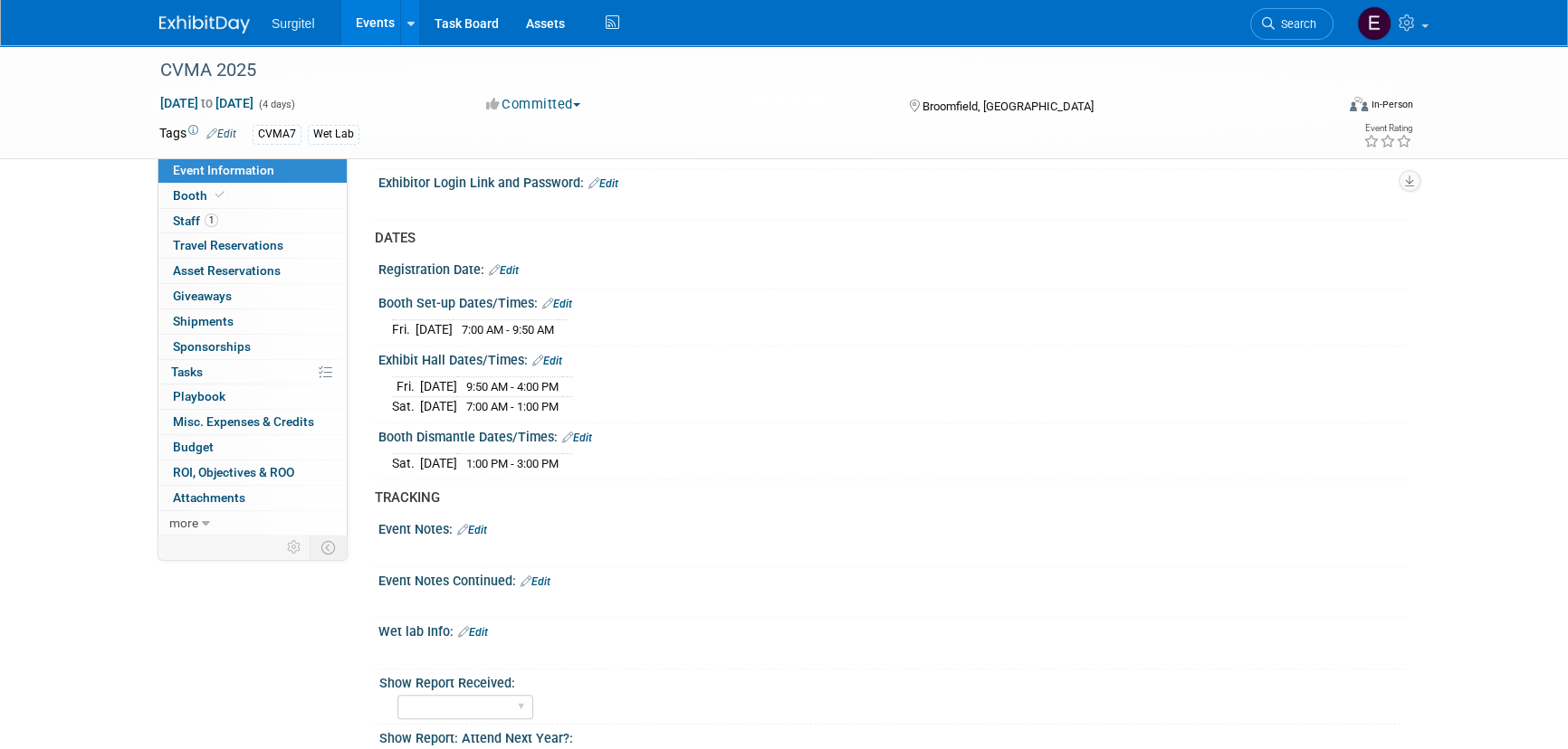
scroll to position [1233, 0]
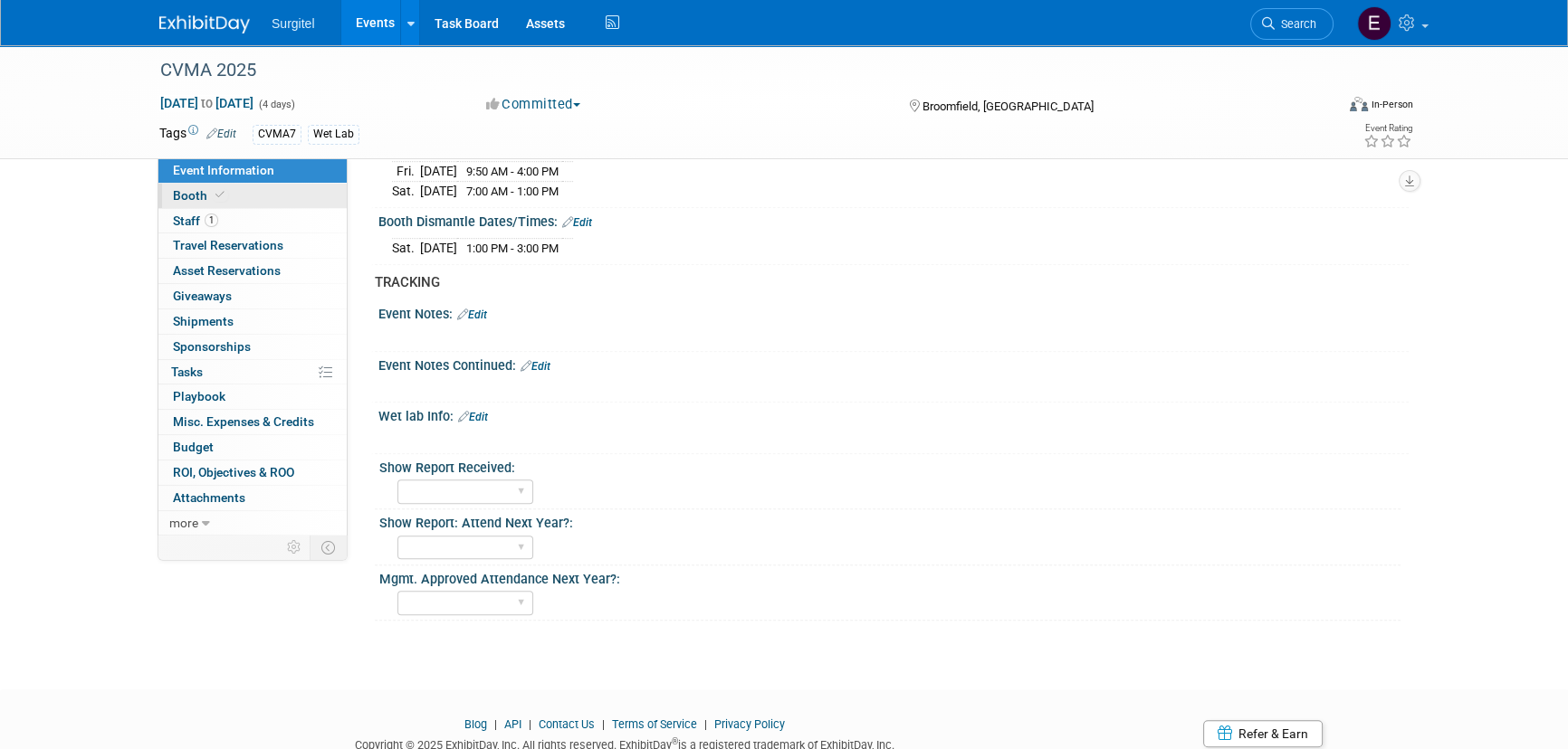
click at [242, 198] on link "Booth" at bounding box center [253, 196] width 188 height 25
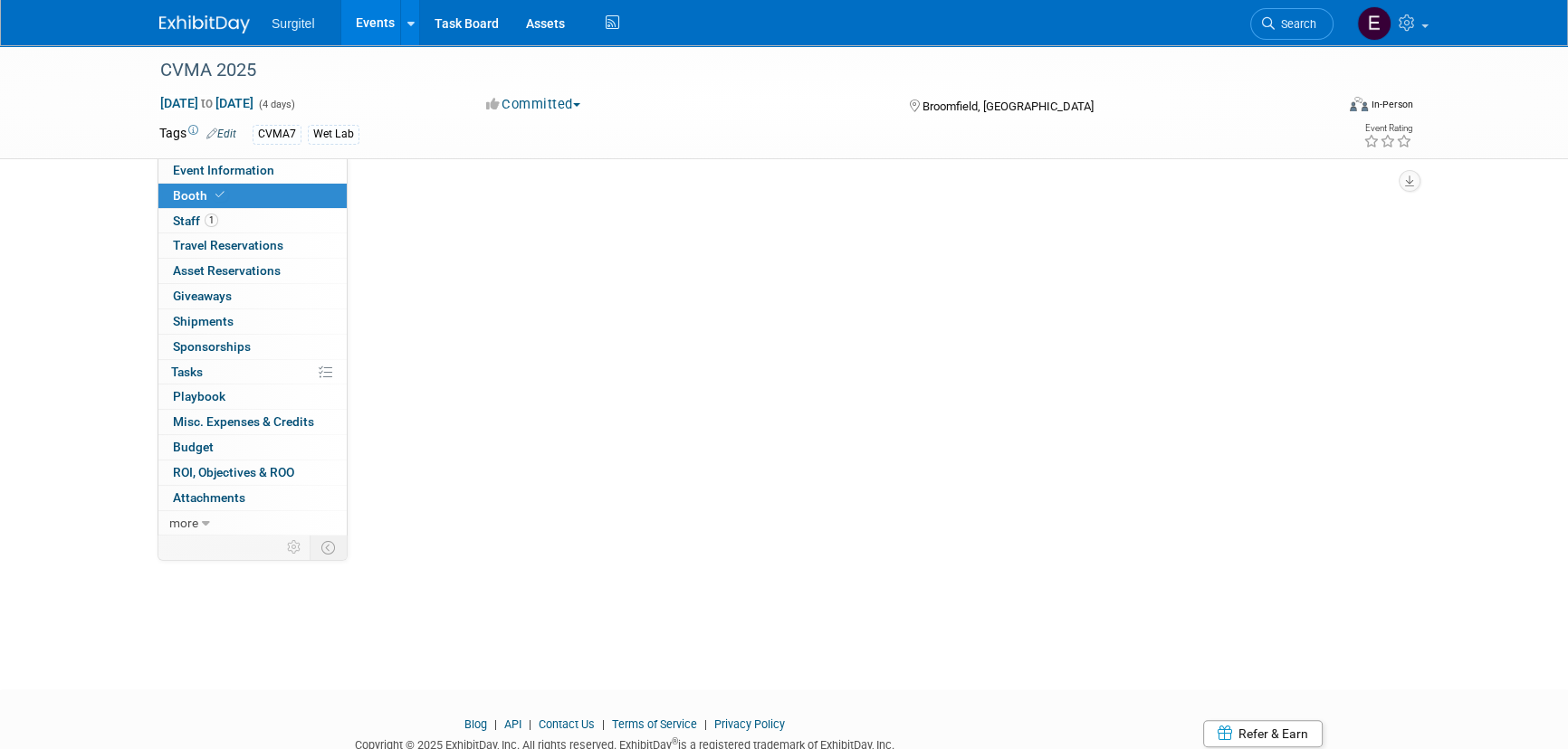
scroll to position [0, 0]
